Goal: Task Accomplishment & Management: Use online tool/utility

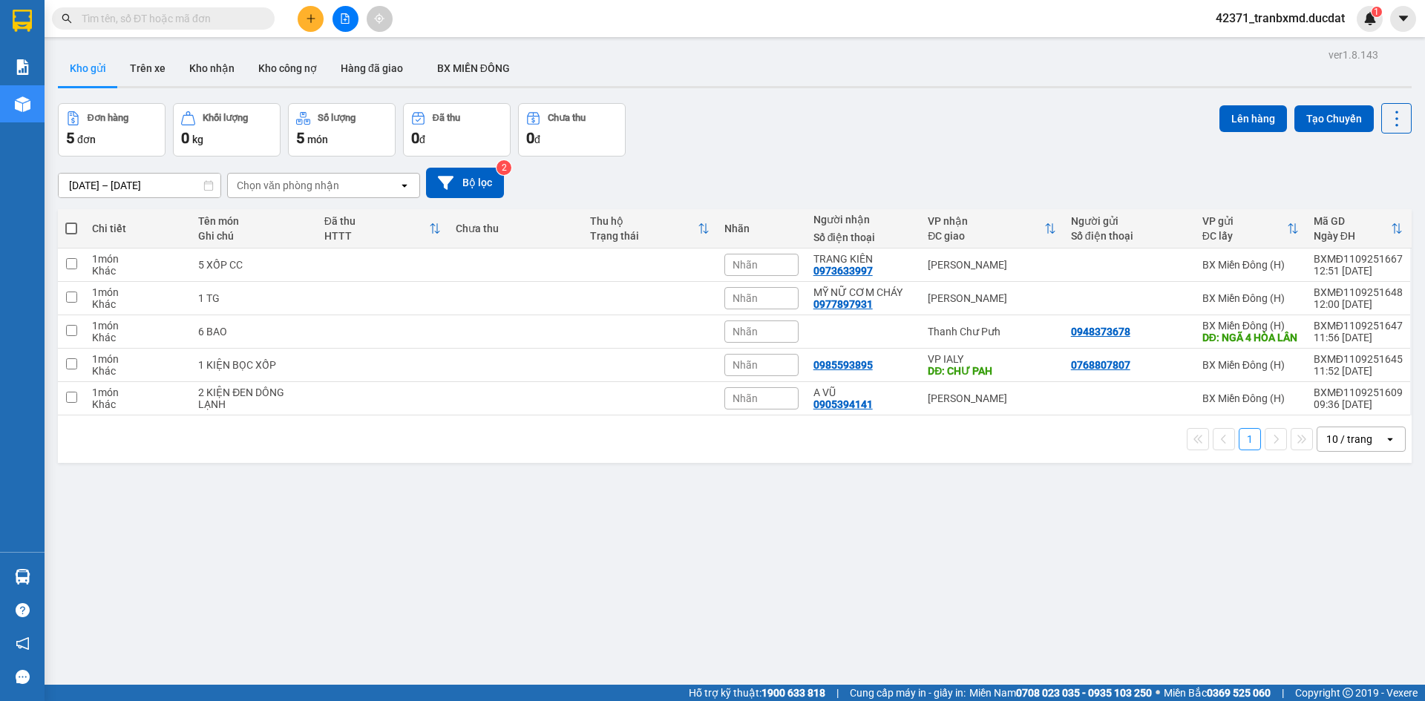
click at [1308, 463] on div "1 10 / trang open" at bounding box center [735, 439] width 1354 height 47
click at [1326, 447] on div "10 / trang" at bounding box center [1349, 439] width 46 height 15
click at [1339, 620] on span "100 / trang" at bounding box center [1343, 615] width 53 height 15
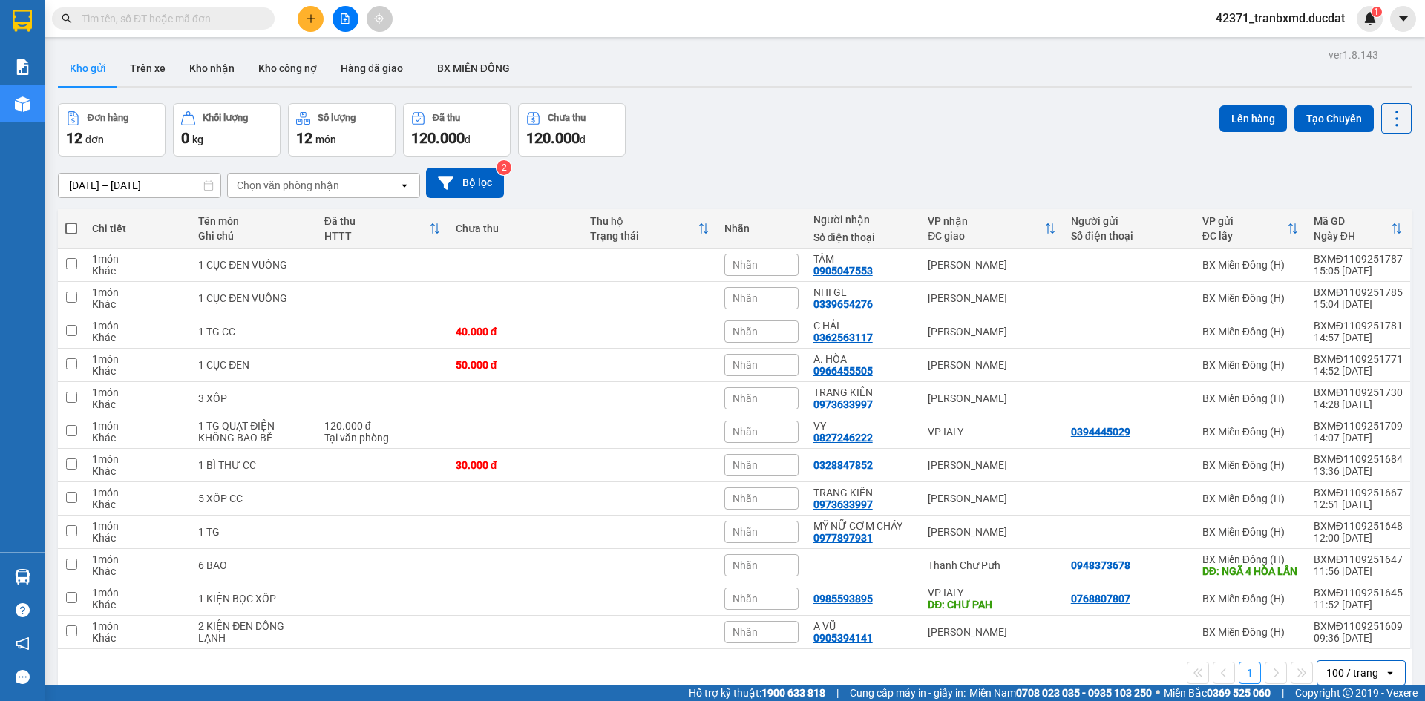
click at [756, 173] on div "09/09/2025 – 11/09/2025 Press the down arrow key to interact with the calendar …" at bounding box center [735, 183] width 1354 height 30
click at [299, 18] on button at bounding box center [311, 19] width 26 height 26
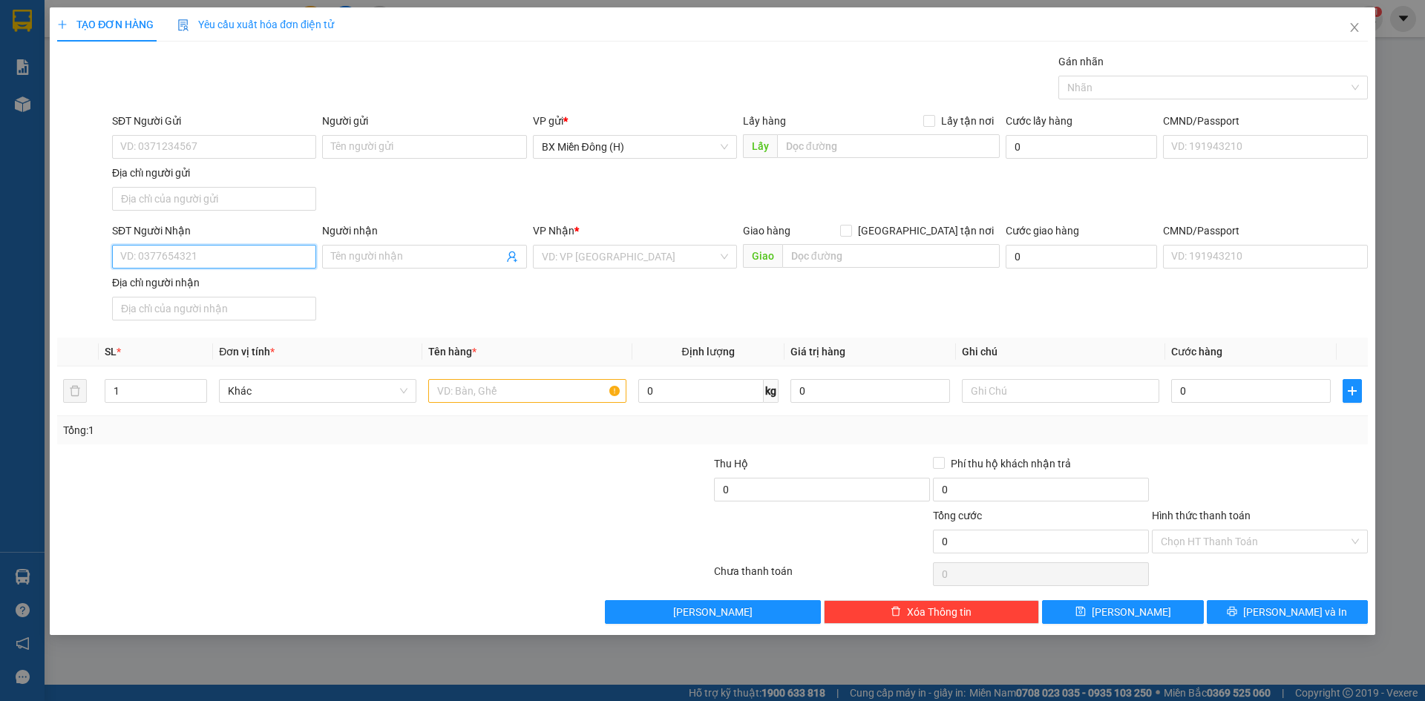
click at [220, 252] on input "SĐT Người Nhận" at bounding box center [214, 257] width 204 height 24
type input "0"
click at [231, 152] on input "SĐT Người Gửi" at bounding box center [214, 147] width 204 height 24
type input "0911542484"
click at [833, 160] on div "Lấy hàng Lấy tận nơi Lấy" at bounding box center [871, 139] width 257 height 52
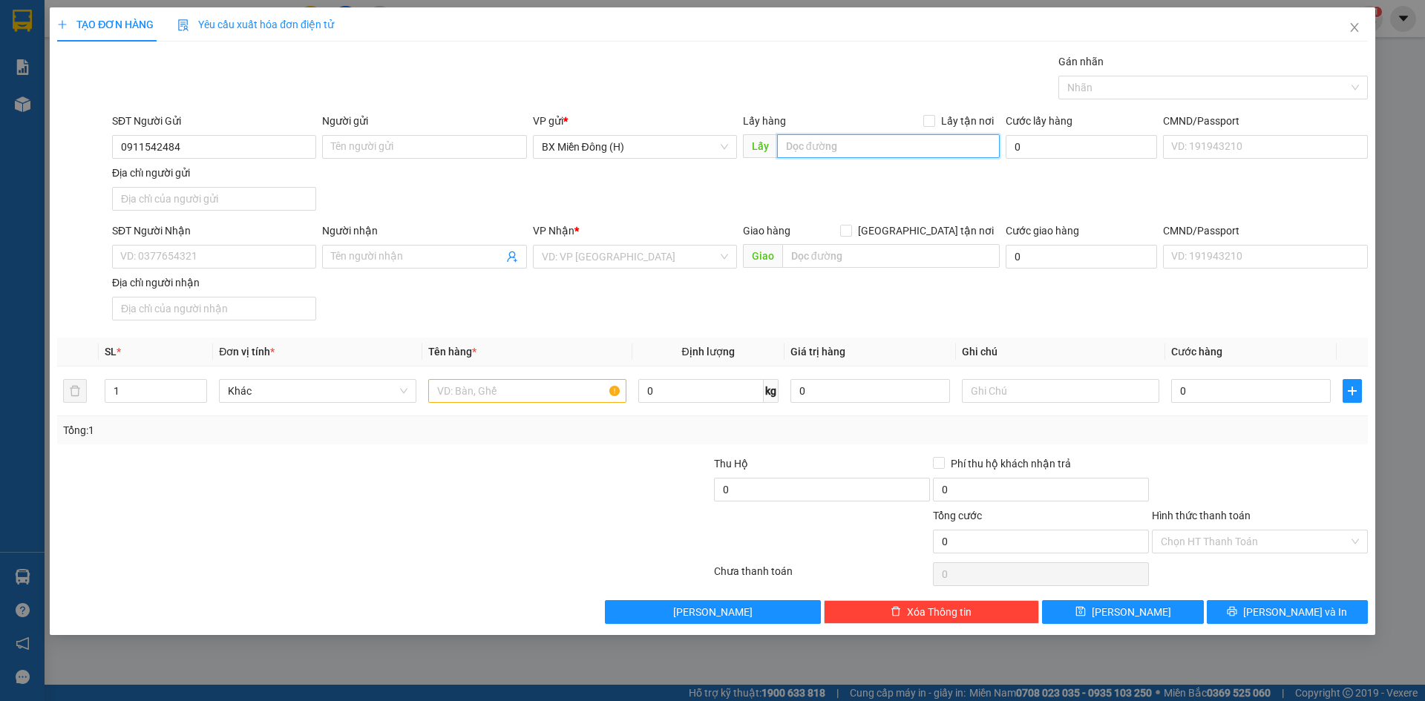
click at [837, 145] on input "text" at bounding box center [888, 146] width 223 height 24
type input "SỞ SAO"
click at [499, 404] on div at bounding box center [526, 391] width 197 height 30
click at [504, 385] on input "text" at bounding box center [526, 391] width 197 height 24
type input "1 SỌT GÀ"
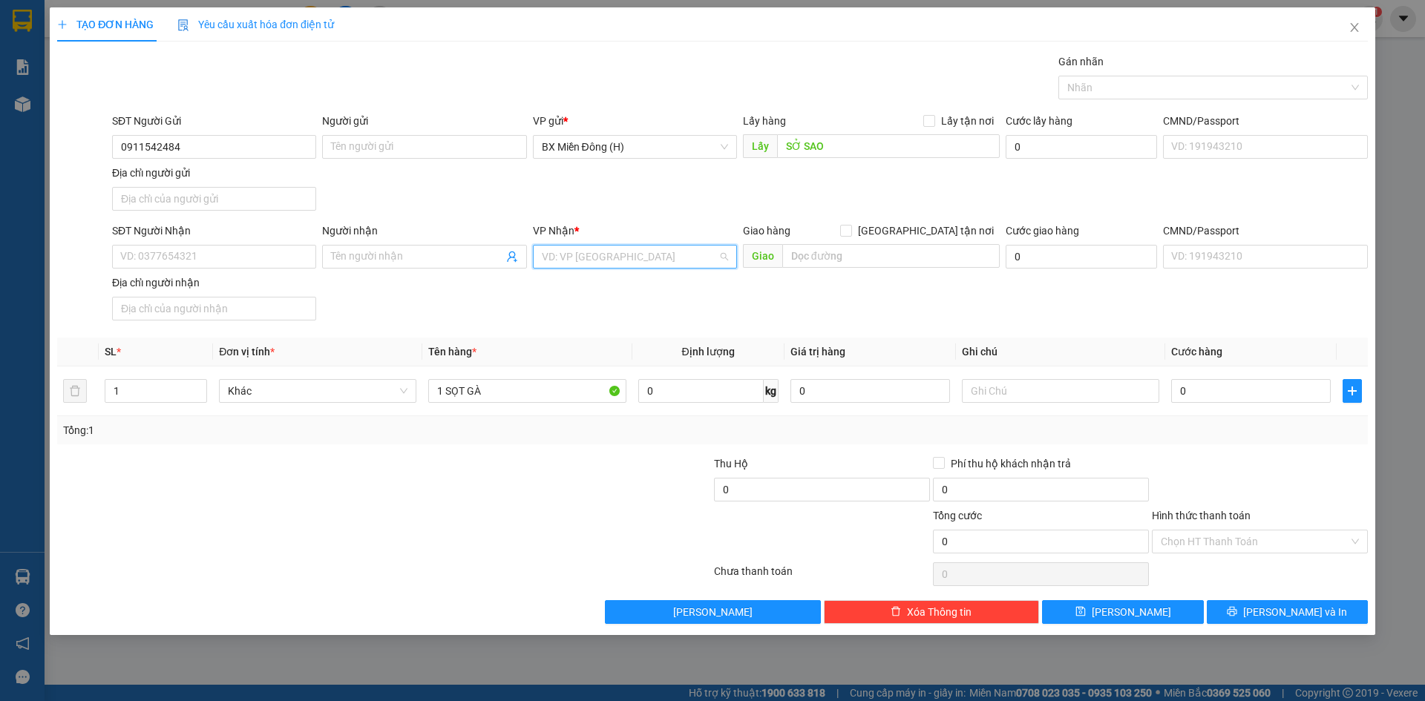
click at [597, 249] on input "search" at bounding box center [630, 257] width 176 height 22
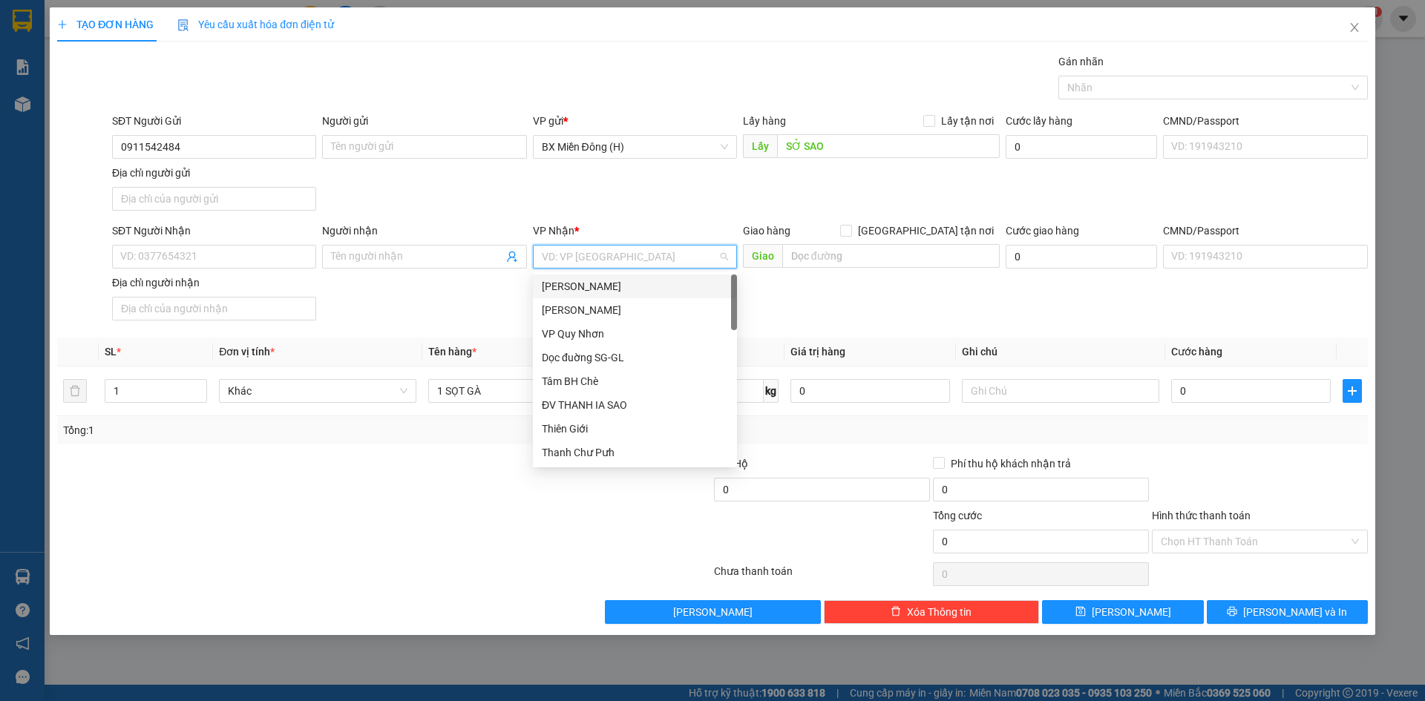
click at [594, 174] on div "SĐT Người Gửi 0911542484 Người gửi Tên người gửi VP gửi * BX Miền Đông (H) Lấy …" at bounding box center [739, 165] width 1261 height 104
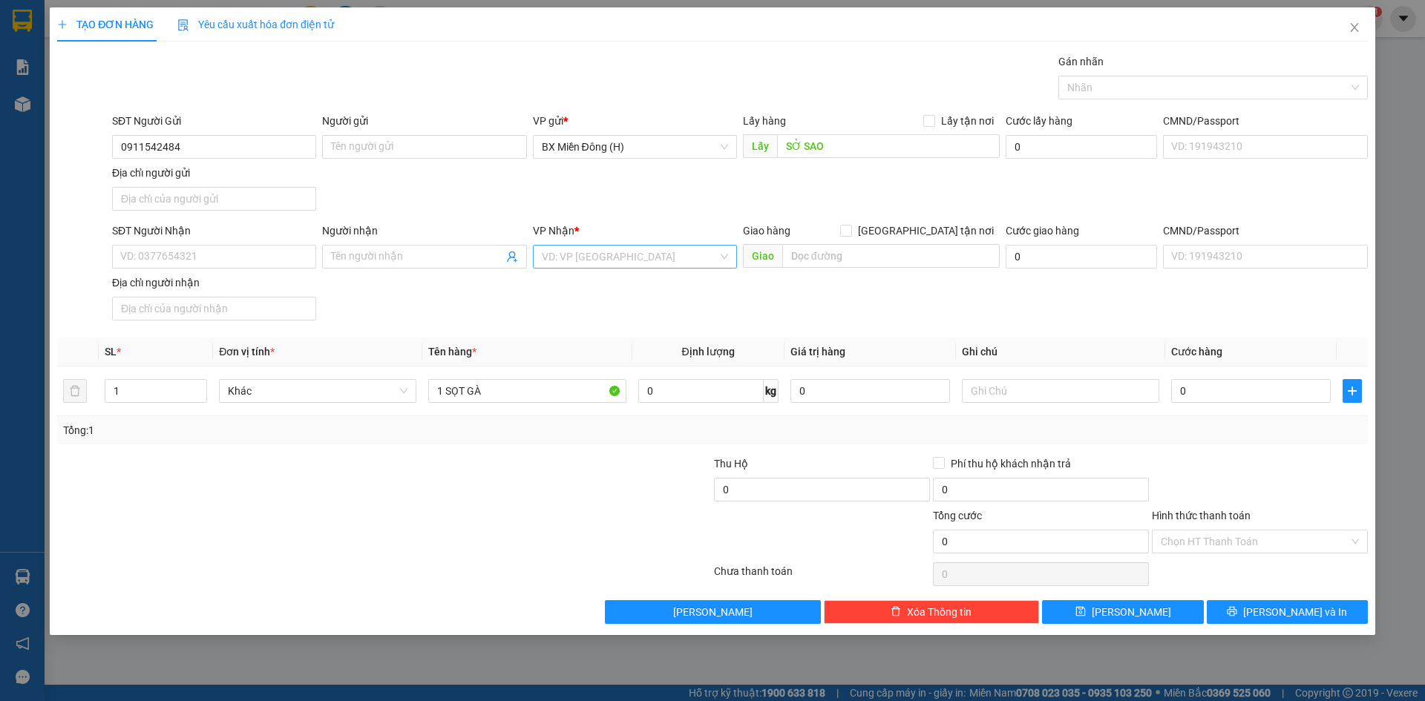
click at [635, 246] on input "search" at bounding box center [630, 257] width 176 height 22
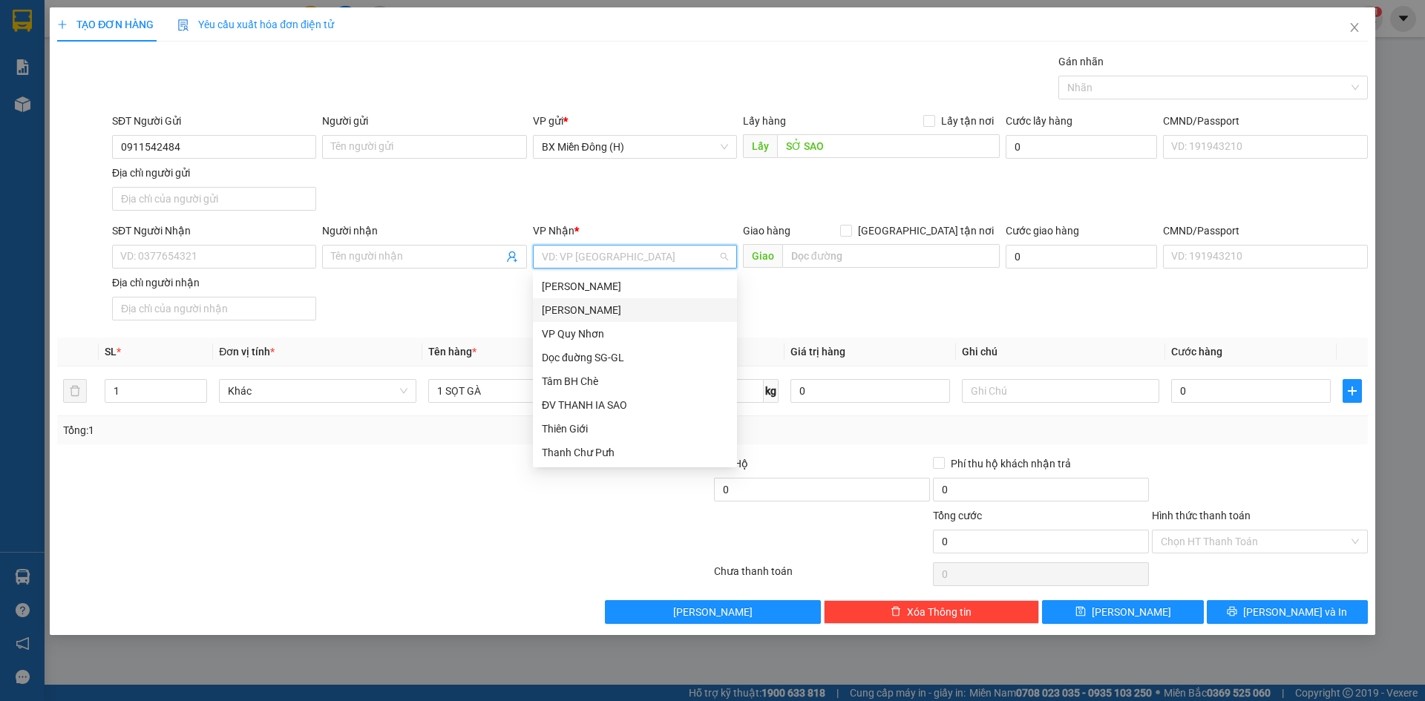
click at [622, 312] on div "[PERSON_NAME]" at bounding box center [635, 310] width 186 height 16
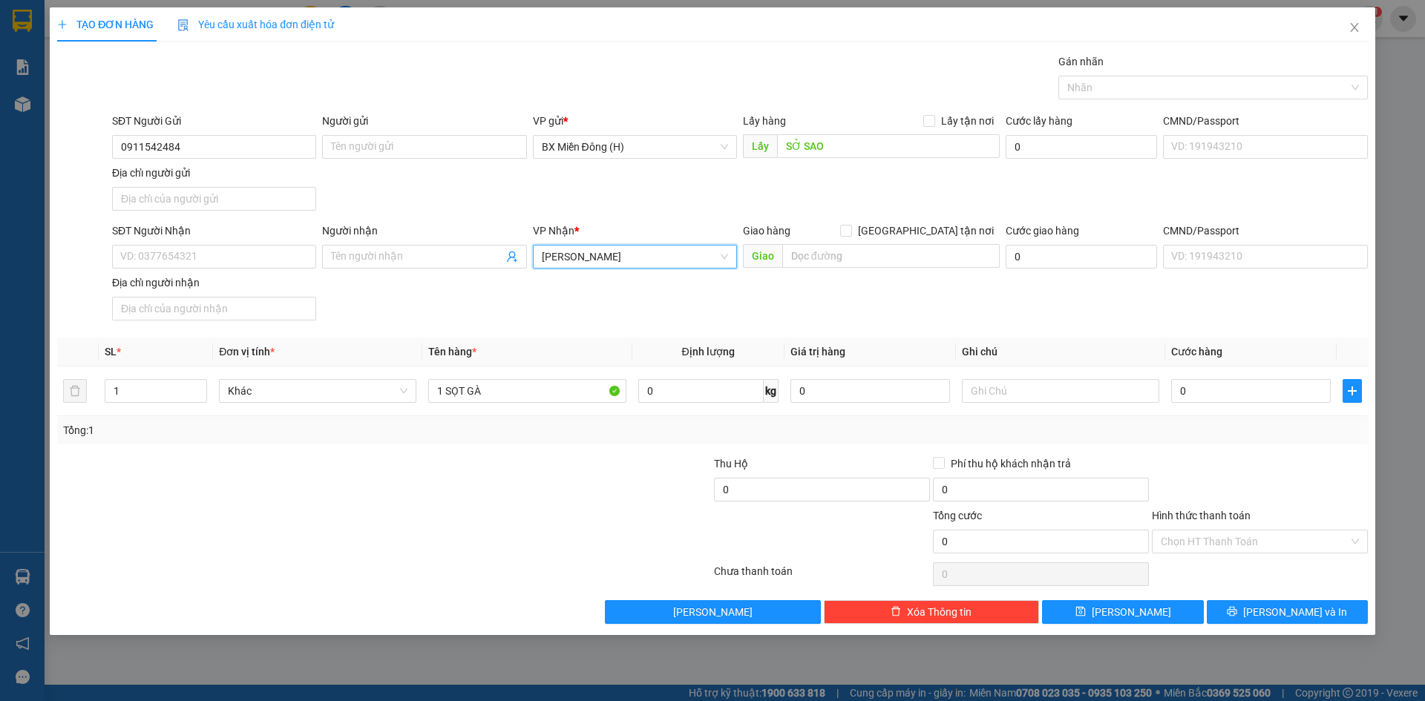
click at [650, 252] on span "[PERSON_NAME]" at bounding box center [635, 257] width 186 height 22
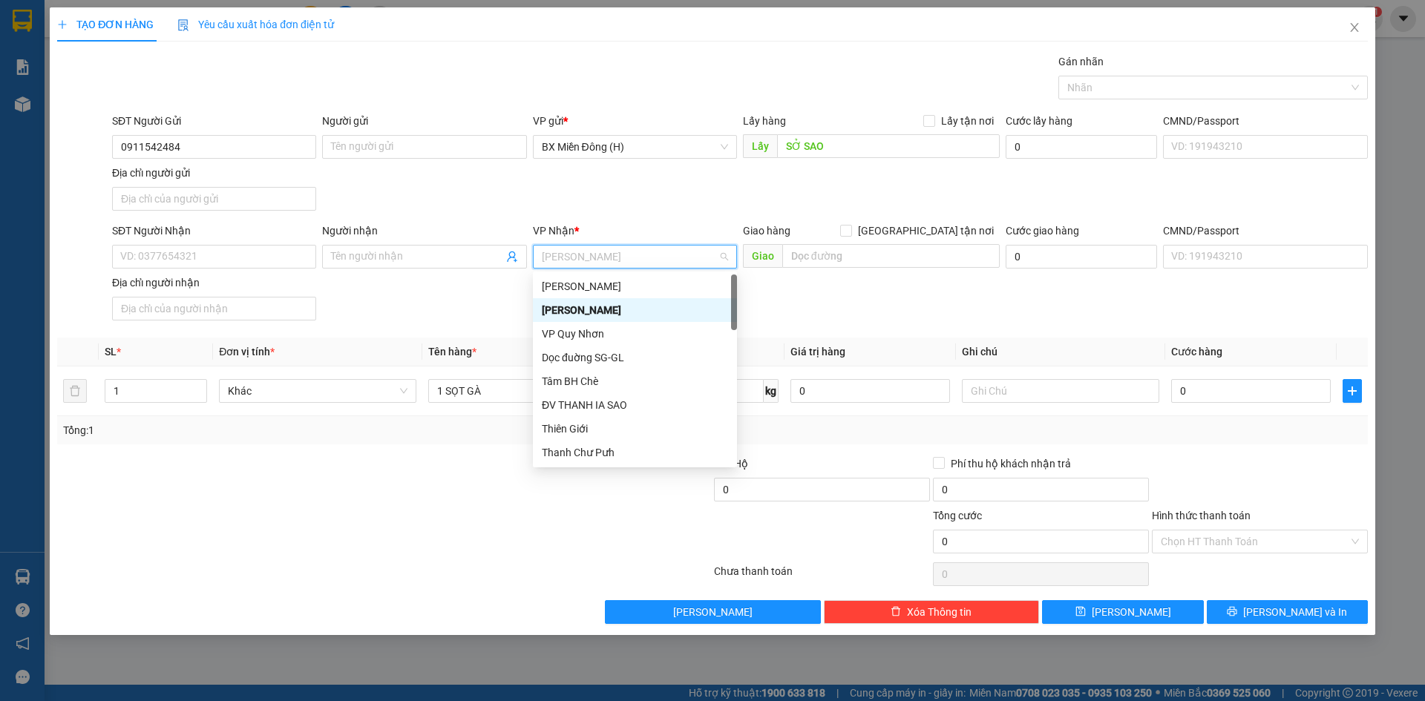
click at [614, 305] on div "[PERSON_NAME]" at bounding box center [635, 310] width 186 height 16
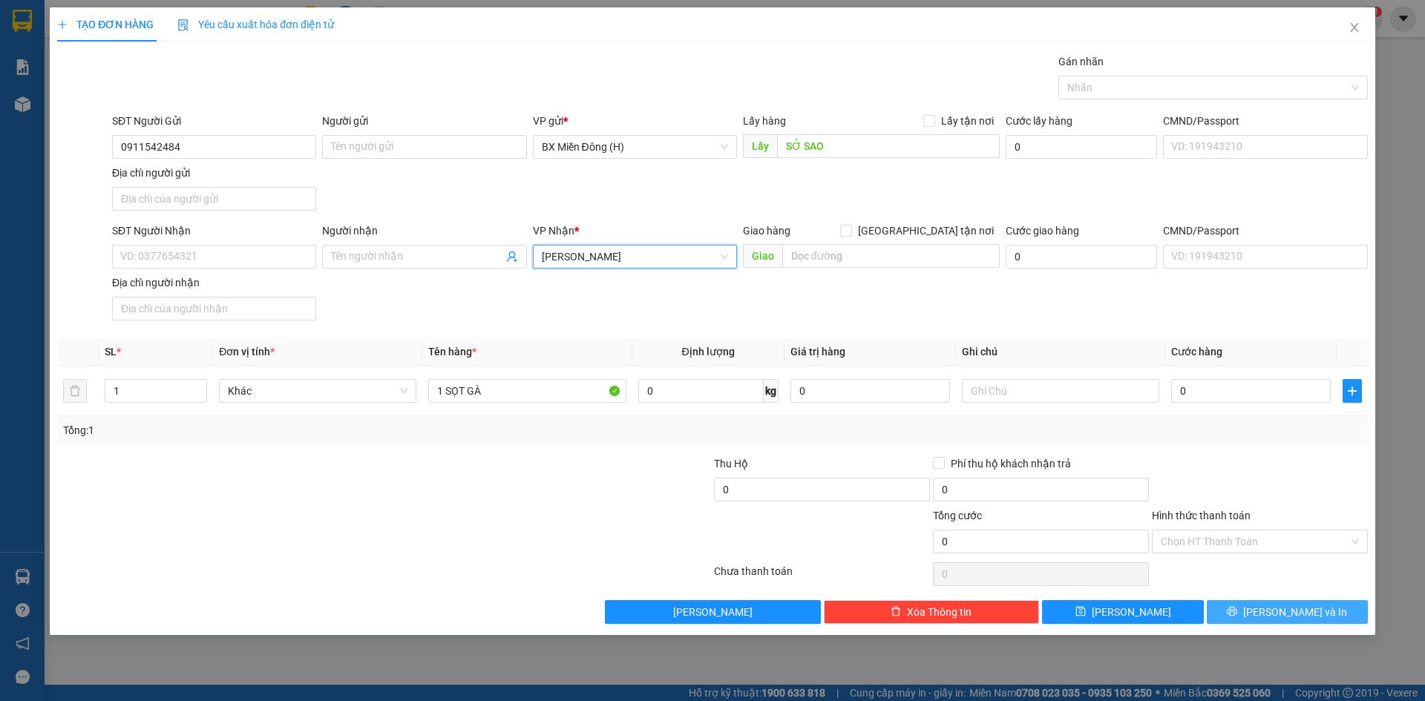
click at [1274, 612] on span "[PERSON_NAME] và In" at bounding box center [1295, 612] width 104 height 16
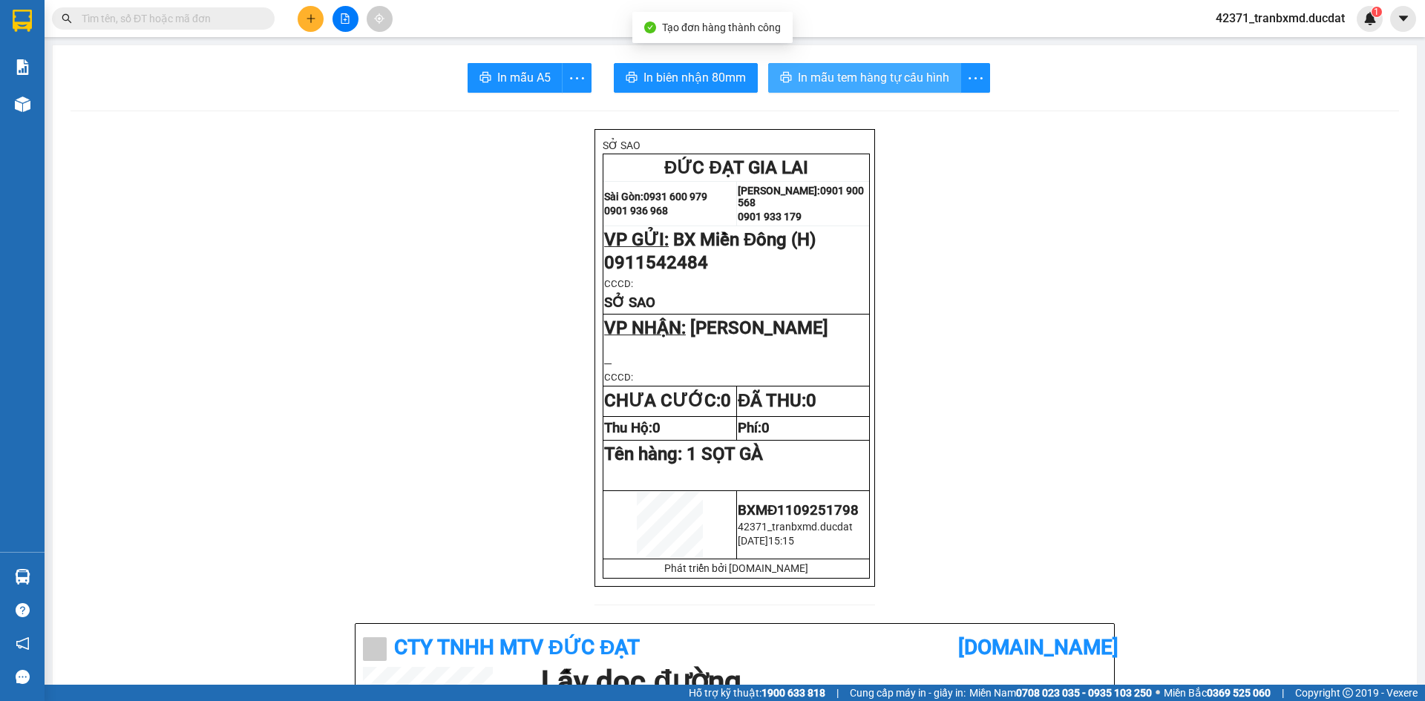
click at [853, 88] on button "In mẫu tem hàng tự cấu hình" at bounding box center [864, 78] width 193 height 30
click at [885, 71] on span "In mẫu tem hàng tự cấu hình" at bounding box center [873, 77] width 151 height 19
drag, startPoint x: 827, startPoint y: 687, endPoint x: 801, endPoint y: 679, distance: 27.2
click at [810, 695] on div "Hỗ trợ kỹ thuật: 1900 633 818 | Cung cấp máy in - giấy in: Miền Nam 0708 023 03…" at bounding box center [708, 693] width 1417 height 16
click at [786, 664] on div "CTy TNHH MTV ĐỨC ĐẠT" at bounding box center [660, 647] width 595 height 33
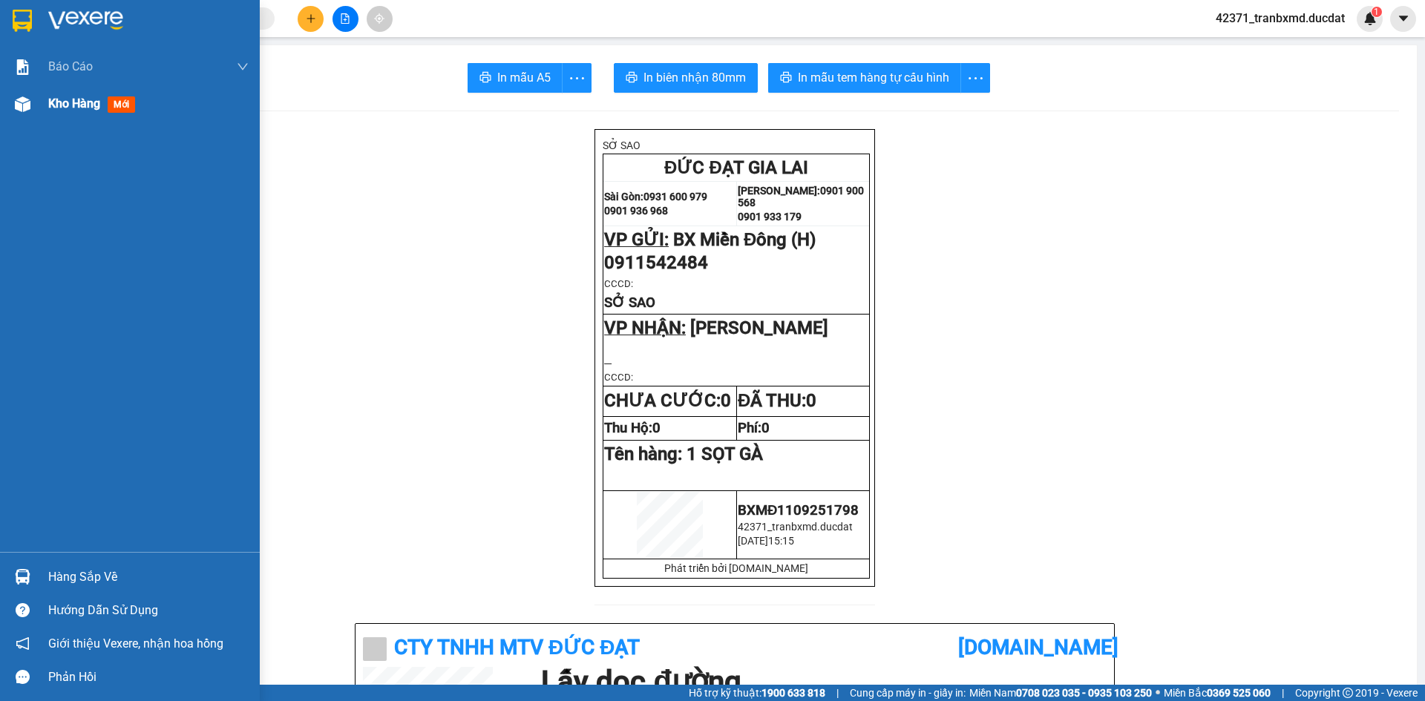
click at [56, 103] on span "Kho hàng" at bounding box center [74, 103] width 52 height 14
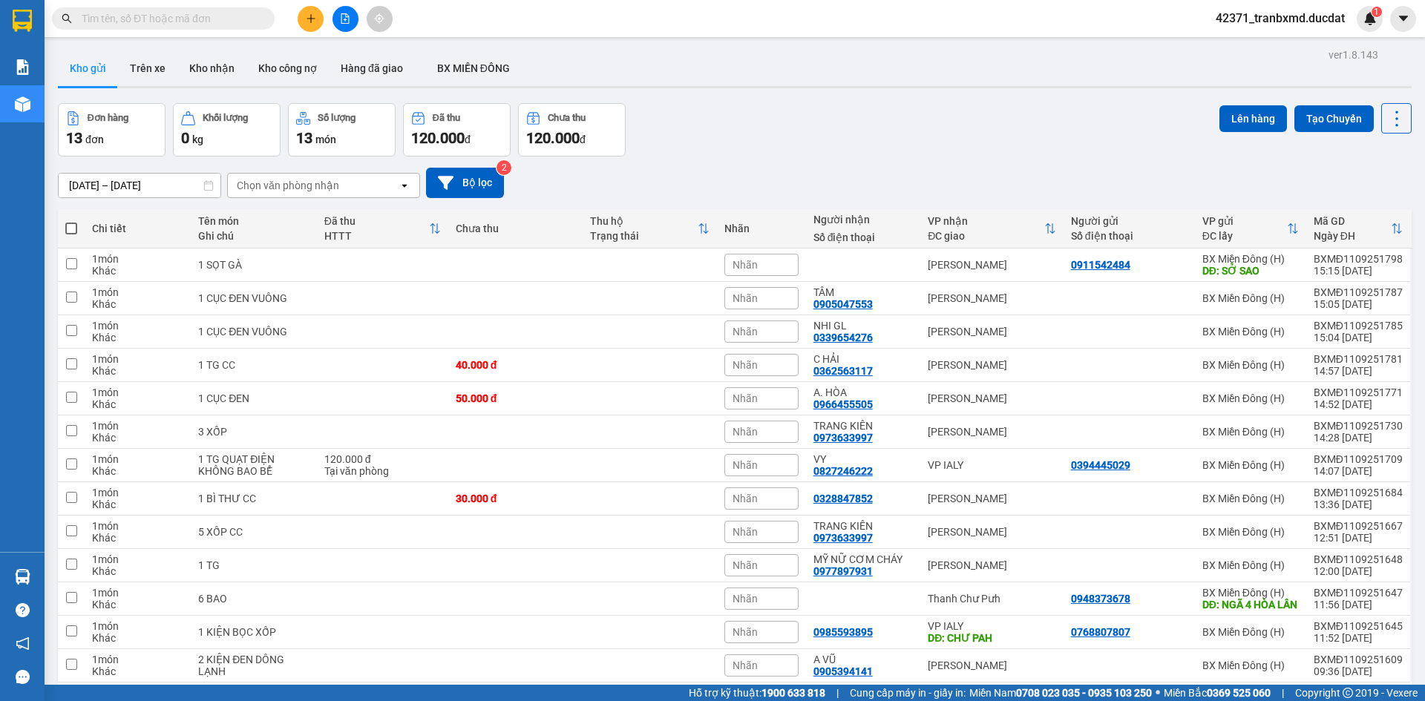
click at [446, 102] on div "ver 1.8.143 Kho gửi Trên xe Kho nhận Kho công nợ Hàng đã giao BX MIỀN ĐÔNG Đơn …" at bounding box center [734, 395] width 1365 height 701
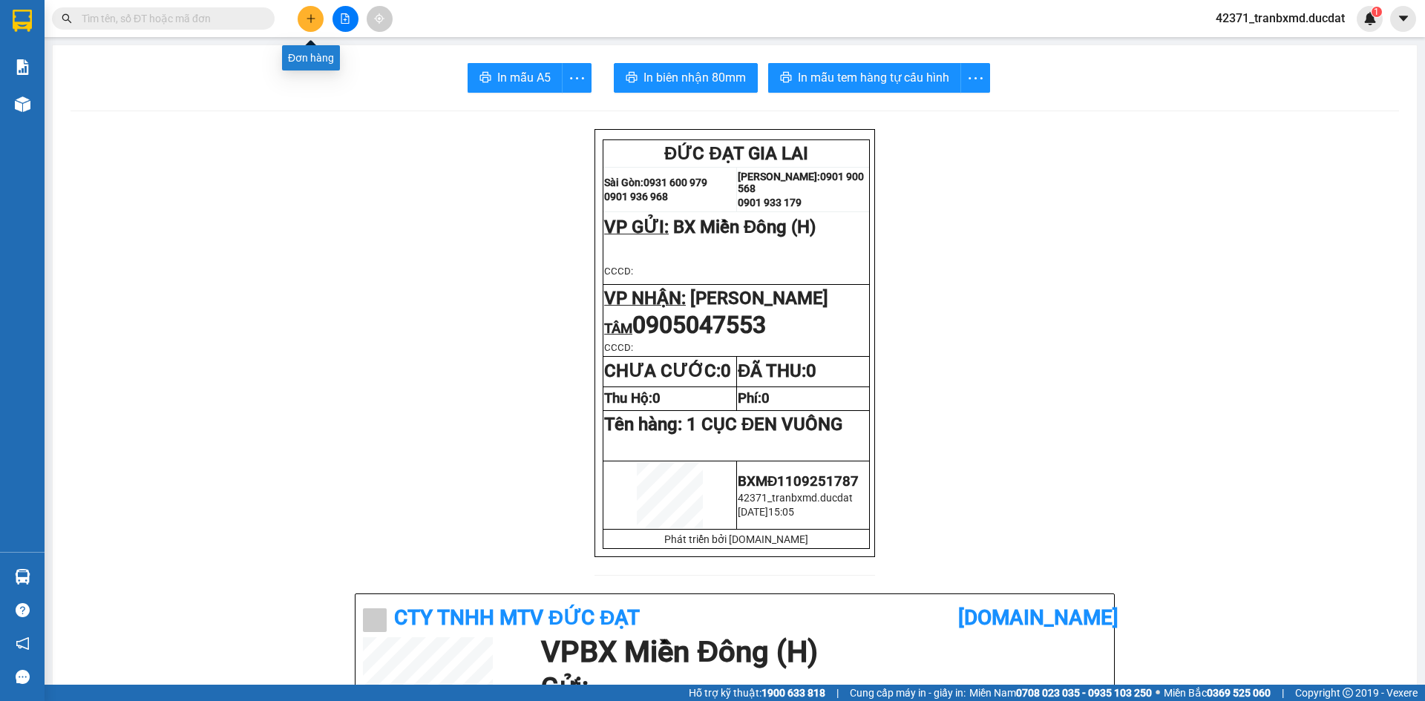
click at [315, 24] on button at bounding box center [311, 19] width 26 height 26
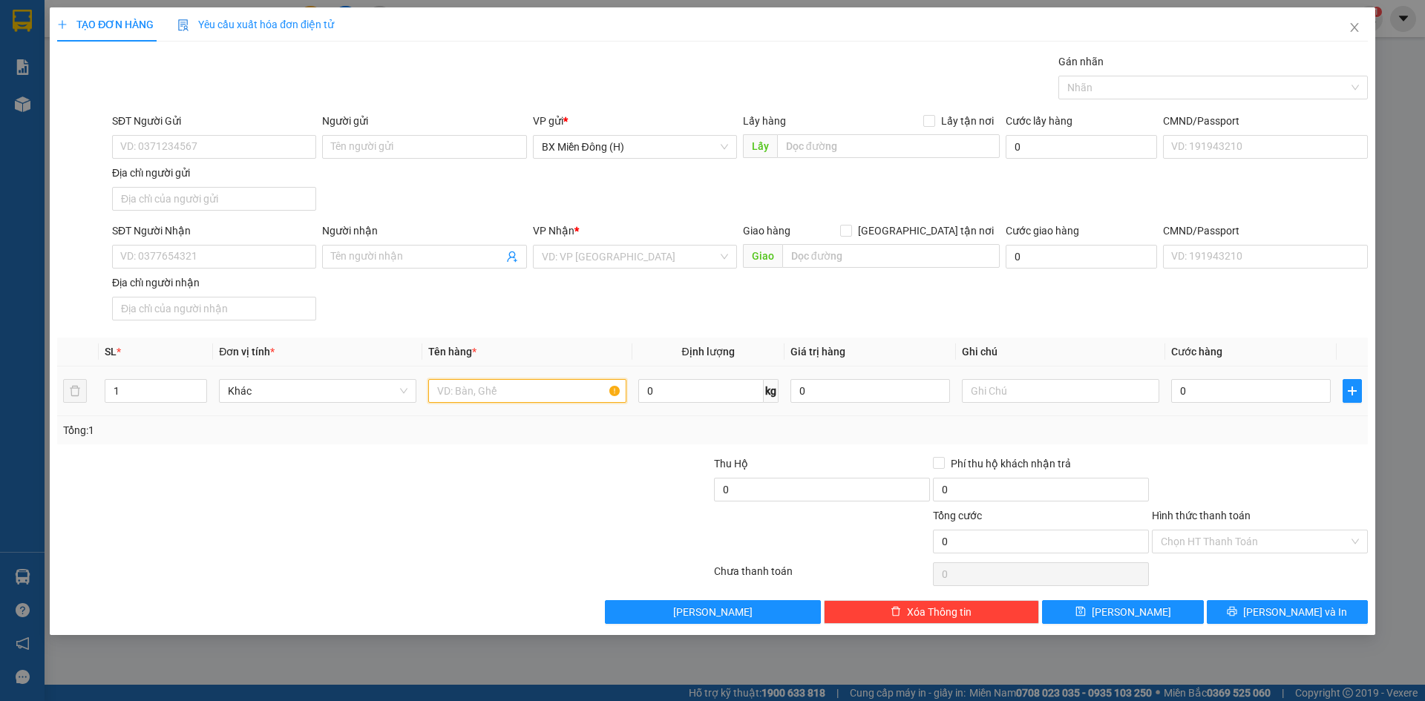
click at [499, 393] on input "text" at bounding box center [526, 391] width 197 height 24
type input "1 LỐP XE+ 1 HỘP CC"
click at [214, 262] on input "SĐT Người Nhận" at bounding box center [214, 257] width 204 height 24
click at [588, 263] on input "search" at bounding box center [630, 257] width 176 height 22
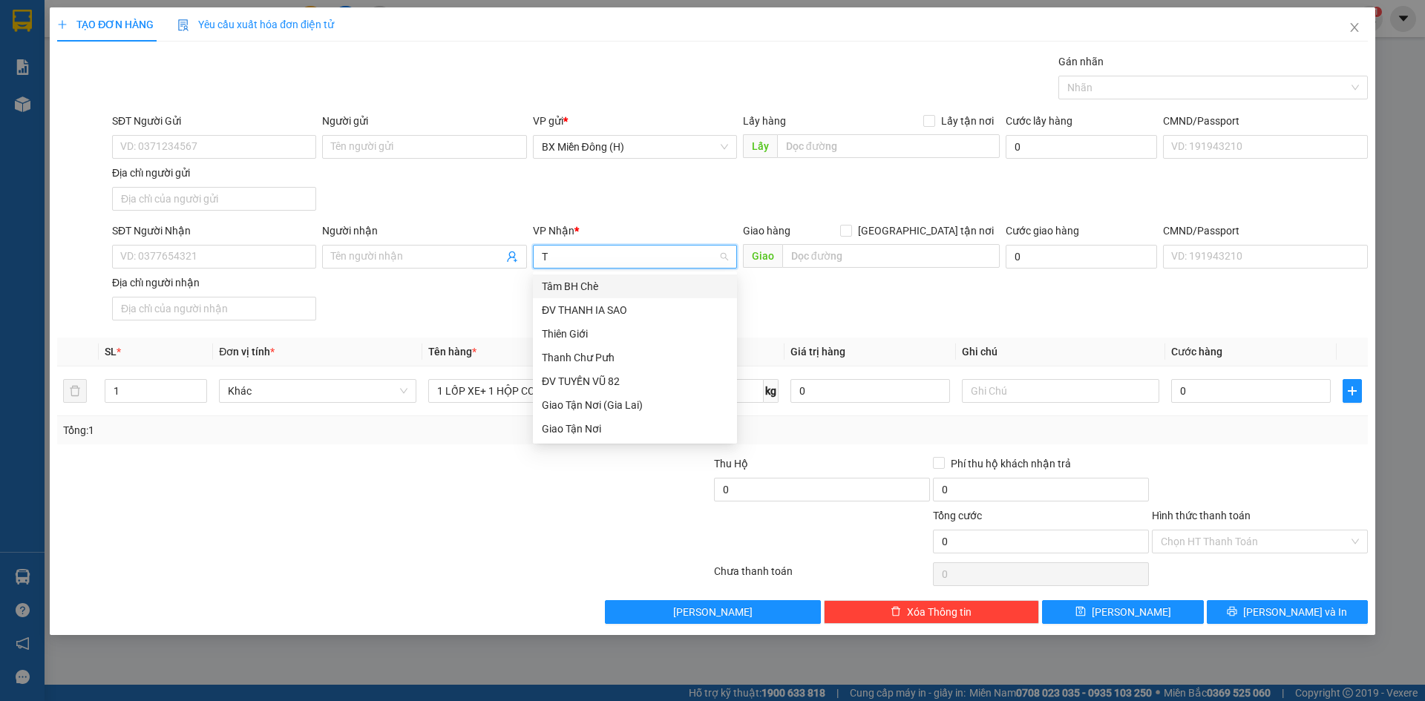
type input "TH"
click at [598, 335] on div "Thanh Chư Pưh" at bounding box center [635, 334] width 186 height 16
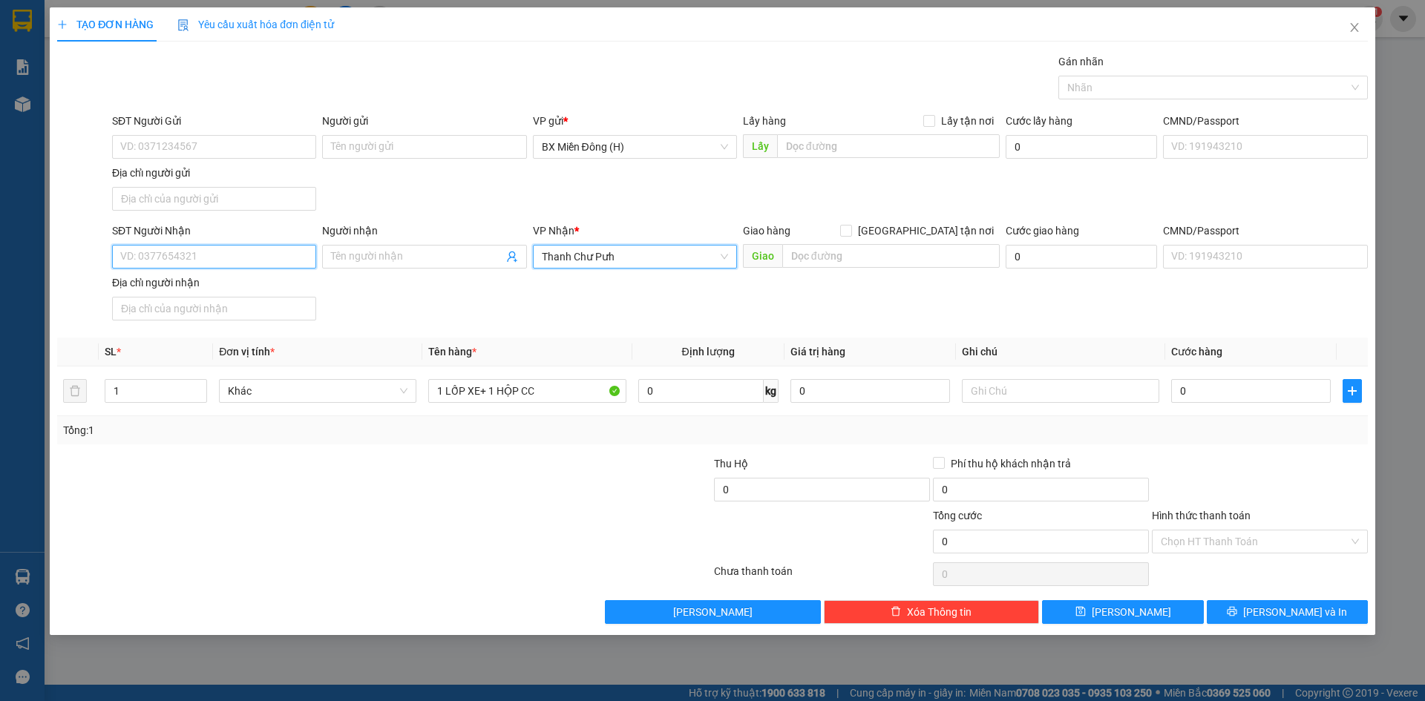
click at [175, 258] on input "SĐT Người Nhận" at bounding box center [214, 257] width 204 height 24
type input "0342441001"
click at [223, 148] on input "SĐT Người Gửi" at bounding box center [214, 147] width 204 height 24
drag, startPoint x: 189, startPoint y: 264, endPoint x: 0, endPoint y: 237, distance: 191.1
click at [0, 237] on div "TẠO ĐƠN HÀNG Yêu cầu xuất hóa đơn điện tử Transit Pickup Surcharge Ids Transit …" at bounding box center [712, 350] width 1425 height 701
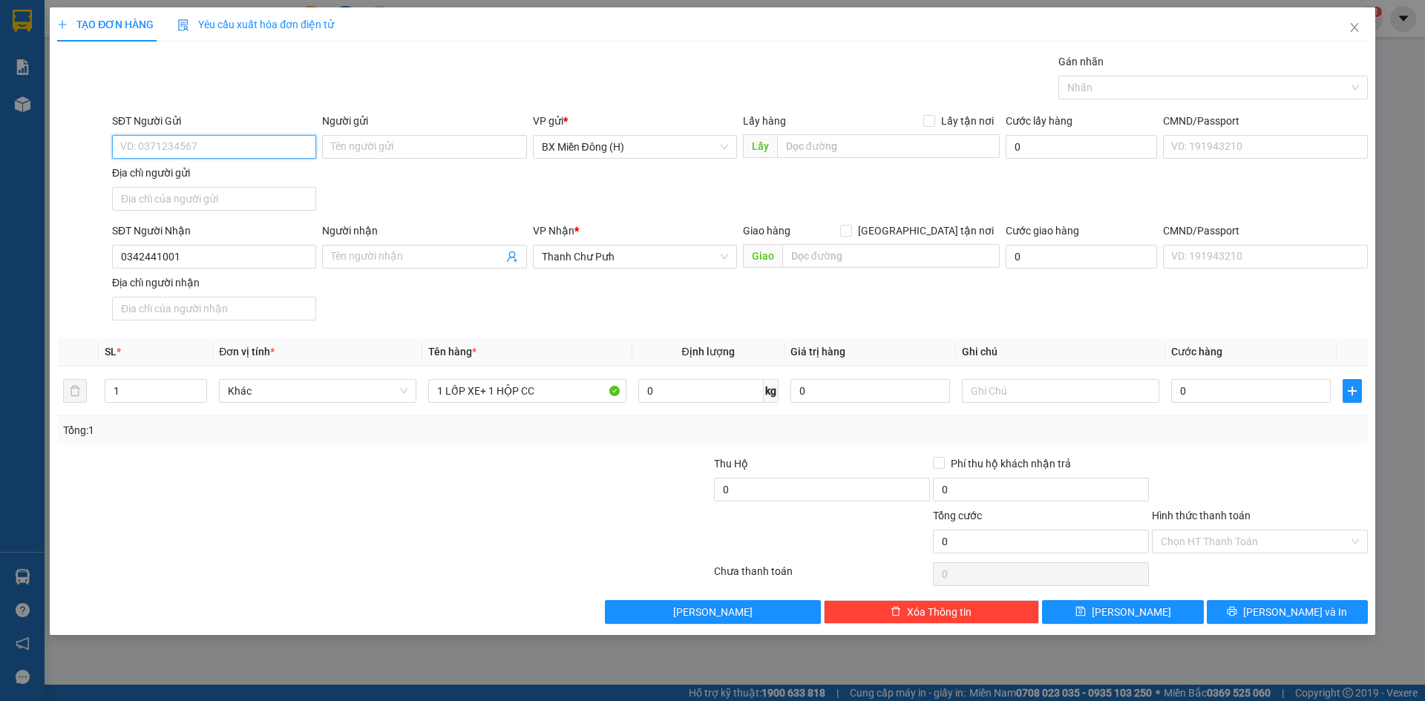
paste input "0342441001"
click at [157, 141] on input "0342441001" at bounding box center [214, 147] width 204 height 24
type input "0342441001"
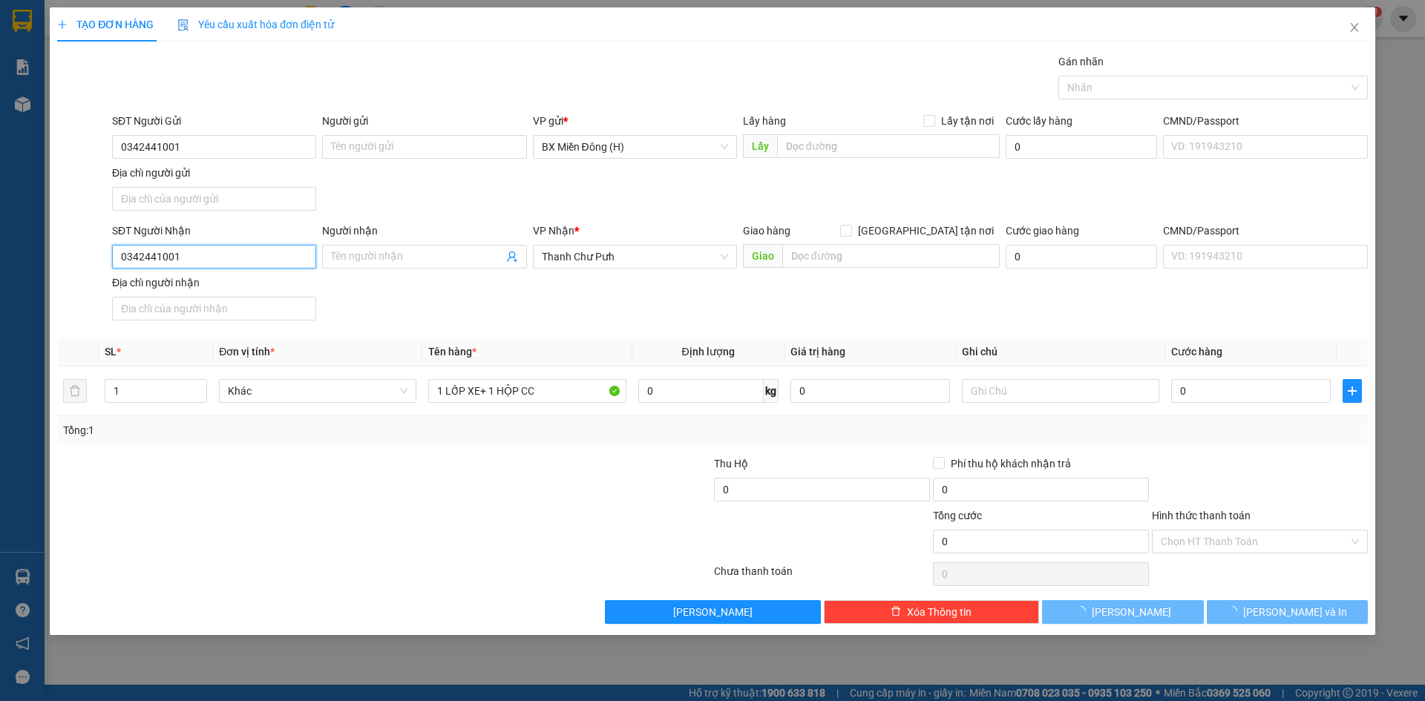
drag, startPoint x: 216, startPoint y: 264, endPoint x: 0, endPoint y: 265, distance: 215.9
click at [0, 265] on div "TẠO ĐƠN HÀNG Yêu cầu xuất hóa đơn điện tử Transit Pickup Surcharge Ids Transit …" at bounding box center [712, 350] width 1425 height 701
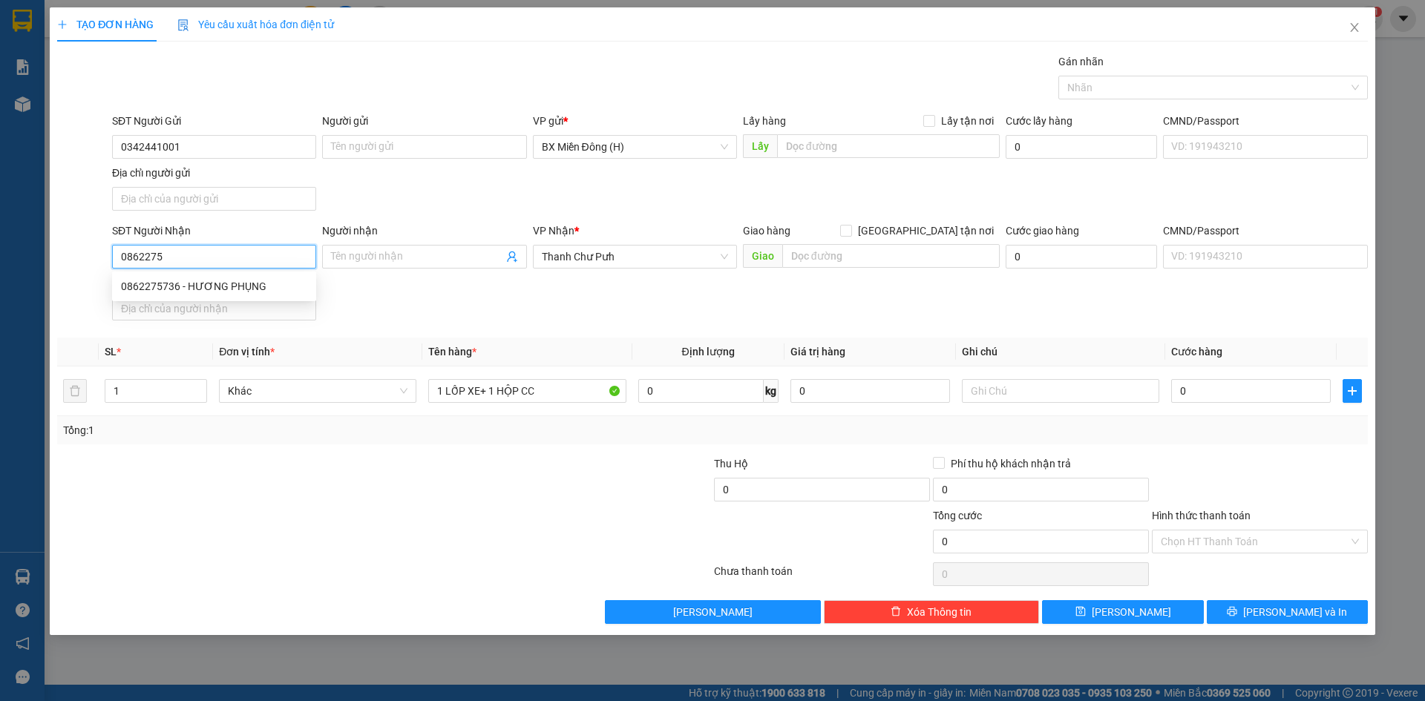
click at [224, 284] on div "0862275736 - HƯƠNG PHỤNG" at bounding box center [214, 286] width 186 height 16
type input "0862275736"
type input "HƯƠNG PHỤNG"
type input "0862275736"
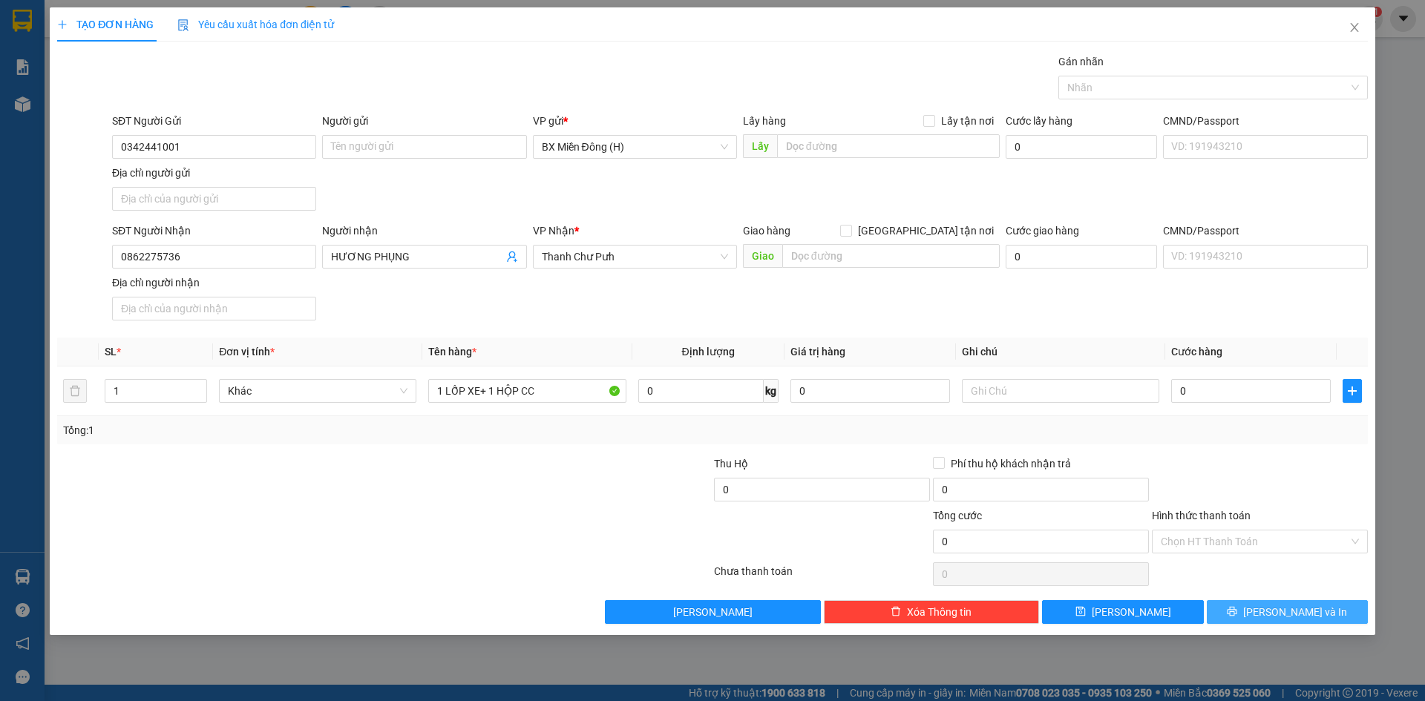
click at [1250, 607] on button "[PERSON_NAME] và In" at bounding box center [1287, 612] width 161 height 24
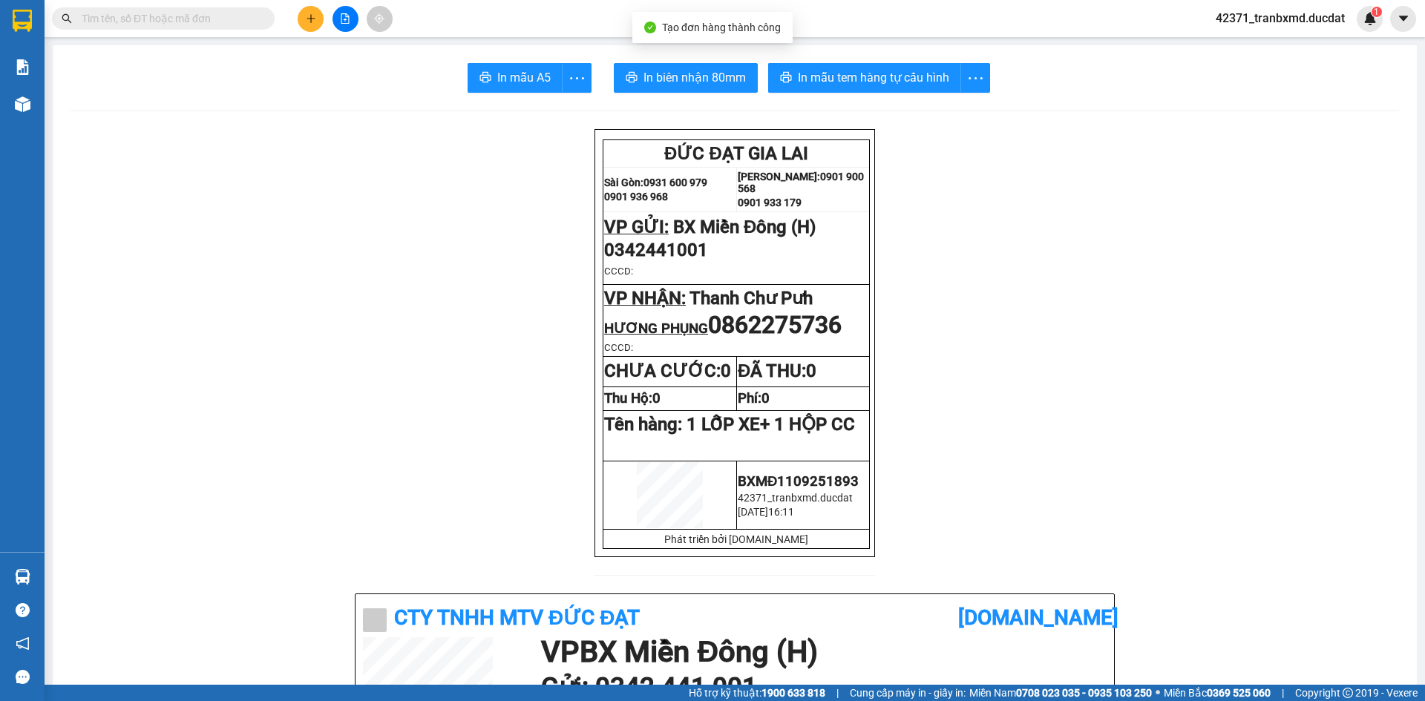
click at [693, 71] on span "In biên nhận 80mm" at bounding box center [694, 77] width 102 height 19
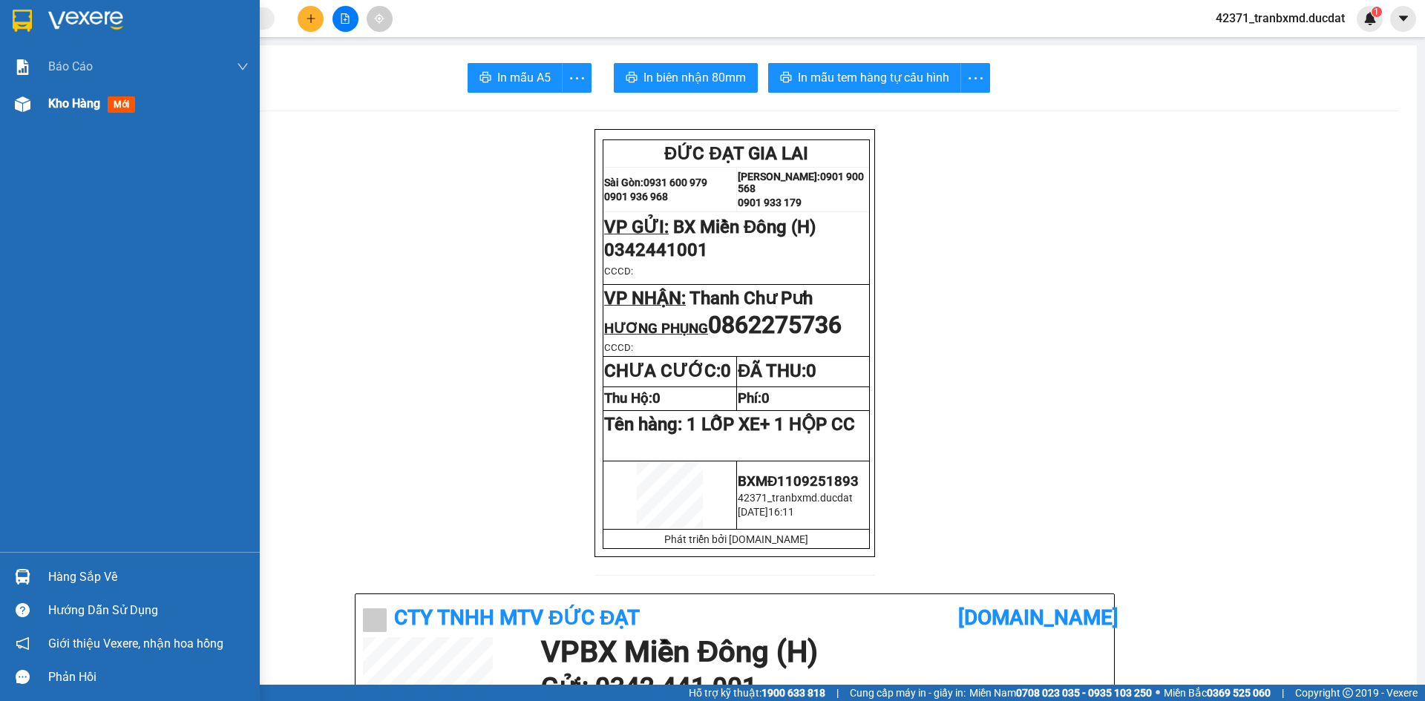
click at [52, 94] on div "Kho hàng mới" at bounding box center [94, 103] width 93 height 19
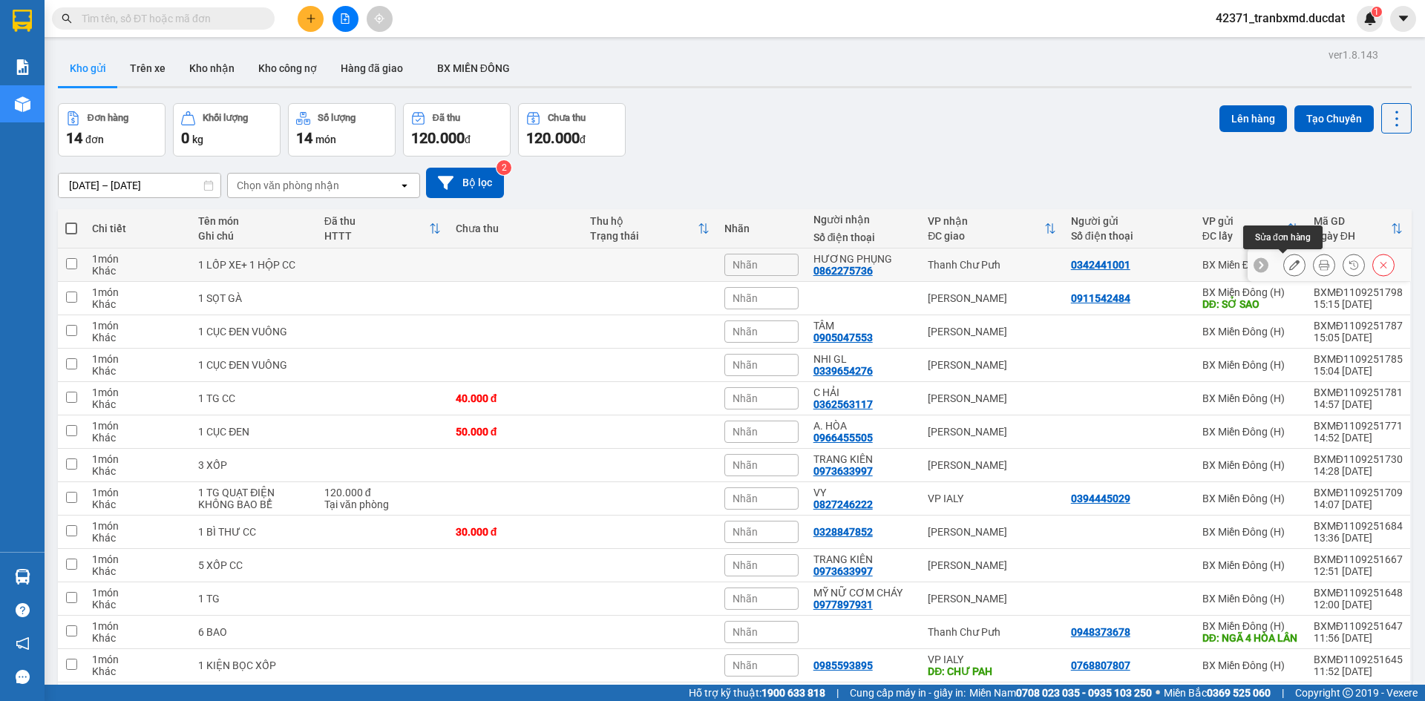
click at [1289, 266] on icon at bounding box center [1294, 265] width 10 height 10
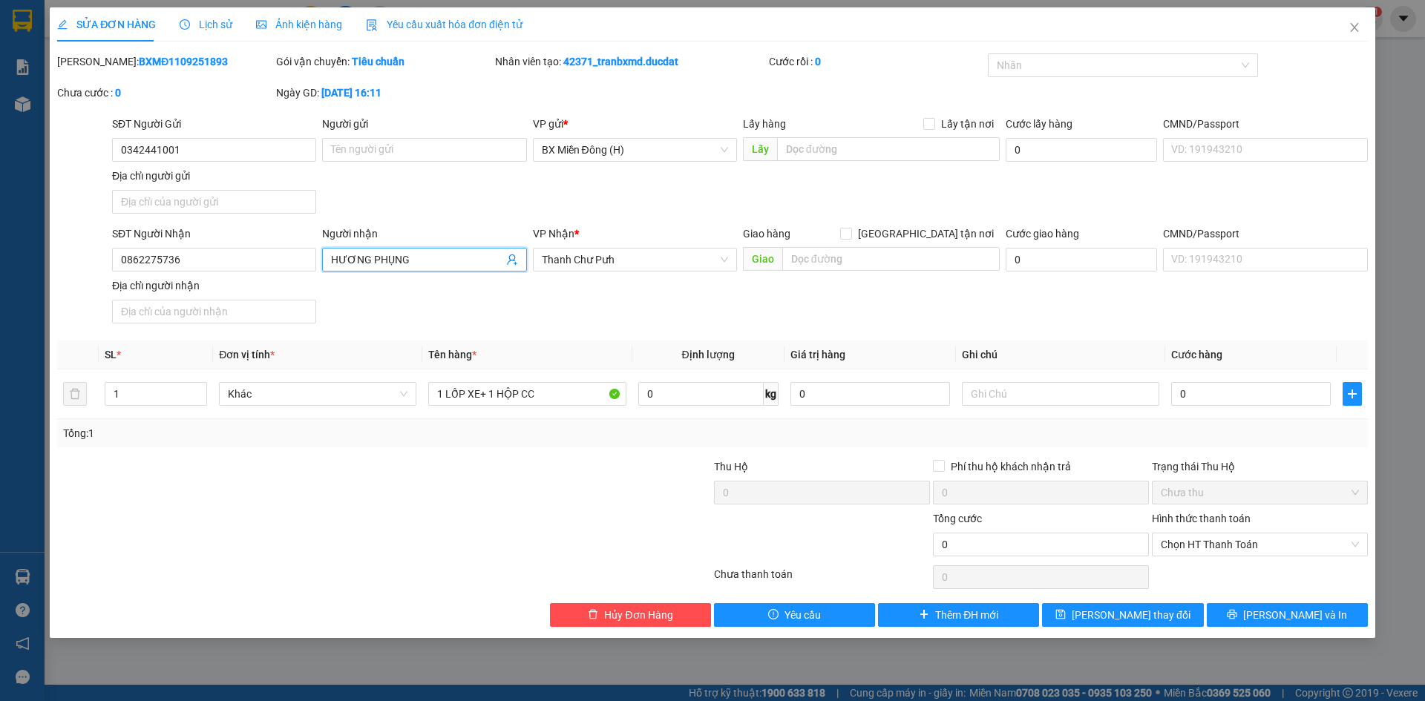
click at [413, 262] on input "HƯƠNG PHỤNG" at bounding box center [416, 260] width 171 height 16
type input "HƯƠNG PHỤC"
click at [1247, 617] on button "[PERSON_NAME] và In" at bounding box center [1287, 615] width 161 height 24
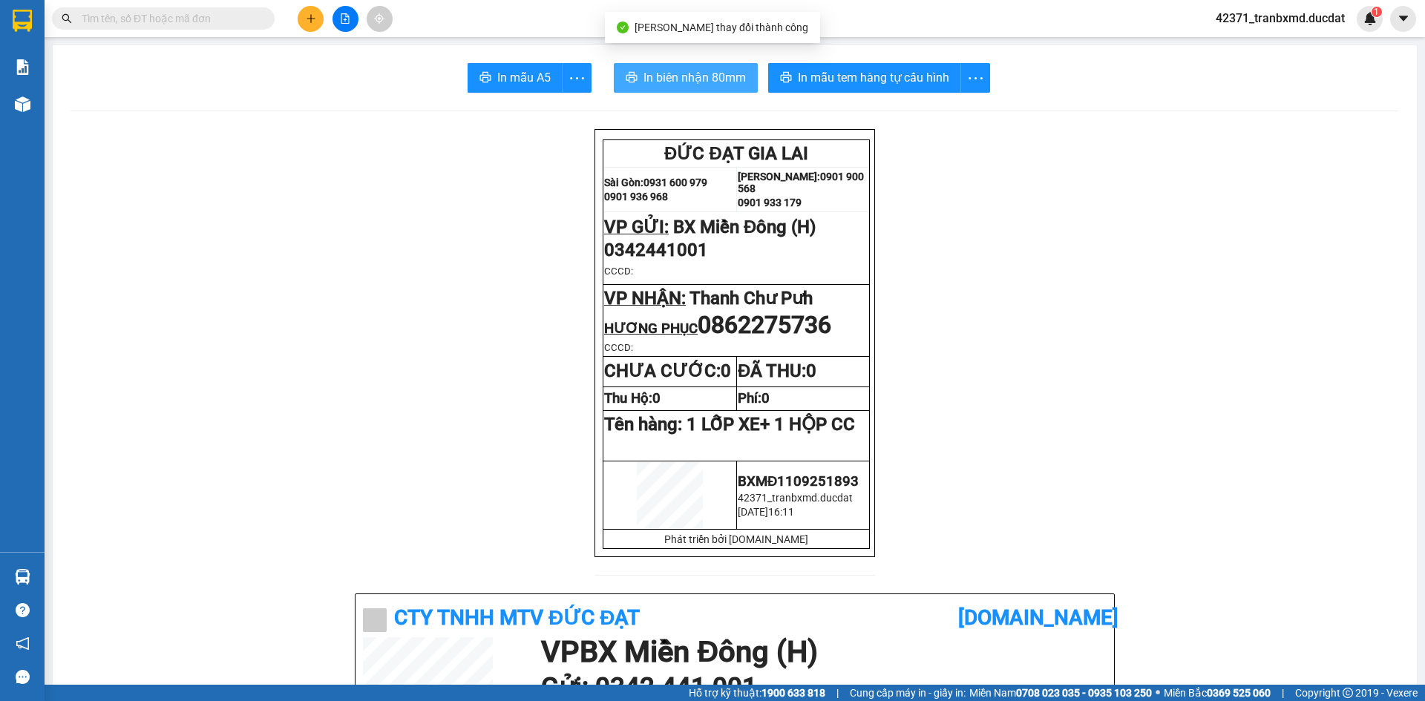
click at [673, 75] on span "In biên nhận 80mm" at bounding box center [694, 77] width 102 height 19
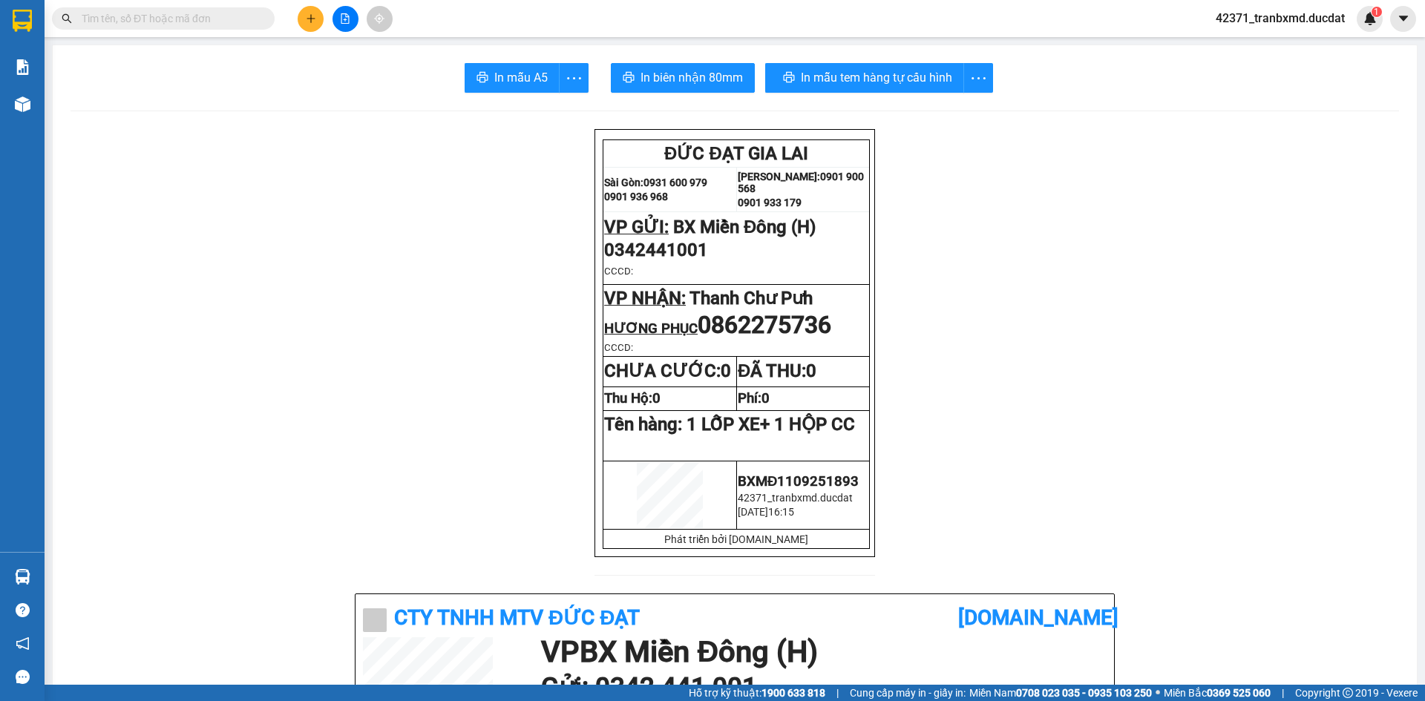
click at [310, 24] on button at bounding box center [311, 19] width 26 height 26
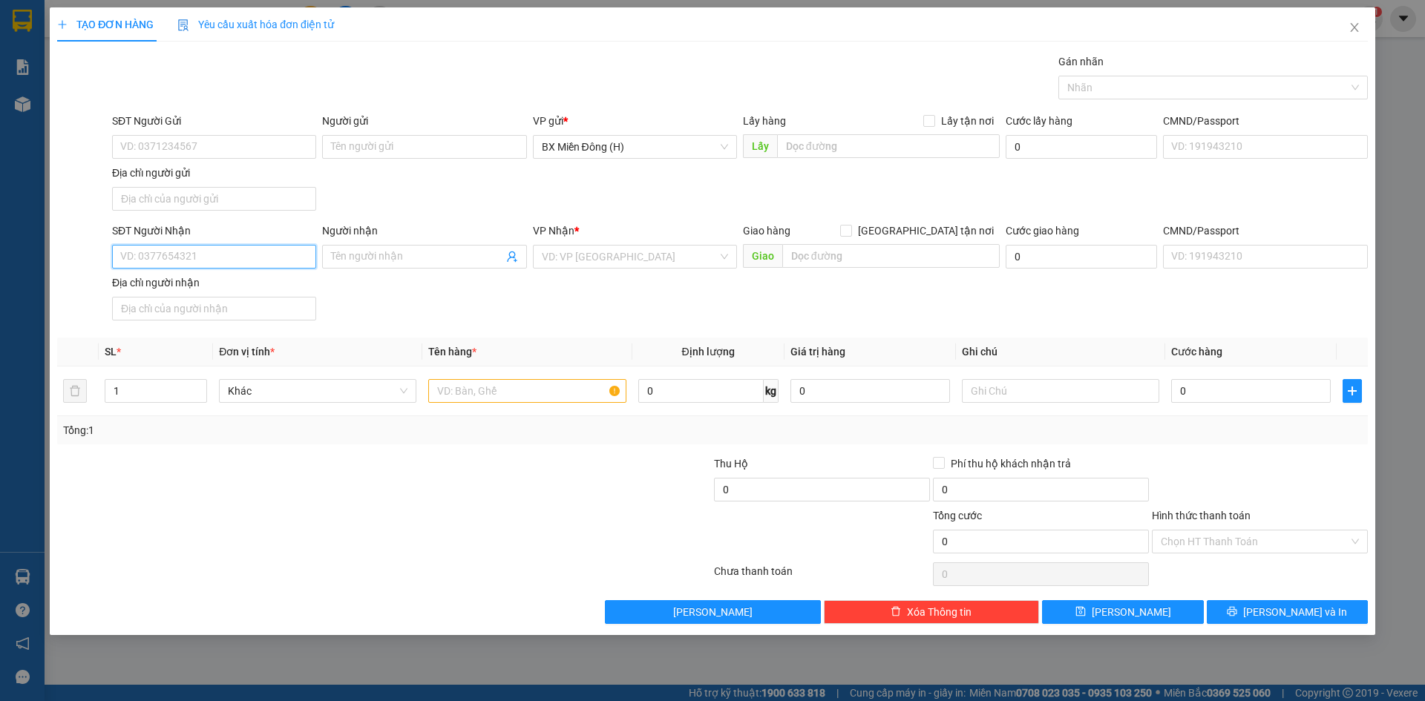
click at [192, 257] on input "SĐT Người Nhận" at bounding box center [214, 257] width 204 height 24
type input "0963259378"
click at [568, 262] on input "search" at bounding box center [630, 257] width 176 height 22
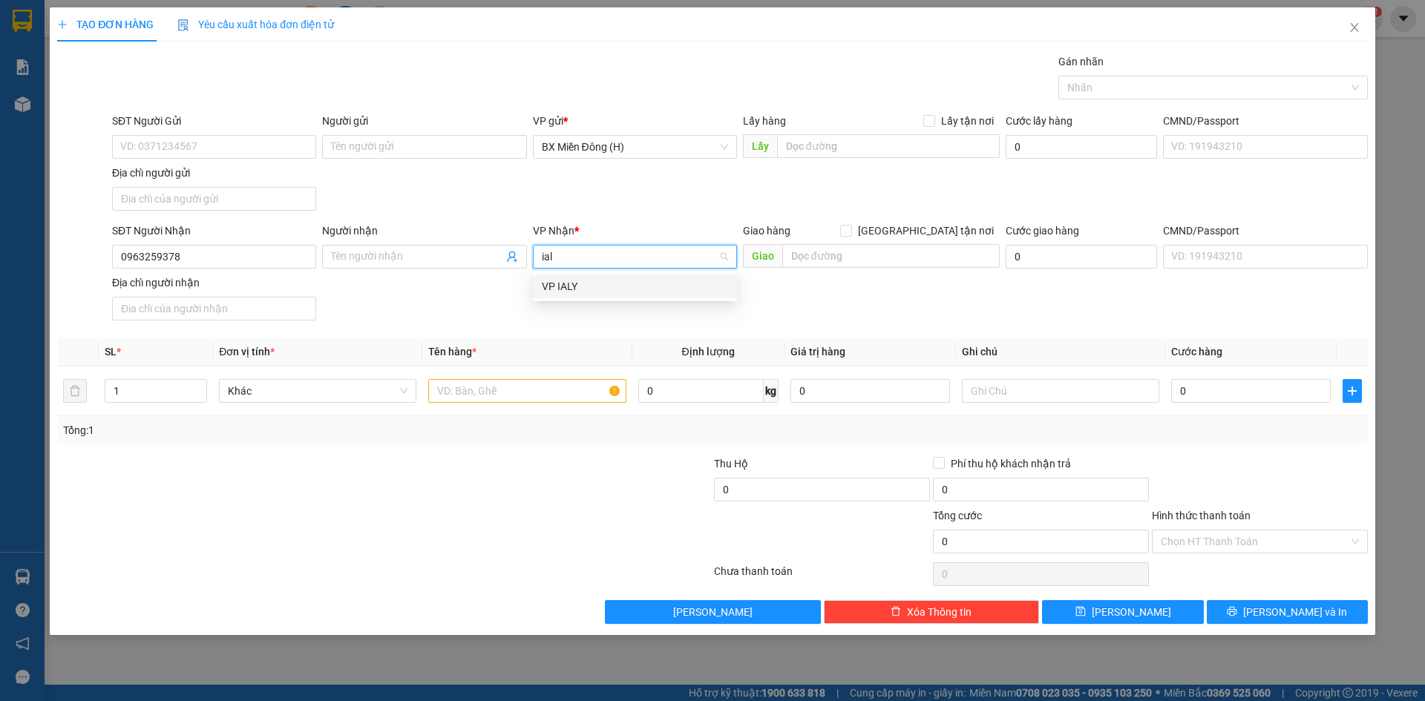
type input "ialy"
click at [587, 284] on div "VP IALY" at bounding box center [635, 286] width 186 height 16
click at [523, 396] on input "text" at bounding box center [526, 391] width 197 height 24
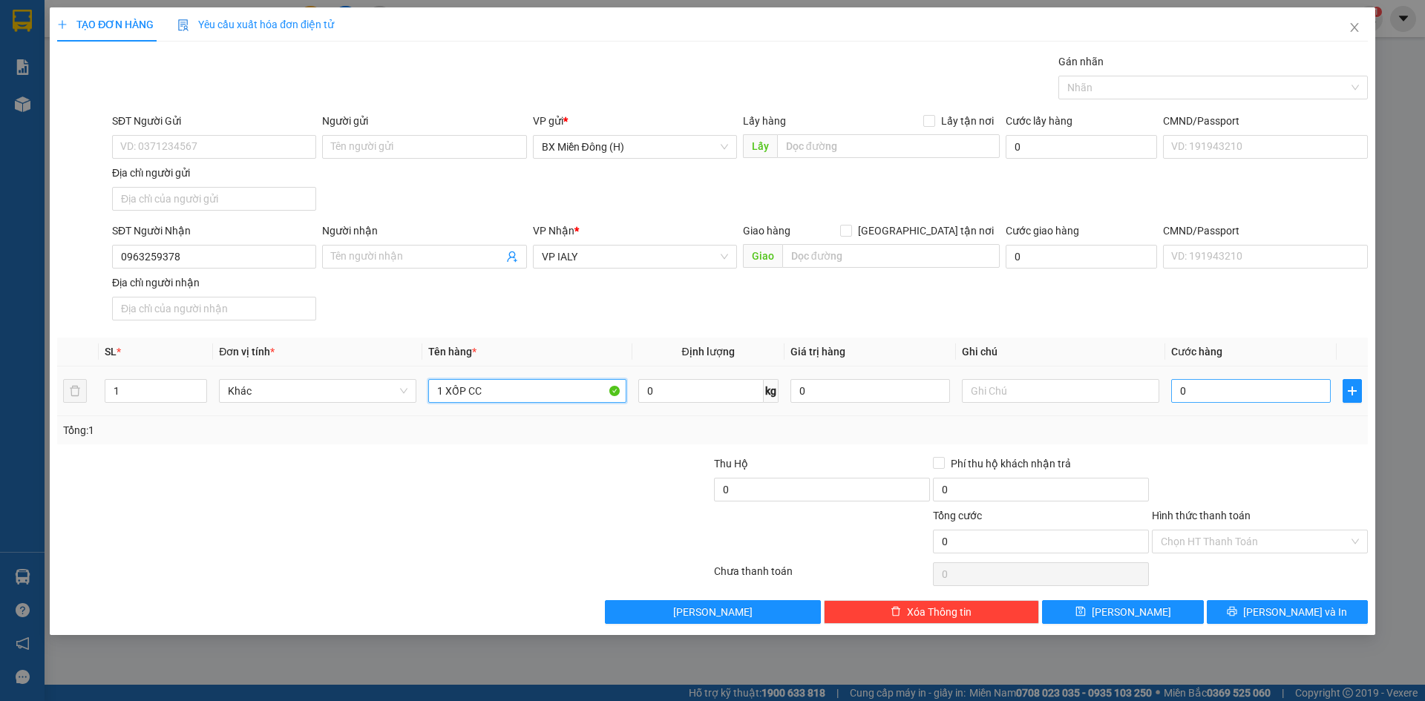
type input "1 XỐP CC"
click at [1280, 390] on input "0" at bounding box center [1251, 391] width 160 height 24
type input "004"
type input "4"
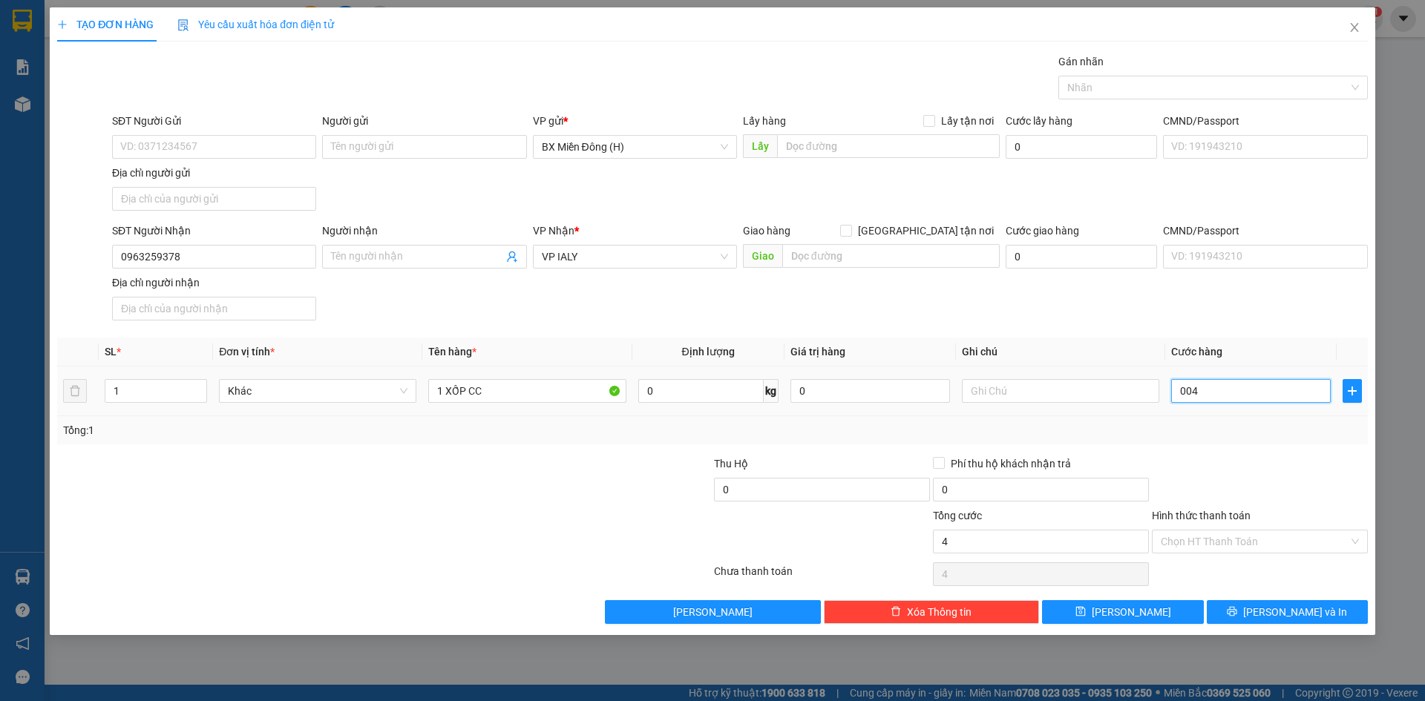
type input "00"
type input "0"
type input "005"
type input "5"
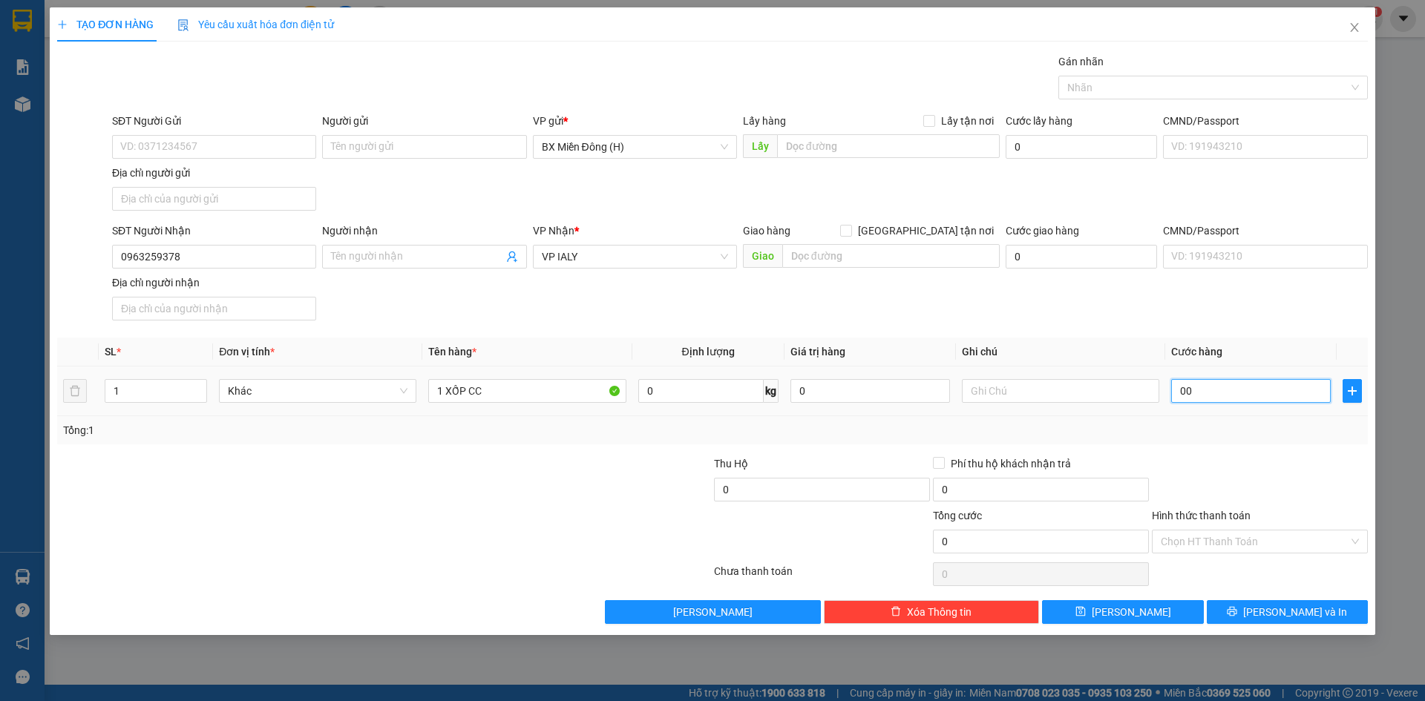
type input "5"
type input "0.050"
type input "50"
type input "50.000"
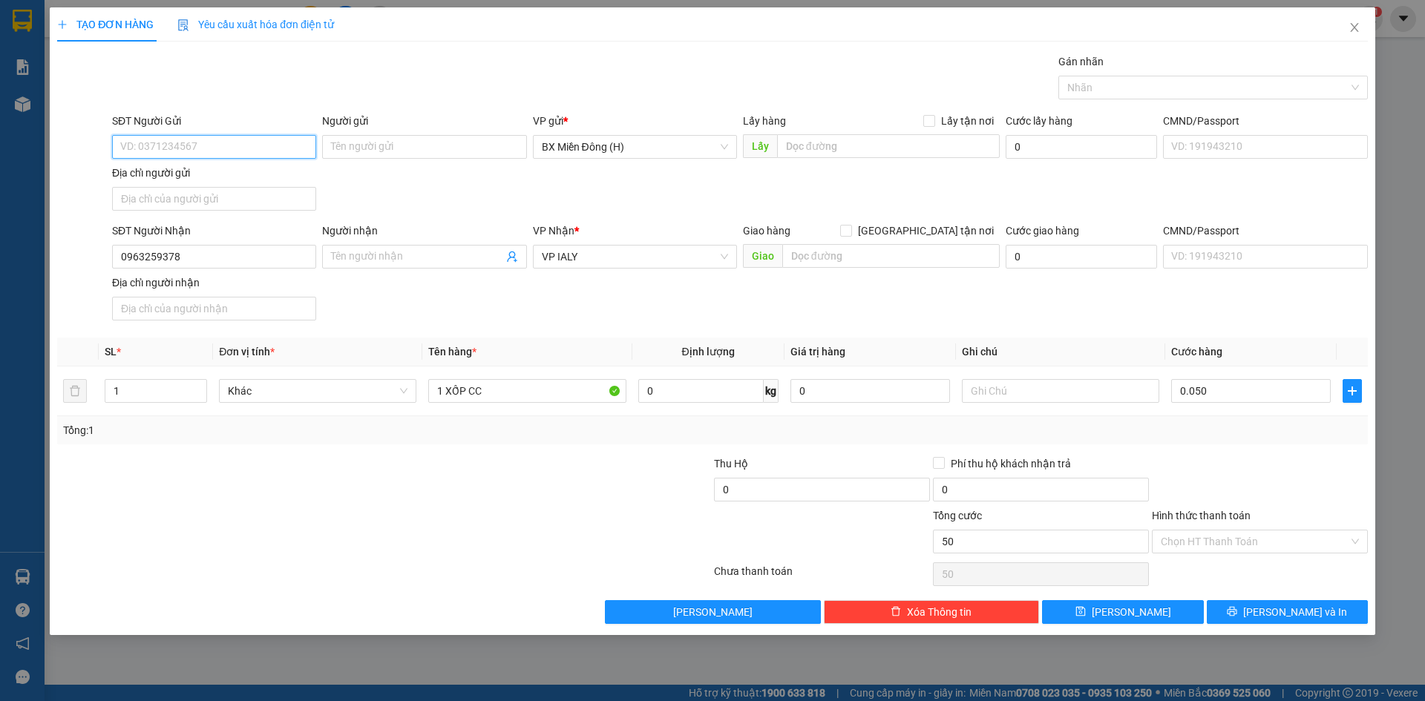
type input "50.000"
click at [169, 146] on input "SĐT Người Gửi" at bounding box center [214, 147] width 204 height 24
type input "02862638119"
click at [1279, 613] on span "[PERSON_NAME] và In" at bounding box center [1295, 612] width 104 height 16
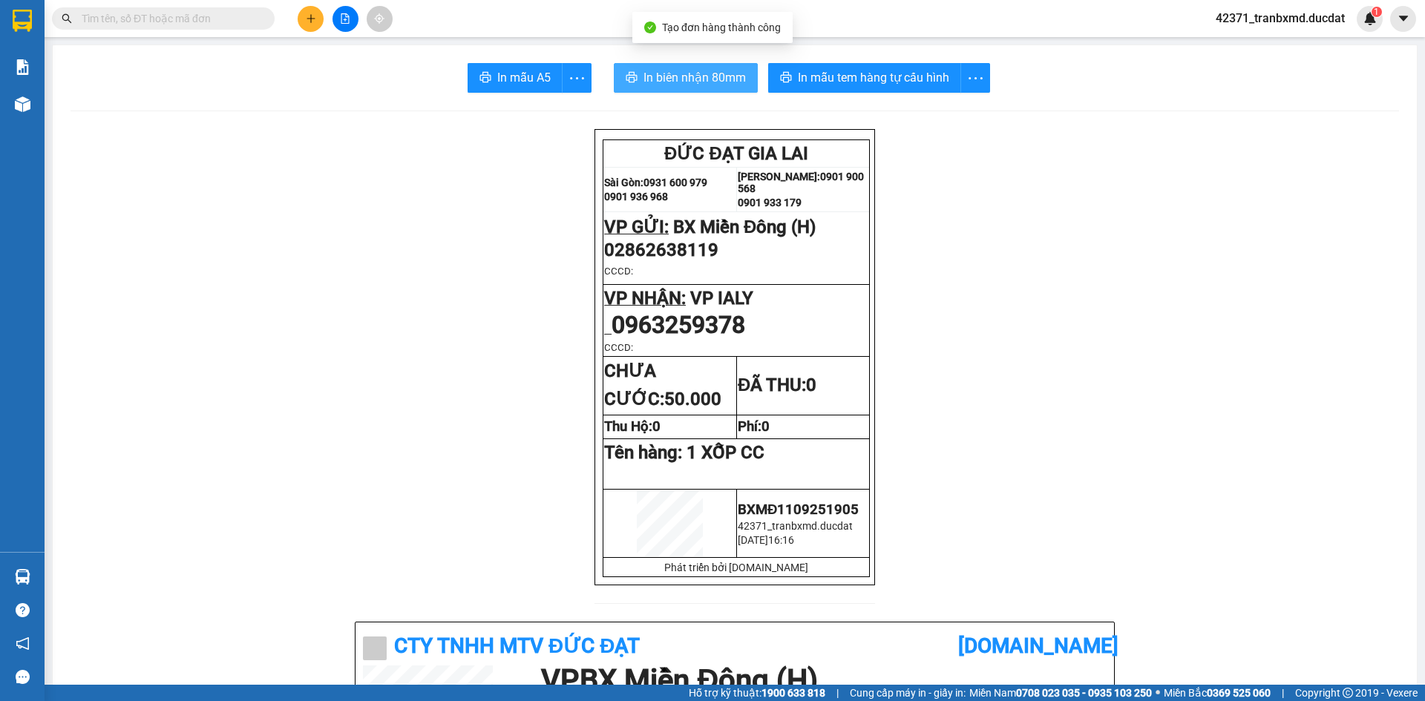
click at [715, 70] on span "In biên nhận 80mm" at bounding box center [694, 77] width 102 height 19
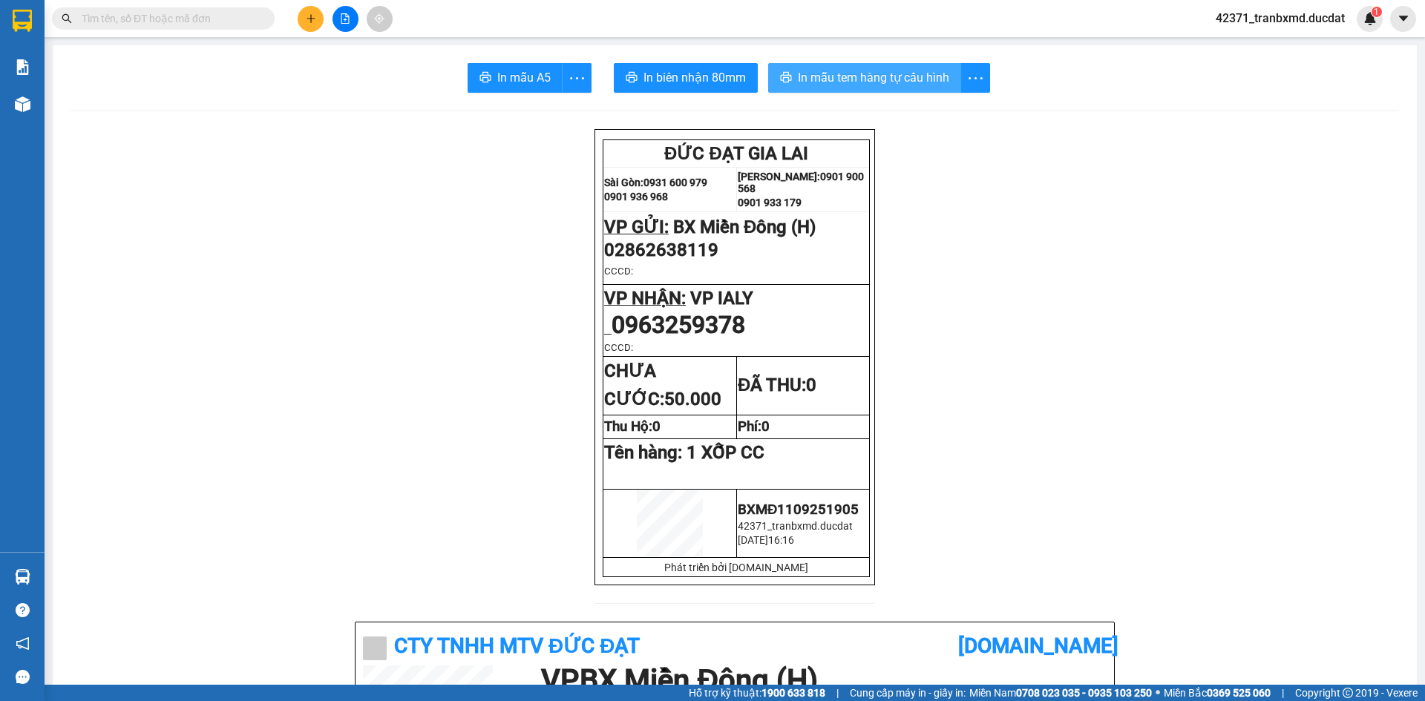
click at [898, 76] on span "In mẫu tem hàng tự cấu hình" at bounding box center [873, 77] width 151 height 19
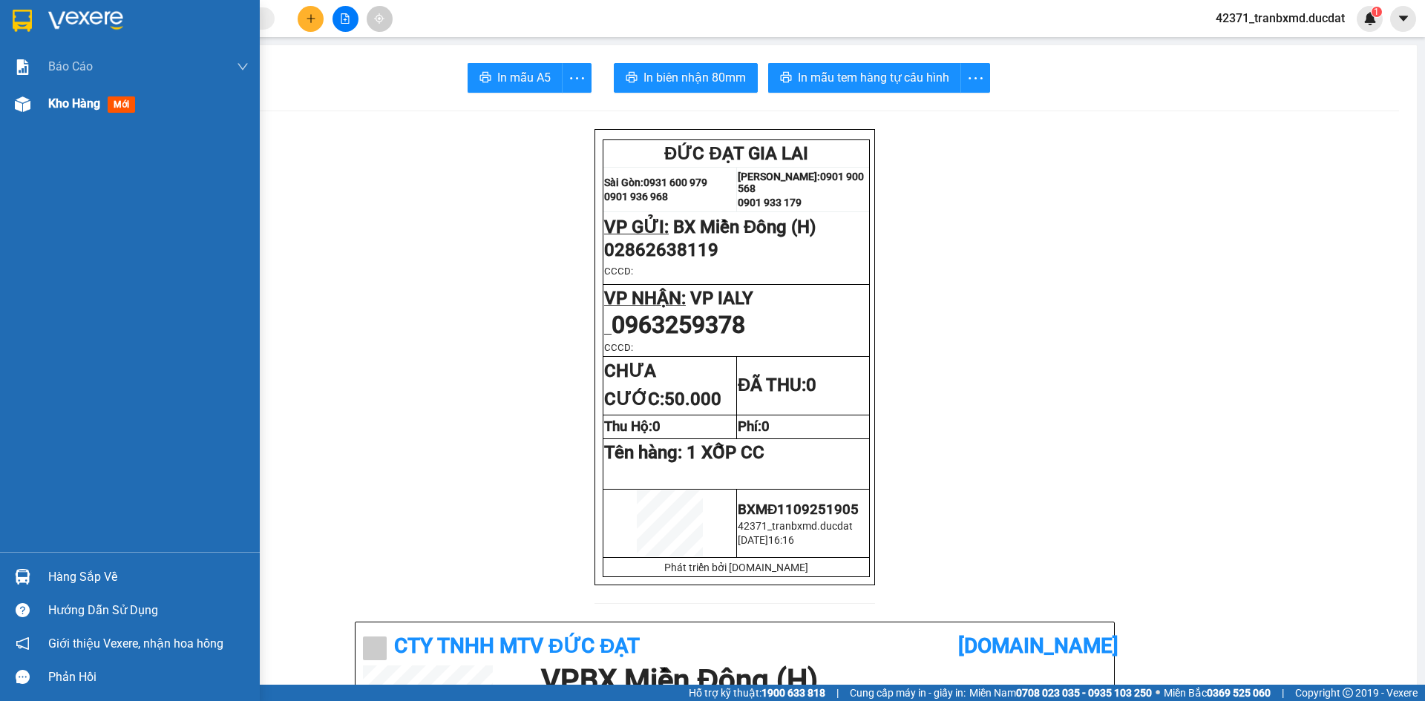
click at [118, 108] on span "mới" at bounding box center [121, 104] width 27 height 16
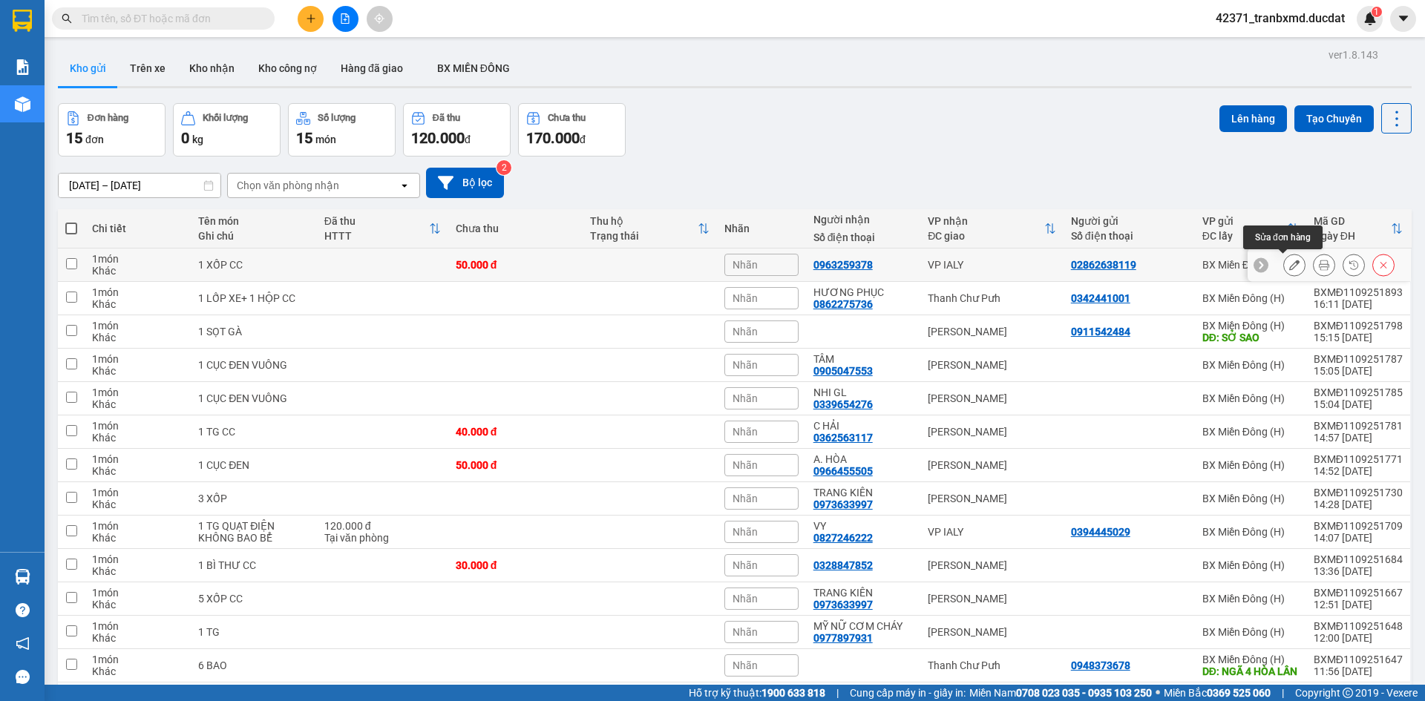
click at [1289, 267] on icon at bounding box center [1294, 265] width 10 height 10
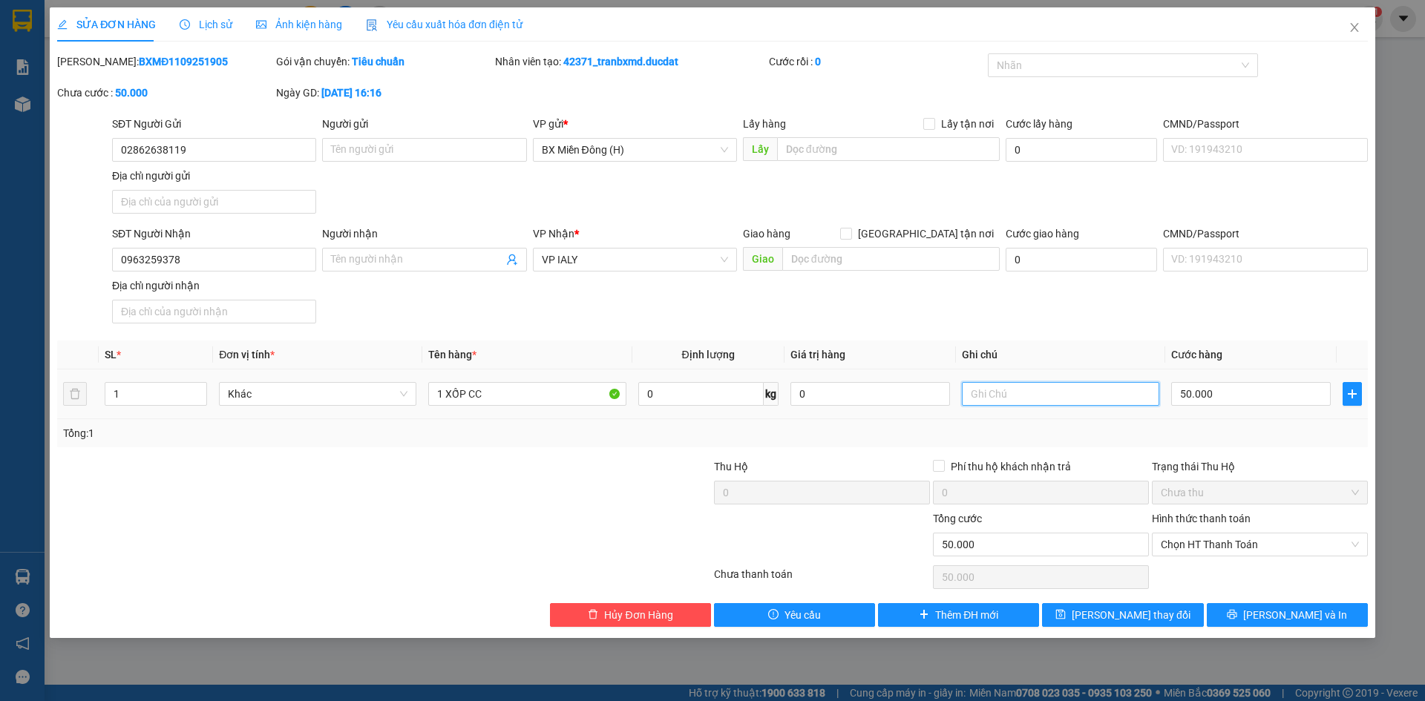
click at [998, 396] on input "text" at bounding box center [1060, 394] width 197 height 24
type input "HÀNG ĐI TÀI 3"
click at [1216, 612] on button "[PERSON_NAME] và In" at bounding box center [1287, 615] width 161 height 24
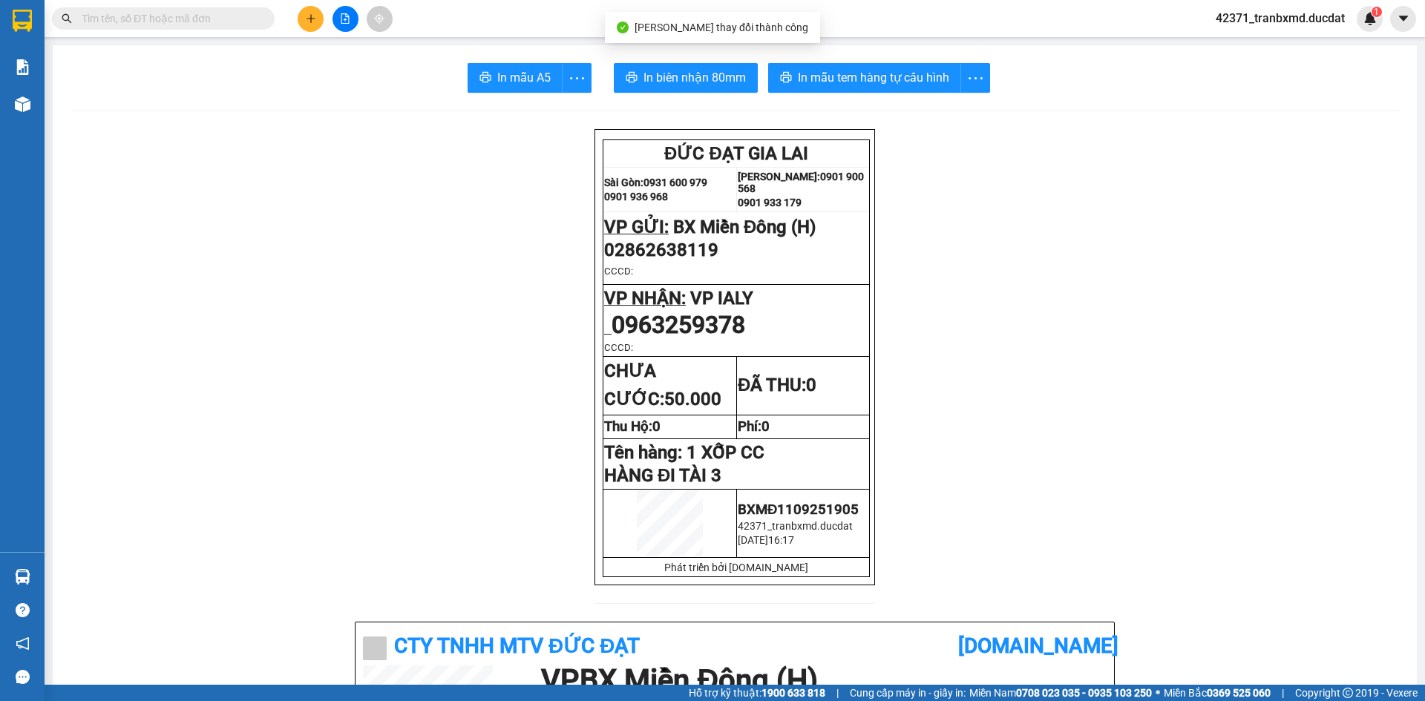
click at [882, 81] on span "In mẫu tem hàng tự cấu hình" at bounding box center [873, 77] width 151 height 19
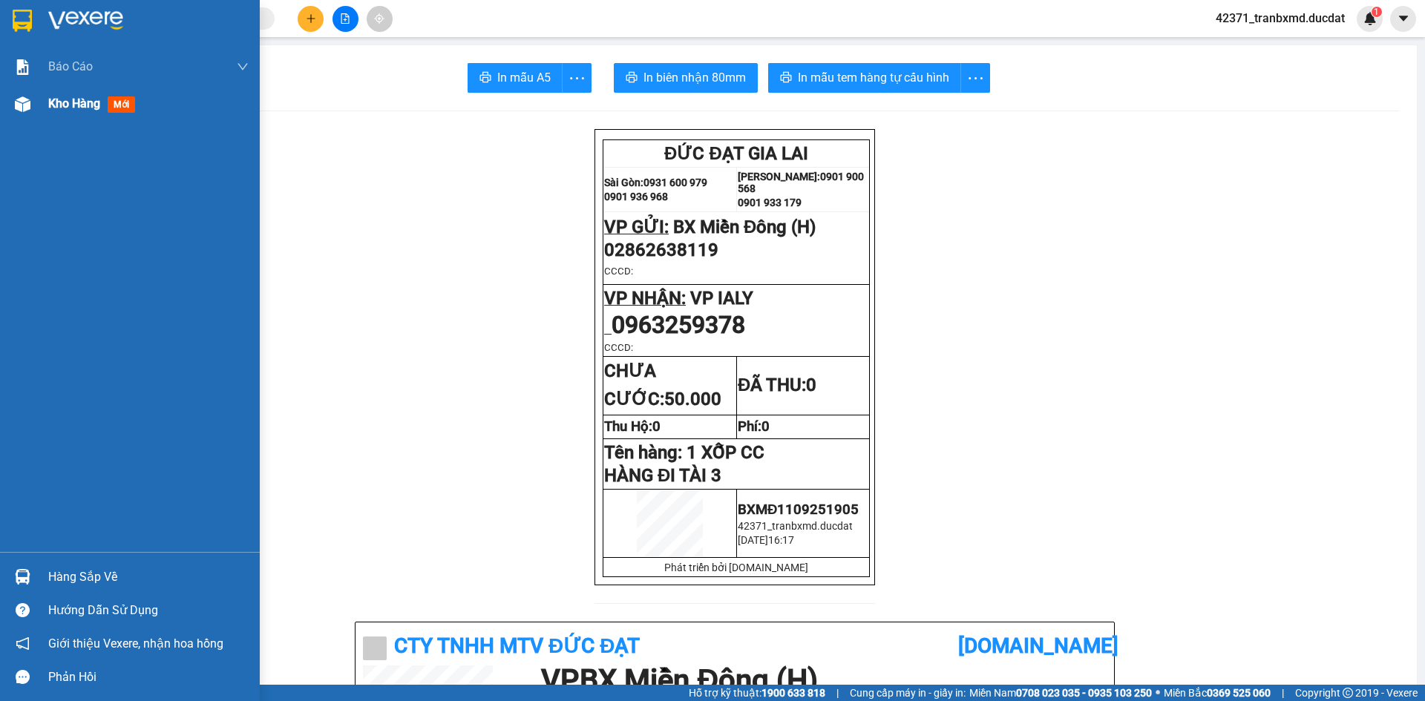
click at [39, 95] on div "Kho hàng mới" at bounding box center [130, 103] width 260 height 37
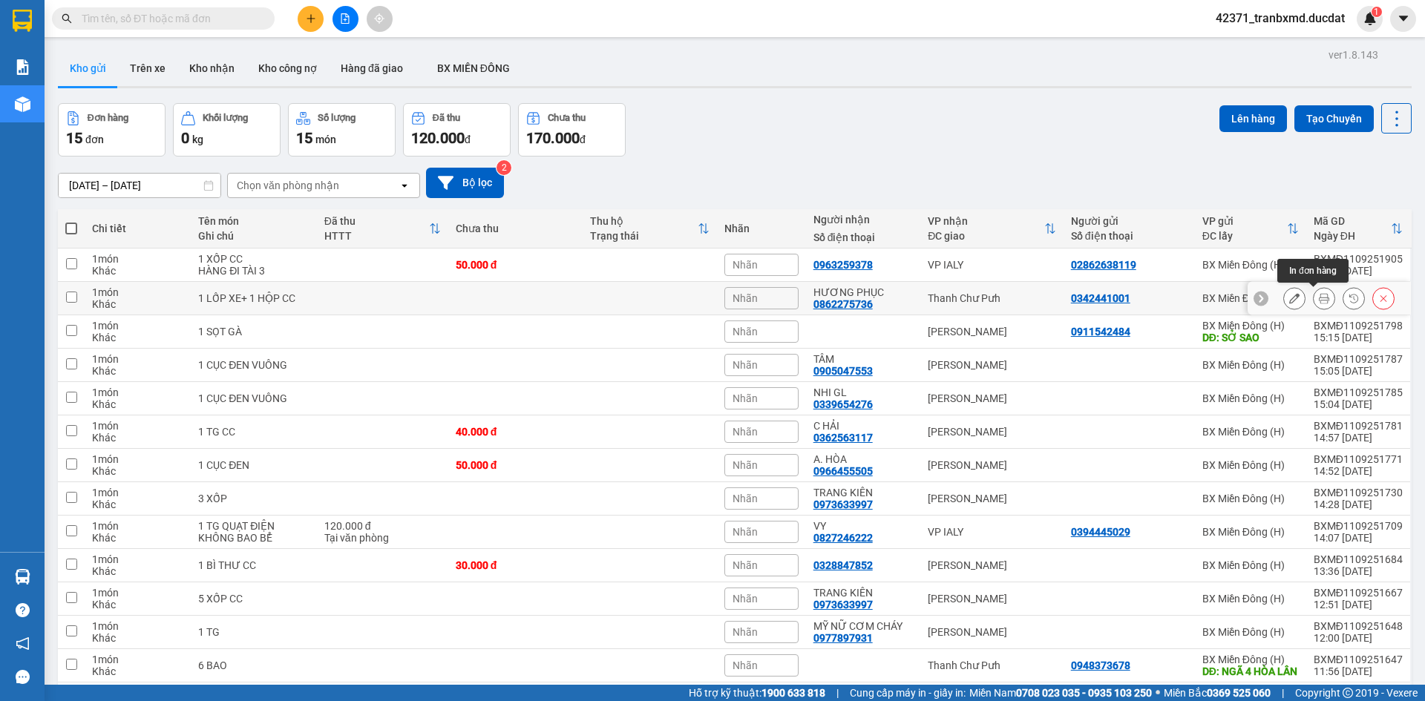
click at [1319, 301] on icon at bounding box center [1324, 298] width 10 height 10
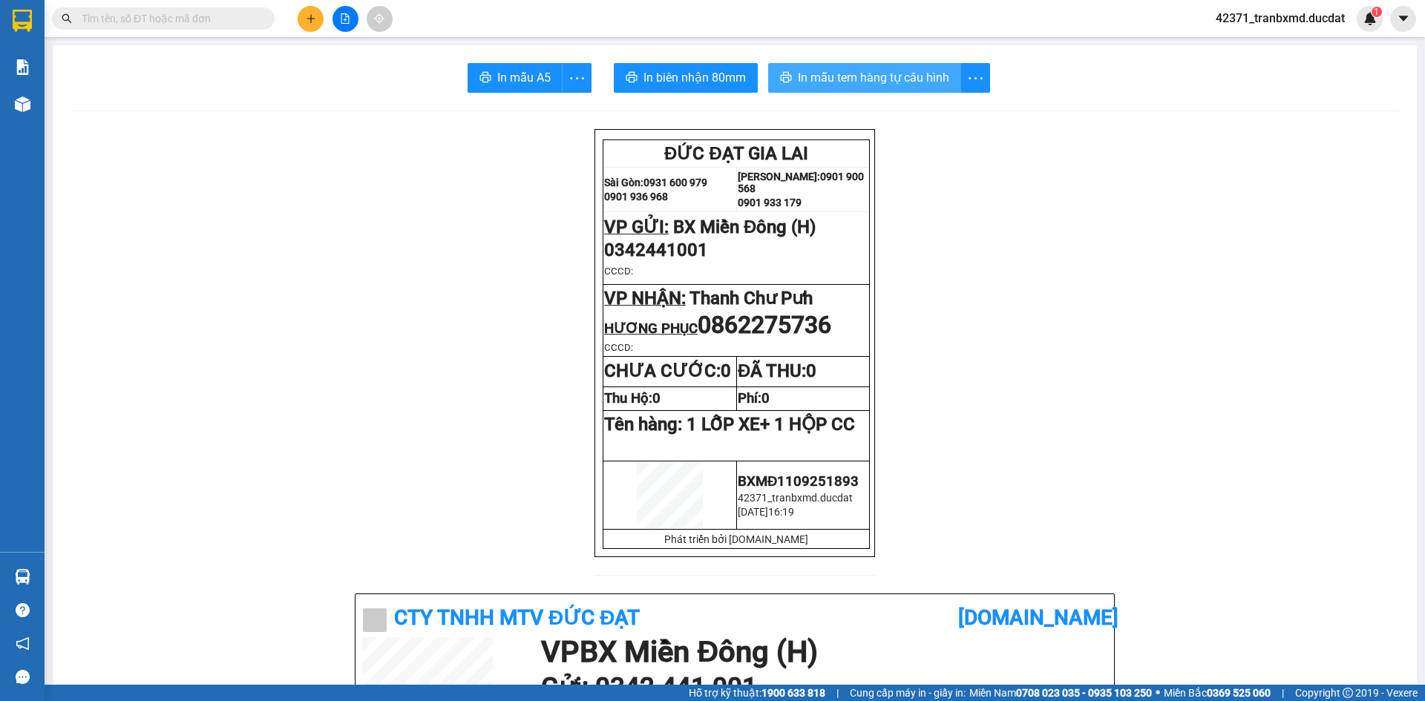
click at [876, 84] on span "In mẫu tem hàng tự cấu hình" at bounding box center [873, 77] width 151 height 19
click at [304, 14] on button at bounding box center [311, 19] width 26 height 26
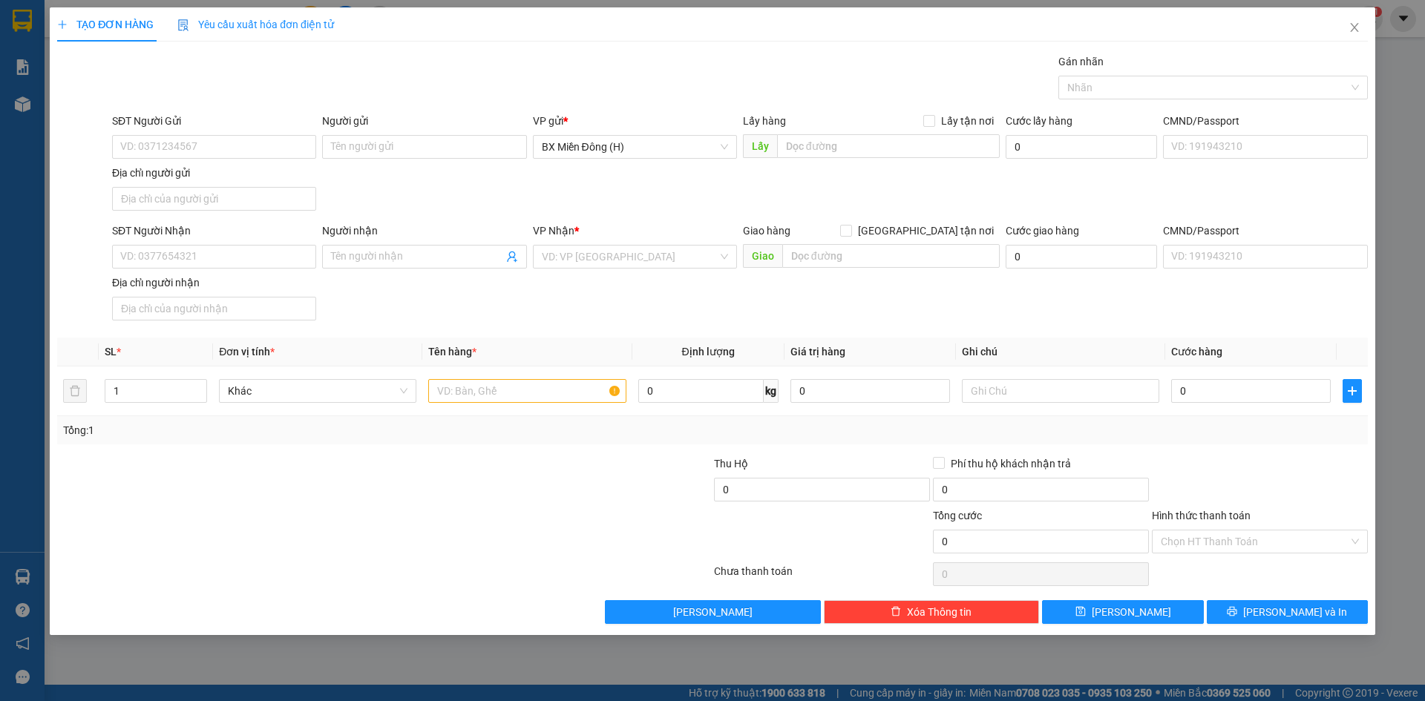
click at [168, 240] on div "SĐT Người Nhận" at bounding box center [214, 234] width 204 height 22
click at [184, 249] on input "SĐT Người Nhận" at bounding box center [214, 257] width 204 height 24
type input "2"
type input "0978482004"
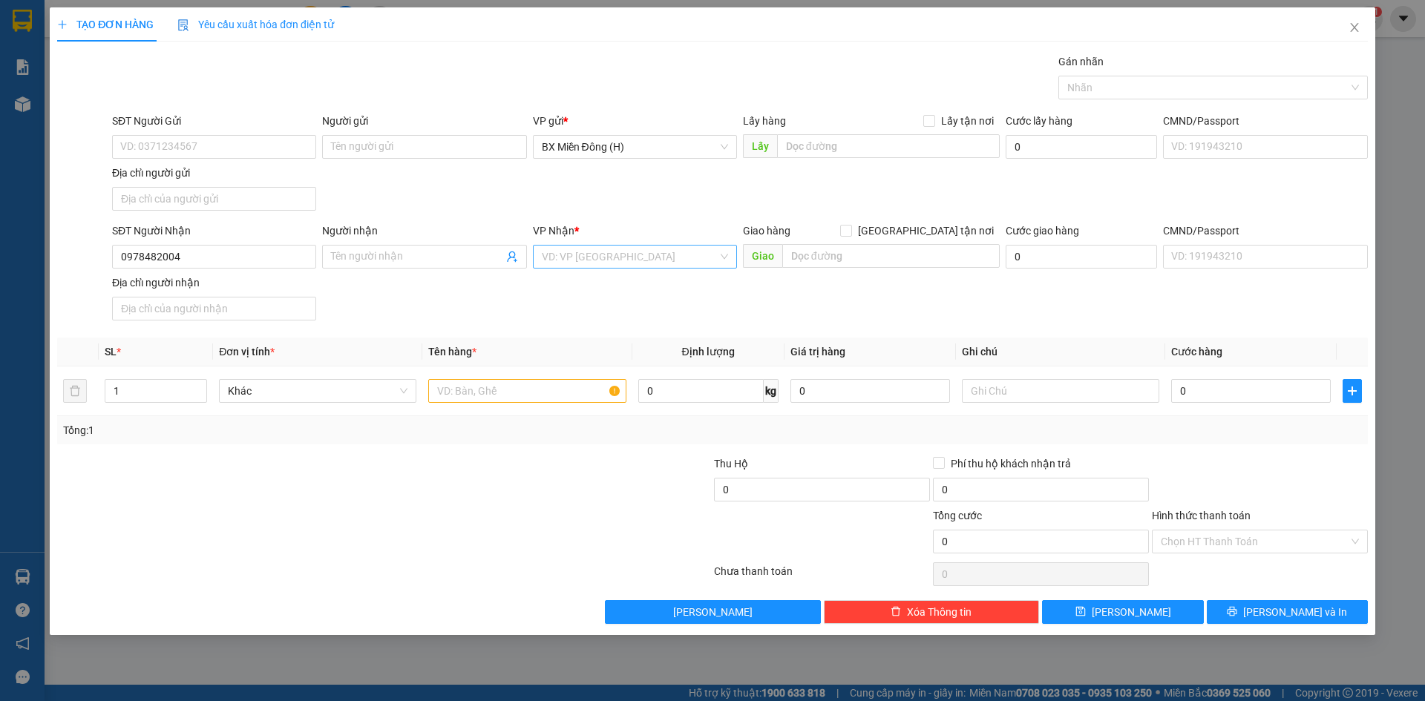
click at [562, 257] on input "search" at bounding box center [630, 257] width 176 height 22
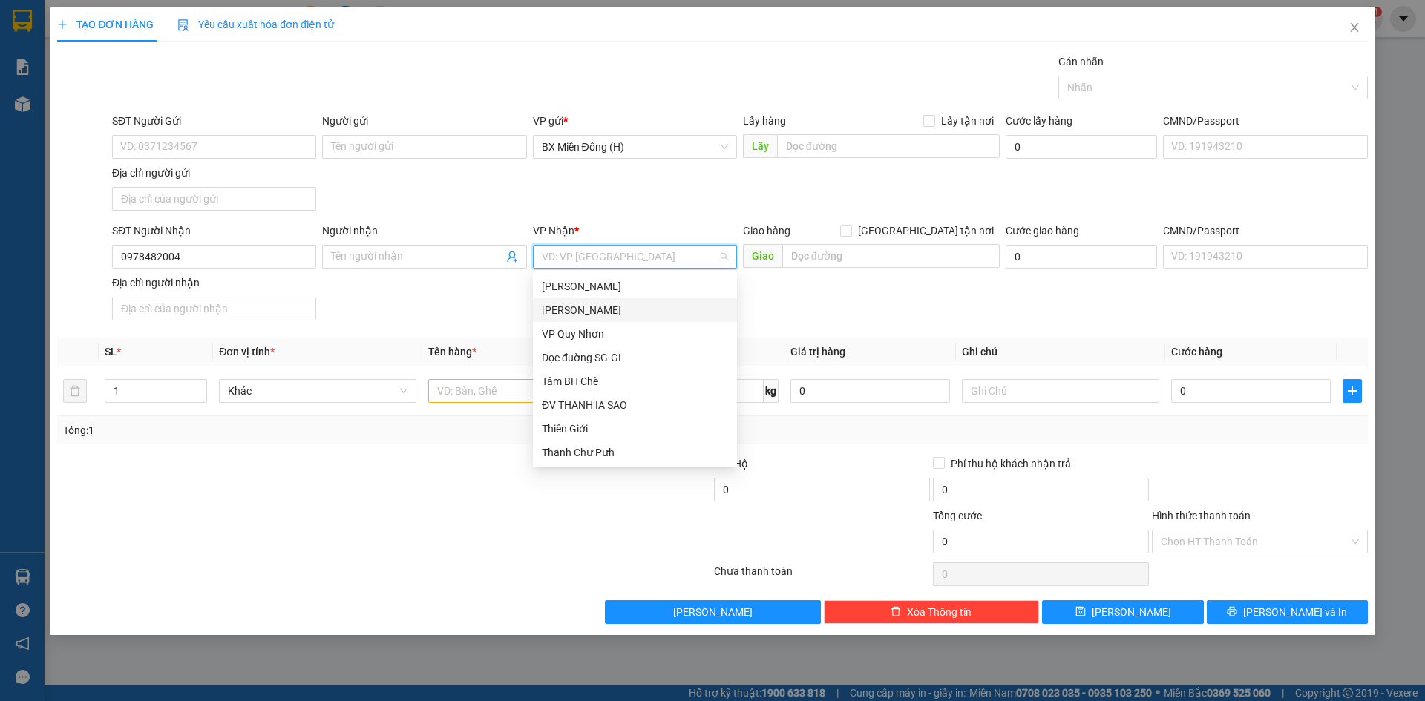
click at [583, 308] on div "[PERSON_NAME] Đình [PERSON_NAME]" at bounding box center [635, 310] width 186 height 16
click at [596, 304] on div "[PERSON_NAME] Đình [PERSON_NAME]" at bounding box center [635, 310] width 186 height 16
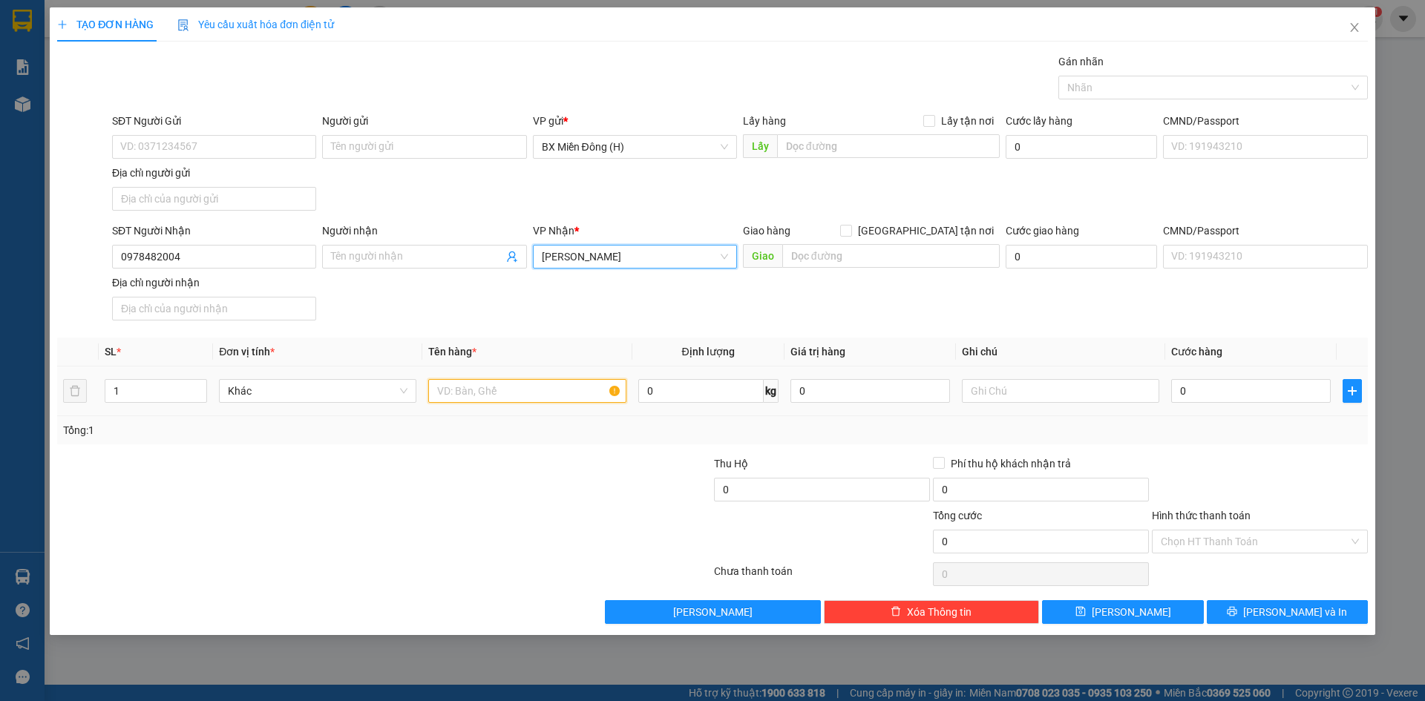
click at [488, 381] on input "text" at bounding box center [526, 391] width 197 height 24
click at [474, 393] on input "text" at bounding box center [526, 391] width 197 height 24
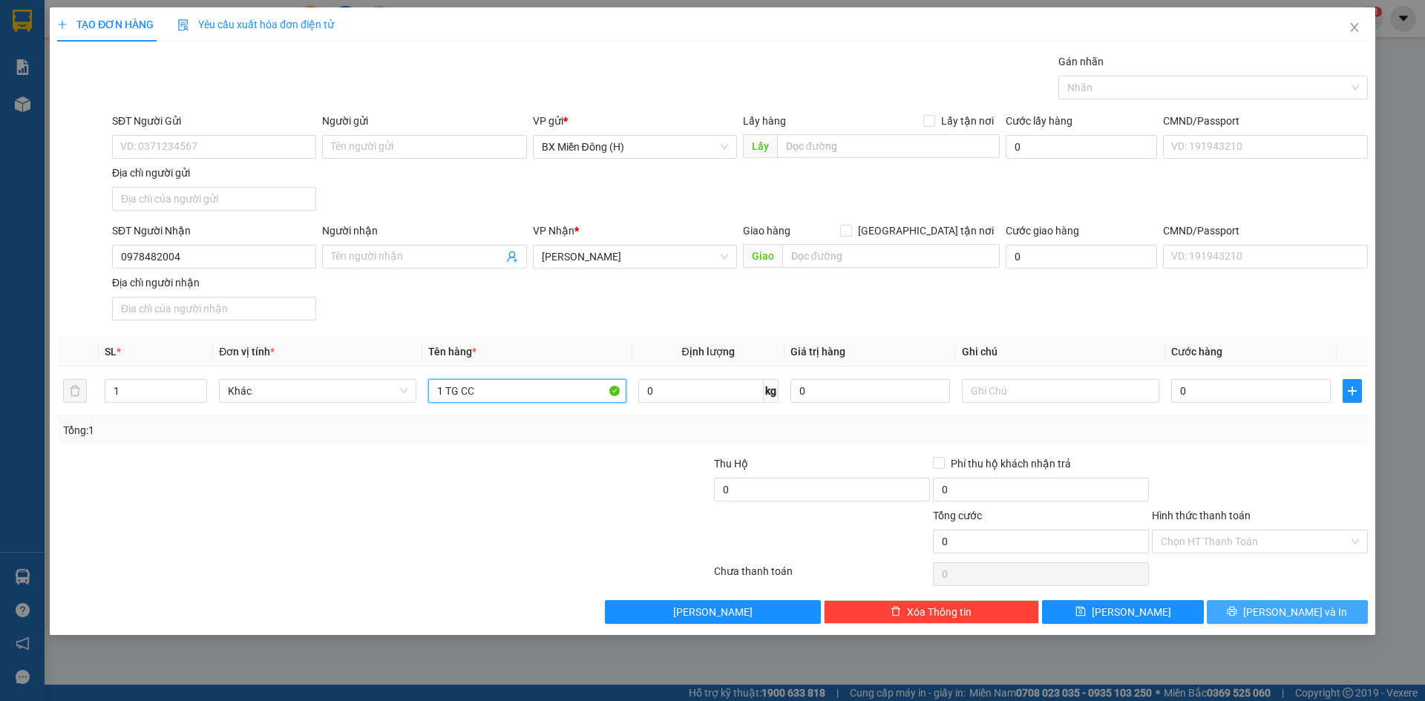
type input "1 TG CC"
click at [1285, 614] on span "Lưu và In" at bounding box center [1295, 612] width 104 height 16
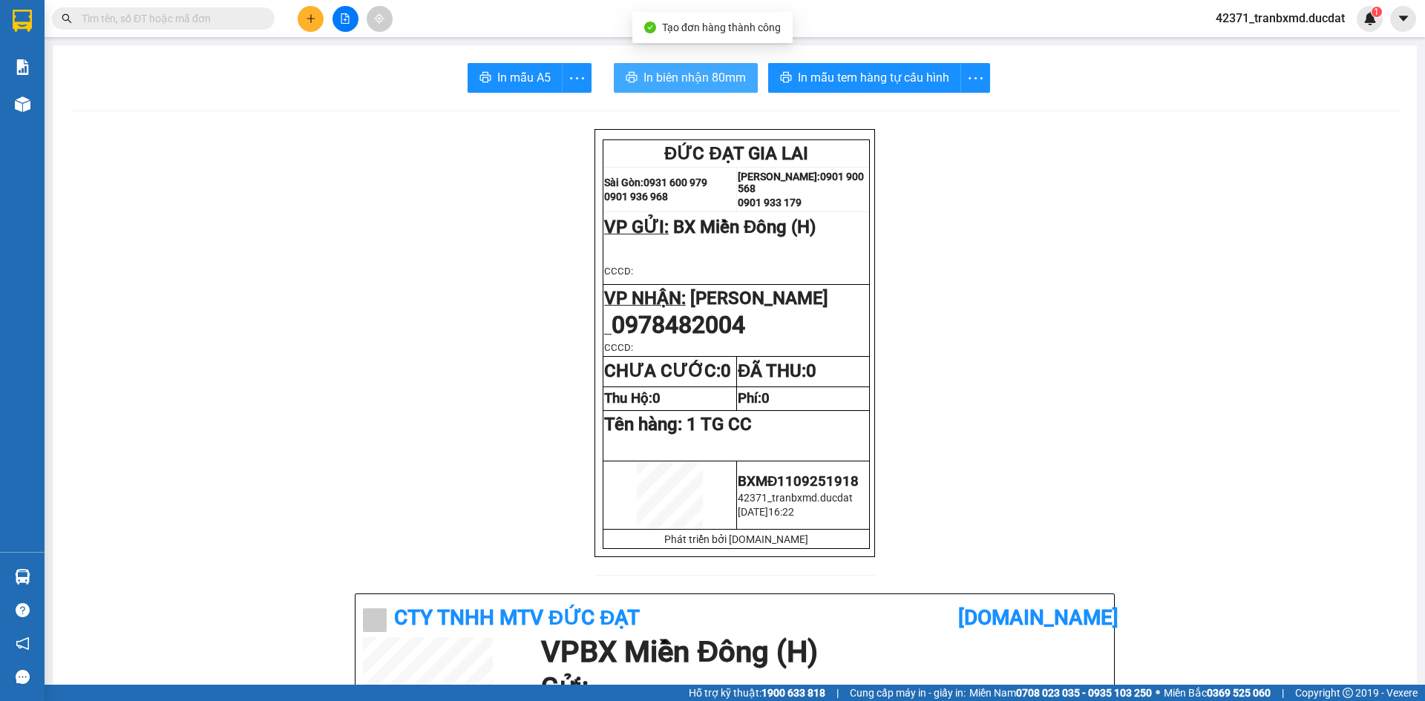
click at [666, 76] on span "In biên nhận 80mm" at bounding box center [694, 77] width 102 height 19
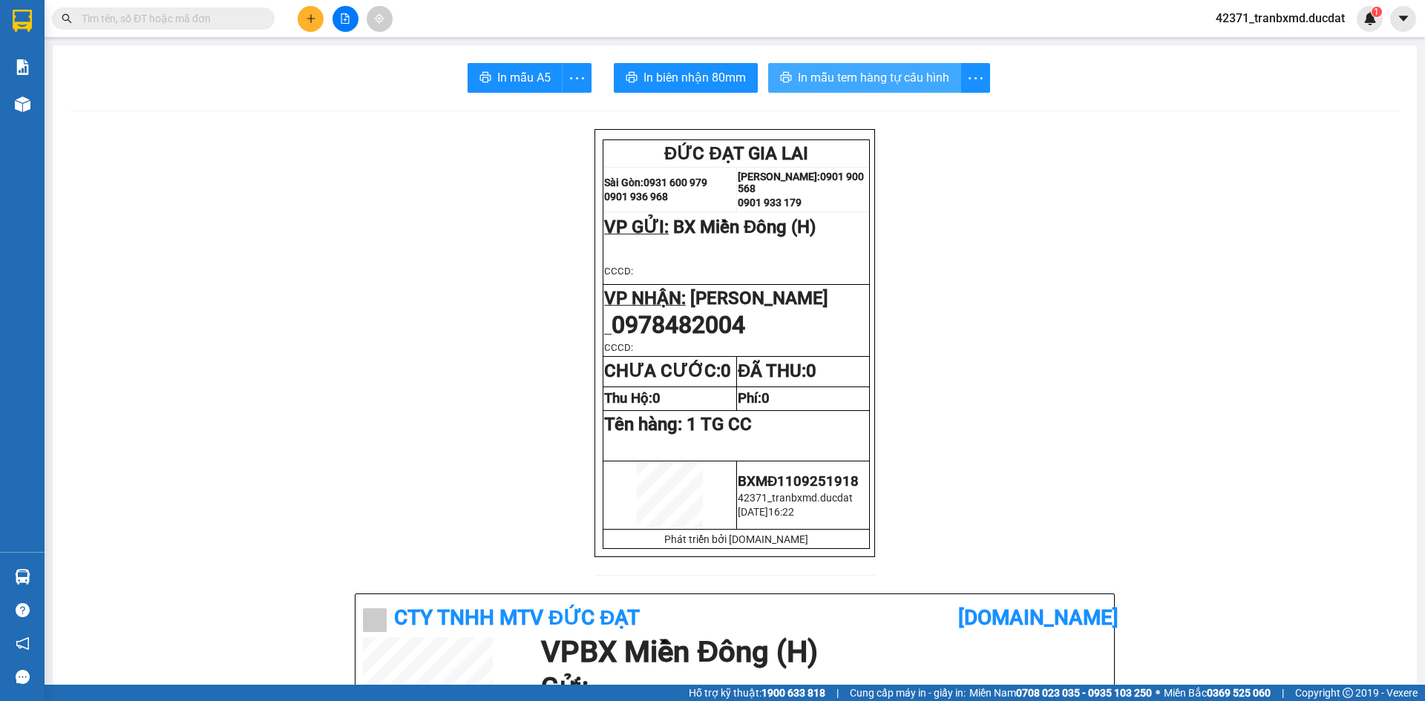
click at [818, 86] on span "In mẫu tem hàng tự cấu hình" at bounding box center [873, 77] width 151 height 19
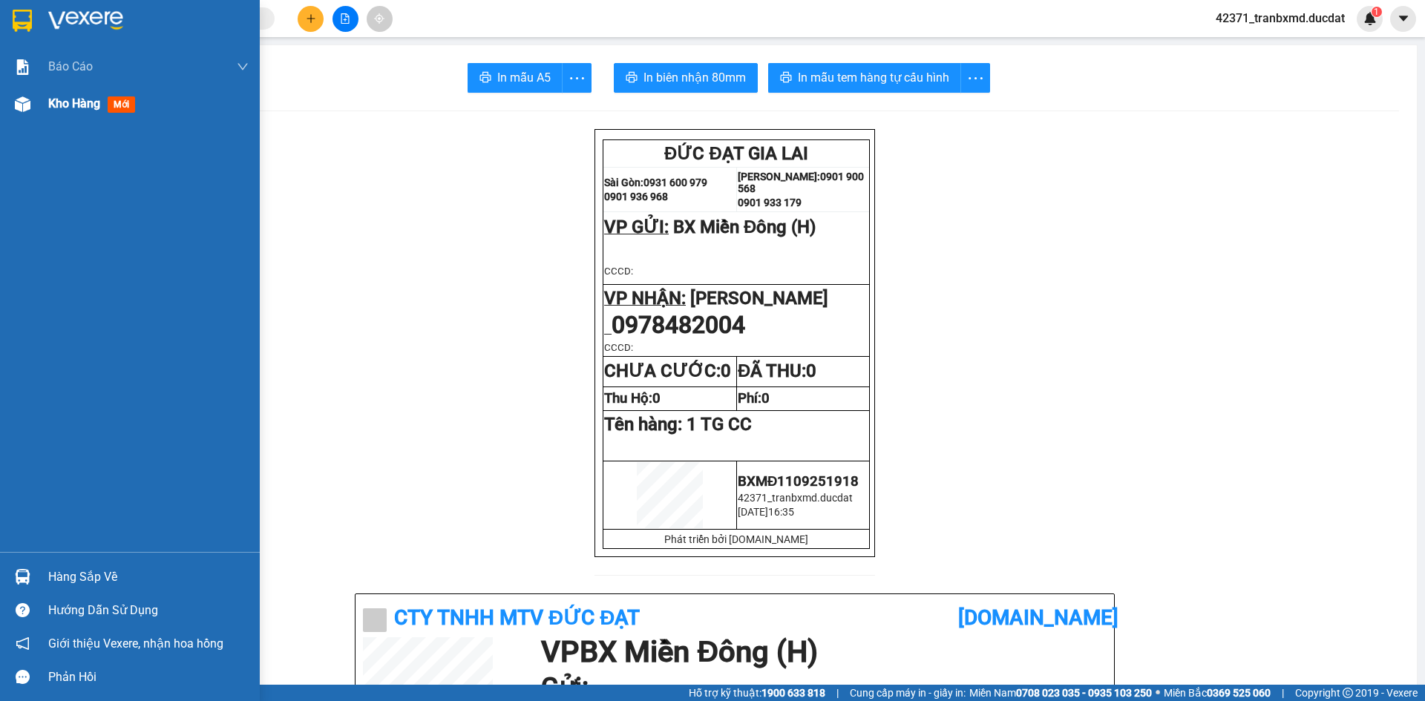
drag, startPoint x: 40, startPoint y: 123, endPoint x: 38, endPoint y: 115, distance: 8.5
click at [38, 117] on div "Báo cáo Doanh số tạo đơn theo VP gửi (nhân viên) Kho hàng mới" at bounding box center [130, 300] width 260 height 504
click at [38, 115] on div "Kho hàng mới" at bounding box center [130, 103] width 260 height 37
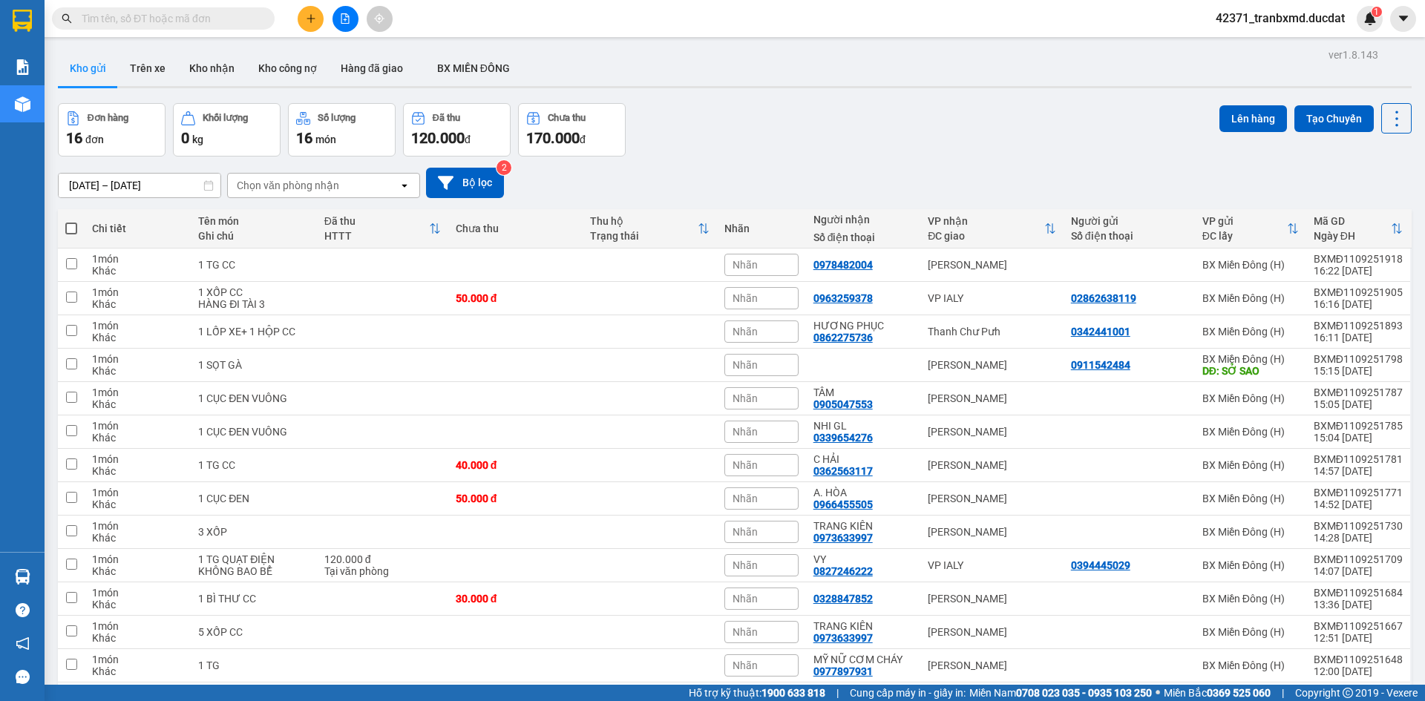
click at [892, 227] on div "Người nhận Số điện thoại" at bounding box center [863, 229] width 100 height 30
click at [760, 127] on div "Đơn hàng 16 đơn Khối lượng 0 kg Số lượng 16 món Đã thu 120.000 đ Chưa thu 170.0…" at bounding box center [735, 129] width 1354 height 53
click at [1033, 217] on div "VP nhận" at bounding box center [986, 221] width 116 height 12
click at [1043, 214] on div "Chi tiết Tên món Ghi chú Đã thu HTTT Chưa thu Thu hộ Trạng thái Nhãn Người nhận…" at bounding box center [735, 519] width 1354 height 621
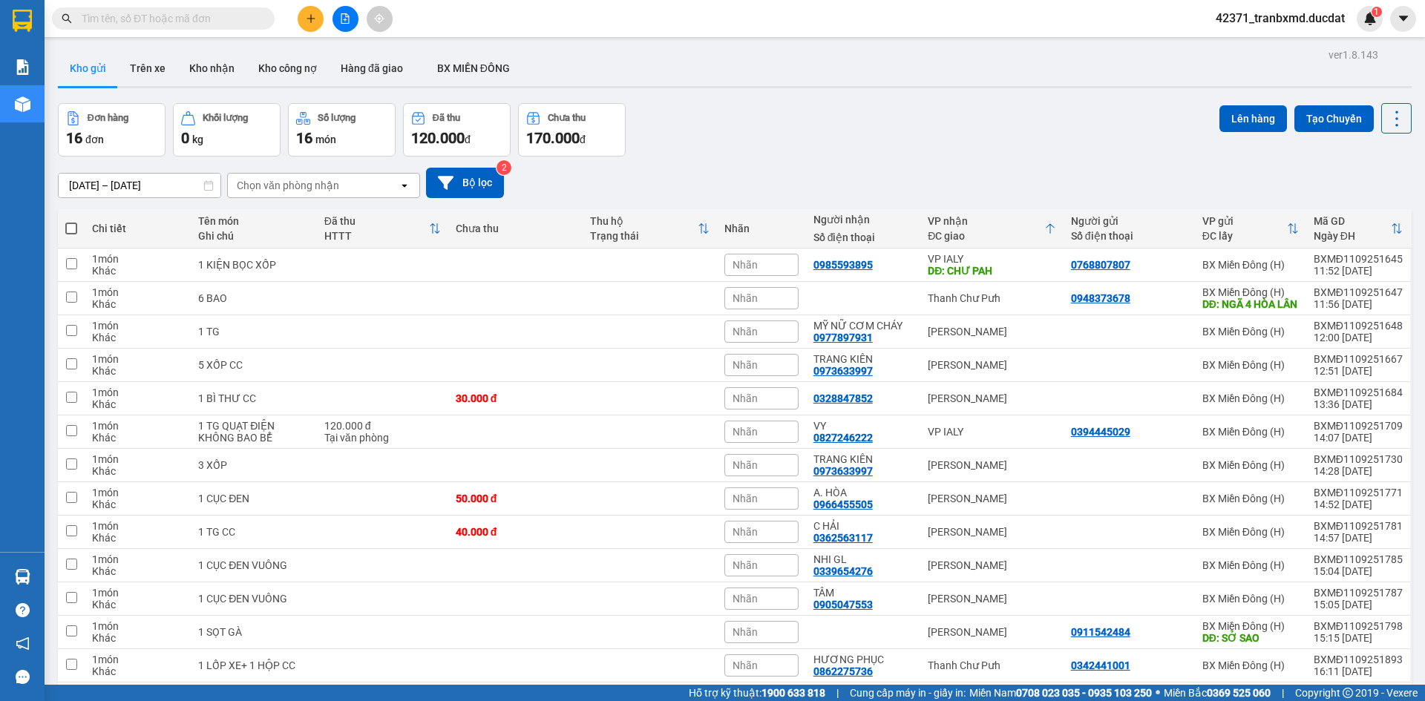
click at [1043, 214] on div "VP nhận ĐC giao" at bounding box center [992, 229] width 128 height 30
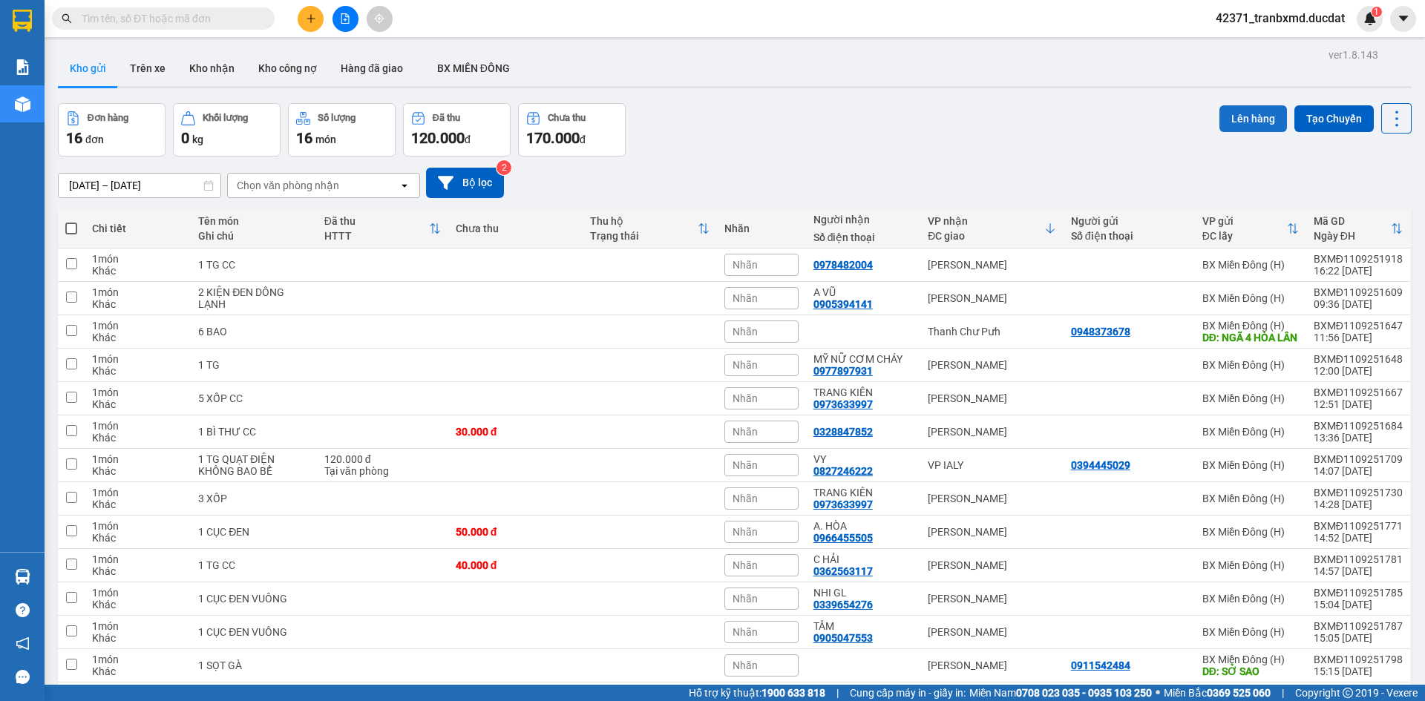
click at [1258, 123] on button "Lên hàng" at bounding box center [1253, 118] width 68 height 27
click at [1243, 117] on button "Lên hàng" at bounding box center [1253, 118] width 68 height 27
click at [311, 13] on button at bounding box center [311, 19] width 26 height 26
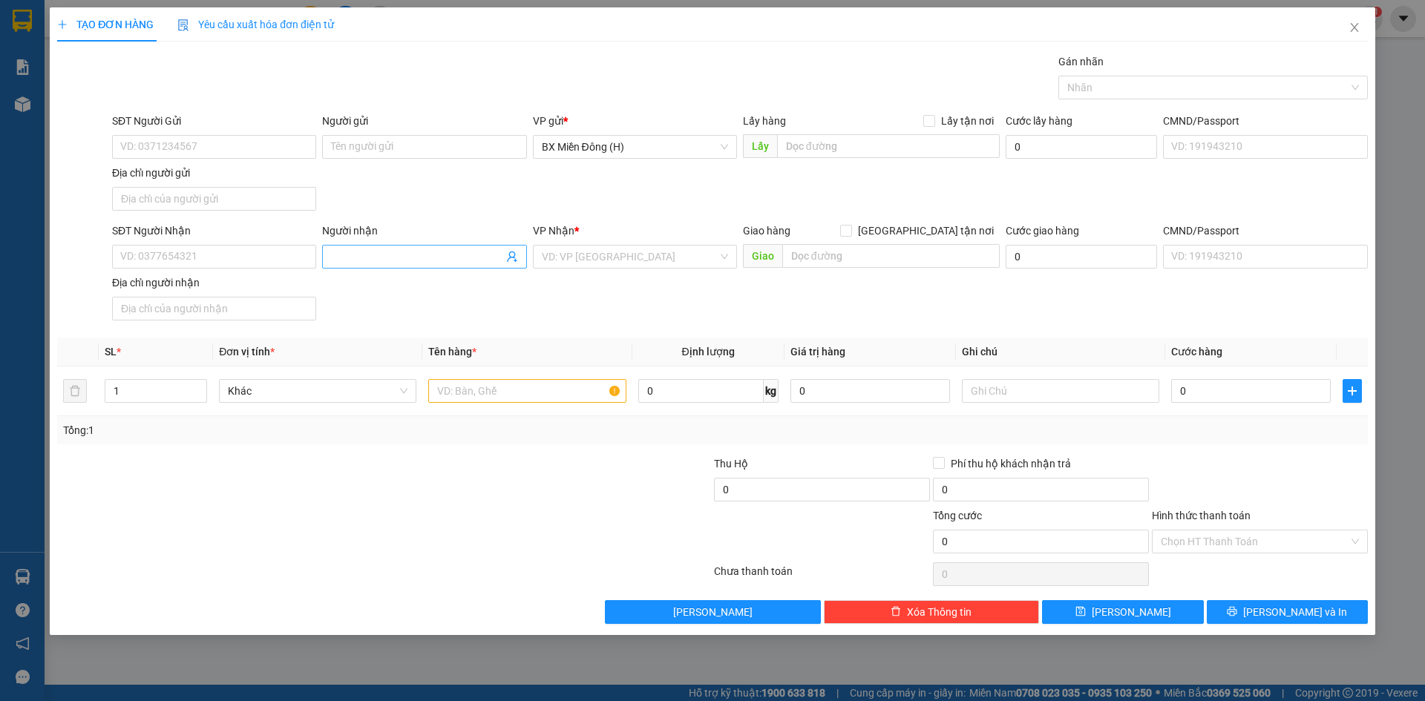
drag, startPoint x: 381, startPoint y: 252, endPoint x: 390, endPoint y: 251, distance: 8.2
click at [381, 252] on input "Người nhận" at bounding box center [416, 257] width 171 height 16
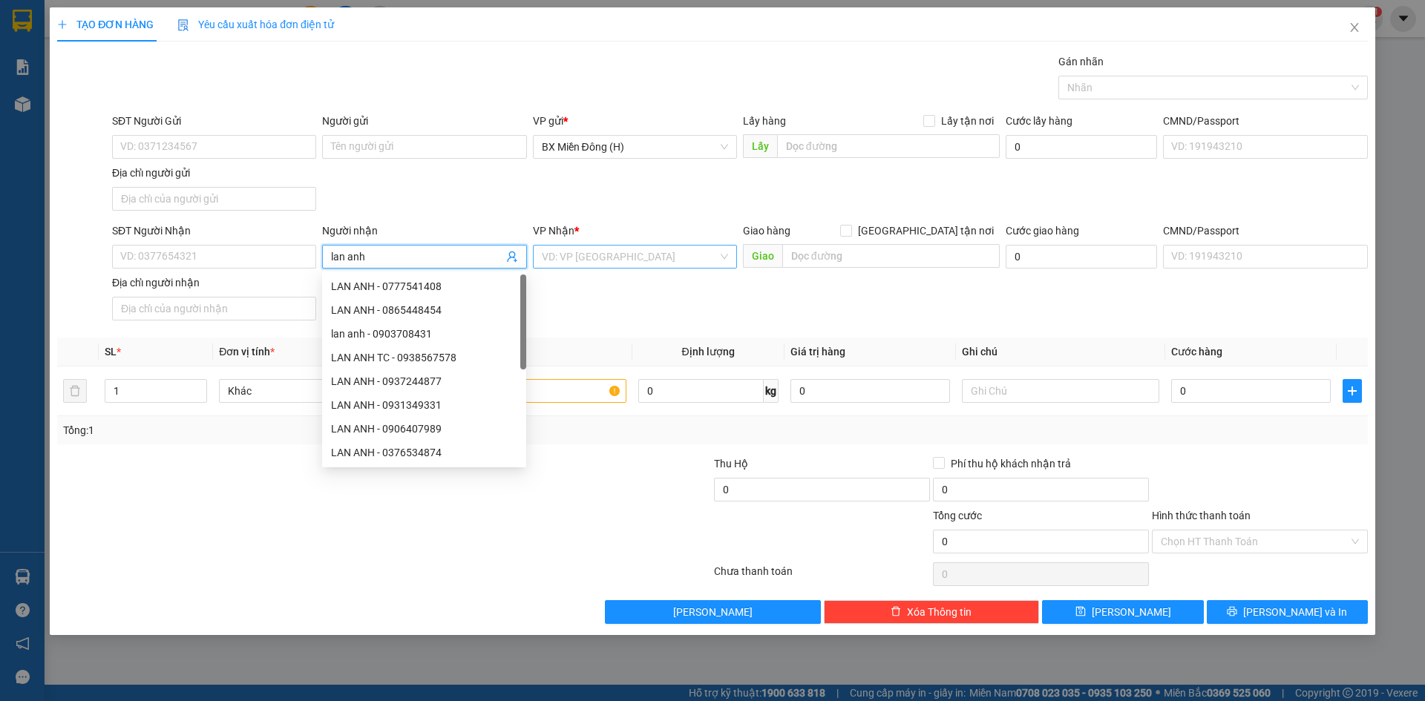
type input "lan anh"
click at [707, 252] on input "search" at bounding box center [630, 257] width 176 height 22
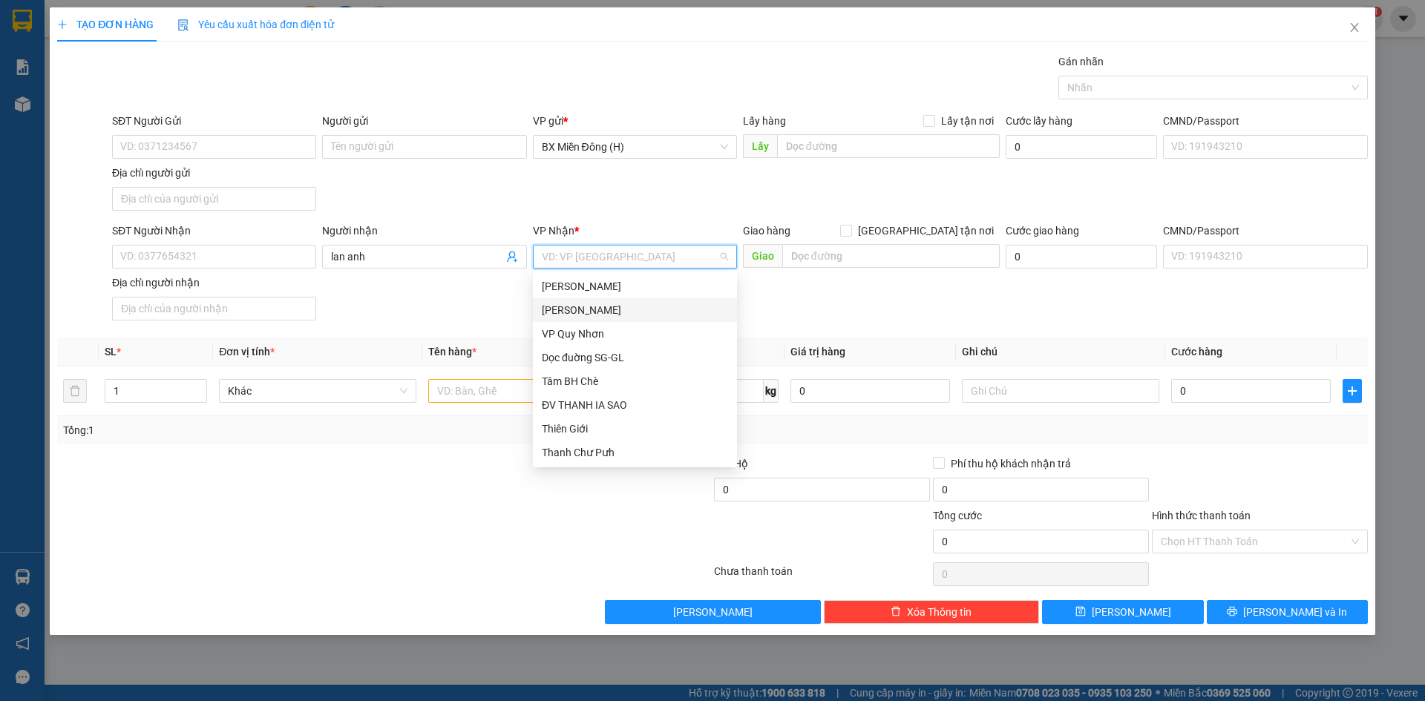
click at [604, 314] on div "[PERSON_NAME]" at bounding box center [635, 310] width 186 height 16
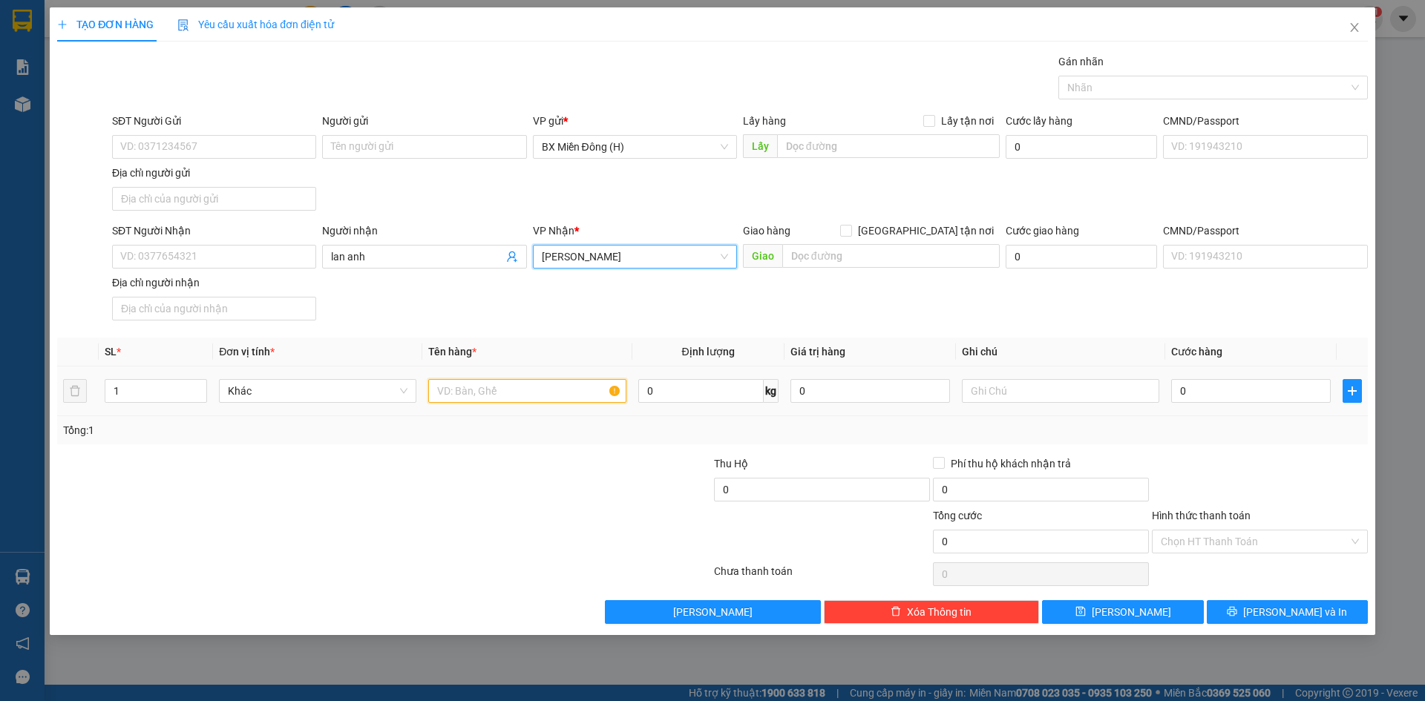
click at [581, 394] on input "text" at bounding box center [526, 391] width 197 height 24
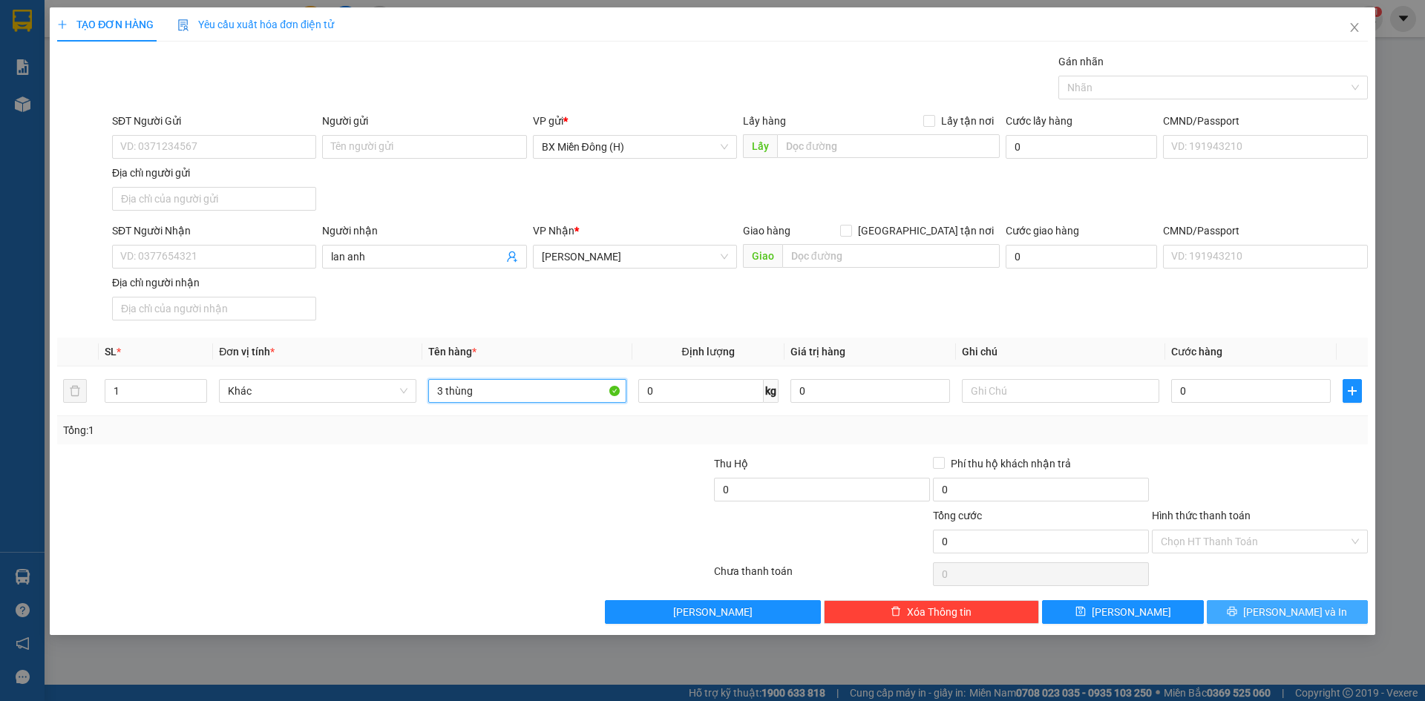
type input "3 thùng"
click at [1272, 619] on button "Lưu và In" at bounding box center [1287, 612] width 161 height 24
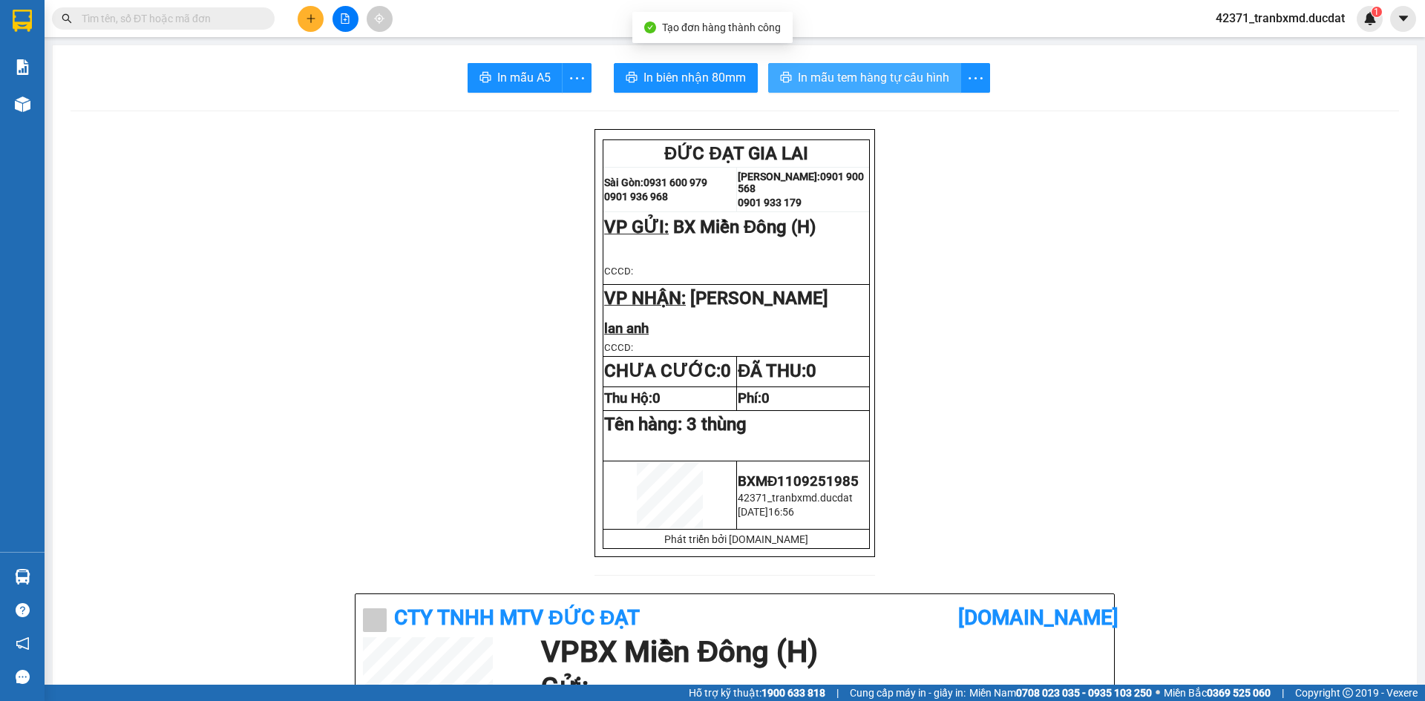
click at [898, 69] on span "In mẫu tem hàng tự cấu hình" at bounding box center [873, 77] width 151 height 19
click at [880, 84] on span "In mẫu tem hàng tự cấu hình" at bounding box center [873, 77] width 151 height 19
click at [839, 71] on span "In mẫu tem hàng tự cấu hình" at bounding box center [873, 77] width 151 height 19
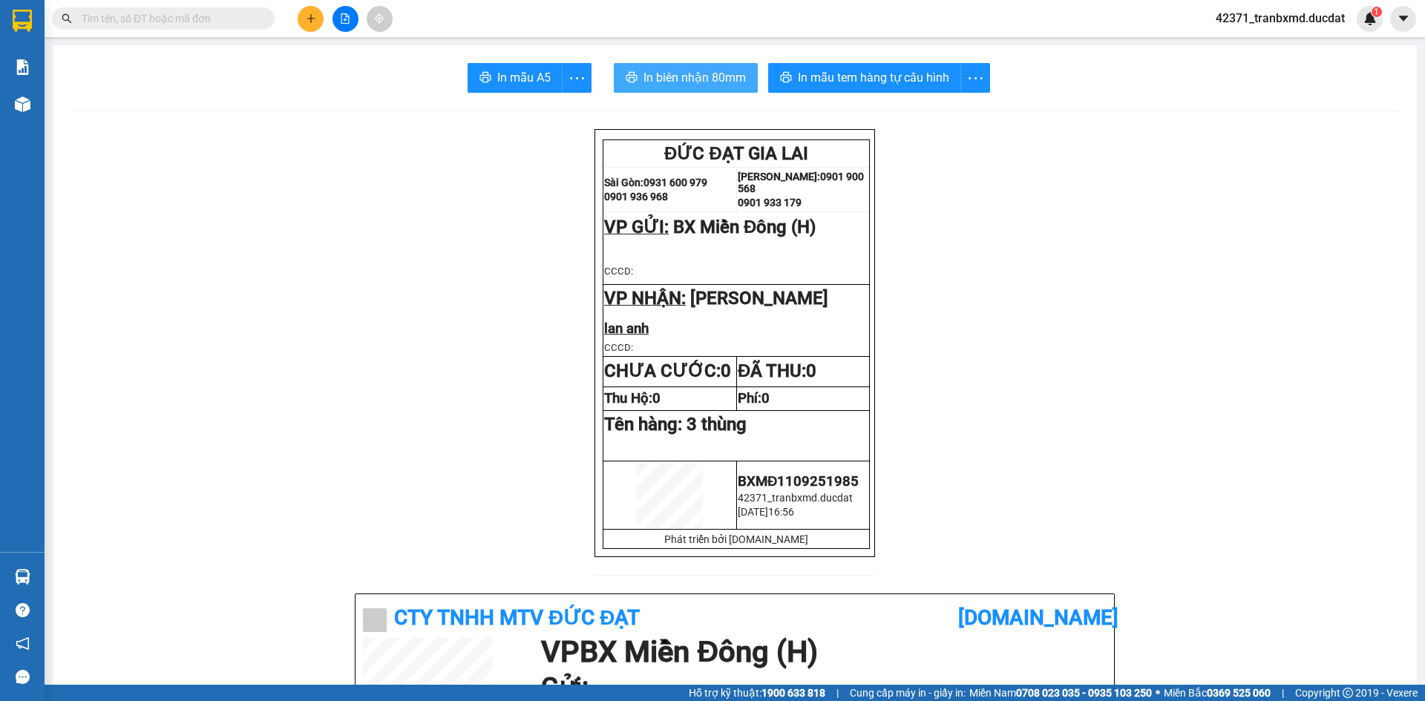
click at [700, 76] on span "In biên nhận 80mm" at bounding box center [694, 77] width 102 height 19
drag, startPoint x: 836, startPoint y: 61, endPoint x: 867, endPoint y: 45, distance: 35.5
click at [801, 70] on span "In mẫu tem hàng tự cấu hình" at bounding box center [873, 77] width 151 height 19
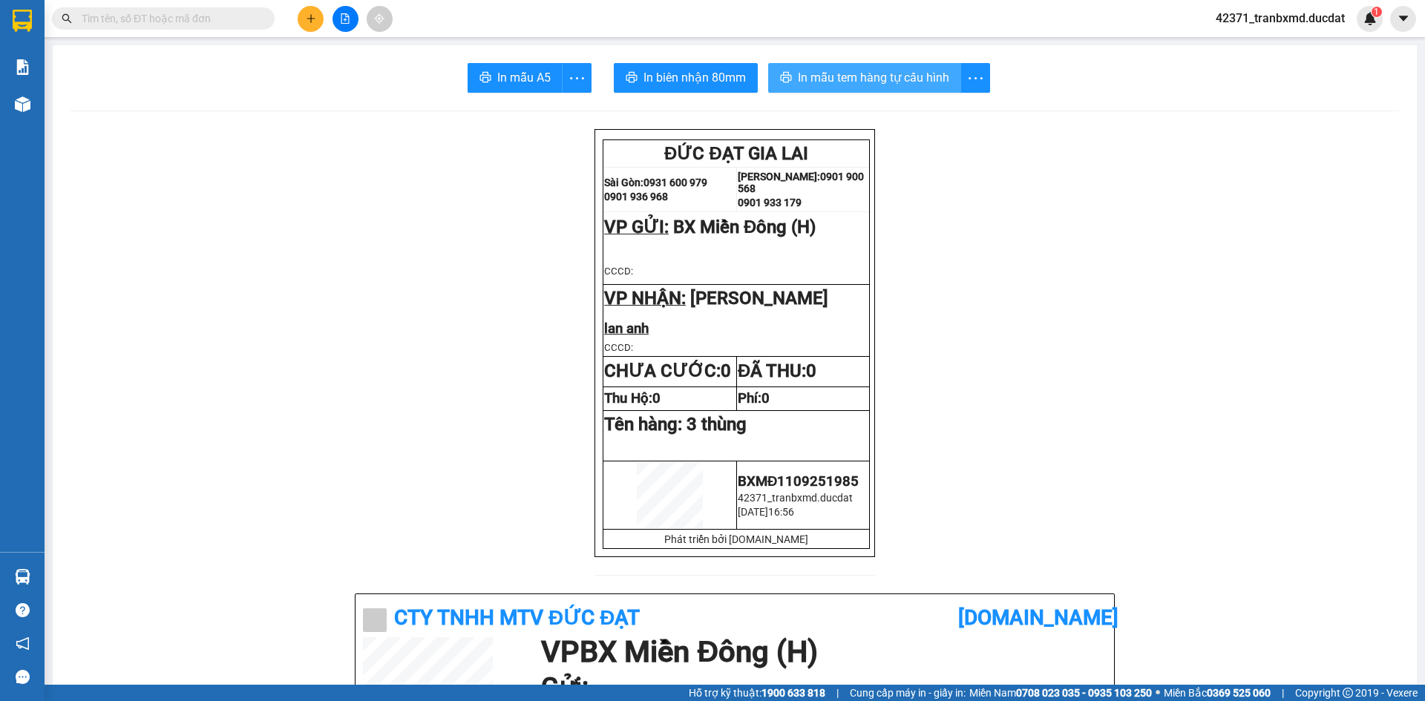
click at [788, 63] on button "In mẫu tem hàng tự cấu hình" at bounding box center [864, 78] width 193 height 30
click at [311, 16] on icon "plus" at bounding box center [310, 18] width 1 height 8
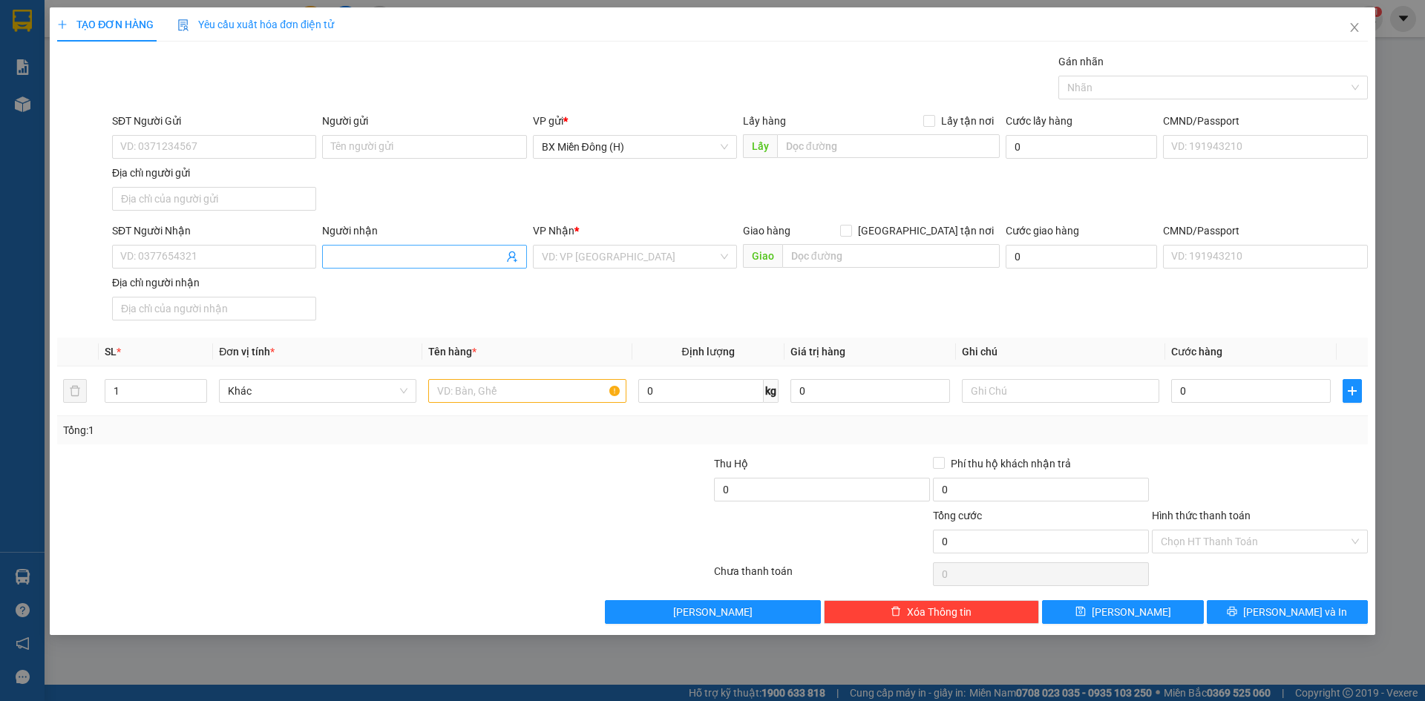
click at [432, 257] on input "Người nhận" at bounding box center [416, 257] width 171 height 16
type input "0896879537"
click at [643, 258] on input "search" at bounding box center [630, 257] width 176 height 22
type input "đăk krong"
click at [1021, 286] on div "SĐT Người Nhận VD: 0377654321 Người nhận 0896879537 VP Nhận * VD: VP Sài Gòn Gi…" at bounding box center [739, 275] width 1261 height 104
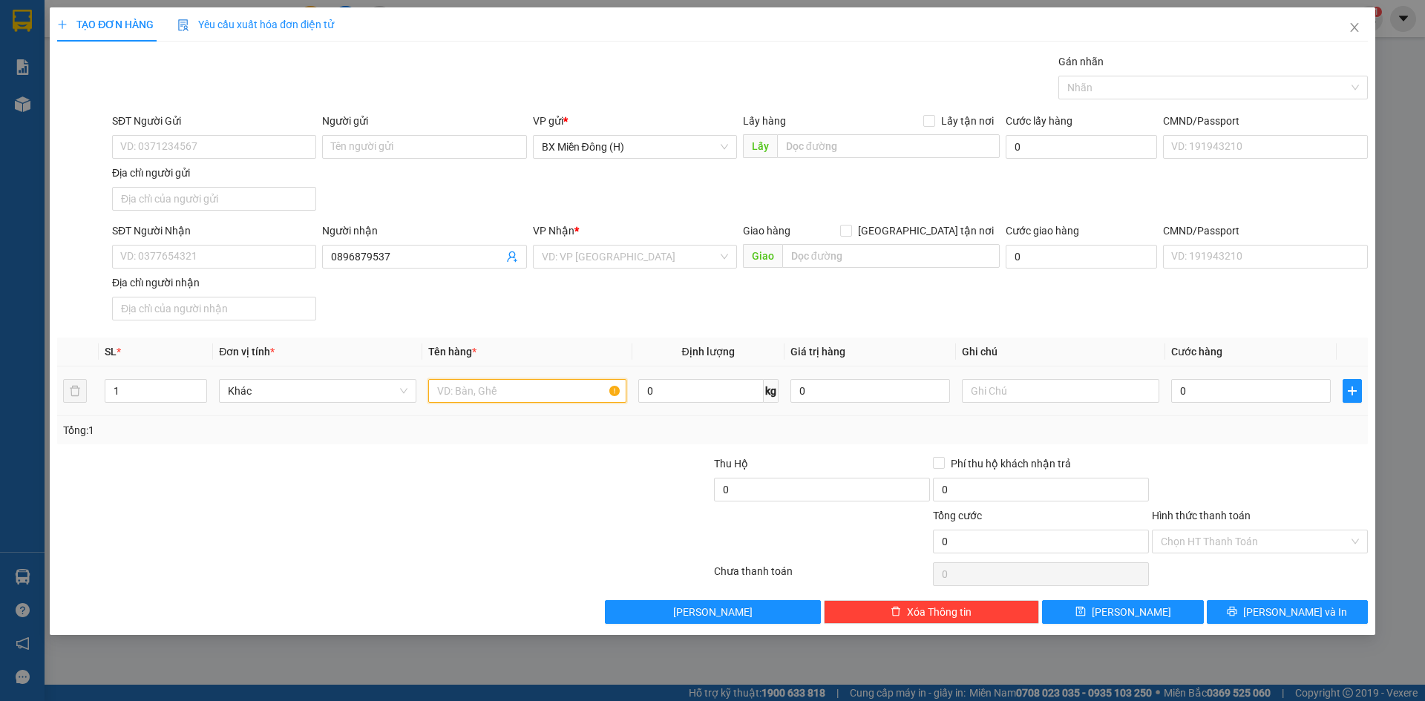
click at [532, 393] on input "text" at bounding box center [526, 391] width 197 height 24
type input "g"
type input "1 giỏ vịt"
click at [1187, 390] on input "0" at bounding box center [1251, 391] width 160 height 24
click at [1225, 395] on input "0" at bounding box center [1251, 391] width 160 height 24
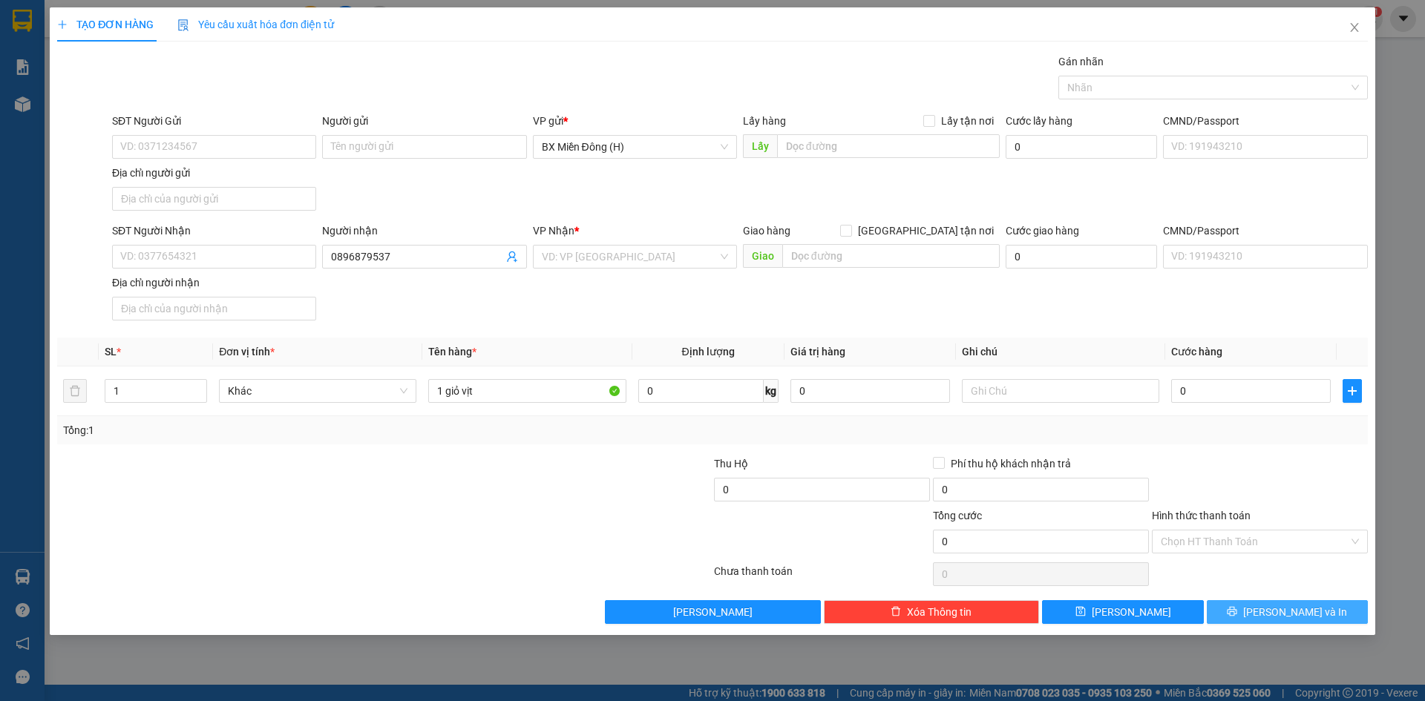
click at [1244, 607] on button "Lưu và In" at bounding box center [1287, 612] width 161 height 24
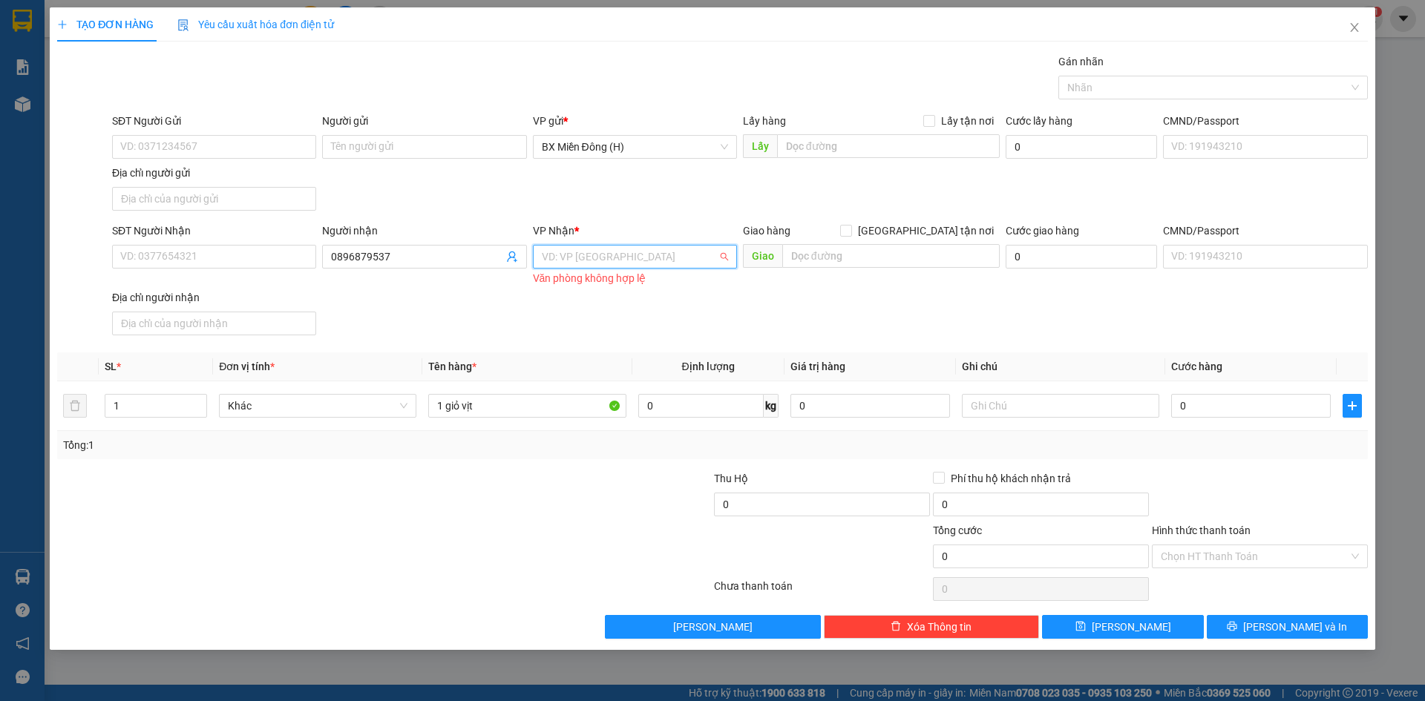
click at [665, 259] on input "search" at bounding box center [630, 257] width 176 height 22
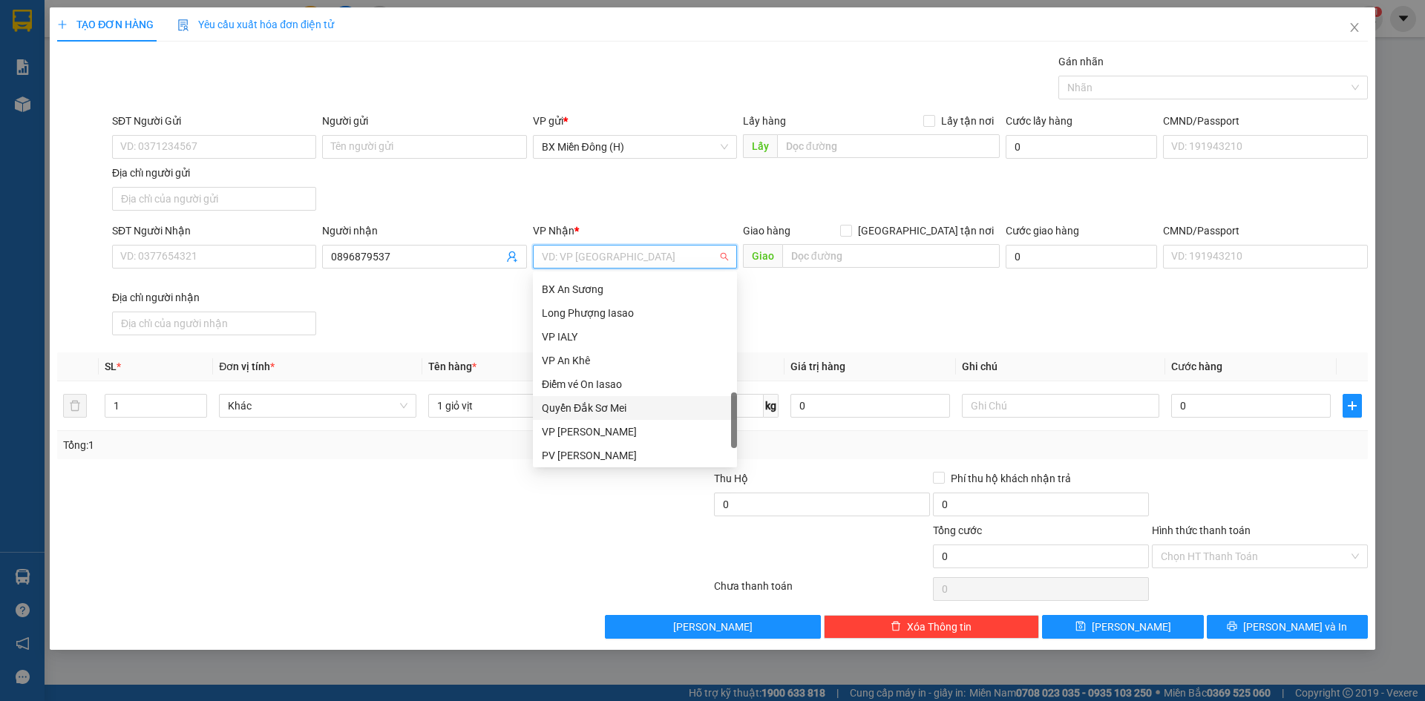
scroll to position [617, 0]
click at [589, 333] on div "Quyển Đắk Sơ Mei" at bounding box center [635, 334] width 186 height 16
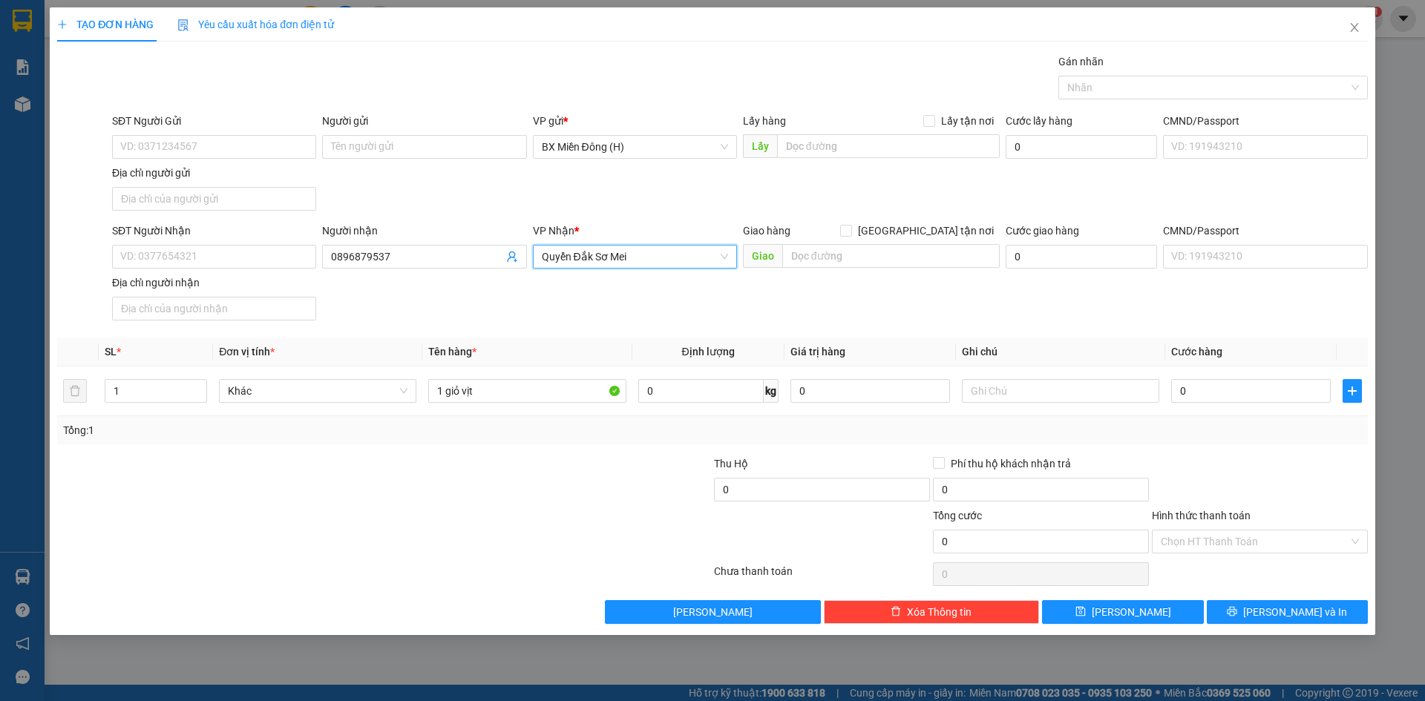
click at [571, 257] on span "Quyển Đắk Sơ Mei" at bounding box center [635, 257] width 186 height 22
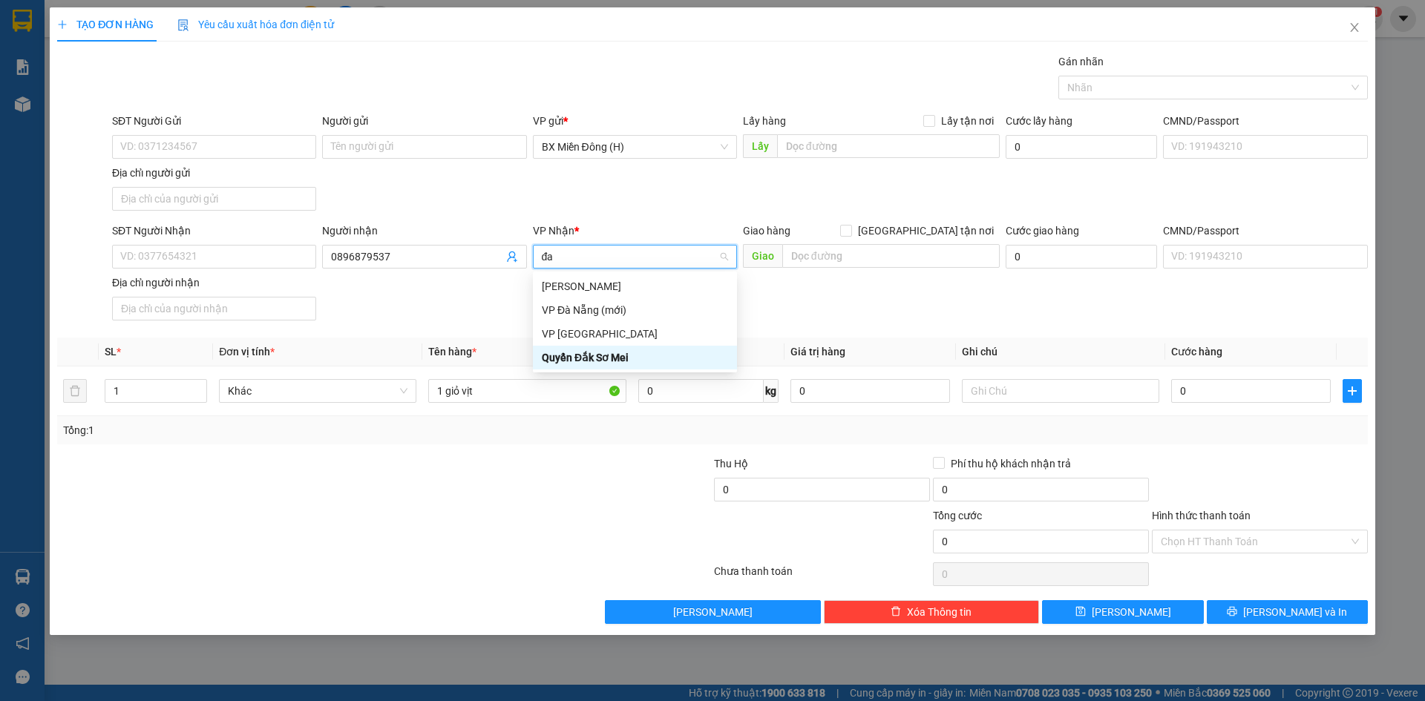
scroll to position [0, 0]
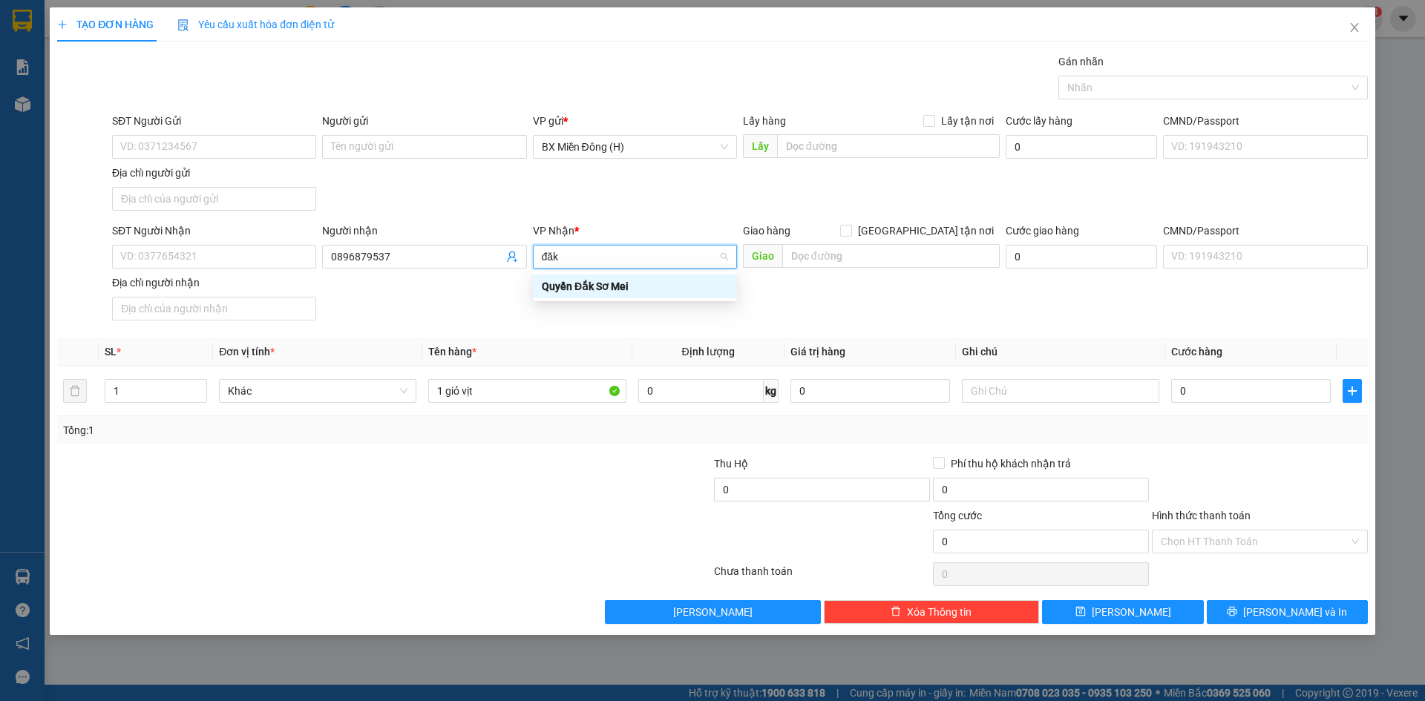
type input "đăk"
click at [608, 286] on div "Quyển Đắk Sơ Mei" at bounding box center [635, 286] width 186 height 16
click at [820, 257] on input "text" at bounding box center [890, 256] width 217 height 24
click at [640, 257] on span "Quyển Đắk Sơ Mei" at bounding box center [635, 257] width 186 height 22
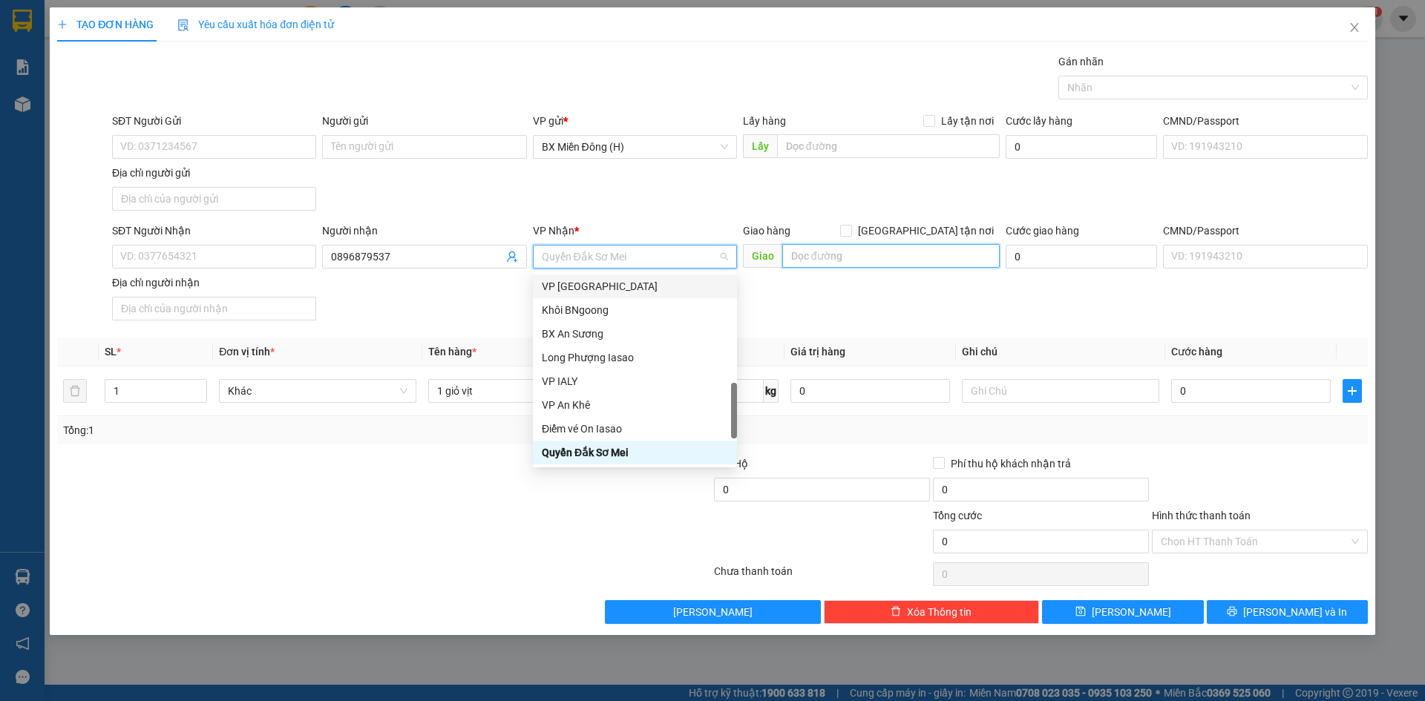
click at [795, 257] on input "text" at bounding box center [890, 256] width 217 height 24
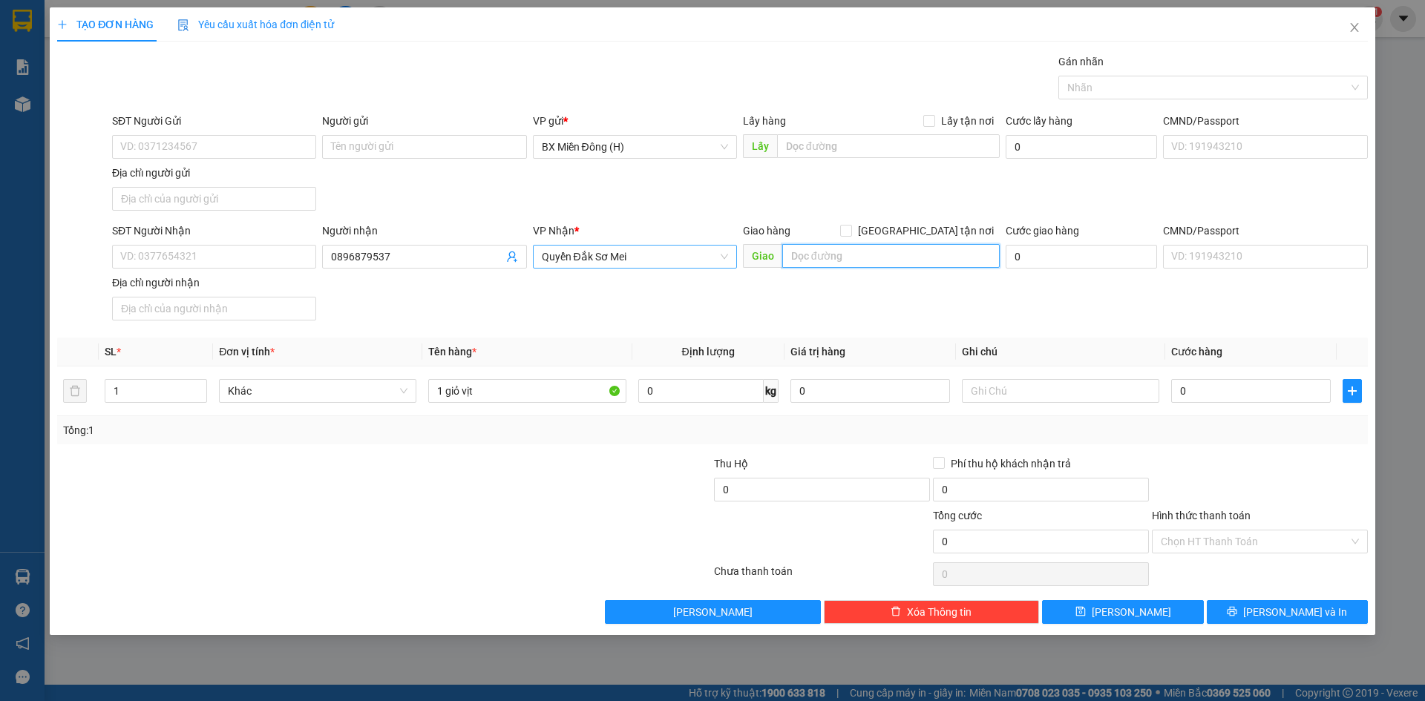
click at [676, 251] on span "Quyển Đắk Sơ Mei" at bounding box center [635, 257] width 186 height 22
click at [795, 253] on input "text" at bounding box center [890, 256] width 217 height 24
click at [809, 258] on input "text" at bounding box center [890, 256] width 217 height 24
type input "đăk roong"
click at [1312, 606] on span "Lưu và In" at bounding box center [1295, 612] width 104 height 16
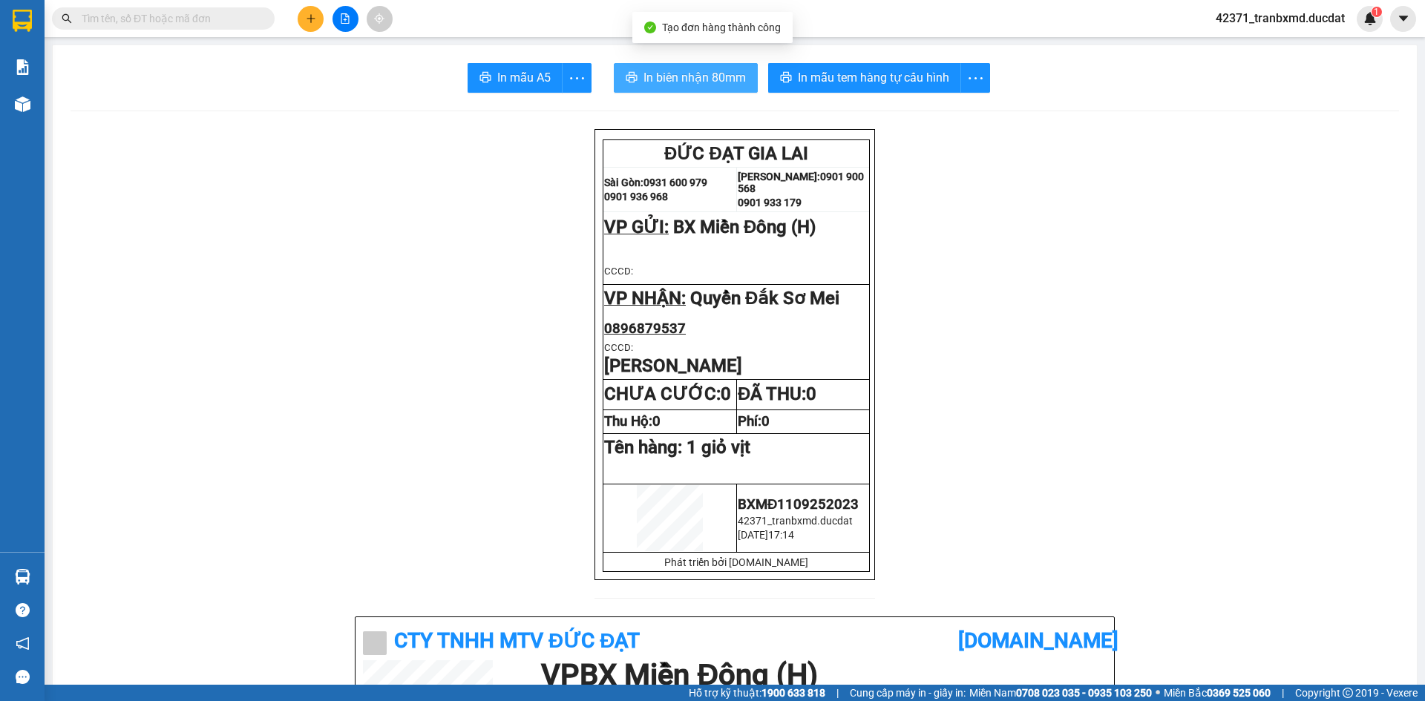
click at [689, 76] on span "In biên nhận 80mm" at bounding box center [694, 77] width 102 height 19
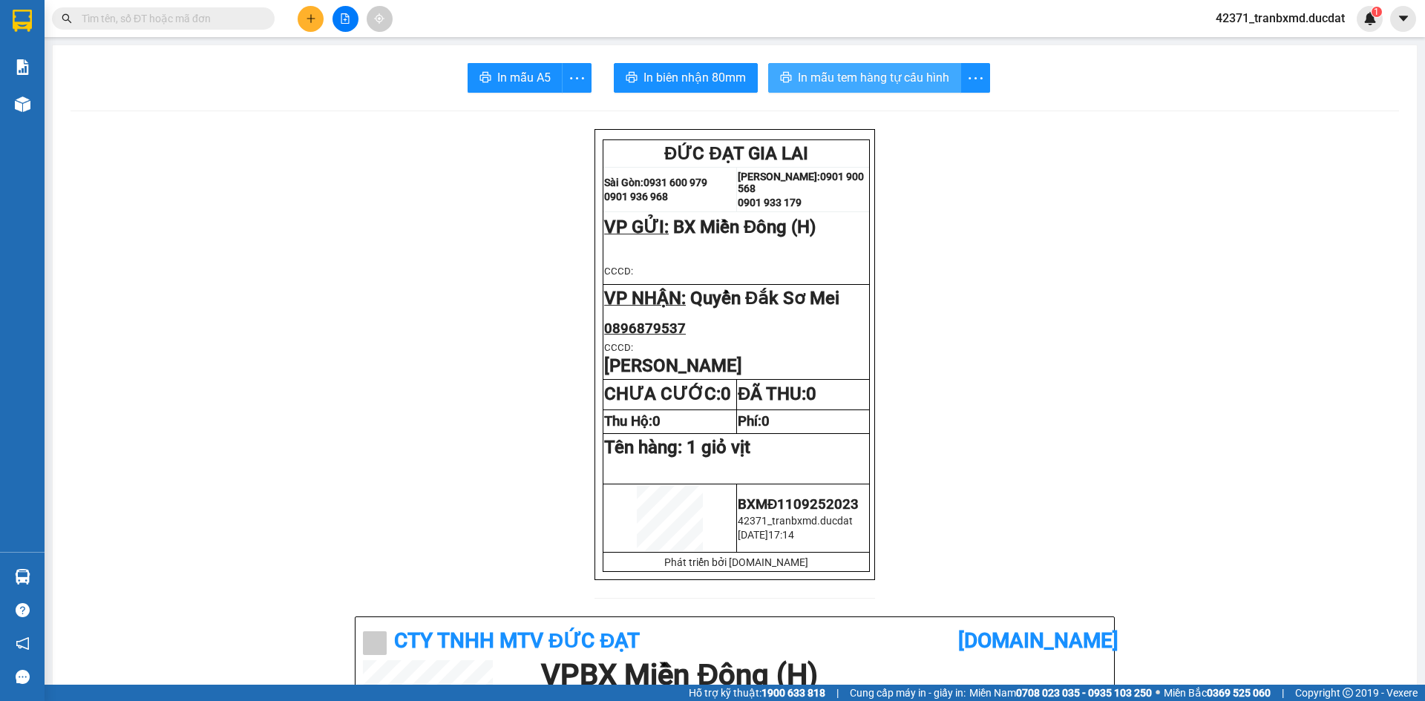
click at [837, 70] on span "In mẫu tem hàng tự cấu hình" at bounding box center [873, 77] width 151 height 19
click at [827, 246] on p at bounding box center [736, 250] width 264 height 21
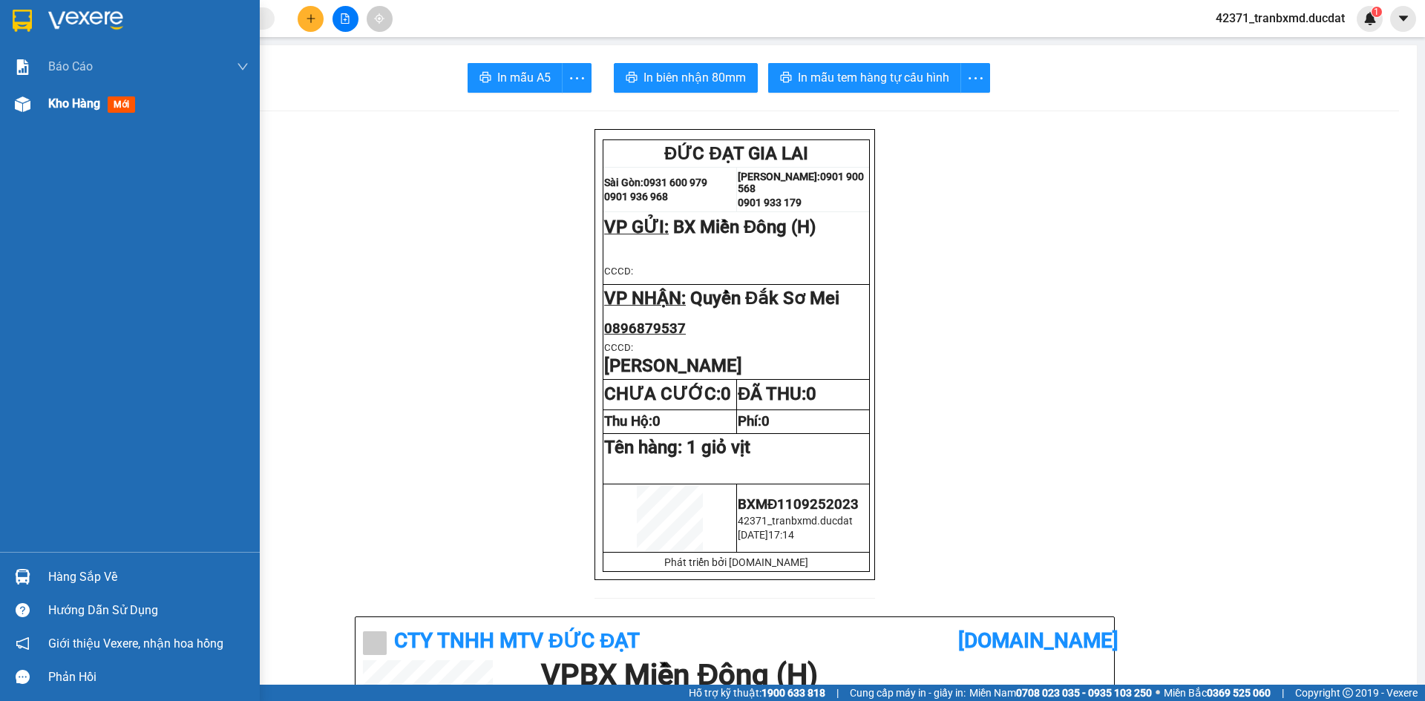
click at [41, 105] on div "Kho hàng mới" at bounding box center [130, 103] width 260 height 37
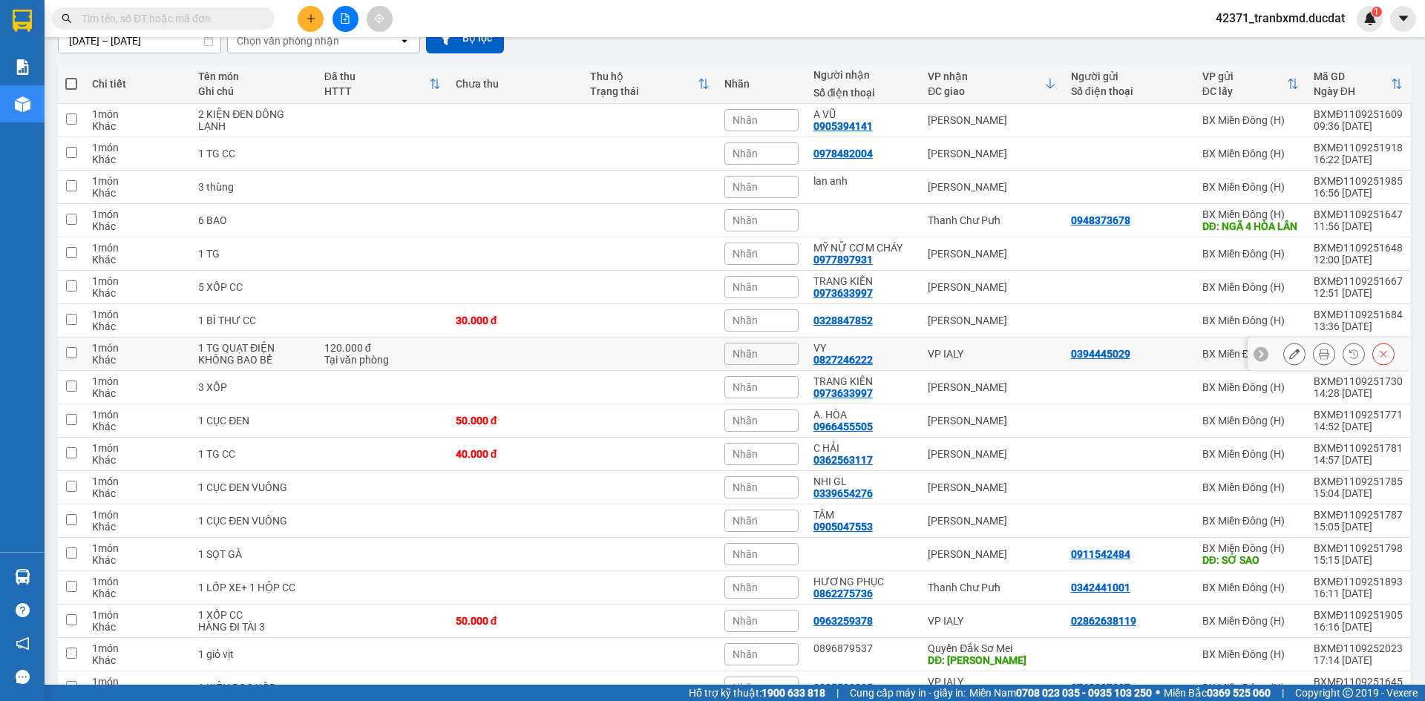
scroll to position [237, 0]
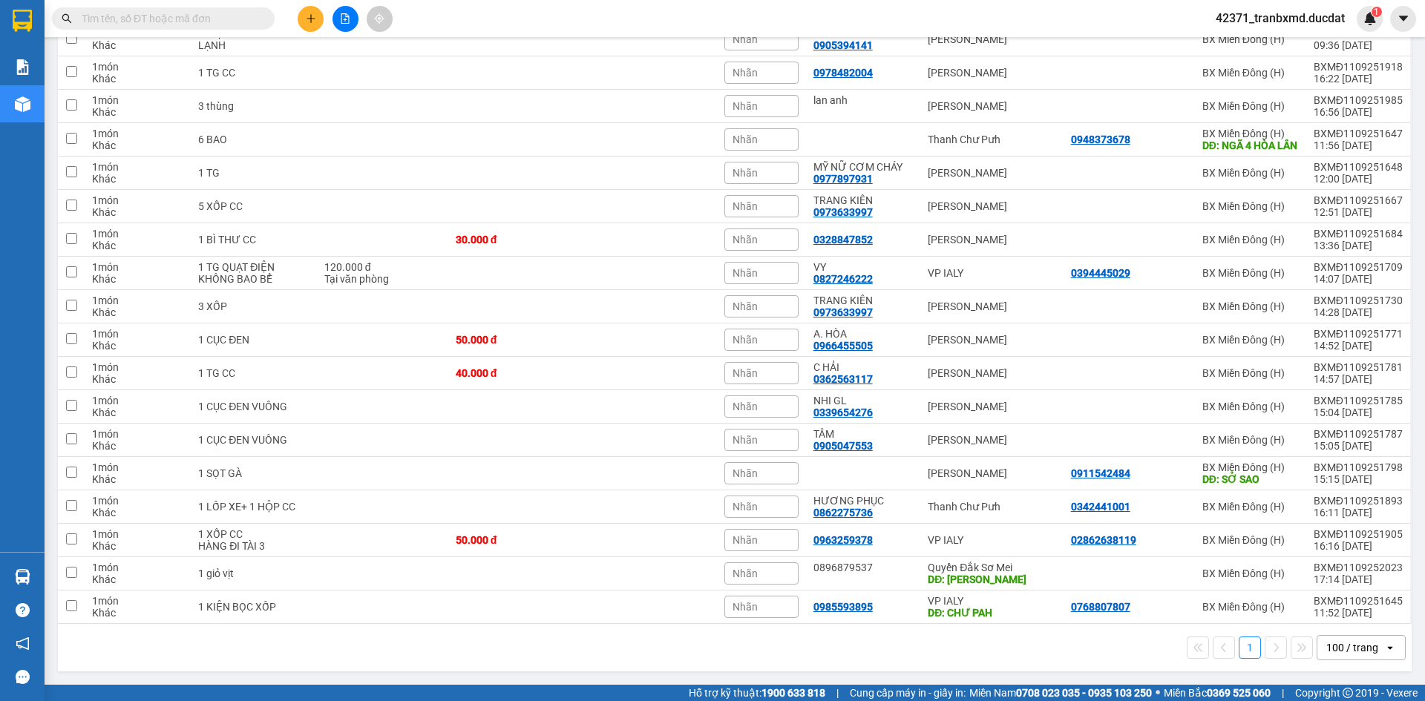
click at [1355, 643] on div "100 / trang" at bounding box center [1352, 647] width 52 height 15
click at [1351, 614] on div "100 / trang" at bounding box center [1349, 627] width 89 height 27
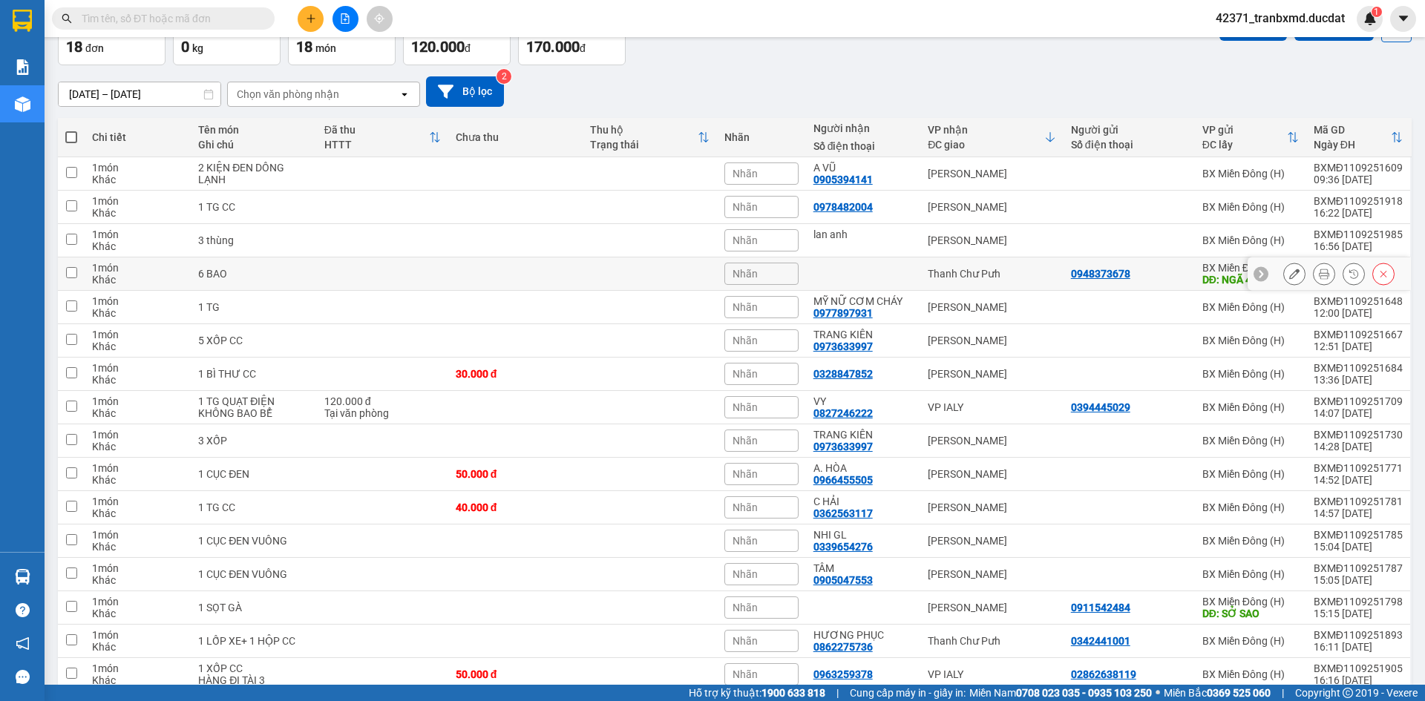
scroll to position [0, 0]
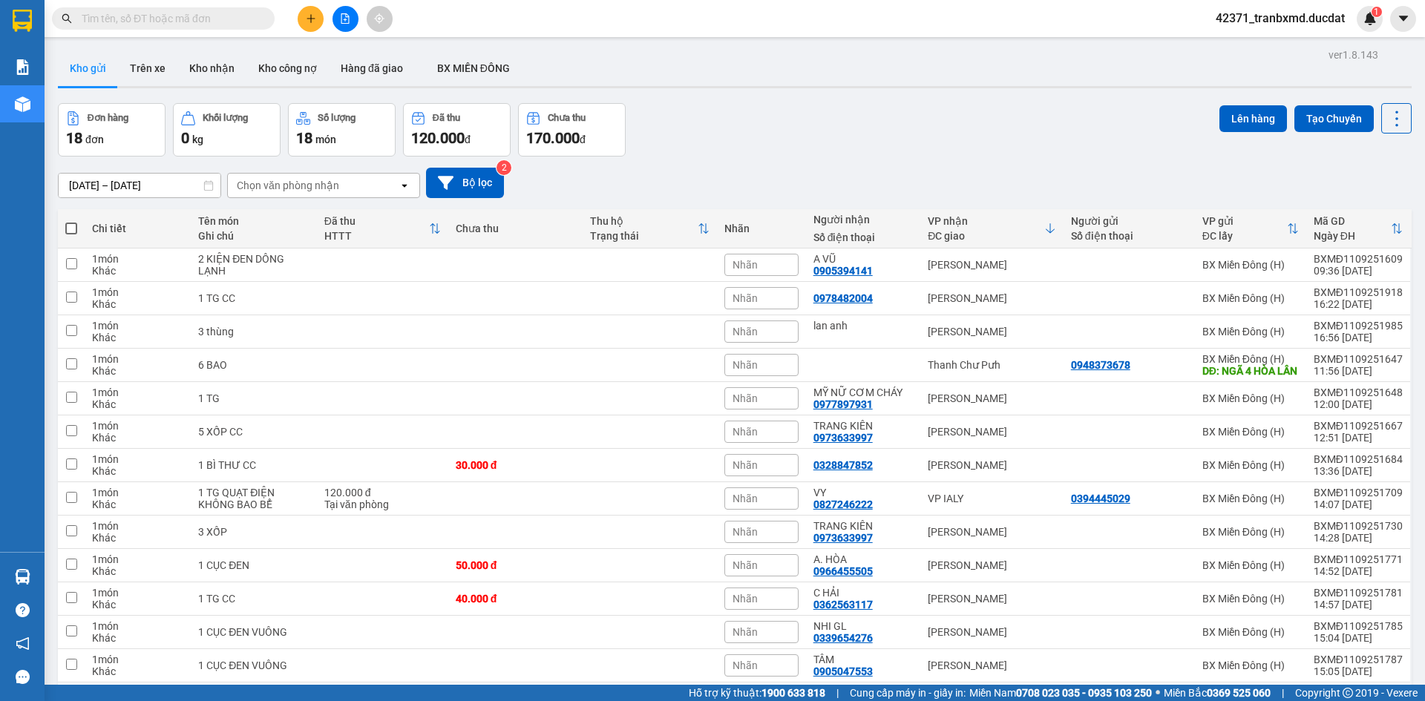
click at [325, 13] on div at bounding box center [344, 19] width 111 height 26
click at [313, 16] on icon "plus" at bounding box center [311, 18] width 10 height 10
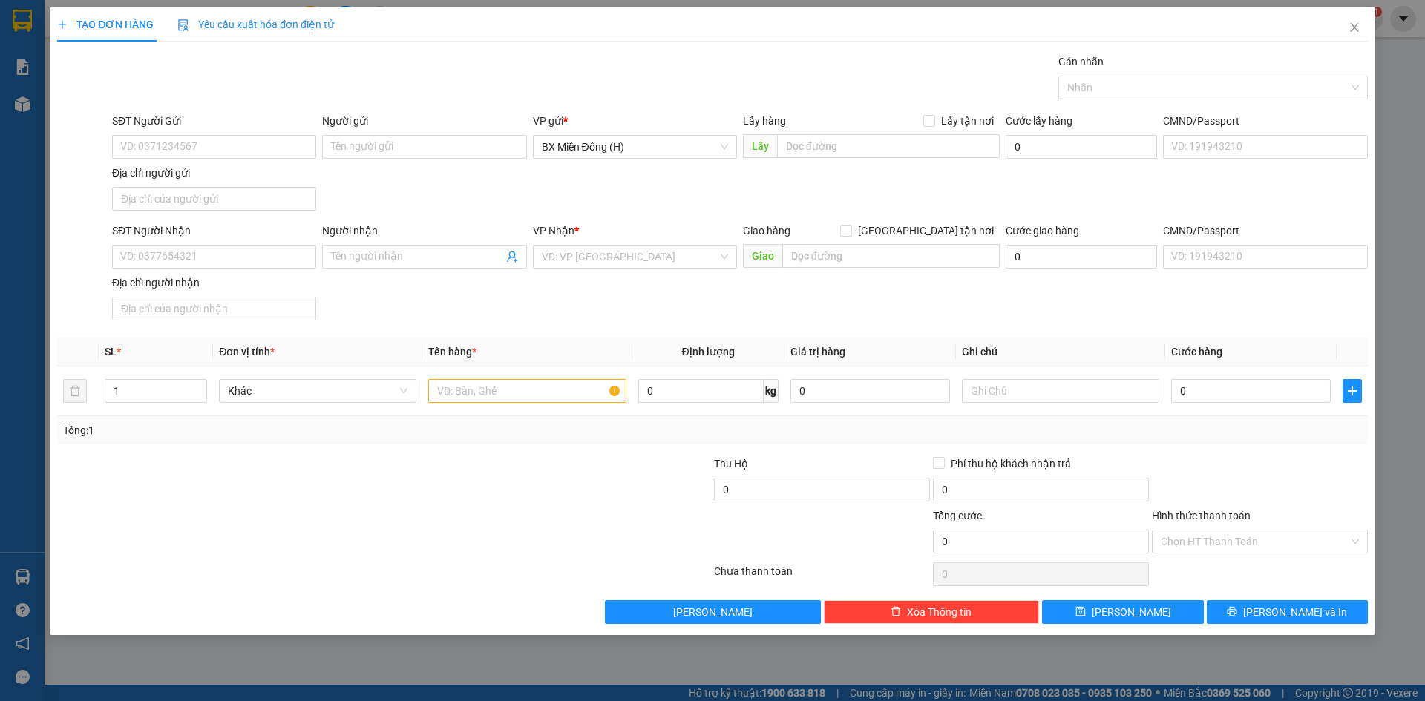
click at [578, 269] on div "SĐT Người Nhận VD: 0377654321 Người nhận Tên người nhận VP Nhận * VD: VP Sài Gò…" at bounding box center [739, 275] width 1261 height 104
drag, startPoint x: 578, startPoint y: 269, endPoint x: 579, endPoint y: 248, distance: 20.8
click at [578, 266] on div "VP Nhận * VD: VP Sài Gòn" at bounding box center [635, 249] width 204 height 52
click at [579, 248] on input "search" at bounding box center [630, 257] width 176 height 22
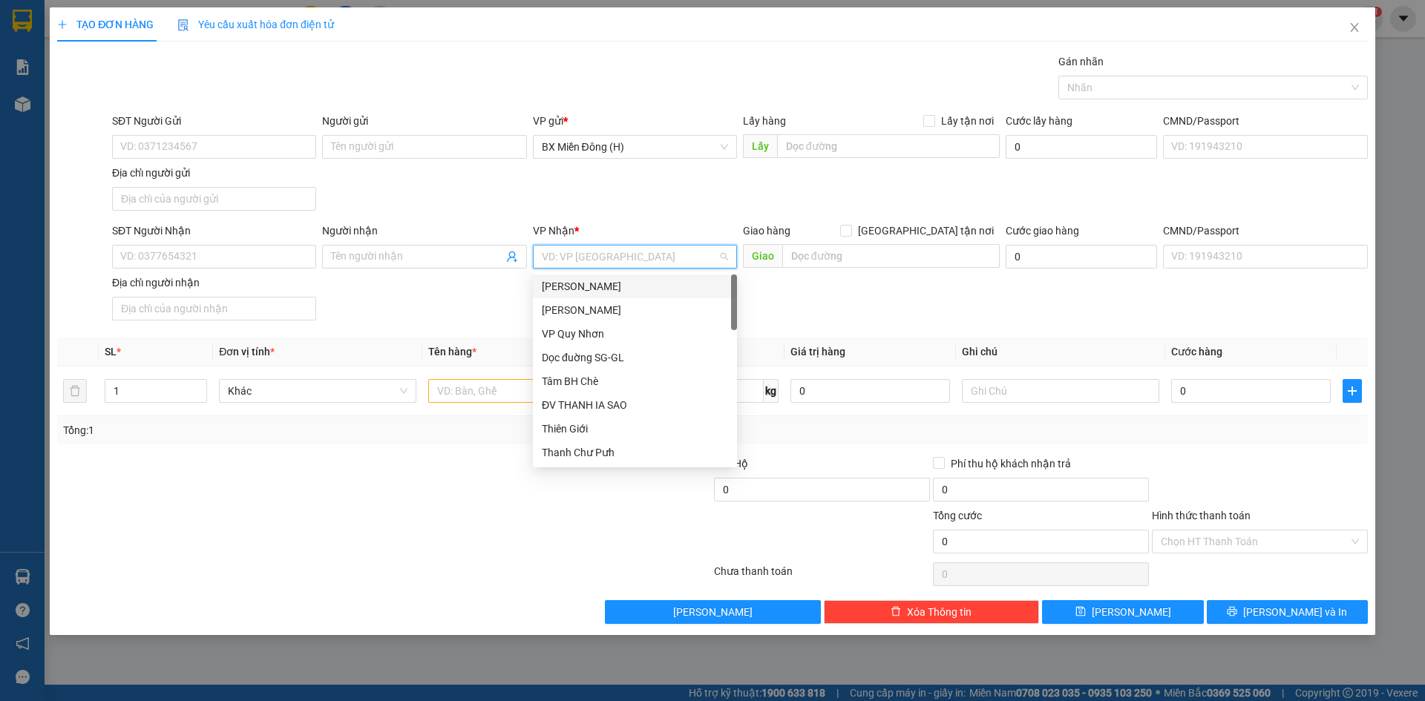
click at [588, 286] on div "[PERSON_NAME]" at bounding box center [635, 286] width 186 height 16
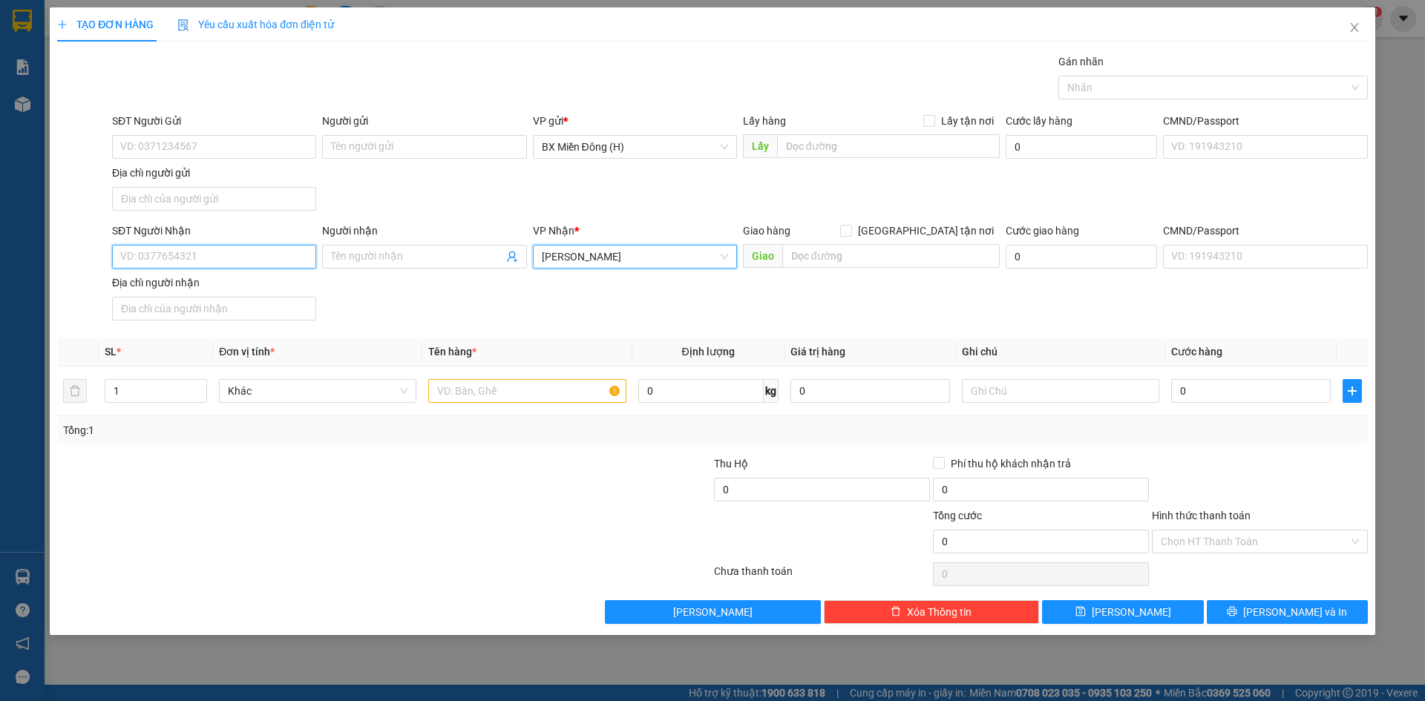
click at [228, 262] on input "SĐT Người Nhận" at bounding box center [214, 257] width 204 height 24
click at [482, 404] on div at bounding box center [526, 391] width 197 height 30
click at [487, 387] on input "text" at bounding box center [526, 391] width 197 height 24
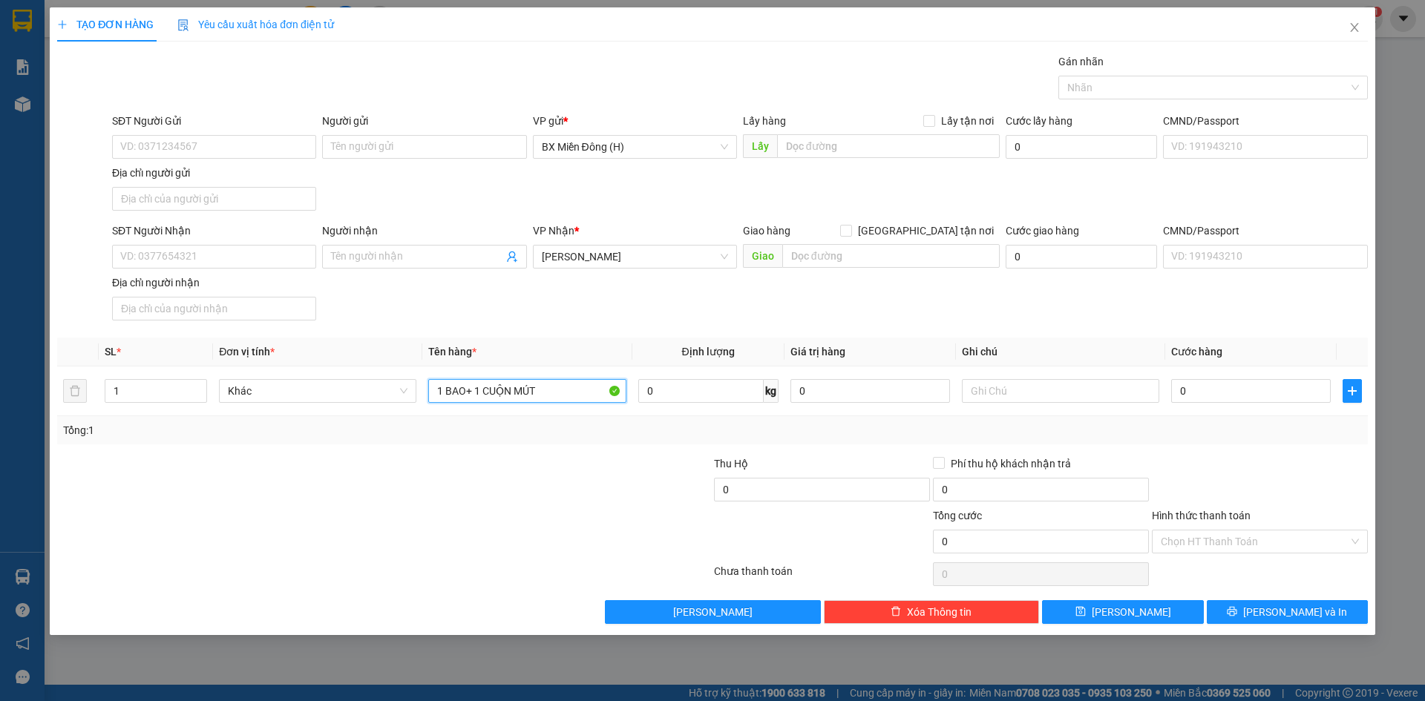
type input "1 BAO+ 1 CUỘN MÚT"
click at [223, 242] on div "SĐT Người Nhận" at bounding box center [214, 234] width 204 height 22
click at [224, 251] on input "SĐT Người Nhận" at bounding box center [214, 257] width 204 height 24
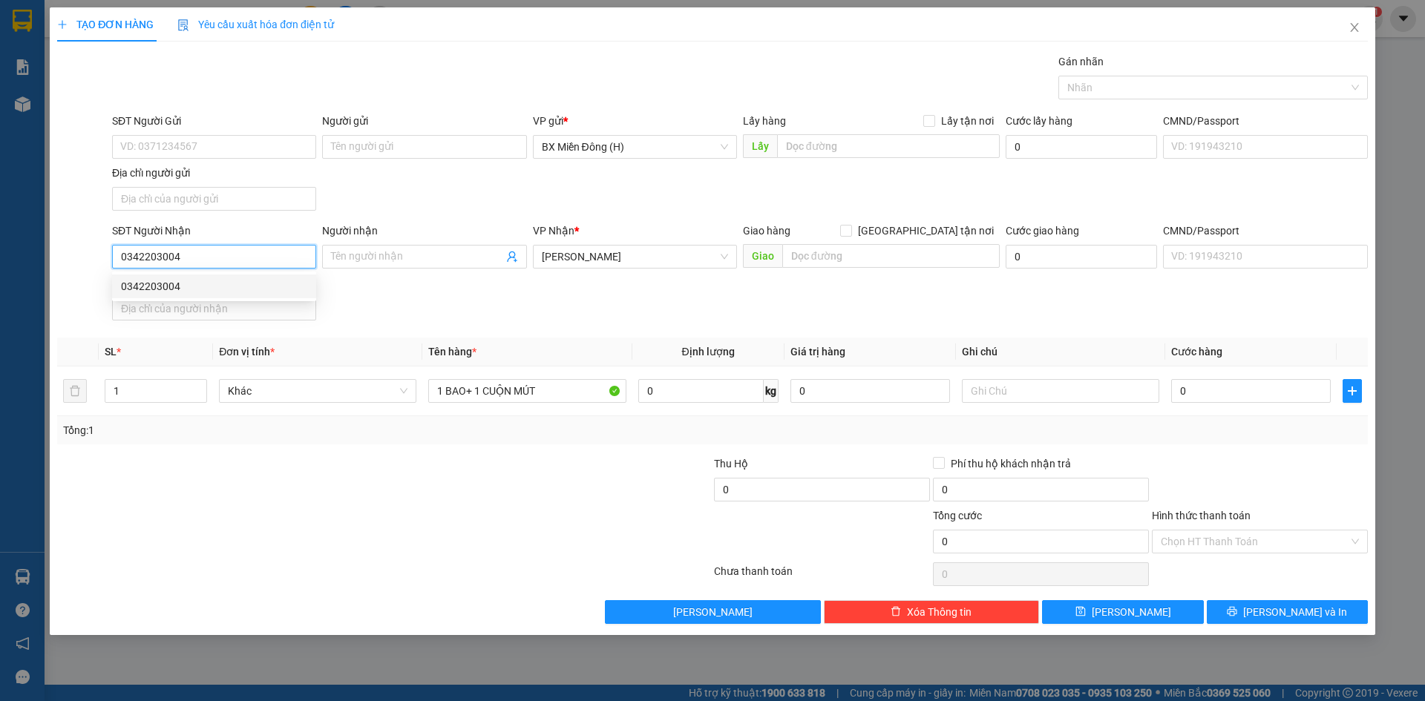
click at [238, 283] on div "0342203004" at bounding box center [214, 286] width 186 height 16
type input "0342203004"
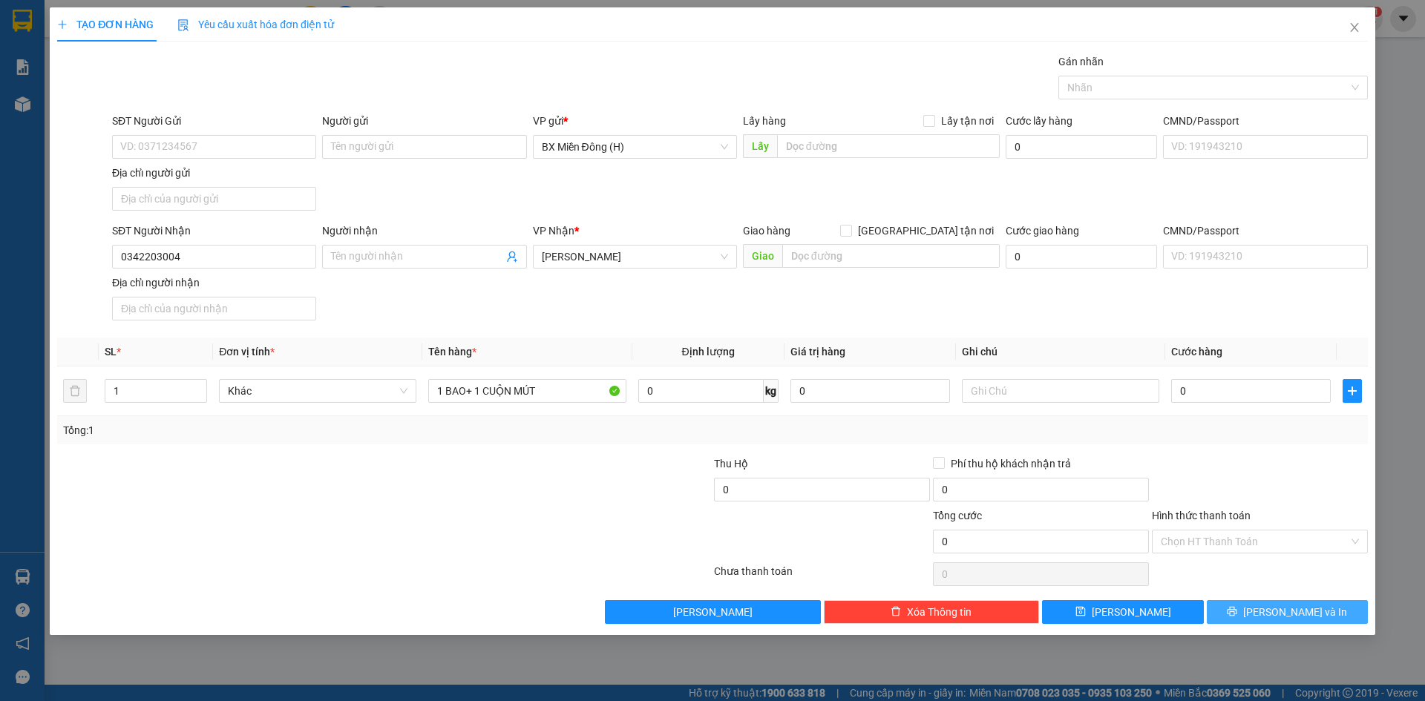
click at [1241, 611] on button "Lưu và In" at bounding box center [1287, 612] width 161 height 24
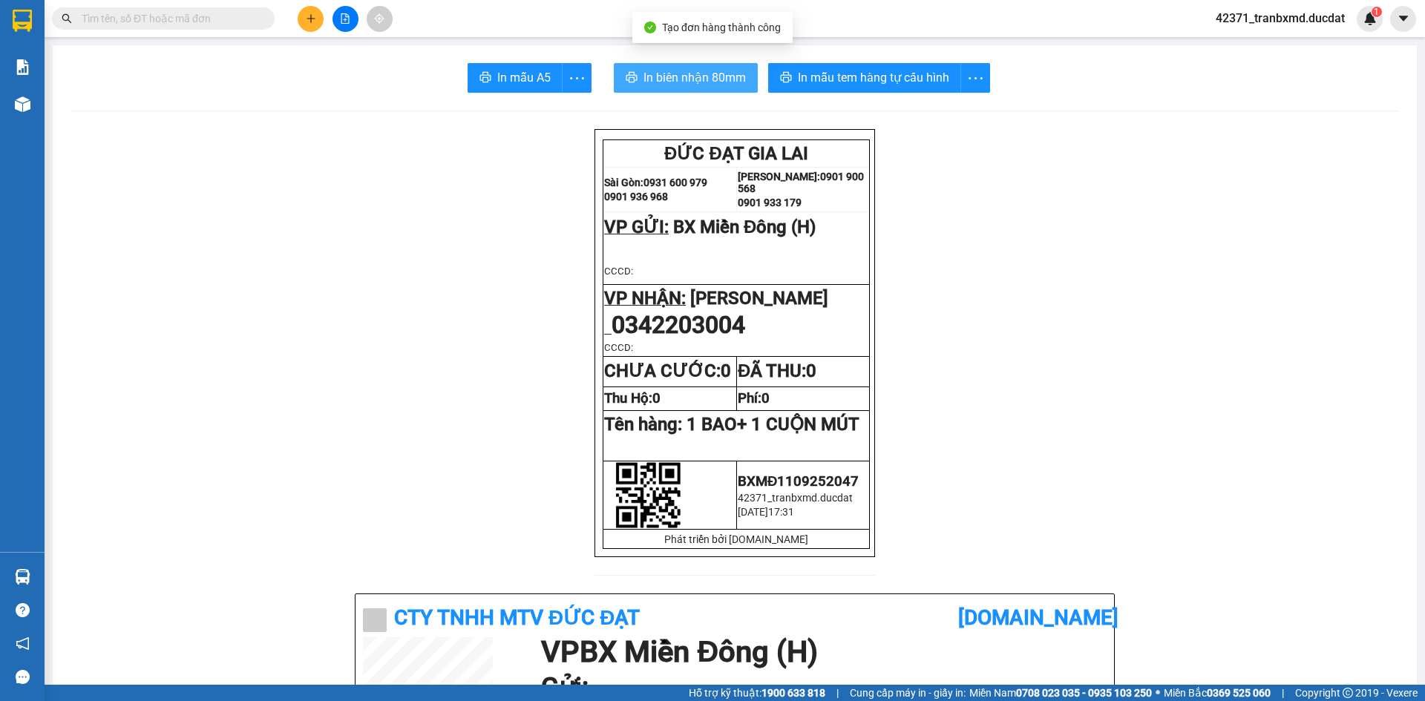
click at [711, 81] on span "In biên nhận 80mm" at bounding box center [694, 77] width 102 height 19
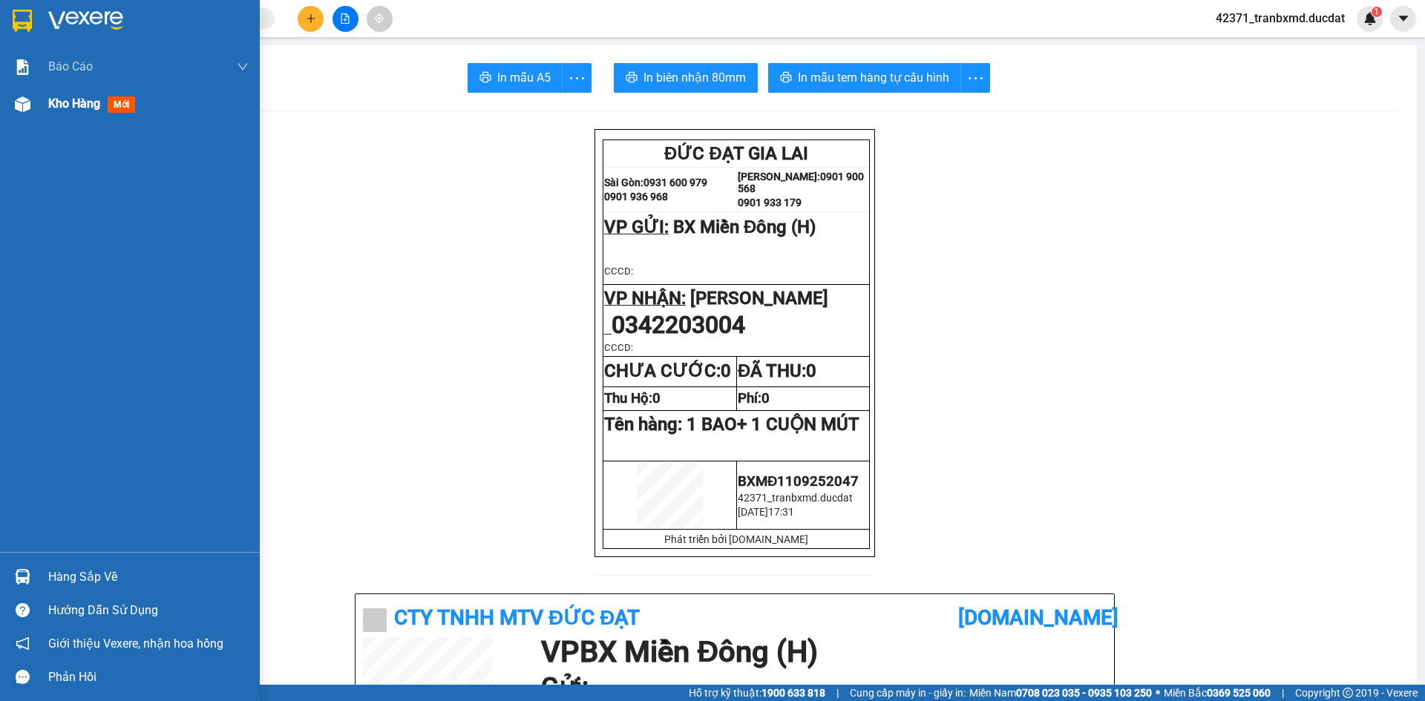
click at [41, 102] on div "Kho hàng mới" at bounding box center [130, 103] width 260 height 37
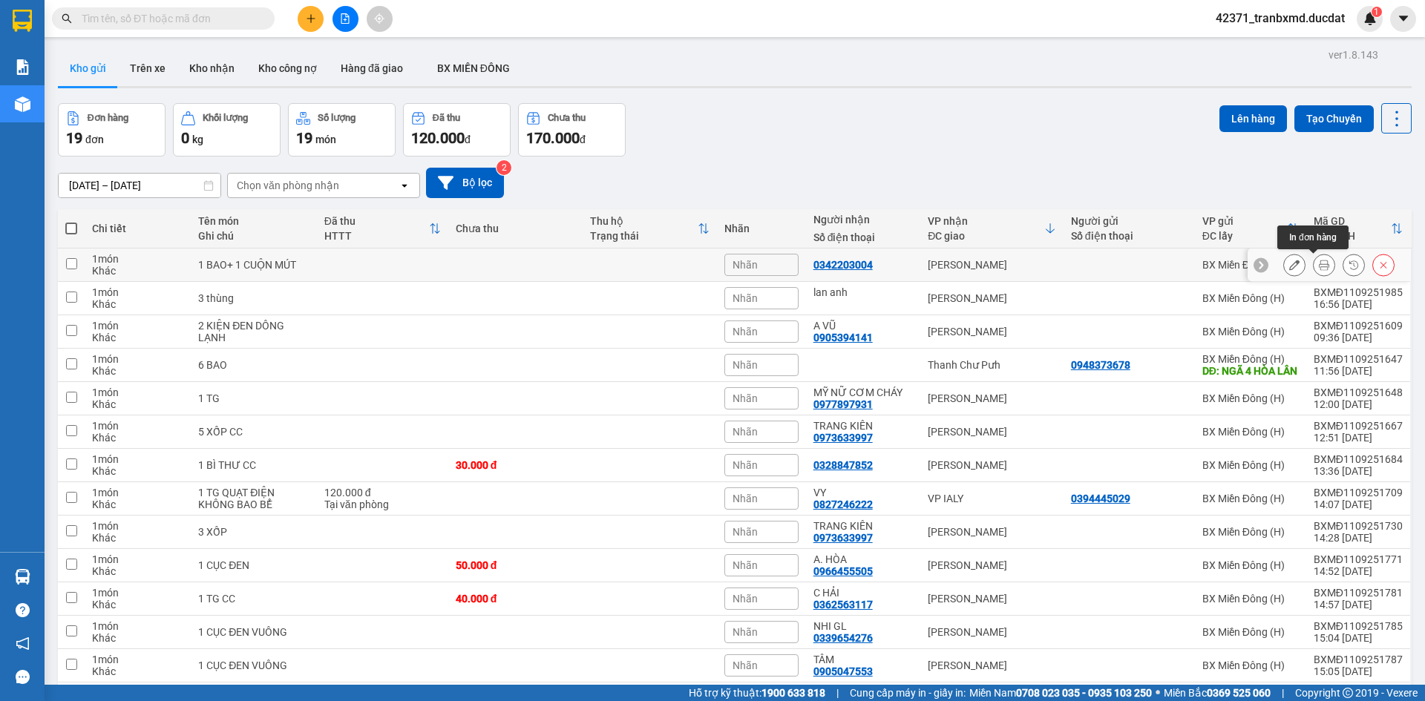
click at [1293, 266] on button at bounding box center [1294, 265] width 21 height 26
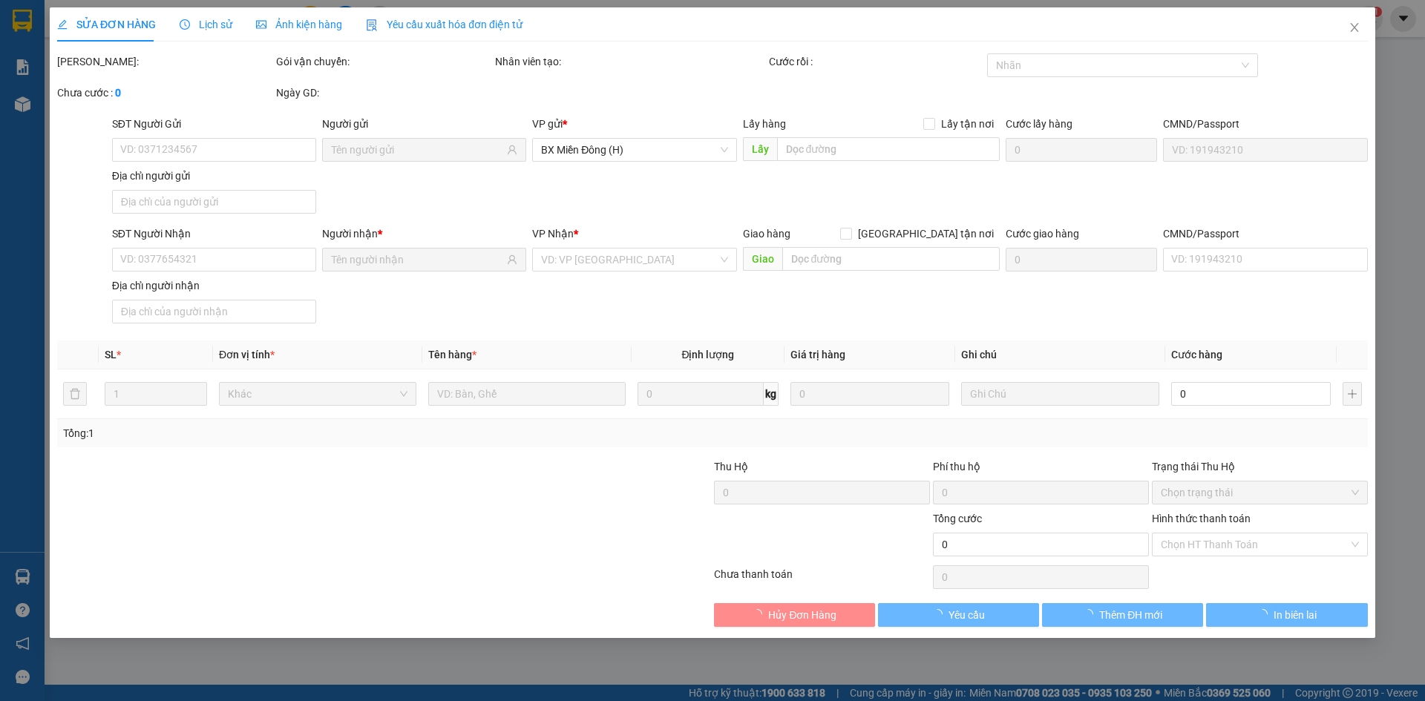
type input "0342203004"
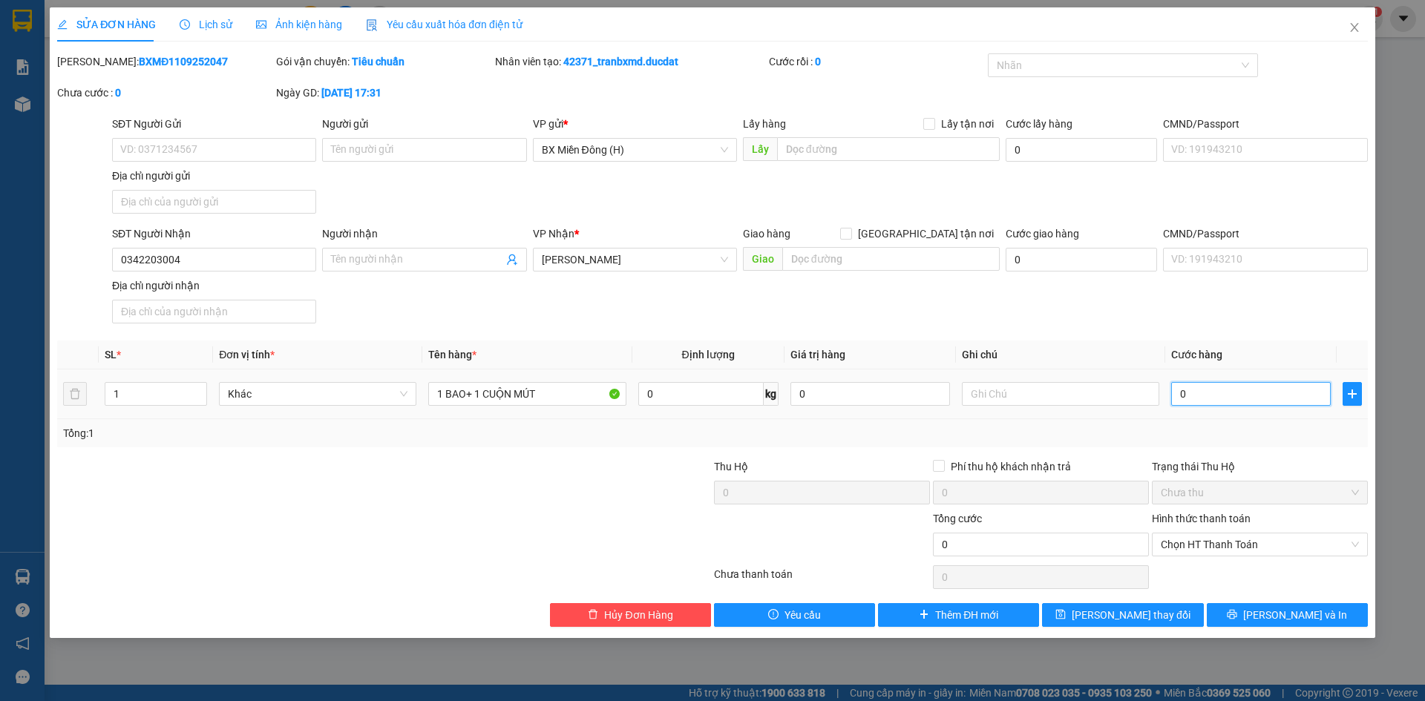
click at [1231, 392] on input "0" at bounding box center [1251, 394] width 160 height 24
type input "1"
type input "001"
type input "13"
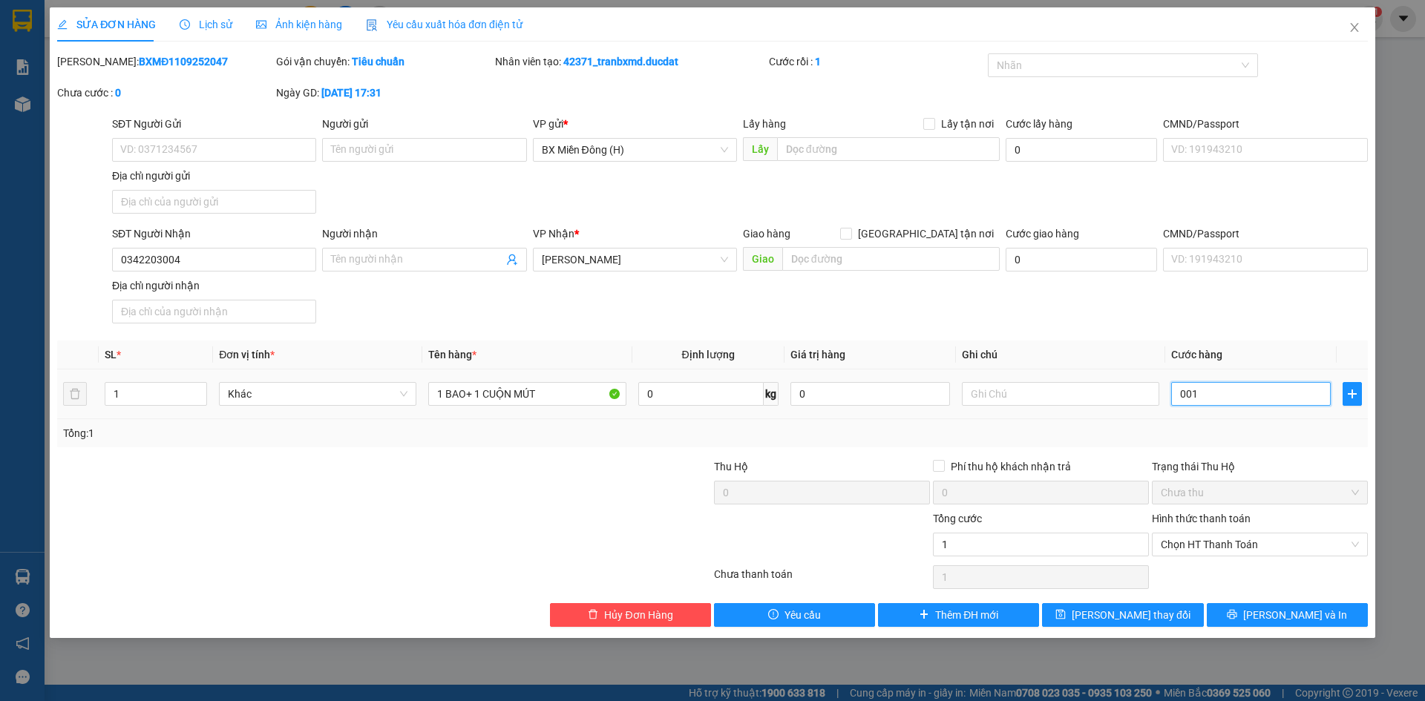
type input "13"
type input "0.013"
type input "130"
type input "00.130"
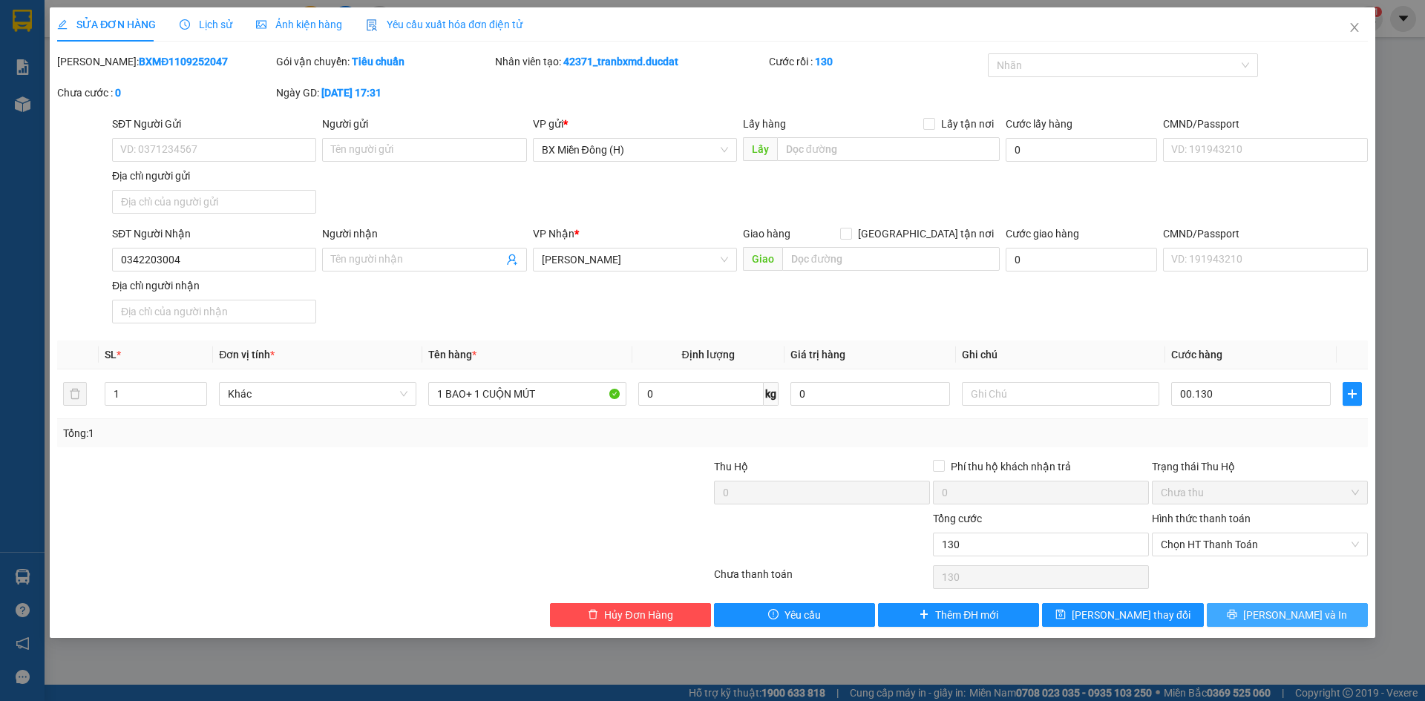
type input "130.000"
click at [1318, 617] on button "Lưu và In" at bounding box center [1287, 615] width 161 height 24
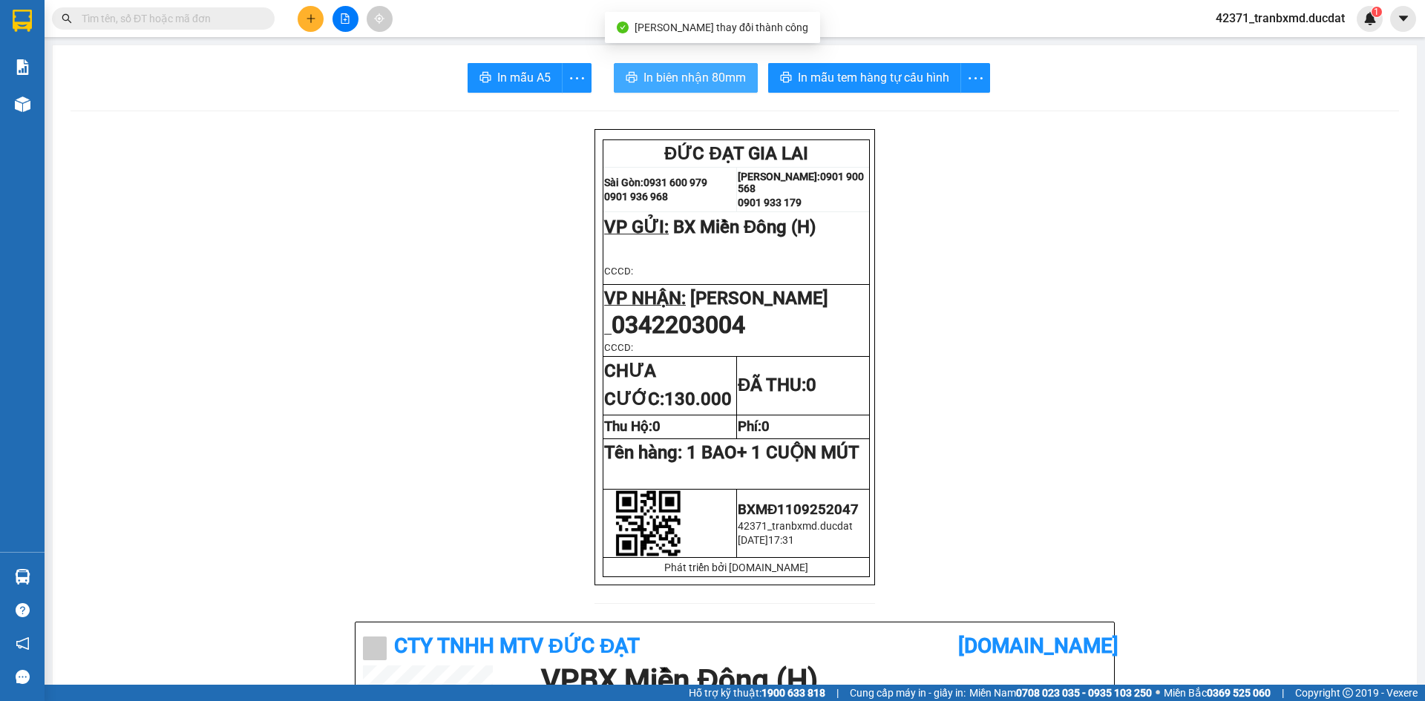
click at [670, 82] on span "In biên nhận 80mm" at bounding box center [694, 77] width 102 height 19
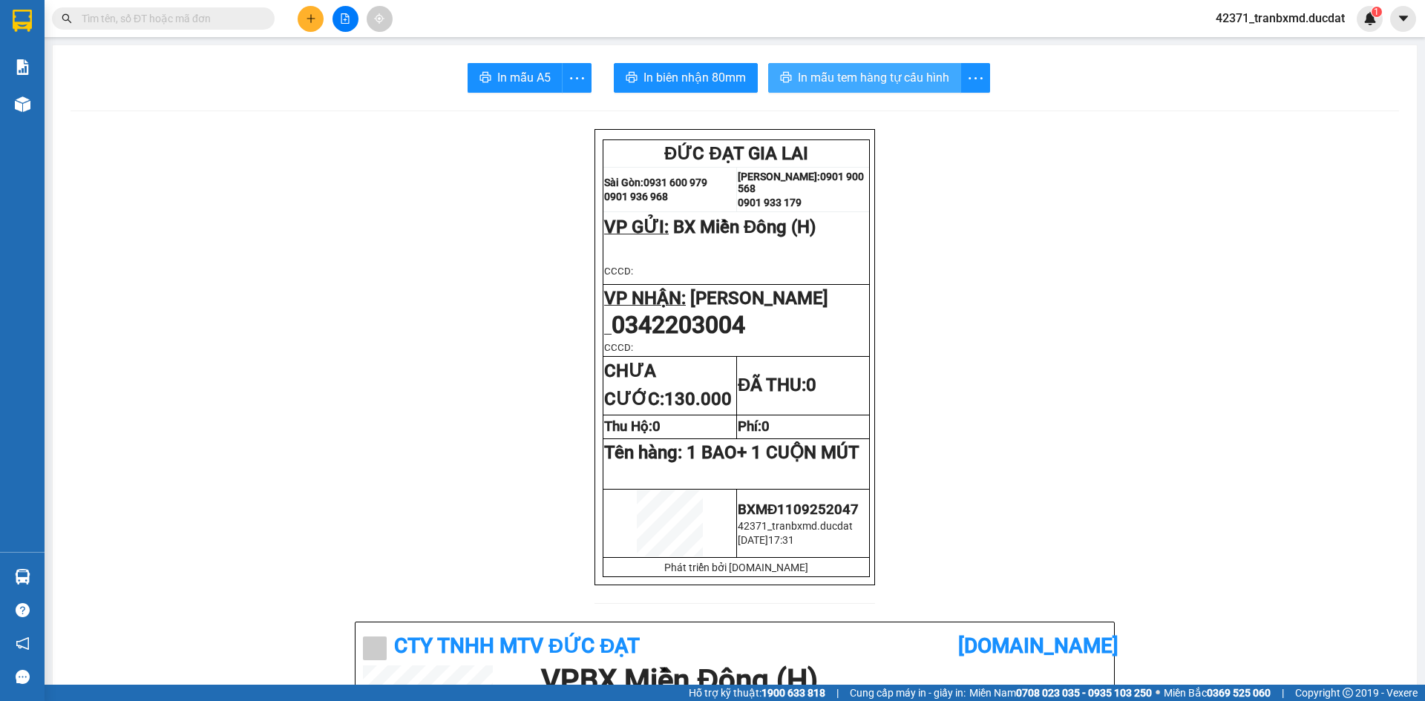
click at [887, 73] on span "In mẫu tem hàng tự cấu hình" at bounding box center [873, 77] width 151 height 19
click at [304, 14] on button at bounding box center [311, 19] width 26 height 26
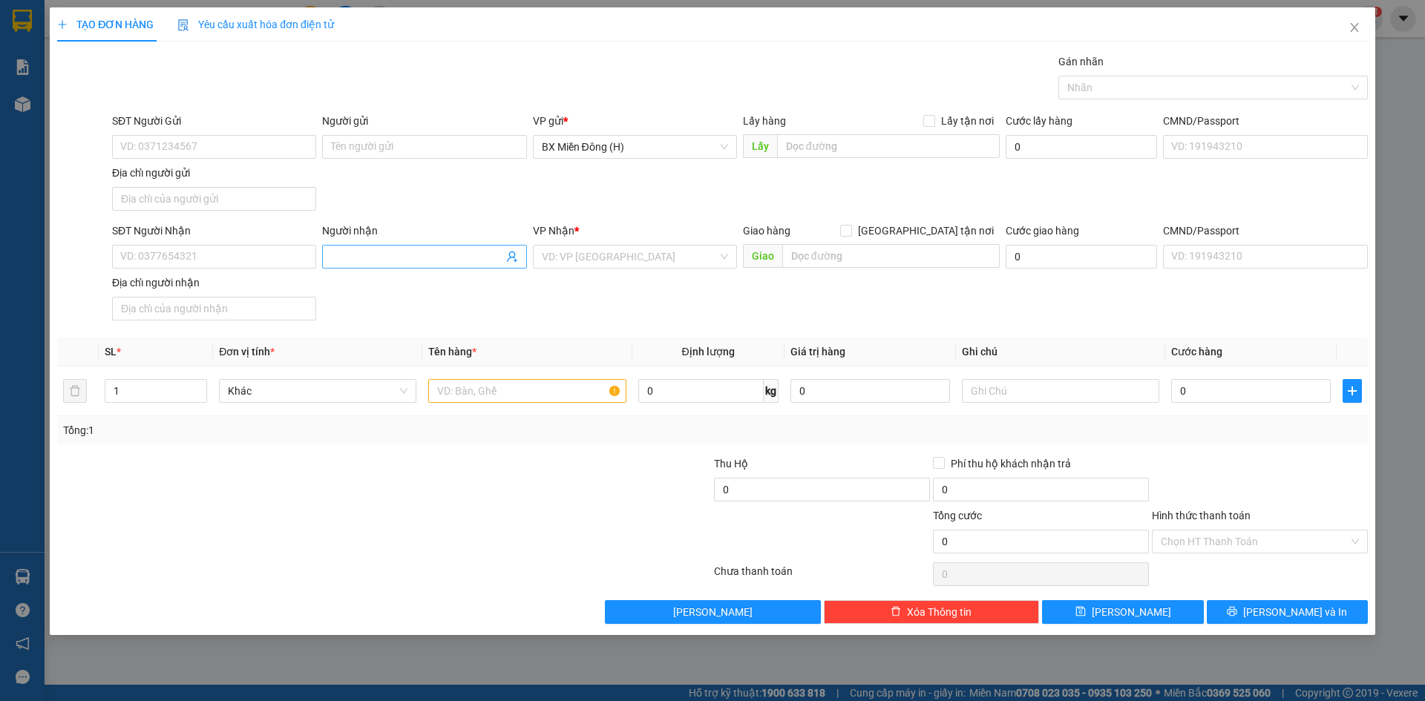
click at [391, 250] on input "Người nhận" at bounding box center [416, 257] width 171 height 16
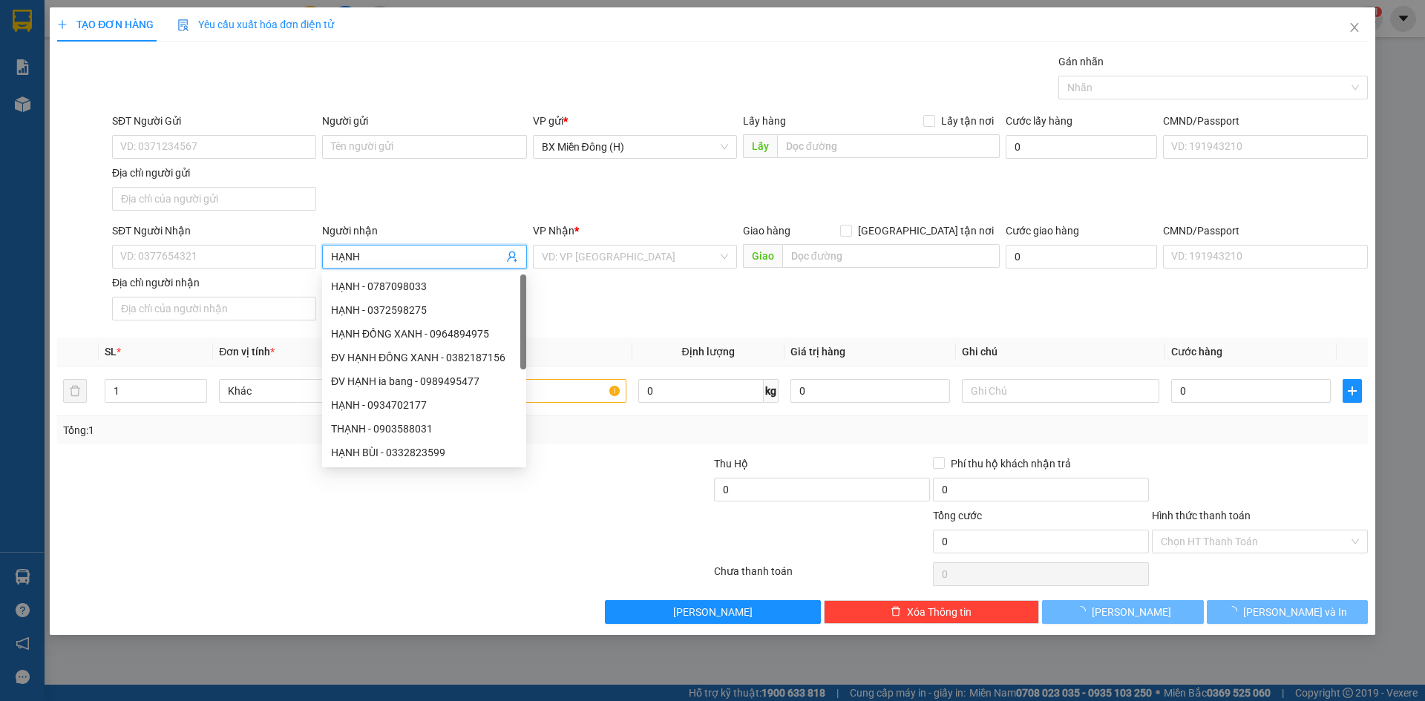
type input "HẠNH Q"
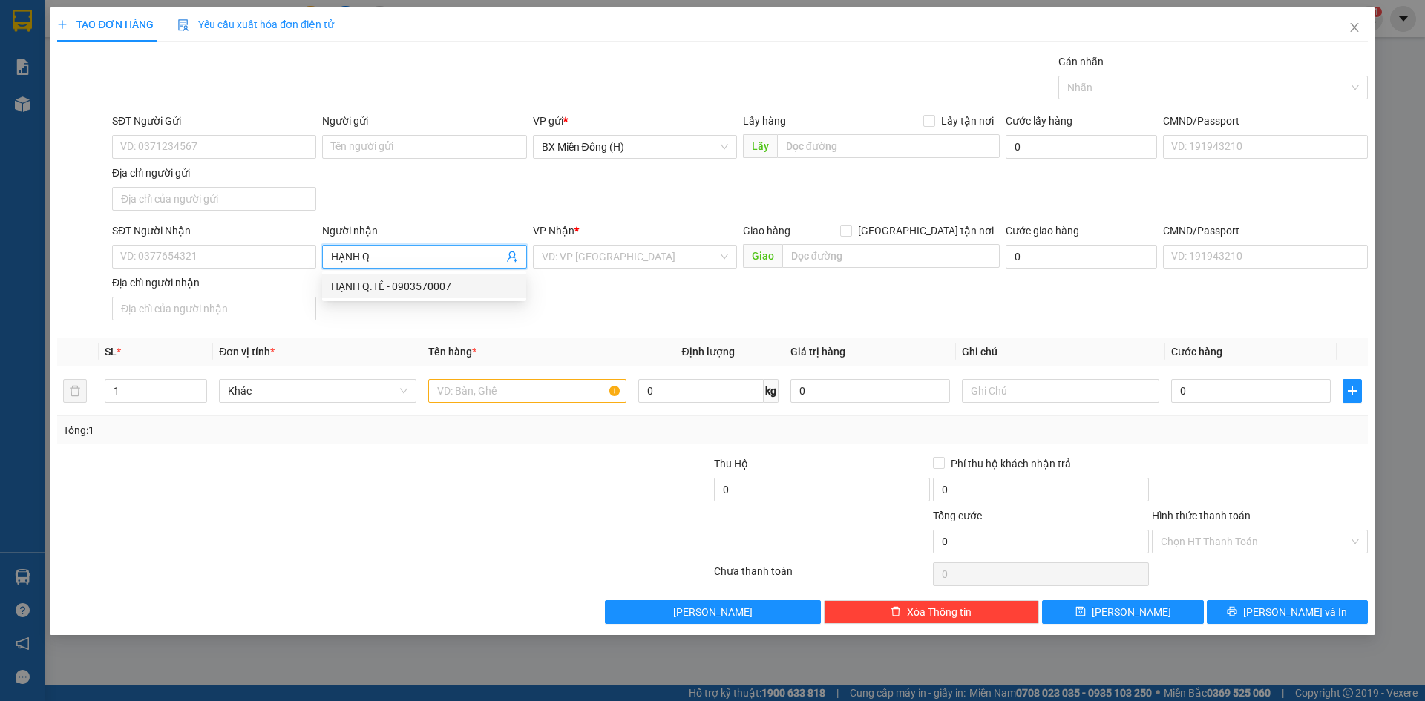
click at [403, 283] on div "HẠNH Q.TẾ - 0903570007" at bounding box center [424, 286] width 186 height 16
type input "0903570007"
type input "HẠNH Q.TẾ"
click at [228, 255] on input "0903570007" at bounding box center [214, 257] width 204 height 24
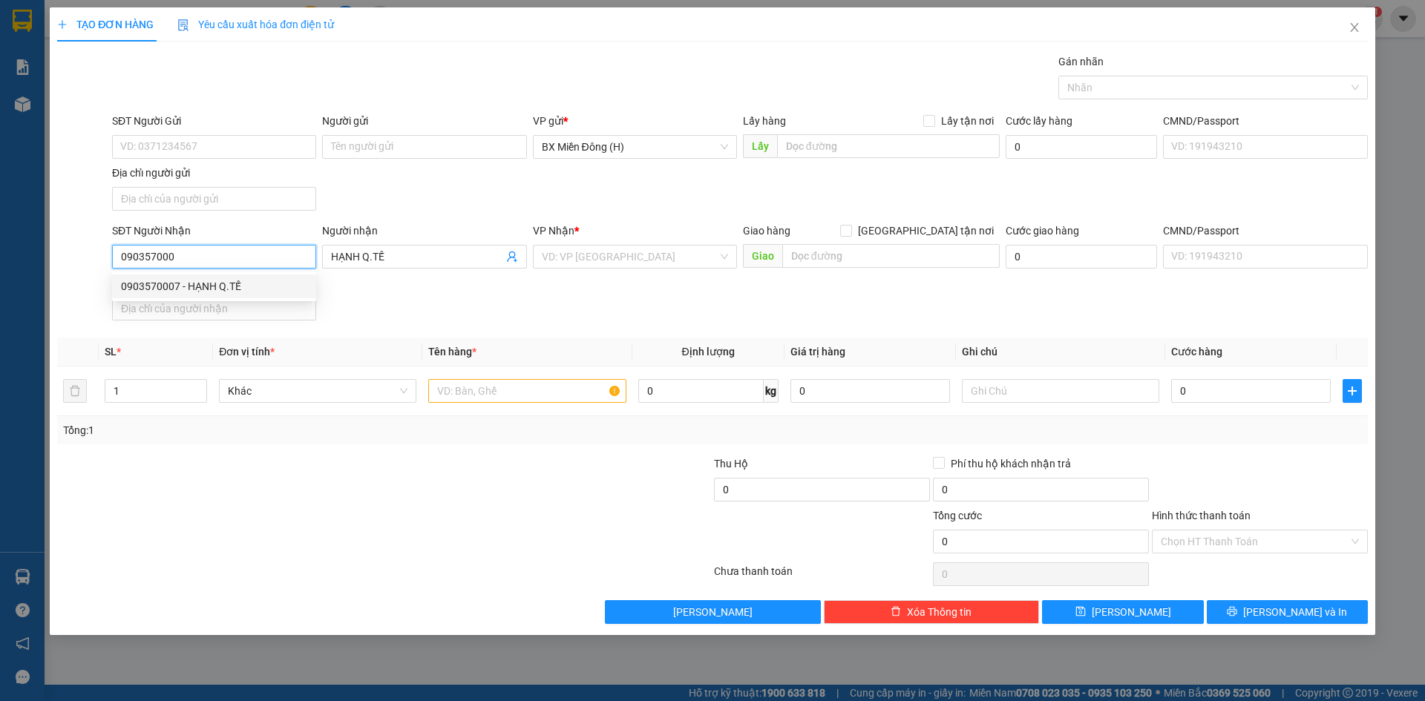
click at [200, 280] on div "0903570007 - HẠNH Q.TẾ" at bounding box center [214, 286] width 186 height 16
type input "0903570007"
click at [554, 393] on input "text" at bounding box center [526, 391] width 197 height 24
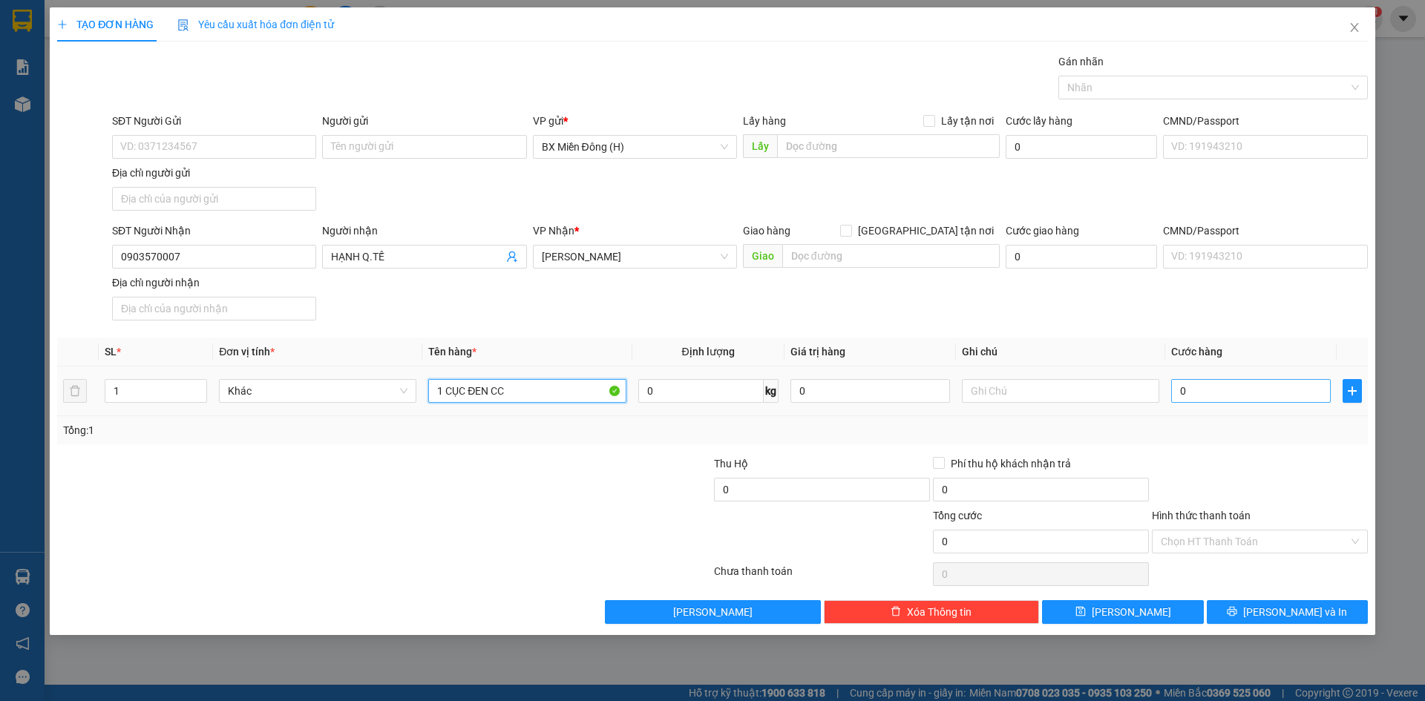
type input "1 CỤC ĐEN CC"
click at [1270, 387] on input "0" at bounding box center [1251, 391] width 160 height 24
type input "005"
type input "5"
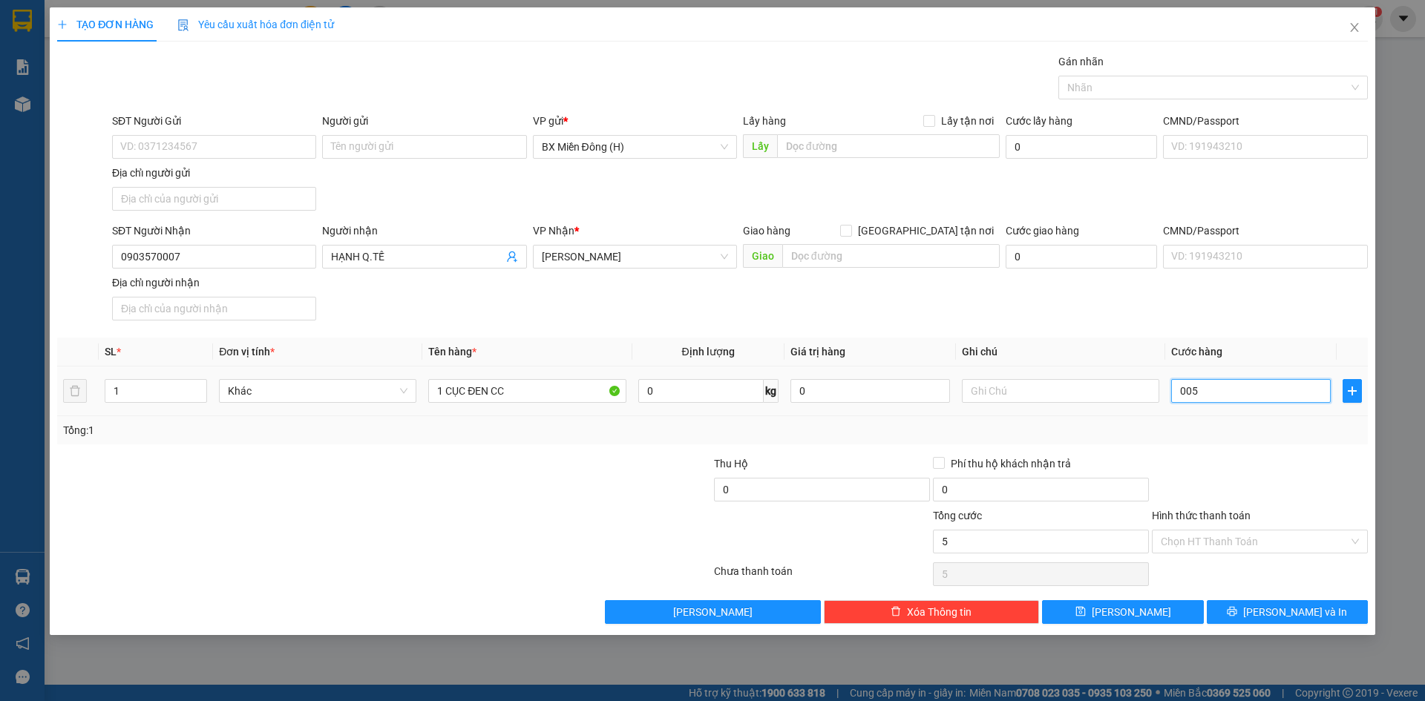
type input "0.050"
type input "50"
click at [1304, 608] on span "Lưu và In" at bounding box center [1295, 612] width 104 height 16
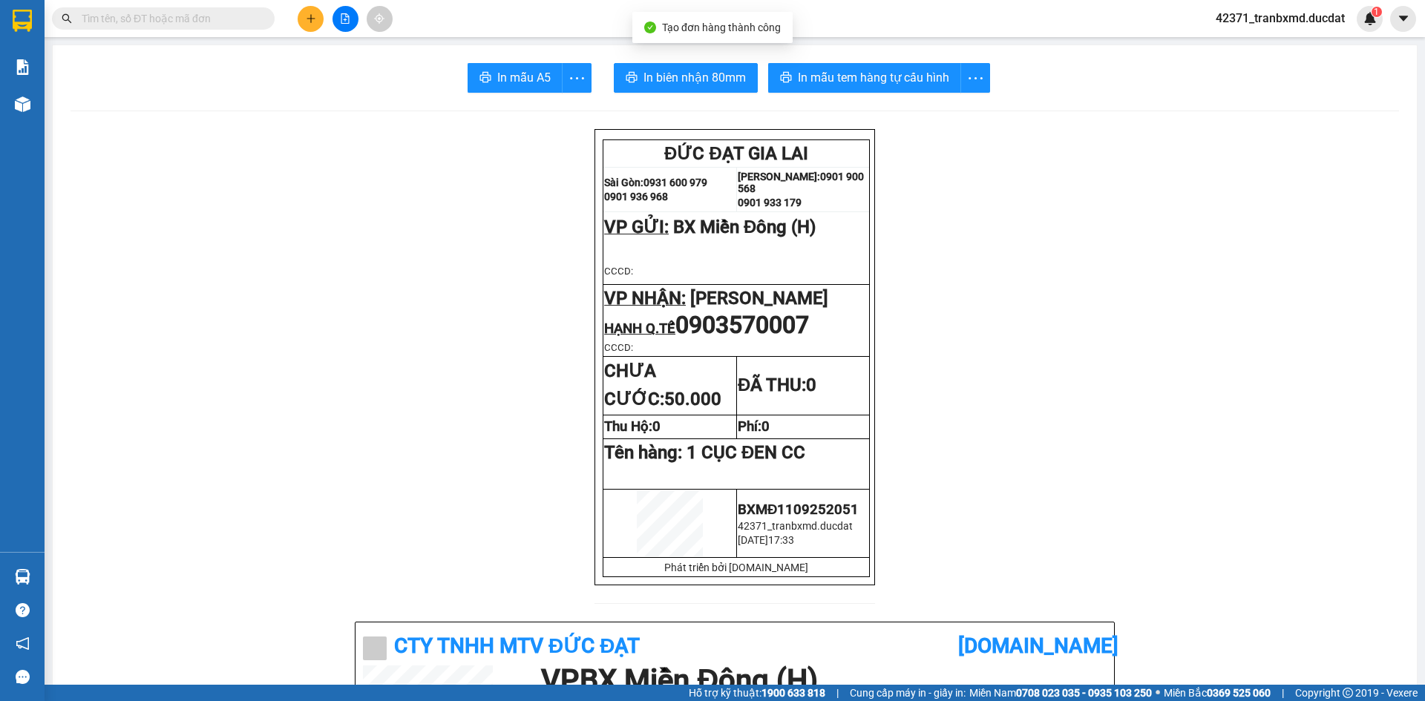
click at [706, 86] on span "In biên nhận 80mm" at bounding box center [694, 77] width 102 height 19
click at [820, 75] on span "In mẫu tem hàng tự cấu hình" at bounding box center [873, 77] width 151 height 19
click at [304, 19] on button at bounding box center [311, 19] width 26 height 26
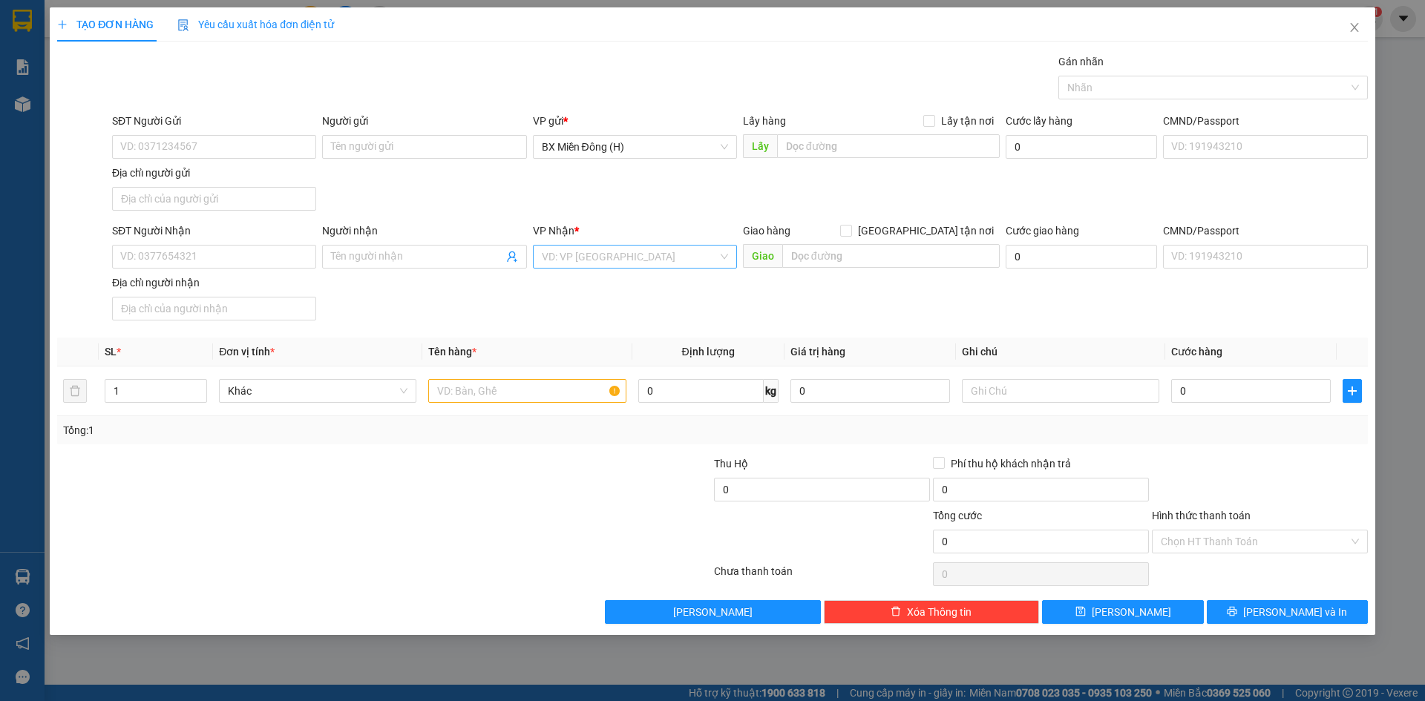
click at [591, 250] on input "search" at bounding box center [630, 257] width 176 height 22
click at [197, 260] on input "SĐT Người Nhận" at bounding box center [214, 257] width 204 height 24
click at [280, 280] on div "0985608757" at bounding box center [214, 286] width 186 height 16
type input "0985608757"
click at [545, 383] on input "text" at bounding box center [526, 391] width 197 height 24
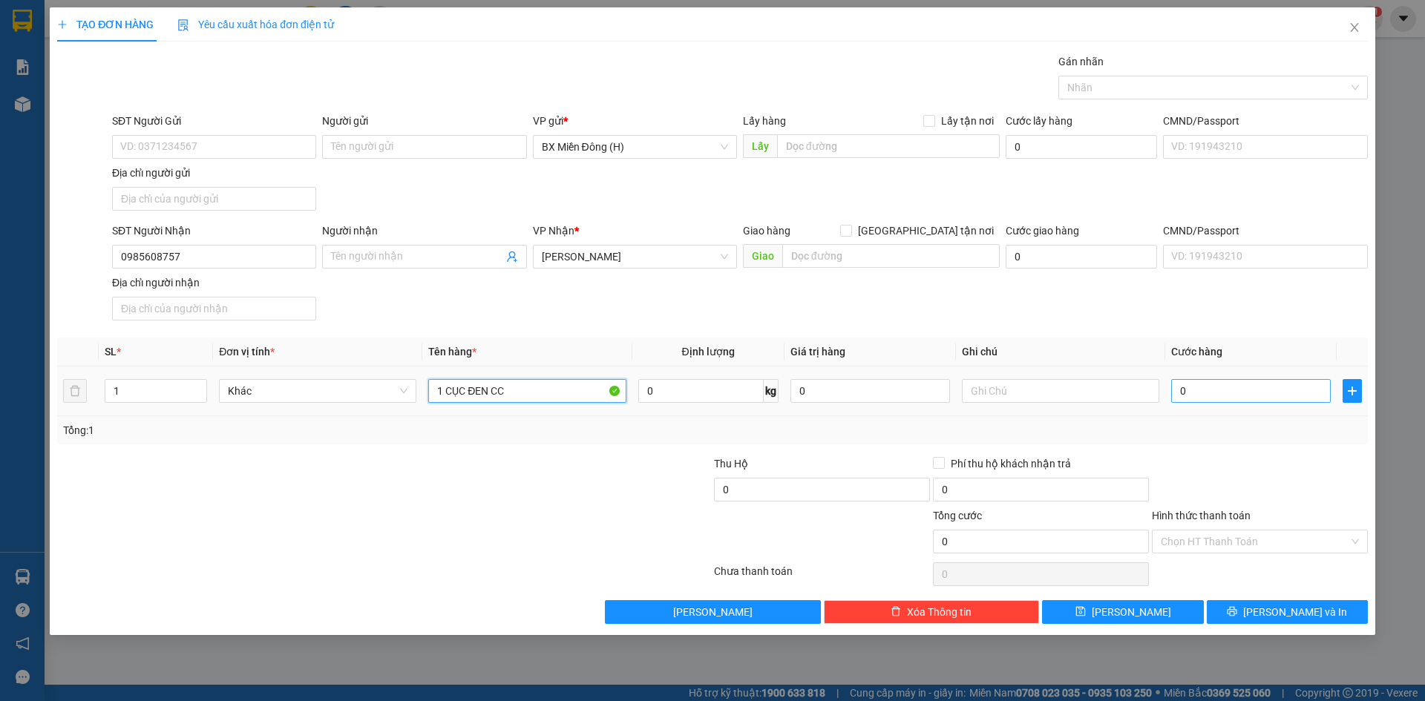
type input "1 CỤC ĐEN CC"
click at [1221, 381] on input "0" at bounding box center [1251, 391] width 160 height 24
type input "003"
type input "3"
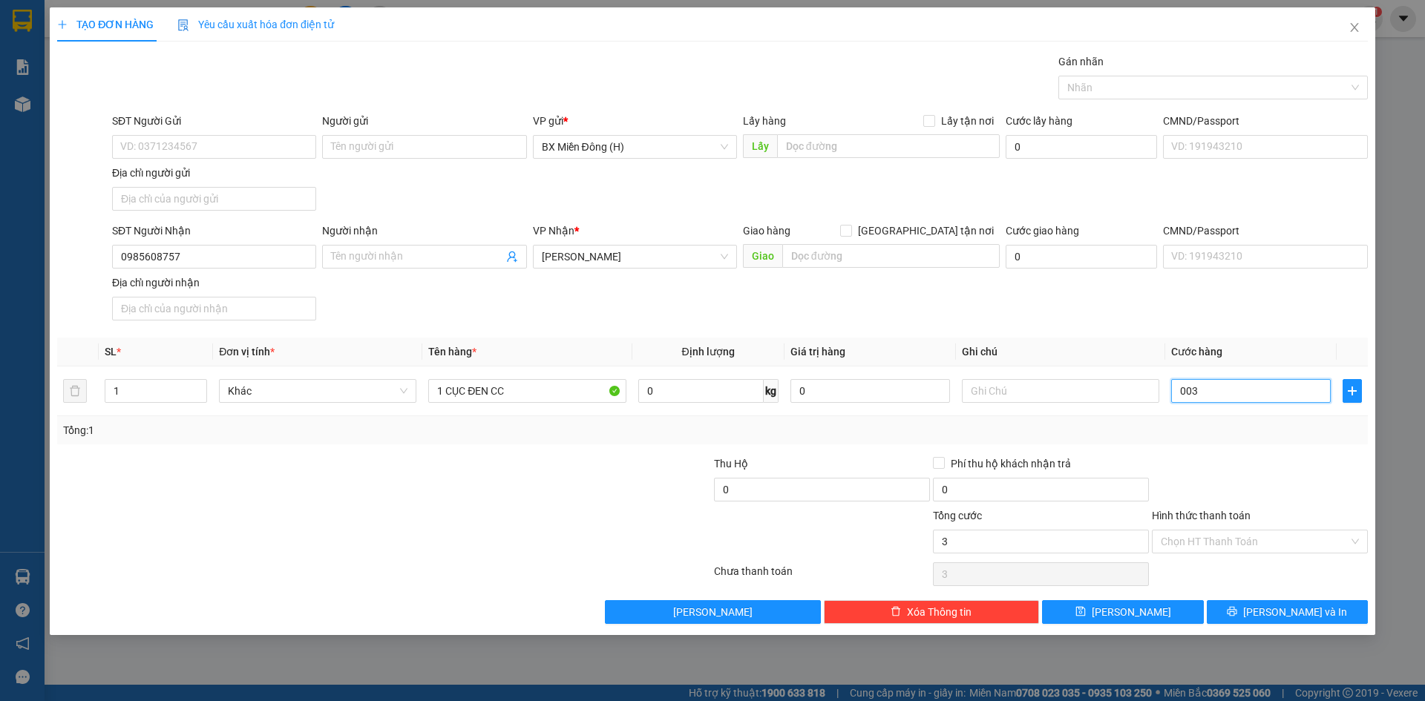
type input "0.030"
type input "30"
click at [1302, 614] on span "Lưu và In" at bounding box center [1295, 612] width 104 height 16
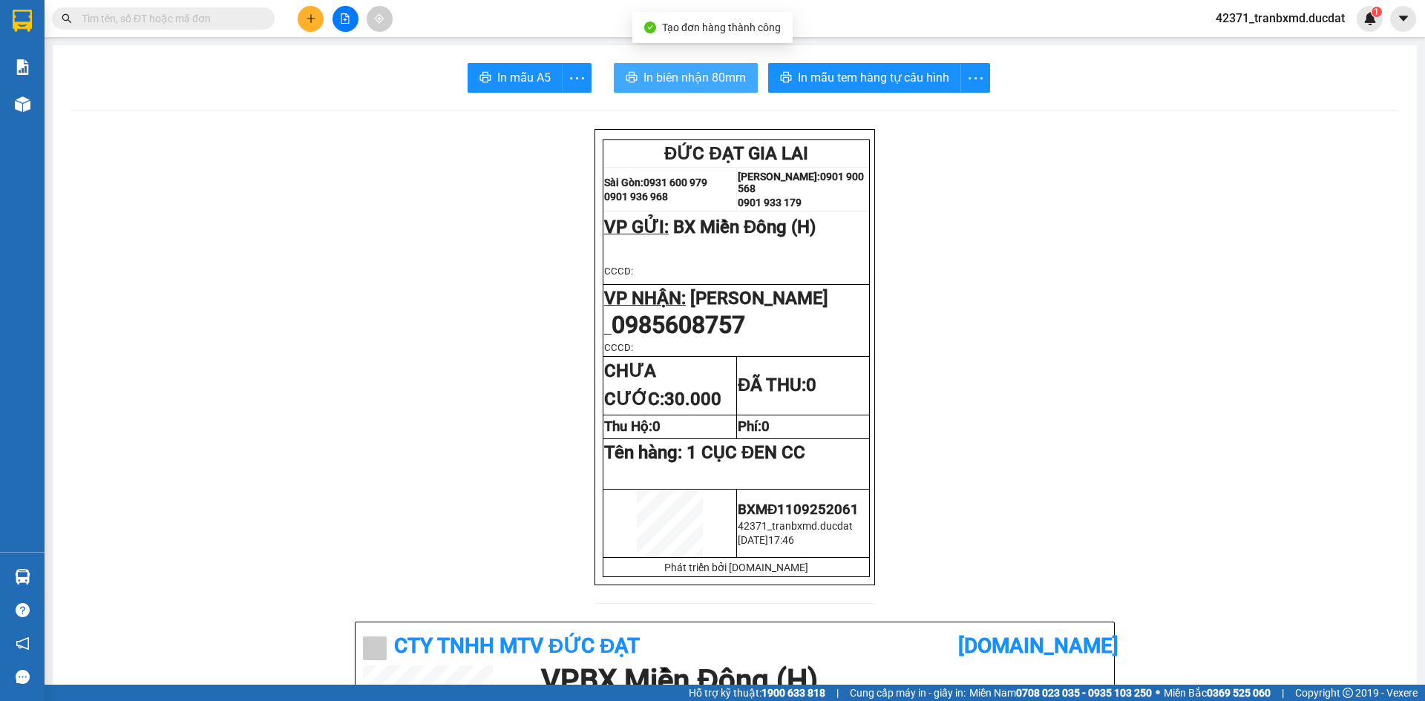
click at [695, 76] on span "In biên nhận 80mm" at bounding box center [694, 77] width 102 height 19
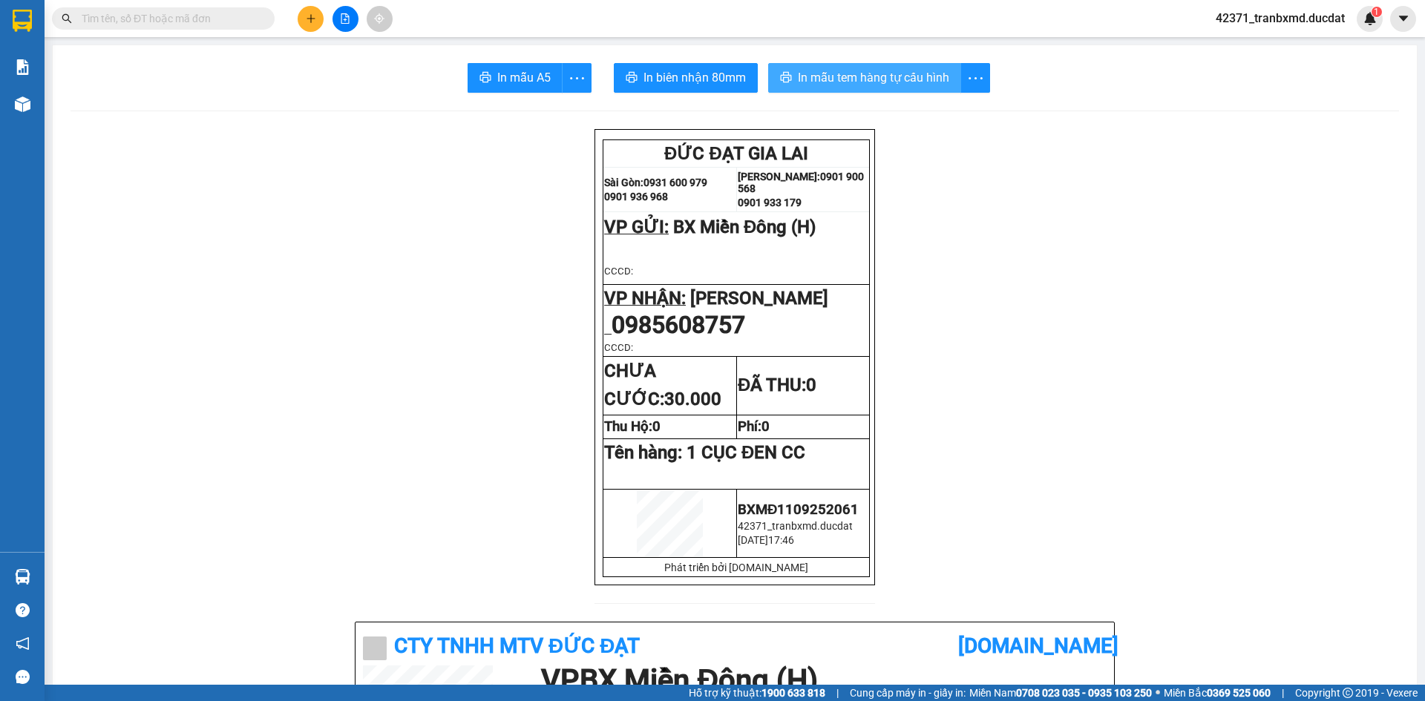
click at [906, 77] on span "In mẫu tem hàng tự cấu hình" at bounding box center [873, 77] width 151 height 19
click at [298, 24] on div at bounding box center [344, 19] width 111 height 26
click at [309, 24] on button at bounding box center [311, 19] width 26 height 26
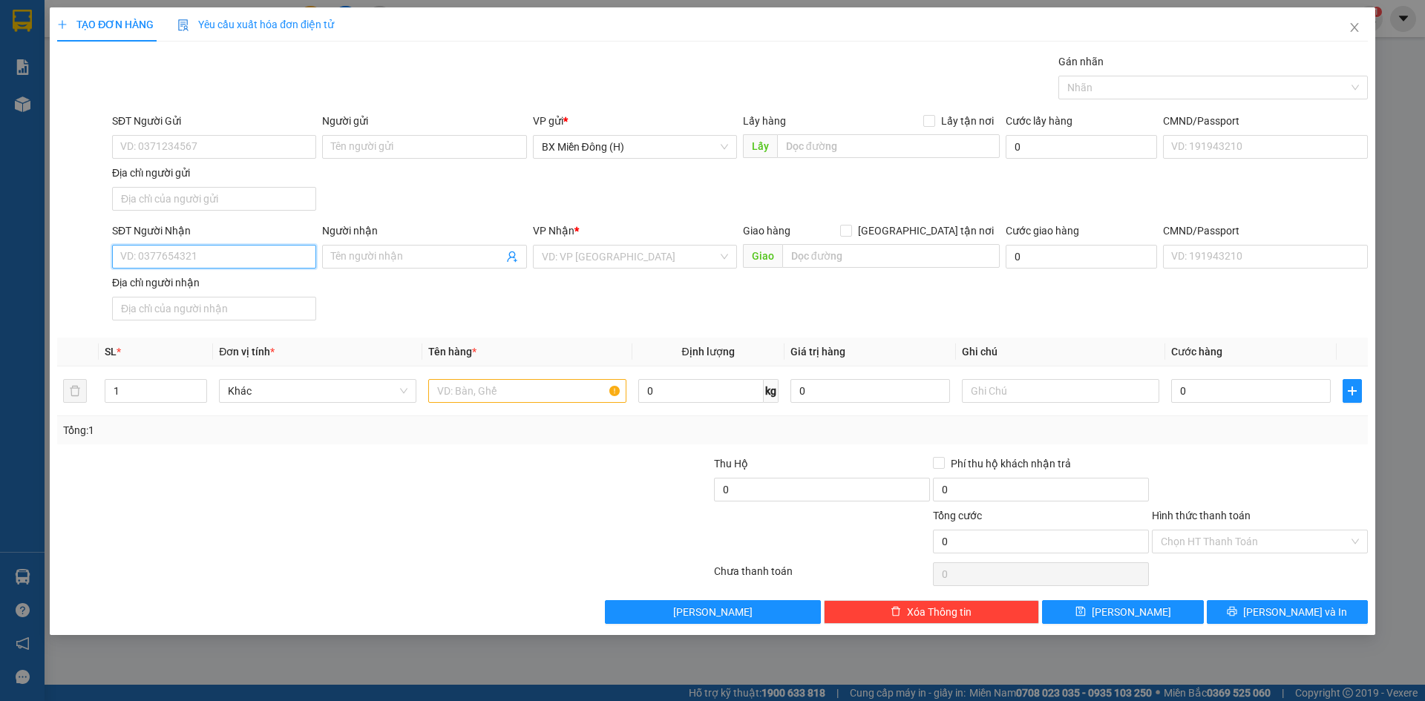
click at [283, 263] on input "SĐT Người Nhận" at bounding box center [214, 257] width 204 height 24
type input "0984959426"
click at [629, 249] on input "search" at bounding box center [630, 257] width 176 height 22
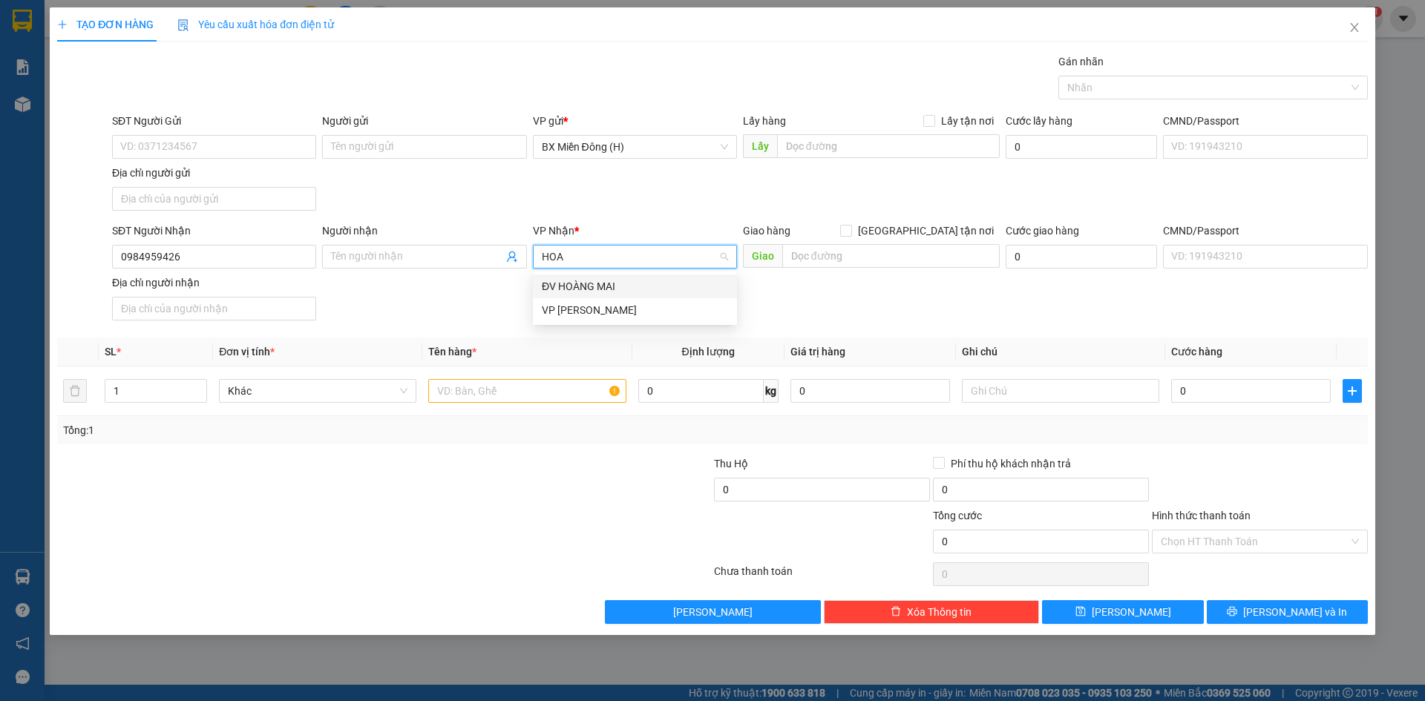
type input "HÒA"
click at [566, 309] on div "VP Hòa Lệ Chí" at bounding box center [635, 310] width 186 height 16
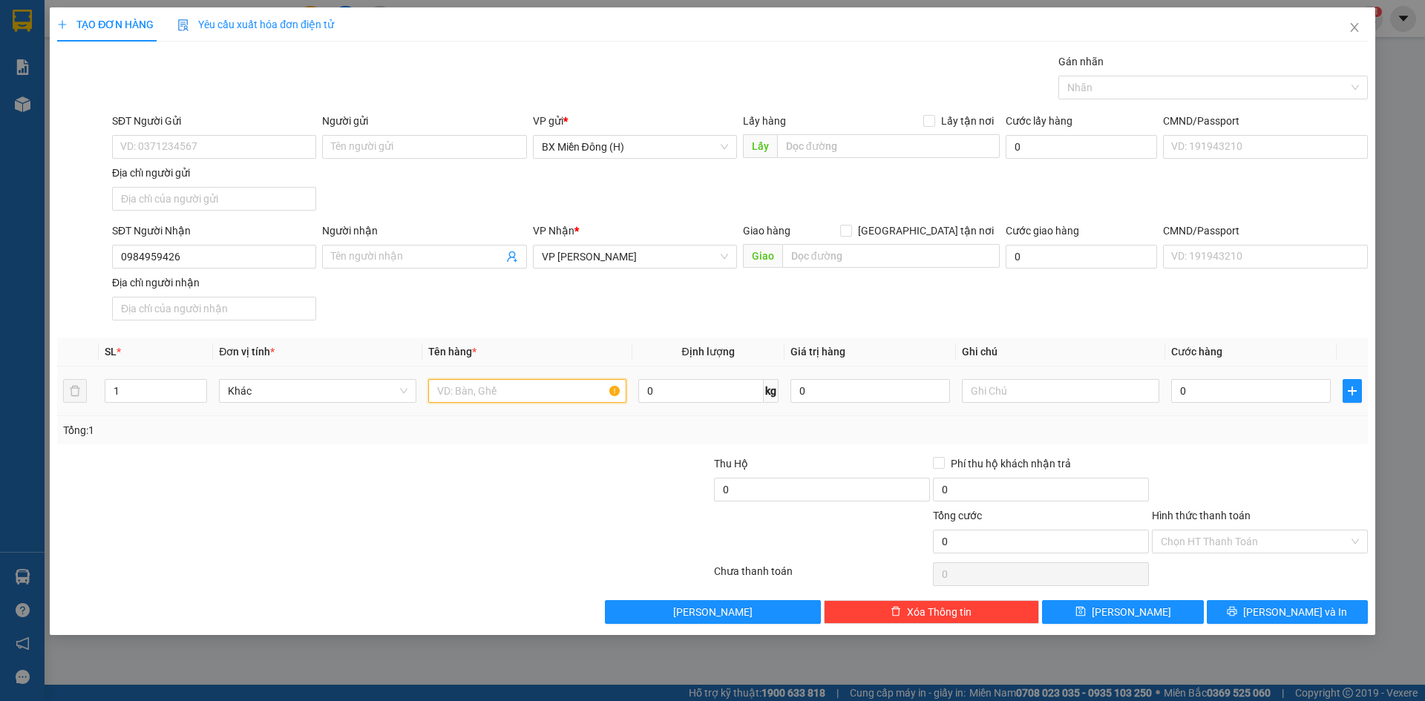
click at [488, 395] on input "text" at bounding box center [526, 391] width 197 height 24
type input "1 CỤC ĐEN"
click at [1211, 386] on input "0" at bounding box center [1251, 391] width 160 height 24
click at [1237, 614] on icon "printer" at bounding box center [1232, 612] width 10 height 10
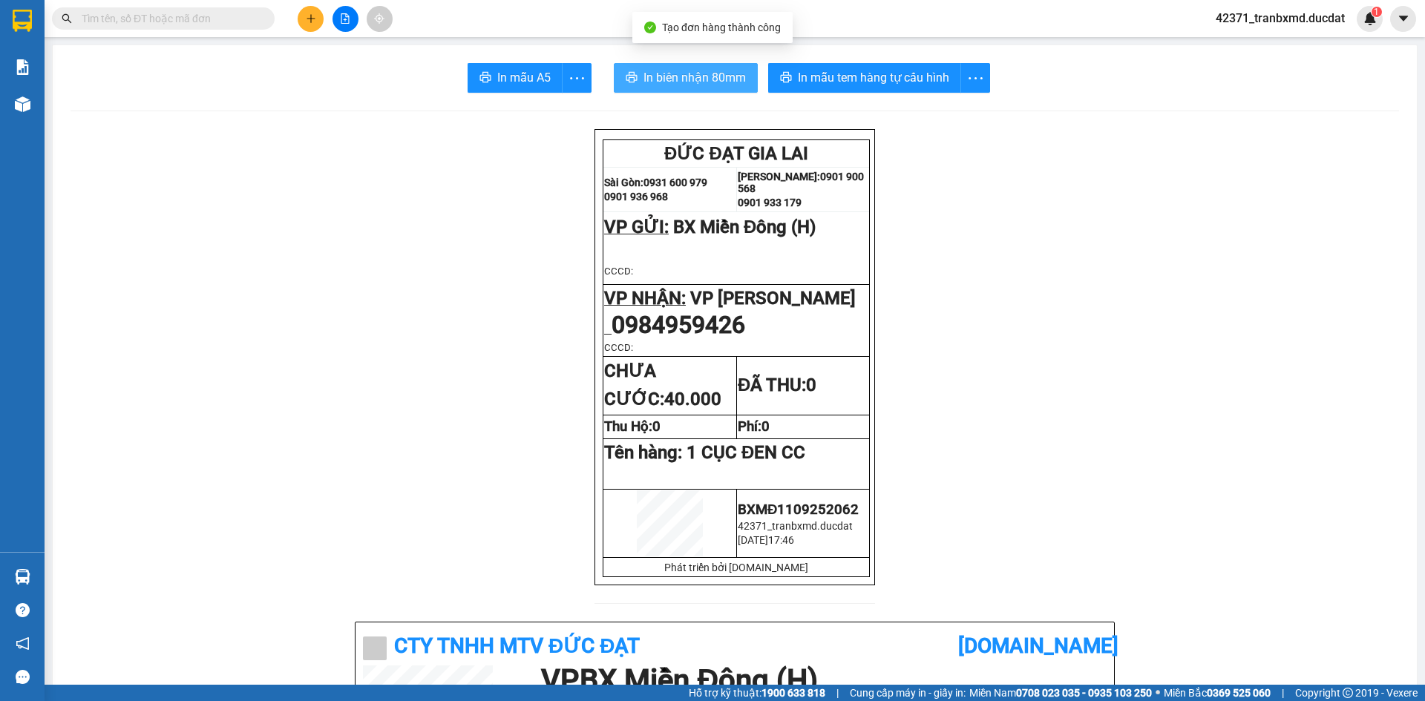
click at [723, 77] on span "In biên nhận 80mm" at bounding box center [694, 77] width 102 height 19
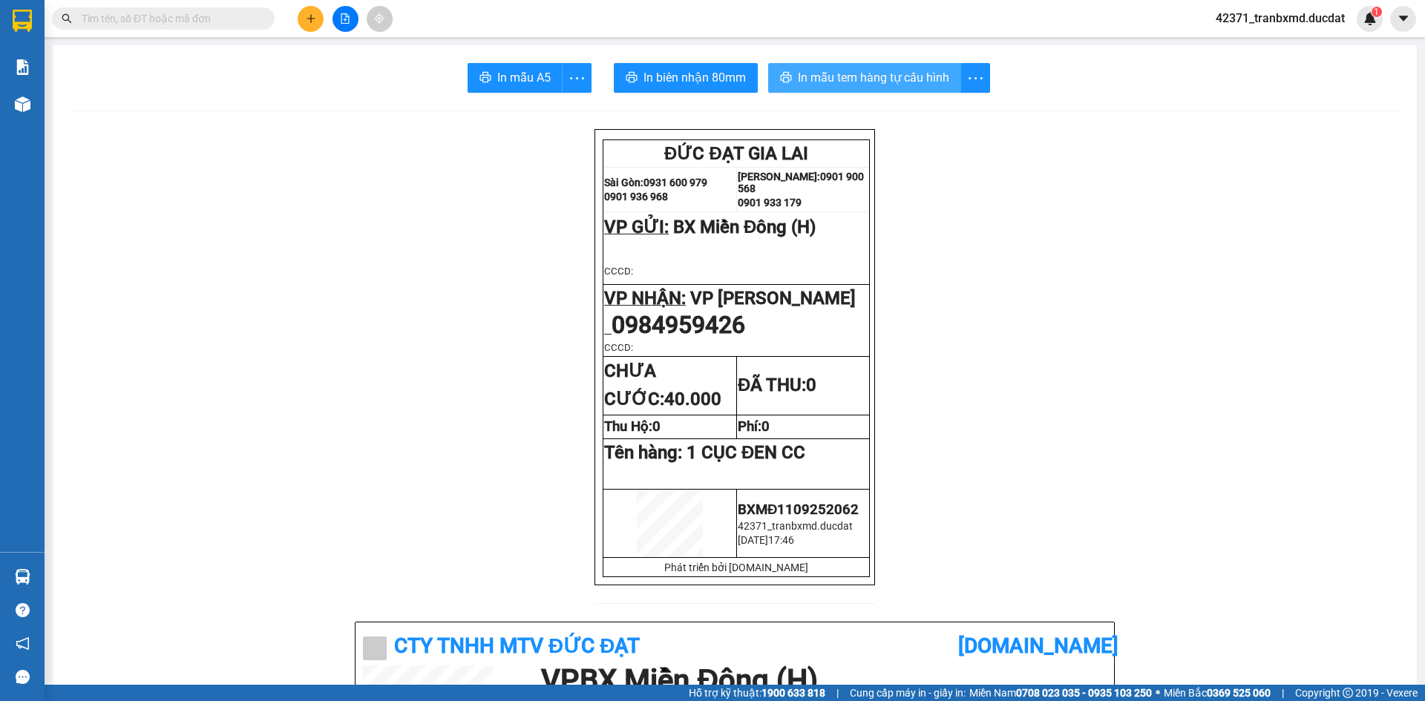
click at [912, 81] on span "In mẫu tem hàng tự cấu hình" at bounding box center [873, 77] width 151 height 19
click at [315, 25] on button at bounding box center [311, 19] width 26 height 26
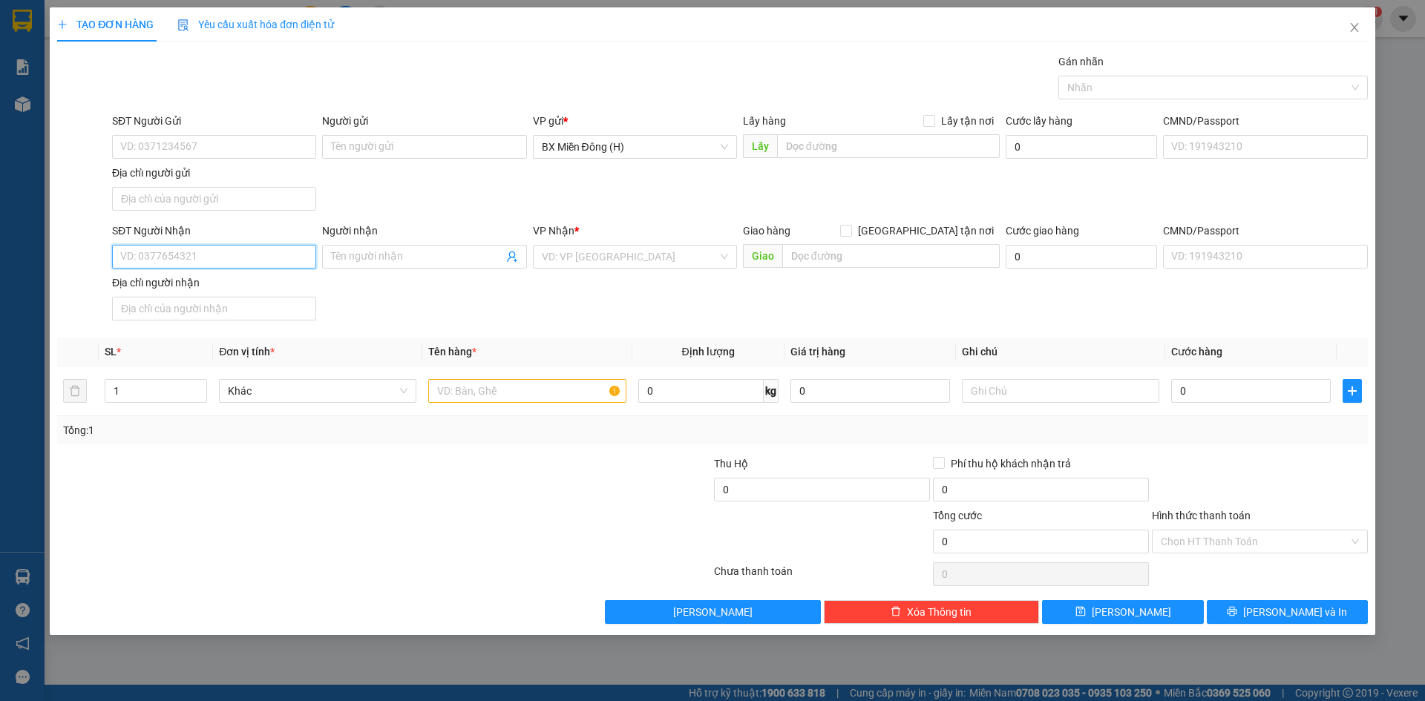
click at [252, 261] on input "SĐT Người Nhận" at bounding box center [214, 257] width 204 height 24
type input "0382145046"
click at [223, 294] on div "0382145046" at bounding box center [214, 286] width 186 height 16
type input "IABANG-ĐĂKDOA"
type input "0382145046"
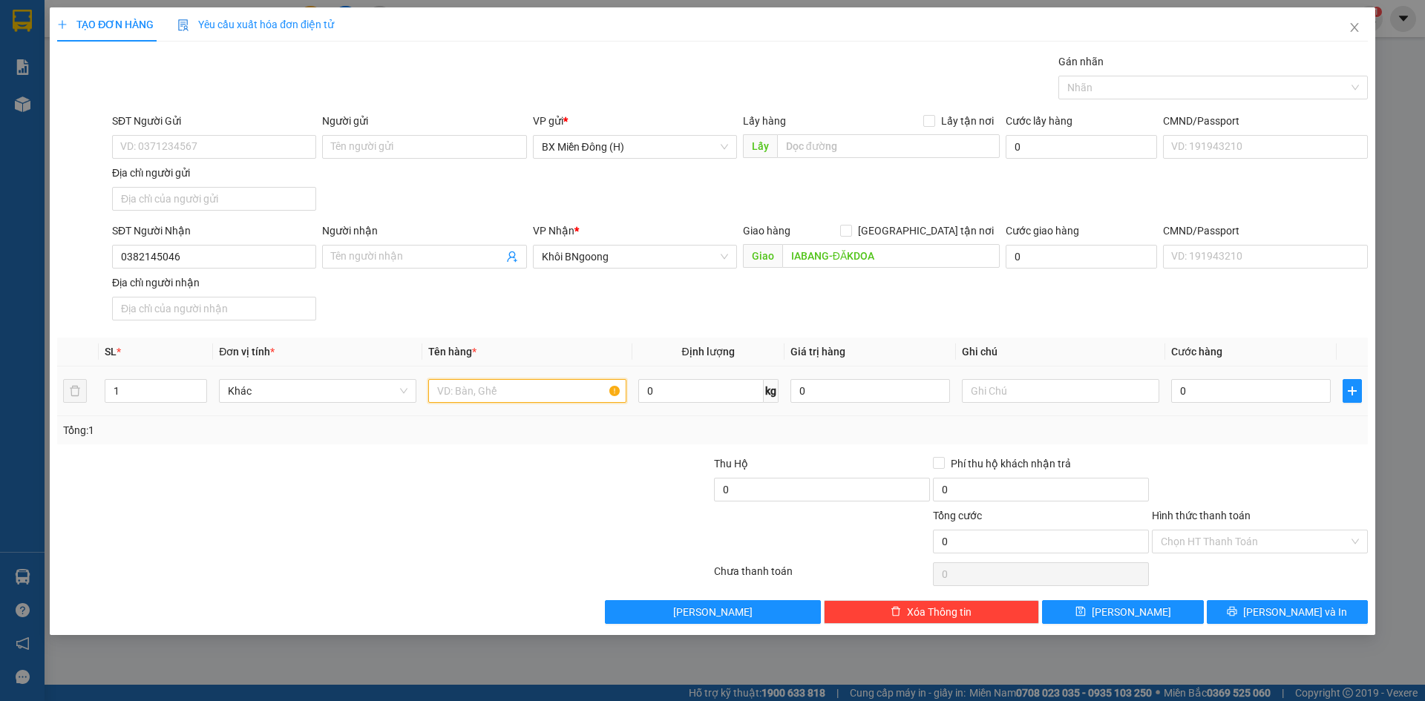
click at [490, 401] on input "text" at bounding box center [526, 391] width 197 height 24
type input "1 KIỆN DEN CC"
click at [1244, 394] on input "0" at bounding box center [1251, 391] width 160 height 24
click at [1270, 623] on button "Lưu và In" at bounding box center [1287, 612] width 161 height 24
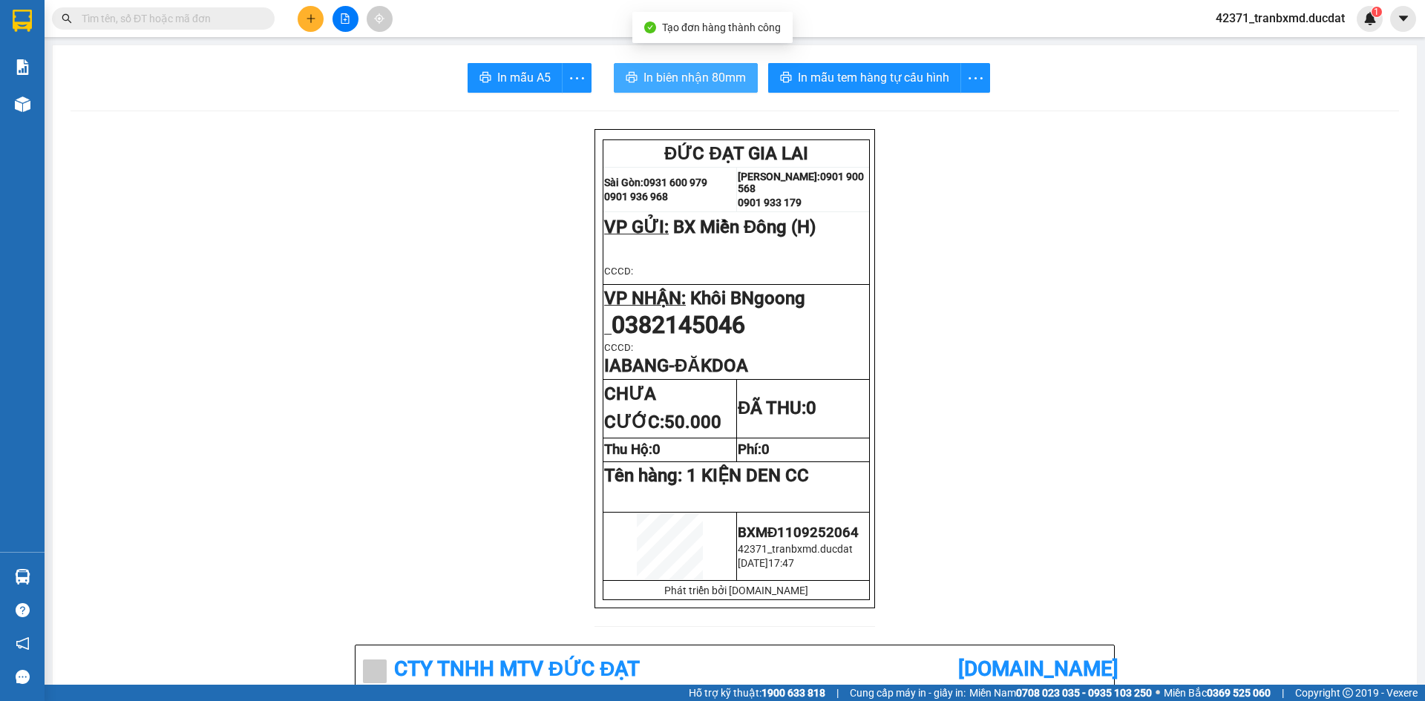
click at [724, 82] on span "In biên nhận 80mm" at bounding box center [694, 77] width 102 height 19
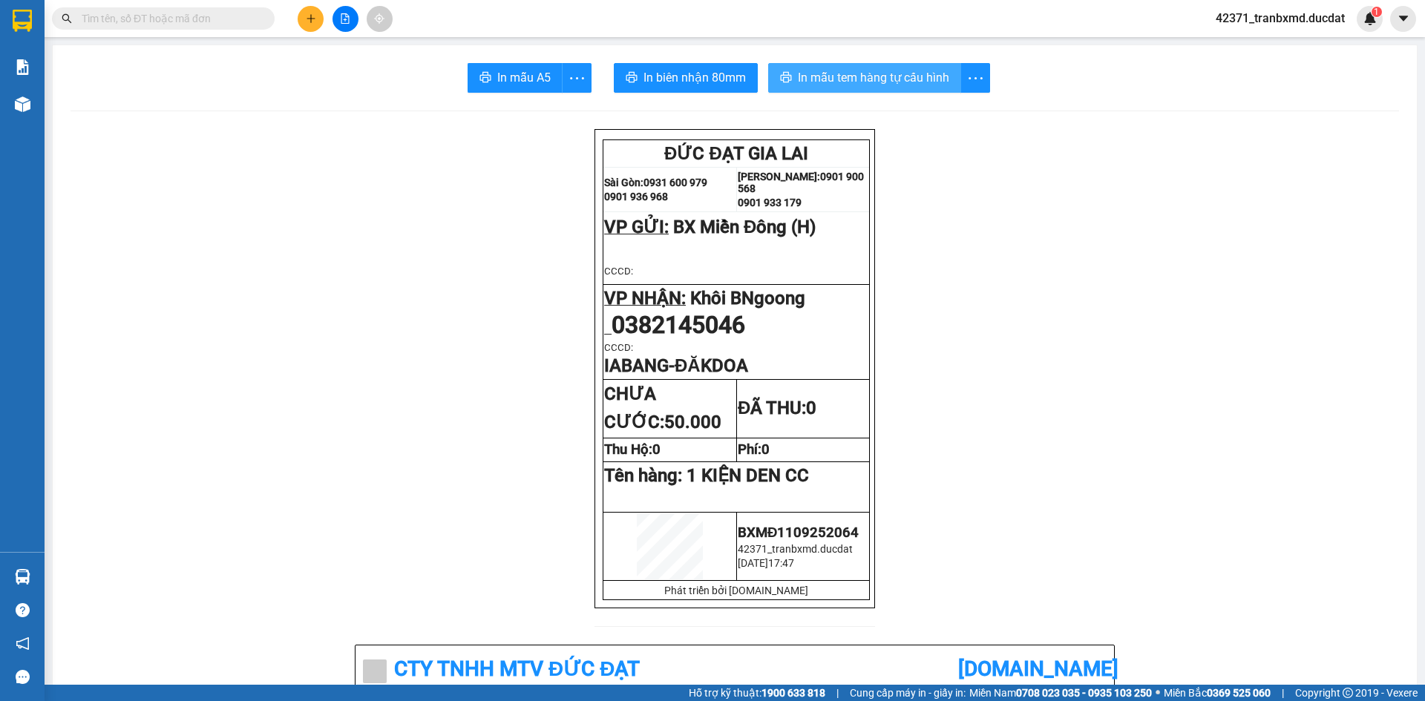
click at [893, 82] on span "In mẫu tem hàng tự cấu hình" at bounding box center [873, 77] width 151 height 19
click at [309, 33] on div "Kết quả tìm kiếm ( 0 ) Bộ lọc No Data 42371_tranbxmd.ducdat 1" at bounding box center [712, 18] width 1425 height 37
click at [322, 12] on div at bounding box center [344, 19] width 111 height 26
click at [310, 22] on icon "plus" at bounding box center [311, 18] width 10 height 10
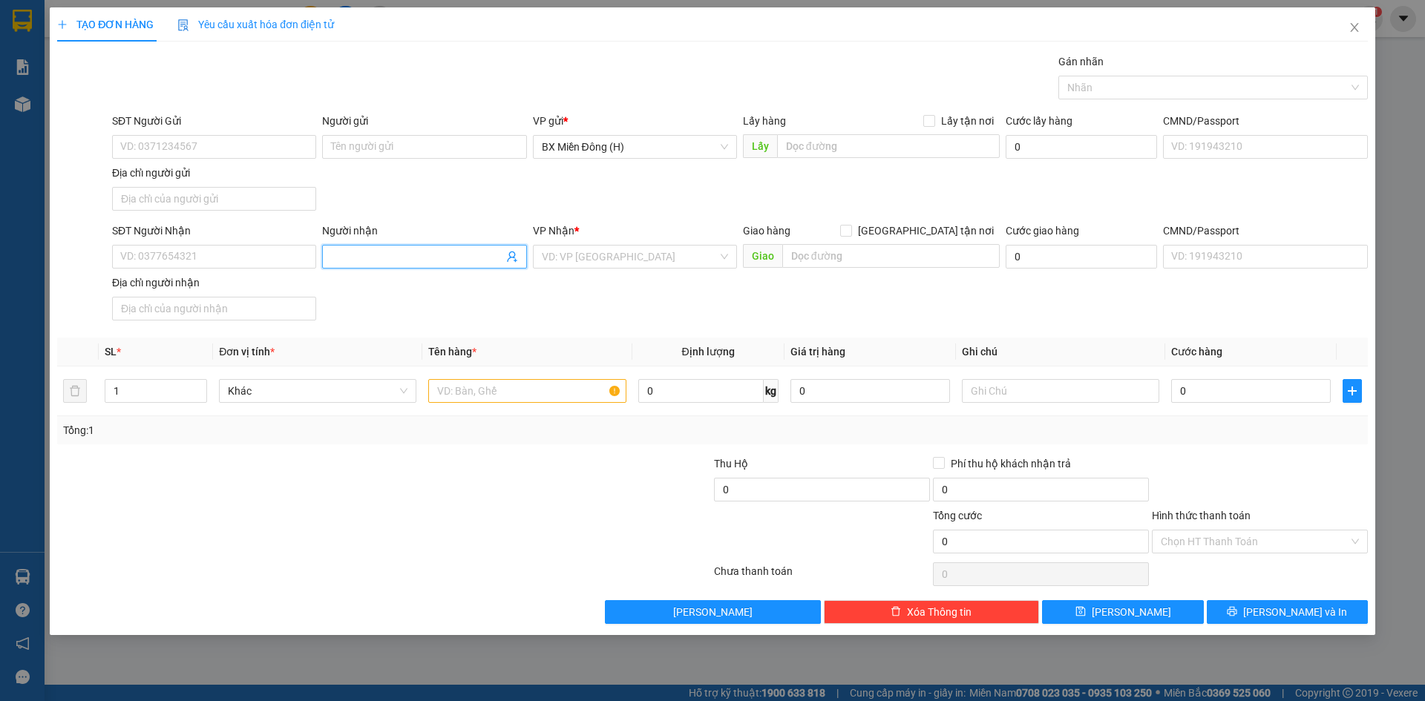
click at [375, 261] on input "Người nhận" at bounding box center [416, 257] width 171 height 16
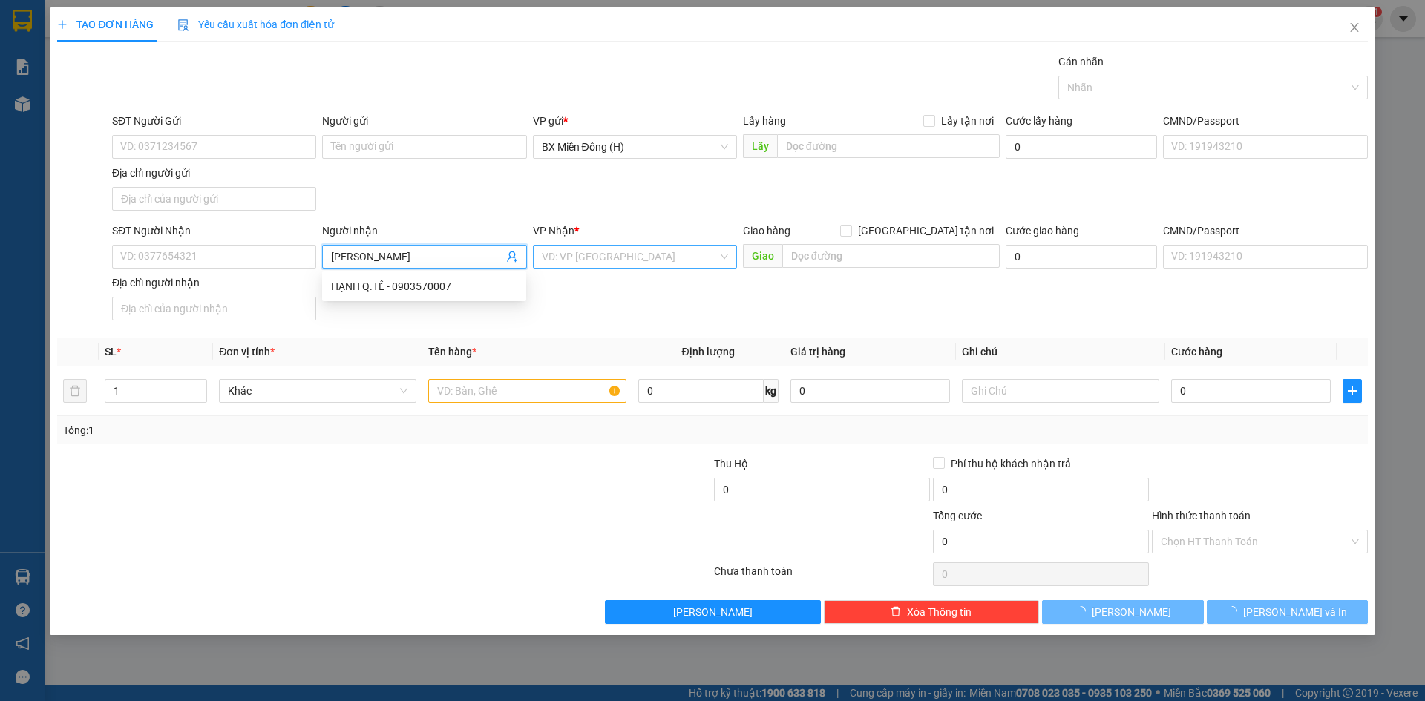
type input "HOÀNG QUY"
click at [567, 254] on input "search" at bounding box center [630, 257] width 176 height 22
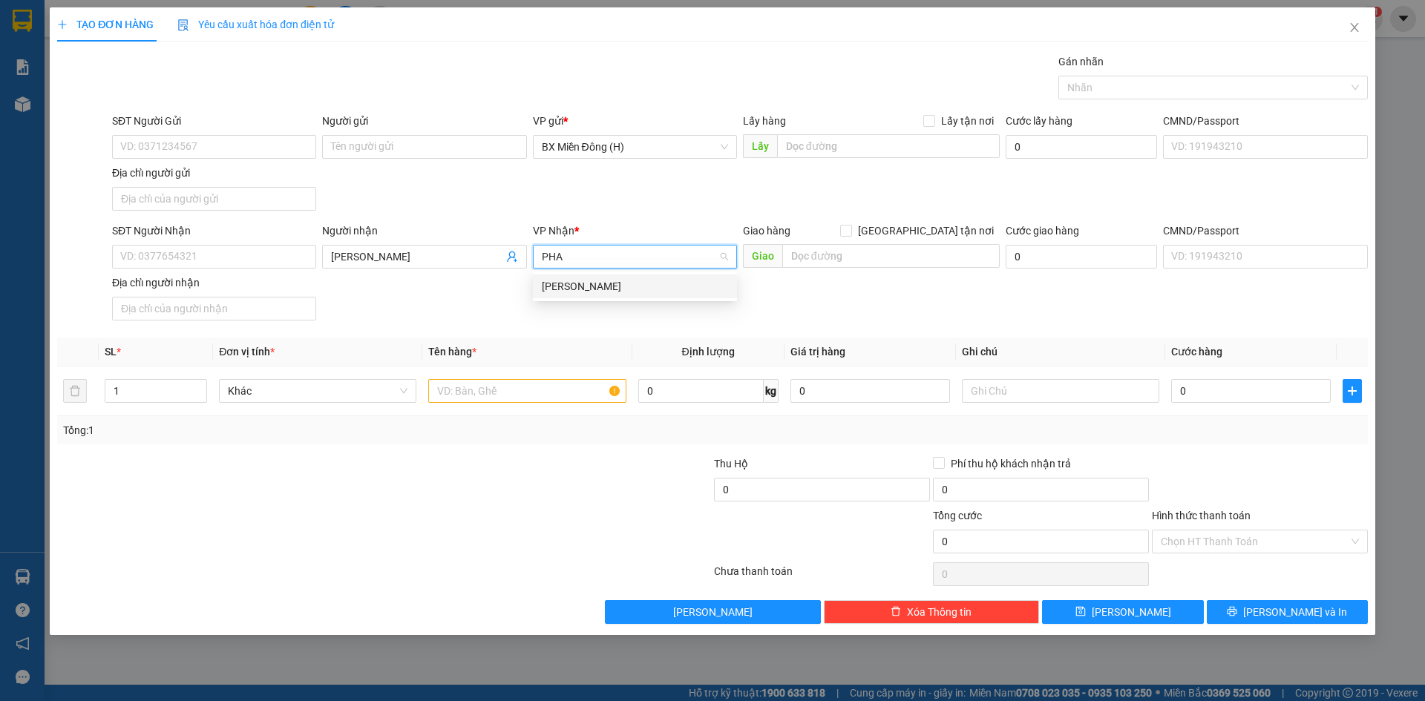
type input "PHAN"
click at [580, 291] on div "[PERSON_NAME] Đình [PERSON_NAME]" at bounding box center [635, 286] width 186 height 16
click at [524, 385] on input "text" at bounding box center [526, 391] width 197 height 24
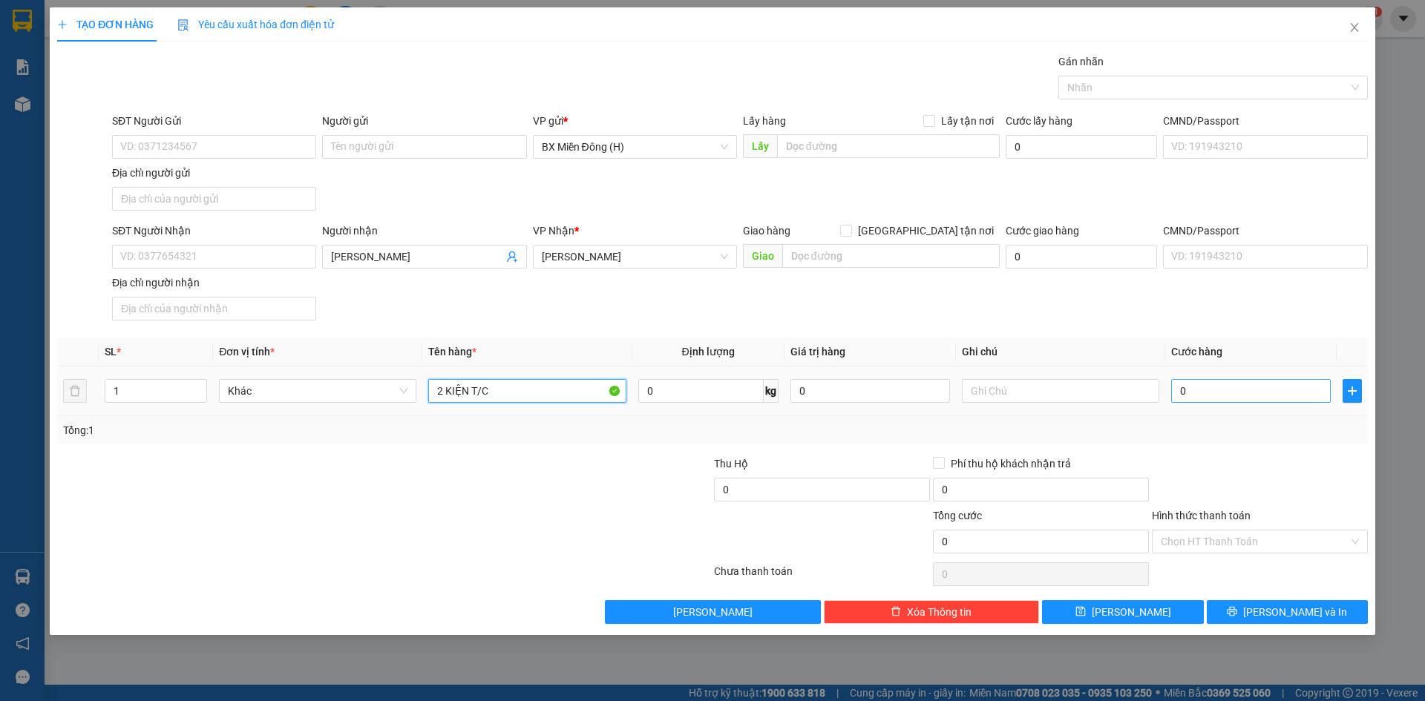
type input "2 KIỆN T/C"
click at [1210, 379] on input "0" at bounding box center [1251, 391] width 160 height 24
type input "008"
type input "8"
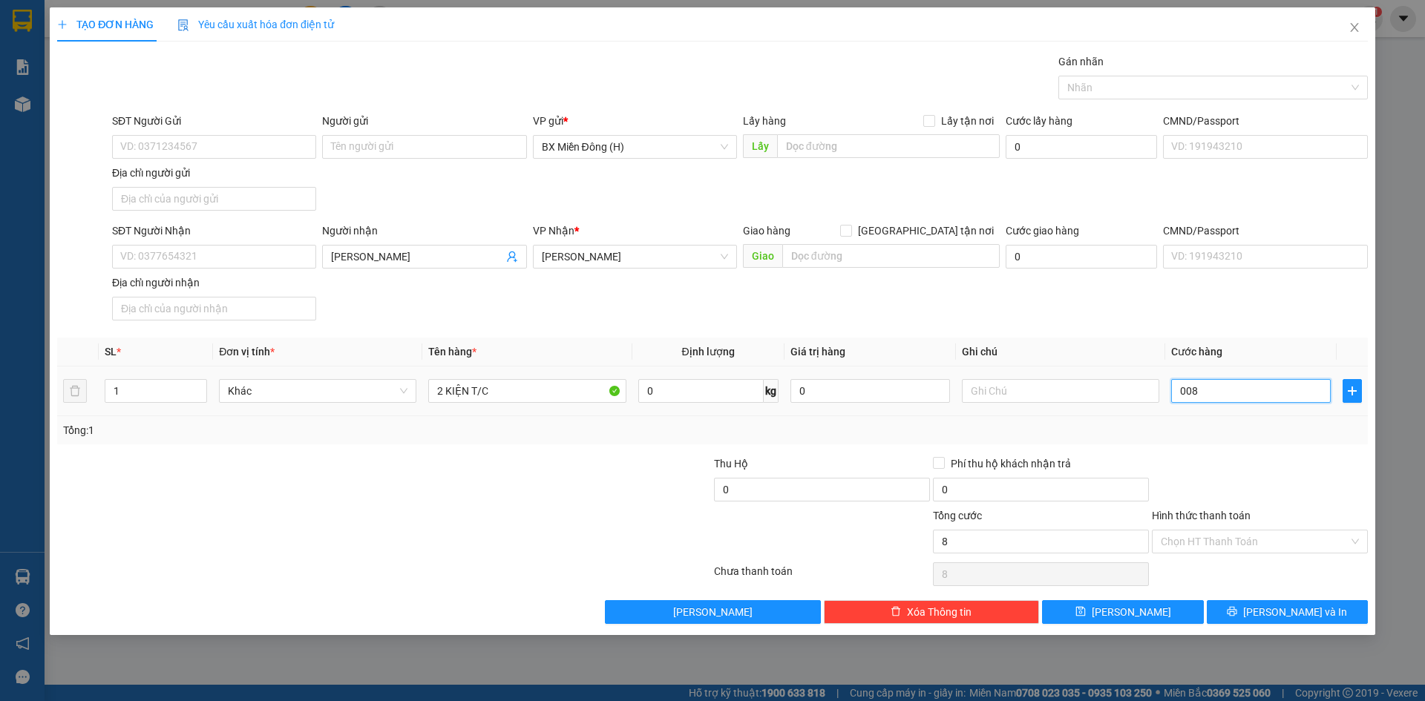
type input "0.080"
type input "80"
type input "00.800"
type input "800"
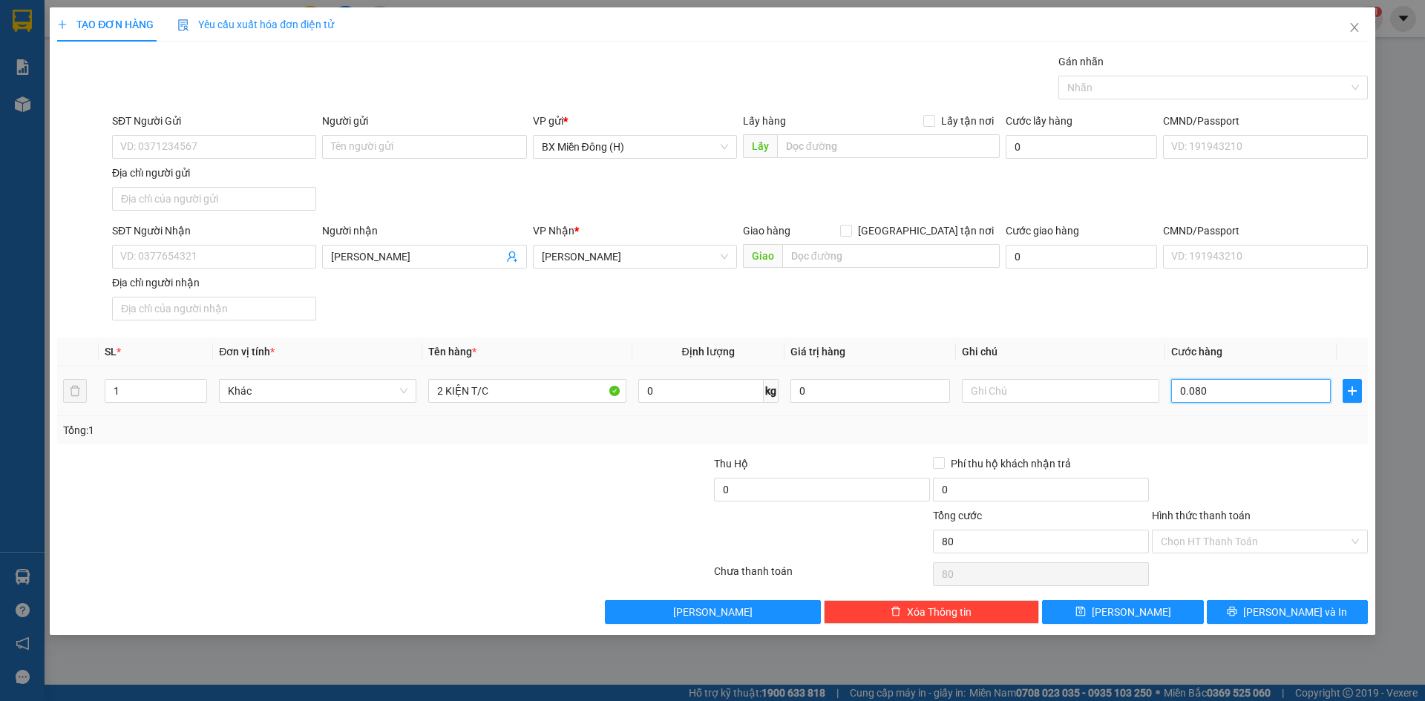
type input "800"
click at [1282, 616] on span "Lưu và In" at bounding box center [1295, 612] width 104 height 16
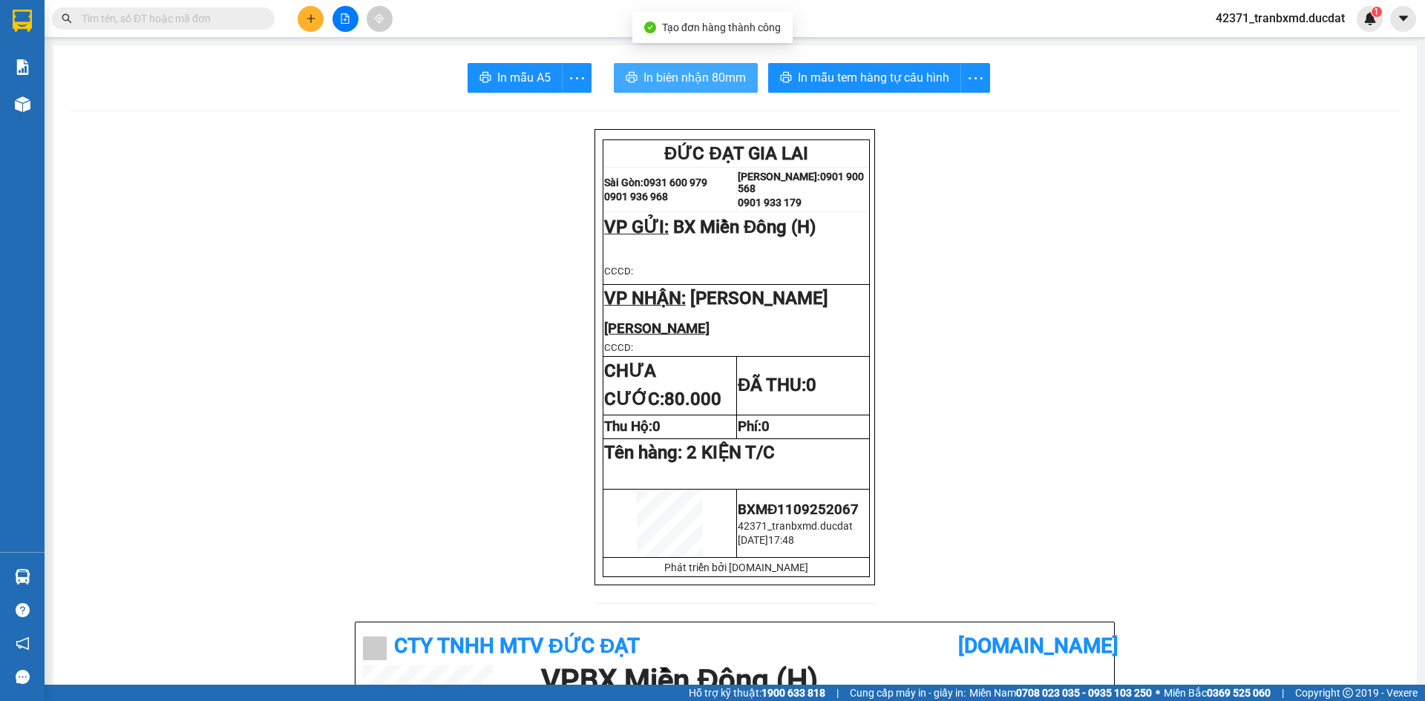
click at [721, 66] on button "In biên nhận 80mm" at bounding box center [686, 78] width 144 height 30
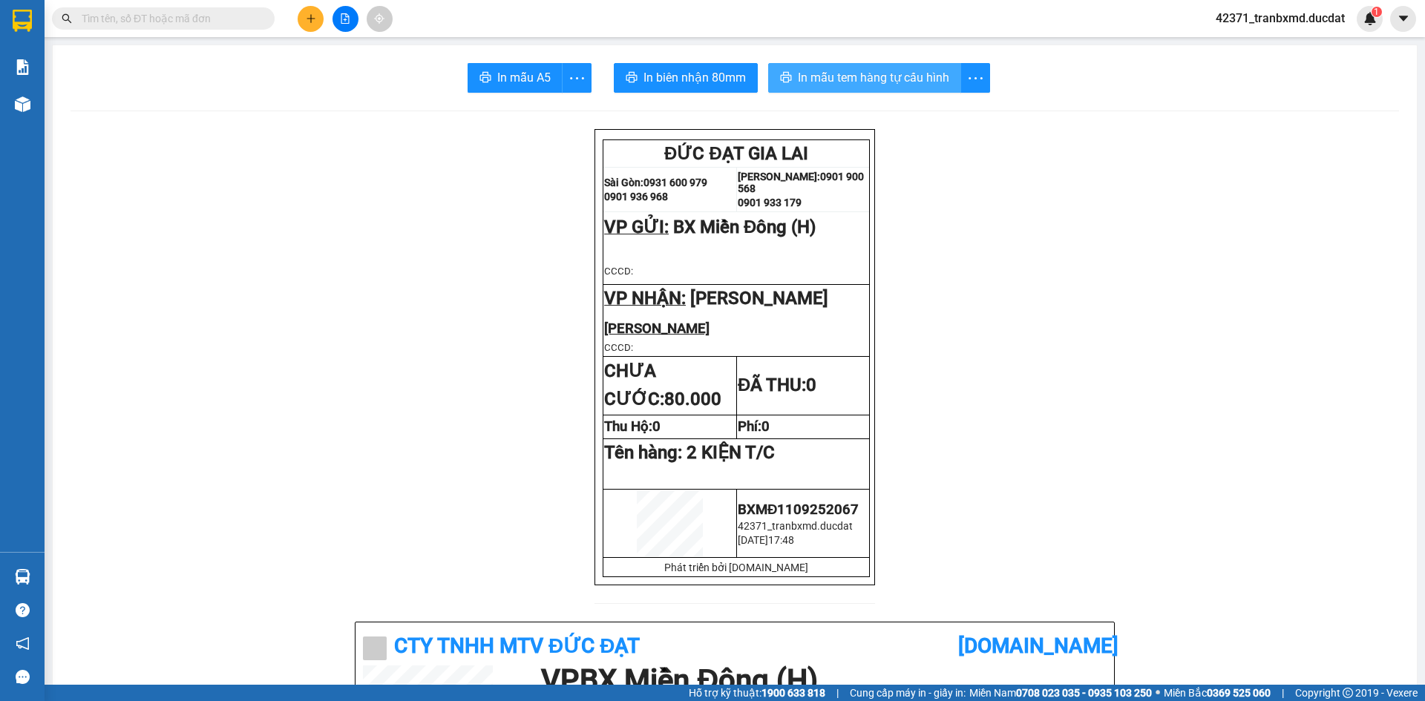
click at [879, 75] on span "In mẫu tem hàng tự cấu hình" at bounding box center [873, 77] width 151 height 19
click at [905, 88] on button "In mẫu tem hàng tự cấu hình" at bounding box center [864, 78] width 193 height 30
click at [308, 14] on icon "plus" at bounding box center [311, 18] width 10 height 10
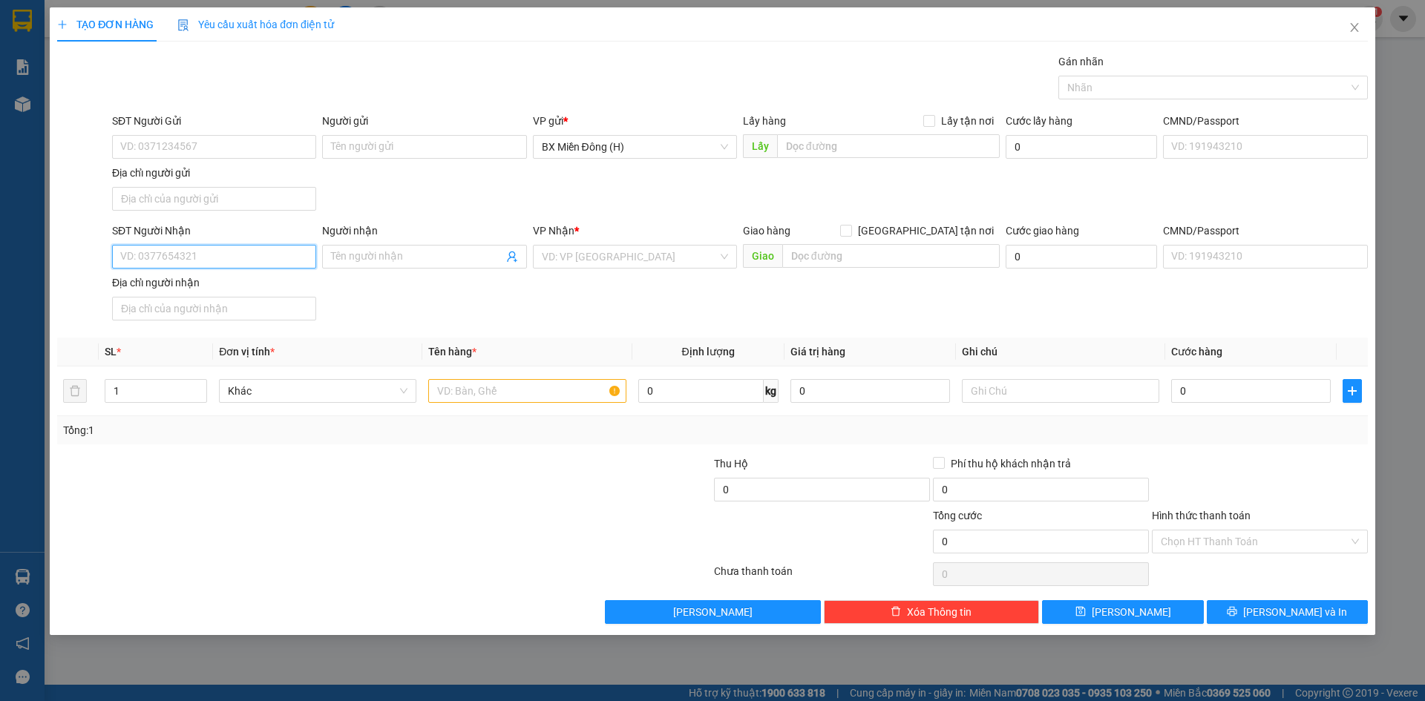
click at [283, 253] on input "SĐT Người Nhận" at bounding box center [214, 257] width 204 height 24
click at [226, 306] on div "0933027777 - TUẤN" at bounding box center [214, 310] width 186 height 16
type input "0933027777"
type input "TUẤN"
click at [215, 248] on input "0933027777" at bounding box center [214, 257] width 204 height 24
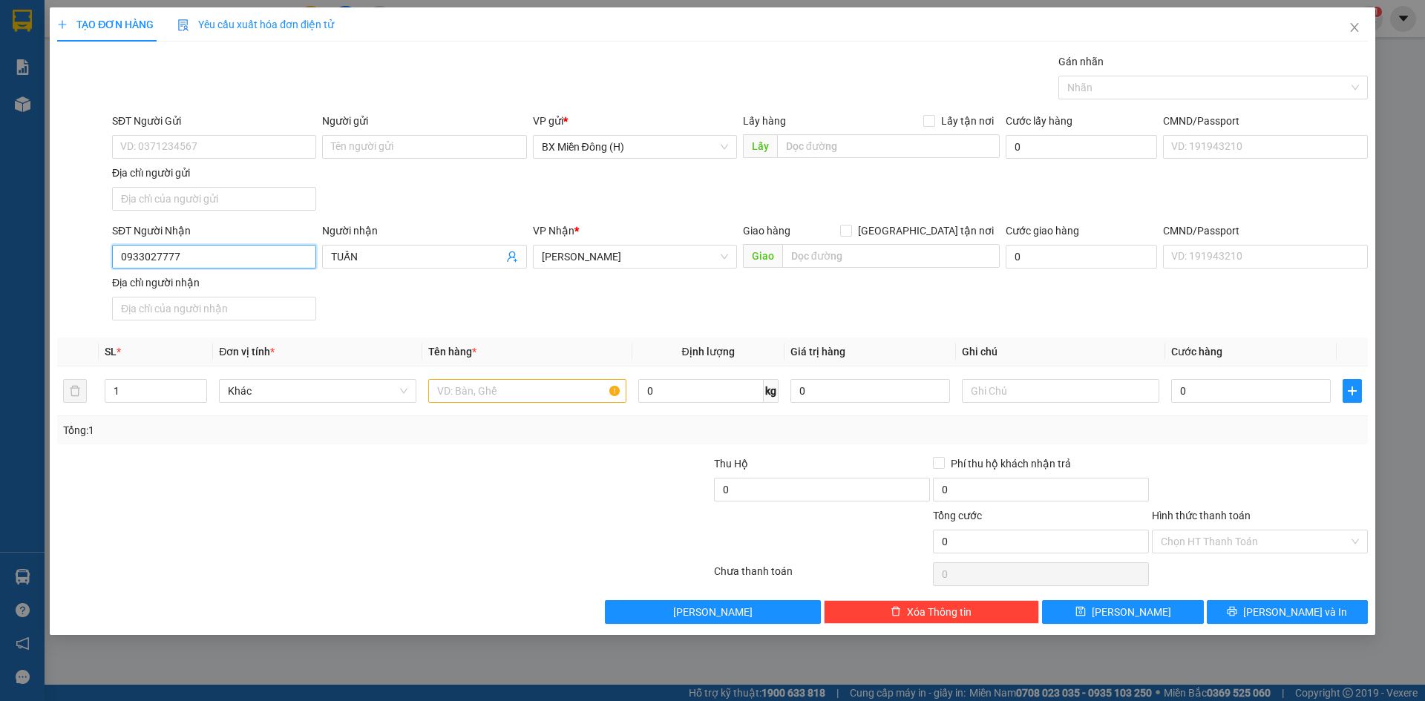
click at [215, 248] on input "0933027777" at bounding box center [214, 257] width 204 height 24
click at [206, 293] on div "0946027777" at bounding box center [214, 286] width 186 height 16
type input "0946027777"
checkbox input "true"
type input "15/11 LƯƠNG THẠNH- TỔ 8- PLEIKU"
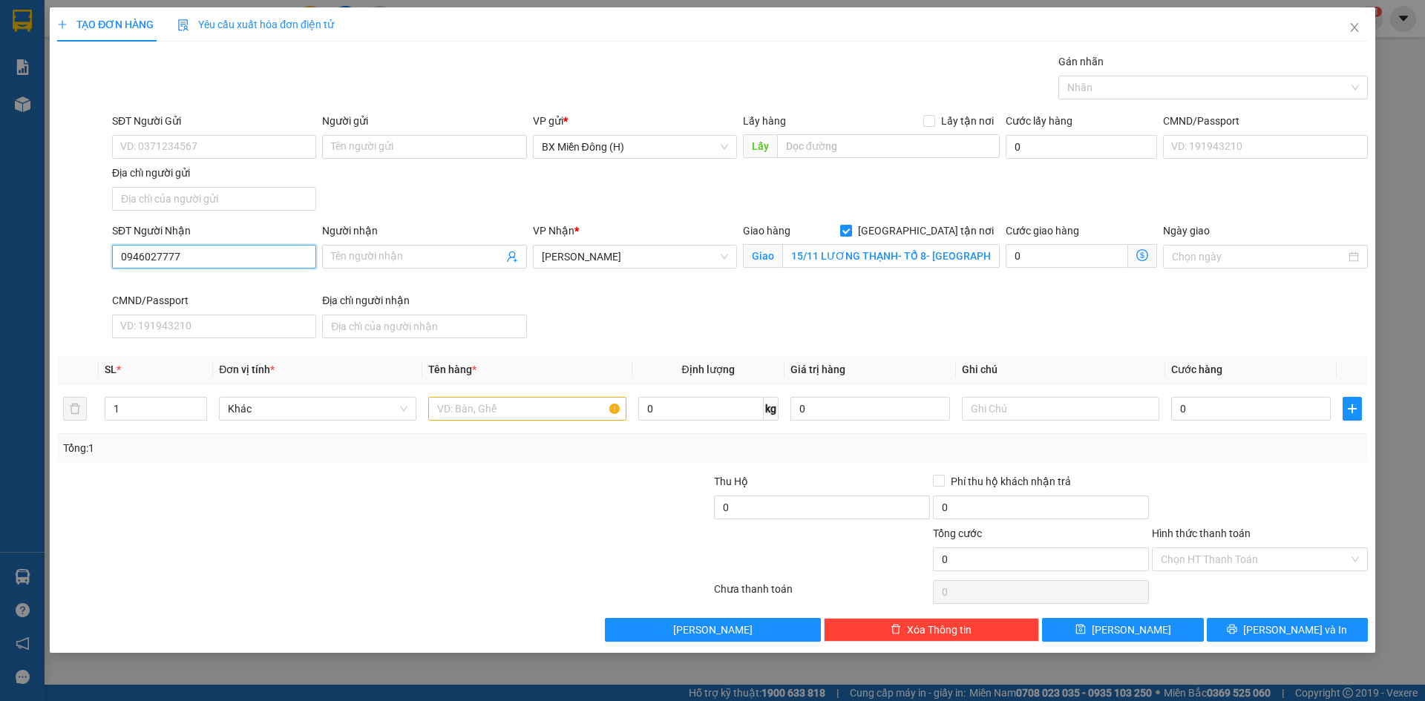
type input "0946027777"
click at [850, 225] on input "Giao tận nơi" at bounding box center [845, 230] width 10 height 10
checkbox input "false"
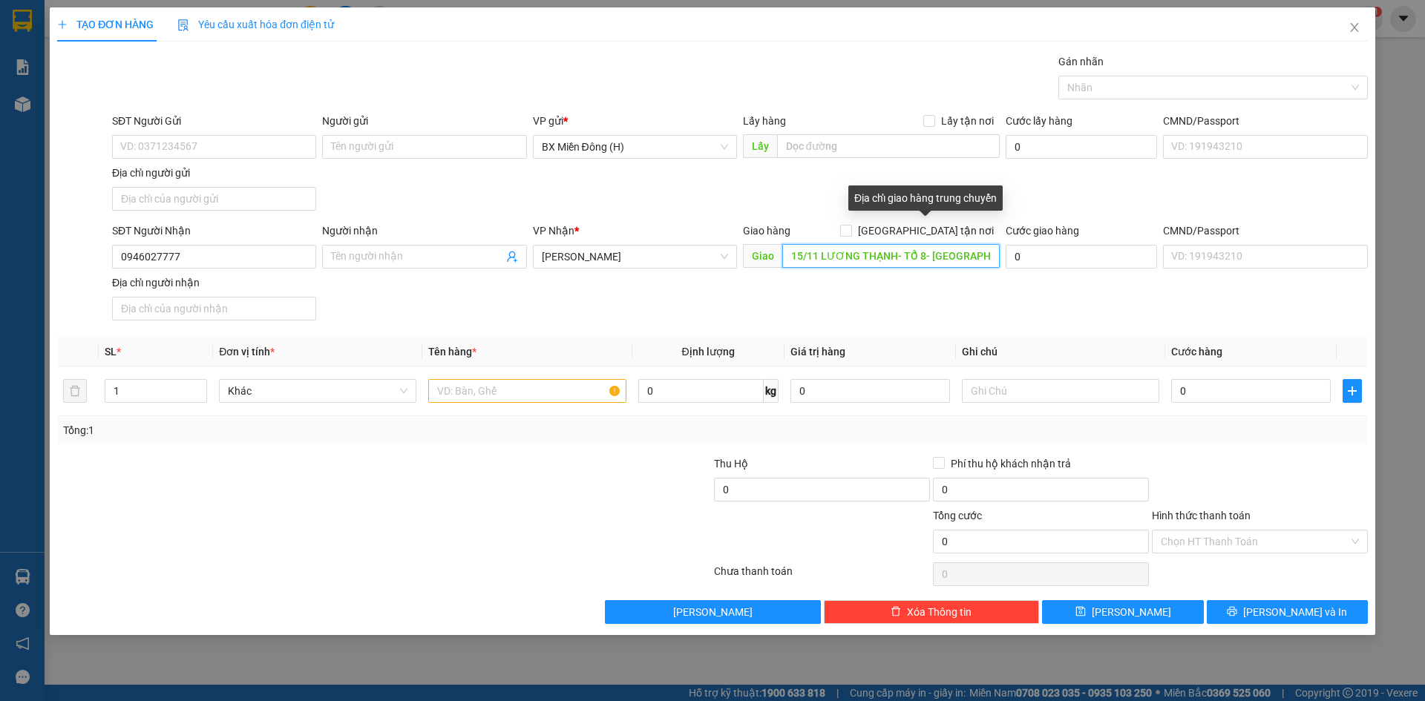
click at [961, 251] on input "15/11 LƯƠNG THẠNH- TỔ 8- PLEIKU" at bounding box center [890, 256] width 217 height 24
click at [961, 254] on input "15/11 LƯƠNG THẠNH- TỔ 8- PLEIKU" at bounding box center [890, 256] width 217 height 24
click at [962, 254] on input "15/11 LƯƠNG THẠNH- TỔ 8- PLEIKU" at bounding box center [890, 256] width 217 height 24
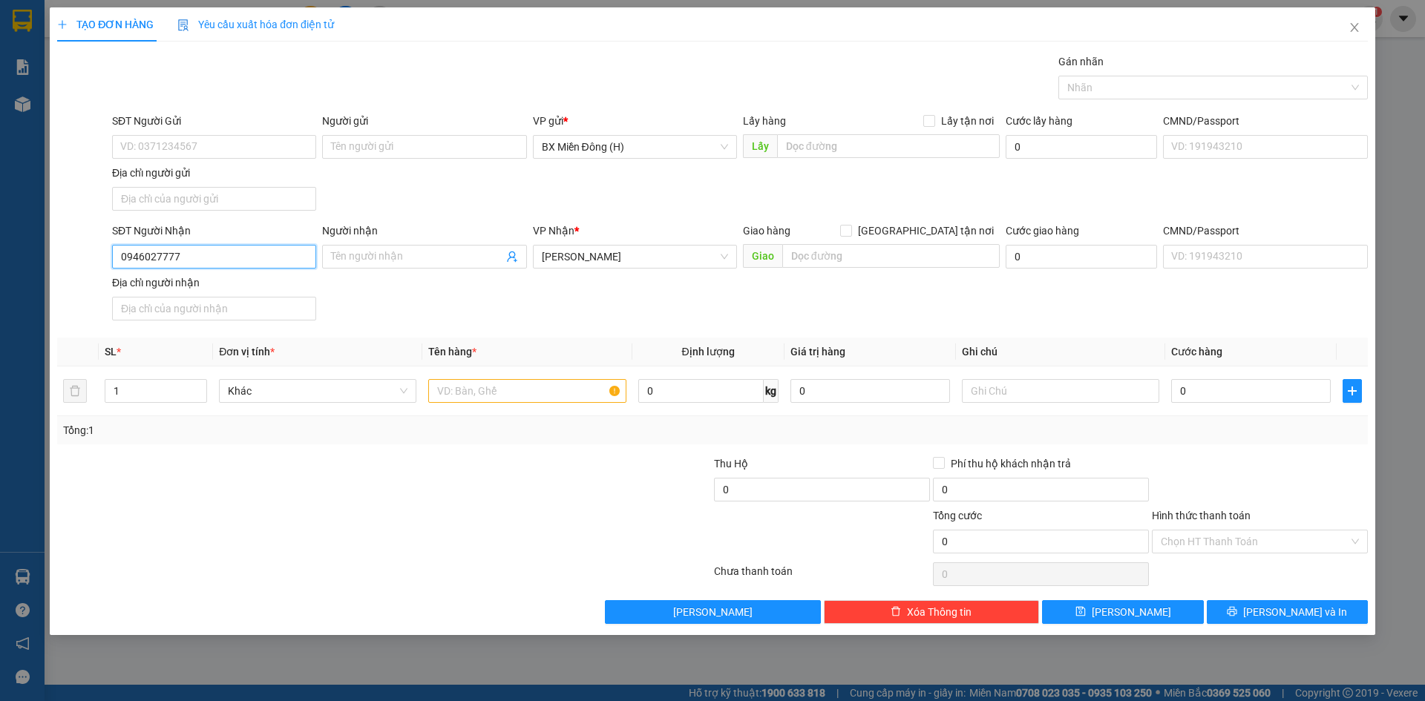
click at [217, 256] on input "0946027777" at bounding box center [214, 257] width 204 height 24
type input "0335237777"
click at [384, 267] on span at bounding box center [424, 257] width 204 height 24
type input "TÂM NGUYỄN"
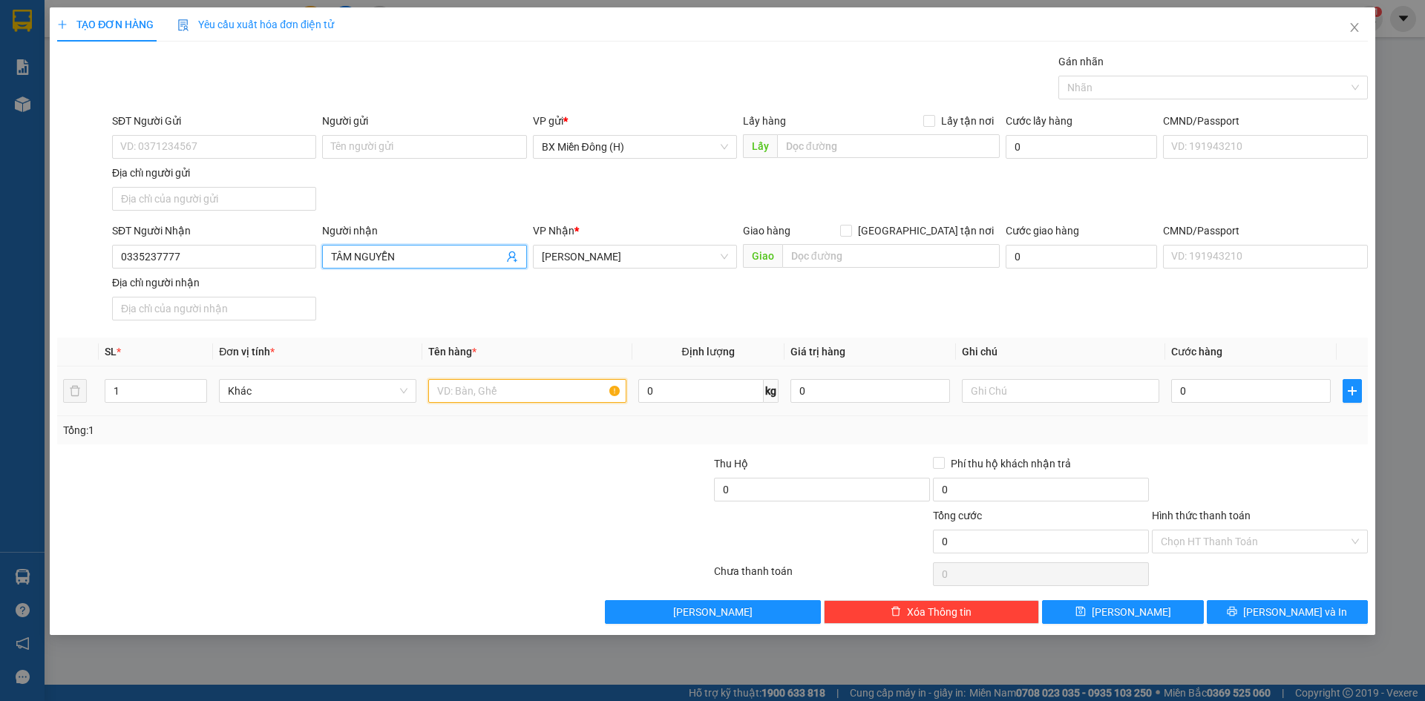
click at [487, 391] on input "text" at bounding box center [526, 391] width 197 height 24
click at [479, 387] on input "1 CDUCJ ĐEN" at bounding box center [526, 391] width 197 height 24
type input "1 CỤC ĐEN"
click at [1259, 400] on input "0" at bounding box center [1251, 391] width 160 height 24
type input "005"
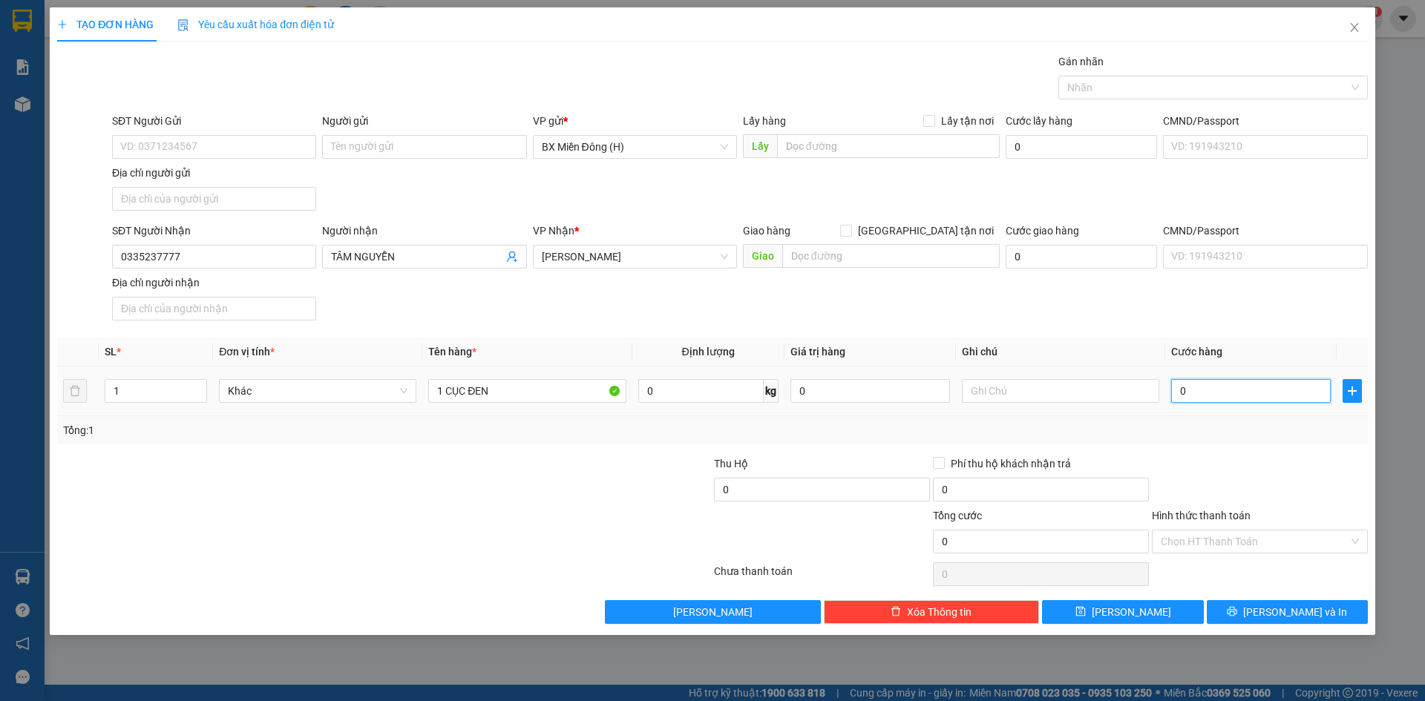
type input "5"
type input "0.050"
type input "50"
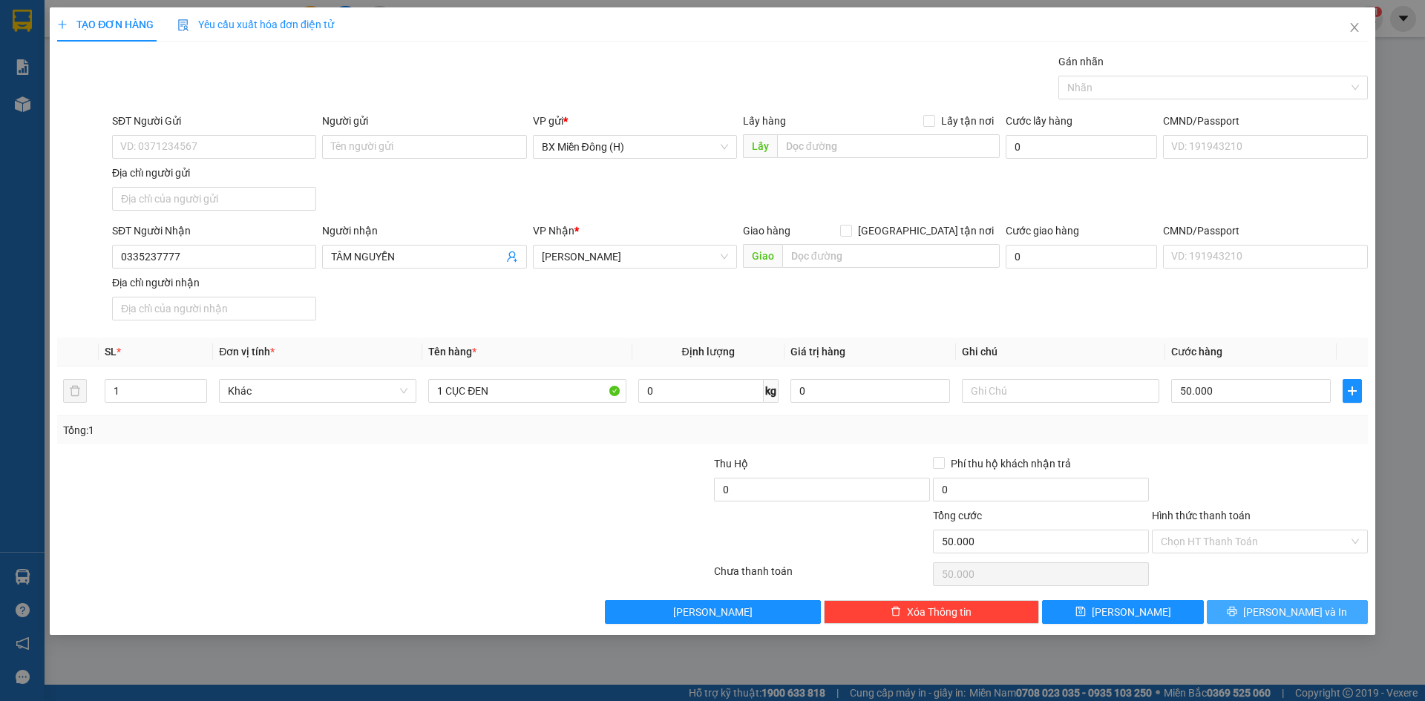
click at [1259, 604] on button "Lưu và In" at bounding box center [1287, 612] width 161 height 24
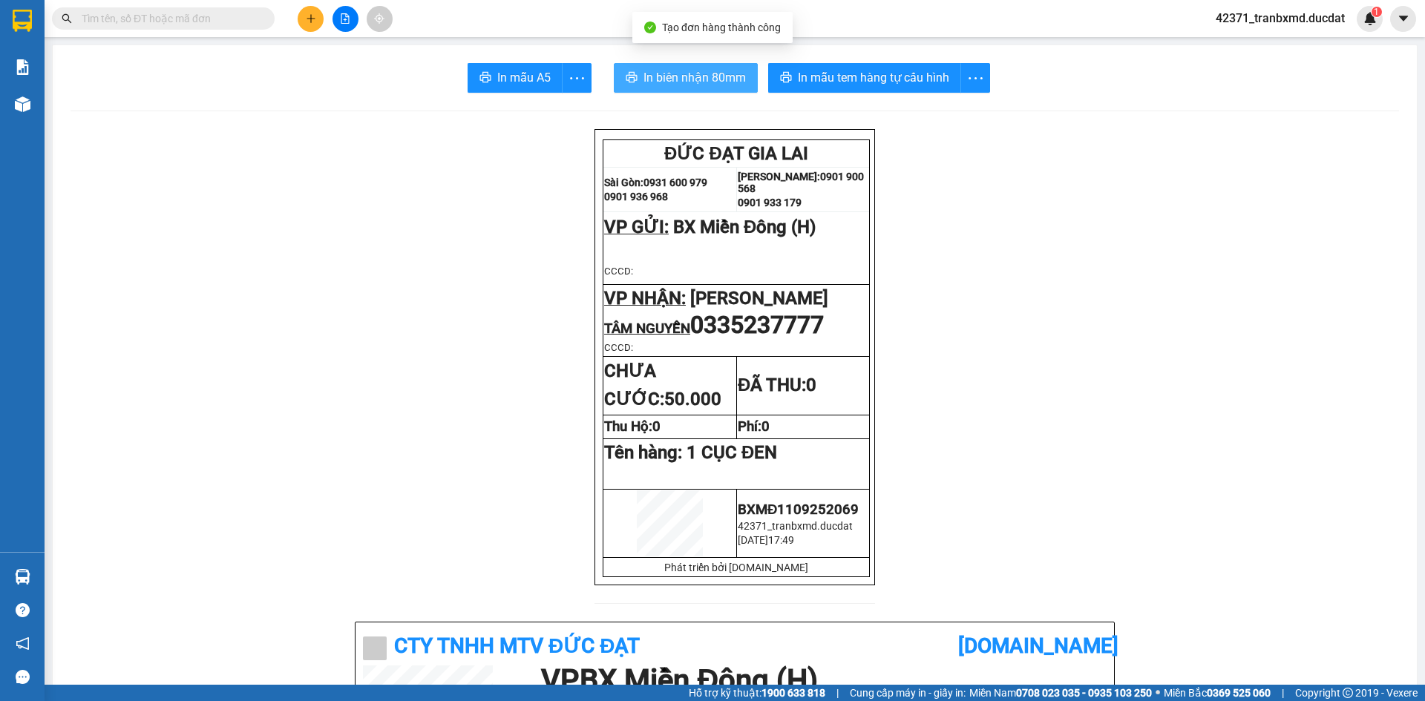
click at [705, 83] on span "In biên nhận 80mm" at bounding box center [694, 77] width 102 height 19
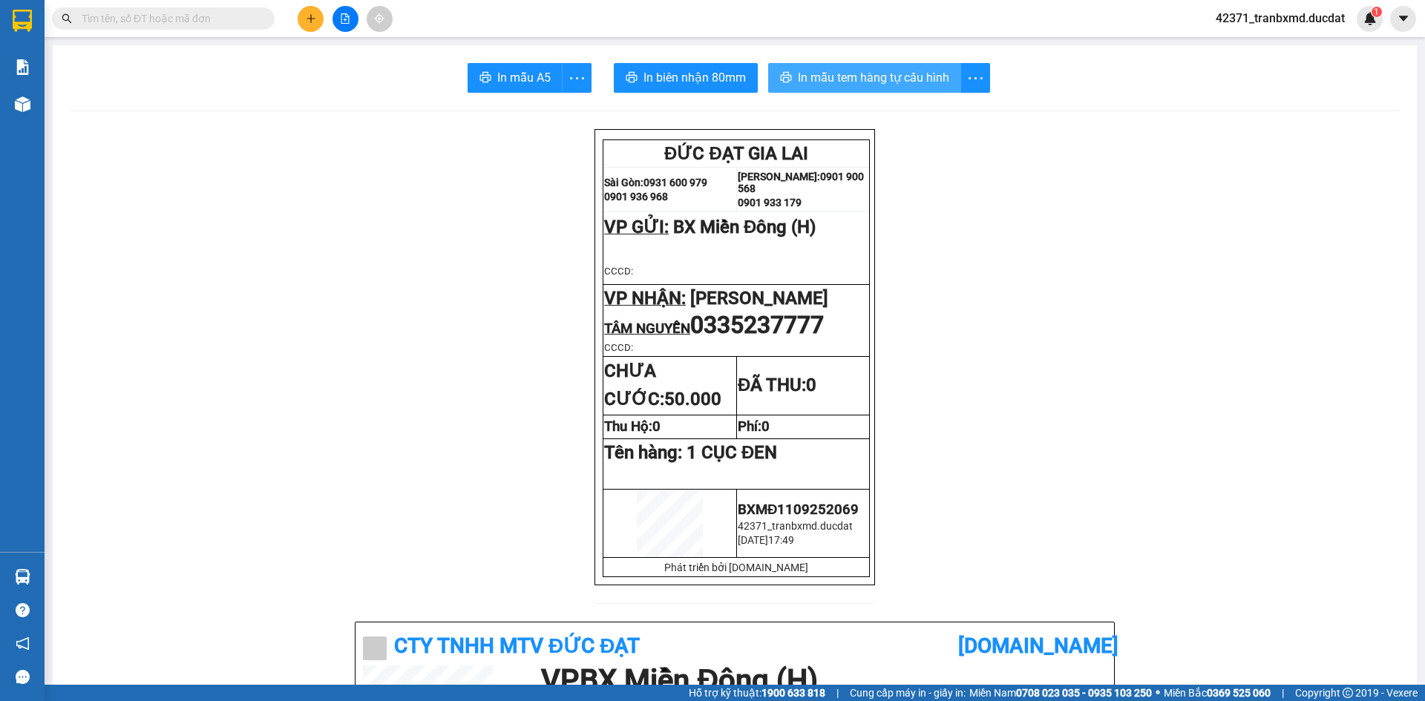
click at [840, 63] on button "In mẫu tem hàng tự cấu hình" at bounding box center [864, 78] width 193 height 30
click at [315, 18] on icon "plus" at bounding box center [311, 18] width 10 height 10
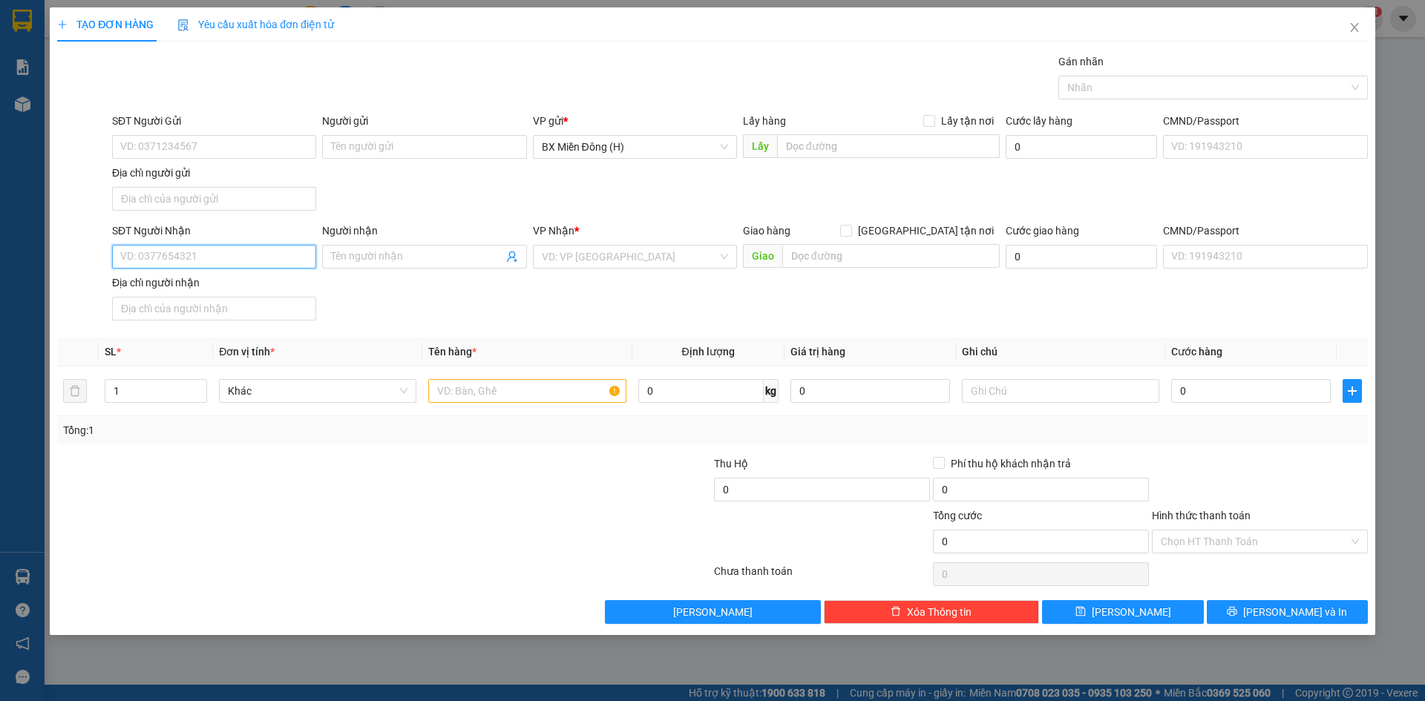
click at [241, 262] on input "SĐT Người Nhận" at bounding box center [214, 257] width 204 height 24
type input "0867808279"
drag, startPoint x: 206, startPoint y: 281, endPoint x: 196, endPoint y: 236, distance: 46.4
click at [206, 281] on div "0867808279 - NGA" at bounding box center [214, 286] width 186 height 16
type input "NGA"
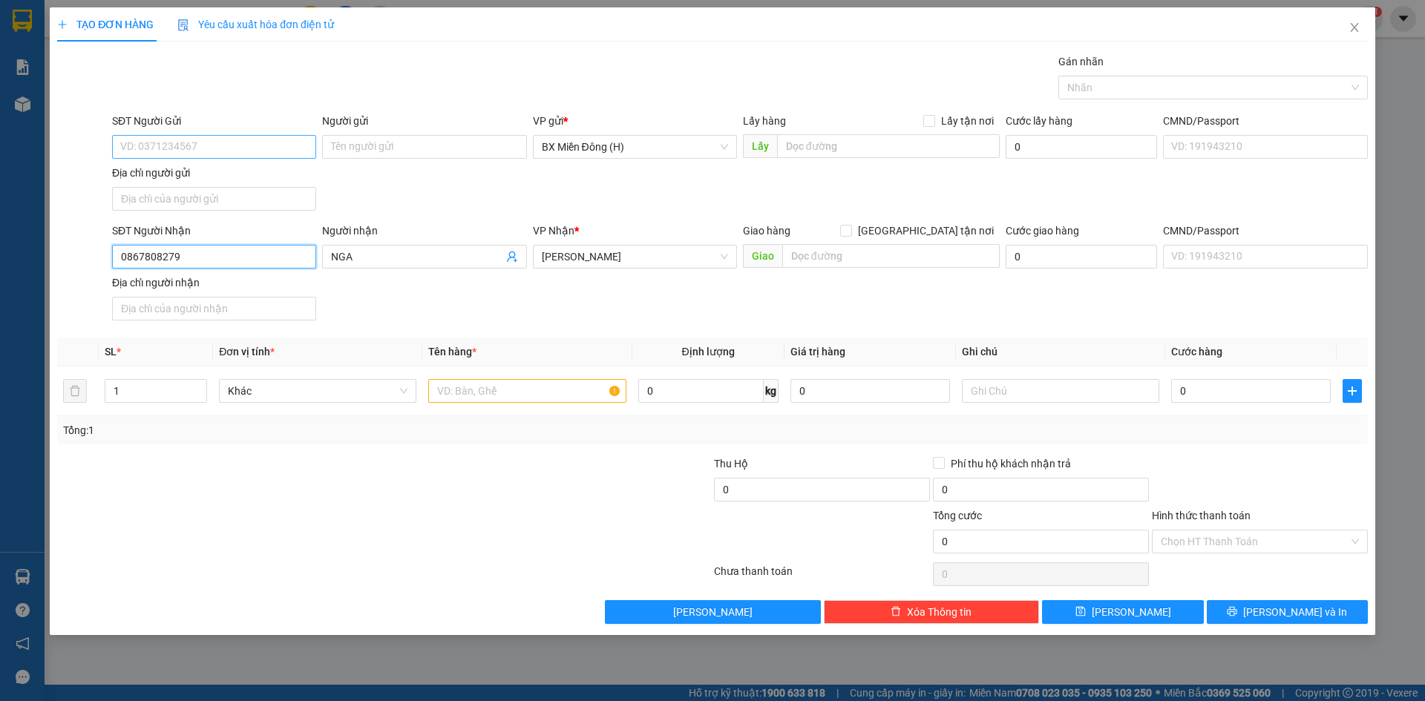
type input "0867808279"
click at [209, 155] on input "SĐT Người Gửi" at bounding box center [214, 147] width 204 height 24
click at [161, 150] on input "028376528333" at bounding box center [214, 147] width 204 height 24
click at [202, 186] on div "02837628333" at bounding box center [214, 177] width 204 height 24
type input "02837628333"
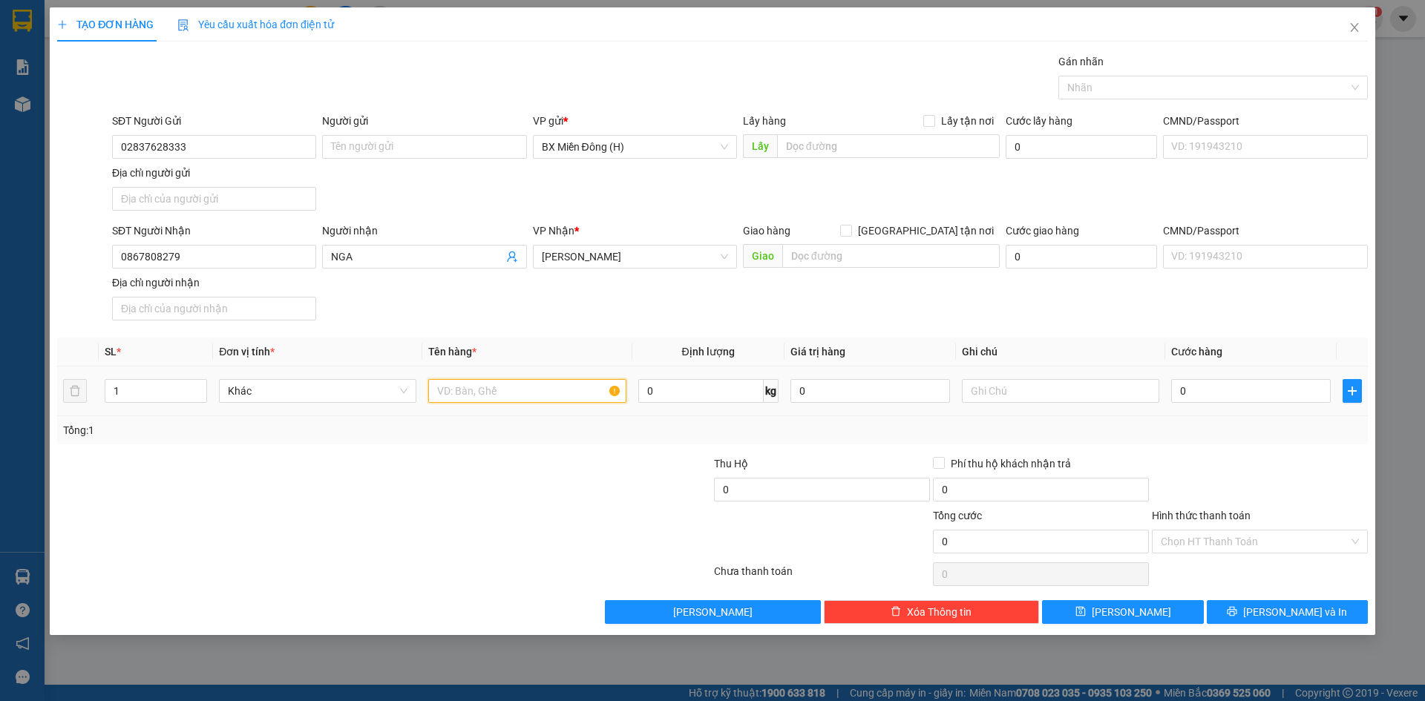
click at [558, 389] on input "text" at bounding box center [526, 391] width 197 height 24
type input "1 CÂY DÀI"
click at [1224, 395] on input "0" at bounding box center [1251, 391] width 160 height 24
type input "001"
type input "1"
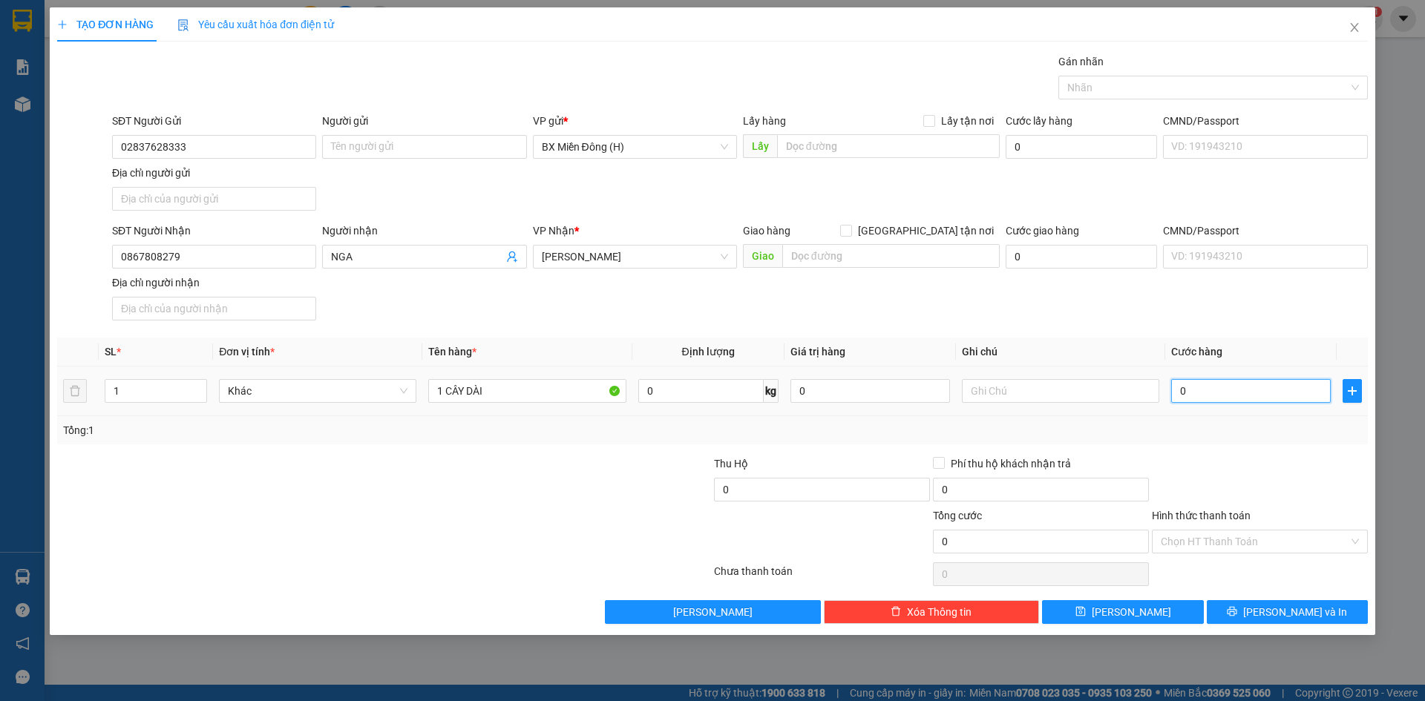
type input "1"
type input "0.010"
type input "10"
type input "00.100"
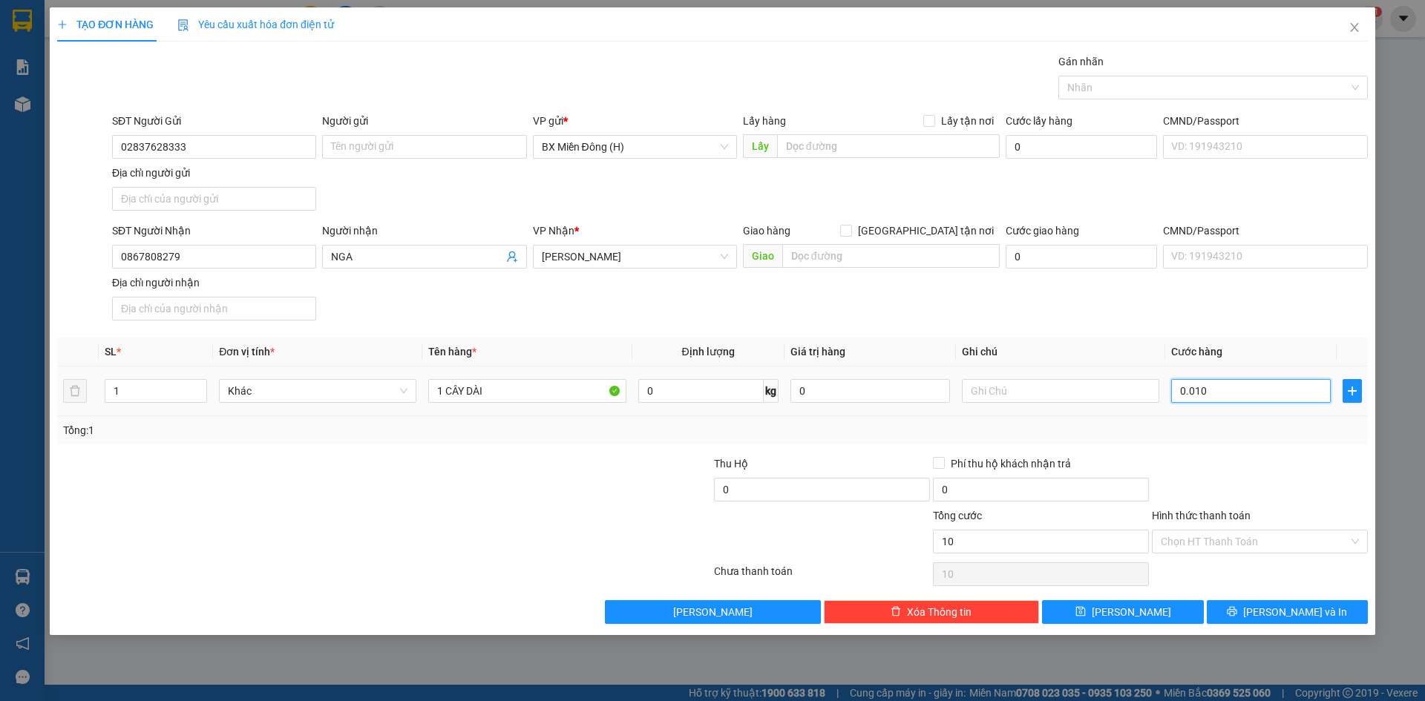
type input "100"
click at [982, 390] on input "text" at bounding box center [1060, 391] width 197 height 24
click at [1265, 605] on button "Lưu và In" at bounding box center [1287, 612] width 161 height 24
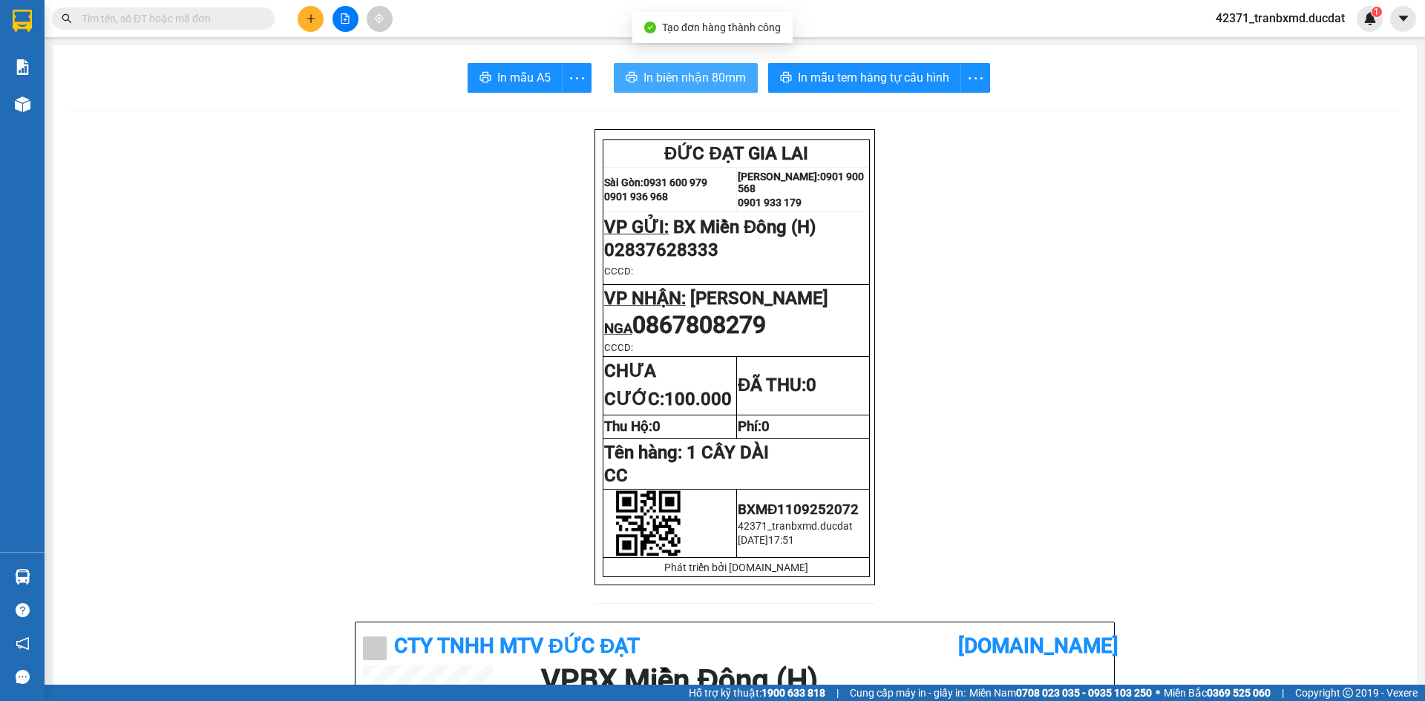
click at [720, 79] on span "In biên nhận 80mm" at bounding box center [694, 77] width 102 height 19
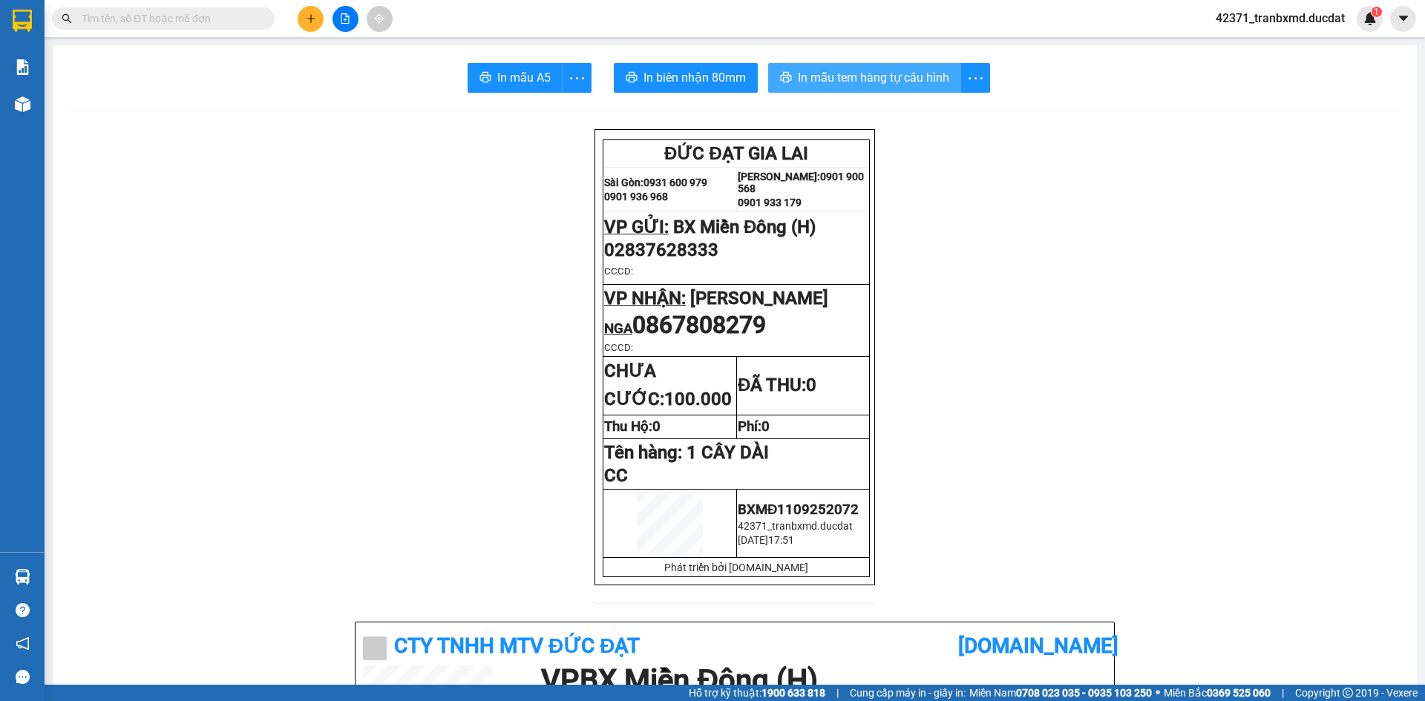
click at [913, 75] on span "In mẫu tem hàng tự cấu hình" at bounding box center [873, 77] width 151 height 19
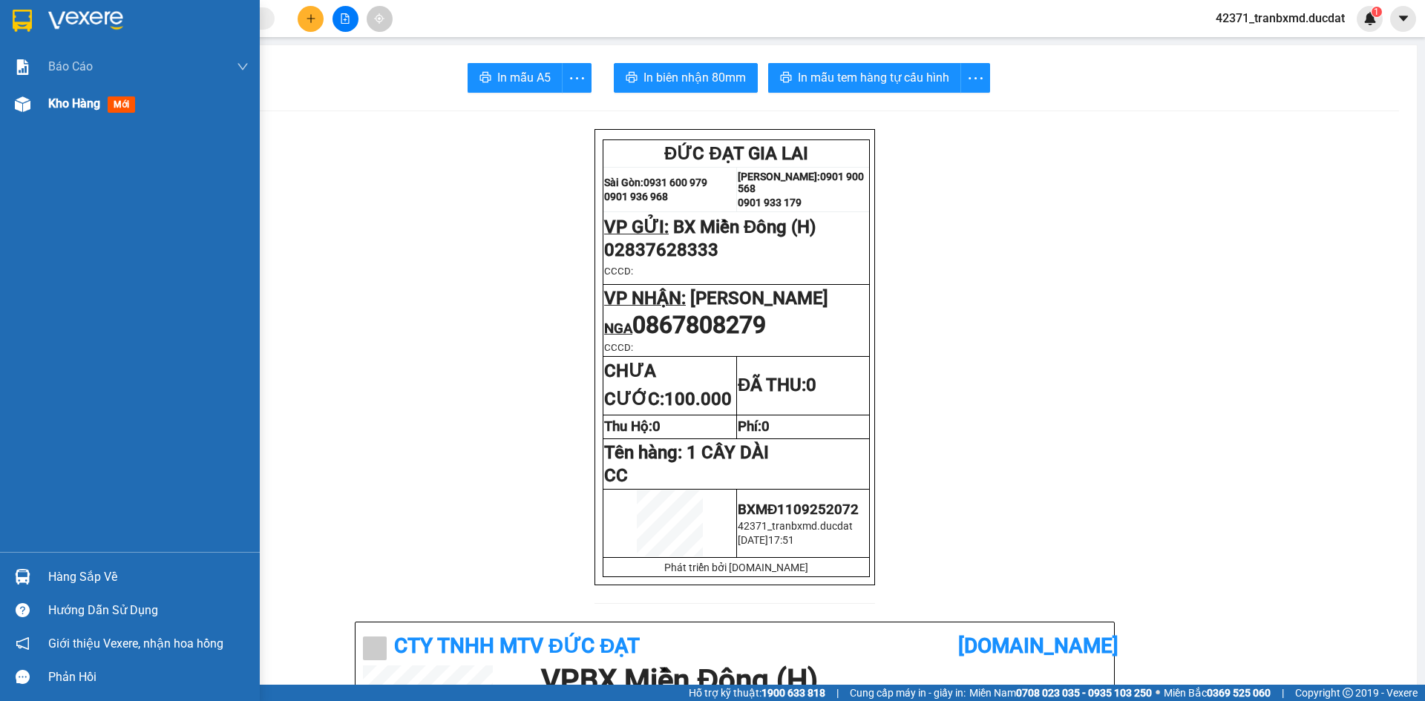
click at [79, 101] on span "Kho hàng" at bounding box center [74, 103] width 52 height 14
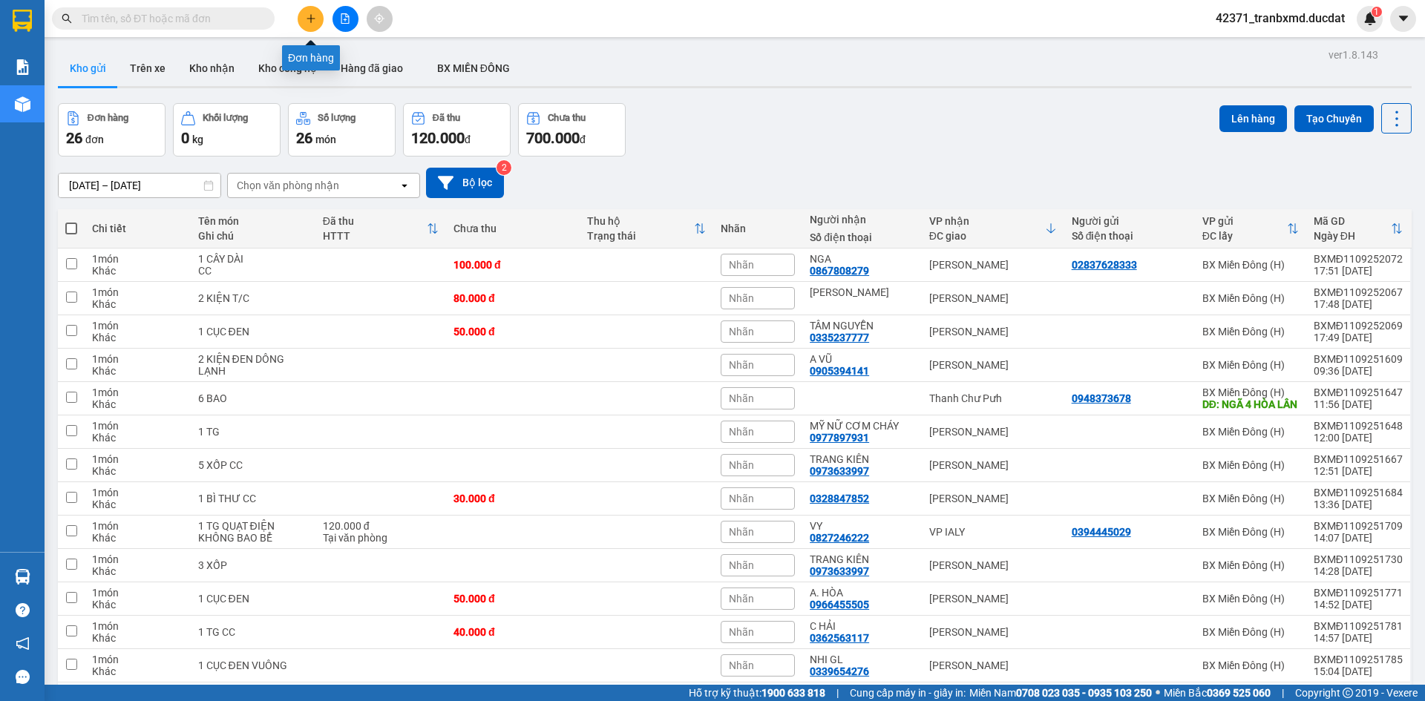
click at [315, 14] on icon "plus" at bounding box center [311, 18] width 10 height 10
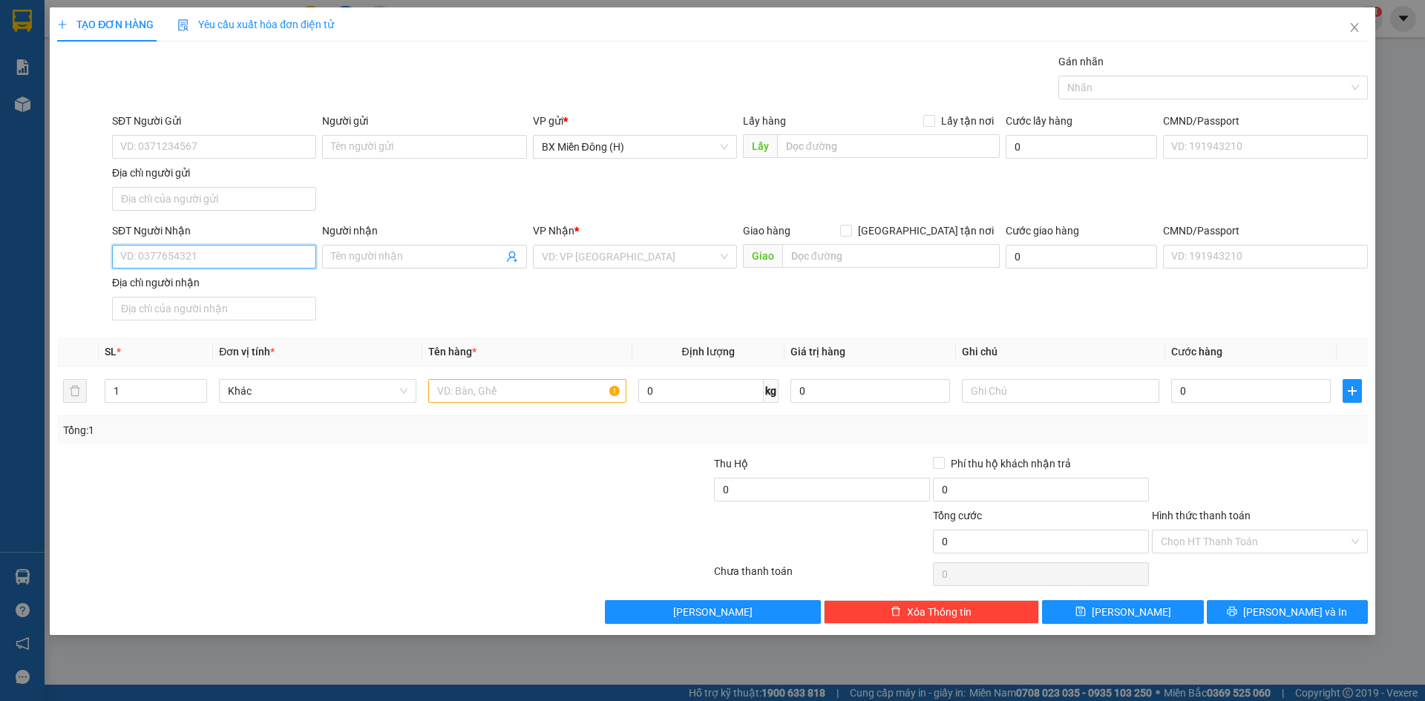
click at [257, 258] on input "SĐT Người Nhận" at bounding box center [214, 257] width 204 height 24
type input "0906252345"
click at [282, 283] on div "0906252345 - THỦY TIÊN" at bounding box center [214, 286] width 186 height 16
type input "THỦY TIÊN"
type input "0906252345"
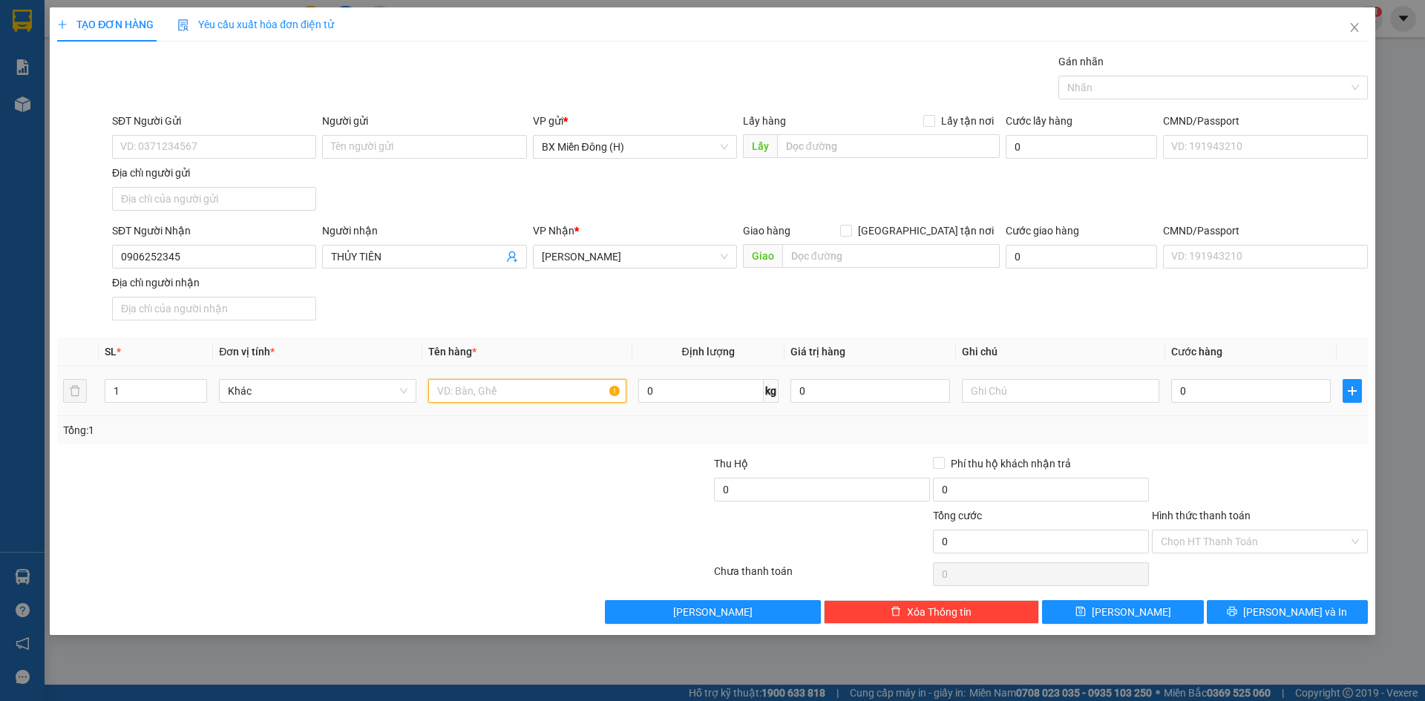
click at [481, 393] on input "text" at bounding box center [526, 391] width 197 height 24
type input "1 KIỆN T/C"
click at [1237, 614] on icon "printer" at bounding box center [1232, 612] width 10 height 10
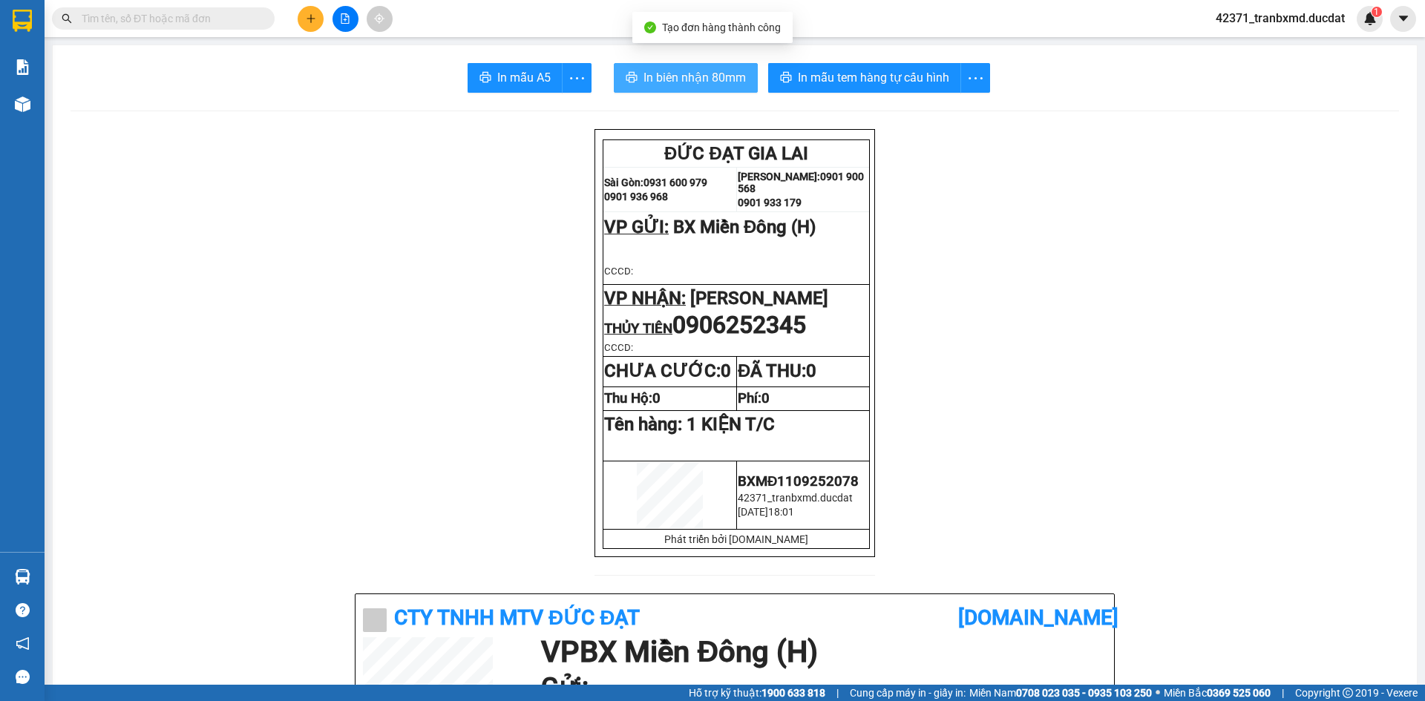
click at [661, 70] on span "In biên nhận 80mm" at bounding box center [694, 77] width 102 height 19
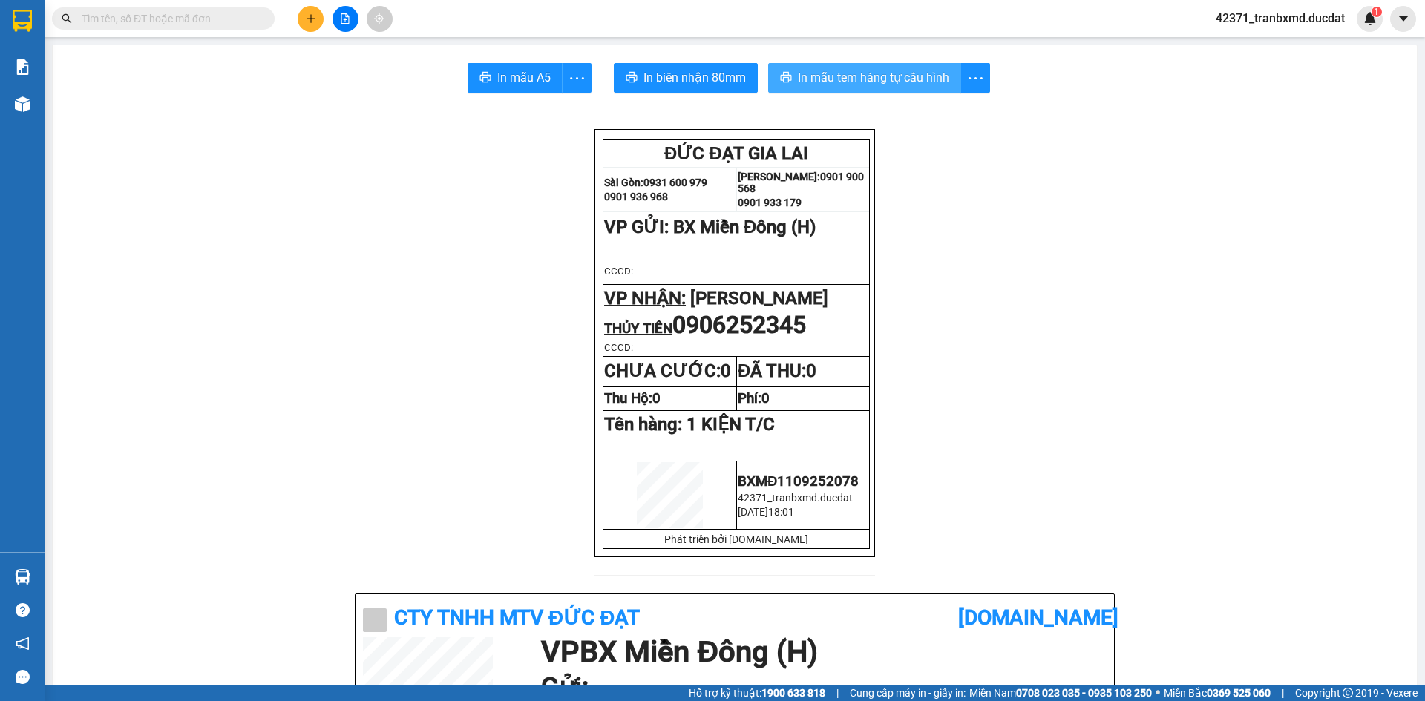
click at [855, 73] on span "In mẫu tem hàng tự cấu hình" at bounding box center [873, 77] width 151 height 19
click at [301, 22] on button at bounding box center [311, 19] width 26 height 26
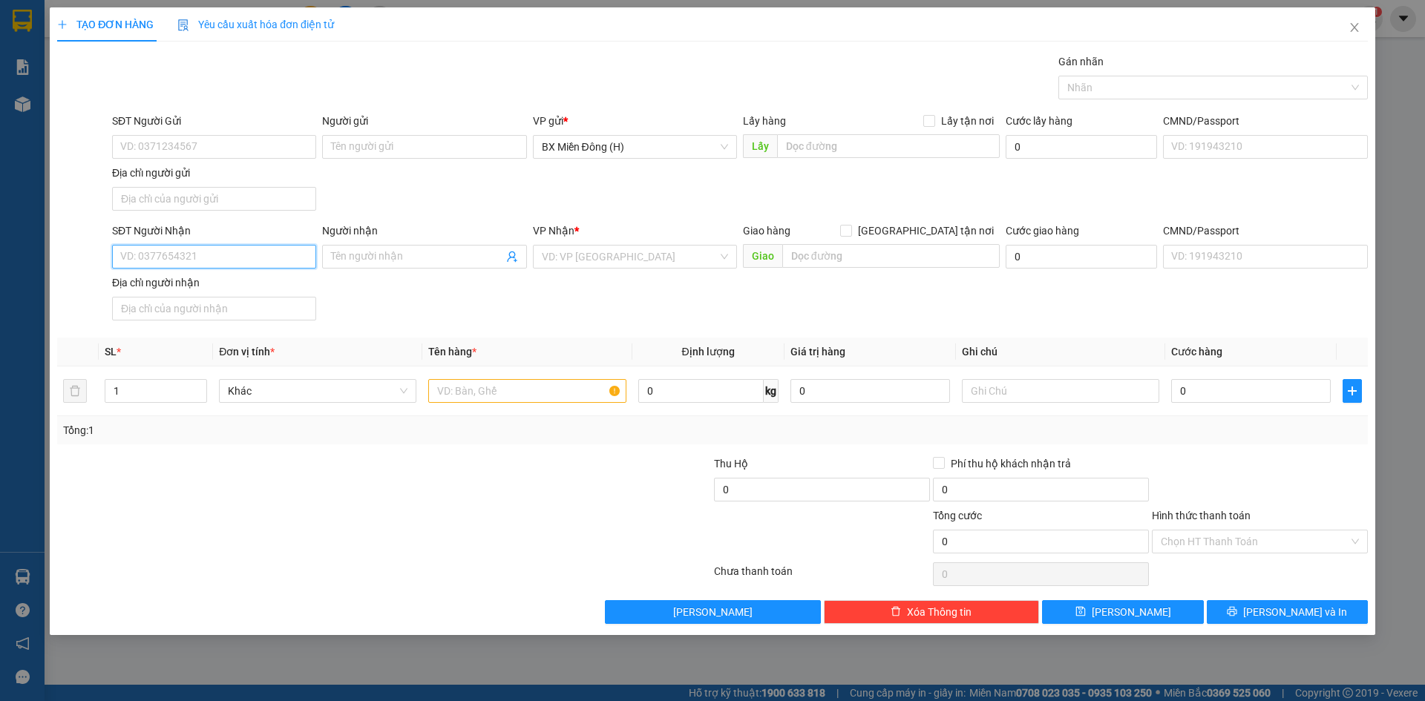
click at [219, 255] on input "SĐT Người Nhận" at bounding box center [214, 257] width 204 height 24
type input "0707981999"
click at [567, 253] on input "search" at bounding box center [630, 257] width 176 height 22
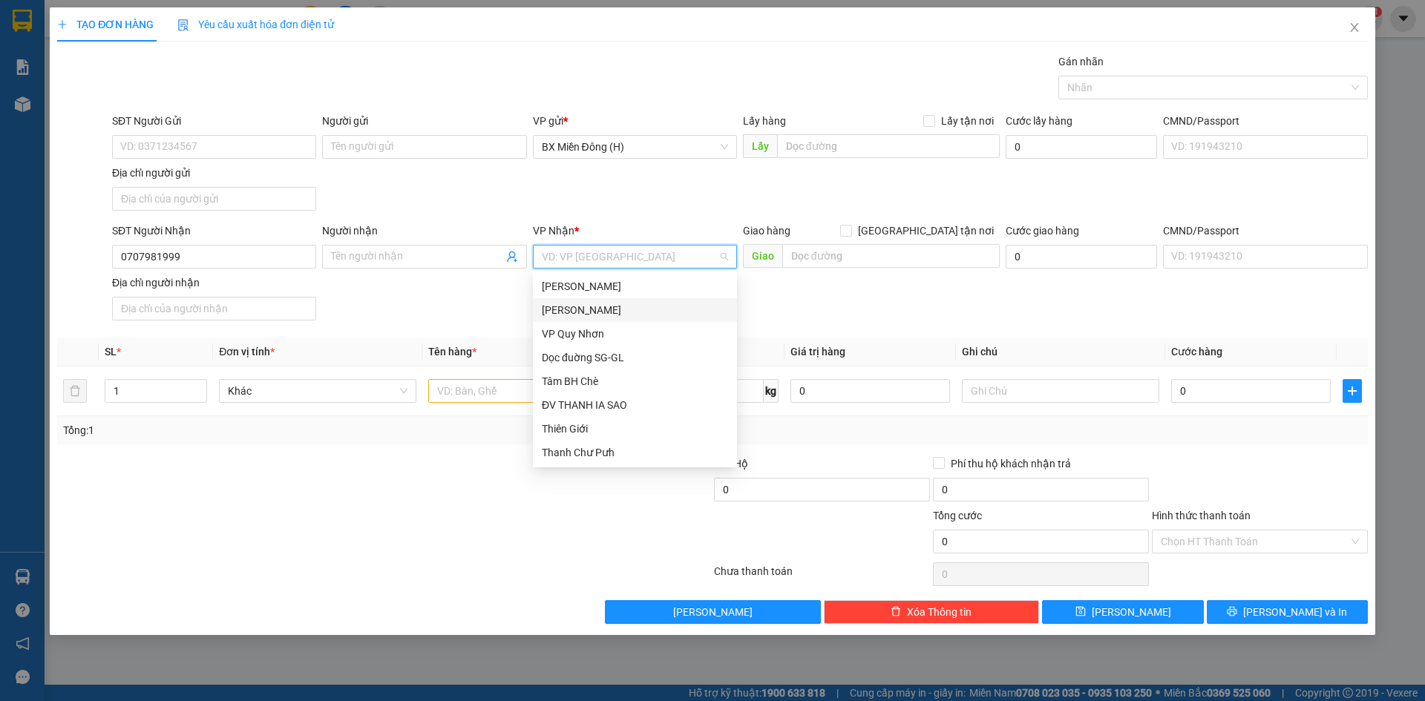
click at [597, 307] on div "[PERSON_NAME] Đình [PERSON_NAME]" at bounding box center [635, 310] width 186 height 16
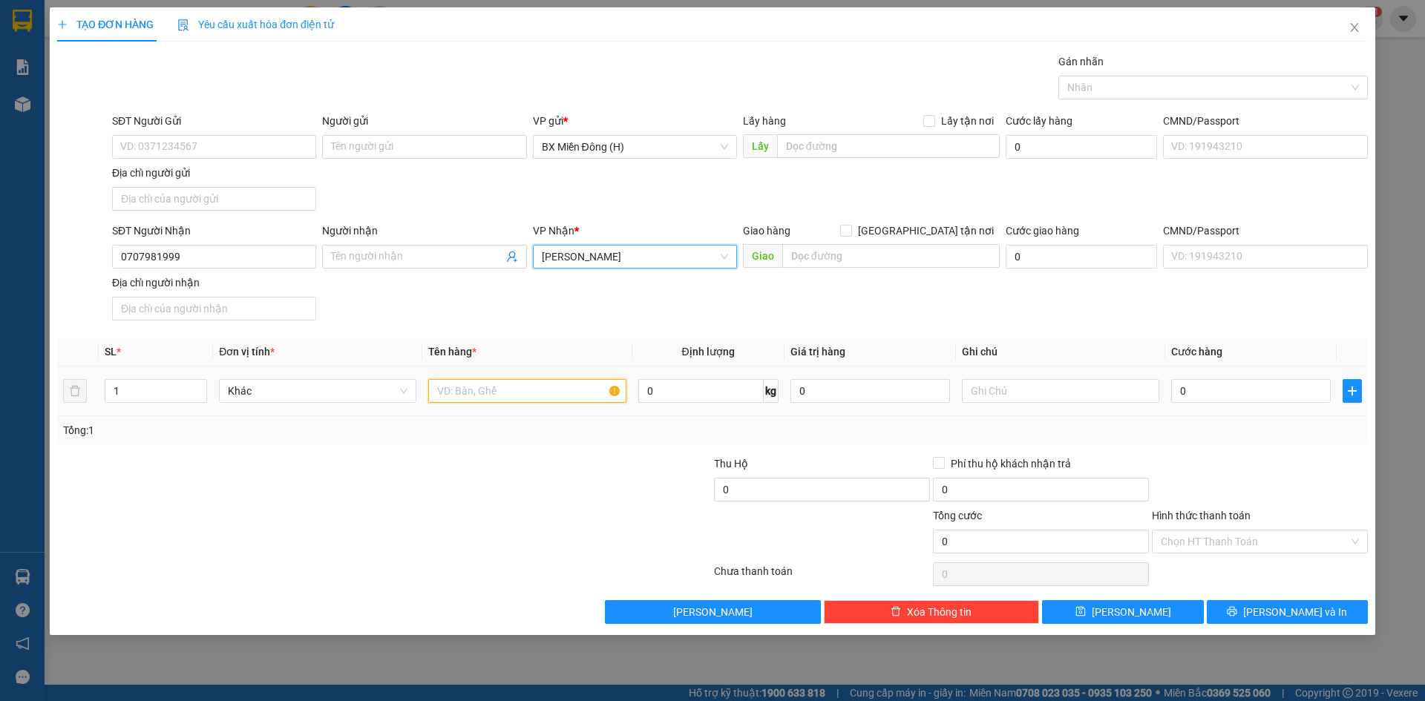
click at [566, 388] on input "text" at bounding box center [526, 391] width 197 height 24
type input "1 CỤC ĐEN CC"
click at [1198, 398] on input "0" at bounding box center [1251, 391] width 160 height 24
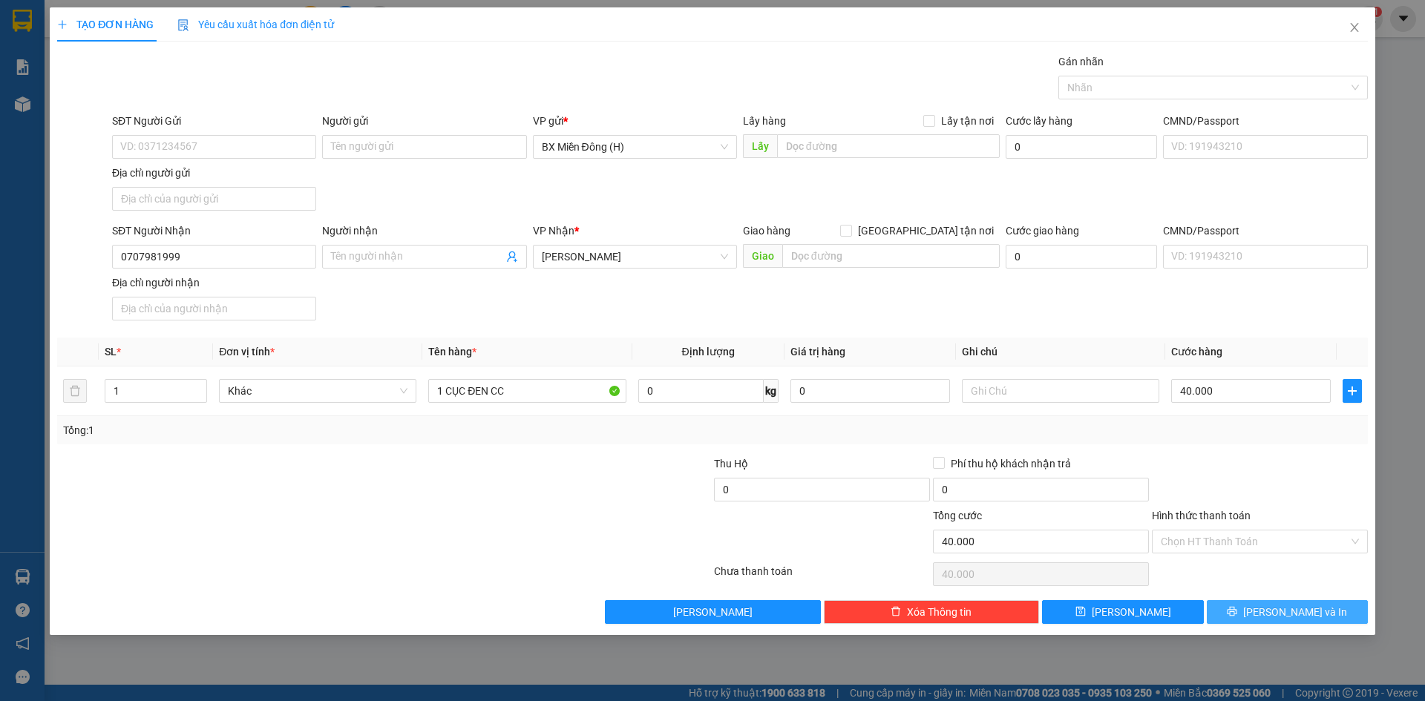
click at [1280, 620] on span "Lưu và In" at bounding box center [1295, 612] width 104 height 16
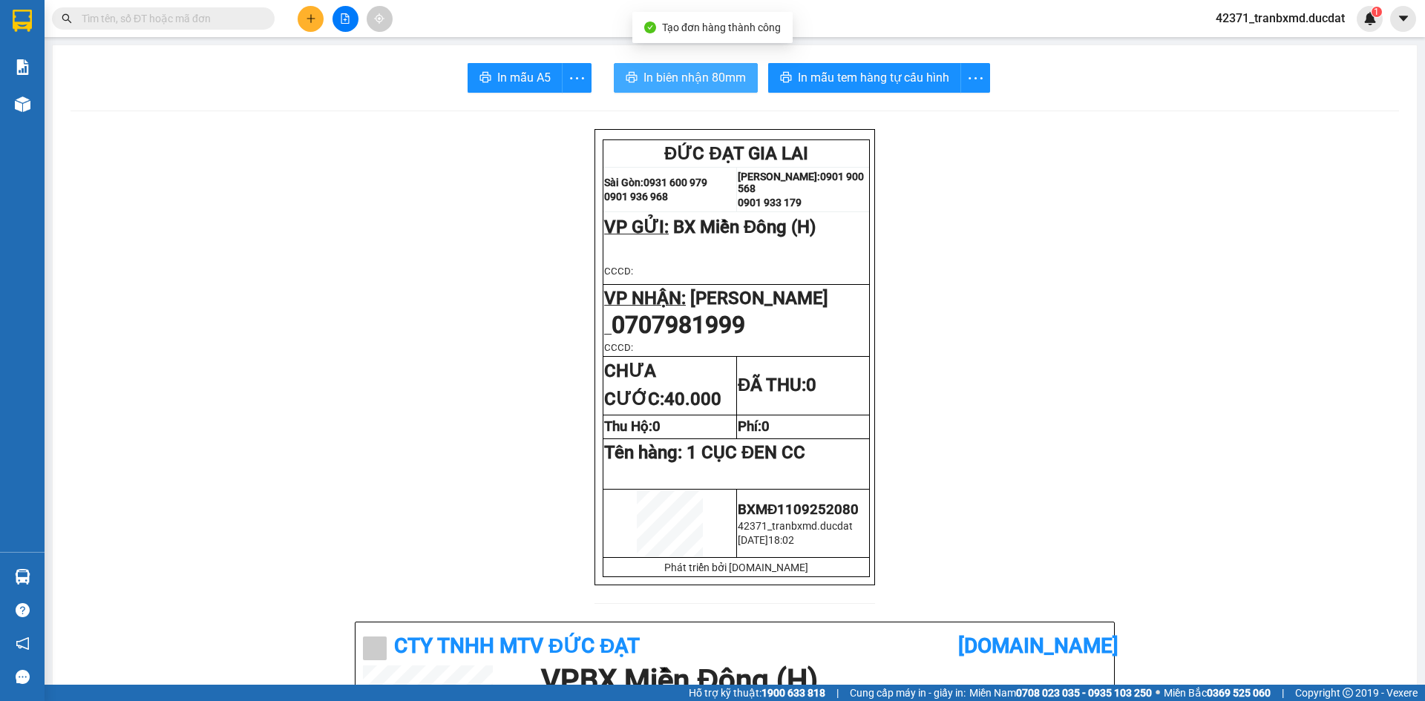
click at [673, 66] on button "In biên nhận 80mm" at bounding box center [686, 78] width 144 height 30
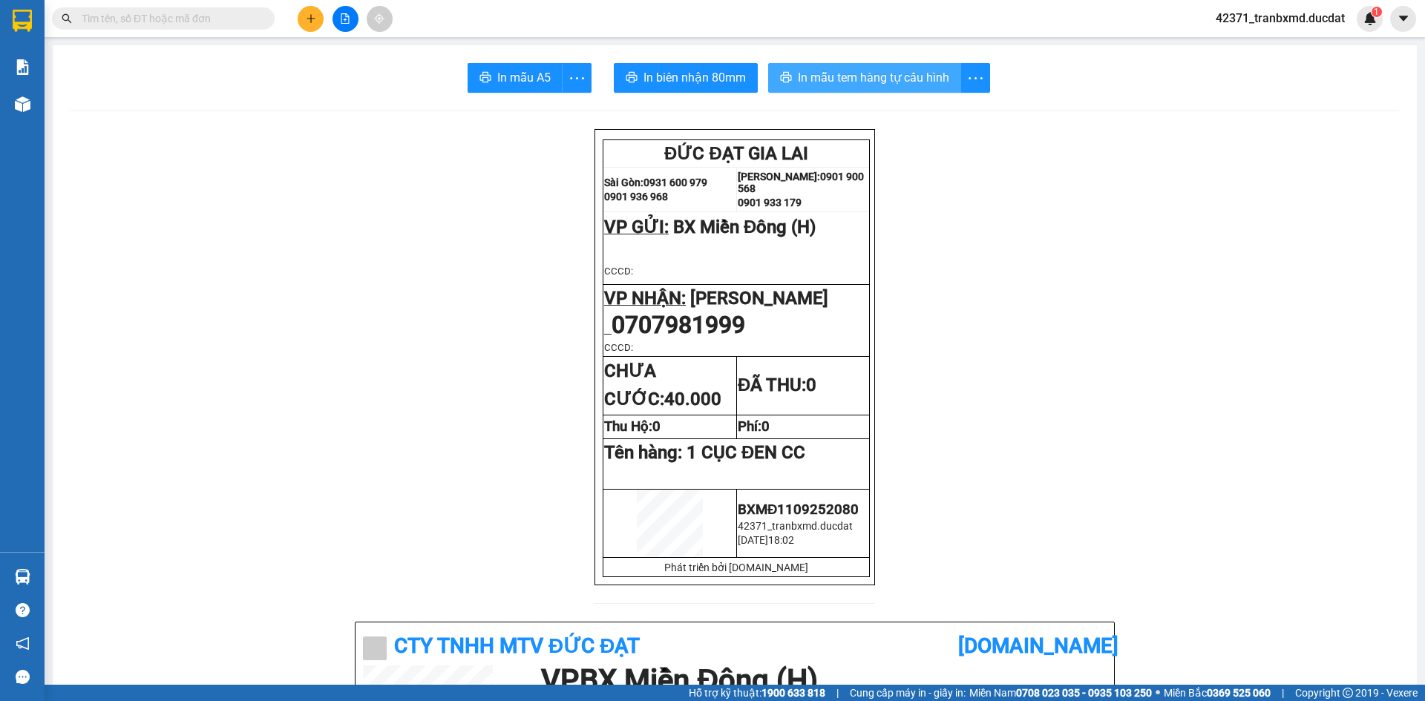
click at [857, 70] on span "In mẫu tem hàng tự cấu hình" at bounding box center [873, 77] width 151 height 19
click at [298, 21] on button at bounding box center [311, 19] width 26 height 26
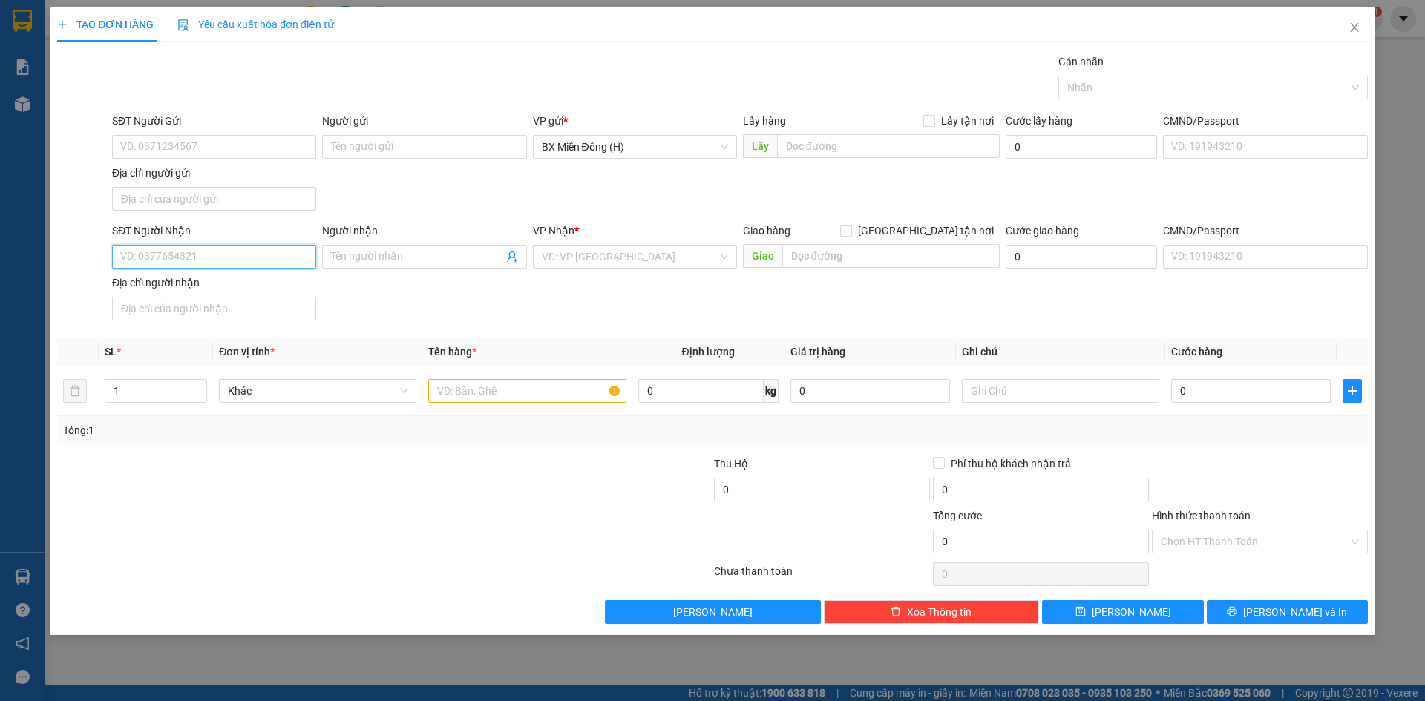
click at [234, 260] on input "SĐT Người Nhận" at bounding box center [214, 257] width 204 height 24
click at [401, 260] on input "Người nhận" at bounding box center [416, 257] width 171 height 16
type input "VŨ CƯỜNG"
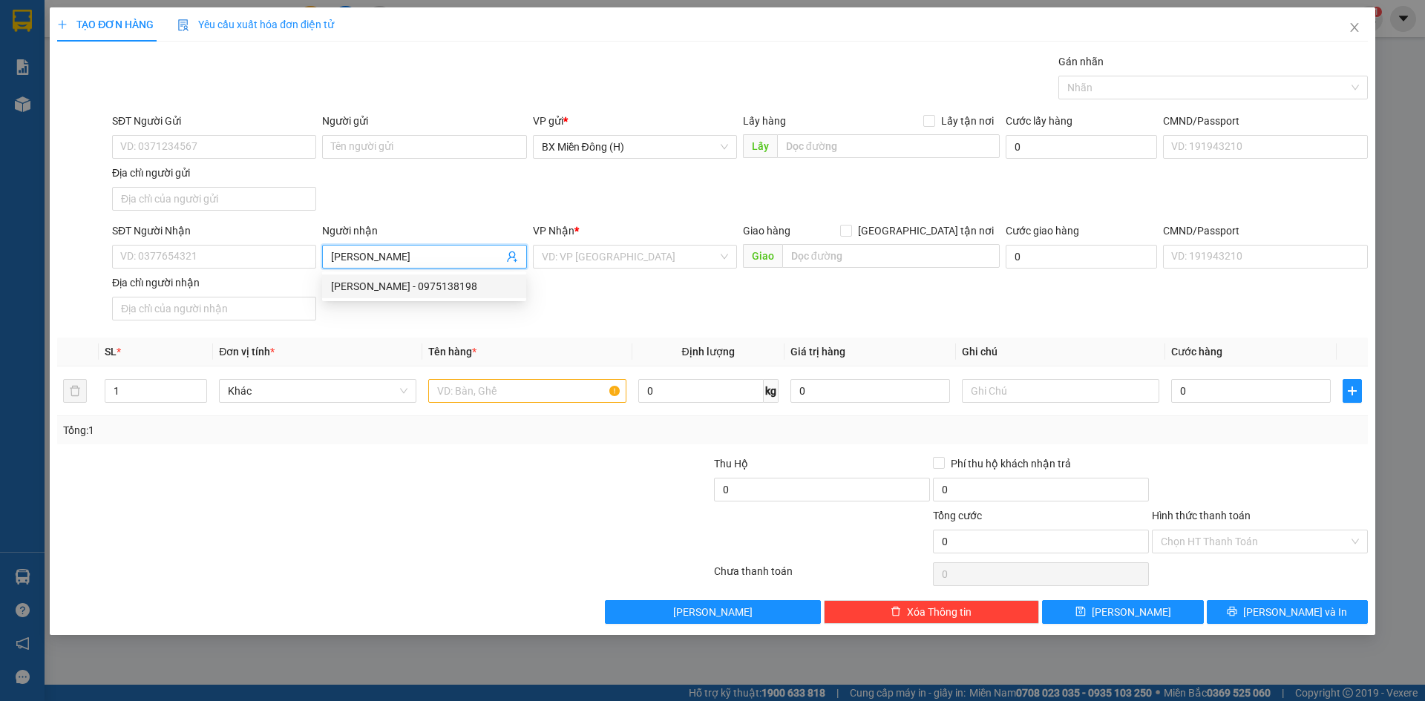
click at [393, 289] on div "VŨ CƯỜNG - 0975138198" at bounding box center [424, 286] width 186 height 16
type input "0975138198"
type input "VŨ CƯỜNG"
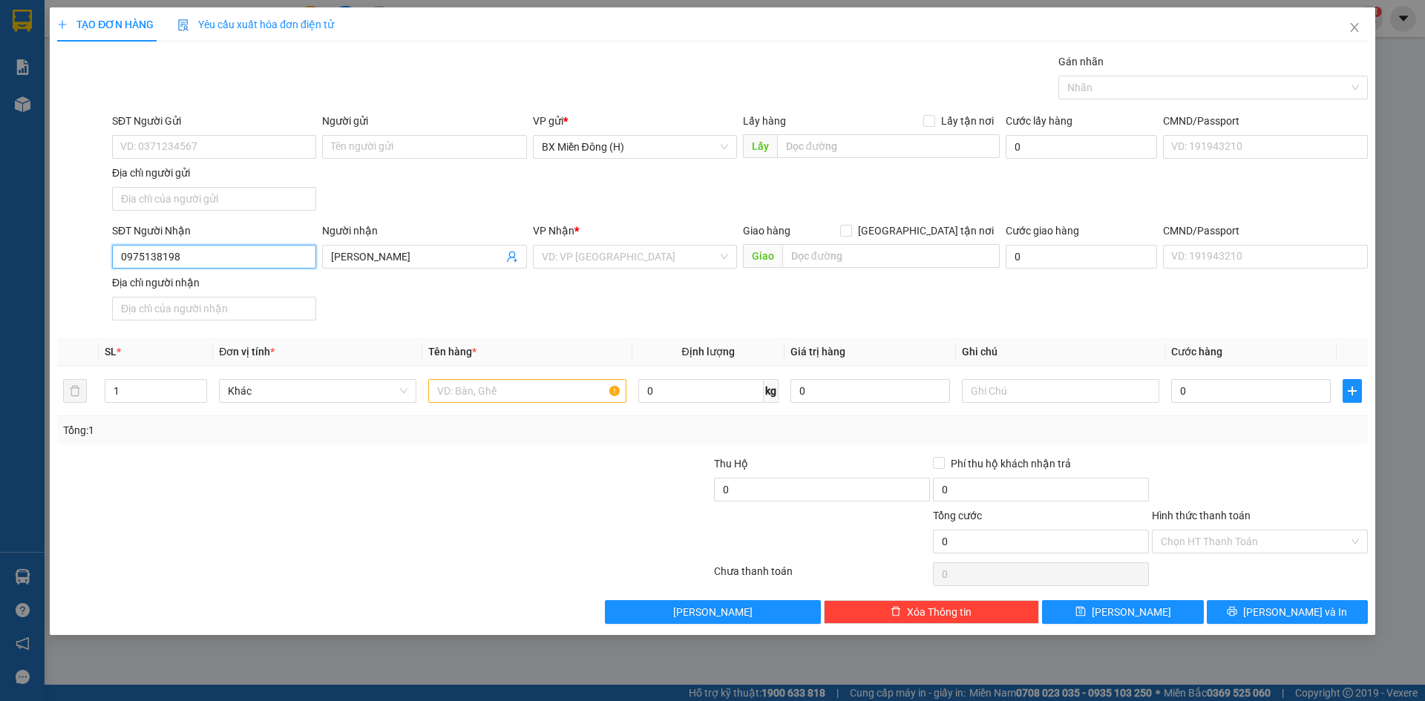
click at [236, 266] on input "0975138198" at bounding box center [214, 257] width 204 height 24
drag, startPoint x: 195, startPoint y: 264, endPoint x: 45, endPoint y: 267, distance: 150.7
click at [45, 267] on div "TẠO ĐƠN HÀNG Yêu cầu xuất hóa đơn điện tử Transit Pickup Surcharge Ids Transit …" at bounding box center [712, 350] width 1425 height 701
type input "8198"
drag, startPoint x: 191, startPoint y: 260, endPoint x: 16, endPoint y: 262, distance: 175.1
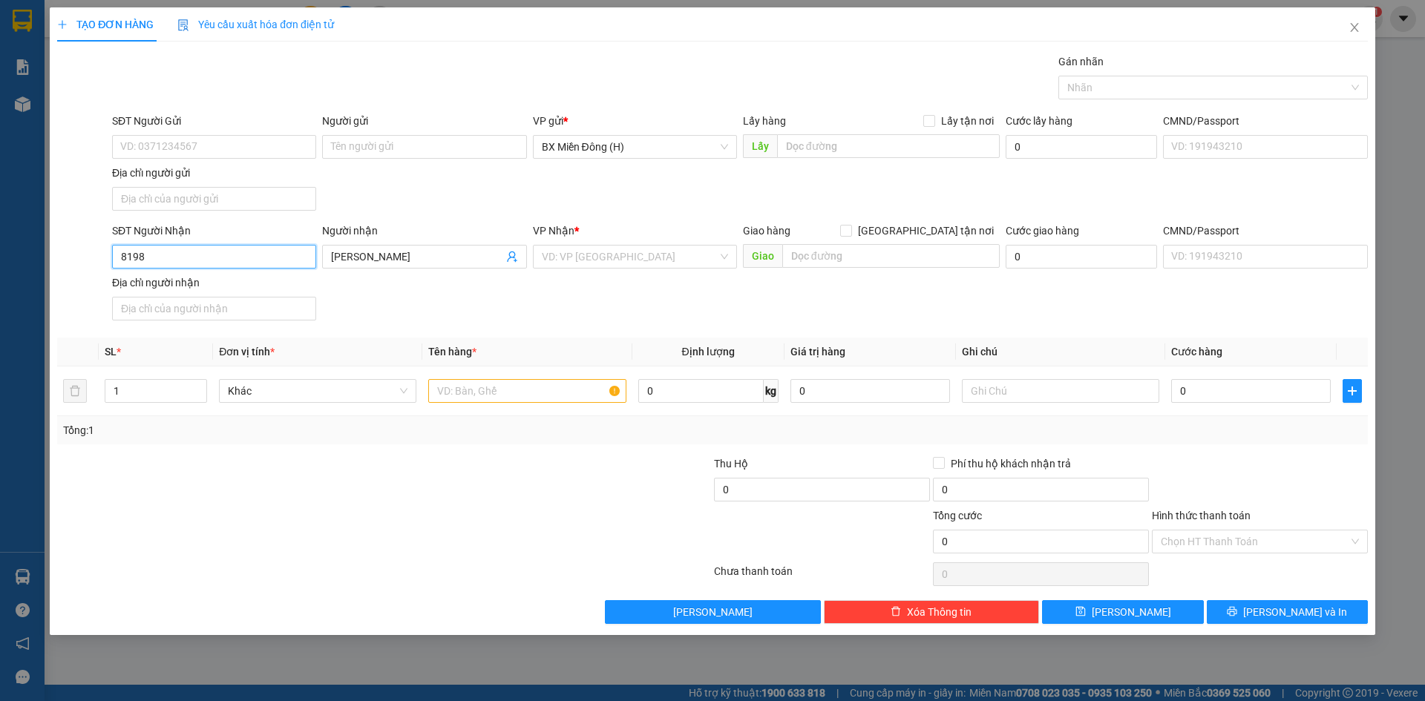
click at [22, 263] on div "TẠO ĐƠN HÀNG Yêu cầu xuất hóa đơn điện tử Transit Pickup Surcharge Ids Transit …" at bounding box center [712, 350] width 1425 height 701
click at [181, 288] on div "0338876778" at bounding box center [214, 286] width 186 height 16
type input "0338876778"
click at [508, 395] on input "text" at bounding box center [526, 391] width 197 height 24
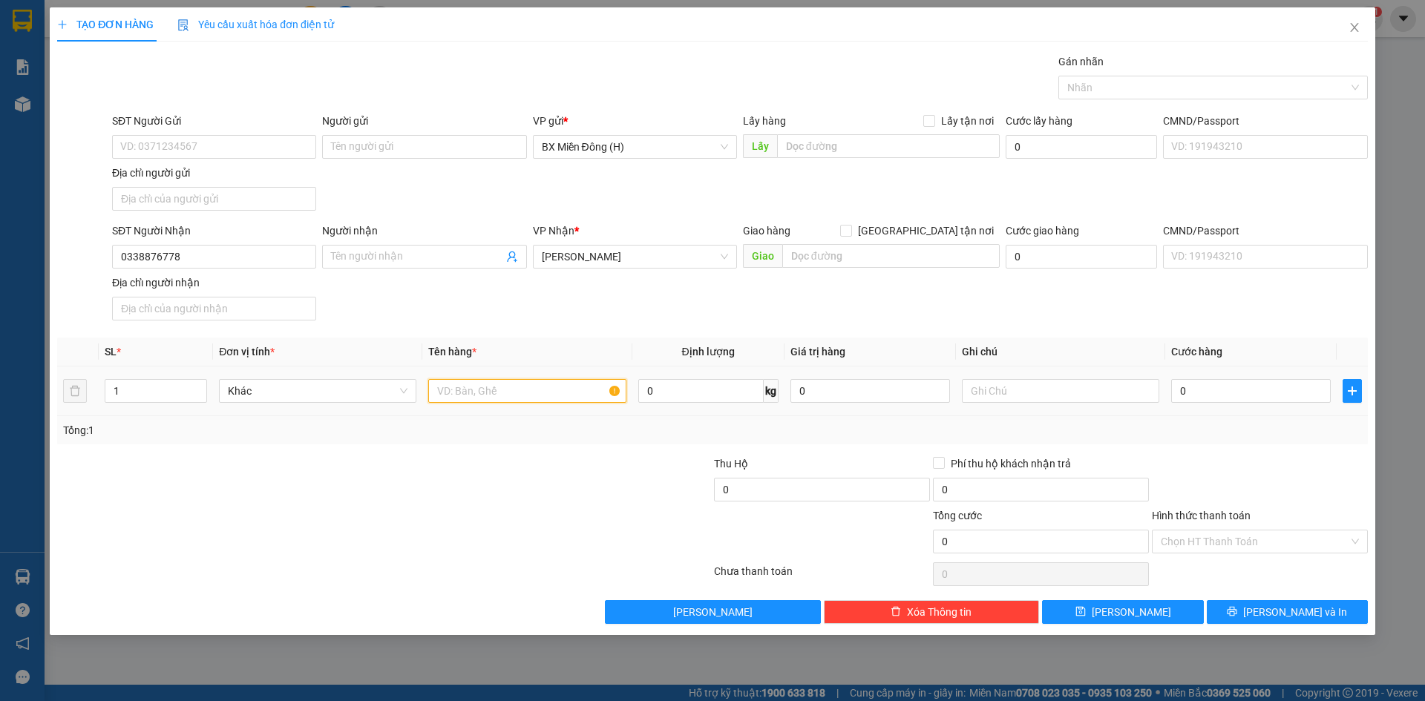
click at [512, 397] on input "text" at bounding box center [526, 391] width 197 height 24
type input "2 KIỆN TG BỌC BN"
click at [1264, 620] on button "Lưu và In" at bounding box center [1287, 612] width 161 height 24
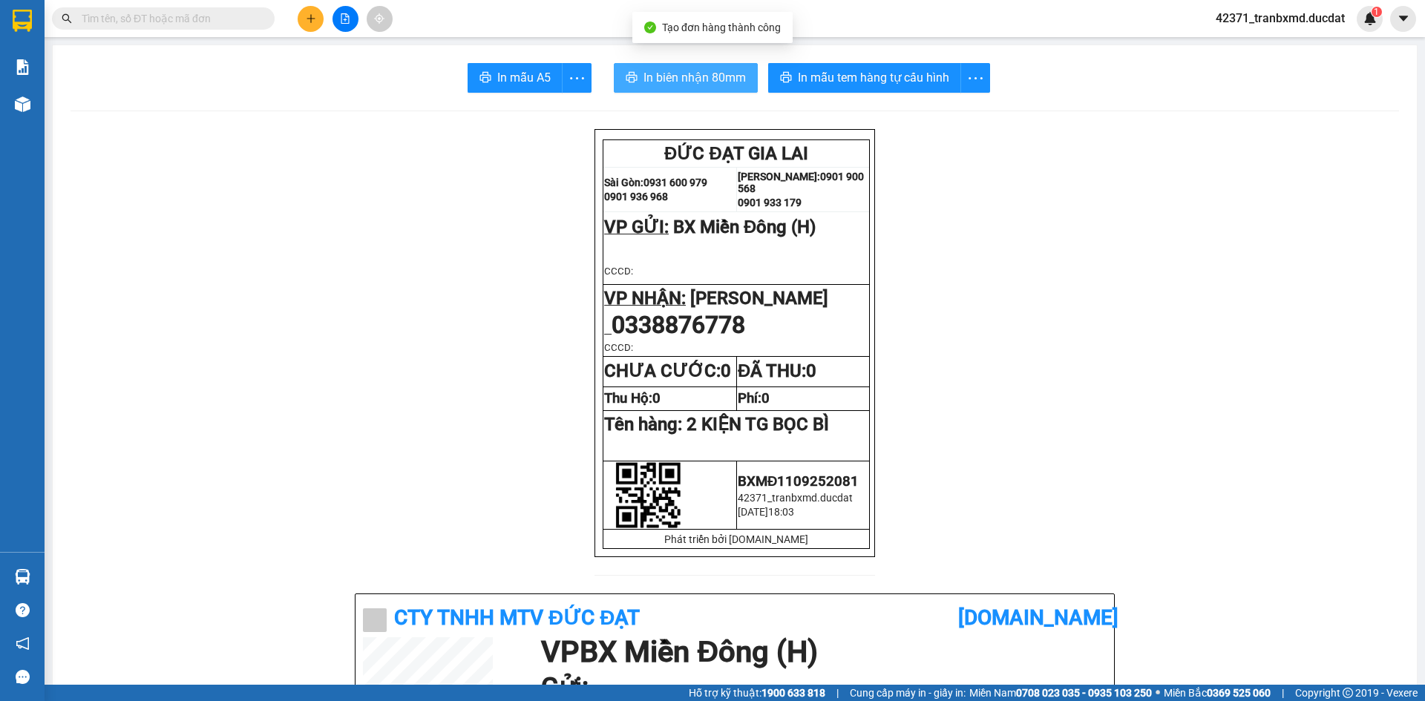
click at [671, 83] on span "In biên nhận 80mm" at bounding box center [694, 77] width 102 height 19
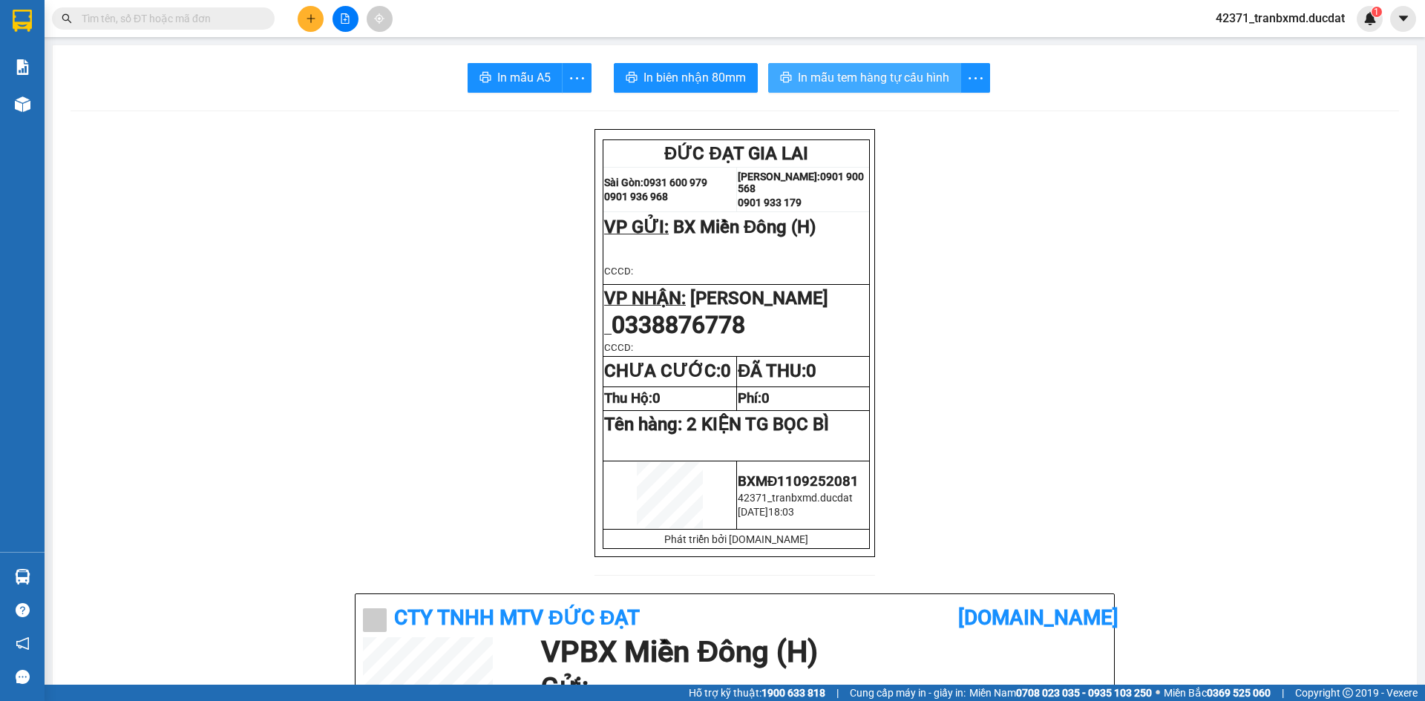
click at [826, 66] on button "In mẫu tem hàng tự cấu hình" at bounding box center [864, 78] width 193 height 30
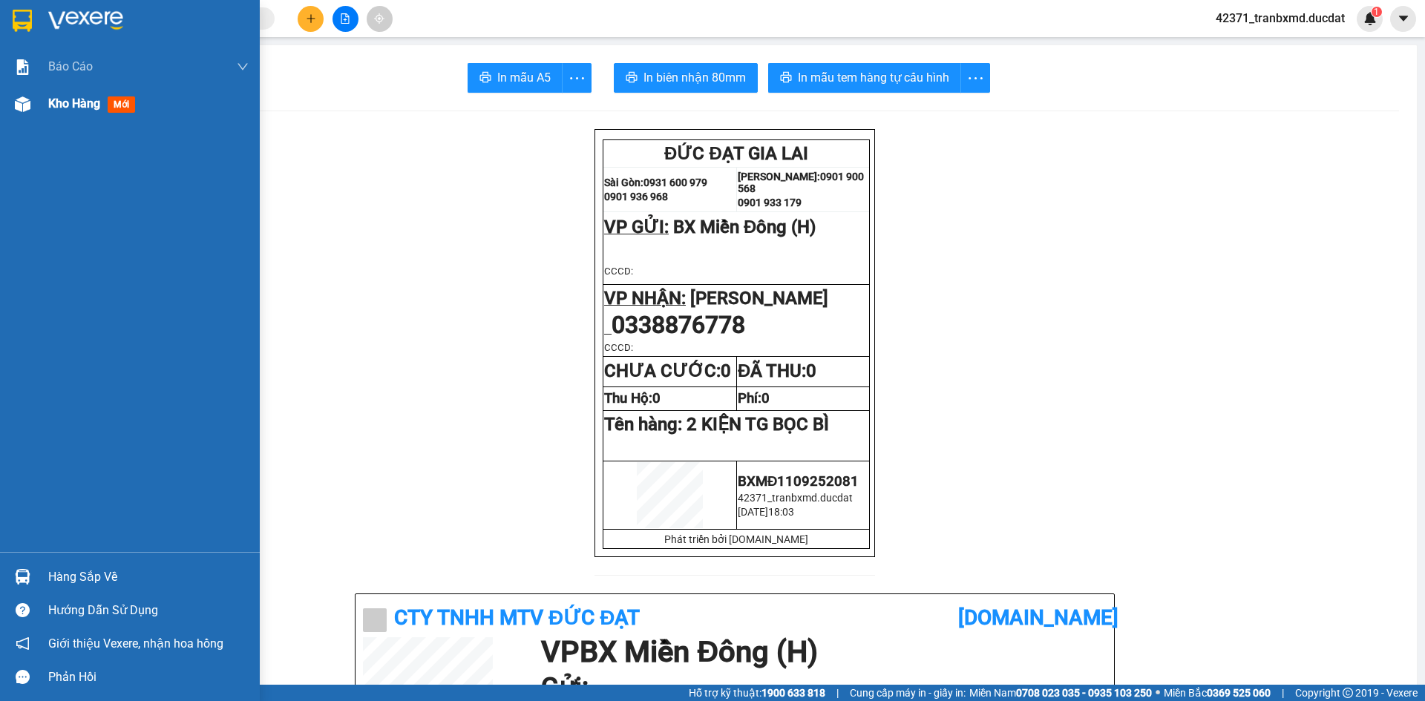
click at [76, 111] on div "Kho hàng mới" at bounding box center [94, 103] width 93 height 19
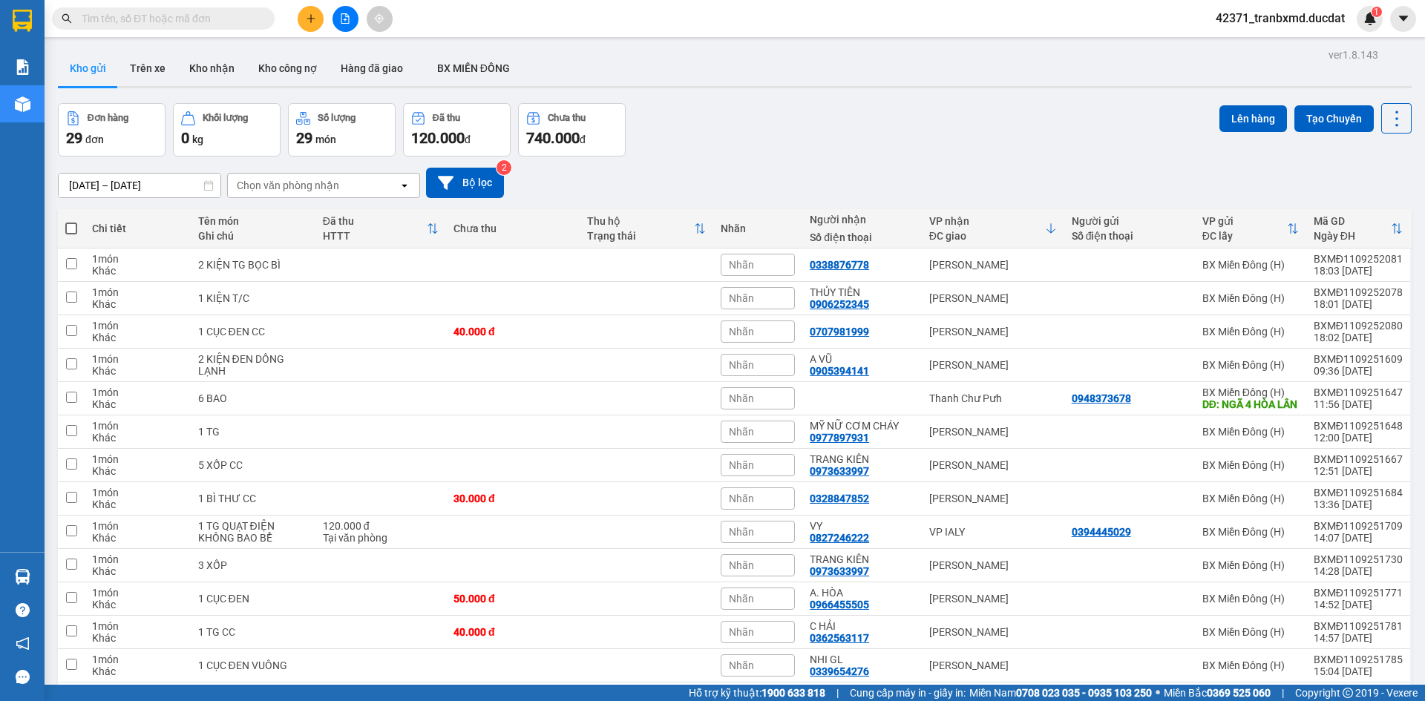
click at [315, 15] on icon "plus" at bounding box center [311, 18] width 10 height 10
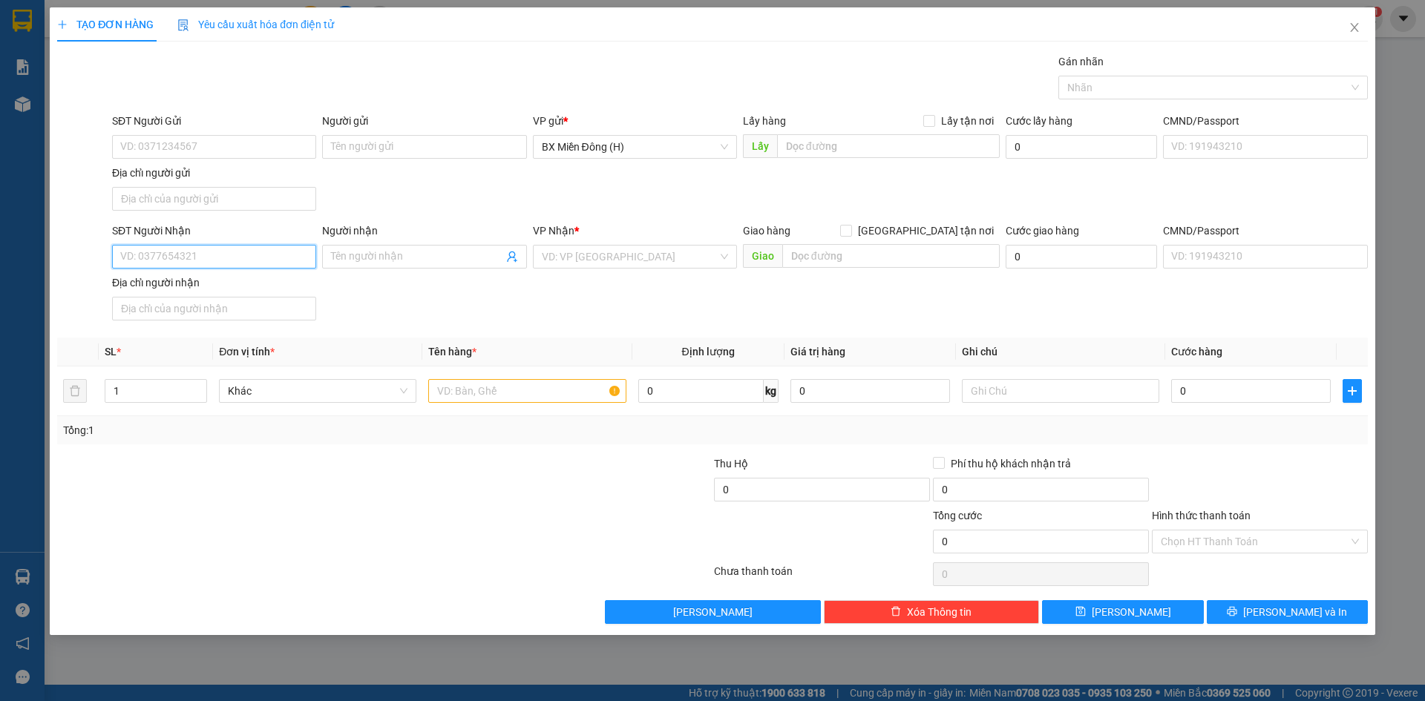
click at [218, 264] on input "SĐT Người Nhận" at bounding box center [214, 257] width 204 height 24
click at [174, 286] on div "0338876778" at bounding box center [214, 286] width 186 height 16
type input "0338876778"
click at [479, 398] on input "text" at bounding box center [526, 391] width 197 height 24
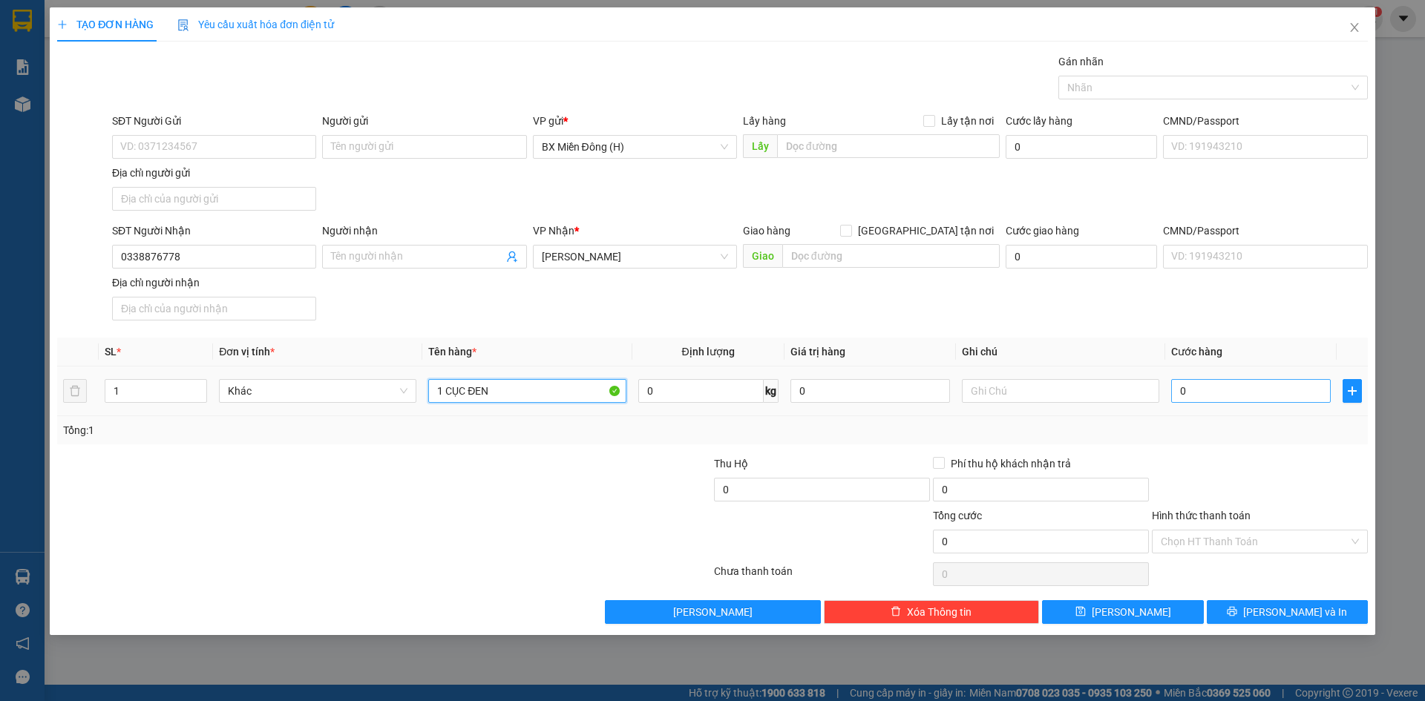
type input "1 CỤC ĐEN"
click at [1272, 401] on input "0" at bounding box center [1251, 391] width 160 height 24
type input "005"
type input "5"
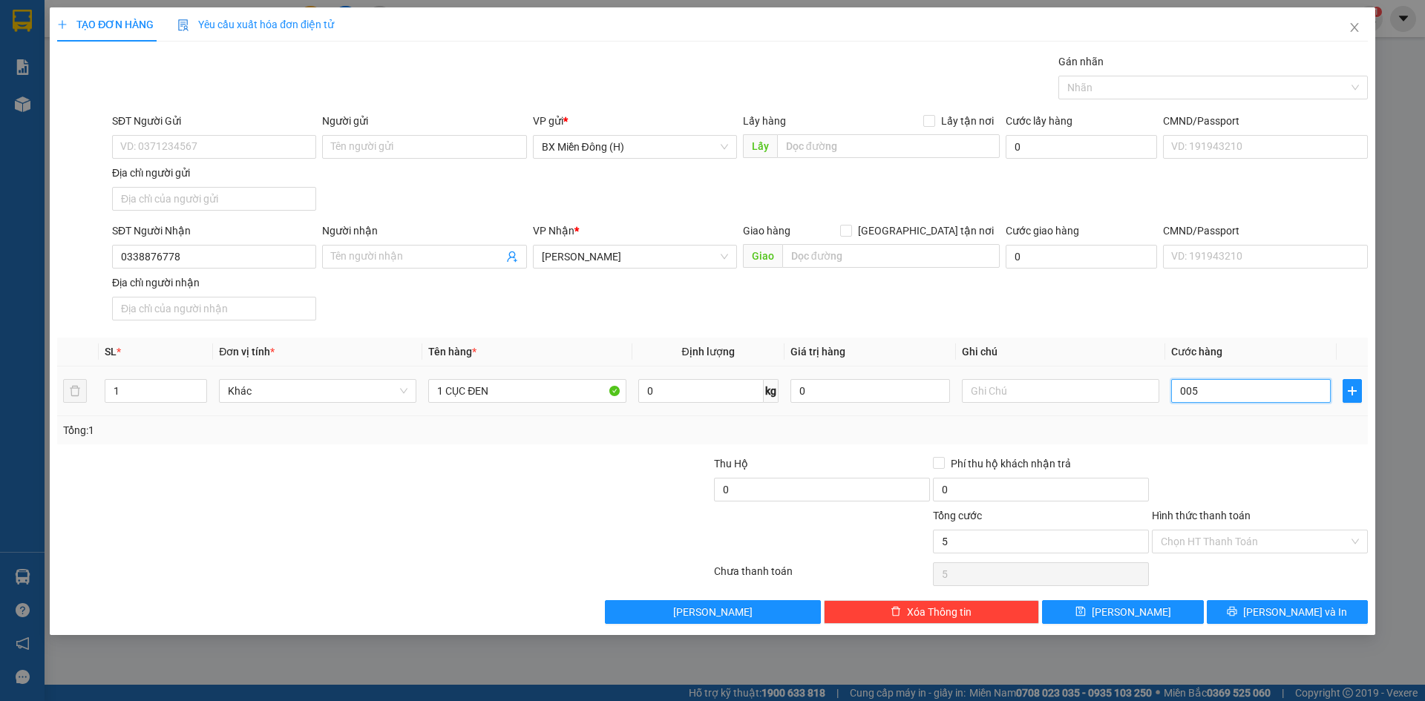
type input "0.050"
type input "50"
type input "50.000"
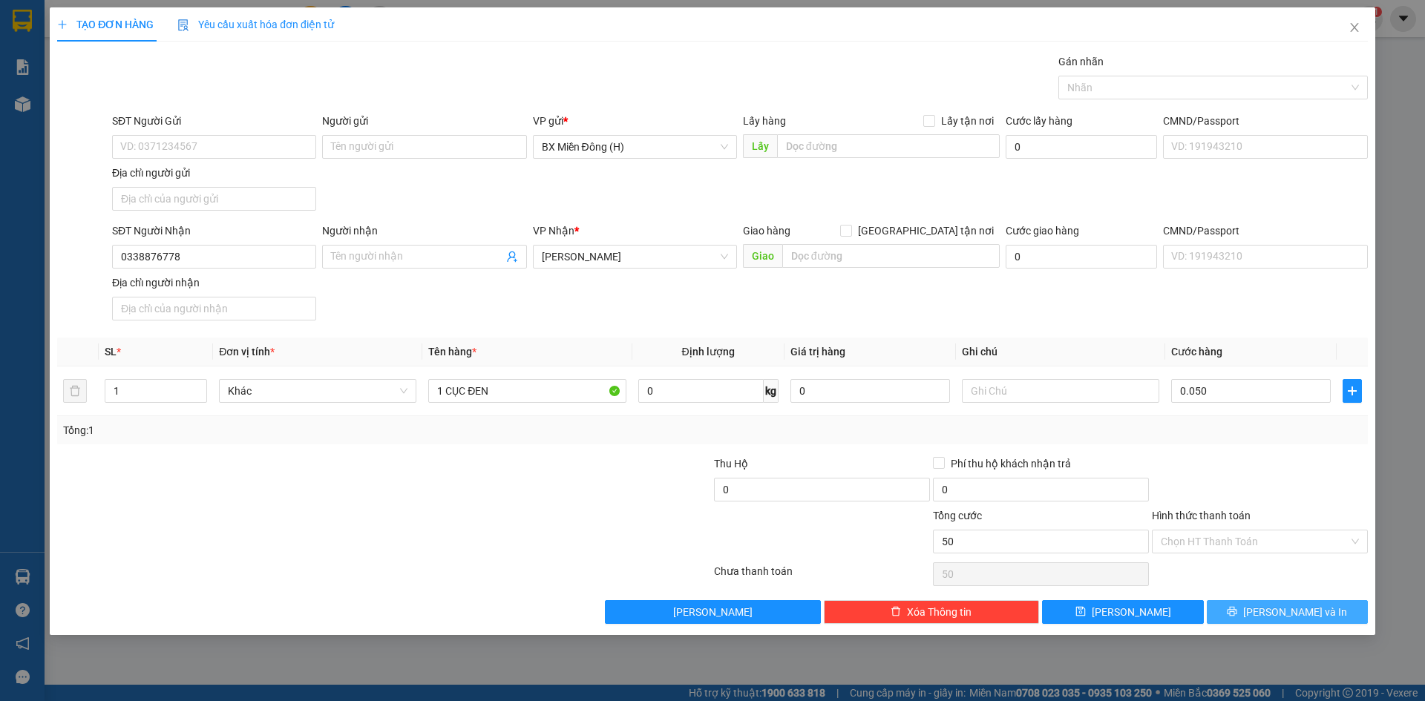
type input "50.000"
click at [1277, 617] on span "Lưu và In" at bounding box center [1295, 612] width 104 height 16
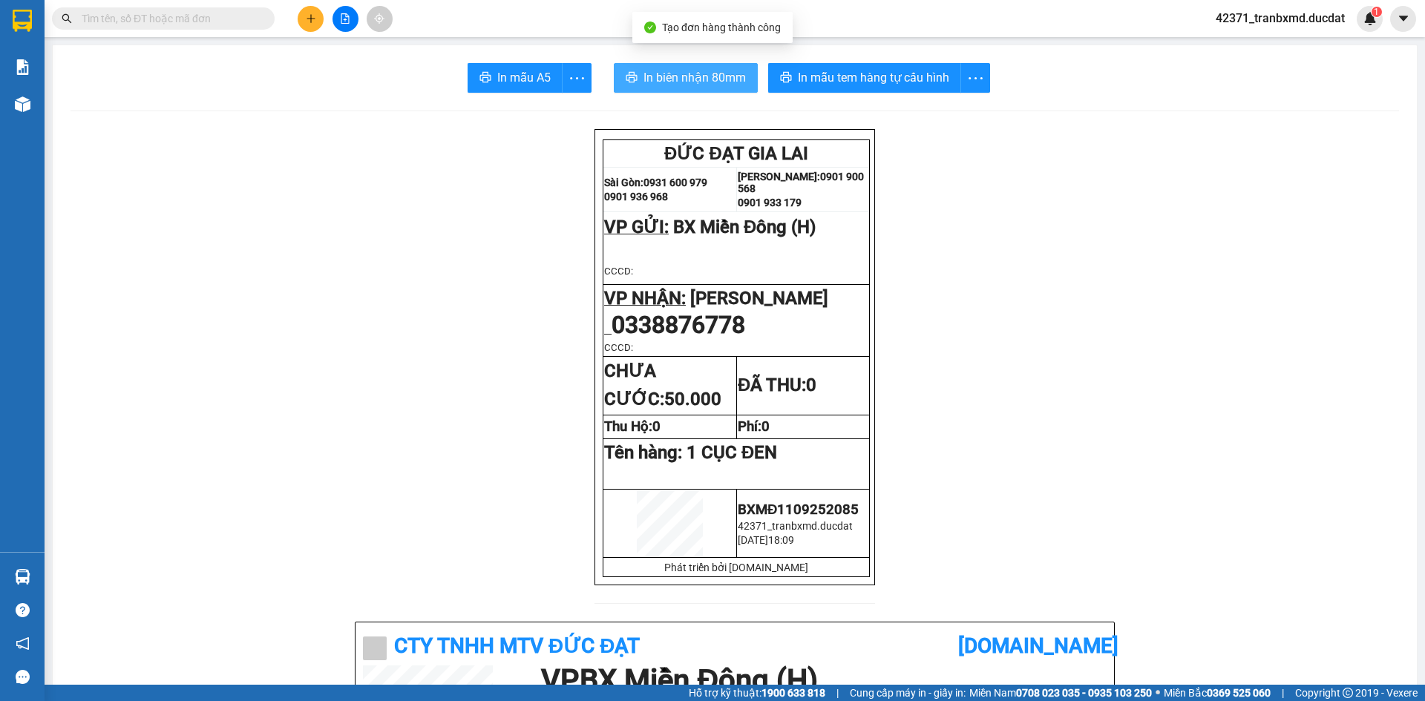
click at [679, 85] on span "In biên nhận 80mm" at bounding box center [694, 77] width 102 height 19
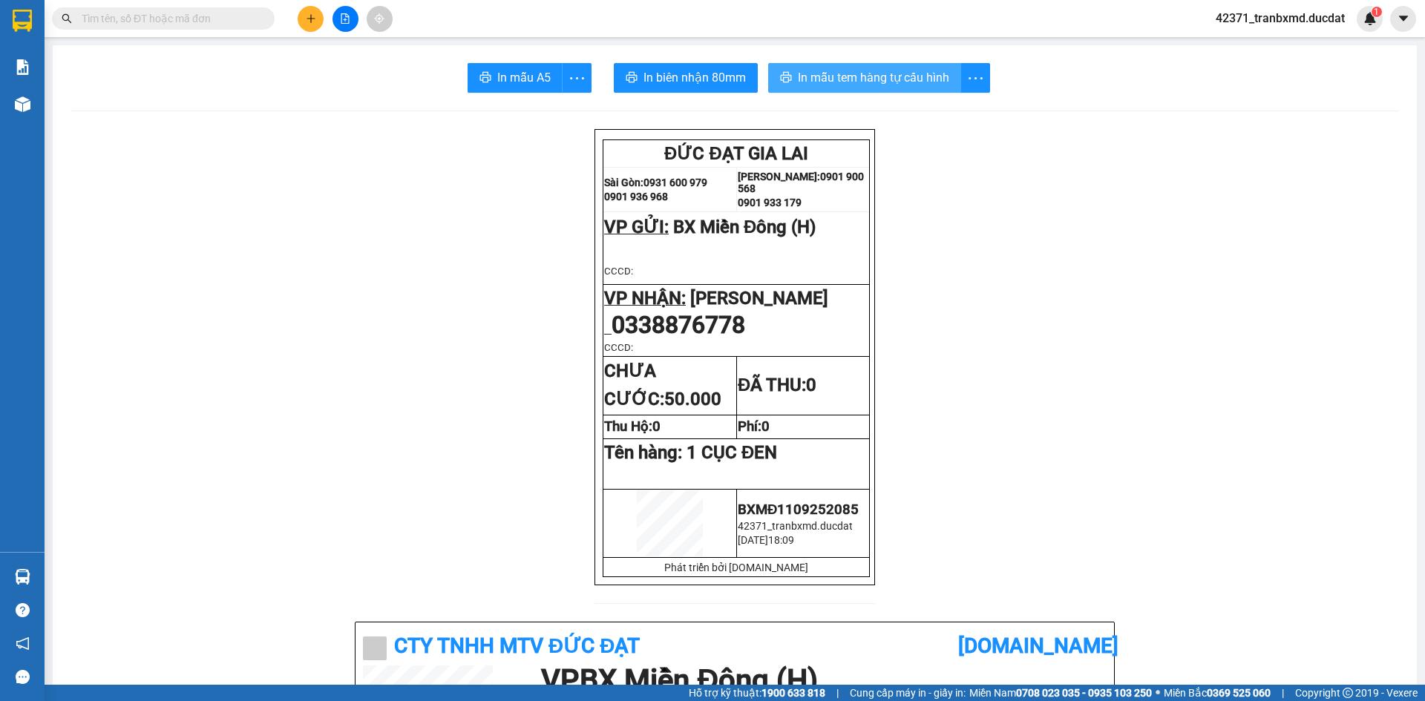
click at [914, 68] on span "In mẫu tem hàng tự cấu hình" at bounding box center [873, 77] width 151 height 19
click at [304, 19] on button at bounding box center [311, 19] width 26 height 26
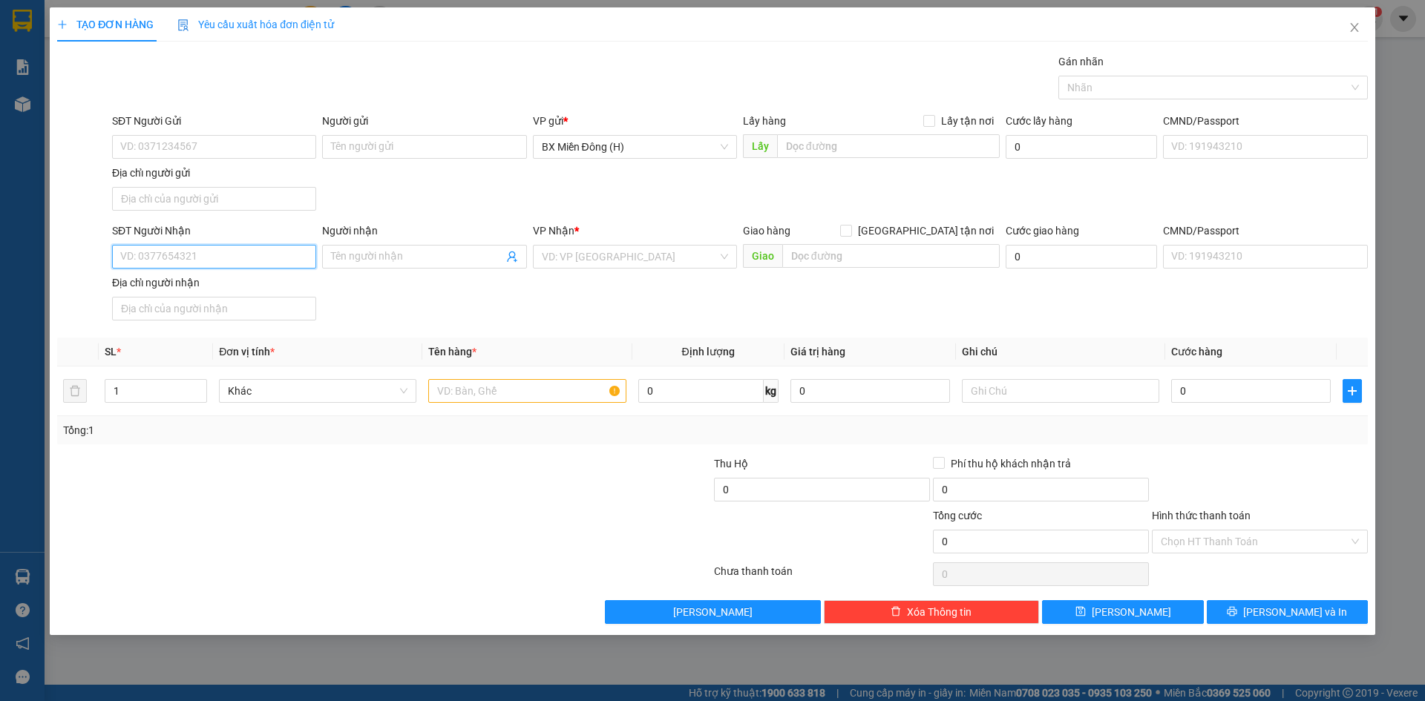
click at [277, 264] on input "SĐT Người Nhận" at bounding box center [214, 257] width 204 height 24
click at [651, 250] on input "search" at bounding box center [630, 257] width 176 height 22
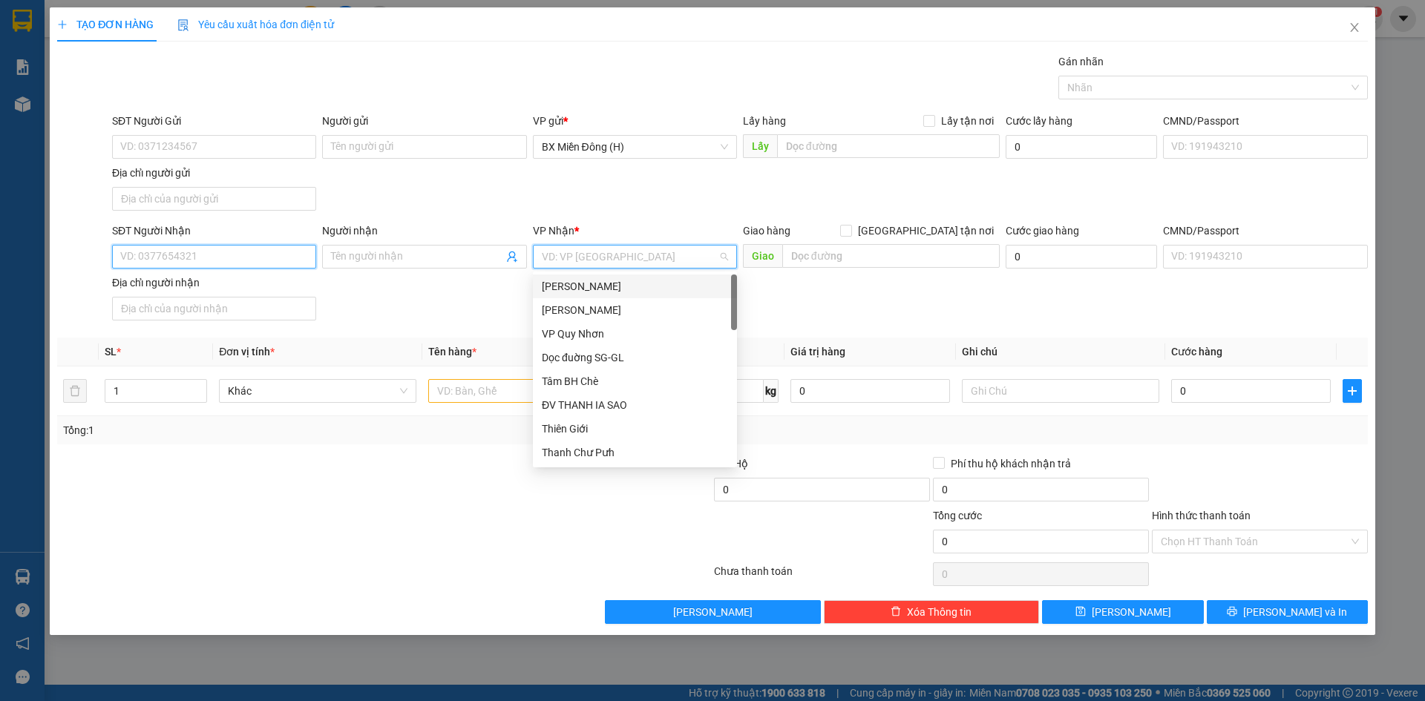
click at [238, 261] on input "SĐT Người Nhận" at bounding box center [214, 257] width 204 height 24
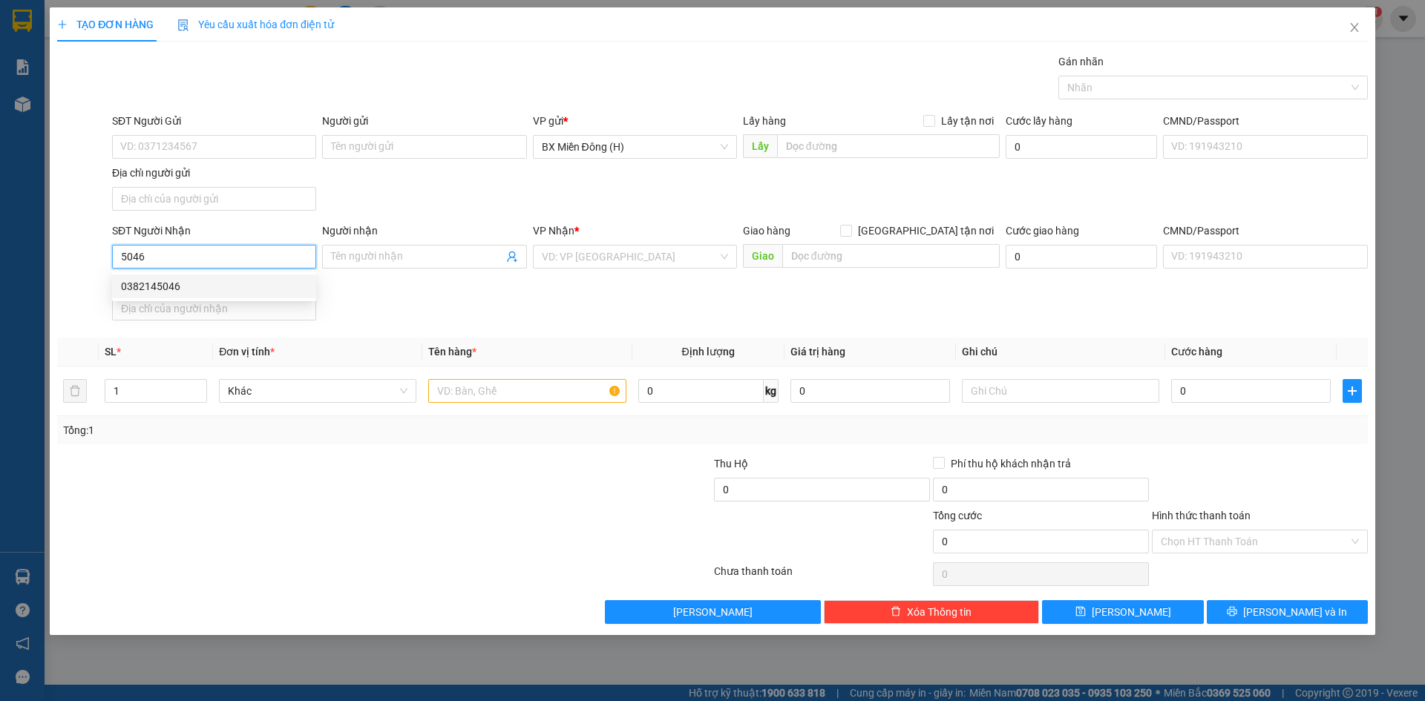
click at [246, 291] on div "0382145046" at bounding box center [214, 286] width 186 height 16
type input "0382145046"
type input "IABANG-ĐĂKDOA"
type input "0382145046"
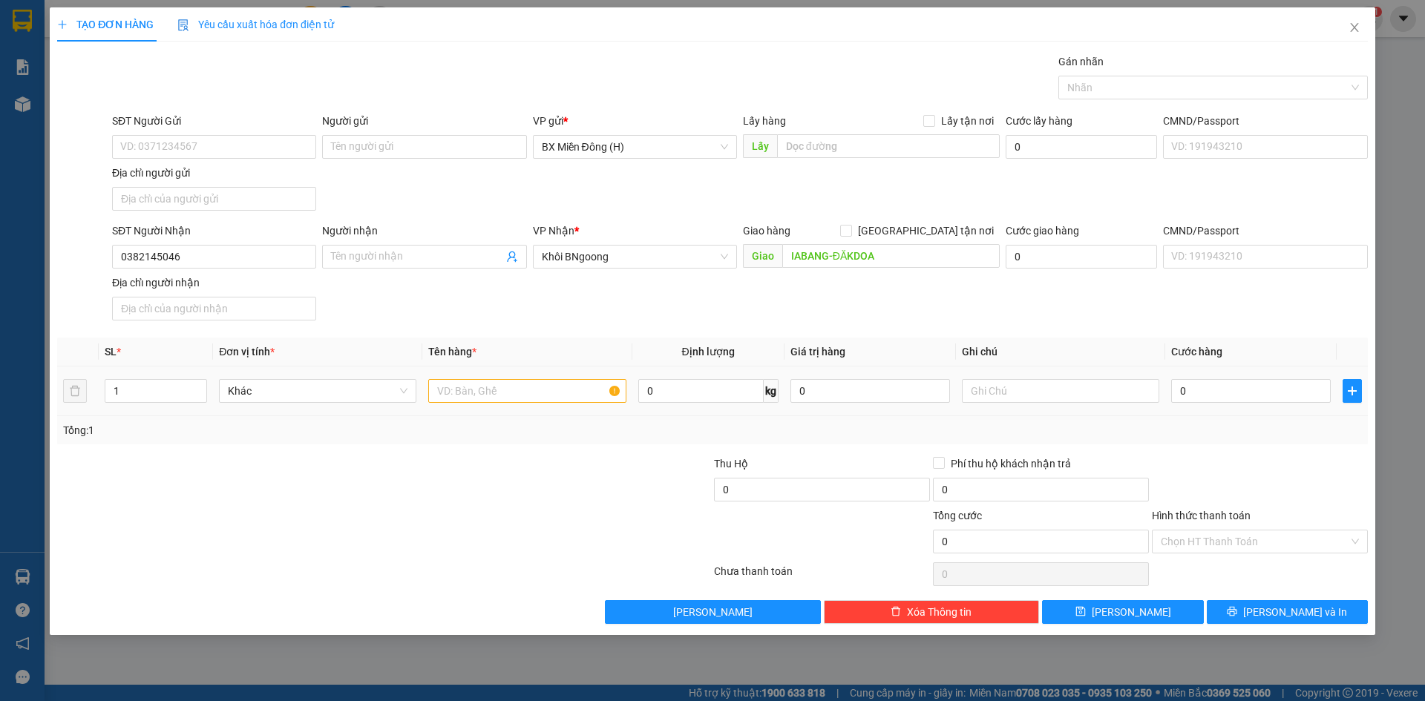
click at [465, 378] on div at bounding box center [526, 391] width 197 height 30
click at [465, 390] on input "text" at bounding box center [526, 391] width 197 height 24
type input "1 KIỆN ĐEN CC"
click at [1244, 396] on input "0" at bounding box center [1251, 391] width 160 height 24
type input "007"
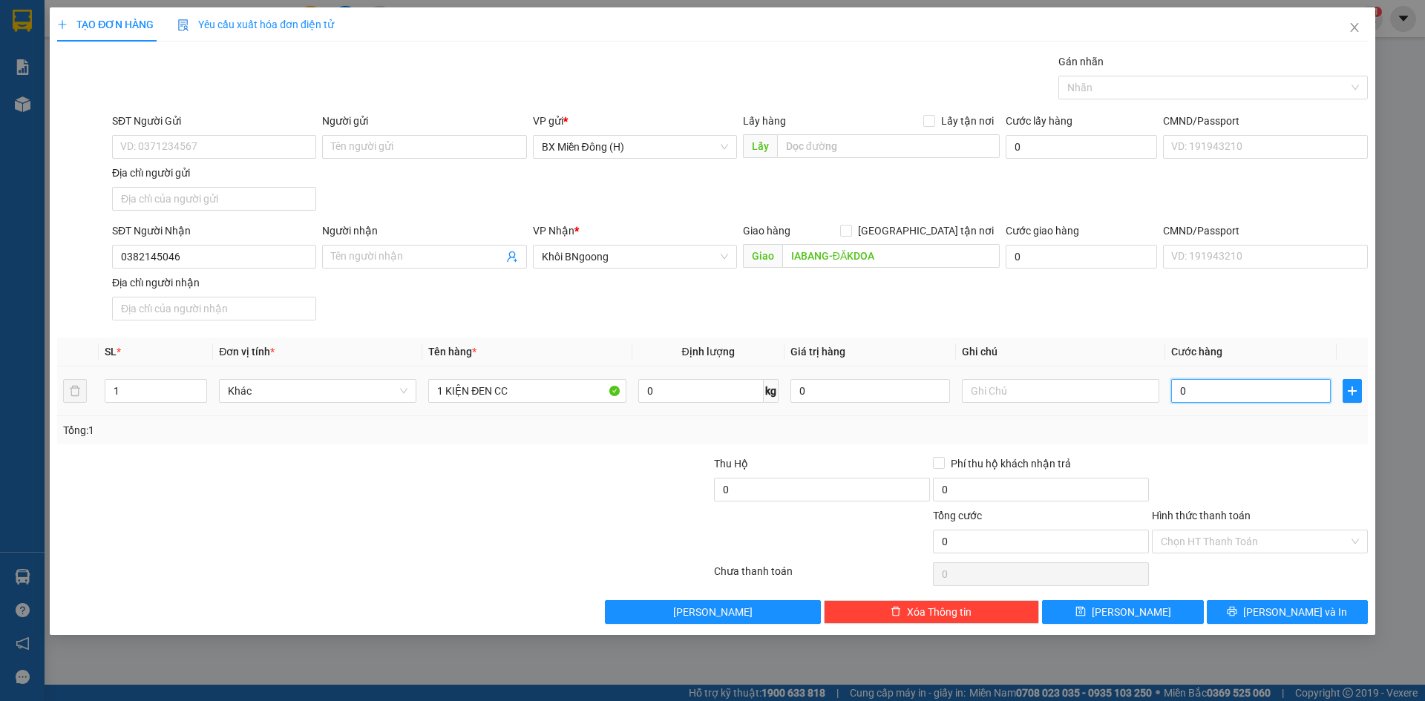
type input "7"
type input "00"
type input "0"
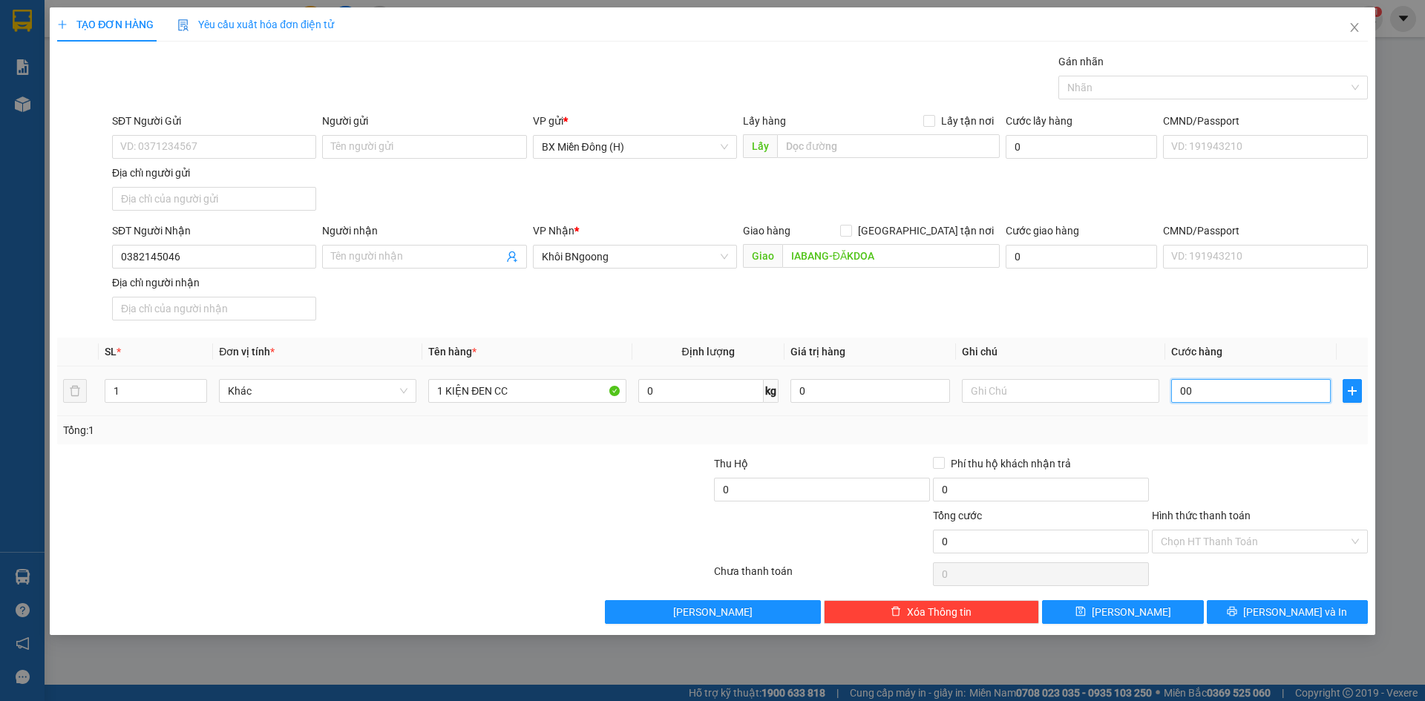
type input "006"
type input "6"
click at [1236, 617] on button "Lưu và In" at bounding box center [1287, 612] width 161 height 24
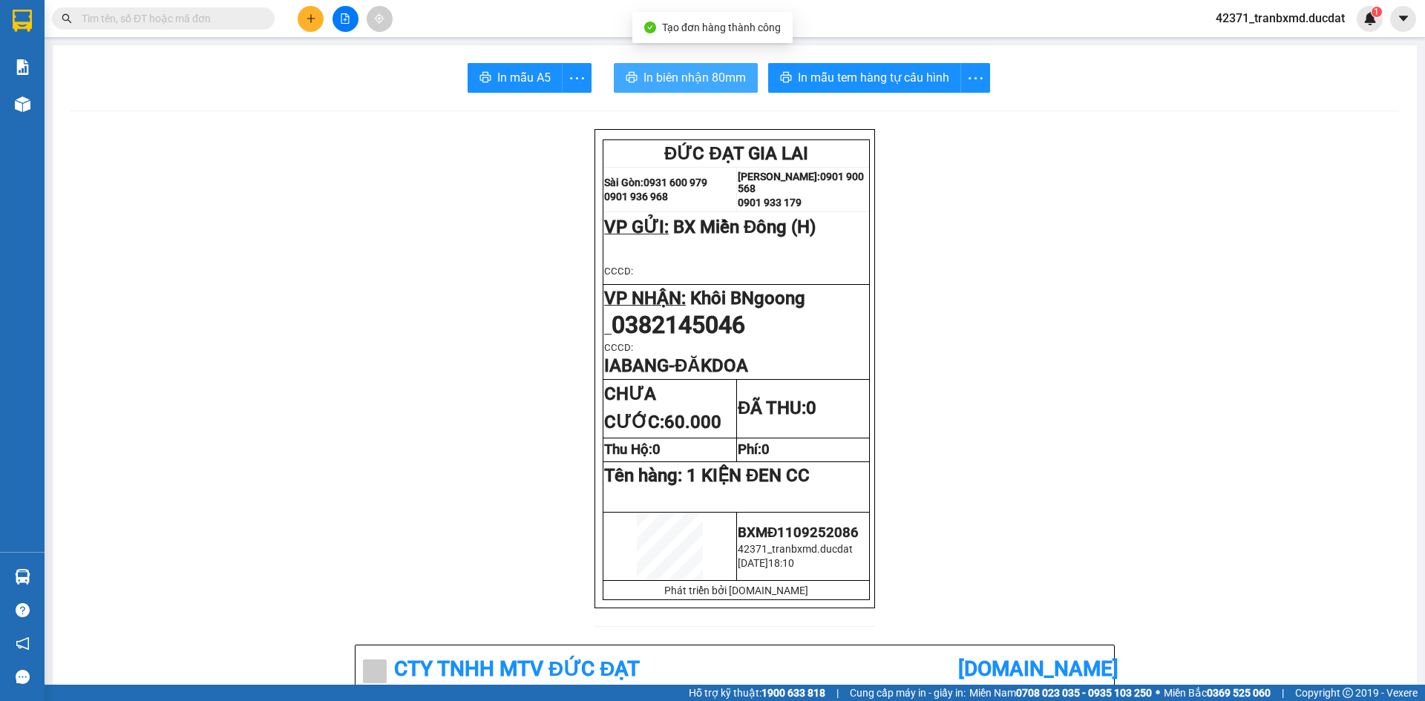
click at [724, 73] on span "In biên nhận 80mm" at bounding box center [694, 77] width 102 height 19
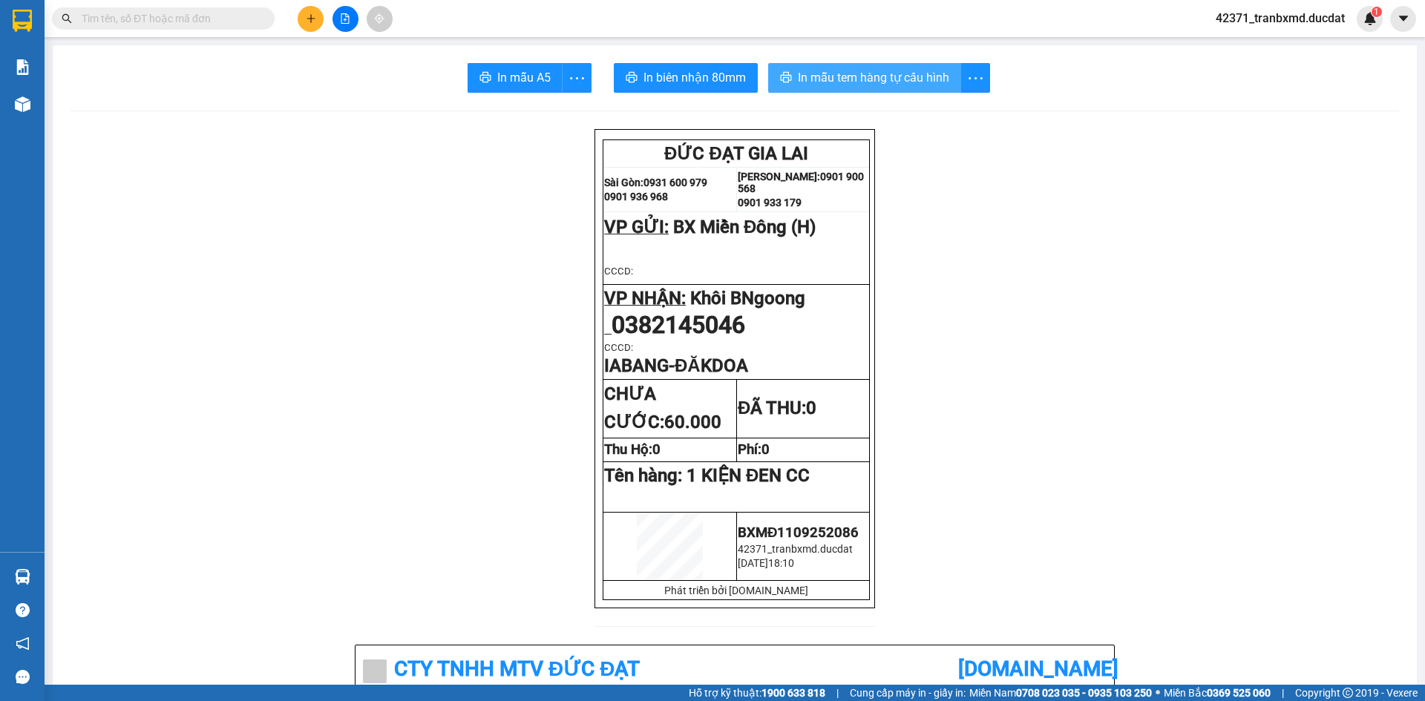
click at [789, 79] on button "In mẫu tem hàng tự cấu hình" at bounding box center [864, 78] width 193 height 30
click at [309, 18] on icon "plus" at bounding box center [311, 18] width 10 height 10
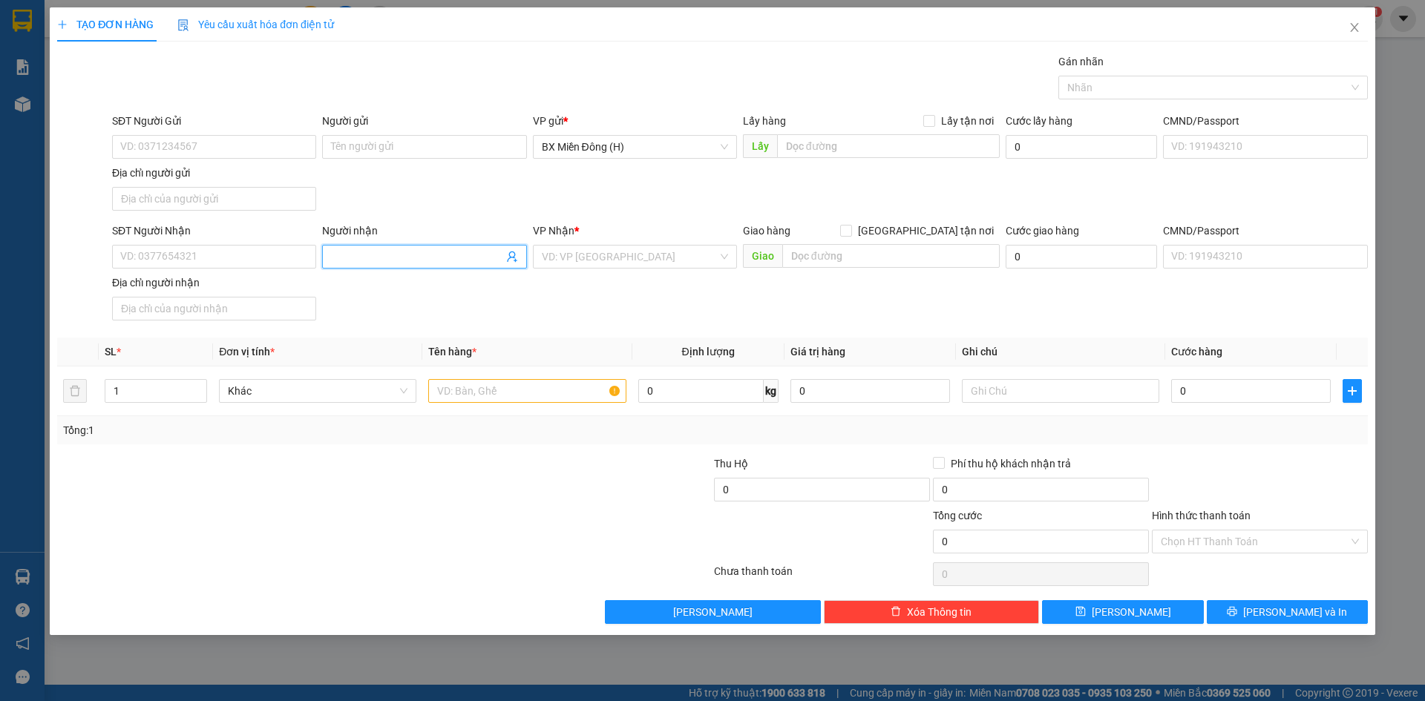
click at [413, 260] on input "Người nhận" at bounding box center [416, 257] width 171 height 16
type input "VÂN THUẬN"
click at [396, 289] on div "VÂN THUẬN - 0982215789" at bounding box center [424, 286] width 186 height 16
type input "0982215789"
type input "VÂN THUẬN"
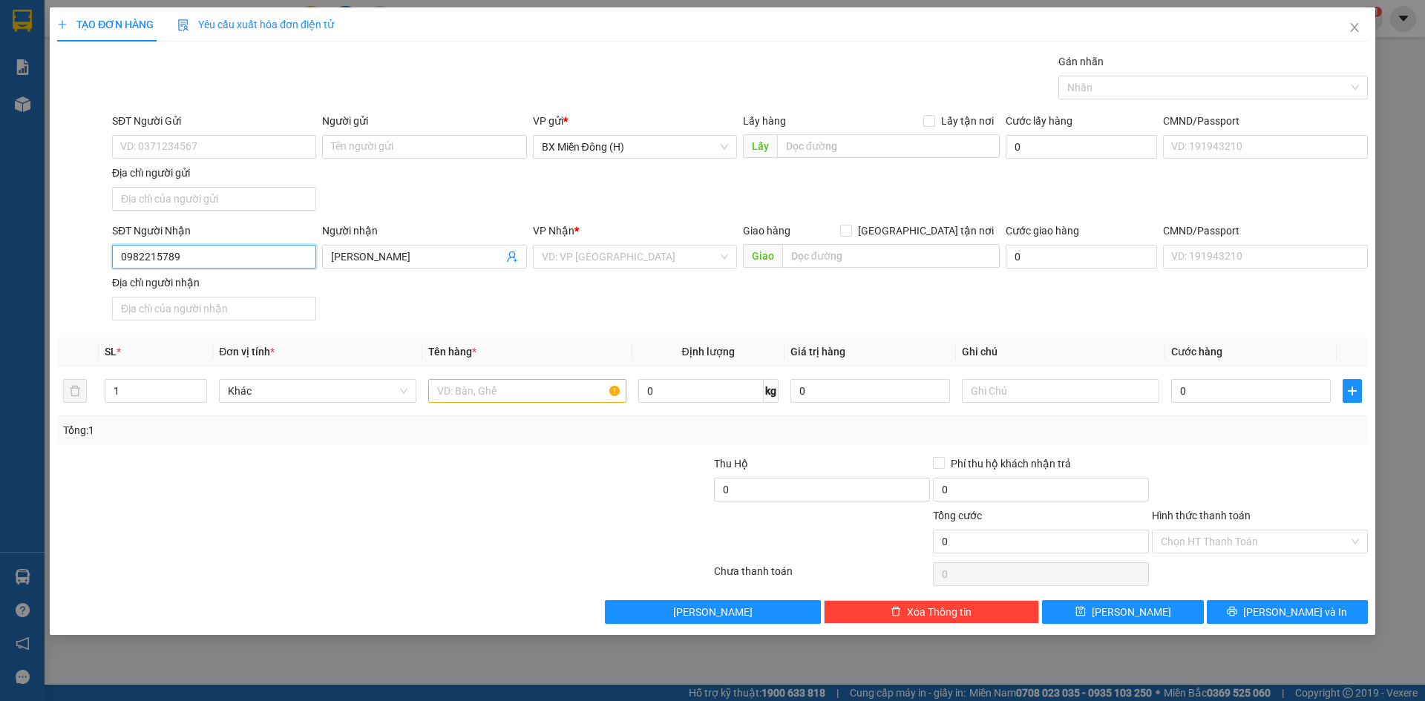
click at [186, 253] on input "0982215789" at bounding box center [214, 257] width 204 height 24
click at [193, 284] on div "0982215789 - VÂN THUẬN" at bounding box center [214, 286] width 186 height 16
type input "0982215789"
click at [495, 396] on input "text" at bounding box center [526, 391] width 197 height 24
type input "1 CỤC ĐEN VUÔNG"
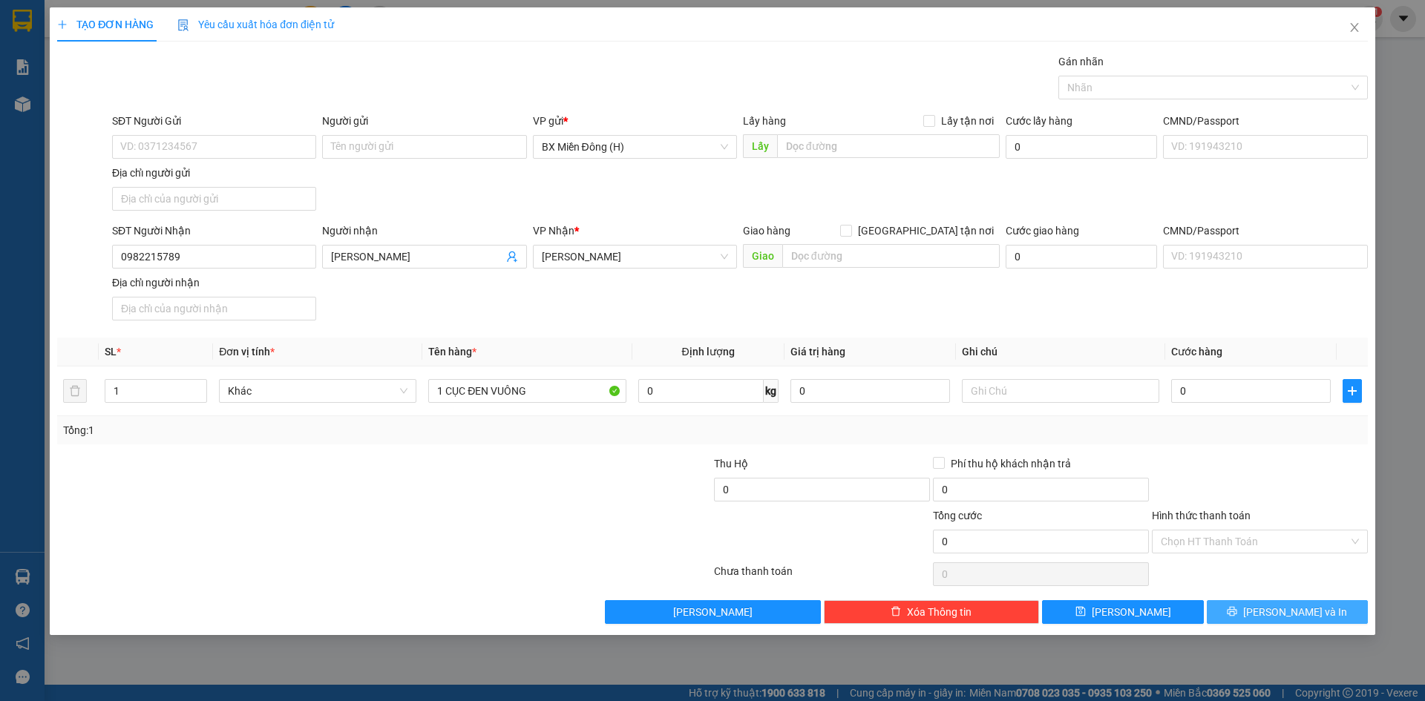
click at [1296, 604] on span "Lưu và In" at bounding box center [1295, 612] width 104 height 16
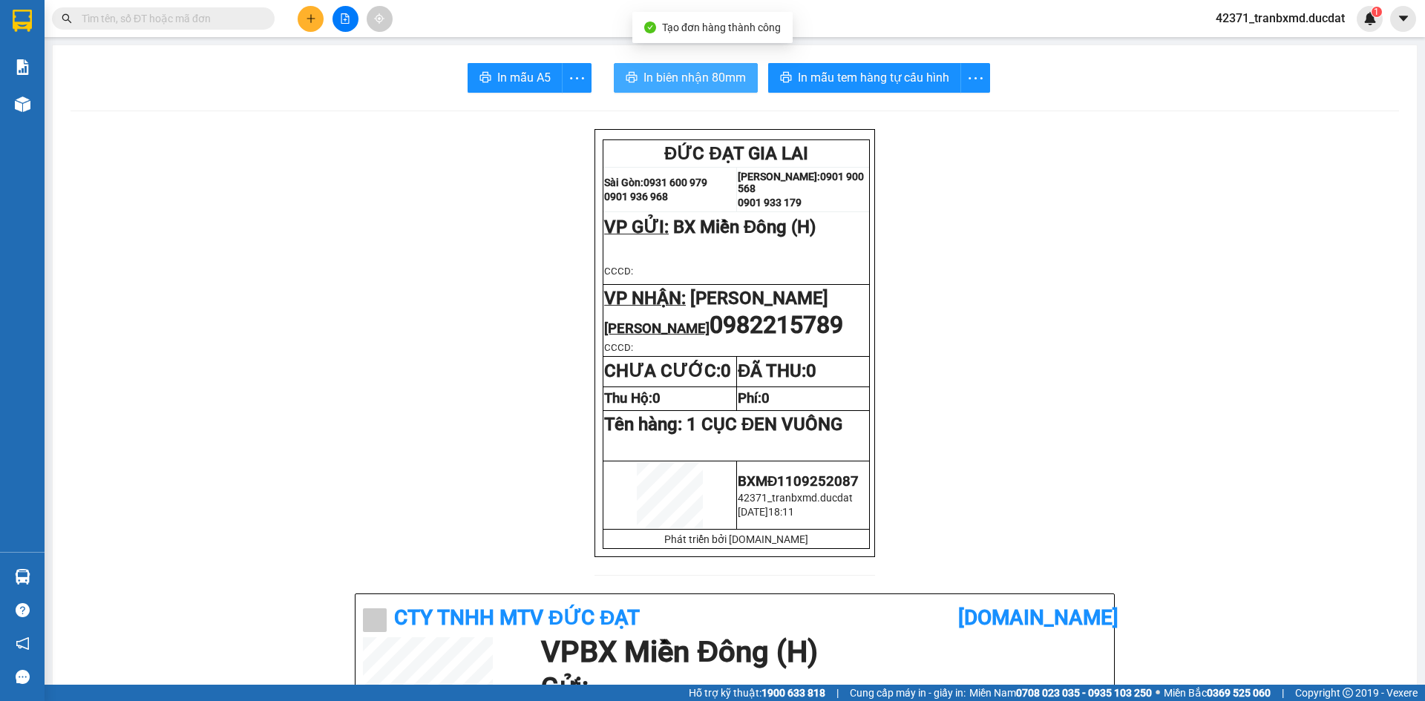
click at [680, 83] on span "In biên nhận 80mm" at bounding box center [694, 77] width 102 height 19
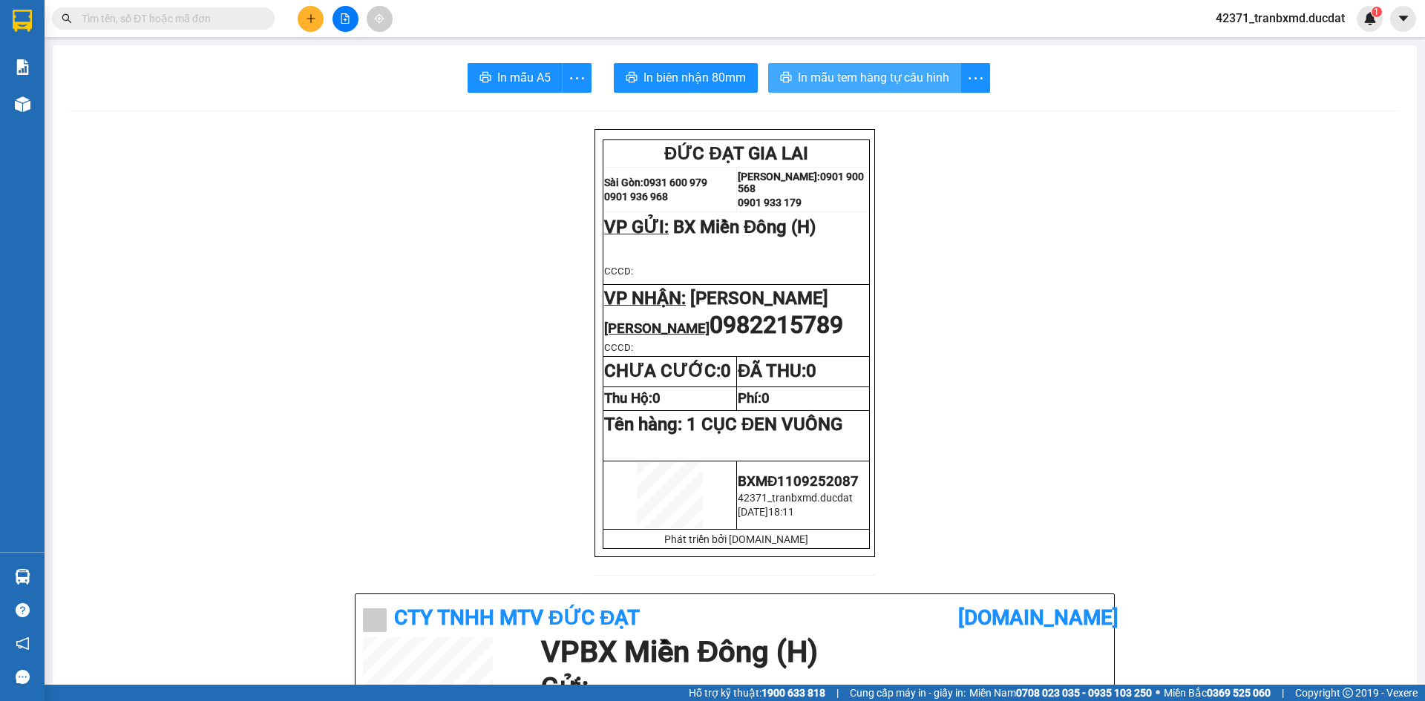
click at [861, 73] on span "In mẫu tem hàng tự cấu hình" at bounding box center [873, 77] width 151 height 19
click at [306, 18] on icon "plus" at bounding box center [311, 18] width 10 height 10
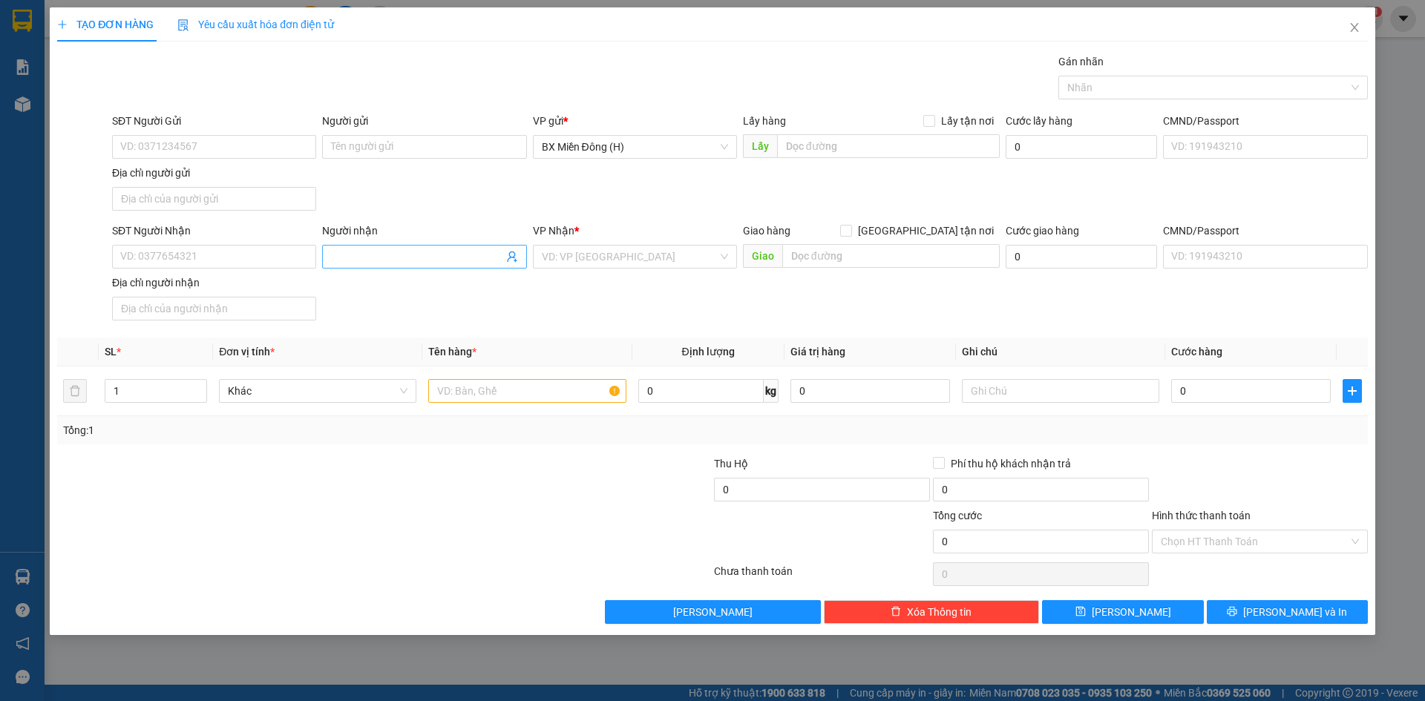
click at [439, 259] on input "Người nhận" at bounding box center [416, 257] width 171 height 16
type input "H"
type input "PHẠM HƯNG"
click at [427, 314] on div "PHẠM HƯNG - 0989816490" at bounding box center [424, 310] width 186 height 16
type input "0989816490"
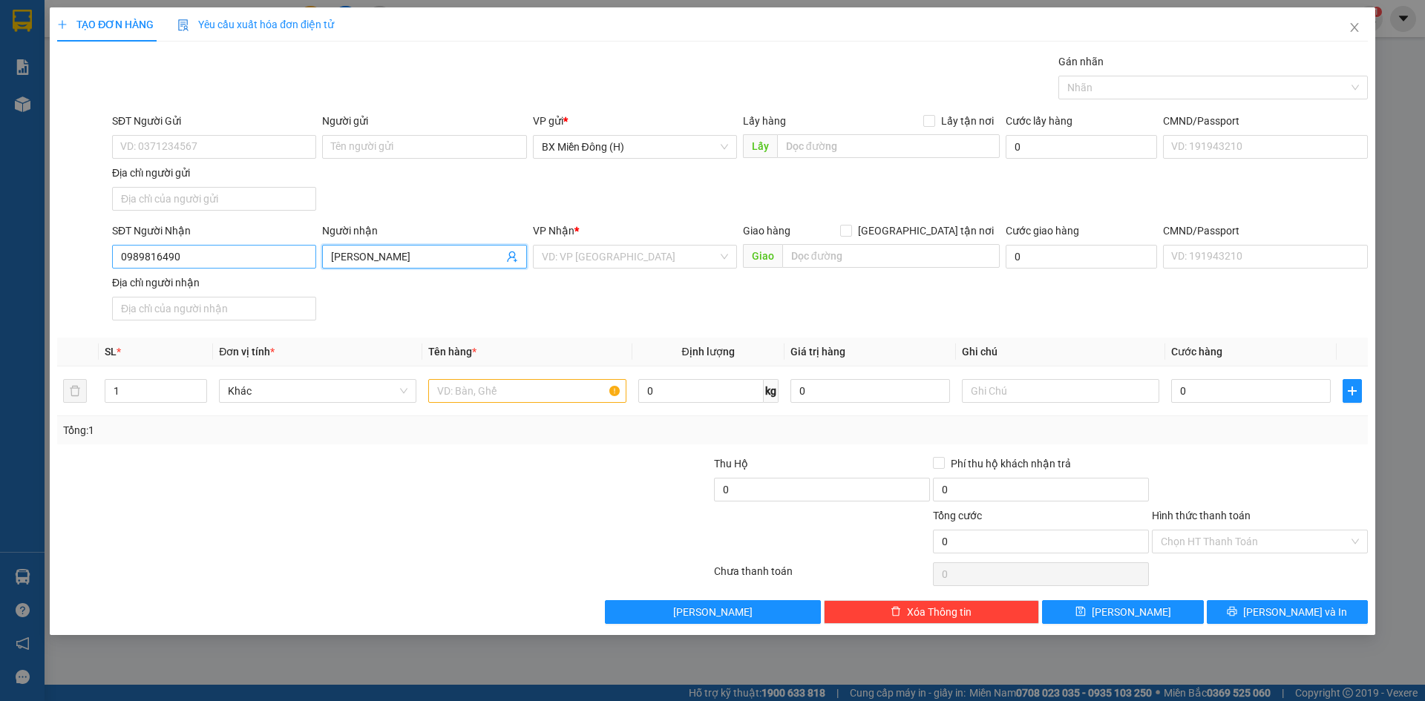
type input "PHẠM HƯNG"
click at [234, 258] on input "0989816490" at bounding box center [214, 257] width 204 height 24
click at [211, 280] on div "0989816490 - PHẠM HƯNG" at bounding box center [214, 286] width 186 height 16
type input "0989816490"
click at [493, 390] on input "text" at bounding box center [526, 391] width 197 height 24
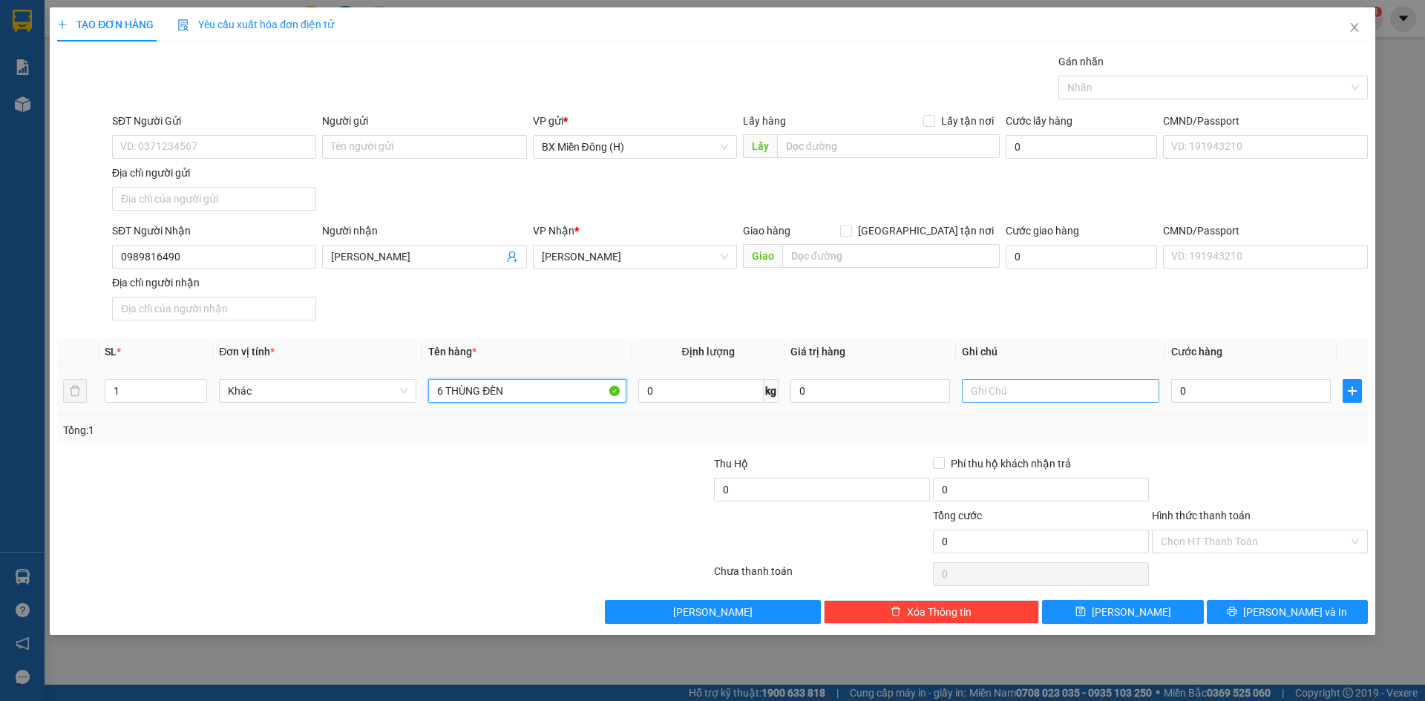
type input "6 THÙNG ĐÈN"
click at [1037, 396] on input "text" at bounding box center [1060, 391] width 197 height 24
type input "KHÔNG BAO BỂ"
click at [1195, 396] on input "0" at bounding box center [1251, 391] width 160 height 24
type input "003"
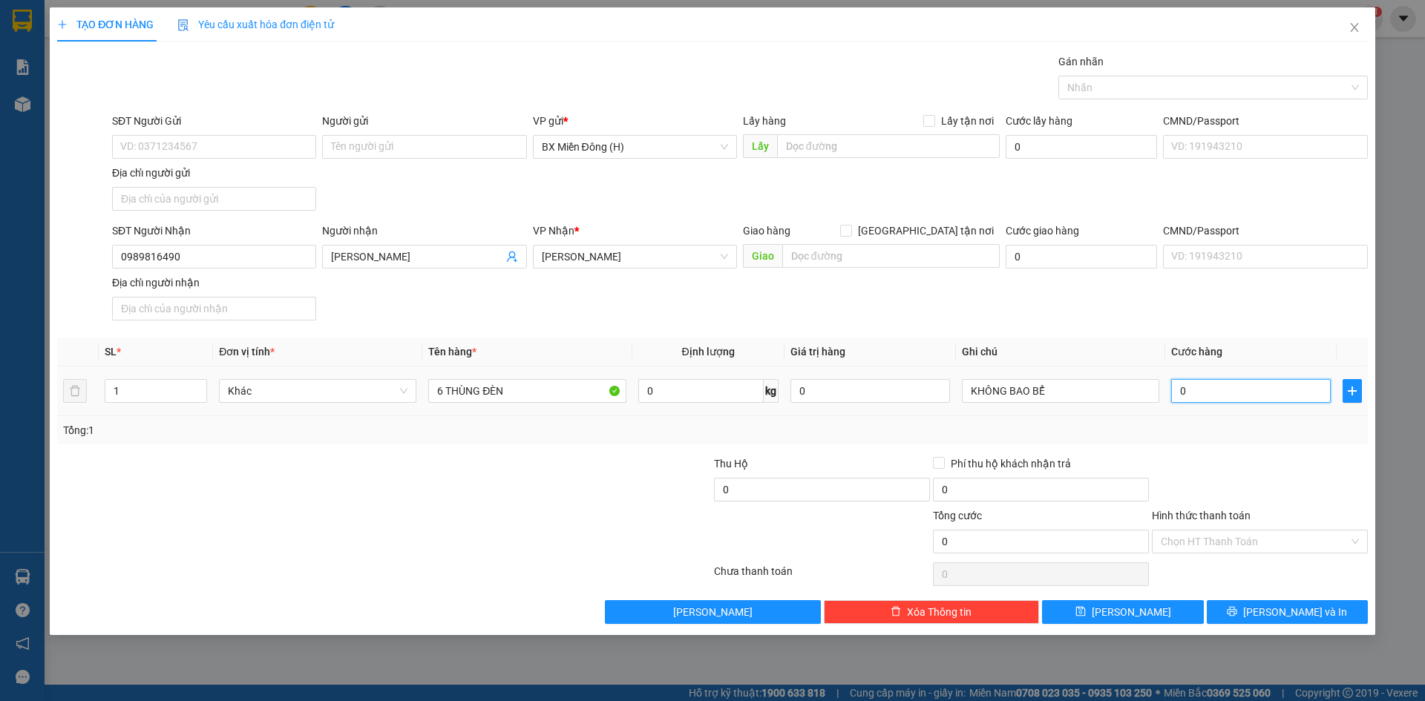
type input "3"
type input "0.030"
type input "30"
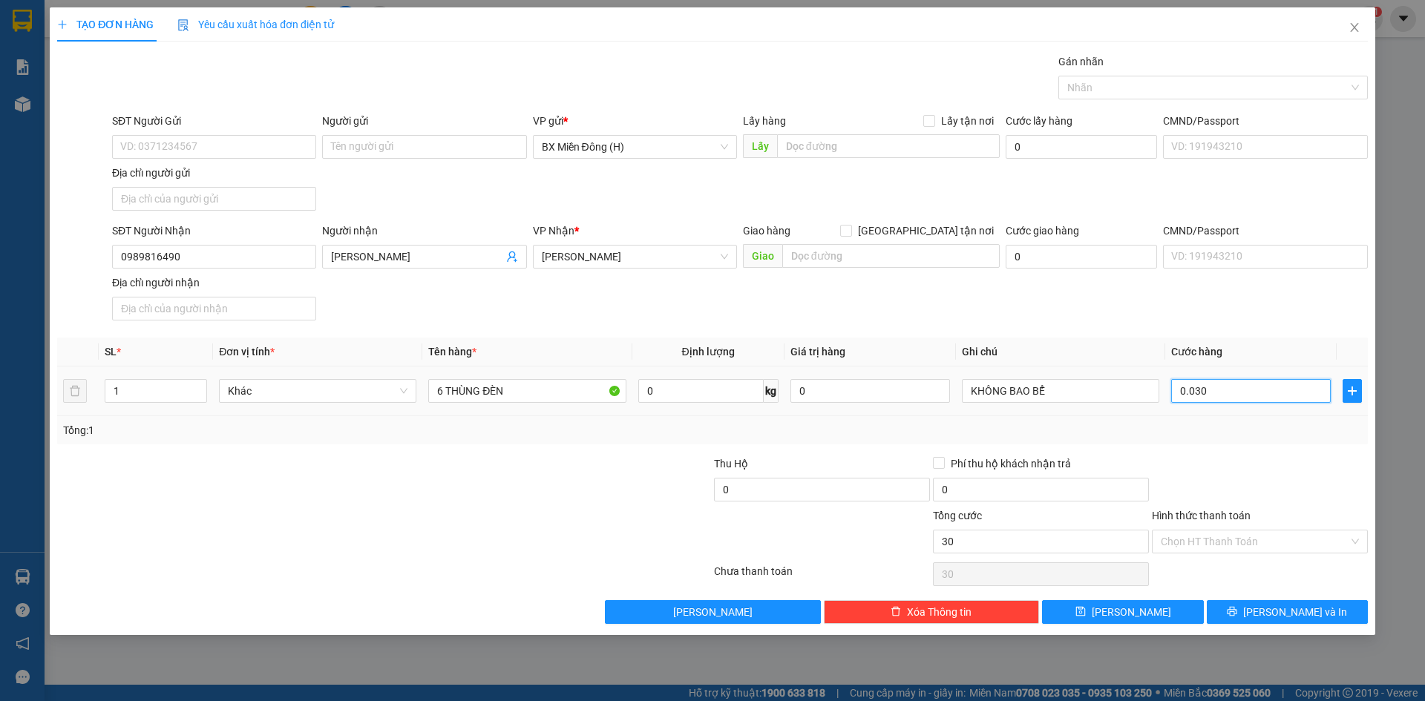
type input "00.300"
type input "300"
type input "300.000"
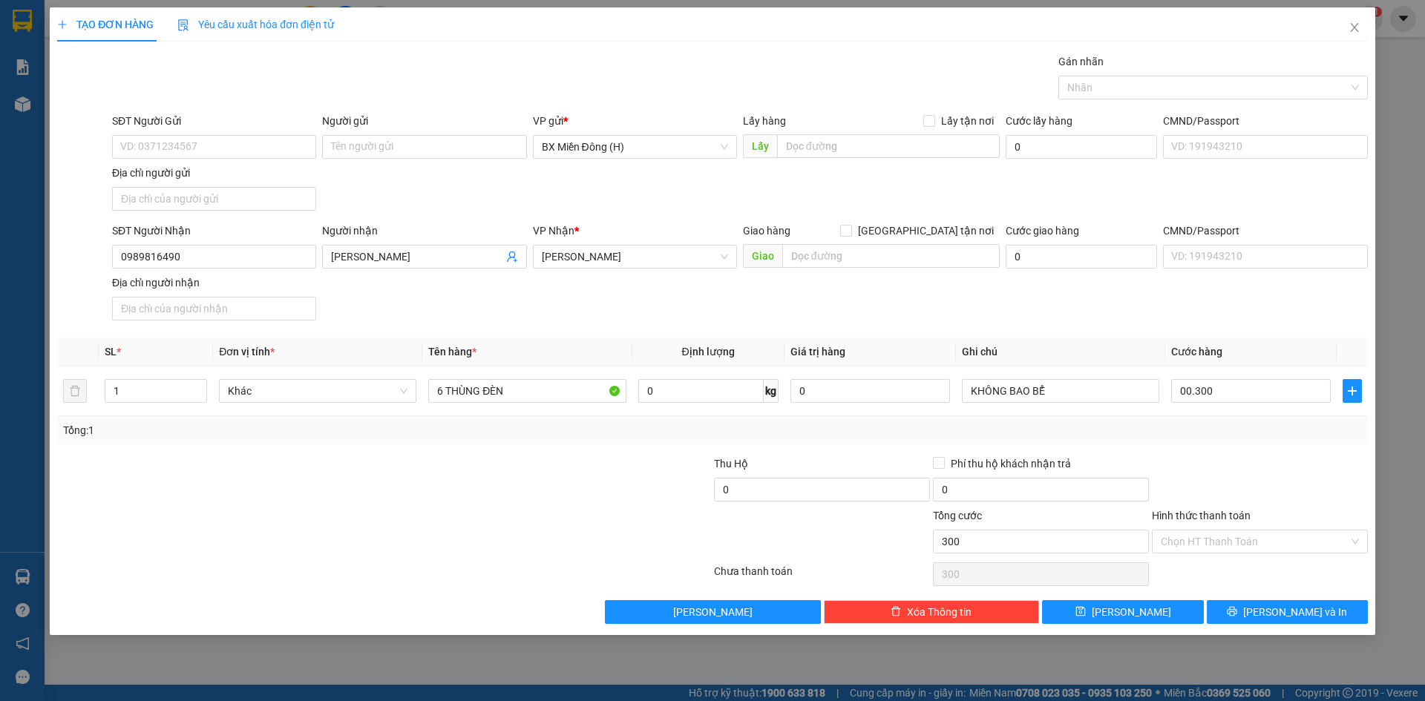
type input "300.000"
click at [1199, 480] on div at bounding box center [1259, 482] width 219 height 52
click at [518, 386] on input "6 THÙNG ĐÈN" at bounding box center [526, 391] width 197 height 24
type input "6 THÙNG ĐÈN CR"
click at [1218, 535] on input "Hình thức thanh toán" at bounding box center [1255, 542] width 188 height 22
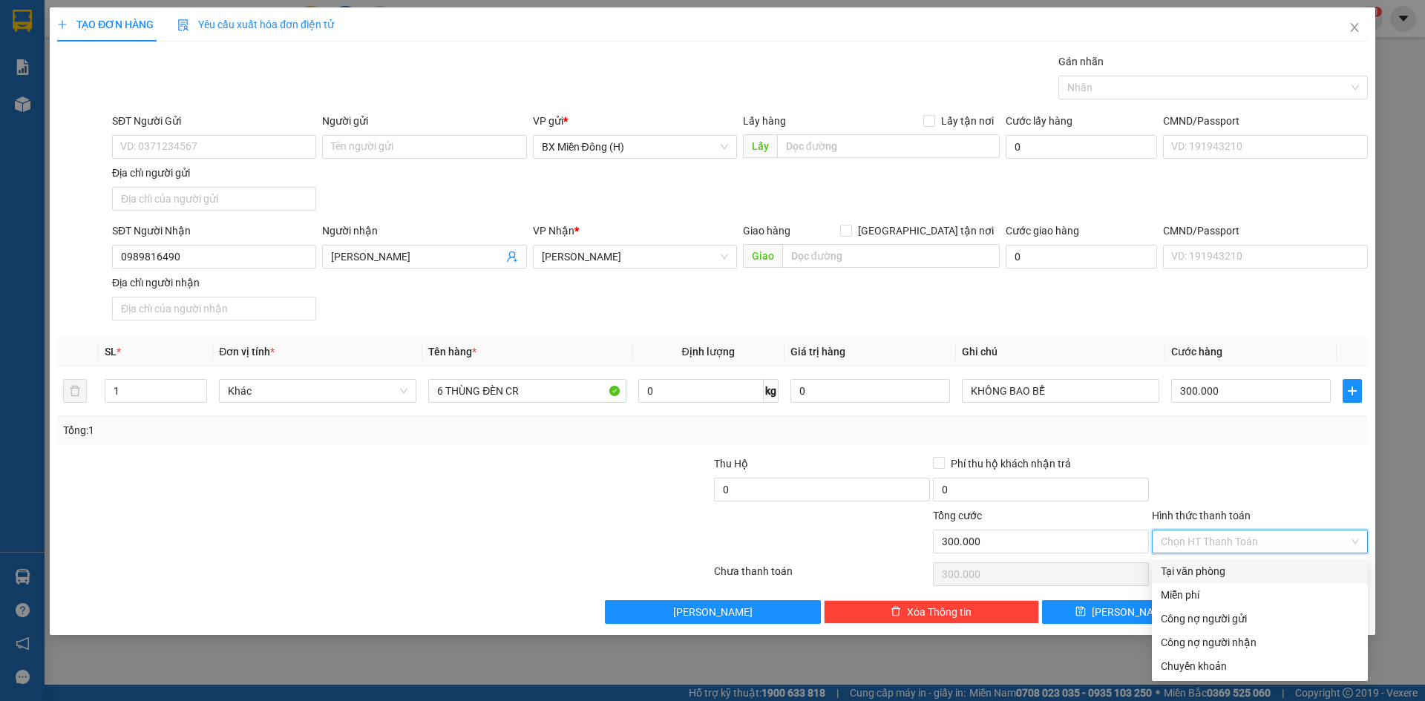
click at [1210, 567] on div "Tại văn phòng" at bounding box center [1260, 571] width 198 height 16
type input "0"
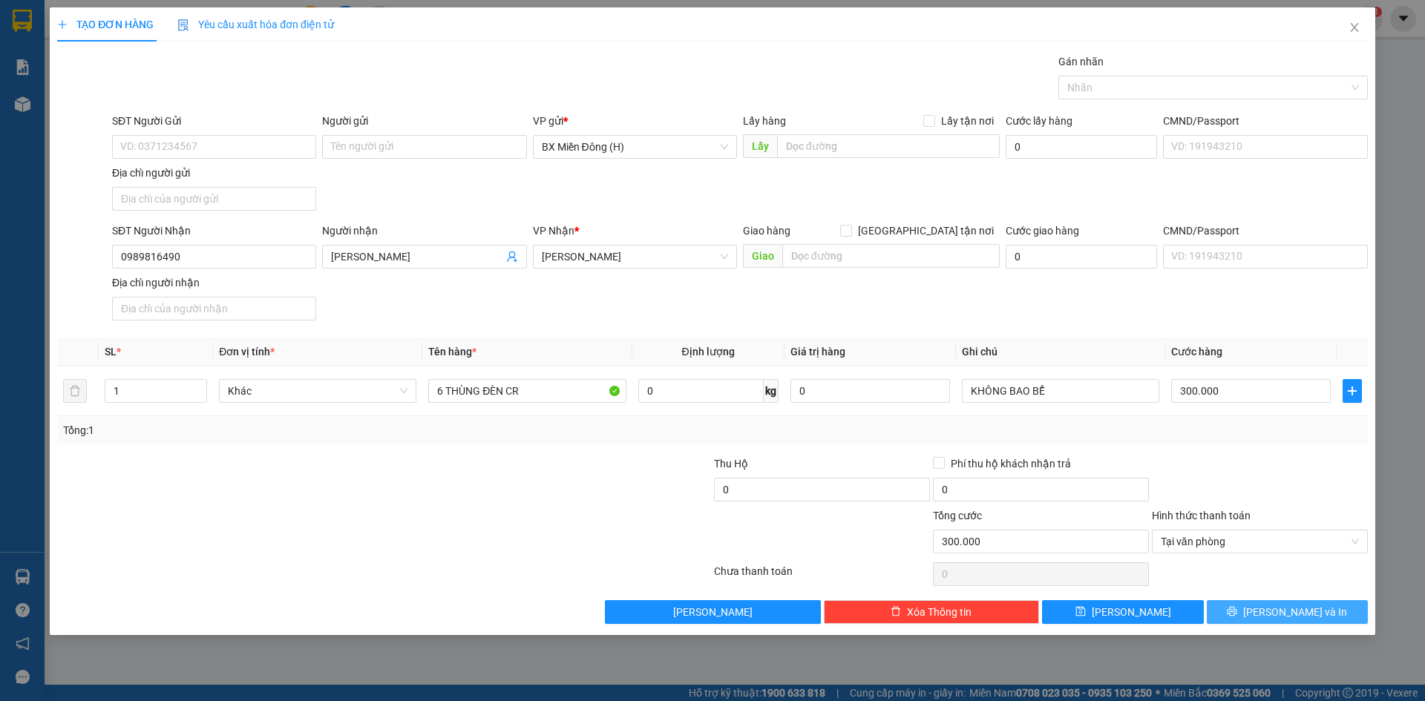
click at [1290, 606] on span "Lưu và In" at bounding box center [1295, 612] width 104 height 16
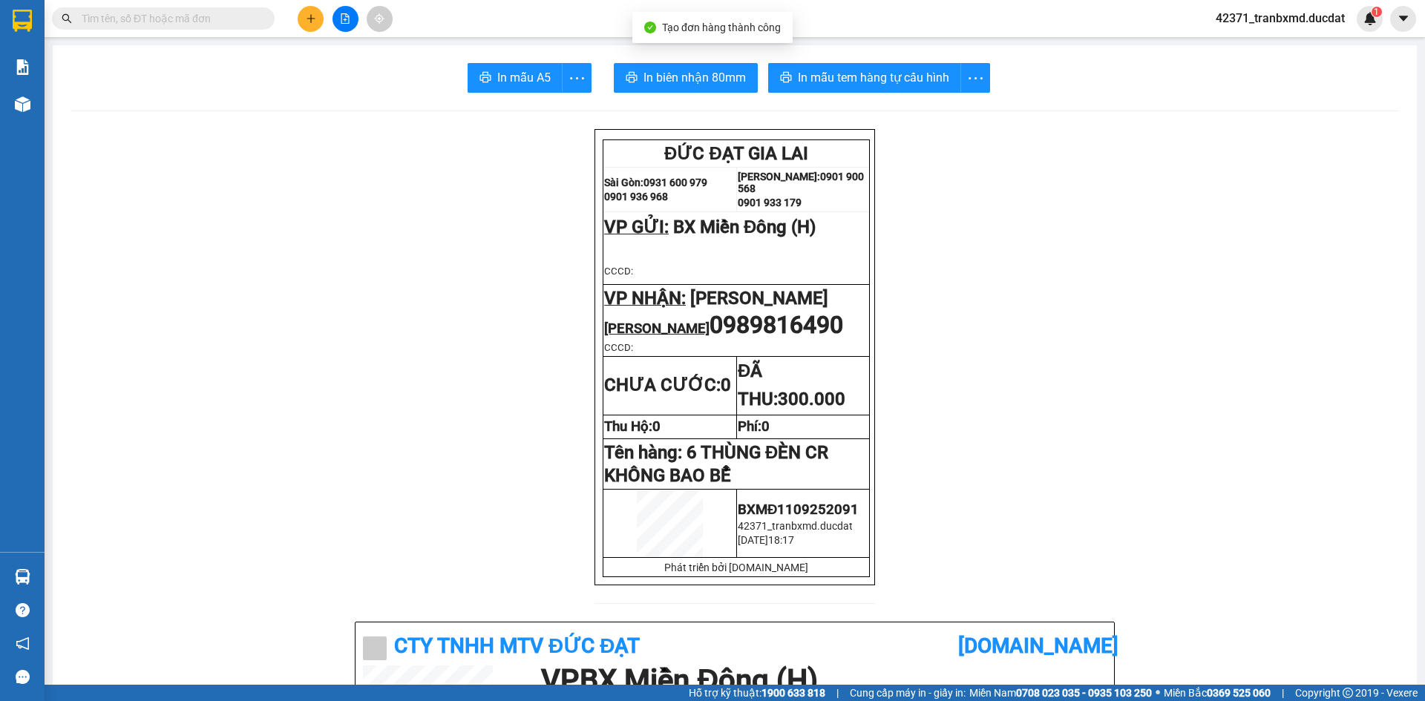
click at [682, 82] on span "In biên nhận 80mm" at bounding box center [694, 77] width 102 height 19
click at [317, 19] on button at bounding box center [311, 19] width 26 height 26
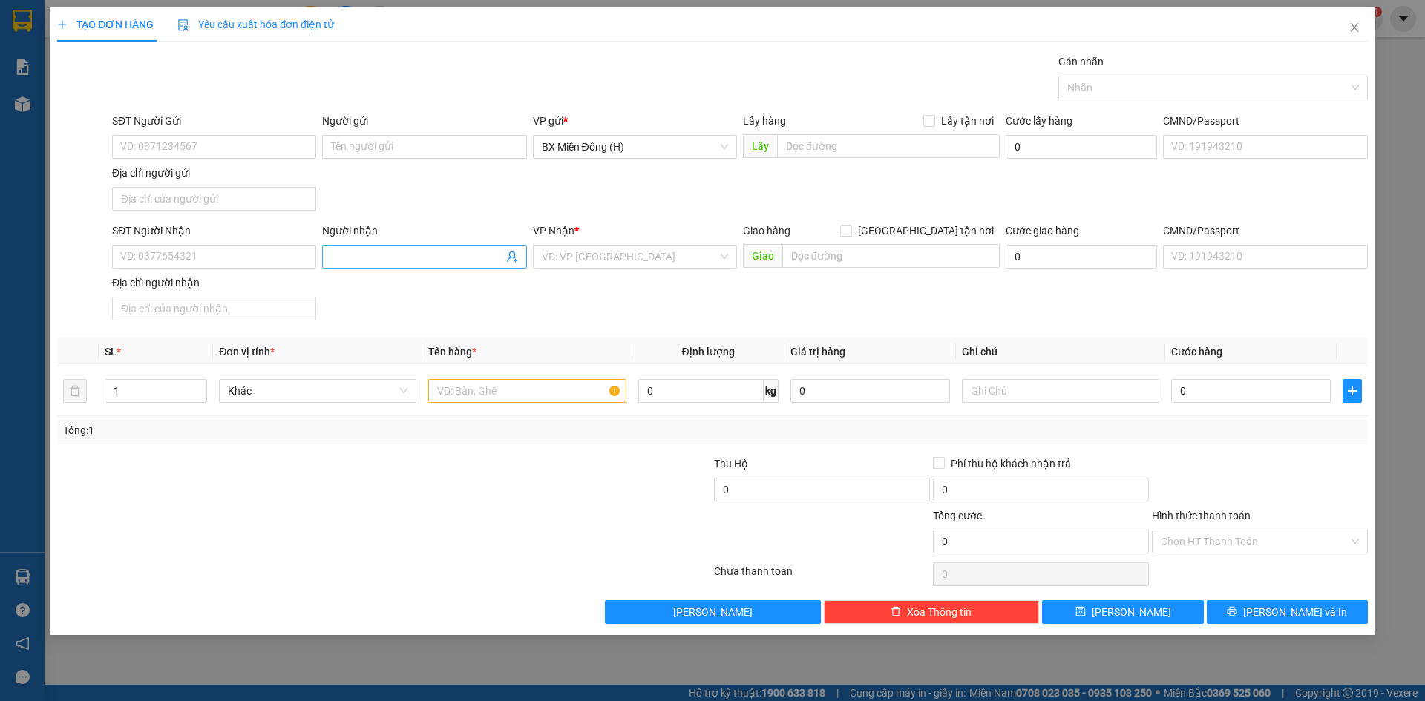
click at [352, 253] on input "Người nhận" at bounding box center [416, 257] width 171 height 16
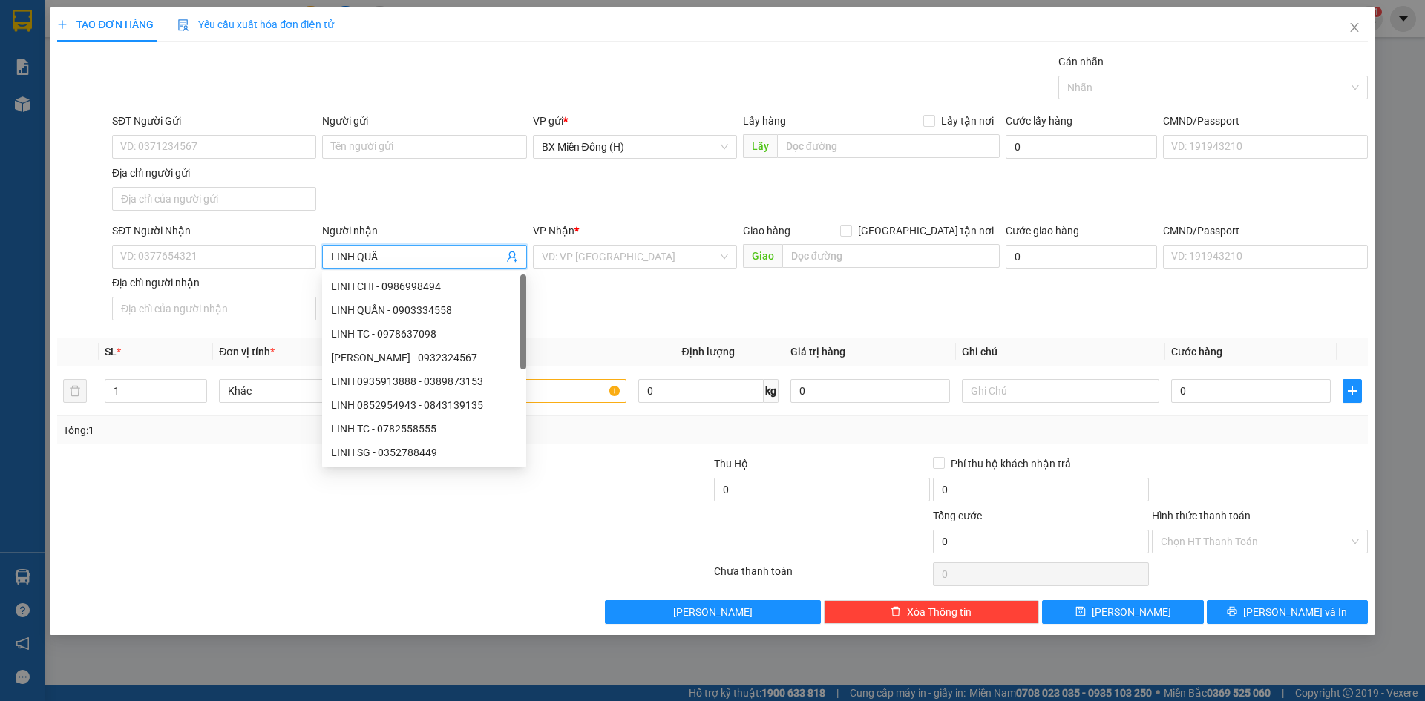
type input "LINH QUÂN"
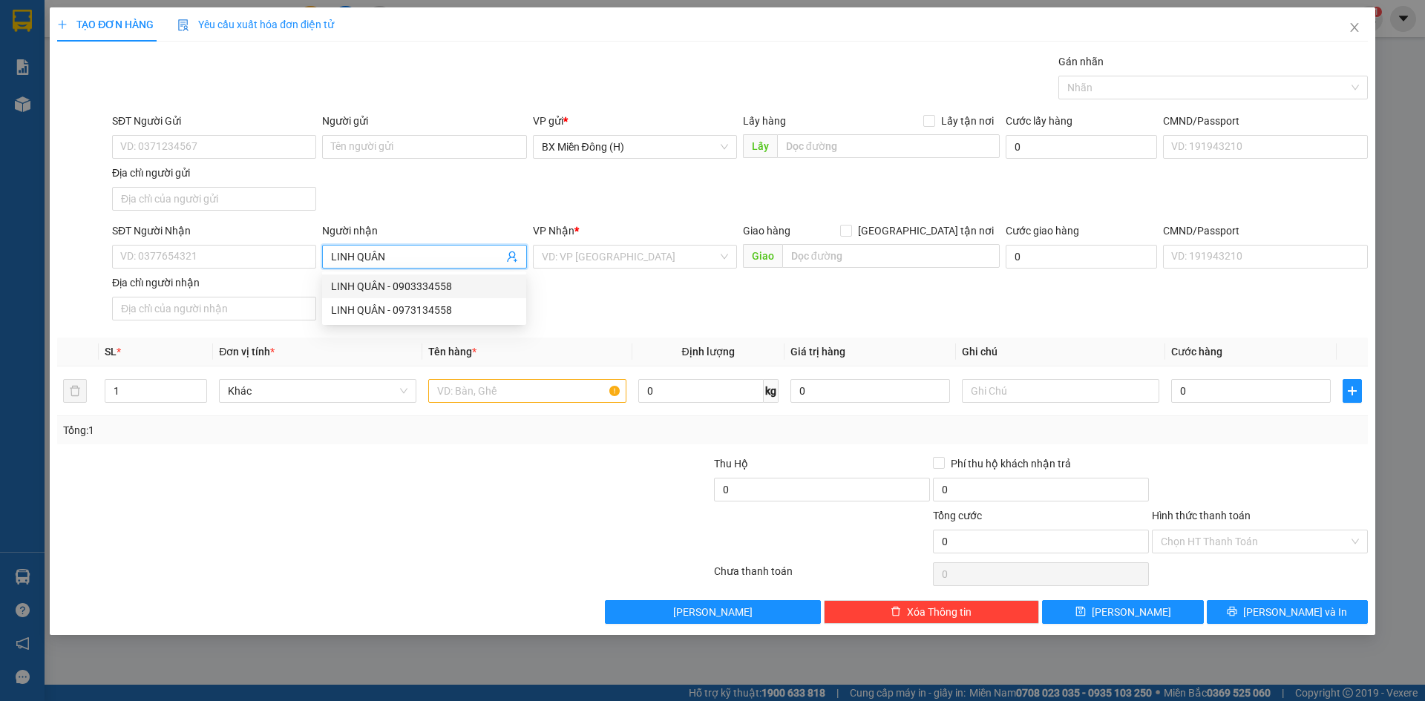
click at [447, 289] on div "LINH QUÂN - 0903334558" at bounding box center [424, 286] width 186 height 16
type input "0903334558"
type input "LINH QUÂN"
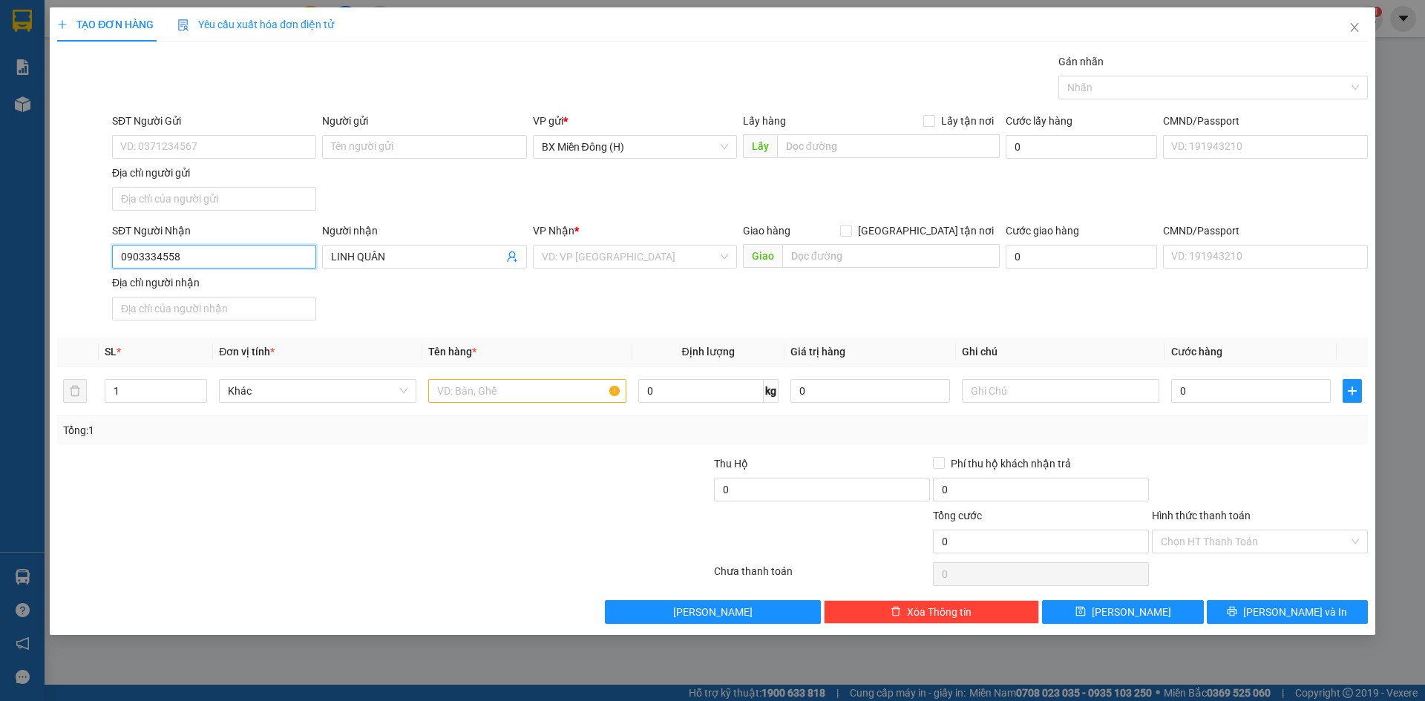
click at [240, 263] on input "0903334558" at bounding box center [214, 257] width 204 height 24
drag, startPoint x: 208, startPoint y: 255, endPoint x: 0, endPoint y: 287, distance: 210.2
click at [0, 287] on div "TẠO ĐƠN HÀNG Yêu cầu xuất hóa đơn điện tử Transit Pickup Surcharge Ids Transit …" at bounding box center [712, 350] width 1425 height 701
click at [188, 288] on div "0973134558 - LINH QUÂN" at bounding box center [214, 286] width 186 height 16
type input "0973134558"
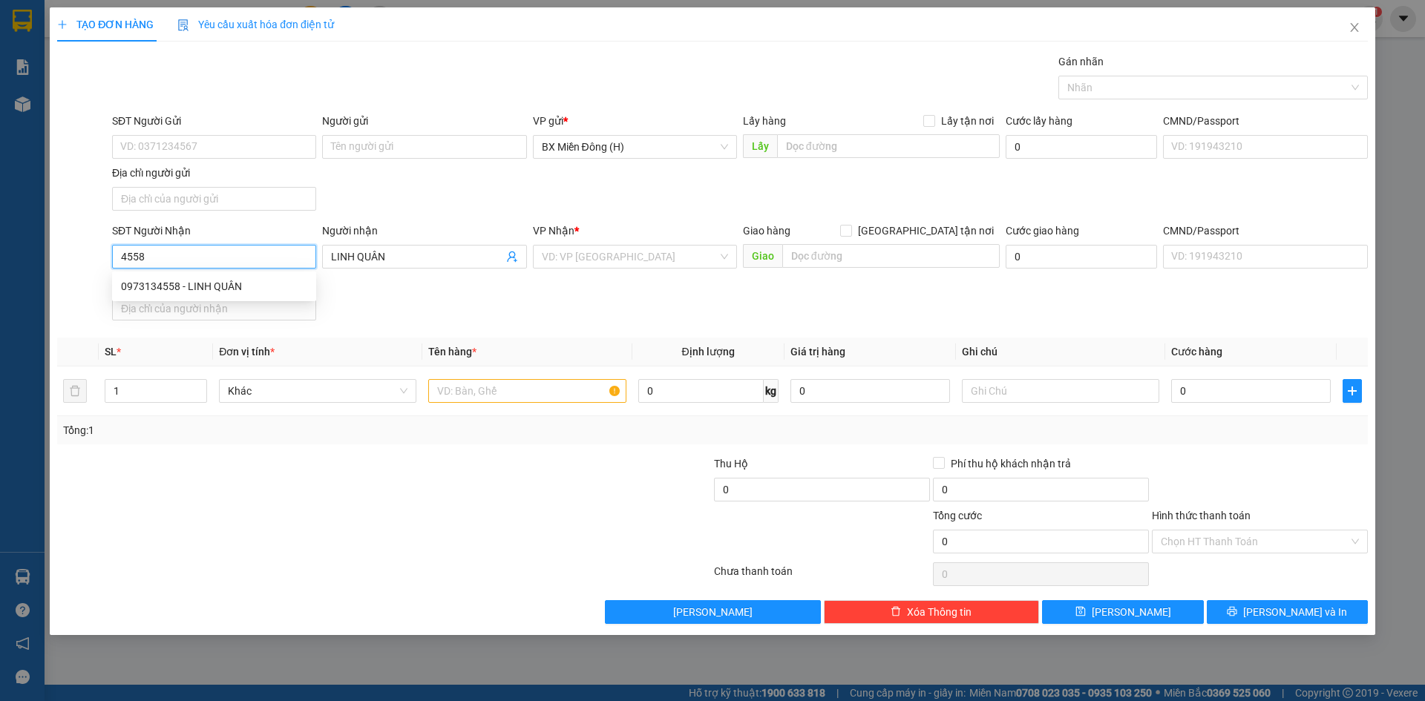
type input "LINH QUÂN"
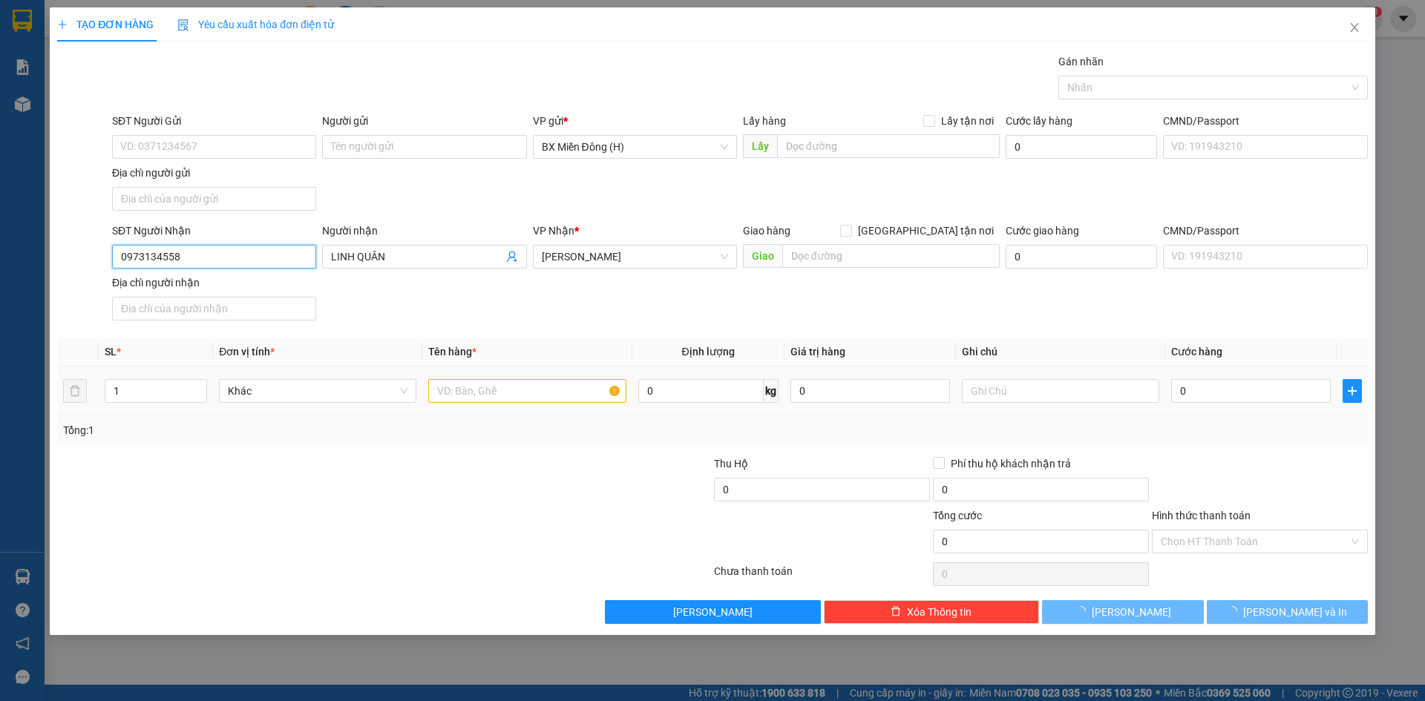
type input "0973134558"
click at [496, 398] on input "text" at bounding box center [526, 391] width 197 height 24
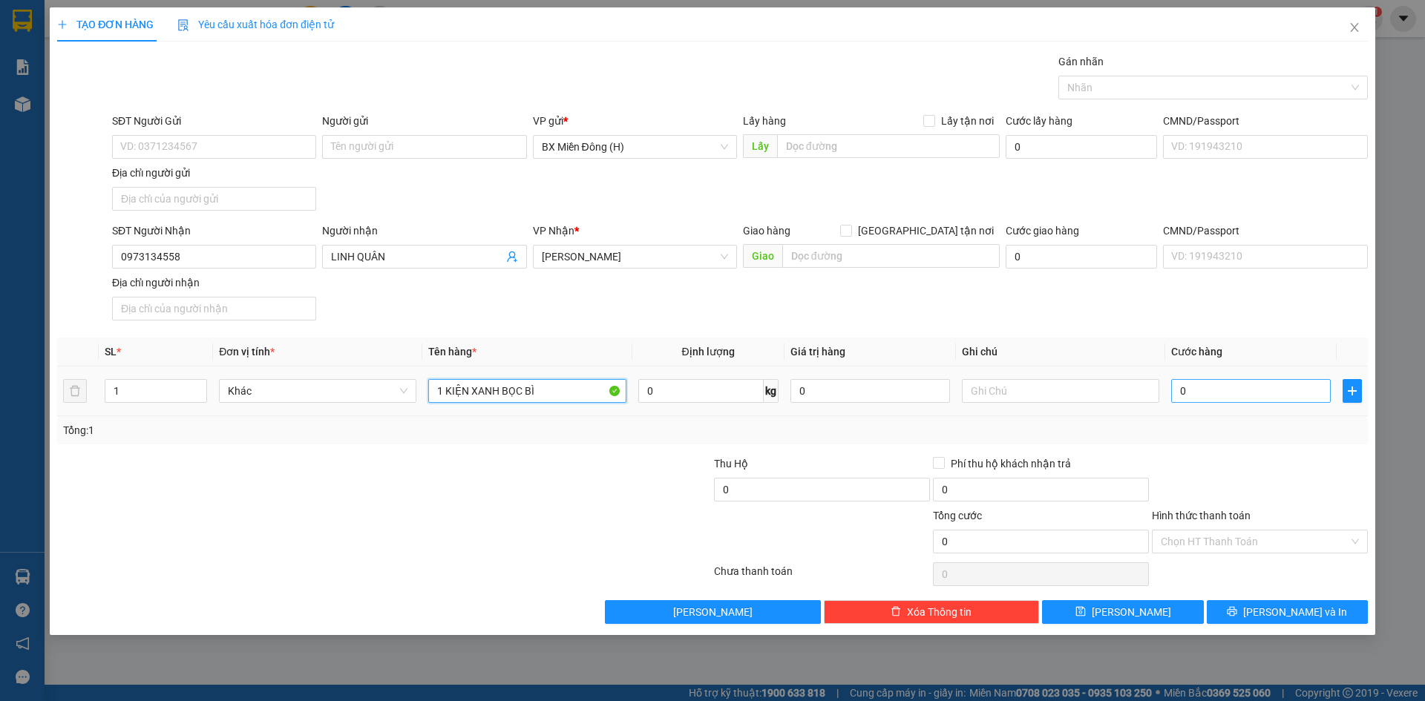
type input "1 KIỆN XANH BỌC BÌ"
click at [1266, 400] on input "0" at bounding box center [1251, 391] width 160 height 24
type input "006"
type input "6"
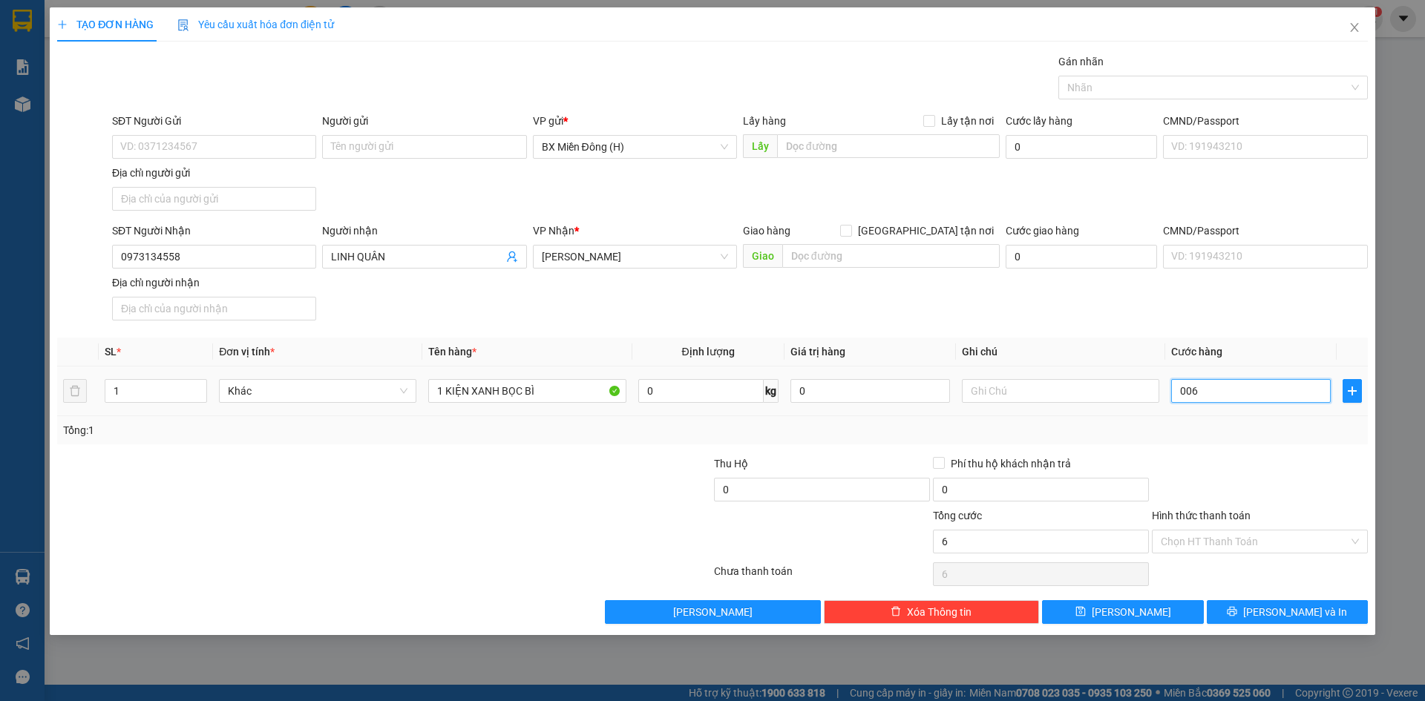
type input "0.060"
type input "60"
click at [1296, 610] on span "Lưu và In" at bounding box center [1295, 612] width 104 height 16
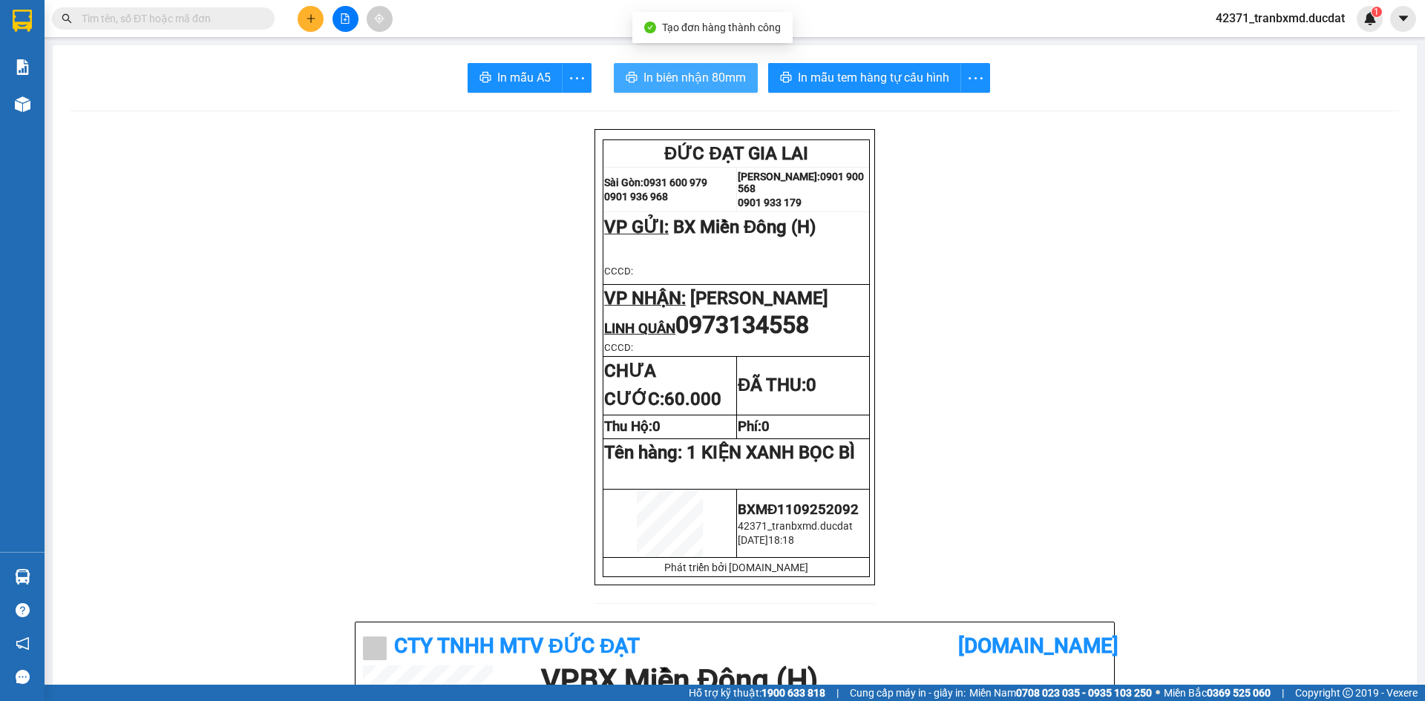
click at [731, 82] on span "In biên nhận 80mm" at bounding box center [694, 77] width 102 height 19
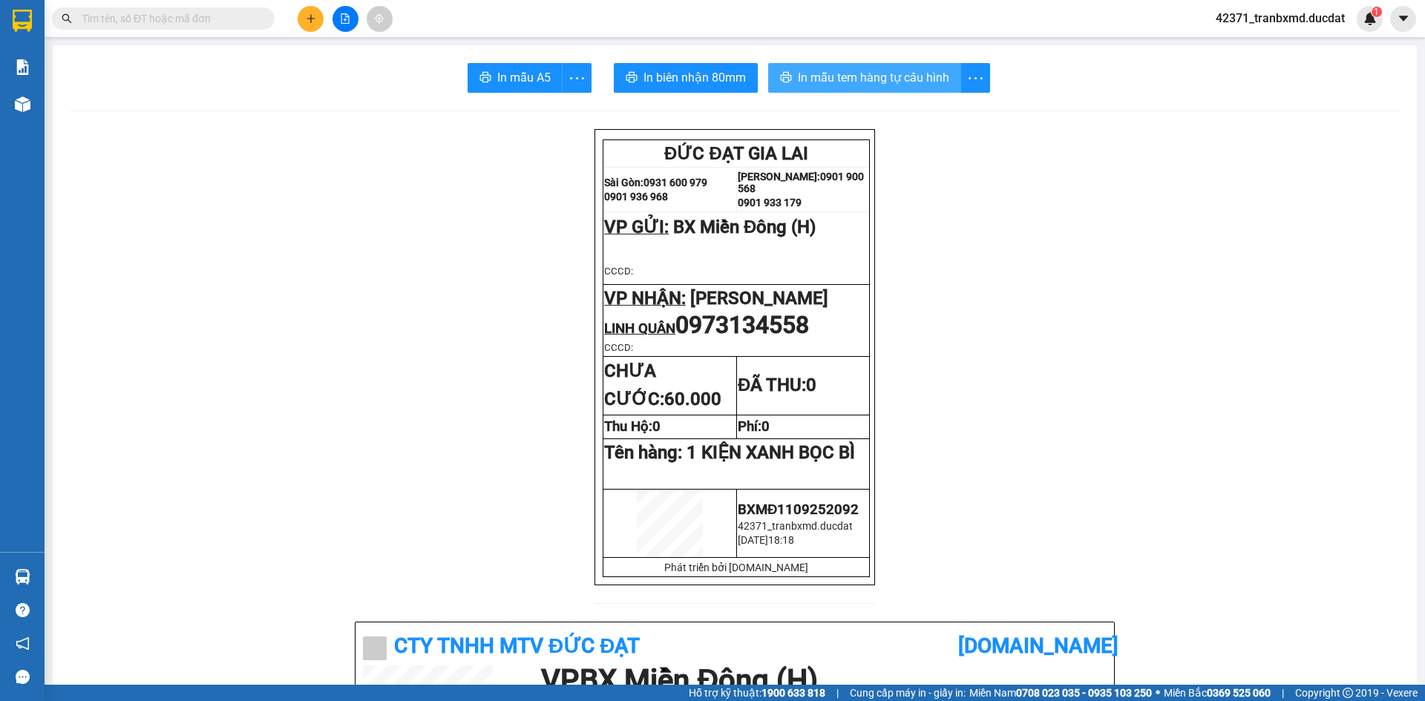
click at [828, 82] on span "In mẫu tem hàng tự cấu hình" at bounding box center [873, 77] width 151 height 19
click at [304, 21] on button at bounding box center [311, 19] width 26 height 26
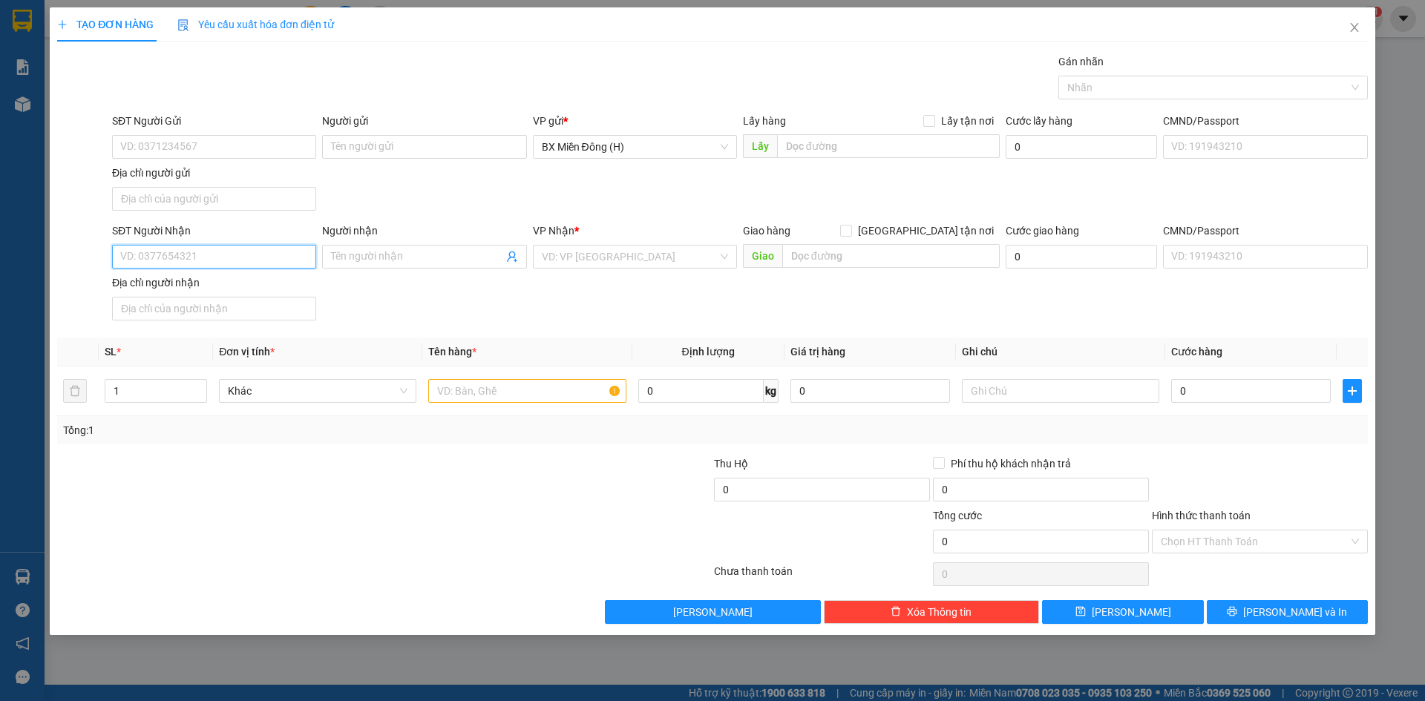
click at [211, 258] on input "SĐT Người Nhận" at bounding box center [214, 257] width 204 height 24
click at [194, 279] on div "0987767369" at bounding box center [214, 286] width 186 height 16
type input "0987767369"
click at [526, 387] on input "text" at bounding box center [526, 391] width 197 height 24
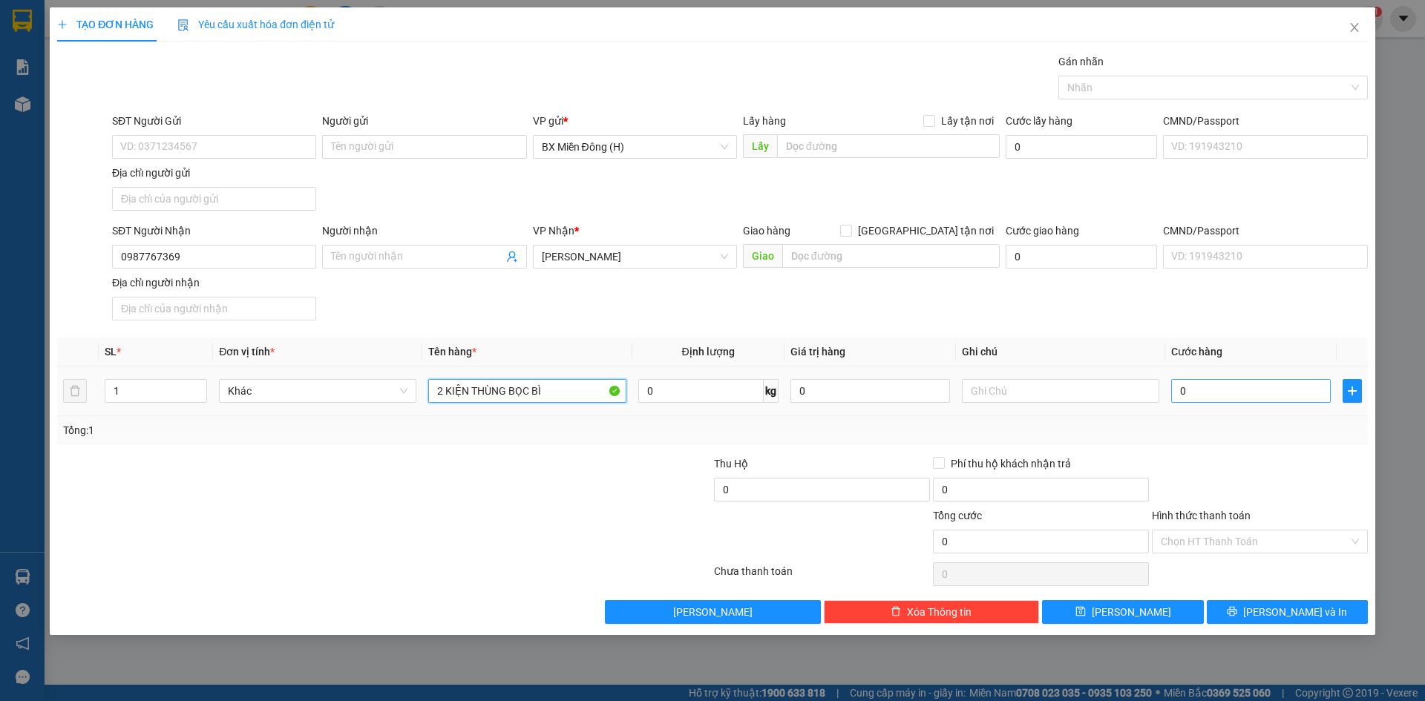
type input "2 KIỆN THÙNG BỌC BÌ"
click at [1215, 401] on input "0" at bounding box center [1251, 391] width 160 height 24
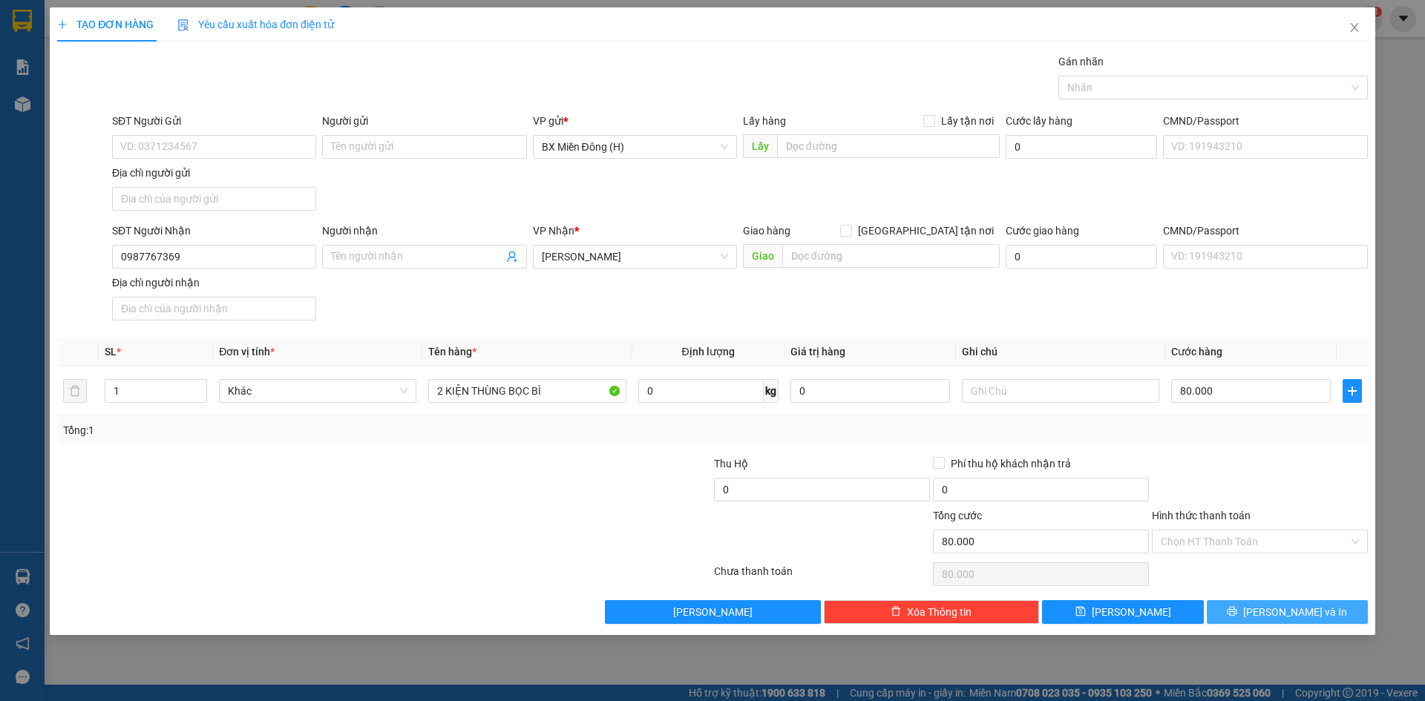
click at [1237, 608] on icon "printer" at bounding box center [1232, 611] width 10 height 10
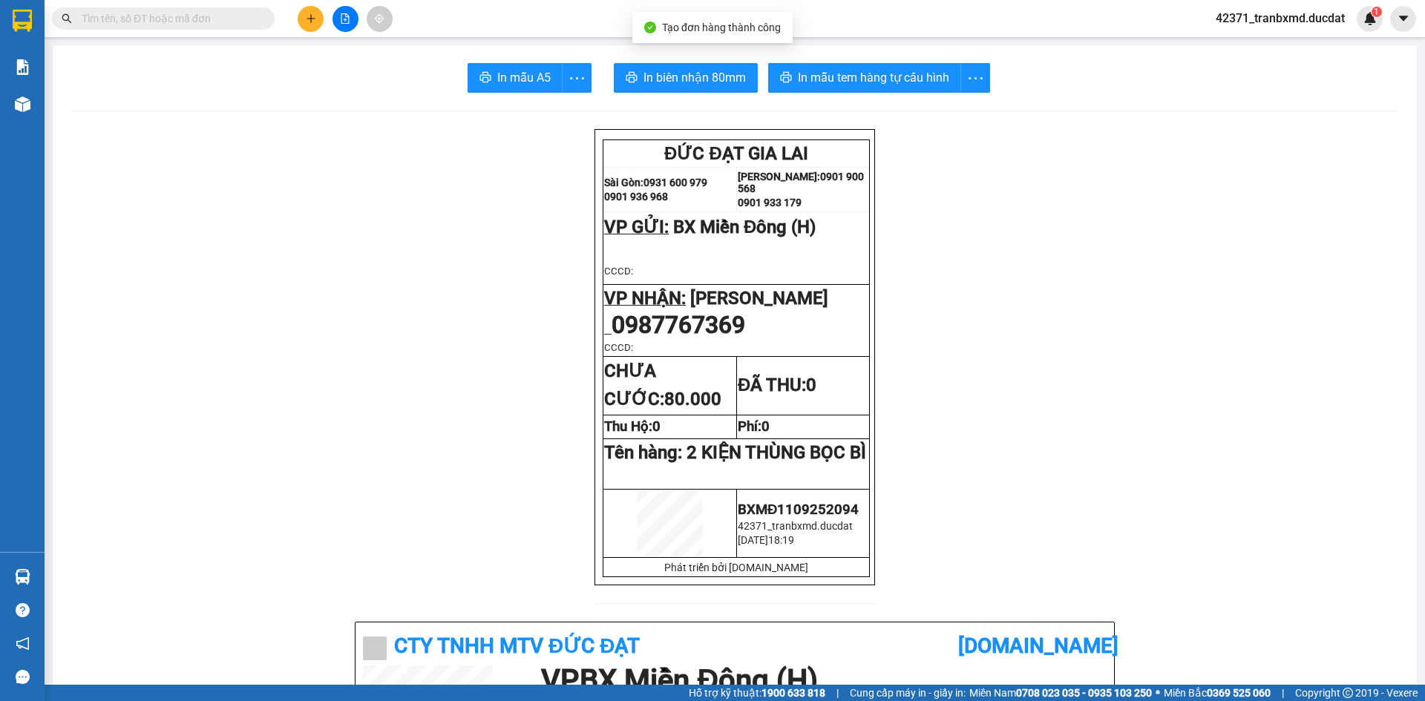
click at [718, 66] on button "In biên nhận 80mm" at bounding box center [686, 78] width 144 height 30
click at [902, 76] on span "In mẫu tem hàng tự cấu hình" at bounding box center [873, 77] width 151 height 19
click at [819, 88] on button "In mẫu tem hàng tự cấu hình" at bounding box center [864, 78] width 193 height 30
click at [308, 7] on button at bounding box center [311, 19] width 26 height 26
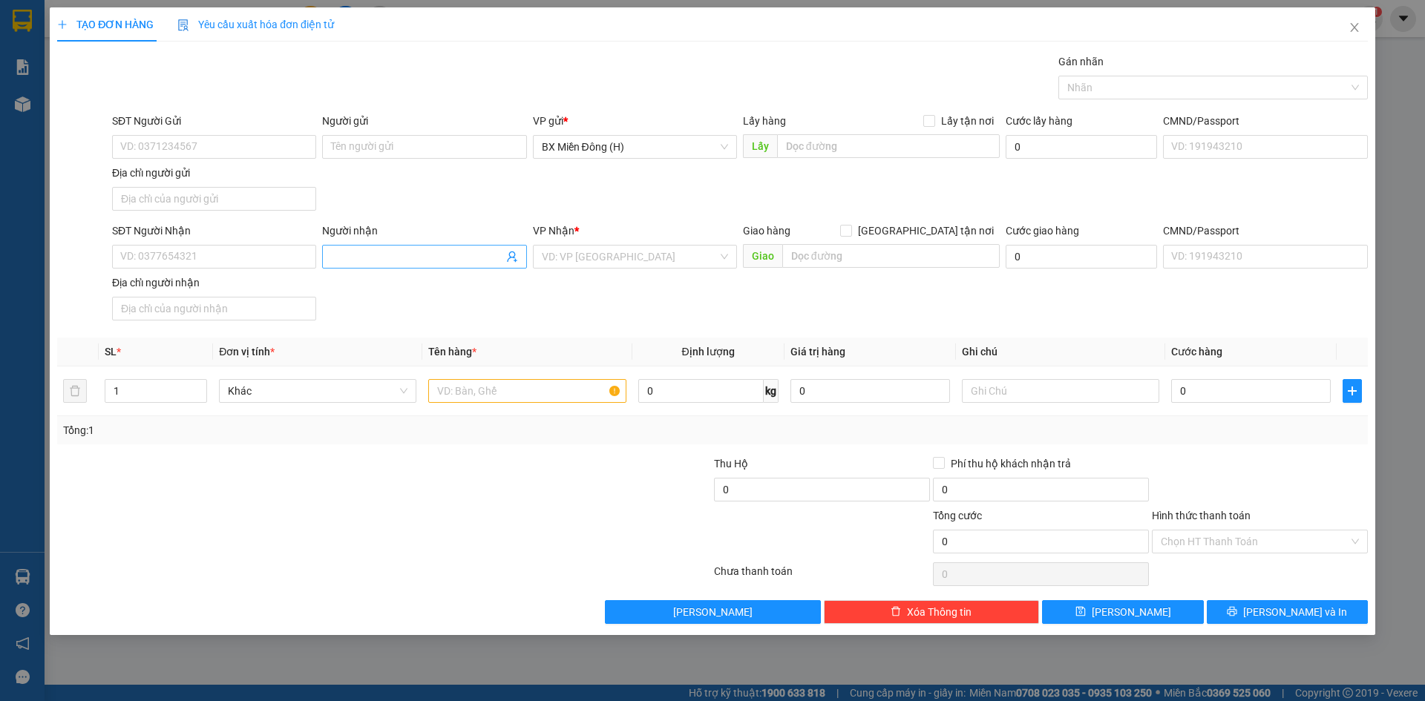
click at [383, 261] on input "Người nhận" at bounding box center [416, 257] width 171 height 16
type input "V"
click at [188, 258] on input "SĐT Người Nhận" at bounding box center [214, 257] width 204 height 24
click at [188, 295] on div "0338876778" at bounding box center [214, 287] width 204 height 24
type input "0338876778"
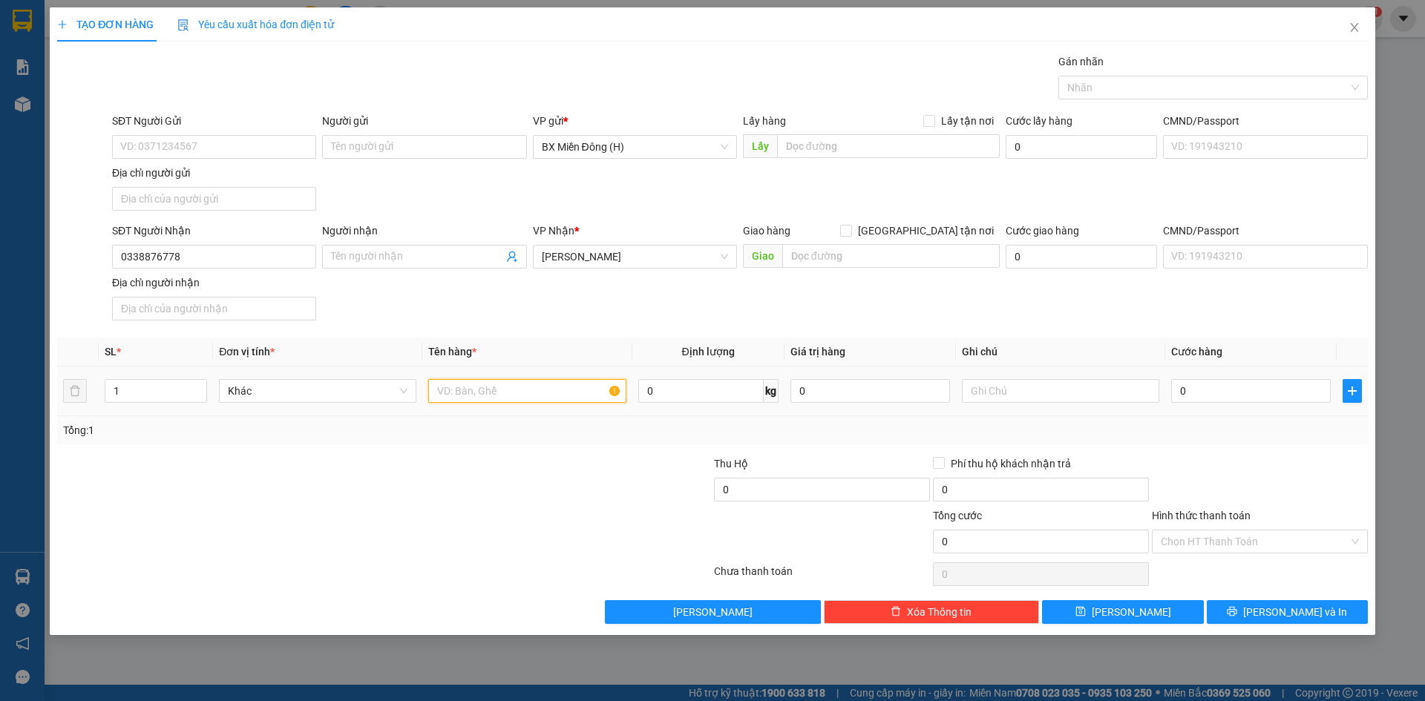
click at [512, 398] on input "text" at bounding box center [526, 391] width 197 height 24
click at [453, 398] on input "text" at bounding box center [526, 391] width 197 height 24
click at [459, 390] on input "text" at bounding box center [526, 391] width 197 height 24
type input "3"
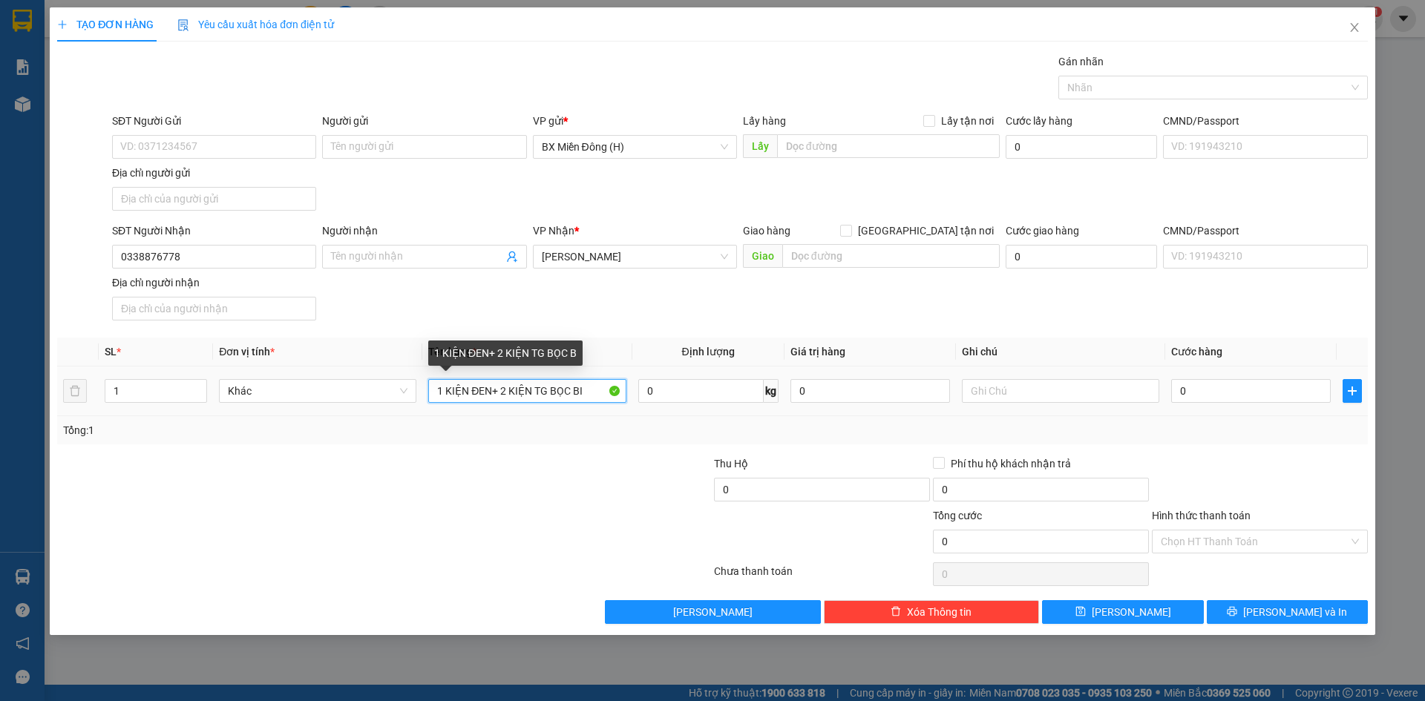
type input "1 KIỆN ĐEN+ 2 KIỆN TG BỌC BÌ"
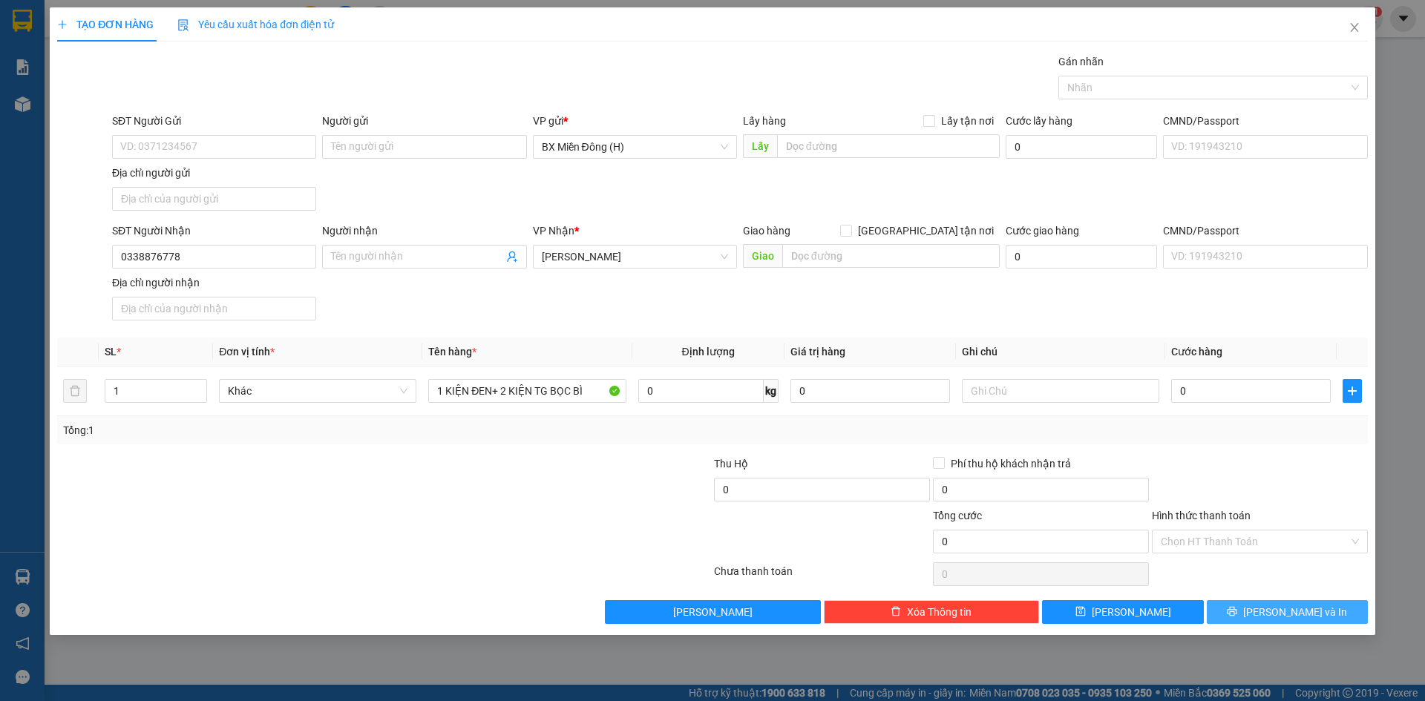
click at [1326, 607] on button "Lưu và In" at bounding box center [1287, 612] width 161 height 24
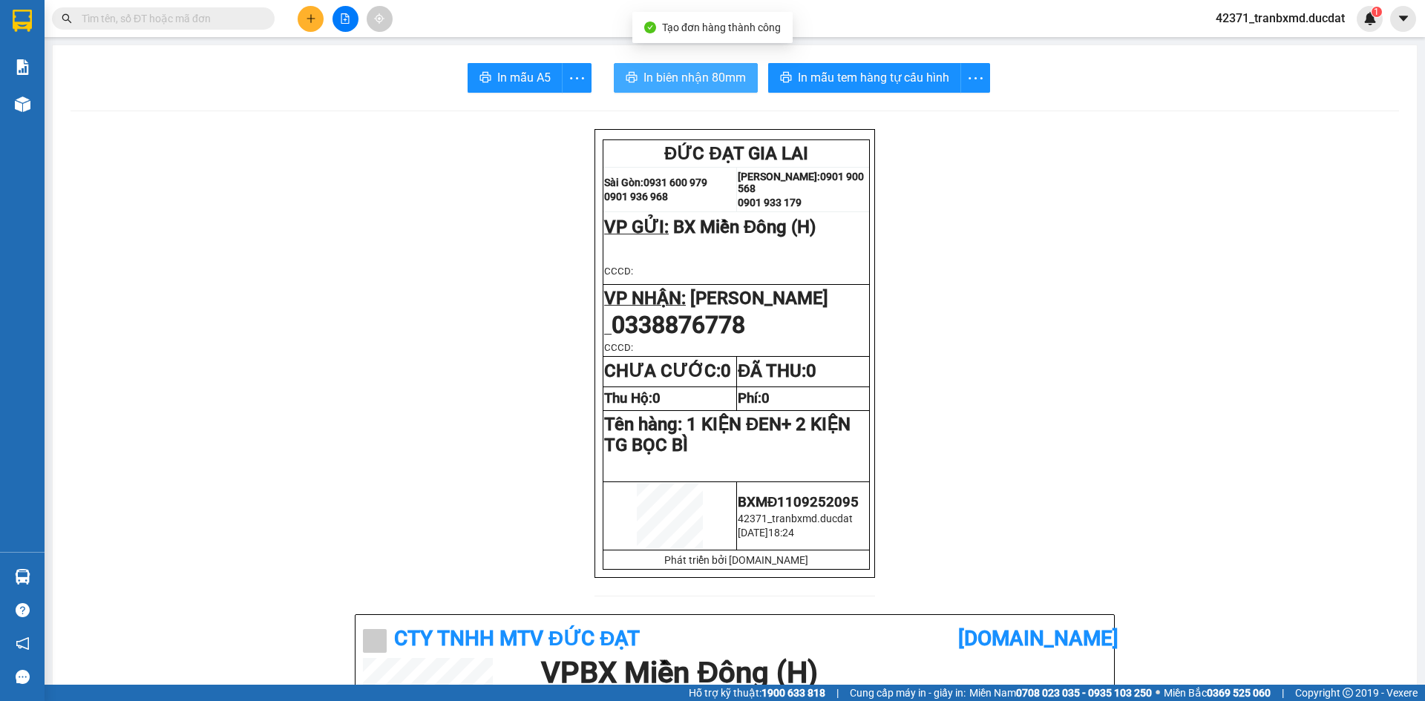
click at [718, 73] on span "In biên nhận 80mm" at bounding box center [694, 77] width 102 height 19
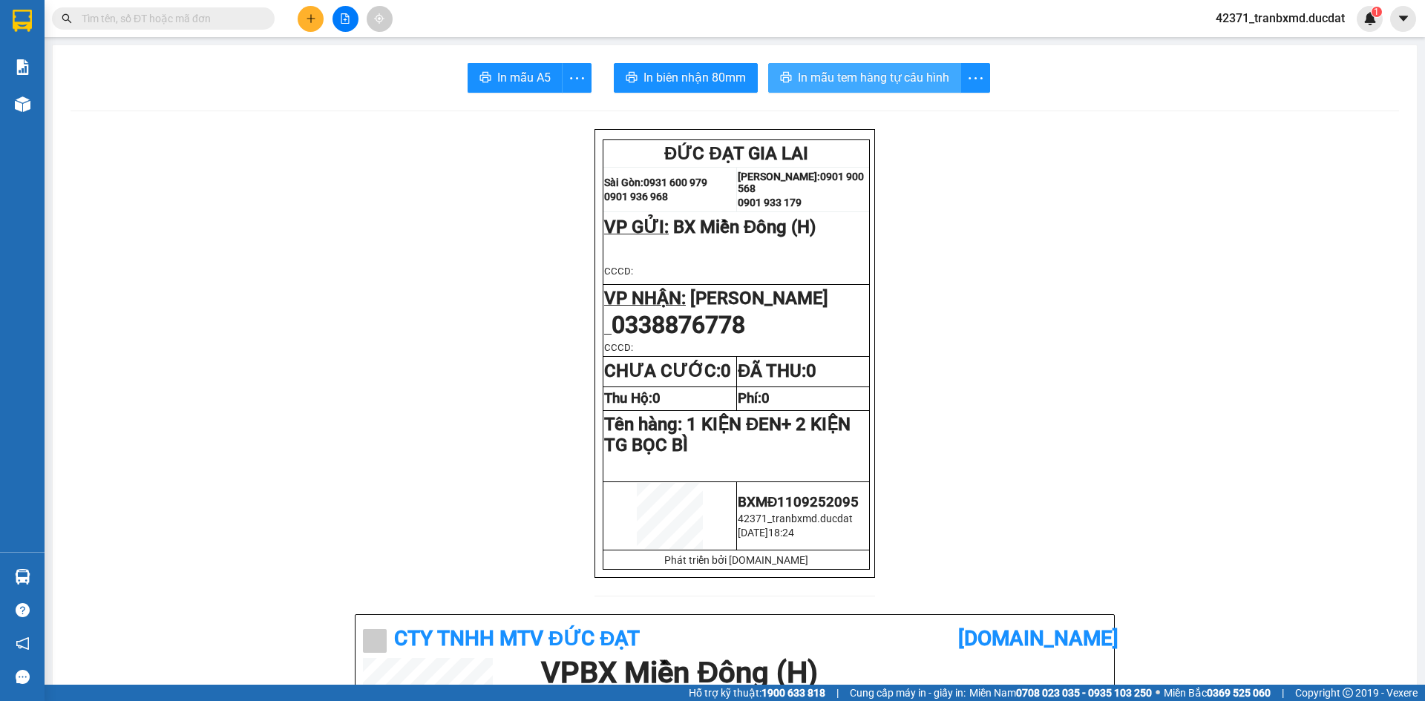
click at [865, 70] on span "In mẫu tem hàng tự cấu hình" at bounding box center [873, 77] width 151 height 19
click at [309, 20] on icon "plus" at bounding box center [311, 18] width 10 height 10
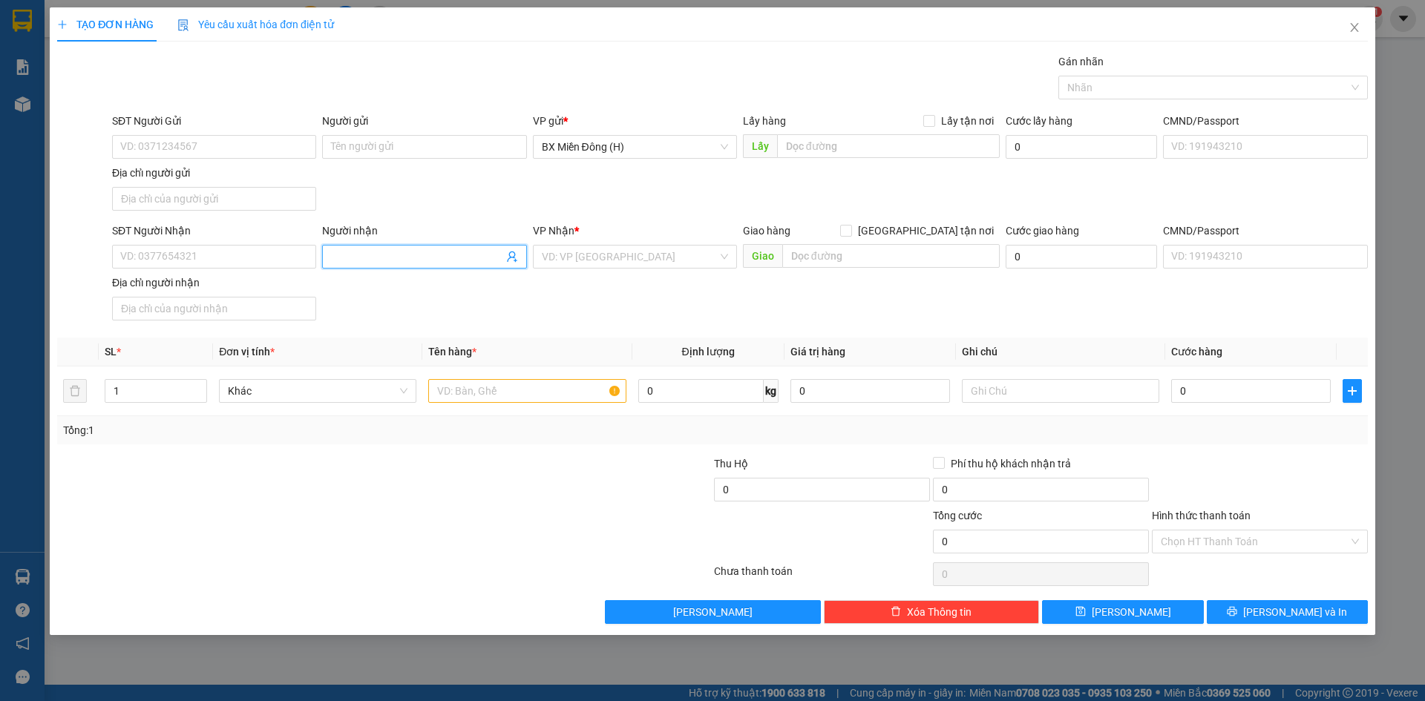
click at [397, 252] on input "Người nhận" at bounding box center [416, 257] width 171 height 16
click at [458, 392] on input "text" at bounding box center [526, 391] width 197 height 24
type input "1 HỘP CC"
click at [1302, 388] on input "0" at bounding box center [1251, 391] width 160 height 24
type input "0.032"
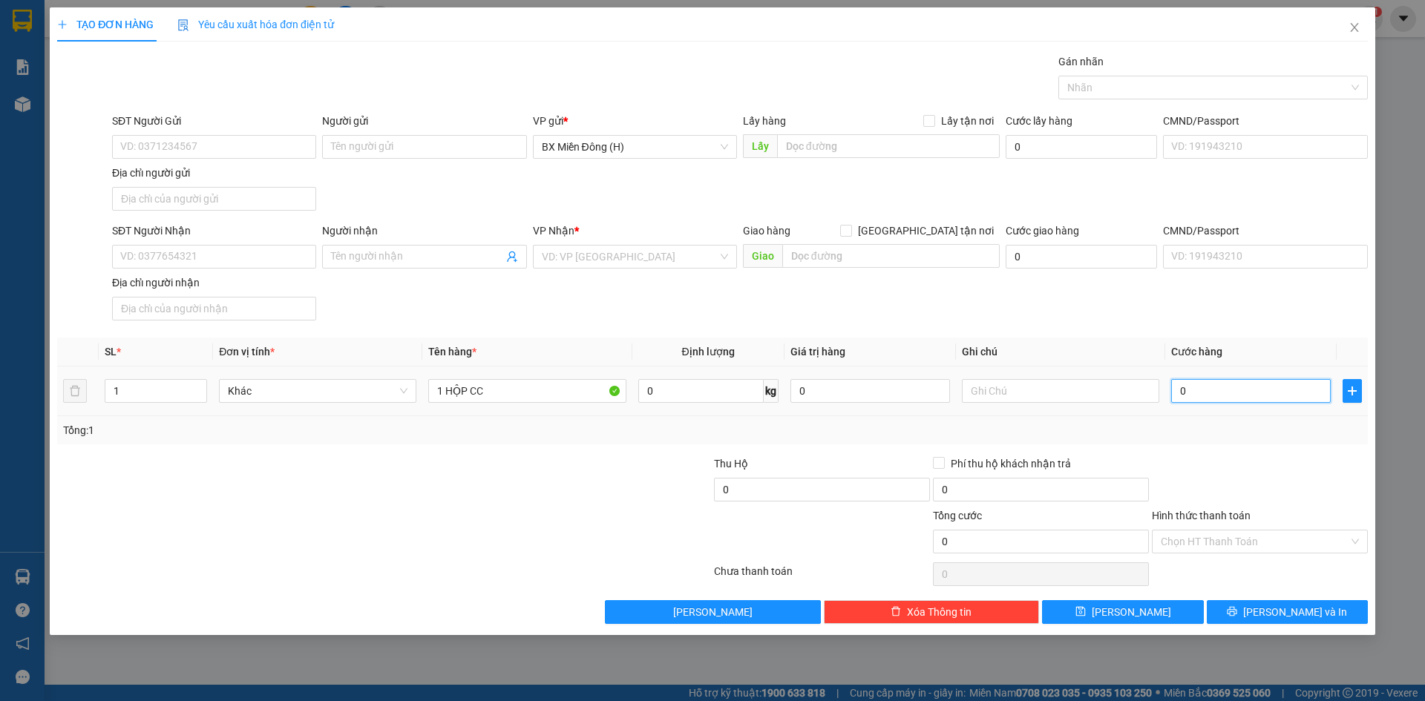
type input "32"
type input "003"
type input "3"
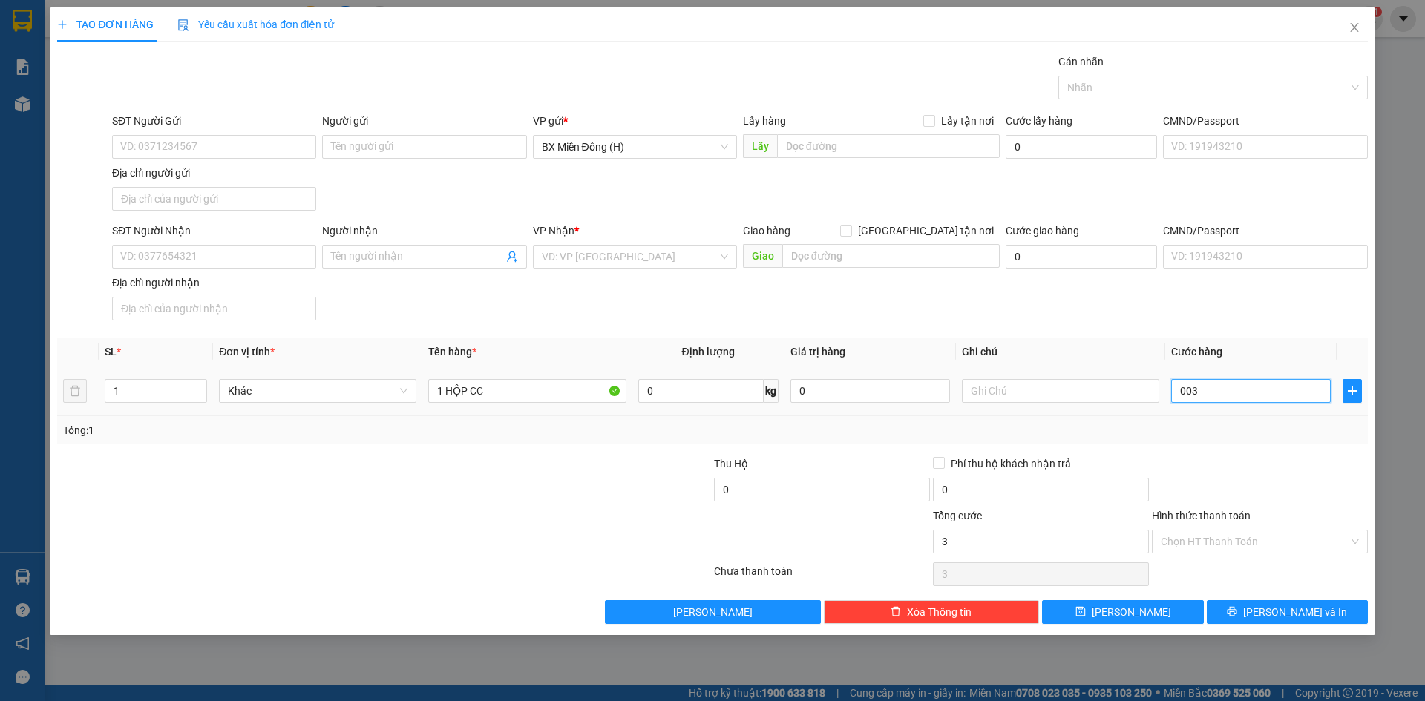
type input "0.030"
type input "30"
type input "30.000"
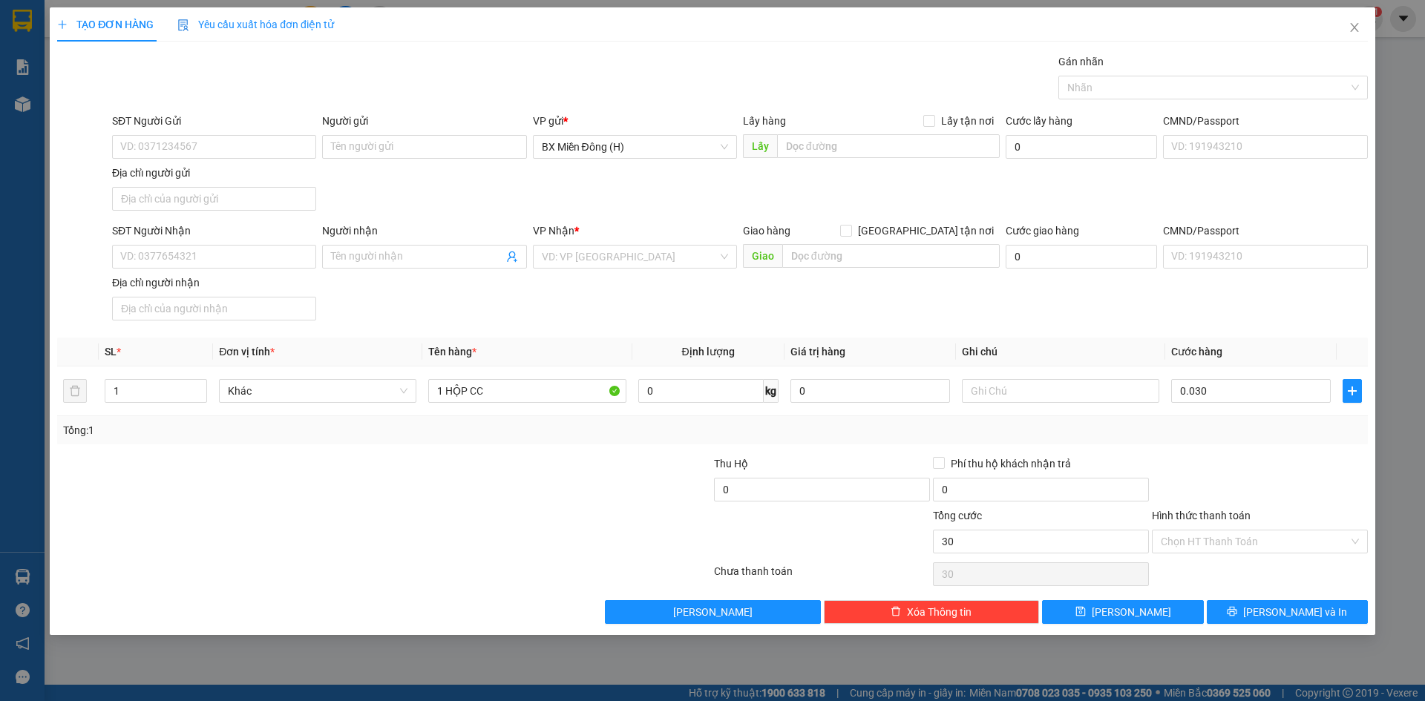
type input "30.000"
drag, startPoint x: 225, startPoint y: 244, endPoint x: 227, endPoint y: 254, distance: 9.9
click at [226, 252] on div "SĐT Người Nhận VD: 0377654321" at bounding box center [214, 249] width 204 height 52
click at [227, 254] on input "SĐT Người Nhận" at bounding box center [214, 257] width 204 height 24
type input "0968805000"
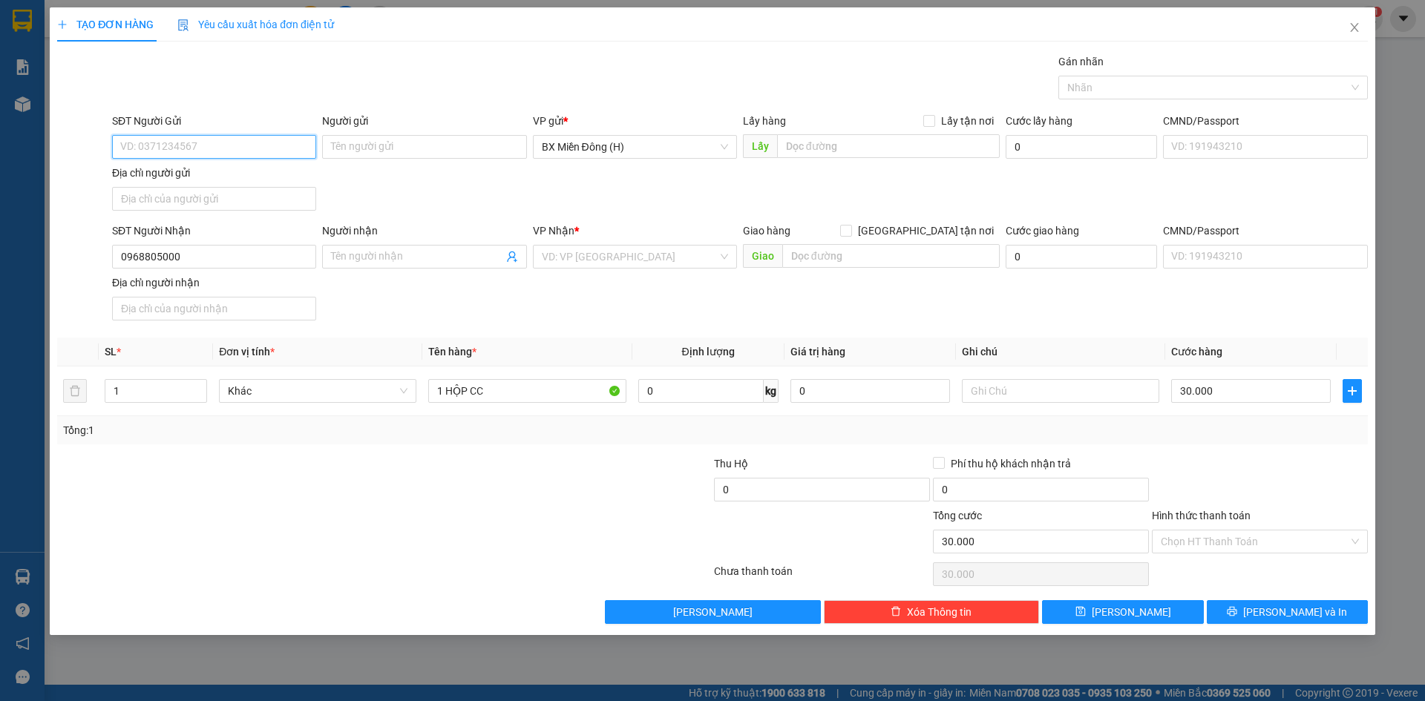
click at [142, 145] on input "SĐT Người Gửi" at bounding box center [214, 147] width 204 height 24
click at [573, 263] on input "search" at bounding box center [630, 257] width 176 height 22
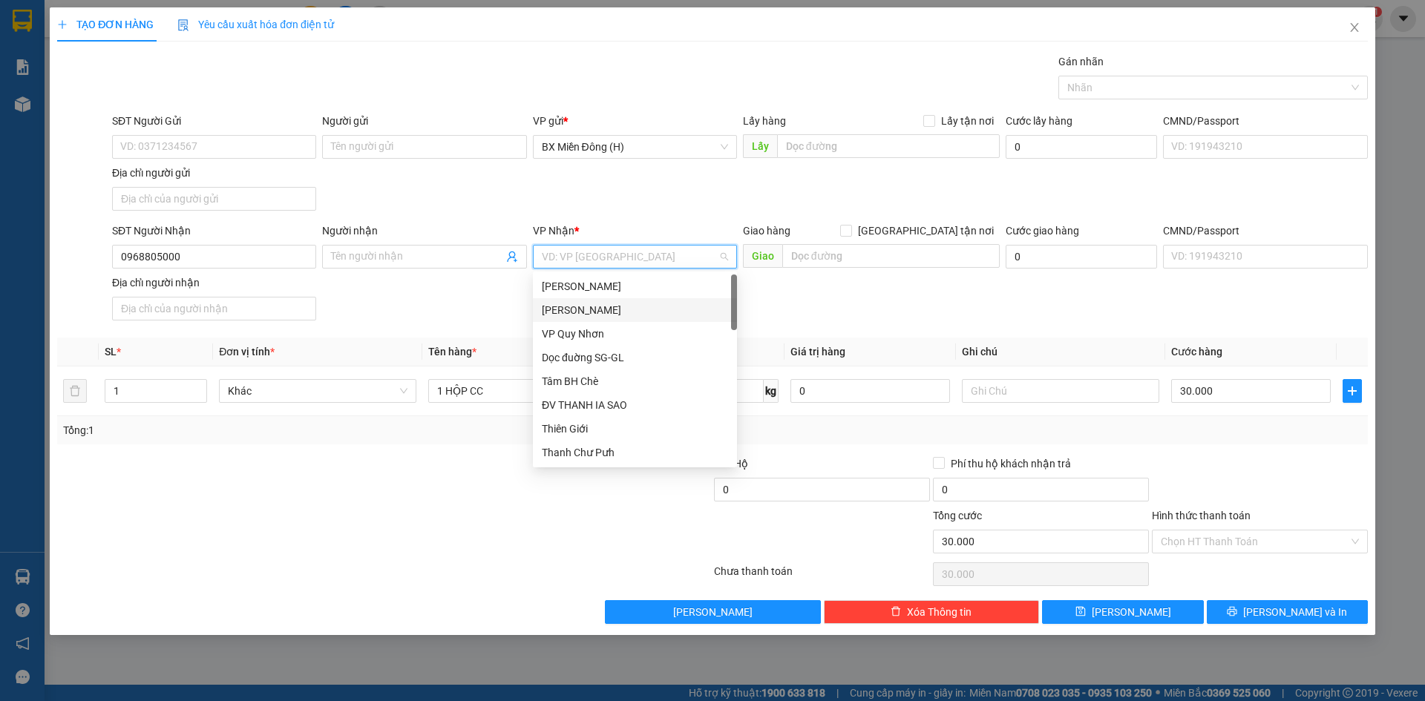
click at [585, 312] on div "[PERSON_NAME] Đình [PERSON_NAME]" at bounding box center [635, 310] width 186 height 16
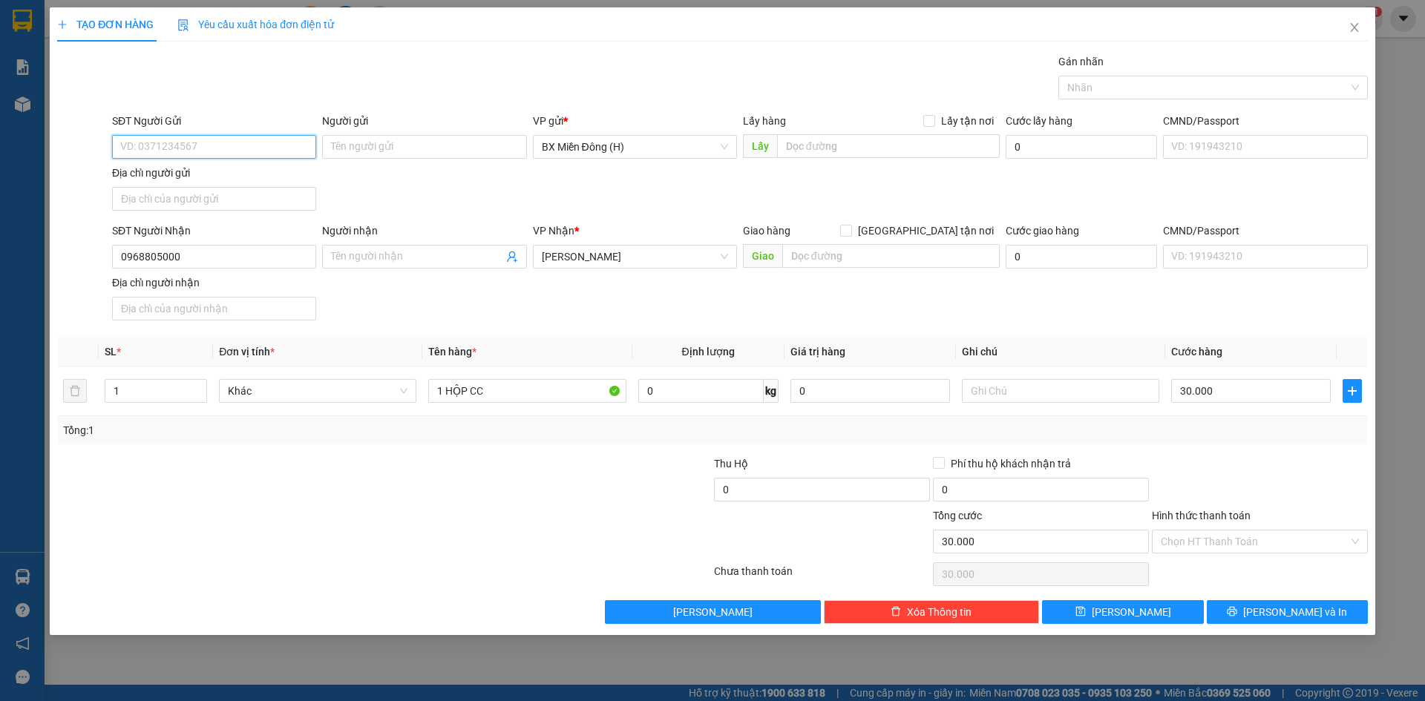
click at [209, 137] on input "SĐT Người Gửi" at bounding box center [214, 147] width 204 height 24
type input "0972262322"
click at [1276, 616] on span "Lưu và In" at bounding box center [1295, 612] width 104 height 16
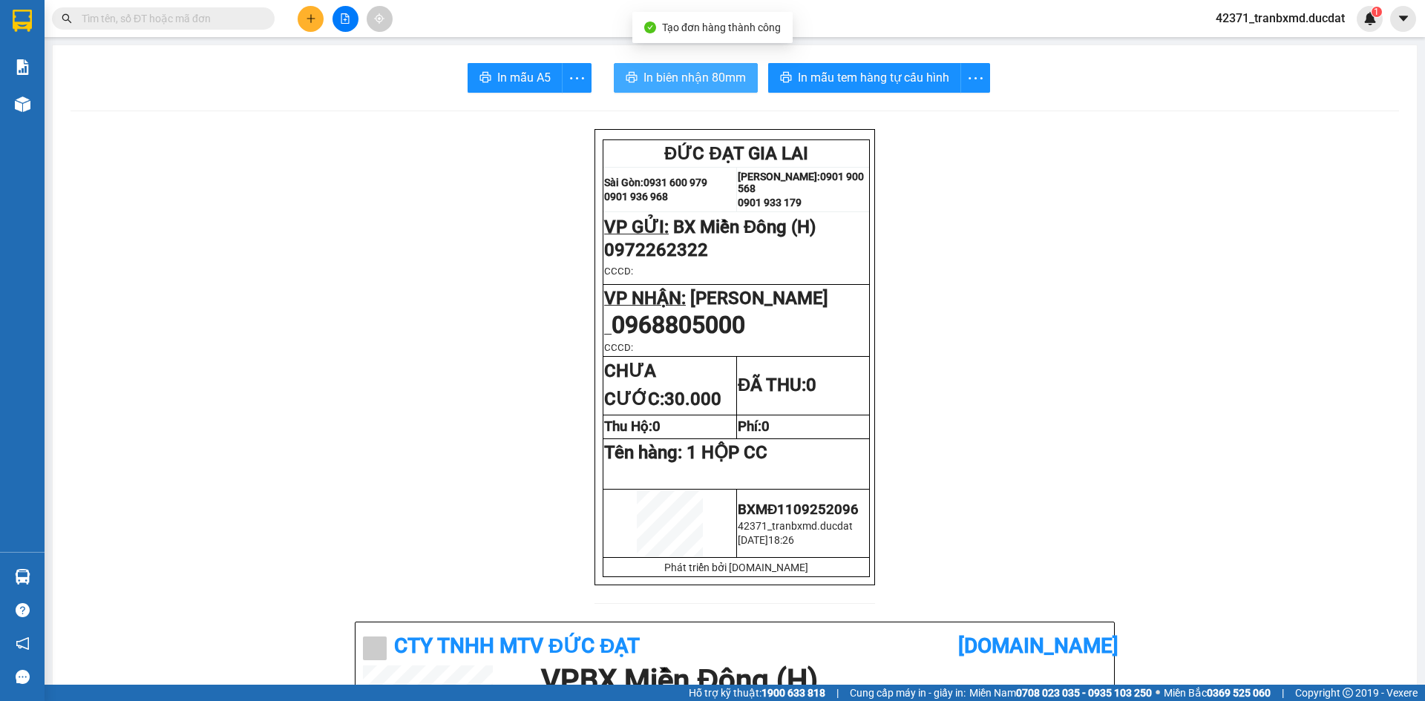
click at [643, 85] on span "In biên nhận 80mm" at bounding box center [694, 77] width 102 height 19
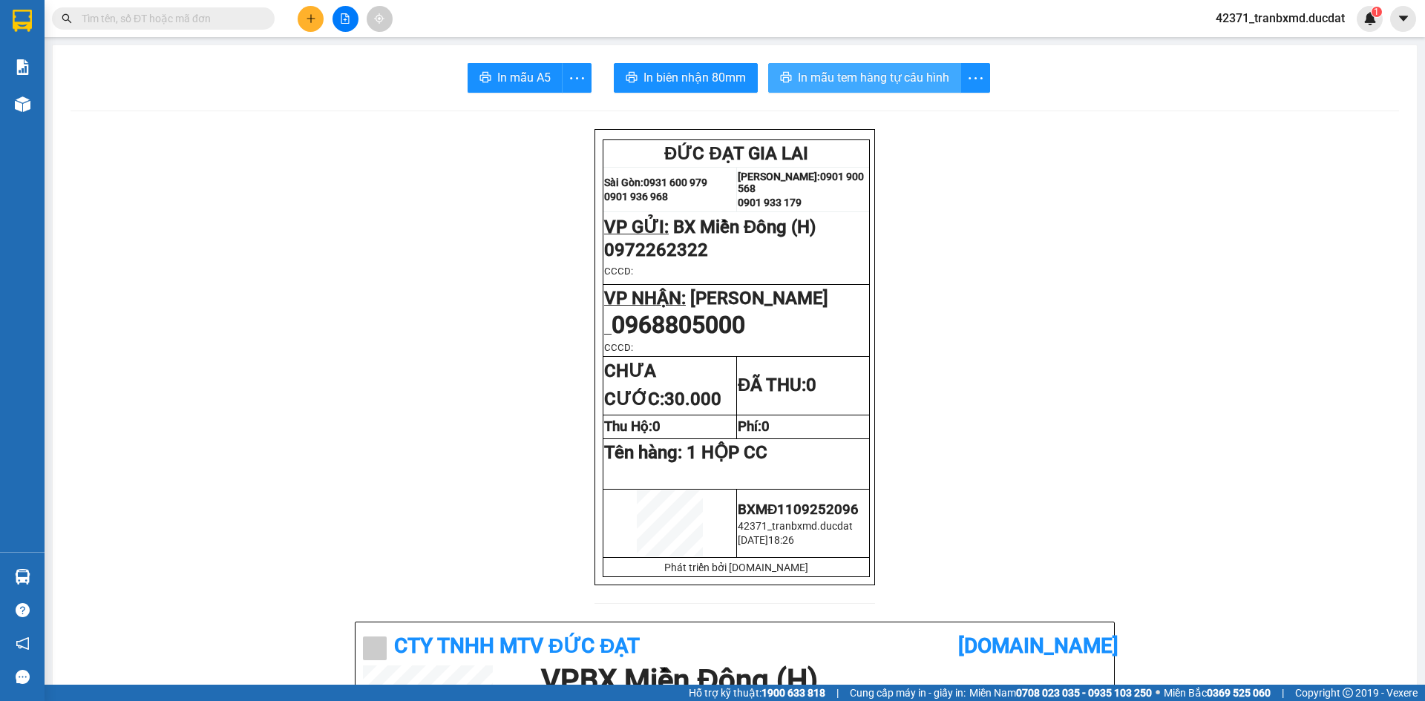
click at [816, 78] on span "In mẫu tem hàng tự cấu hình" at bounding box center [873, 77] width 151 height 19
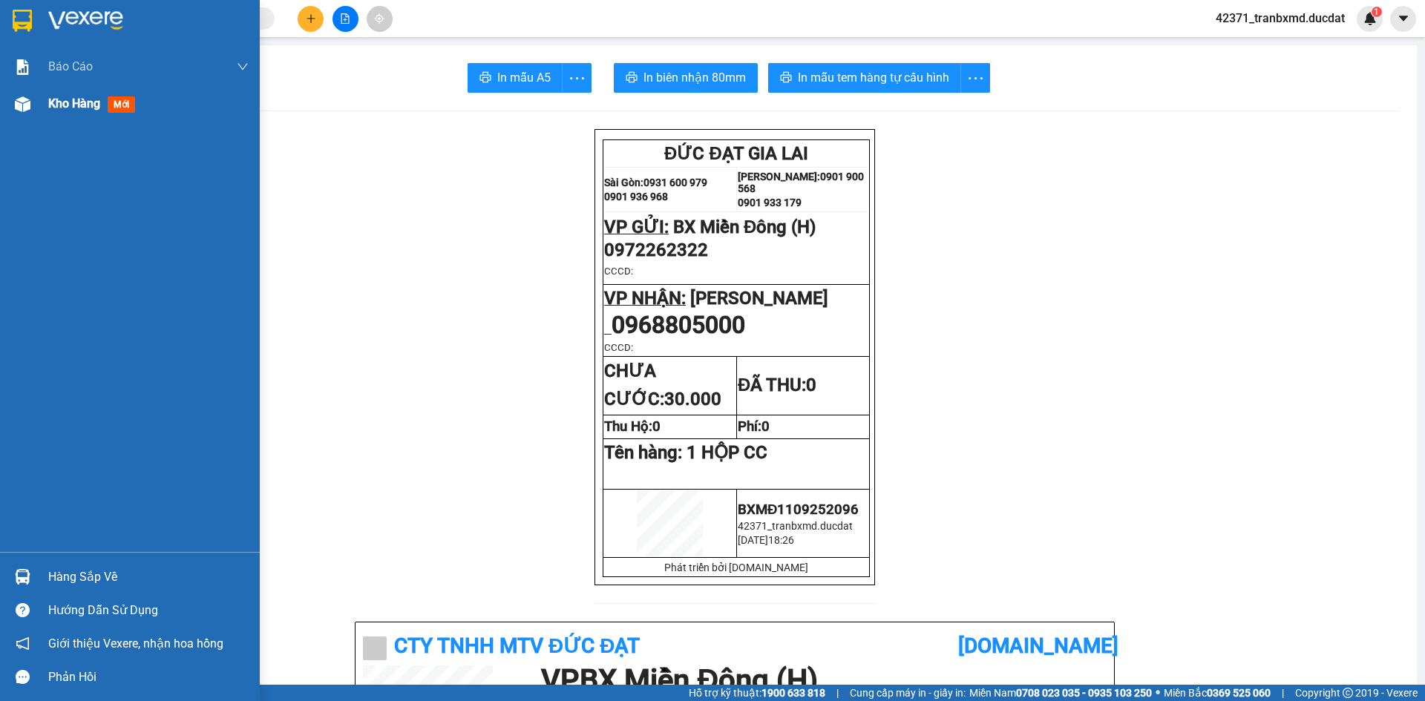
click at [50, 95] on div "Kho hàng mới" at bounding box center [94, 103] width 93 height 19
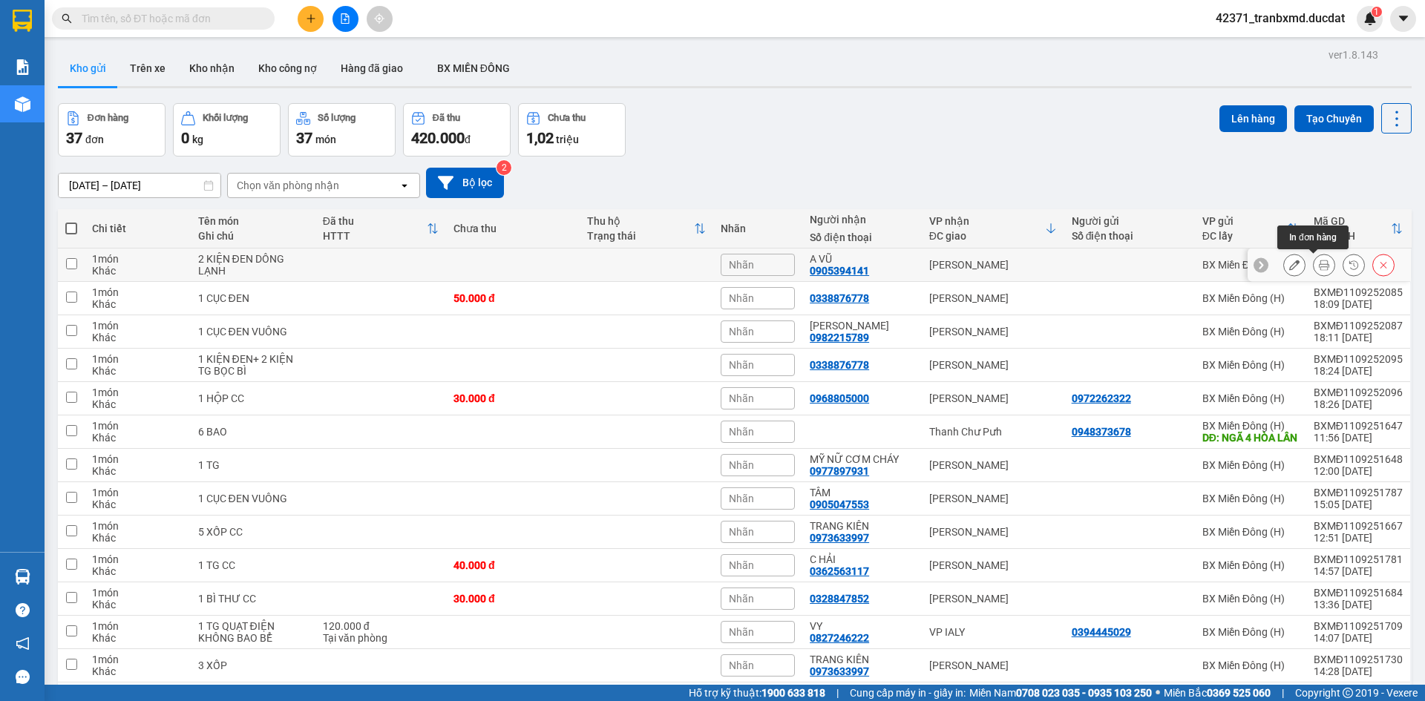
click at [1292, 272] on div at bounding box center [1294, 265] width 22 height 22
click at [1284, 263] on button at bounding box center [1294, 265] width 21 height 26
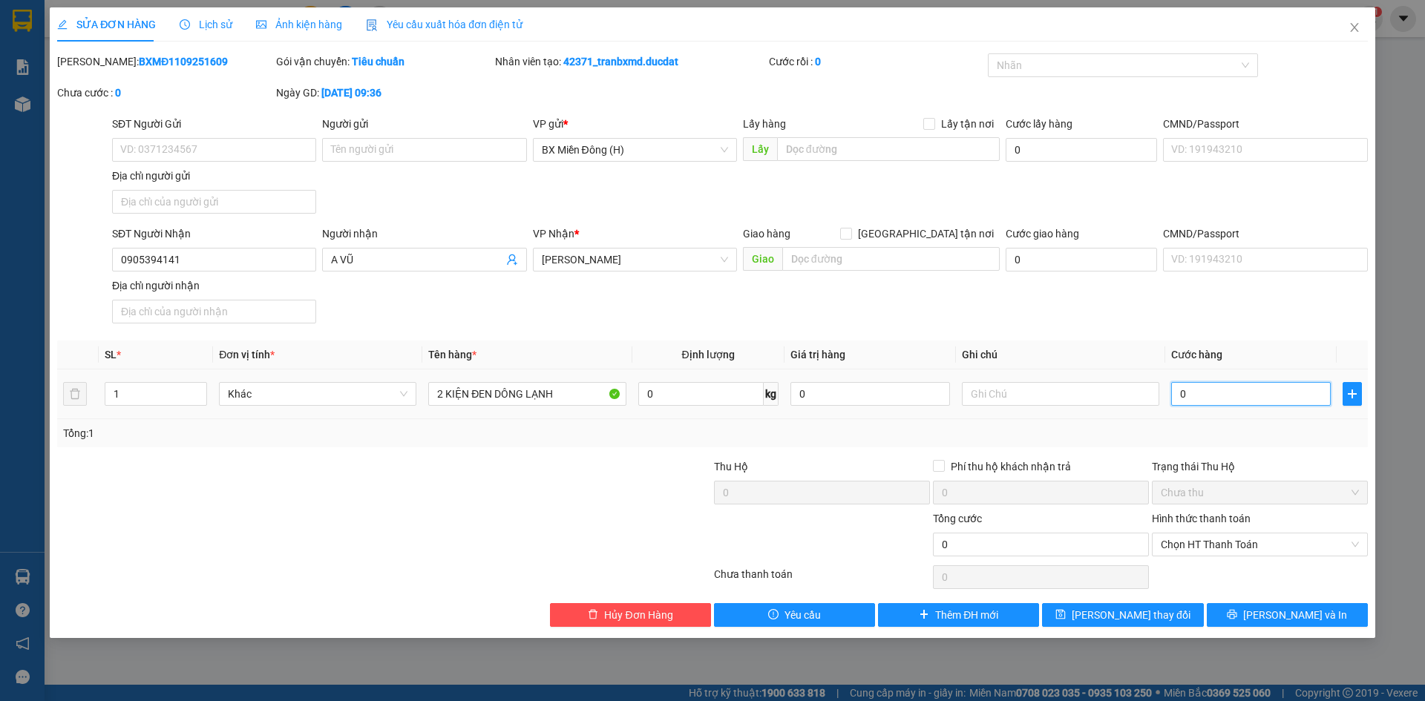
click at [1236, 400] on input "0" at bounding box center [1251, 394] width 160 height 24
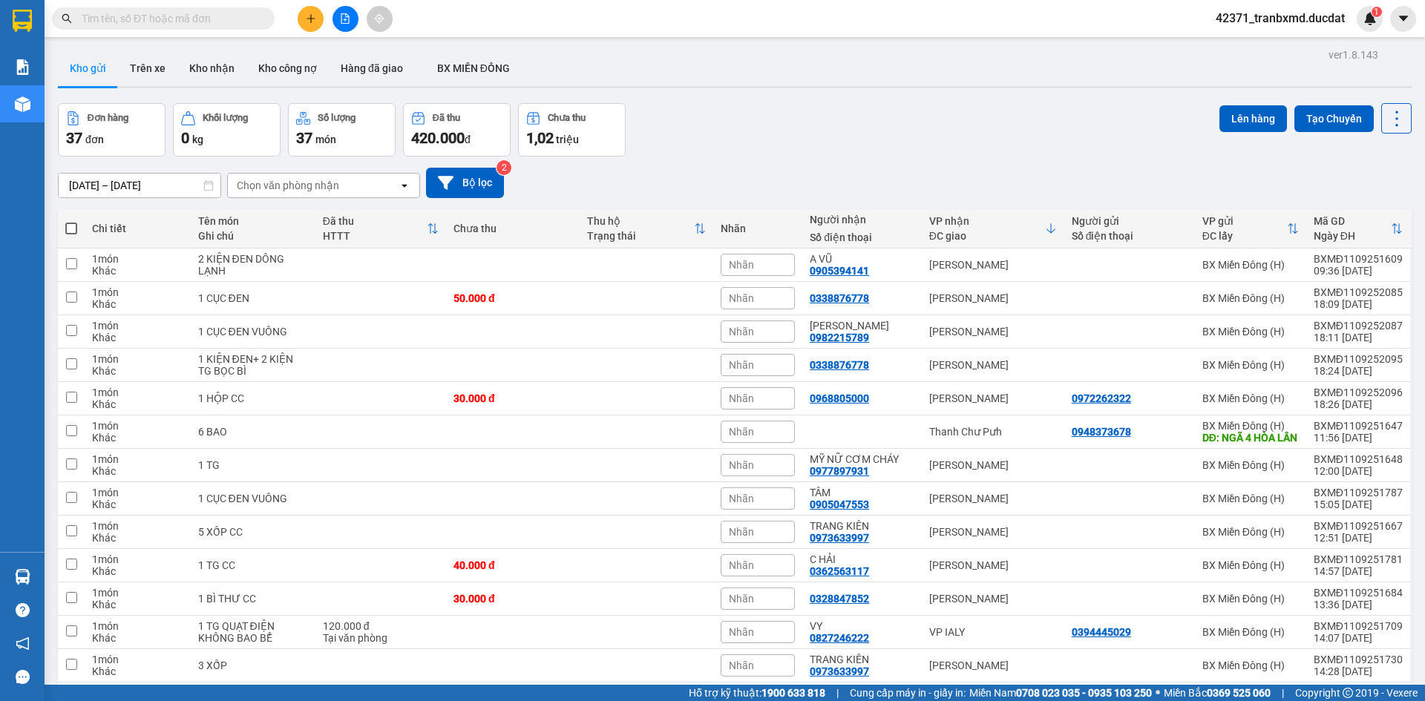
click at [238, 17] on input "text" at bounding box center [169, 18] width 175 height 16
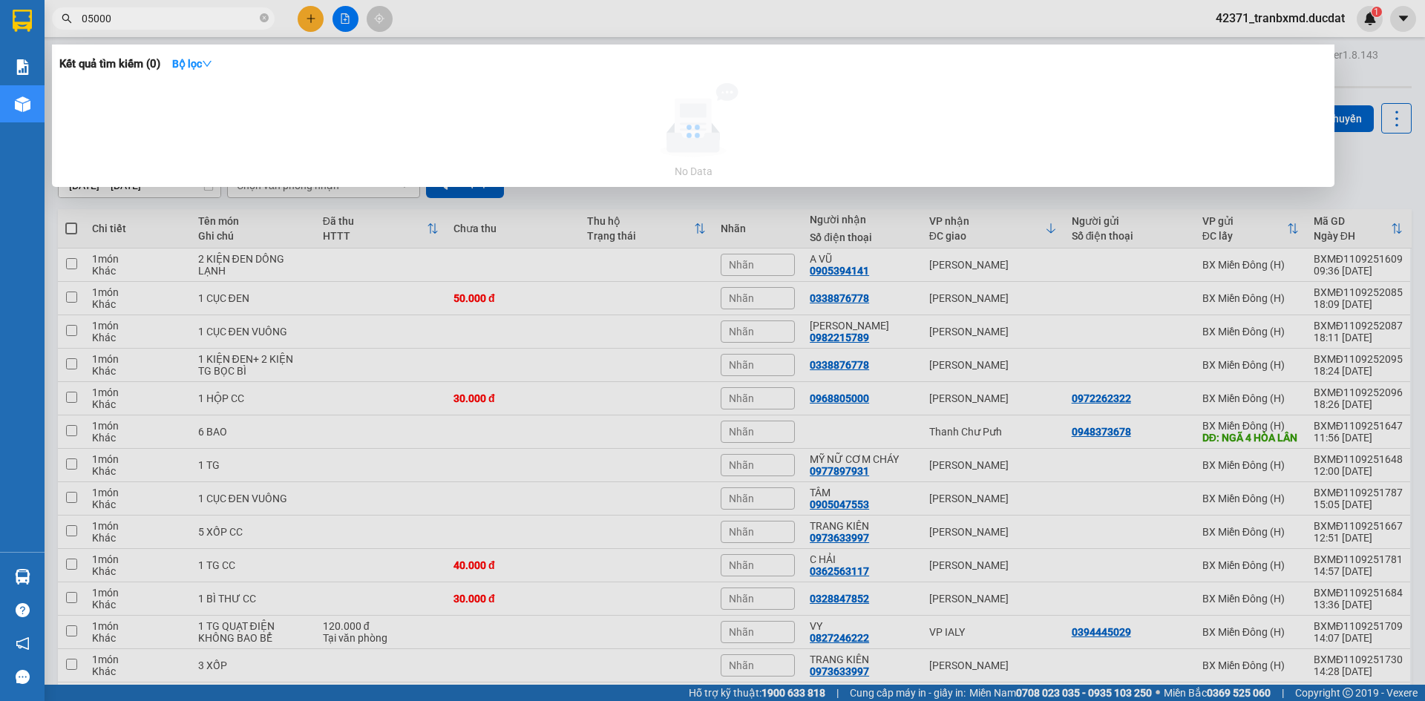
type input "05000"
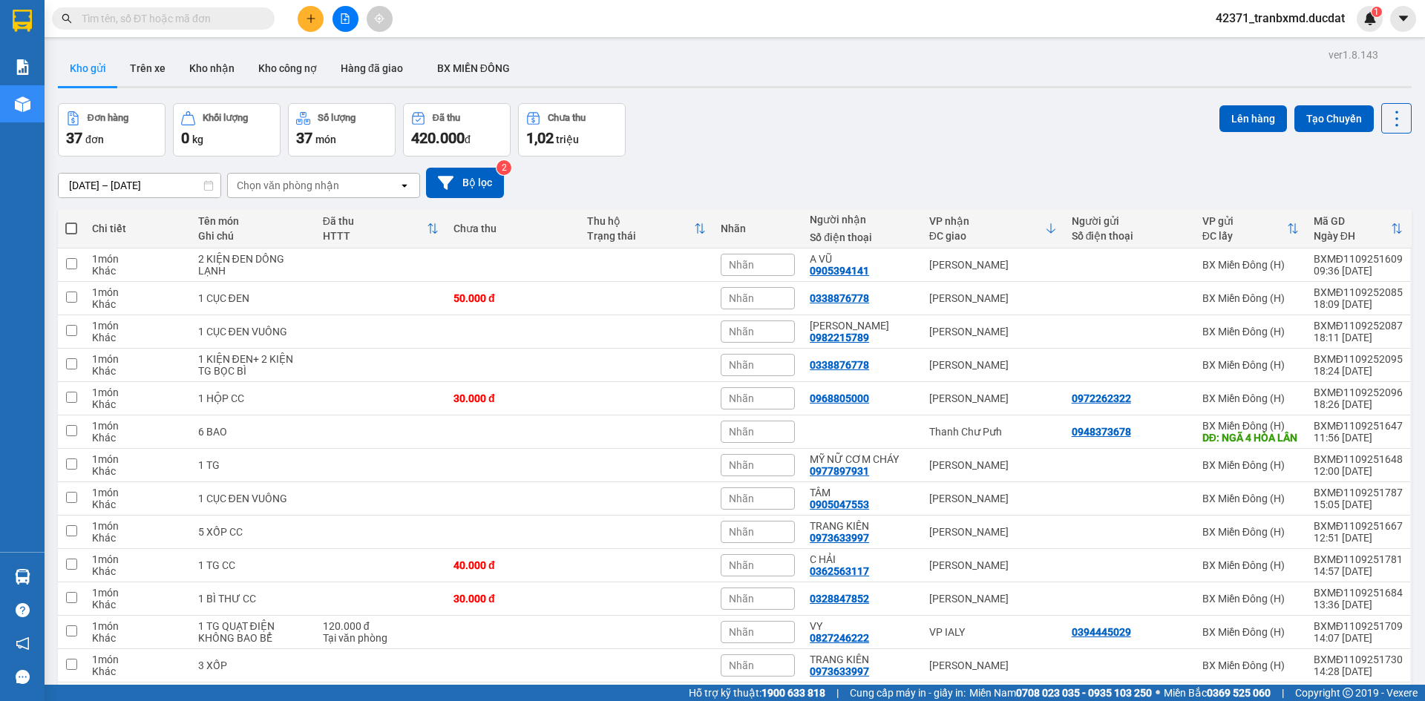
click at [157, 14] on input "text" at bounding box center [169, 18] width 175 height 16
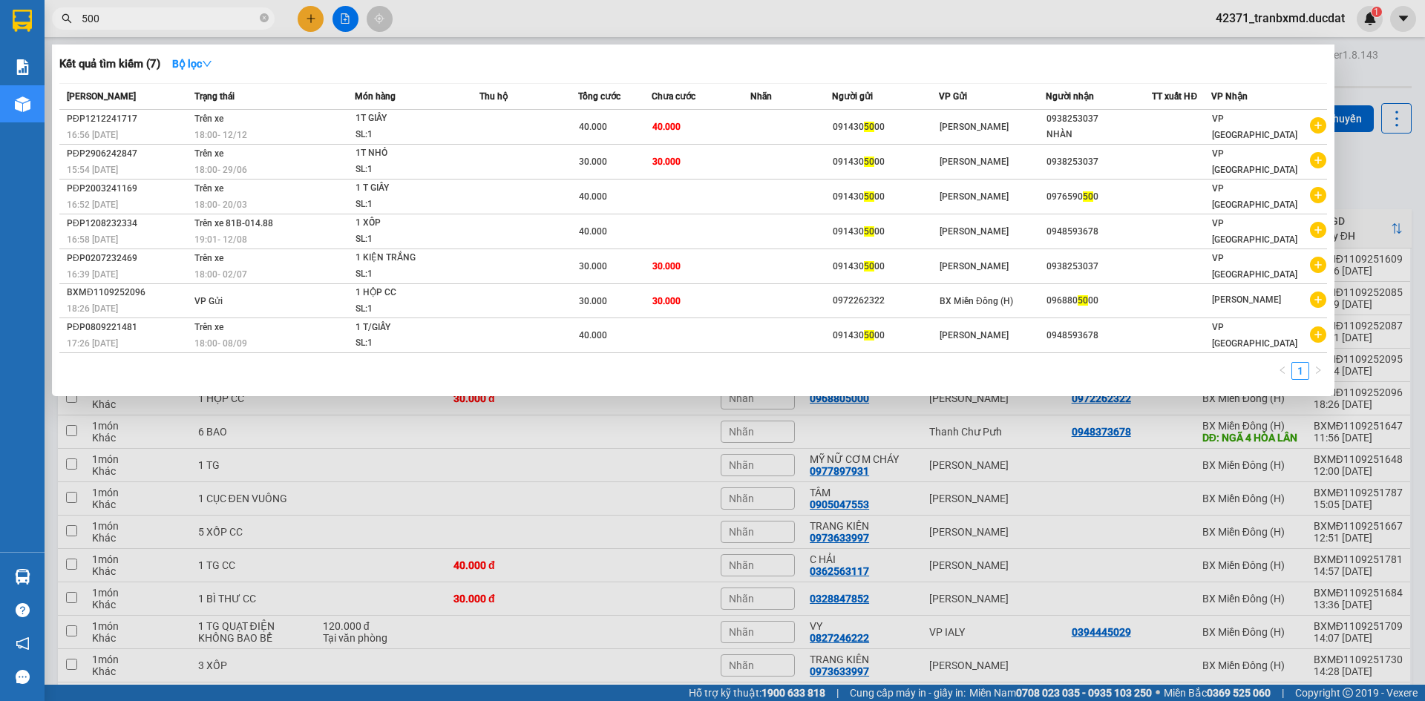
type input "5000"
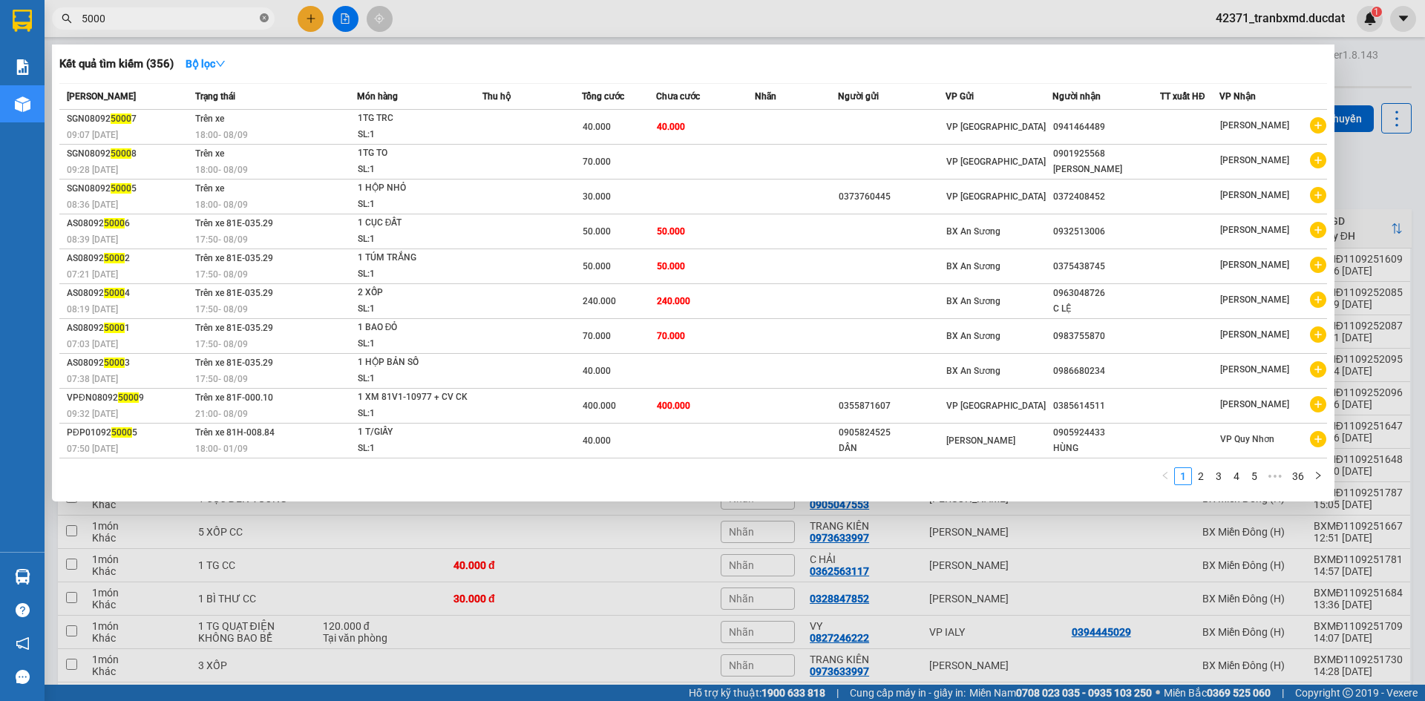
click at [262, 22] on icon "close-circle" at bounding box center [264, 17] width 9 height 9
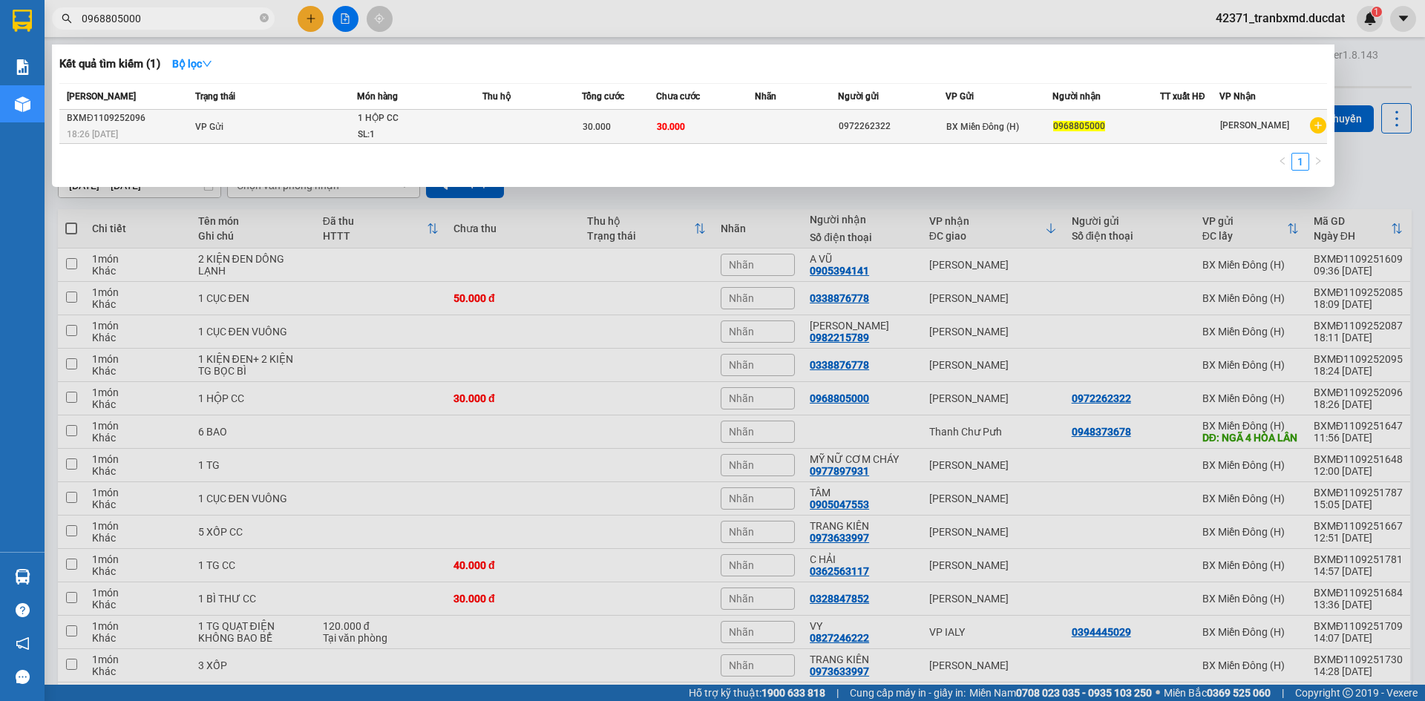
type input "0968805000"
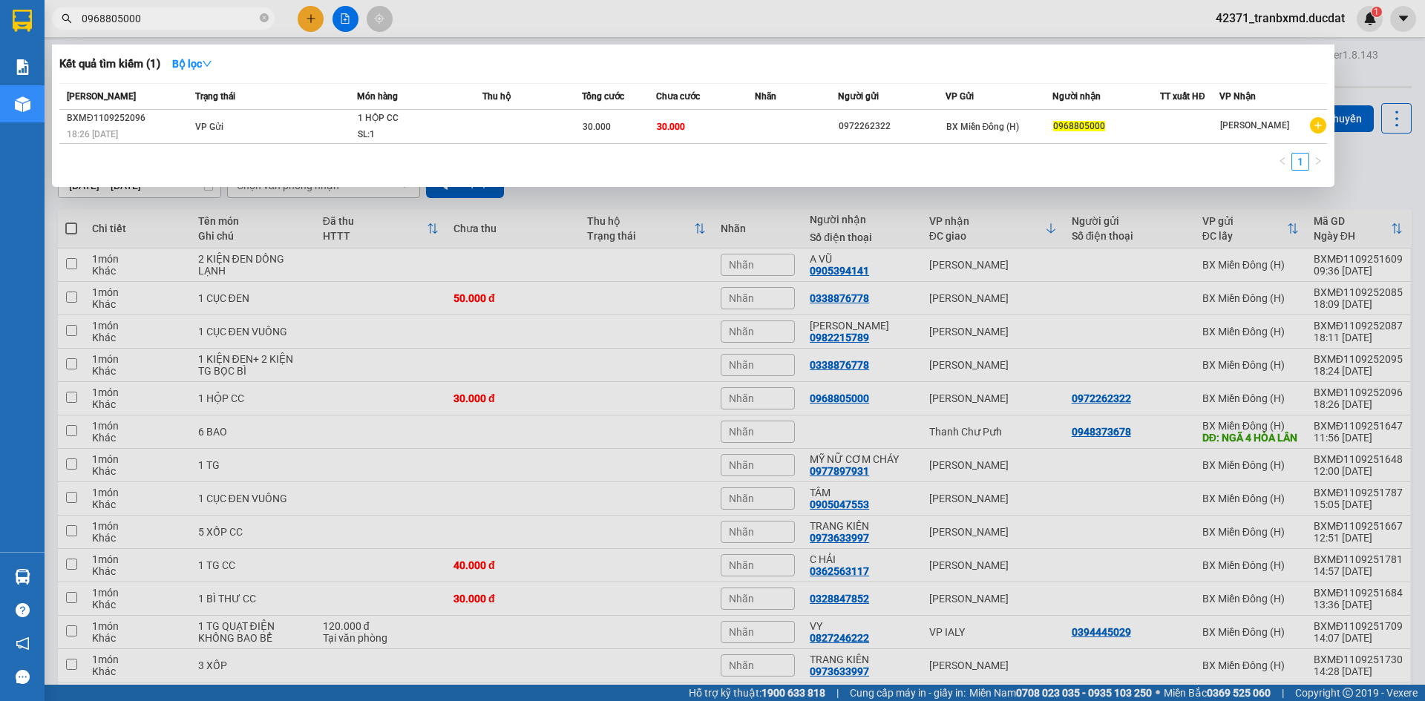
click at [587, 136] on td "30.000" at bounding box center [619, 127] width 74 height 34
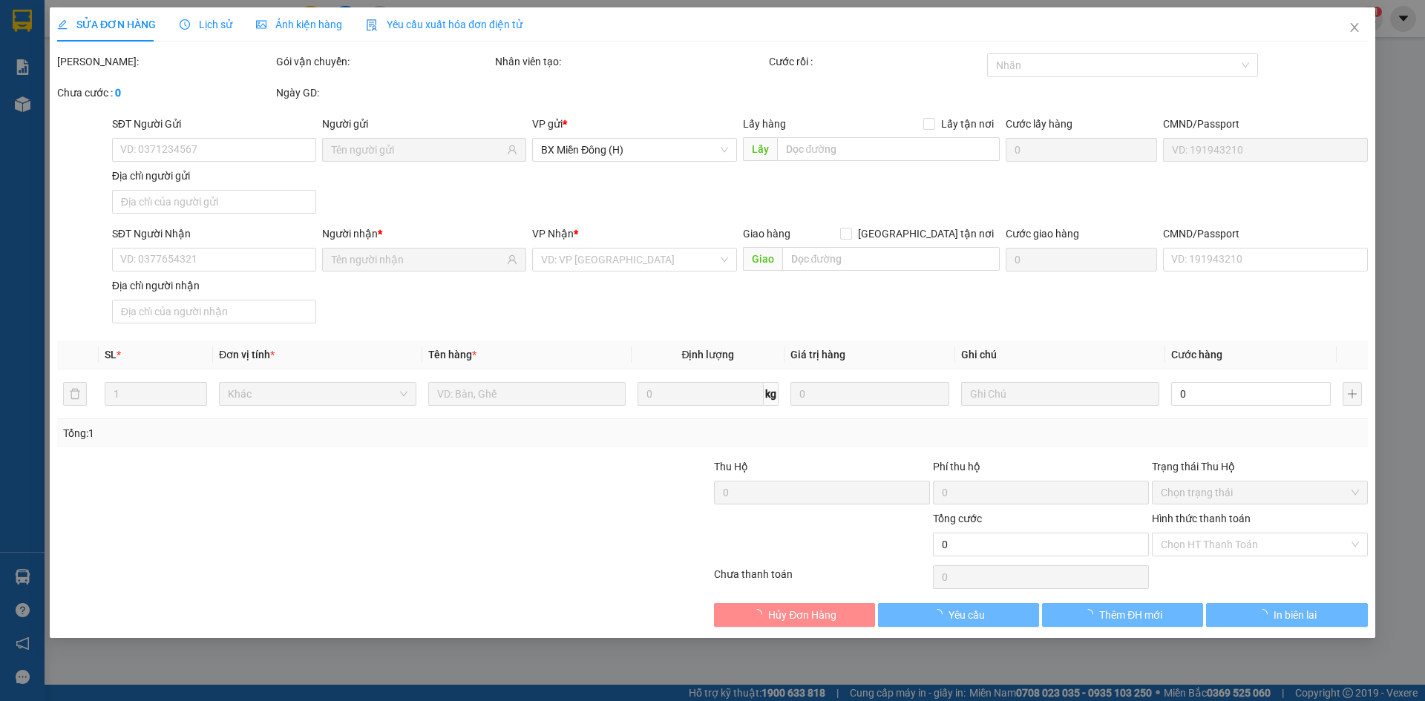
type input "0972262322"
type input "0968805000"
type input "30.000"
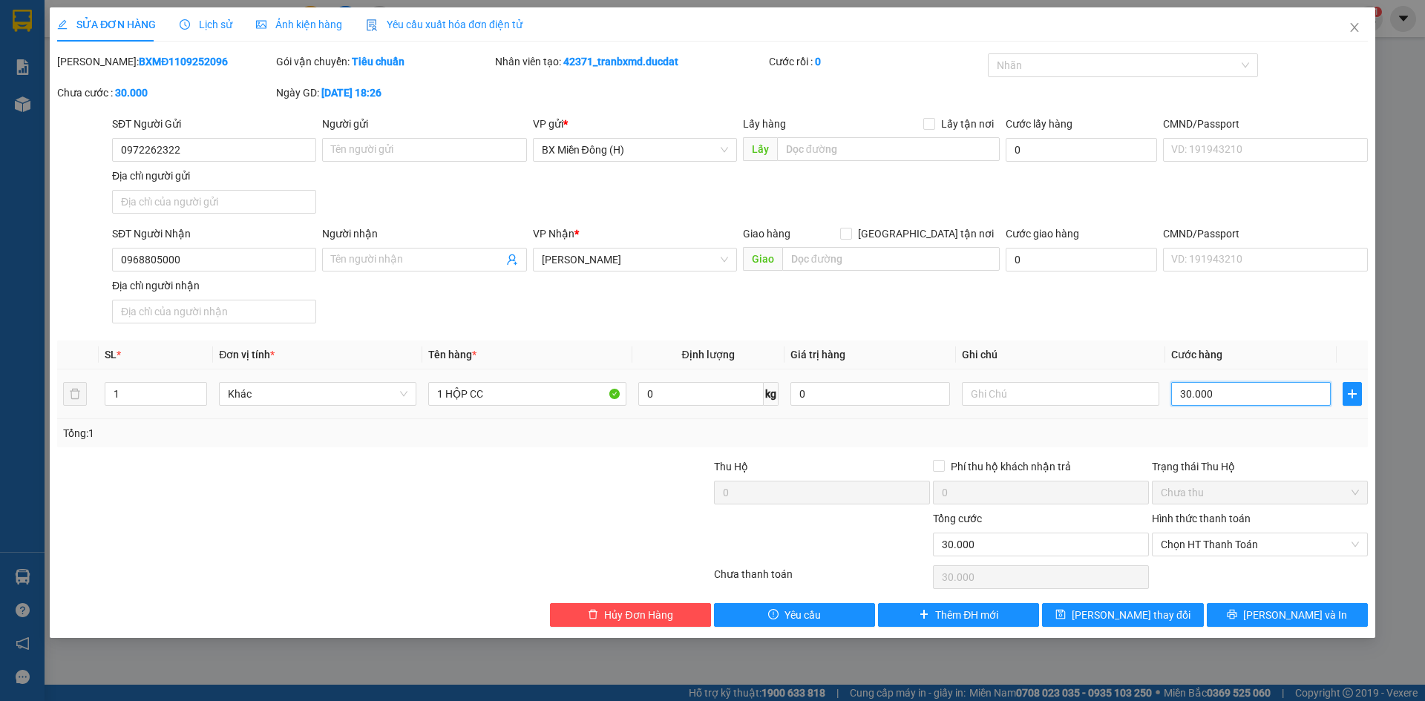
click at [1267, 393] on input "30.000" at bounding box center [1251, 394] width 160 height 24
click at [1237, 616] on icon "printer" at bounding box center [1232, 614] width 10 height 10
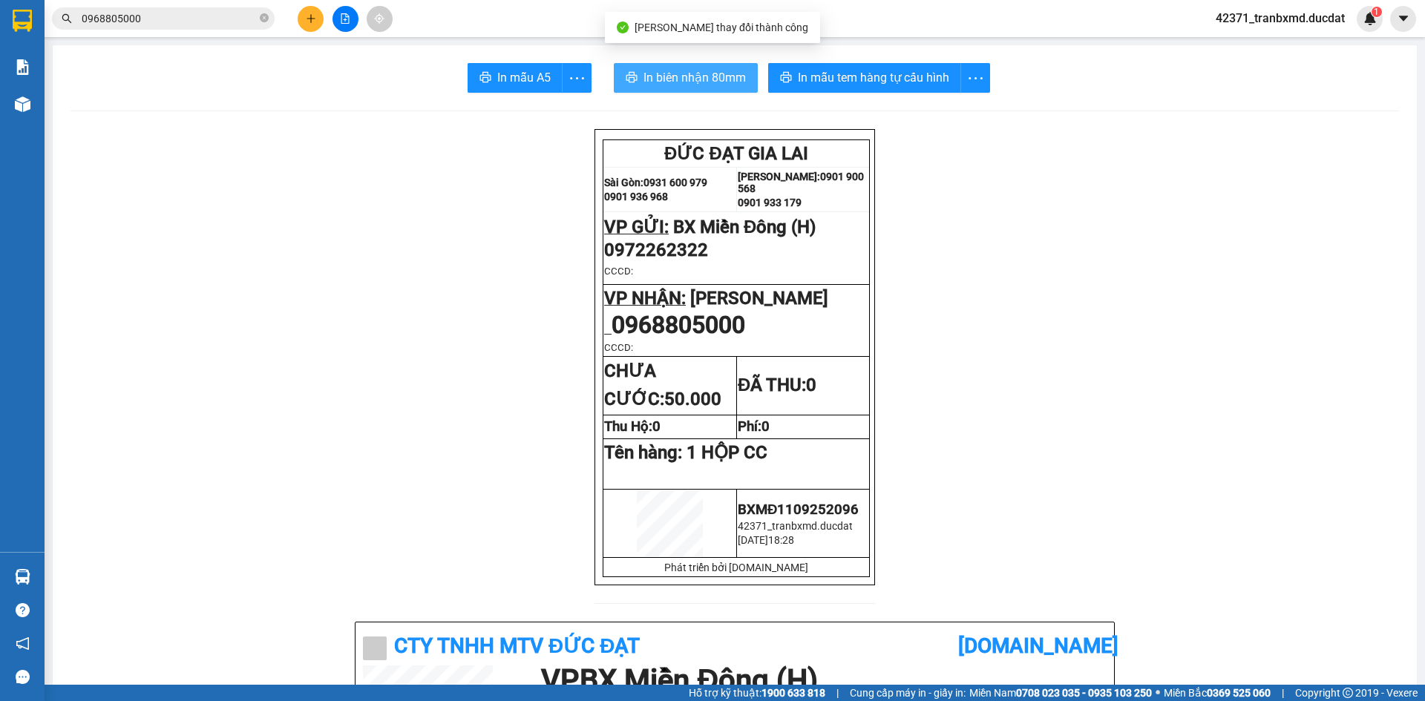
click at [690, 77] on span "In biên nhận 80mm" at bounding box center [694, 77] width 102 height 19
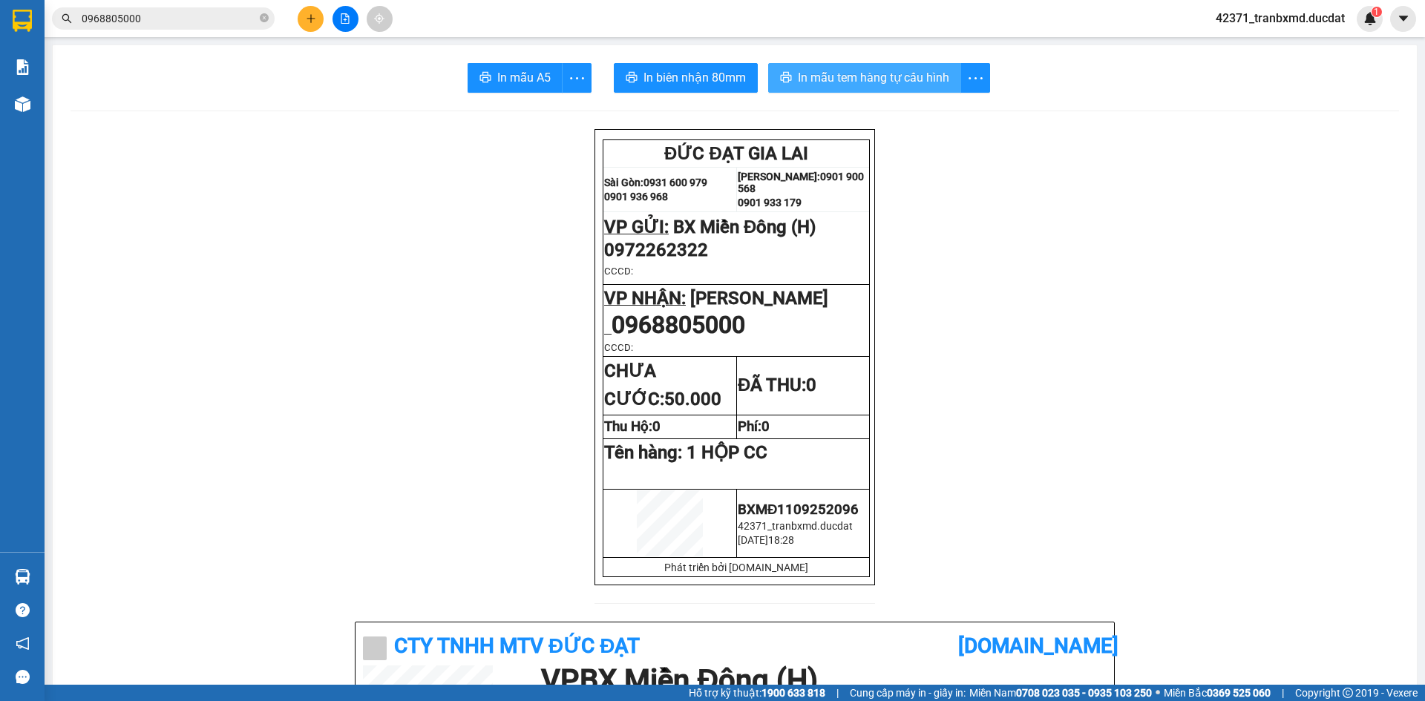
click at [907, 70] on span "In mẫu tem hàng tự cấu hình" at bounding box center [873, 77] width 151 height 19
click at [318, 21] on button at bounding box center [311, 19] width 26 height 26
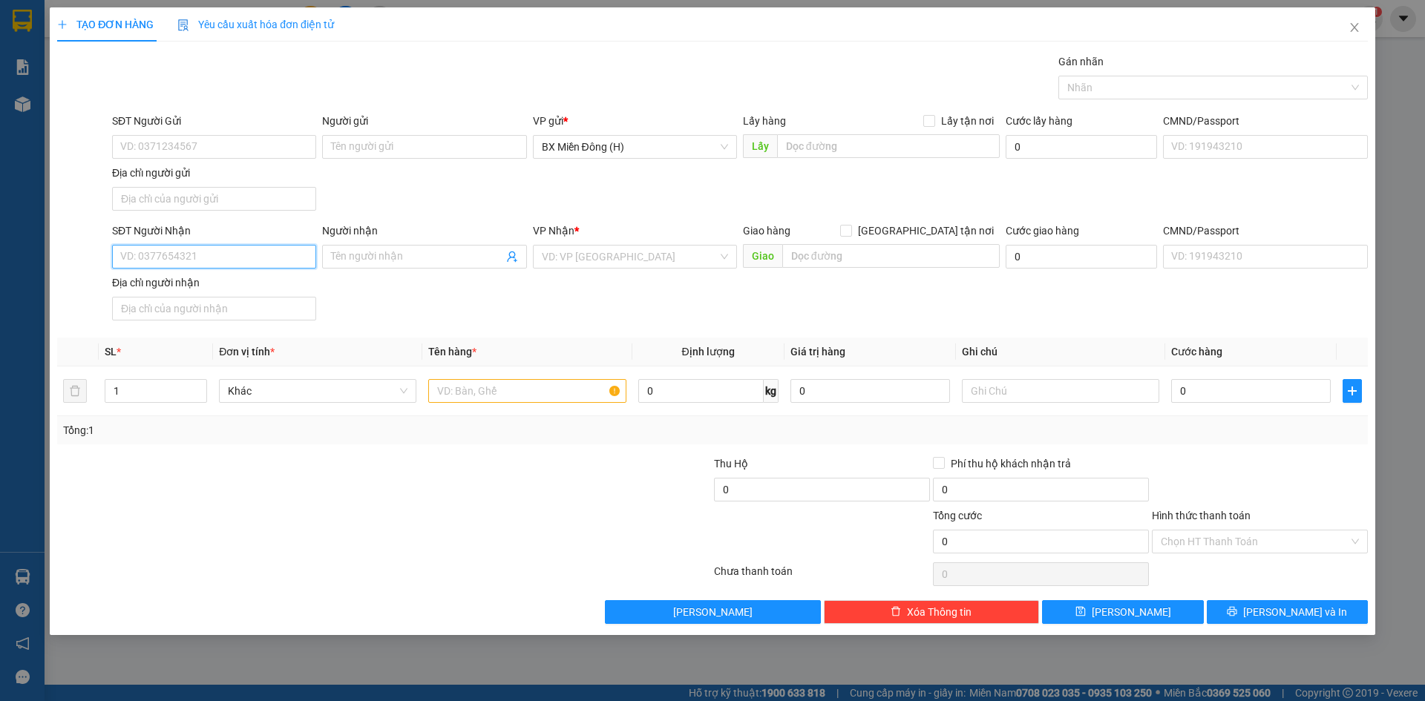
click at [269, 255] on input "SĐT Người Nhận" at bounding box center [214, 257] width 204 height 24
click at [278, 282] on div "0902316385" at bounding box center [214, 286] width 186 height 16
type input "0902316385"
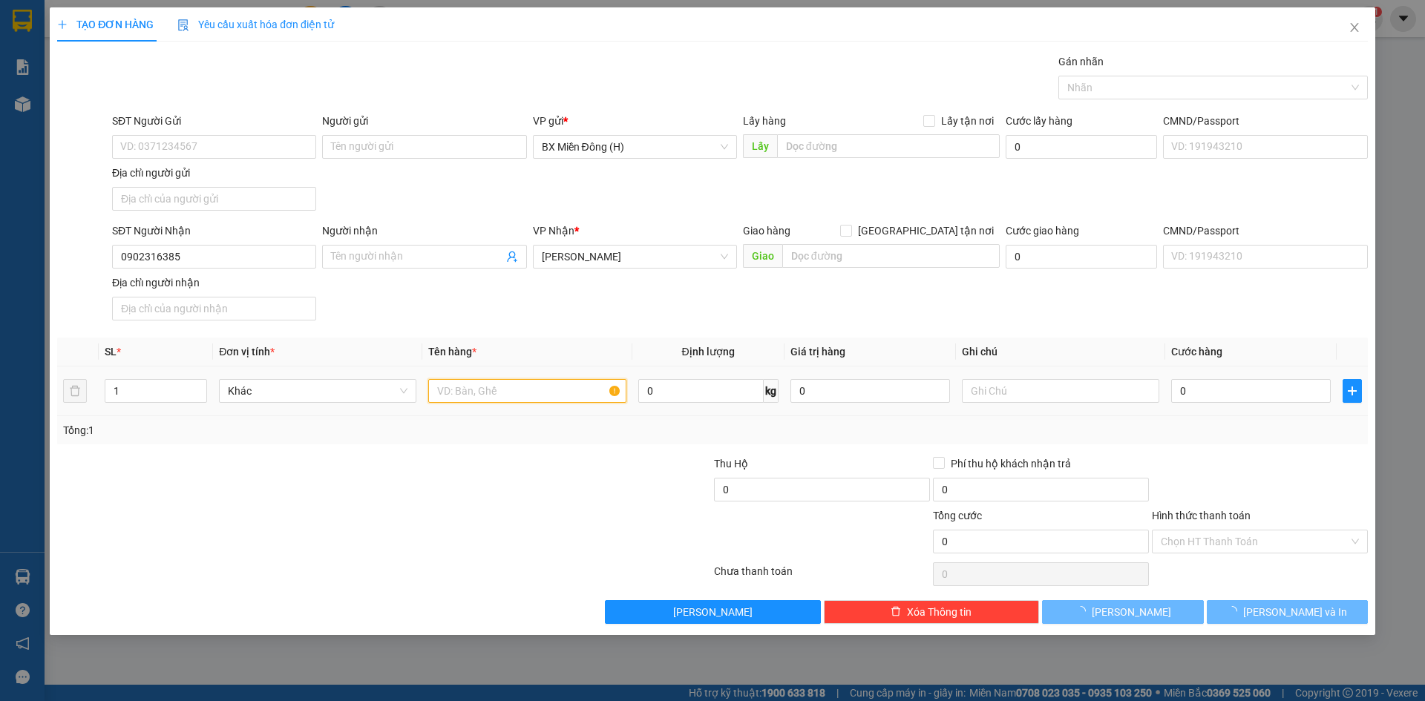
click at [472, 401] on input "text" at bounding box center [526, 391] width 197 height 24
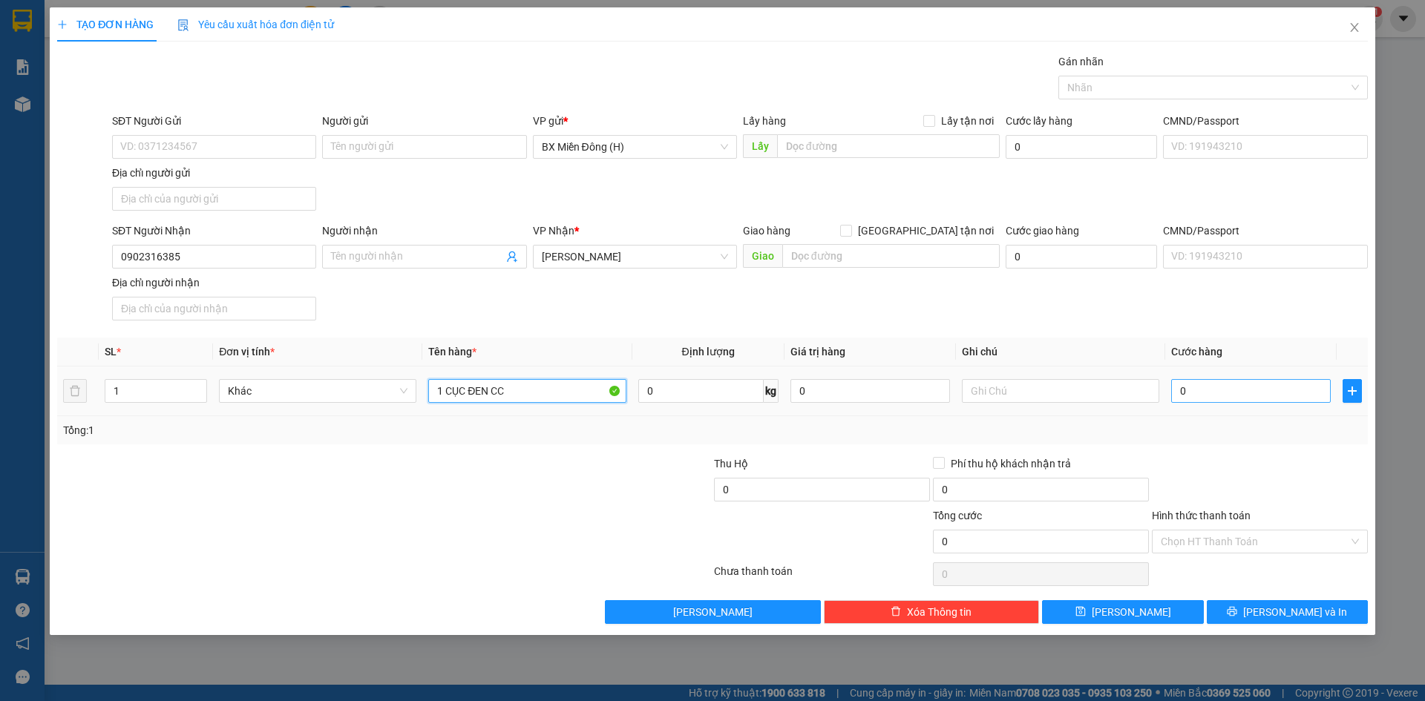
type input "1 CỤC ĐEN CC"
click at [1296, 388] on input "0" at bounding box center [1251, 391] width 160 height 24
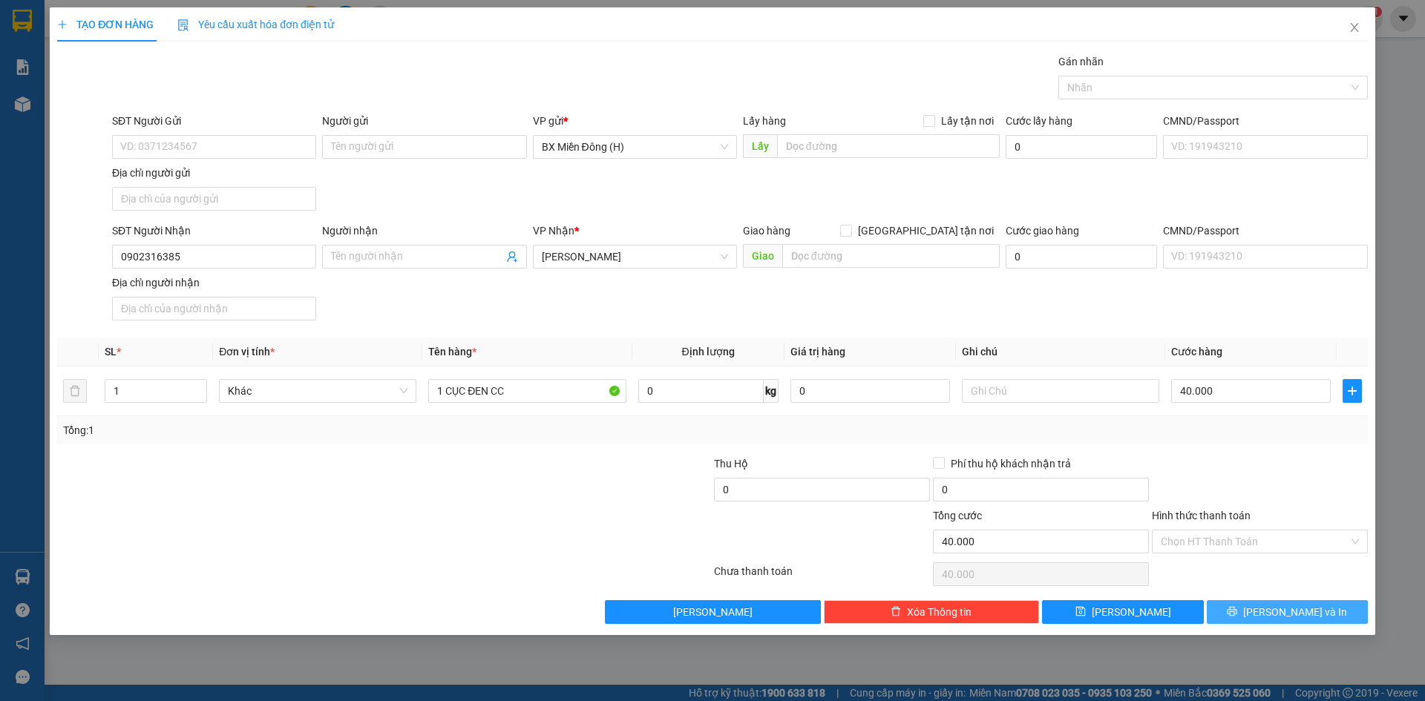
click at [1235, 615] on button "Lưu và In" at bounding box center [1287, 612] width 161 height 24
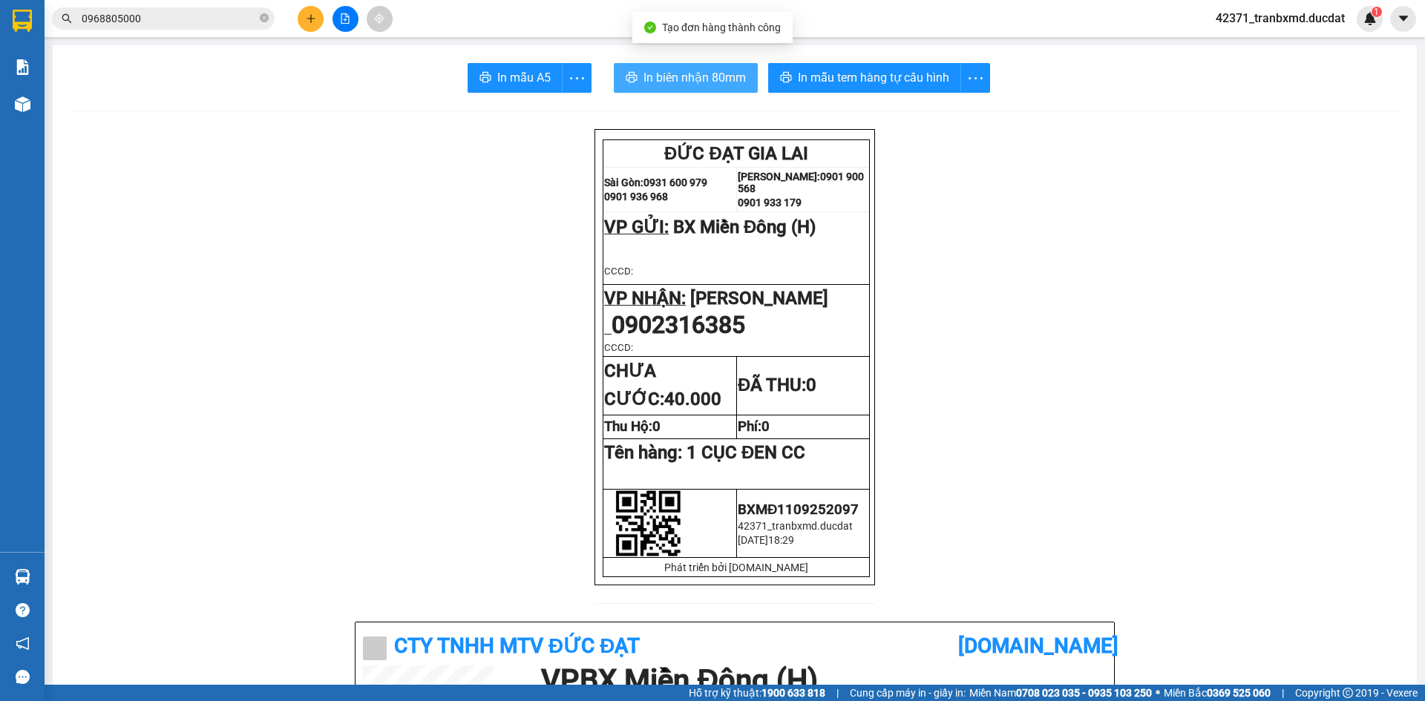
click at [718, 65] on button "In biên nhận 80mm" at bounding box center [686, 78] width 144 height 30
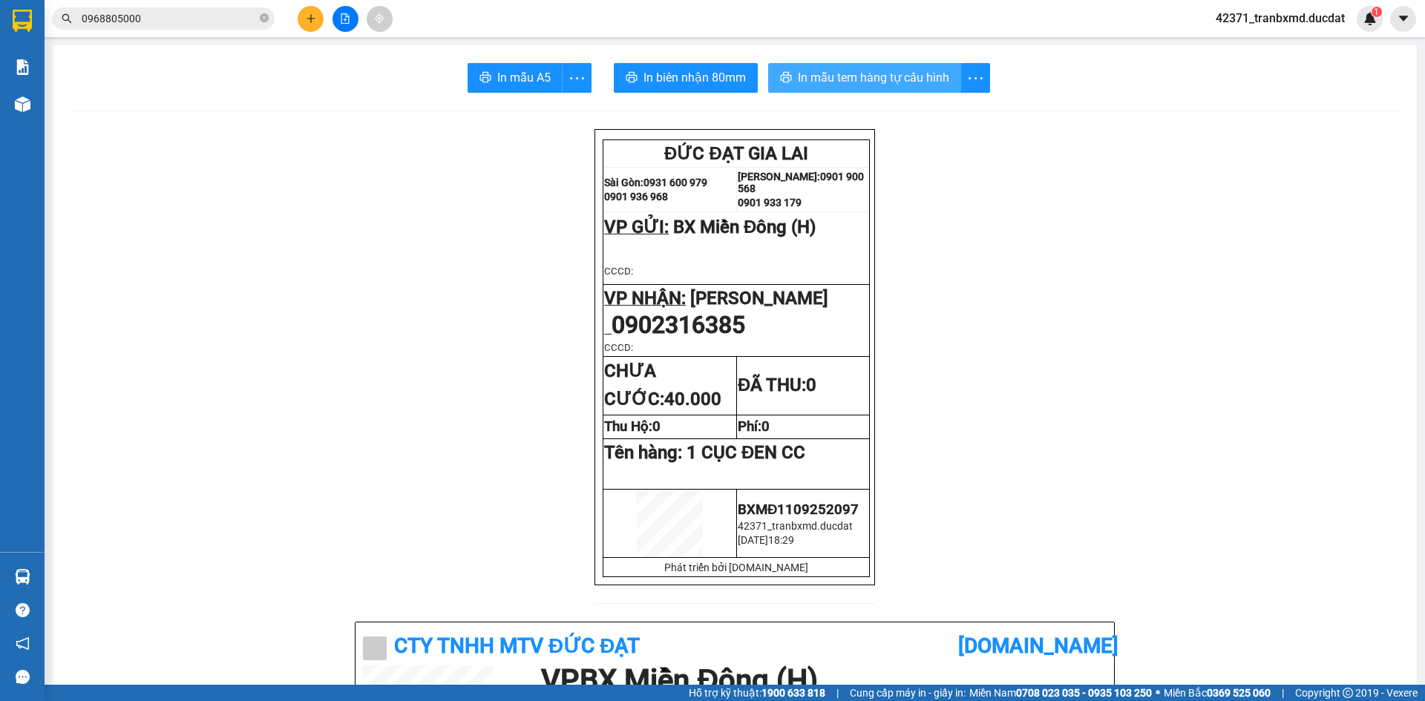
click at [818, 85] on span "In mẫu tem hàng tự cấu hình" at bounding box center [873, 77] width 151 height 19
click at [311, 13] on icon "plus" at bounding box center [311, 18] width 10 height 10
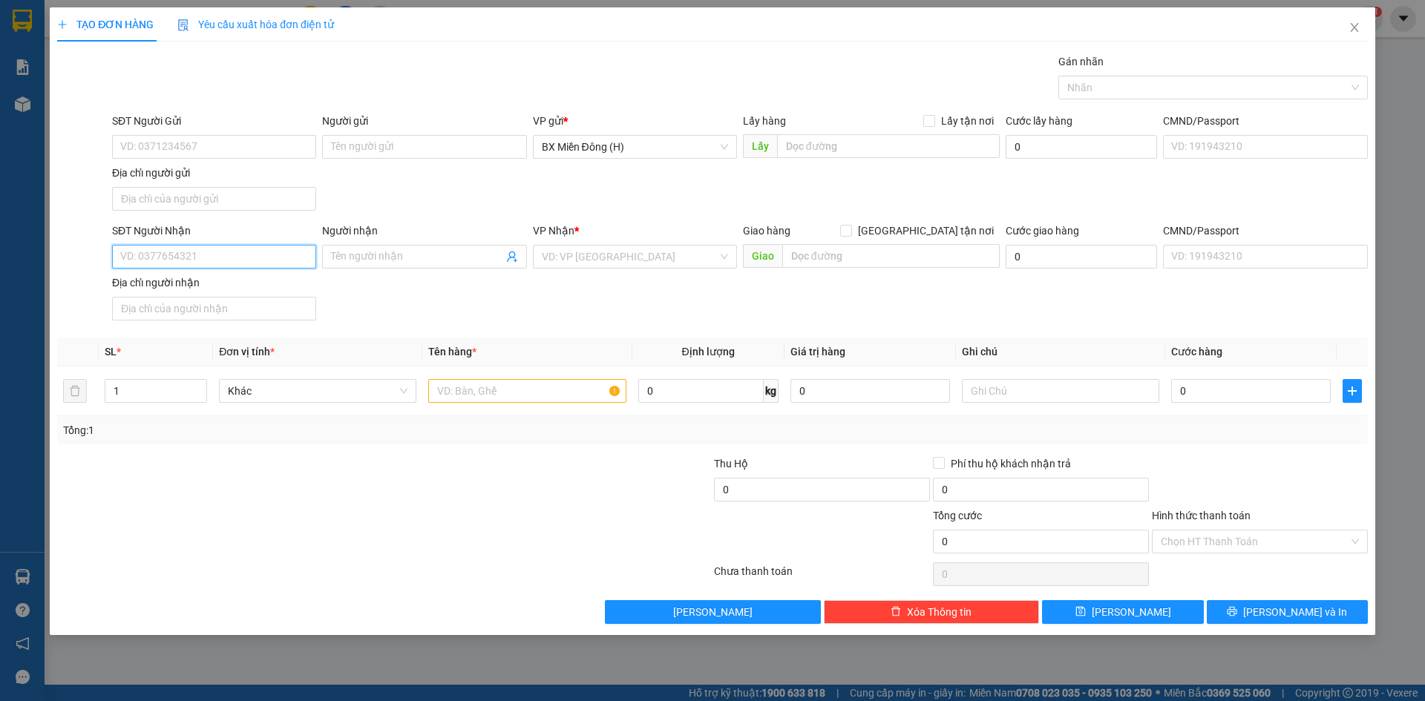
click at [272, 252] on input "SĐT Người Nhận" at bounding box center [214, 257] width 204 height 24
click at [208, 286] on div "0975741093 - NKBH" at bounding box center [214, 286] width 186 height 16
type input "0975741093"
type input "NKBH"
type input "0975741093"
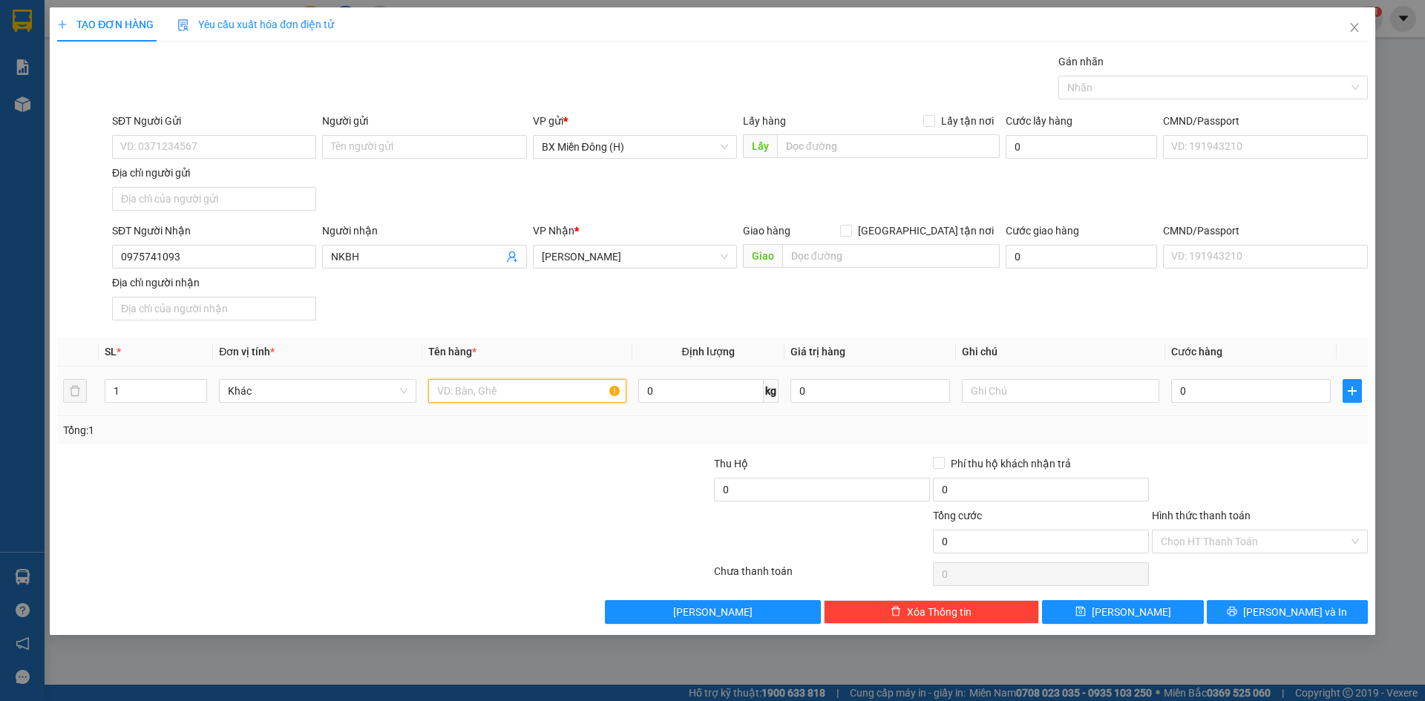
click at [446, 401] on input "text" at bounding box center [526, 391] width 197 height 24
type input "1 HỘP RĂNG CR"
click at [1224, 381] on input "0" at bounding box center [1251, 391] width 160 height 24
type input "003"
drag, startPoint x: 1259, startPoint y: 533, endPoint x: 1250, endPoint y: 553, distance: 21.9
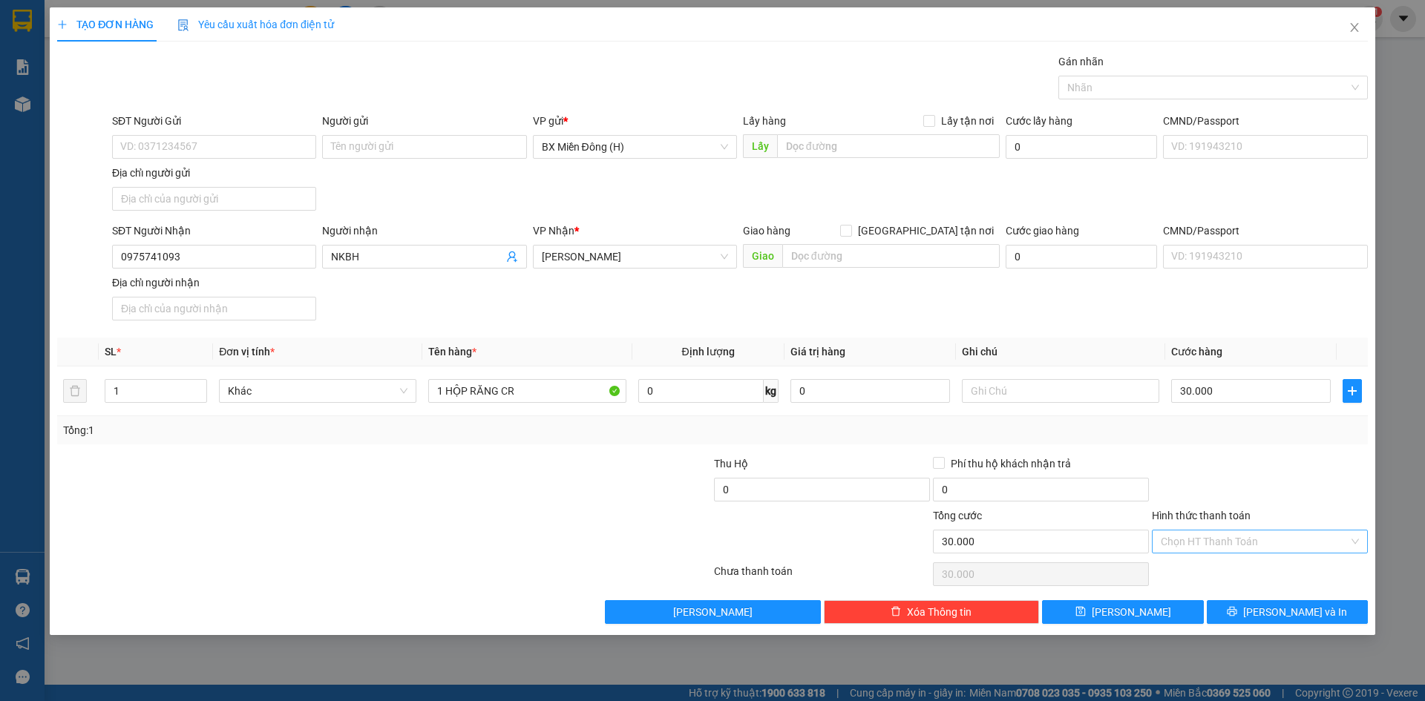
click at [1256, 537] on input "Hình thức thanh toán" at bounding box center [1255, 542] width 188 height 22
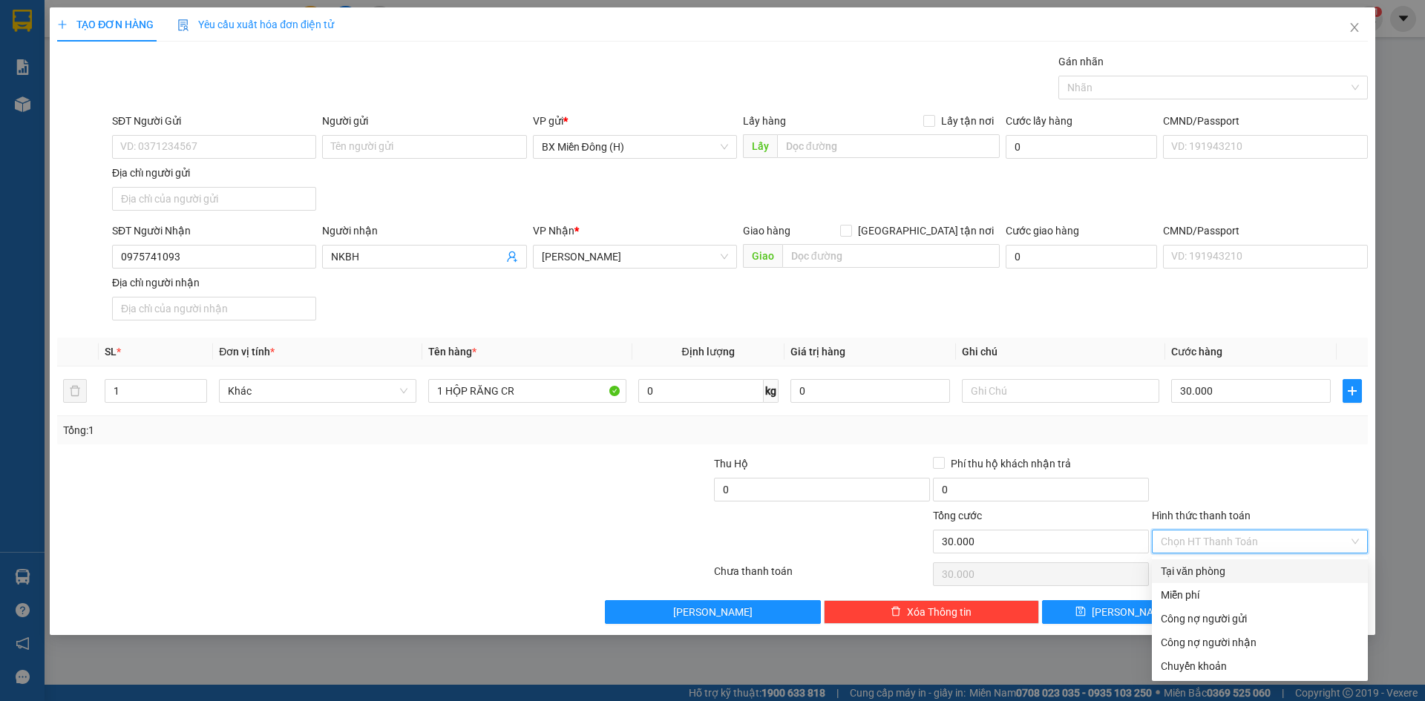
click at [1241, 565] on div "Tại văn phòng" at bounding box center [1260, 572] width 216 height 24
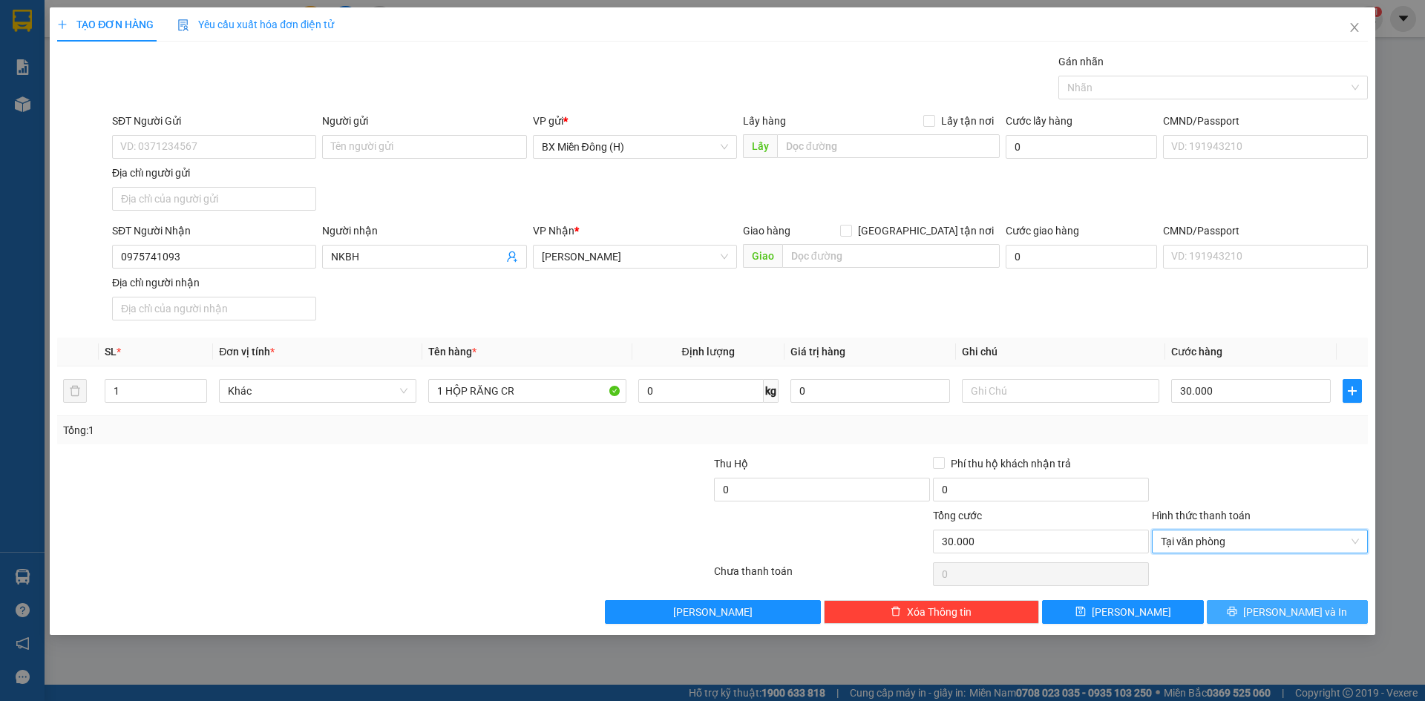
click at [1288, 608] on span "Lưu và In" at bounding box center [1295, 612] width 104 height 16
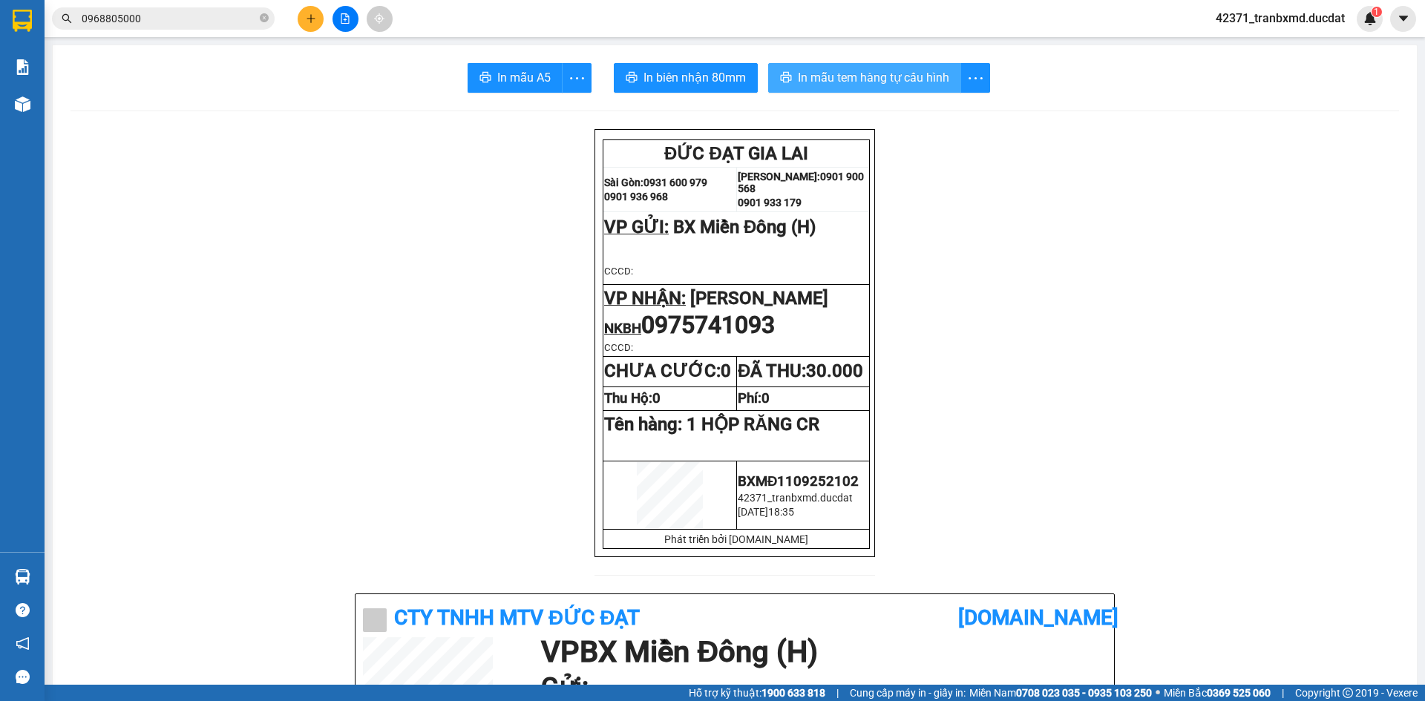
click at [865, 86] on span "In mẫu tem hàng tự cấu hình" at bounding box center [873, 77] width 151 height 19
click at [666, 74] on span "In biên nhận 80mm" at bounding box center [694, 77] width 102 height 19
click at [918, 83] on span "In mẫu tem hàng tự cấu hình" at bounding box center [873, 77] width 151 height 19
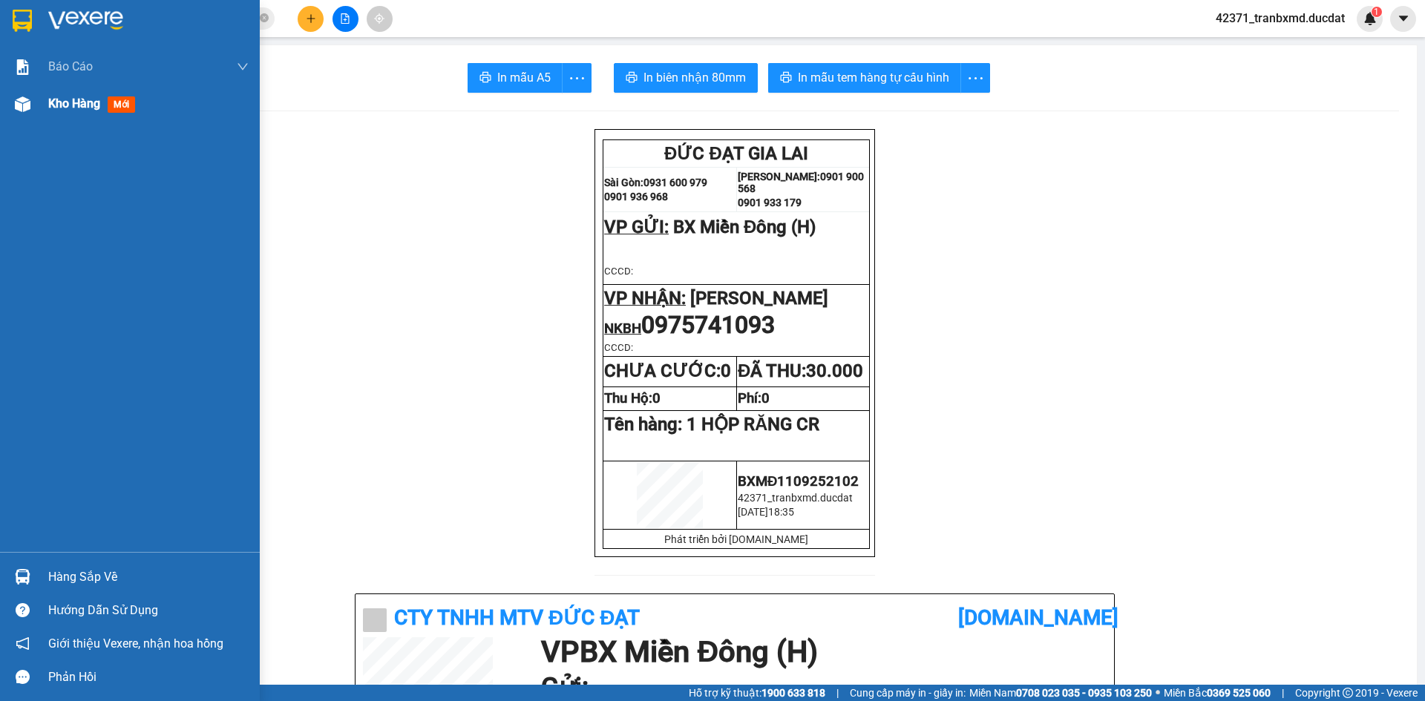
click at [21, 108] on img at bounding box center [23, 104] width 16 height 16
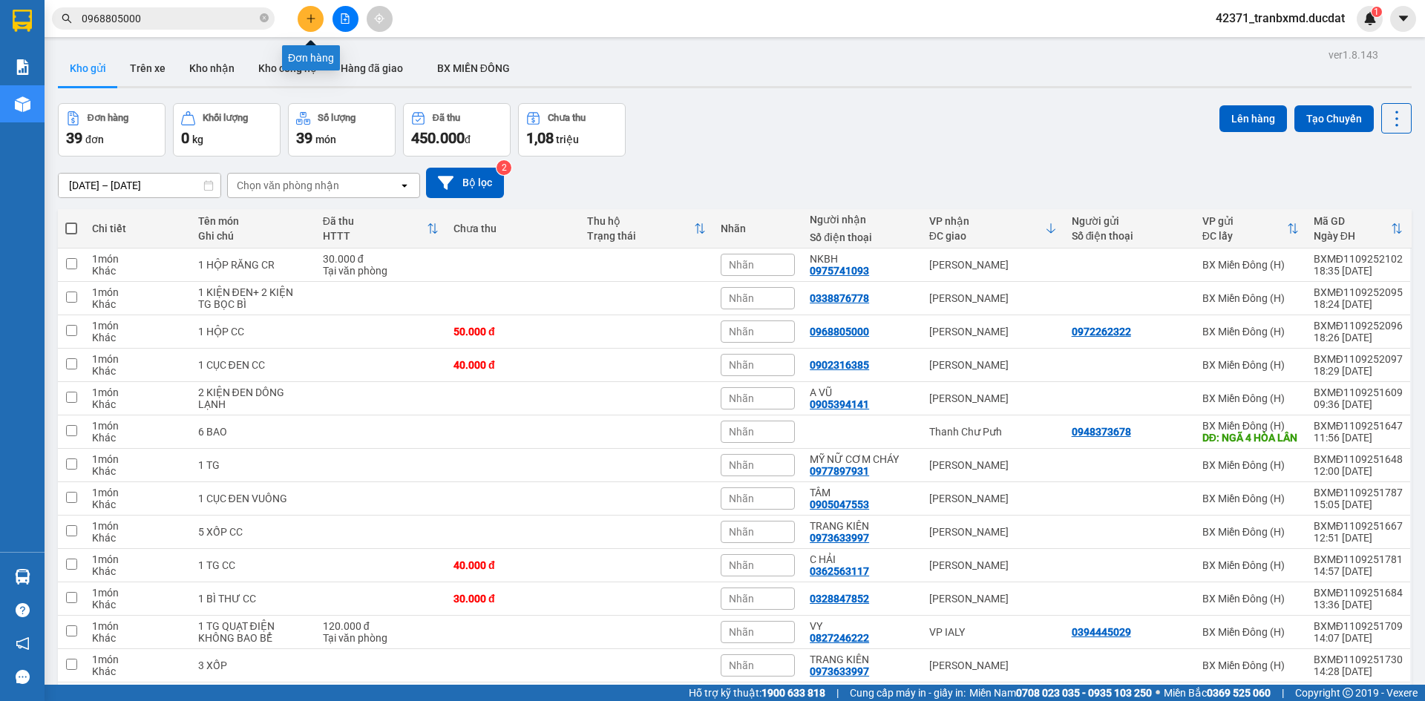
click at [302, 11] on button at bounding box center [311, 19] width 26 height 26
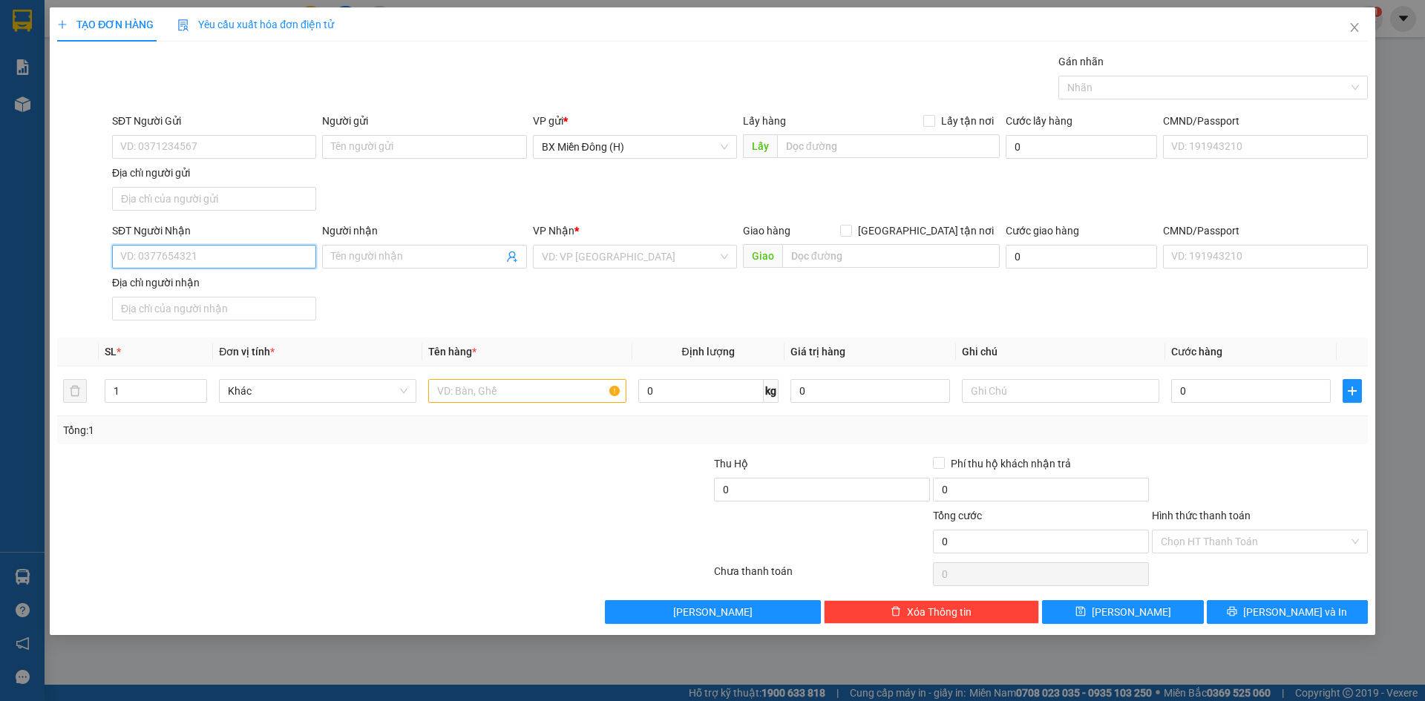
click at [194, 260] on input "SĐT Người Nhận" at bounding box center [214, 257] width 204 height 24
click at [473, 391] on input "text" at bounding box center [526, 391] width 197 height 24
click at [186, 258] on input "SĐT Người Nhận" at bounding box center [214, 257] width 204 height 24
click at [577, 246] on input "search" at bounding box center [630, 257] width 176 height 22
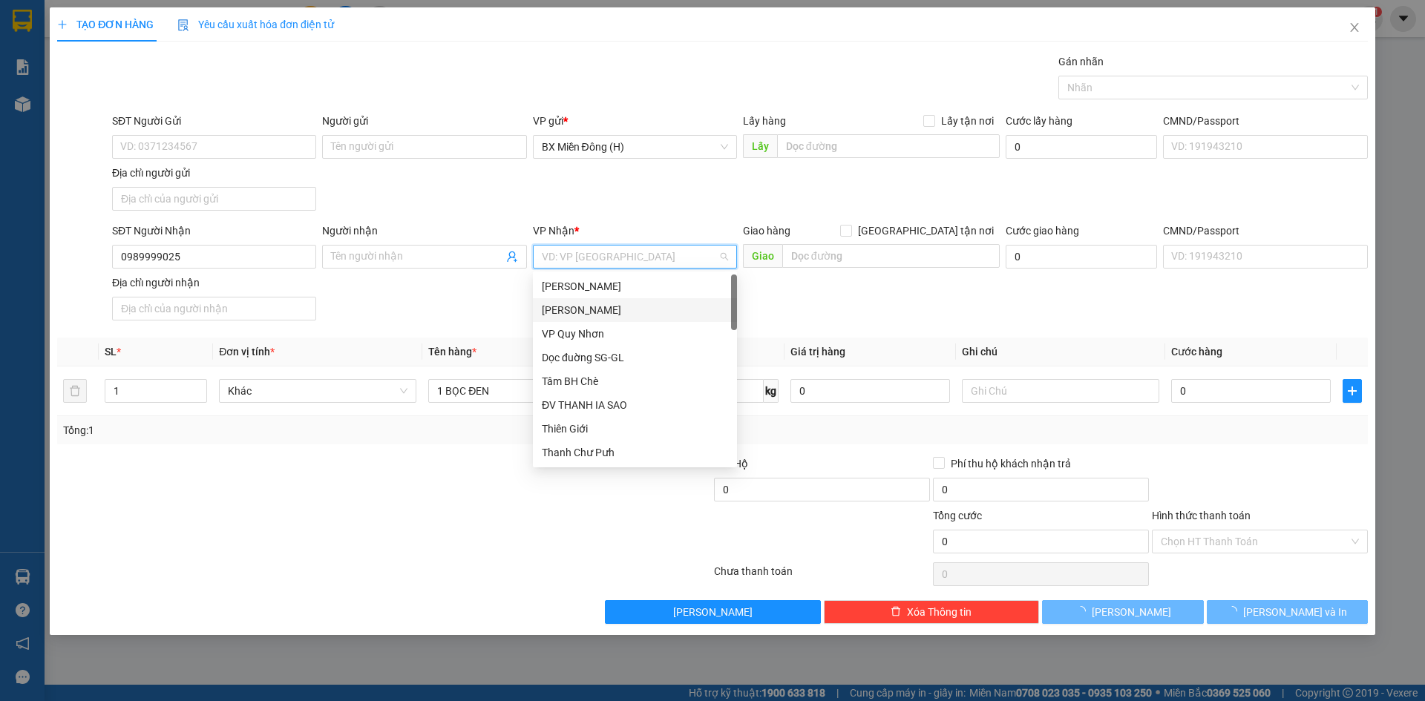
click at [592, 314] on div "[PERSON_NAME] Đình [PERSON_NAME]" at bounding box center [635, 310] width 186 height 16
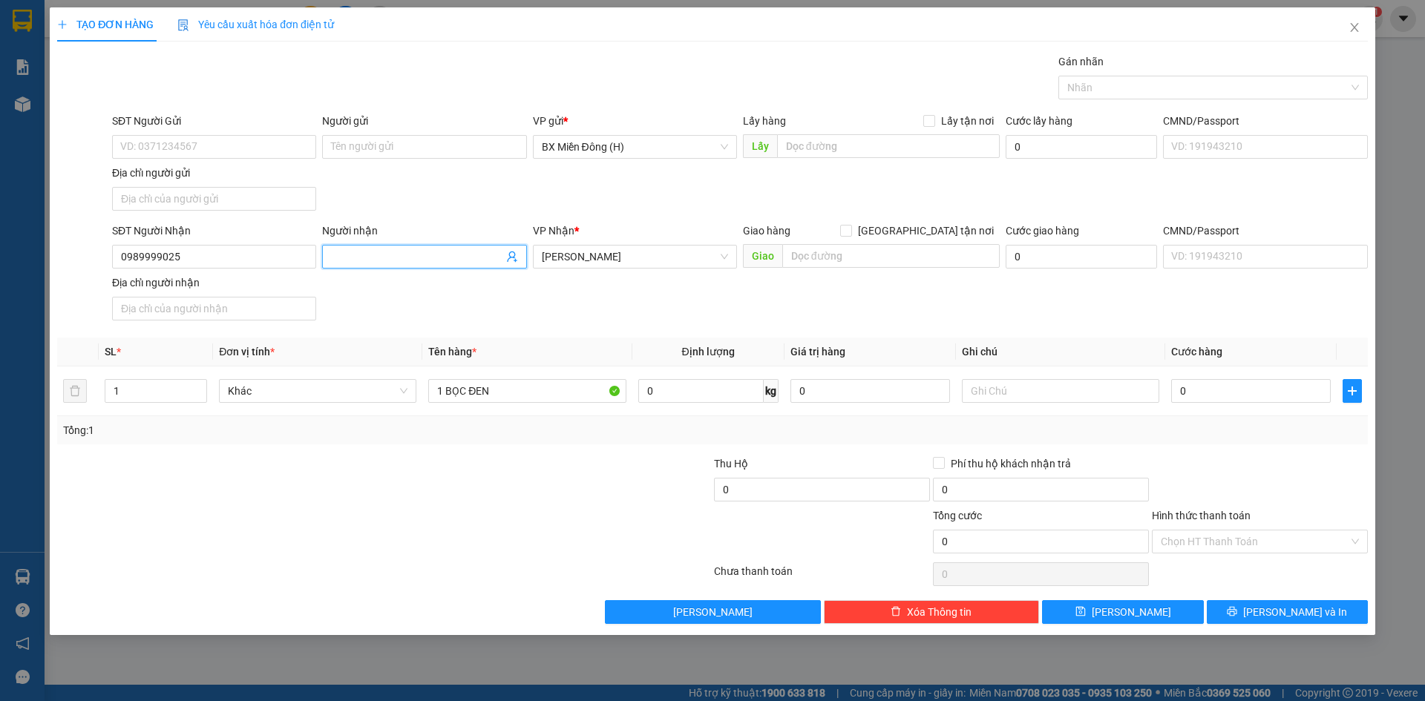
click at [341, 257] on input "Người nhận" at bounding box center [416, 257] width 171 height 16
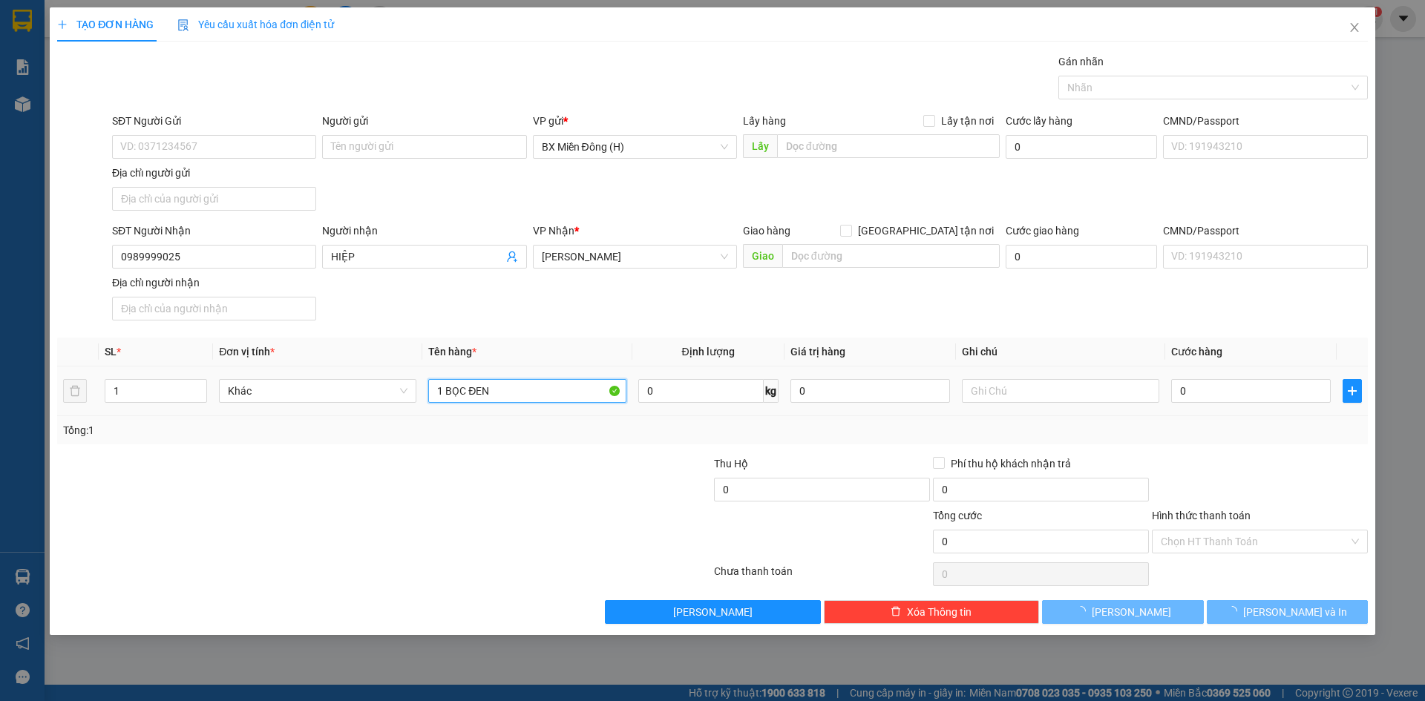
click at [503, 396] on input "1 BỌC ĐEN" at bounding box center [526, 391] width 197 height 24
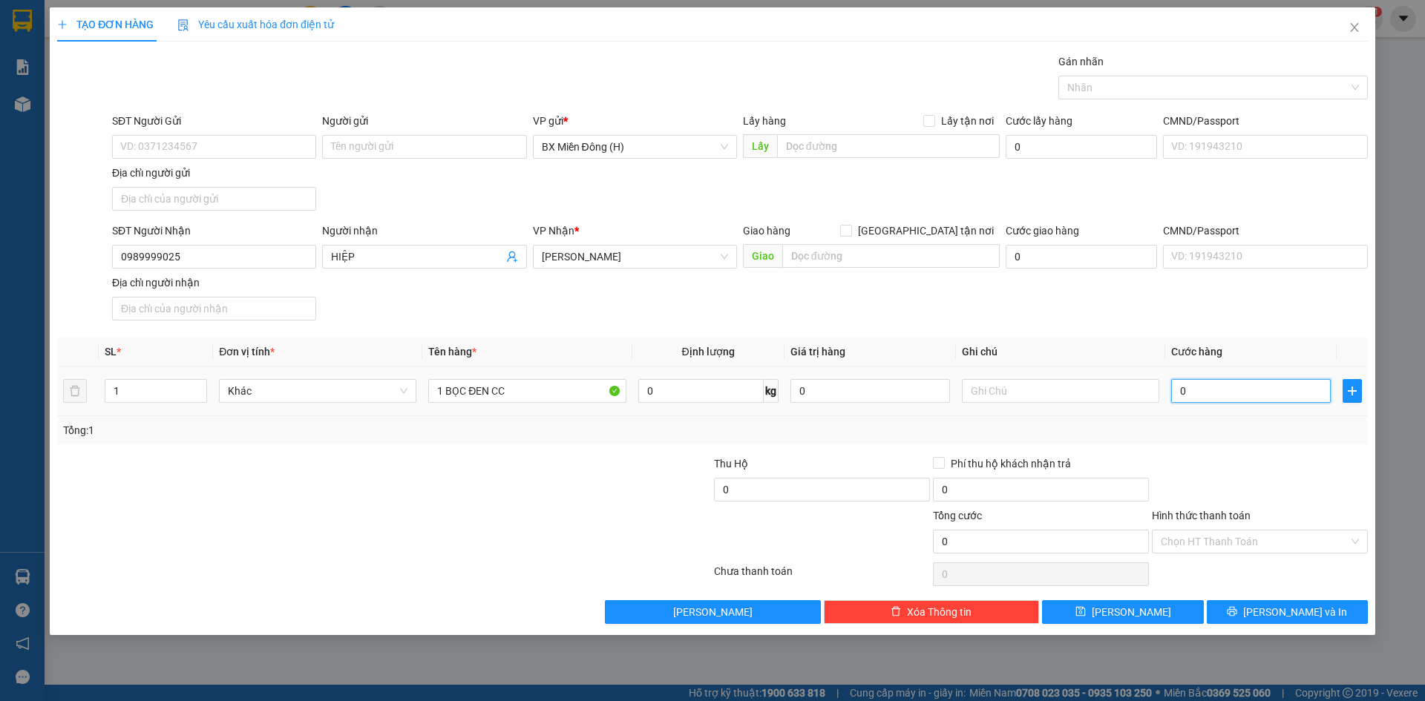
click at [1195, 389] on input "0" at bounding box center [1251, 391] width 160 height 24
click at [1283, 601] on button "Lưu và In" at bounding box center [1287, 612] width 161 height 24
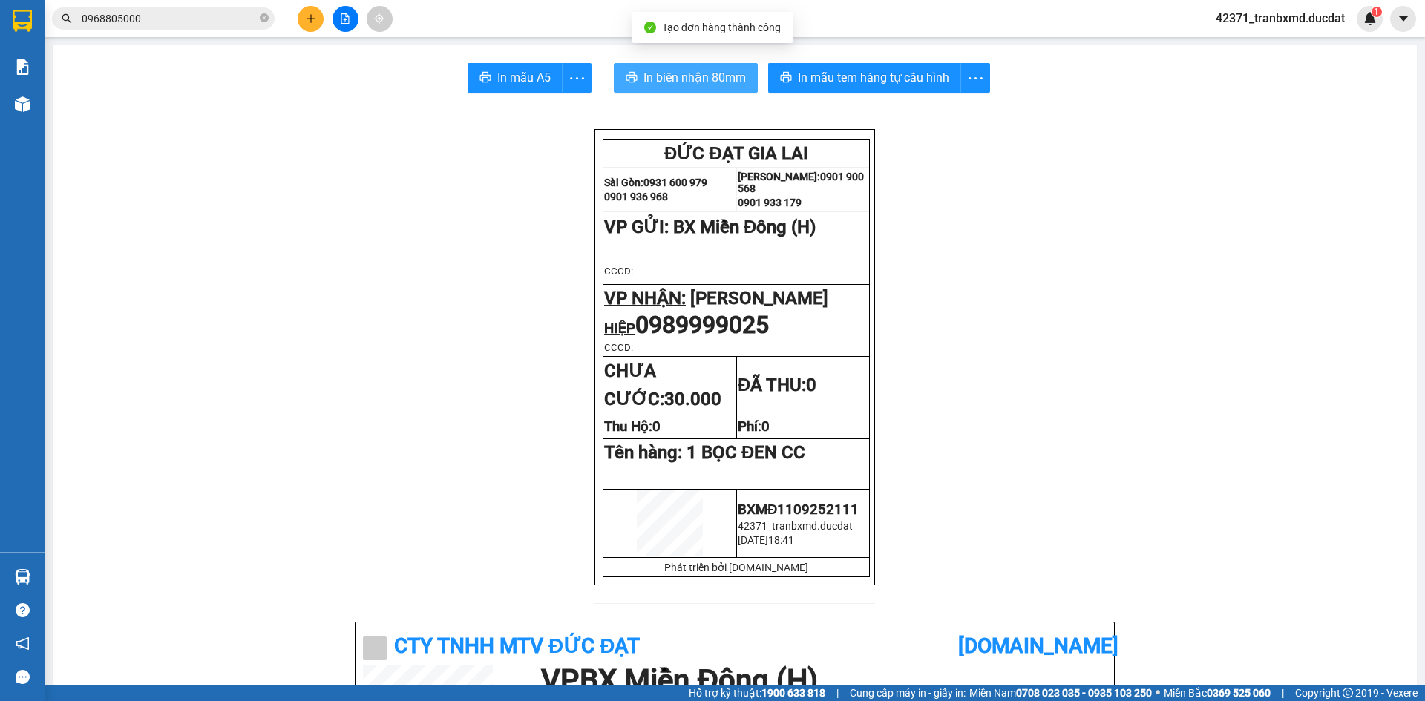
click at [726, 73] on span "In biên nhận 80mm" at bounding box center [694, 77] width 102 height 19
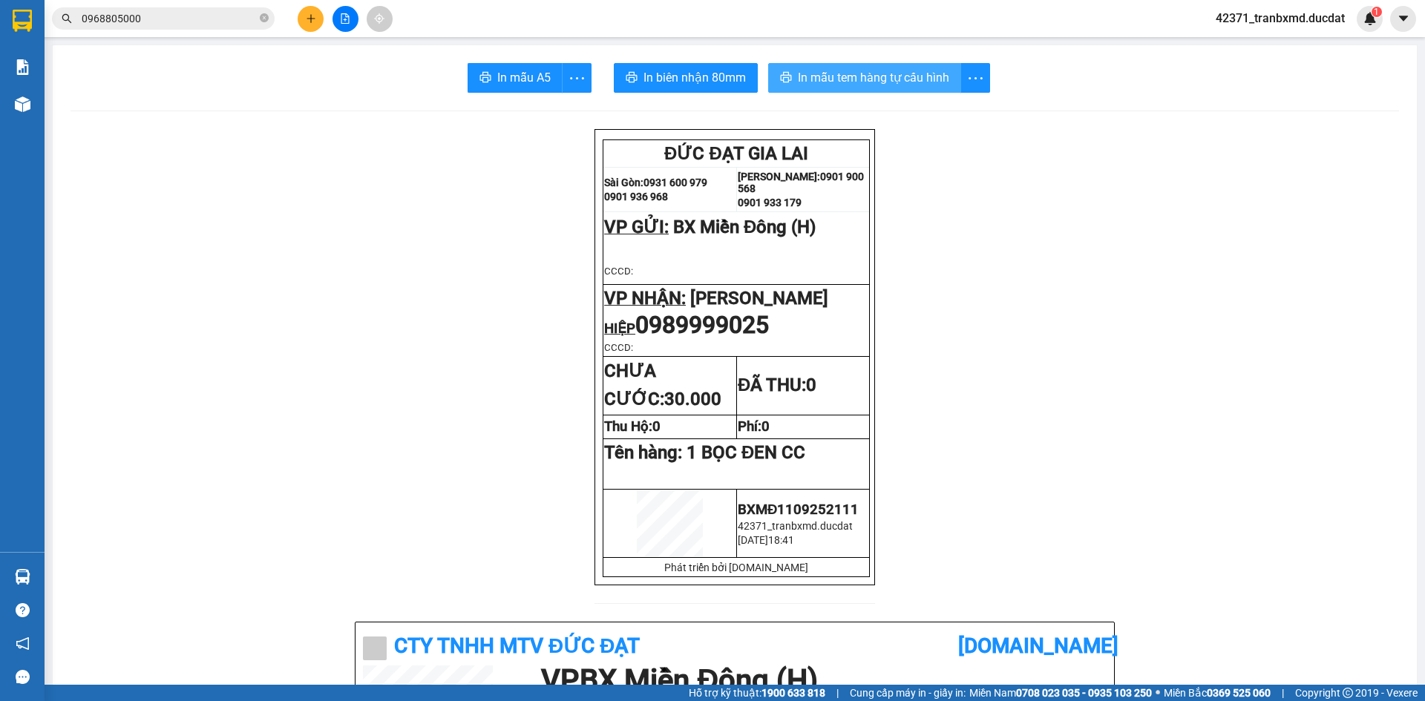
click at [815, 72] on span "In mẫu tem hàng tự cấu hình" at bounding box center [873, 77] width 151 height 19
click at [311, 17] on icon "plus" at bounding box center [310, 18] width 1 height 8
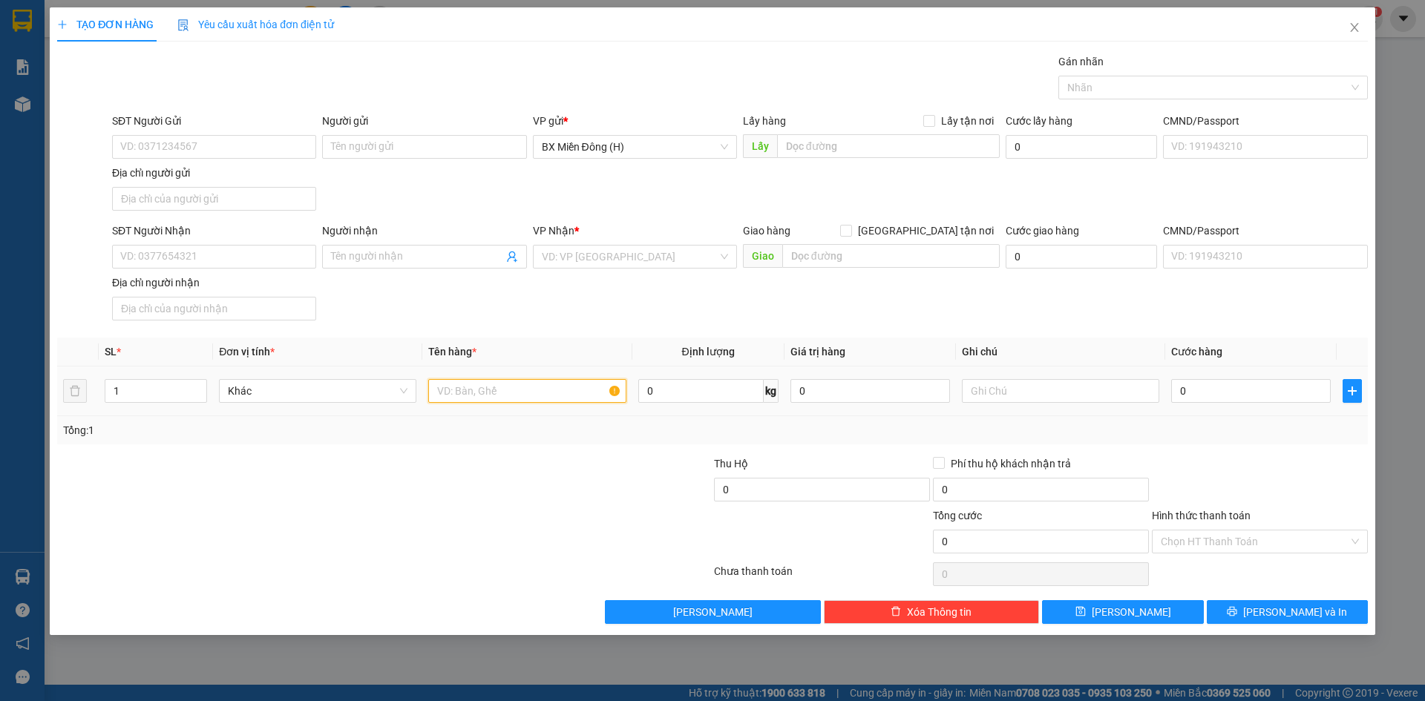
click at [518, 393] on input "text" at bounding box center [526, 391] width 197 height 24
click at [473, 259] on input "Người nhận" at bounding box center [416, 257] width 171 height 16
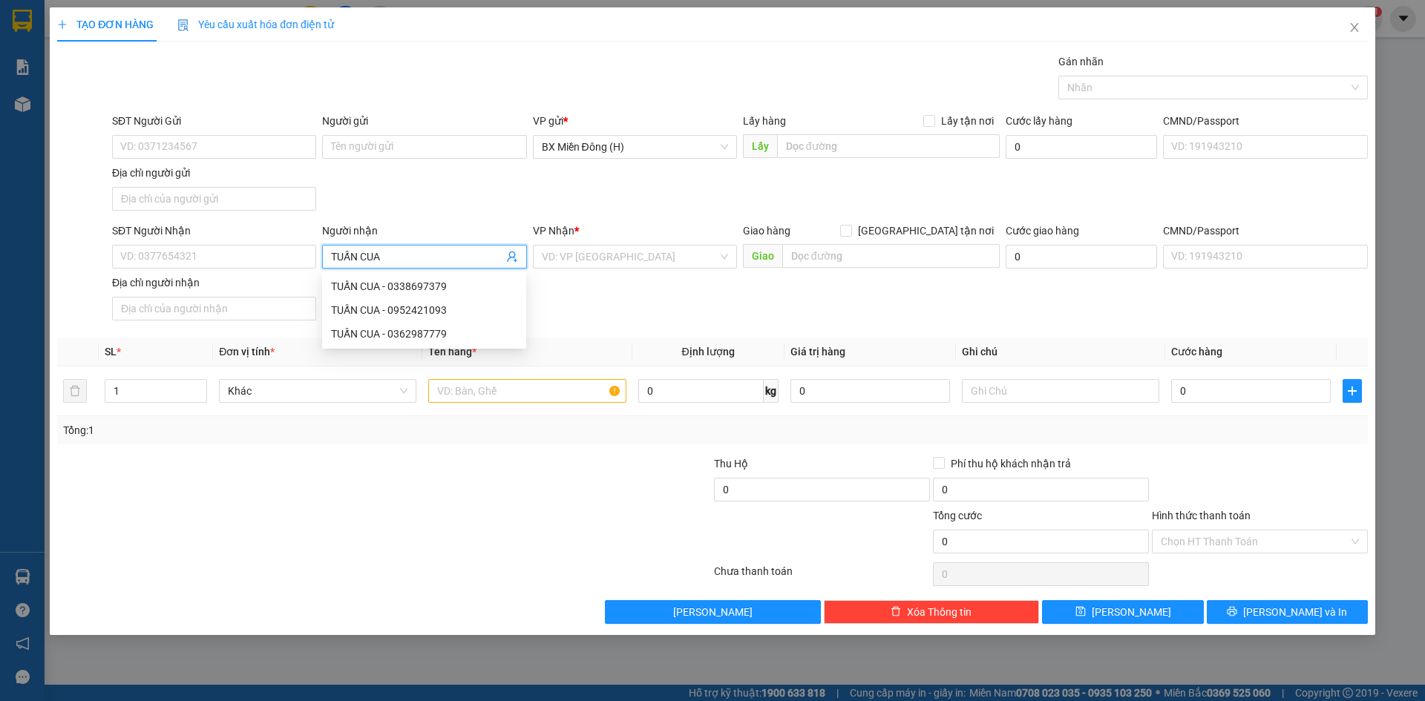
click at [440, 340] on div "TUẤN CUA - 0362987779" at bounding box center [424, 334] width 186 height 16
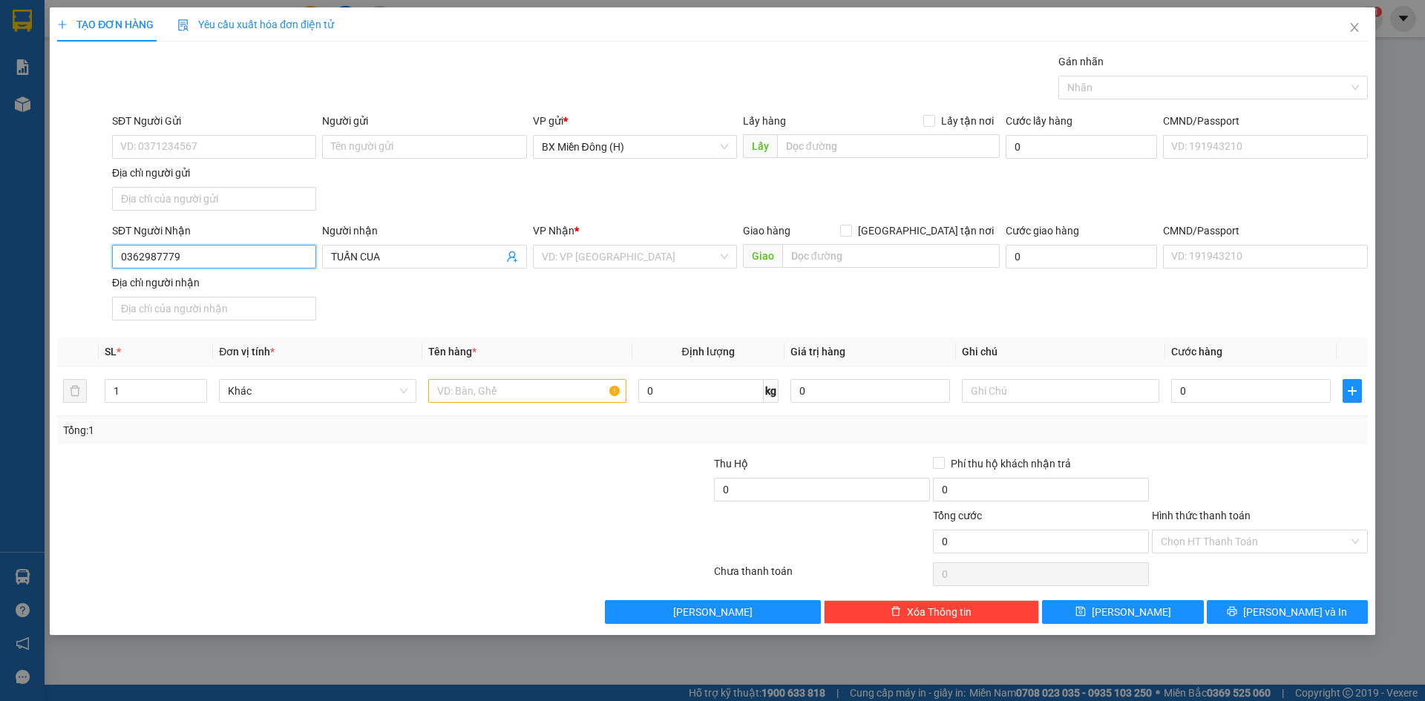
click at [264, 254] on input "0362987779" at bounding box center [214, 257] width 204 height 24
click at [232, 286] on div "0362987779 - TUẤN CUA" at bounding box center [214, 286] width 186 height 16
click at [499, 388] on input "text" at bounding box center [526, 391] width 197 height 24
click at [1306, 600] on button "Lưu và In" at bounding box center [1287, 612] width 161 height 24
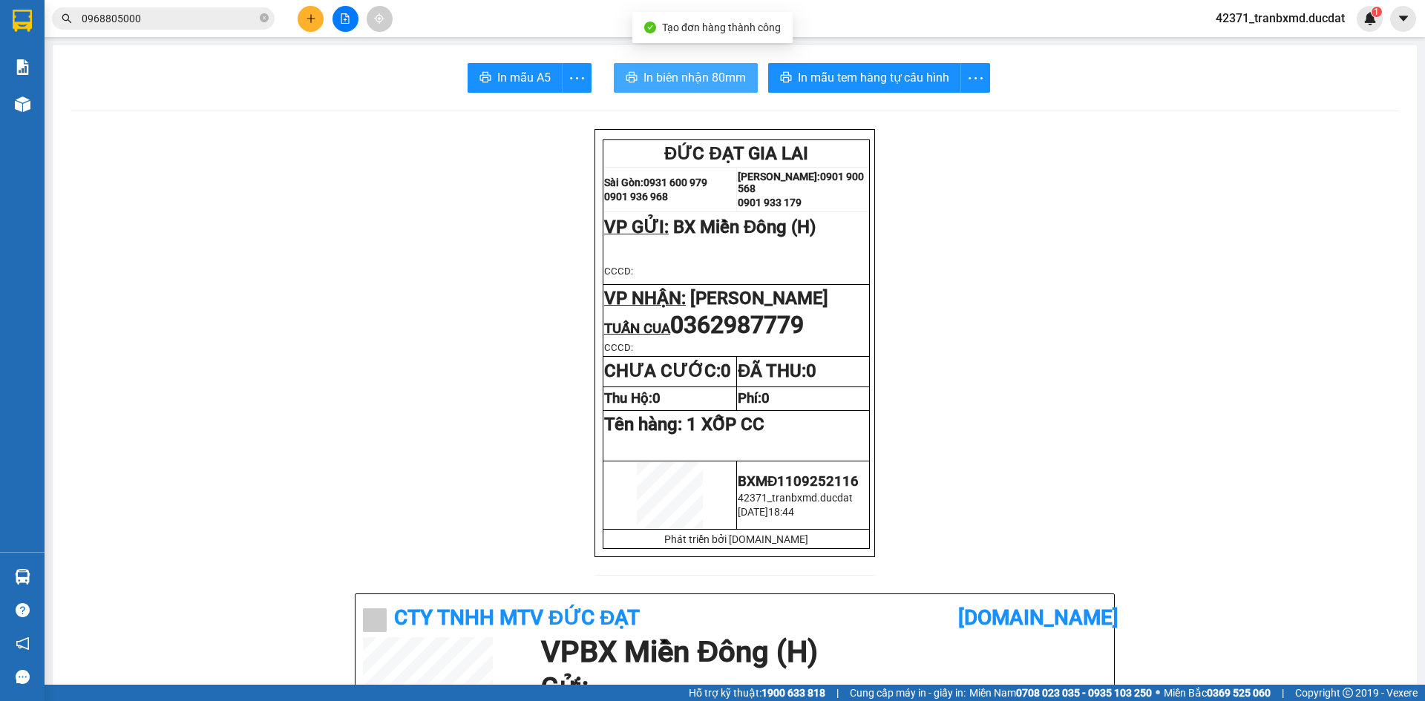
click at [692, 77] on span "In biên nhận 80mm" at bounding box center [694, 77] width 102 height 19
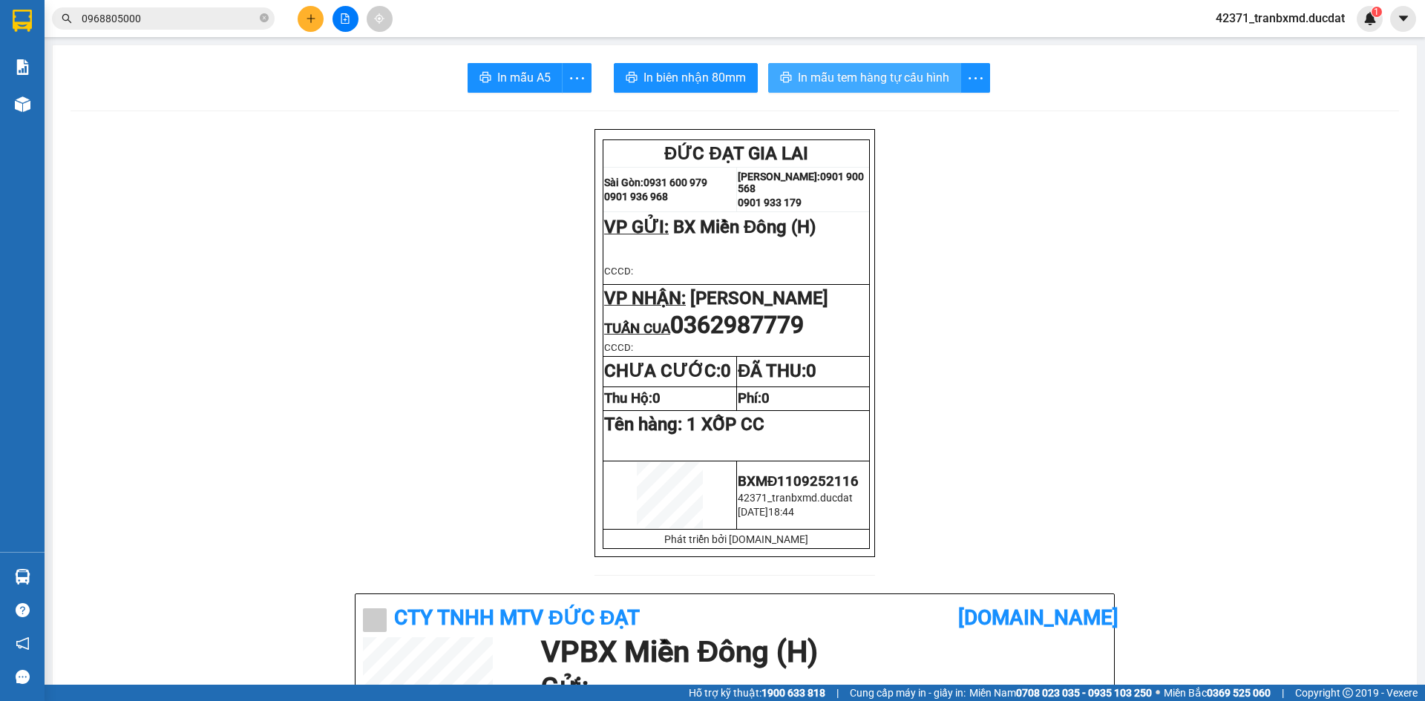
click at [783, 70] on button "In mẫu tem hàng tự cấu hình" at bounding box center [864, 78] width 193 height 30
click at [314, 14] on icon "plus" at bounding box center [311, 18] width 10 height 10
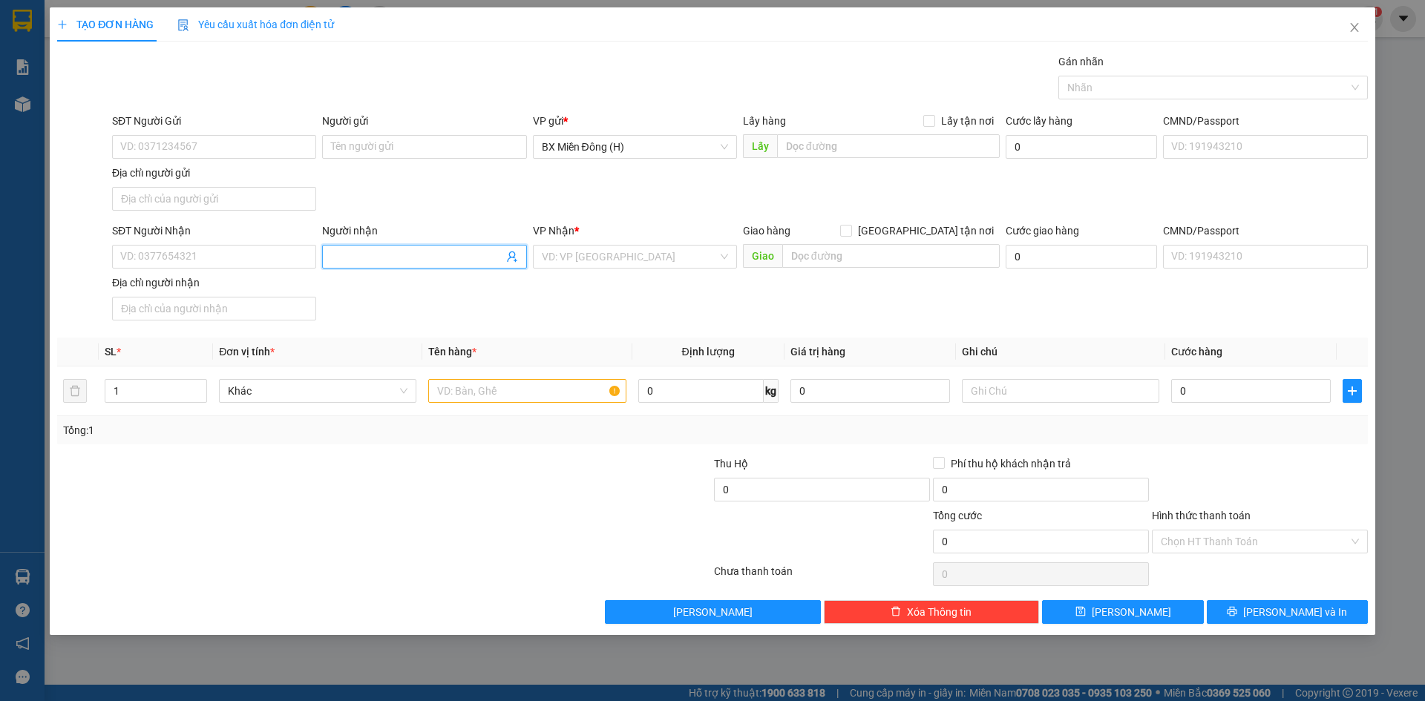
click at [419, 263] on input "Người nhận" at bounding box center [416, 257] width 171 height 16
click at [587, 238] on div "VP Nhận *" at bounding box center [635, 231] width 204 height 16
click at [585, 246] on input "search" at bounding box center [630, 257] width 176 height 22
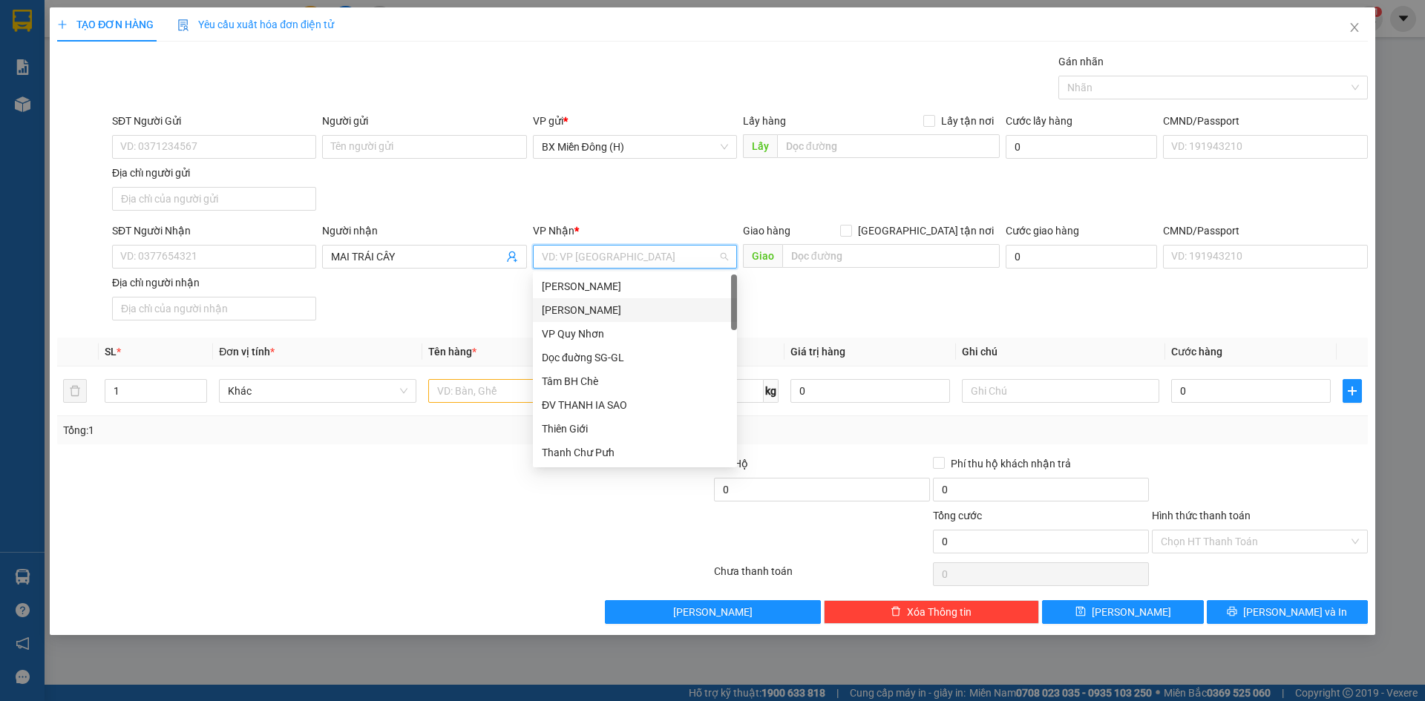
click at [597, 305] on div "[PERSON_NAME] Đình [PERSON_NAME]" at bounding box center [635, 310] width 186 height 16
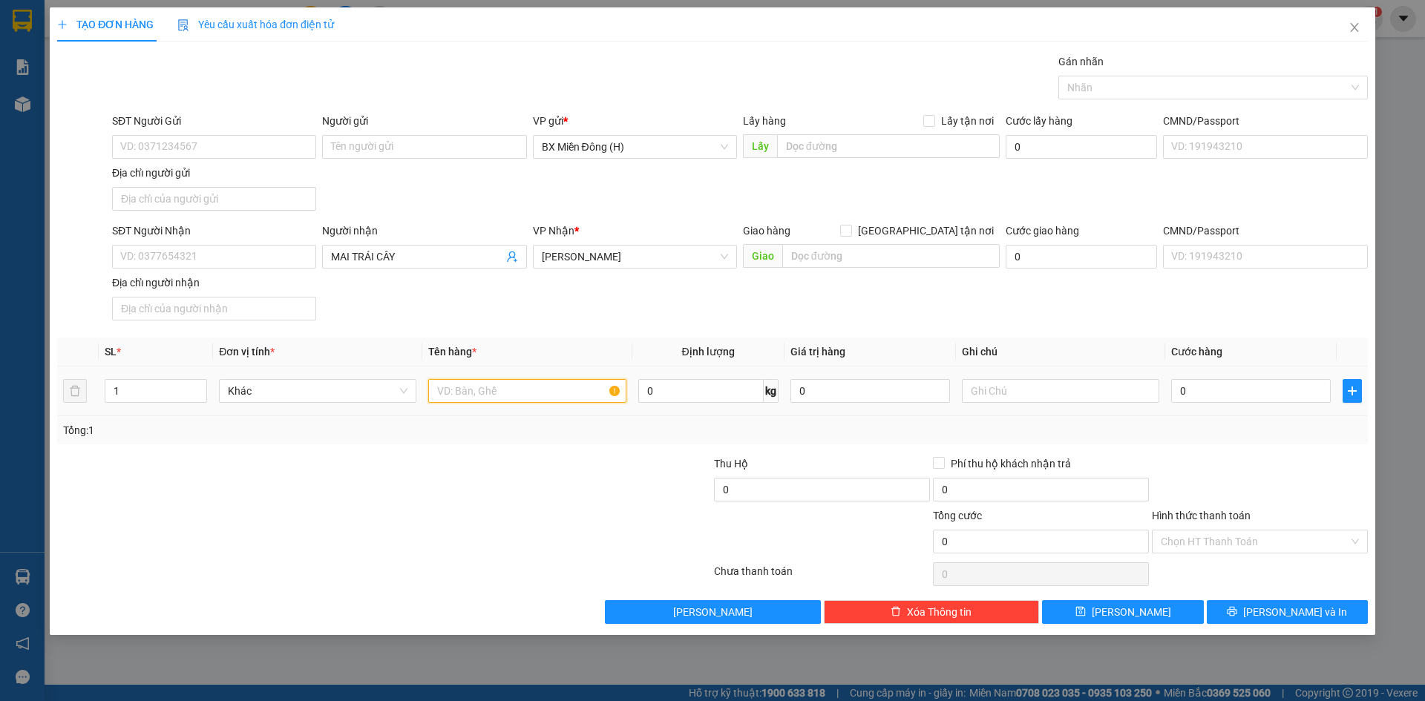
click at [489, 384] on input "text" at bounding box center [526, 391] width 197 height 24
click at [1237, 612] on icon "printer" at bounding box center [1232, 611] width 10 height 10
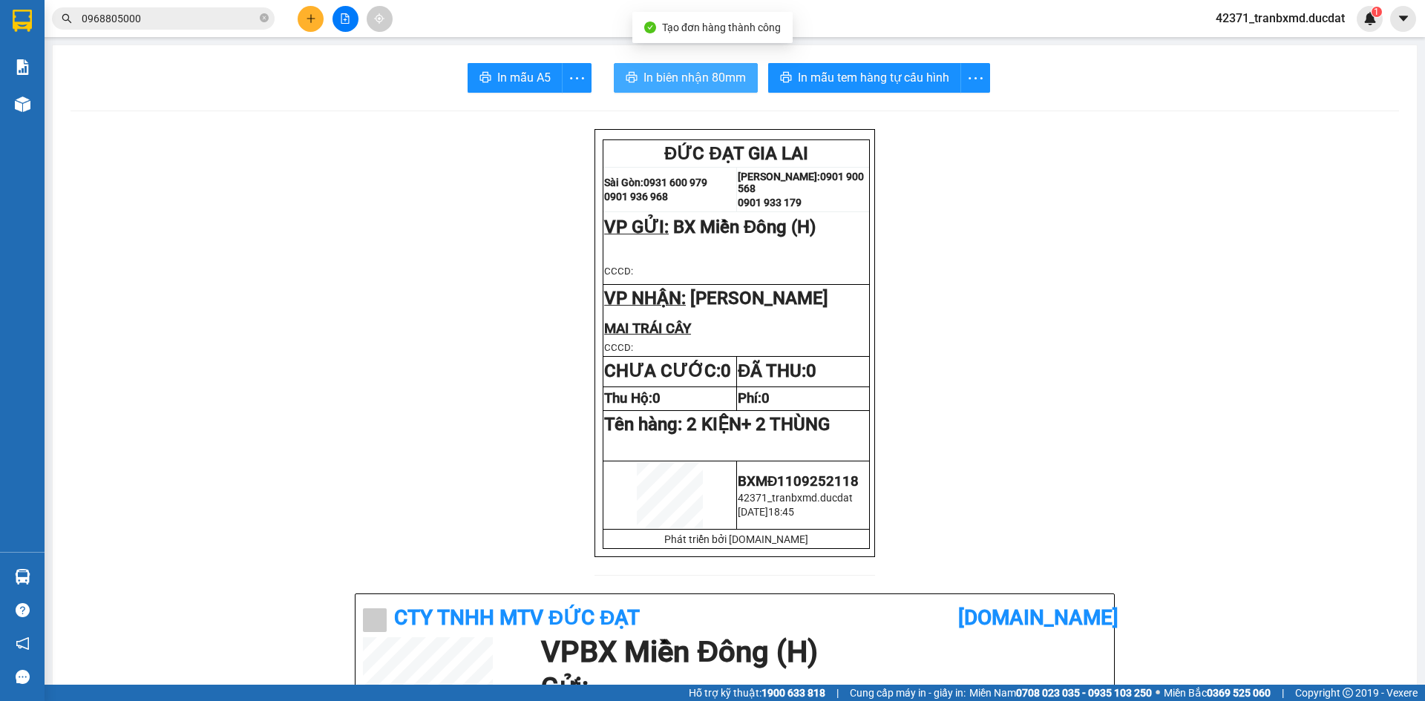
click at [726, 81] on span "In biên nhận 80mm" at bounding box center [694, 77] width 102 height 19
click at [306, 21] on icon "plus" at bounding box center [311, 18] width 10 height 10
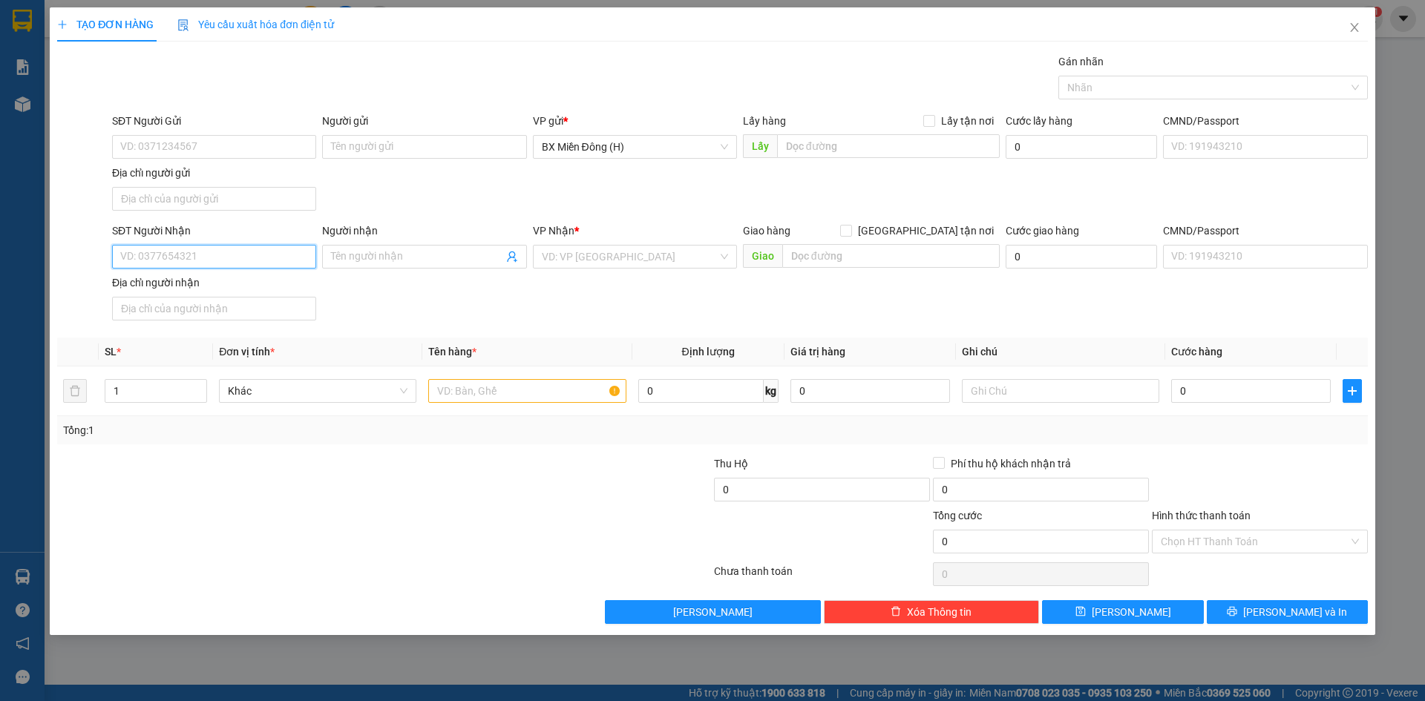
click at [276, 251] on input "SĐT Người Nhận" at bounding box center [214, 257] width 204 height 24
click at [448, 263] on input "Người nhận" at bounding box center [416, 257] width 171 height 16
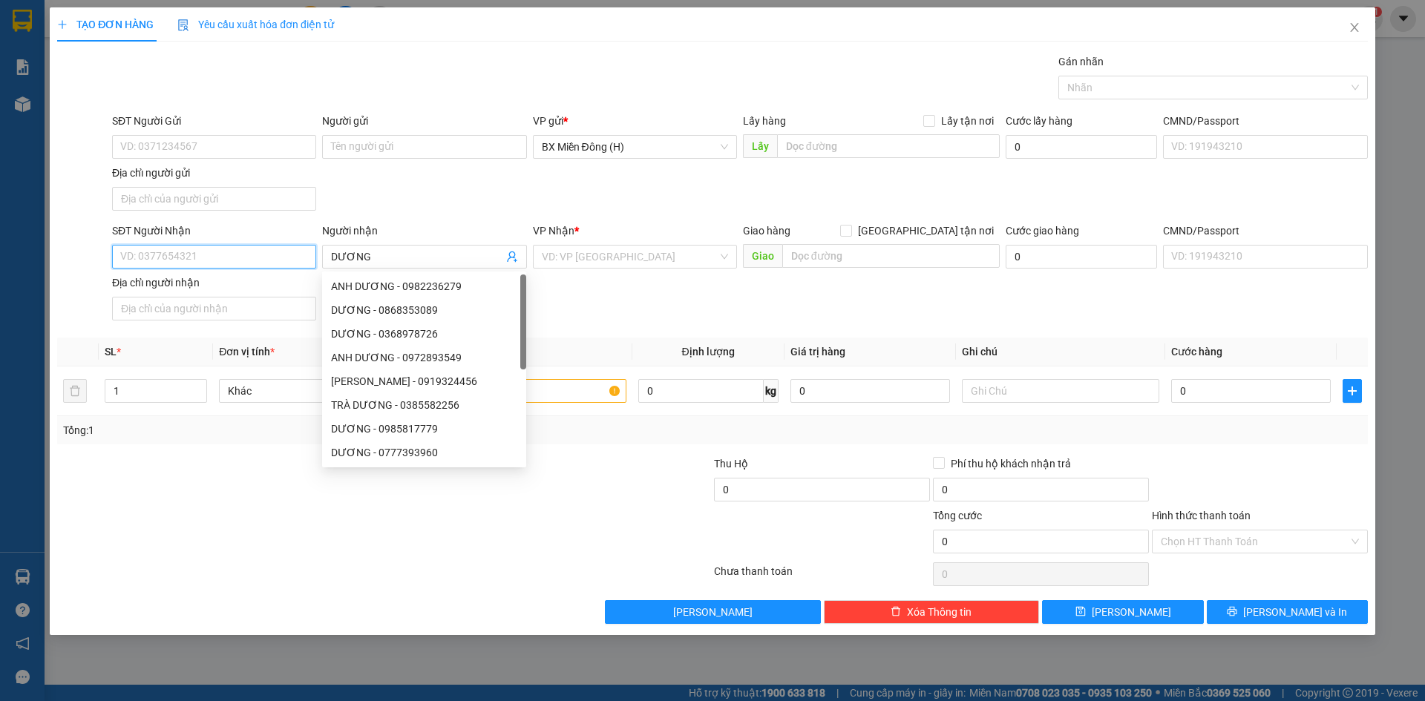
click at [251, 267] on input "SĐT Người Nhận" at bounding box center [214, 257] width 204 height 24
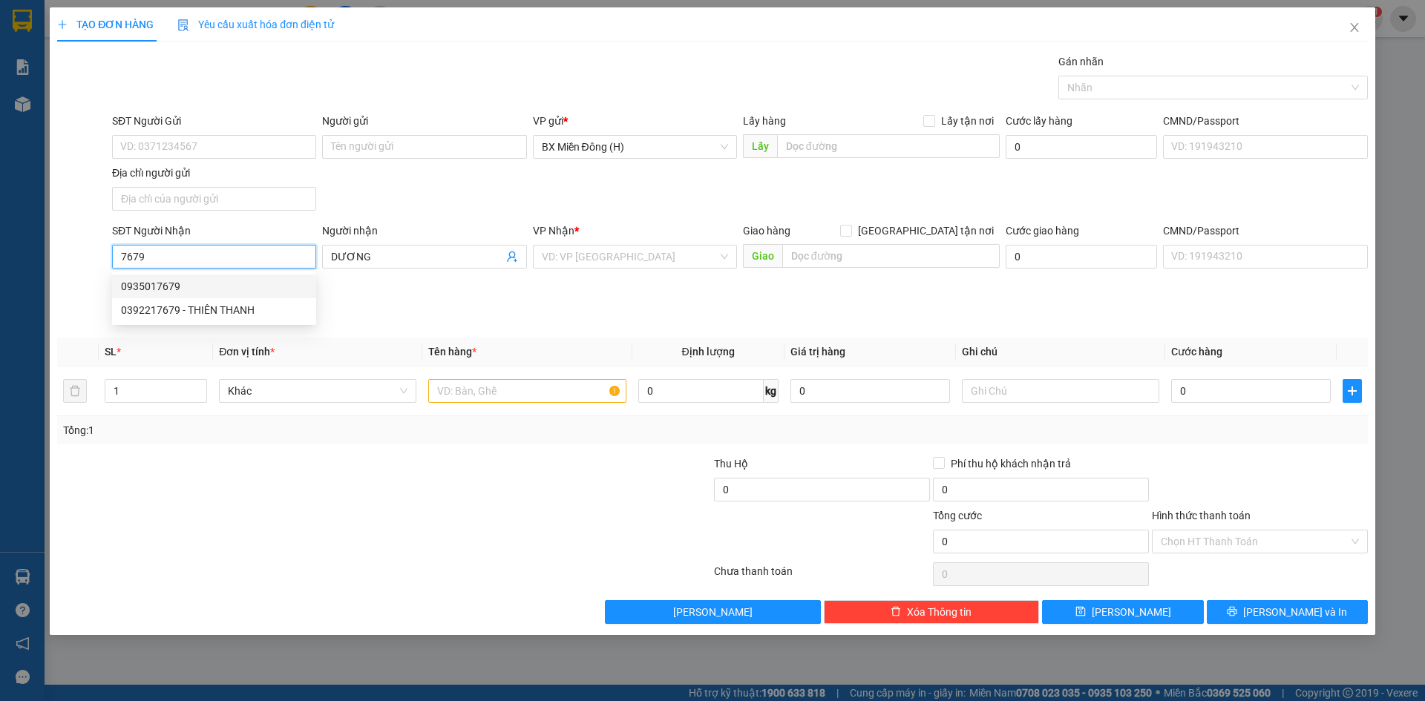
click at [202, 284] on div "0935017679" at bounding box center [214, 286] width 186 height 16
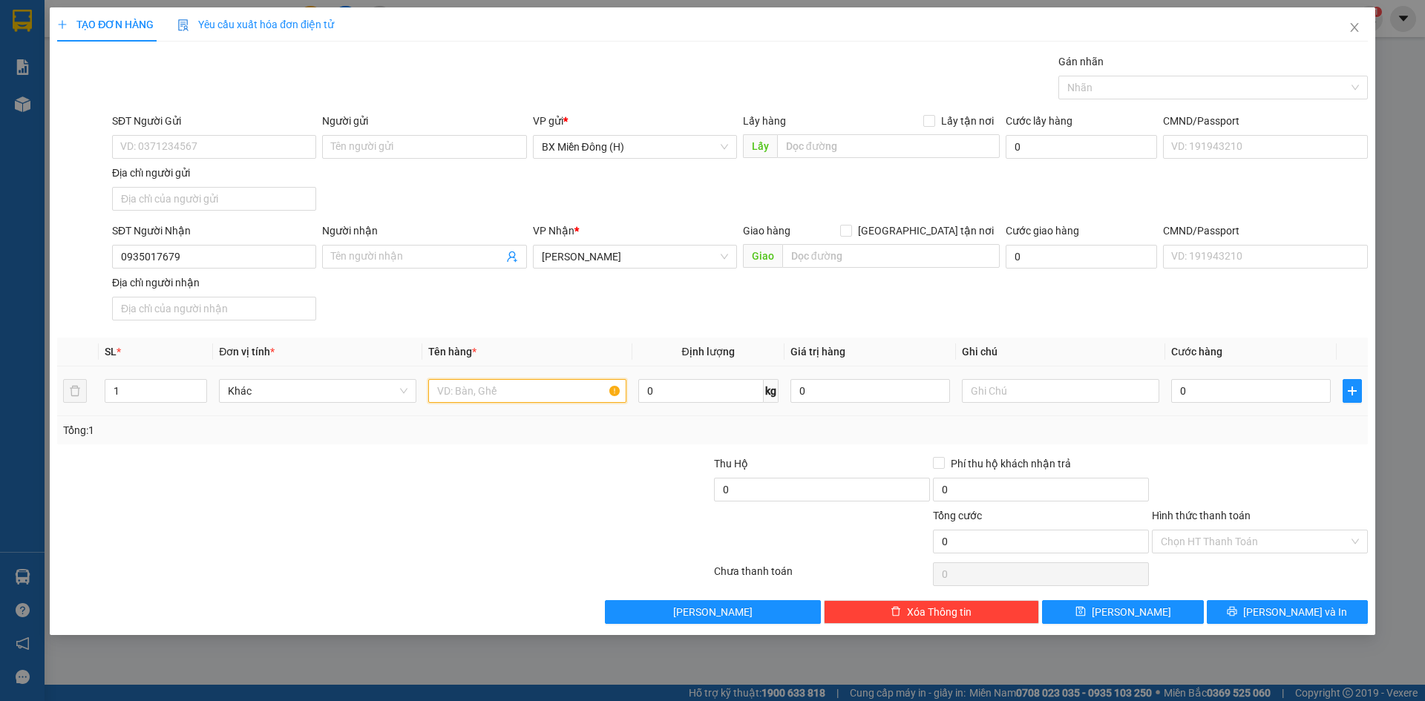
click at [502, 395] on input "text" at bounding box center [526, 391] width 197 height 24
click at [194, 384] on span "up" at bounding box center [198, 387] width 9 height 9
click at [1209, 387] on input "0" at bounding box center [1251, 391] width 160 height 24
click at [1209, 387] on input "0.080" at bounding box center [1251, 391] width 160 height 24
click at [1238, 543] on input "Hình thức thanh toán" at bounding box center [1255, 542] width 188 height 22
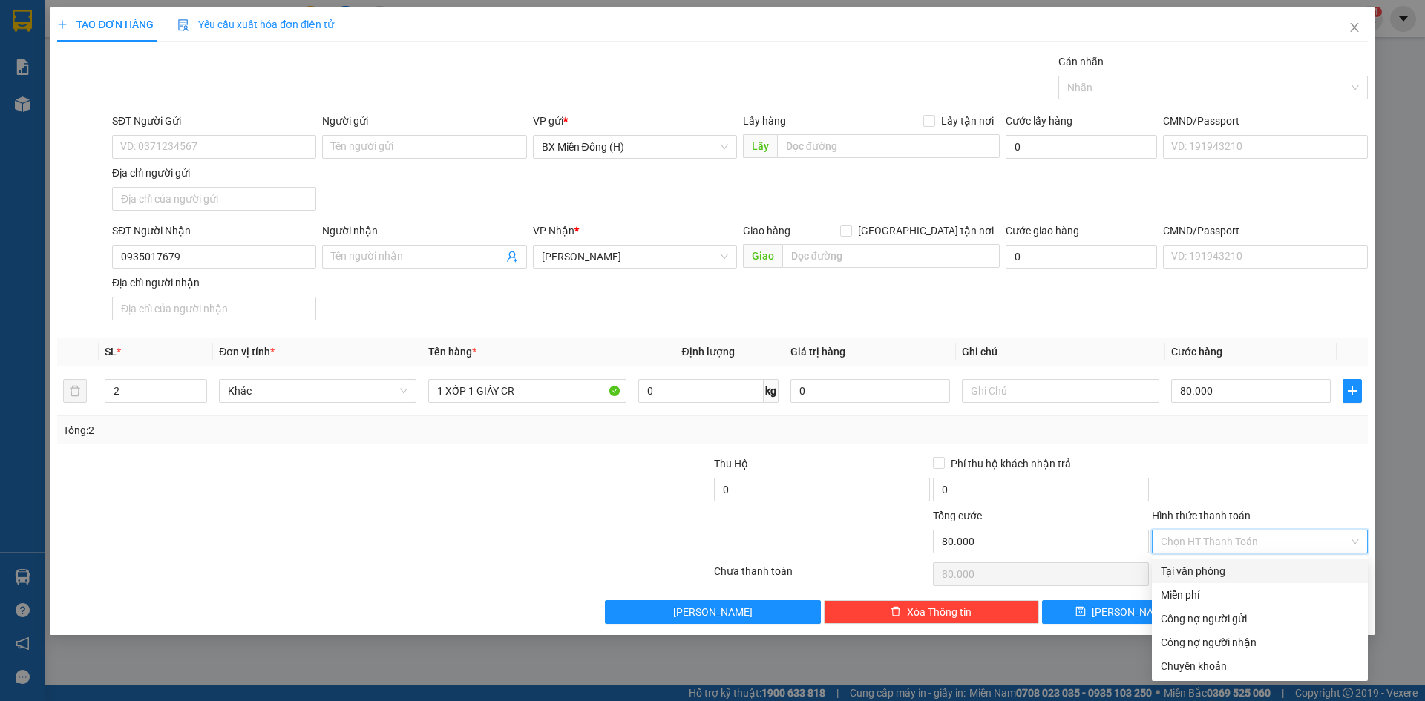
click at [1211, 581] on div "Tại văn phòng" at bounding box center [1260, 572] width 216 height 24
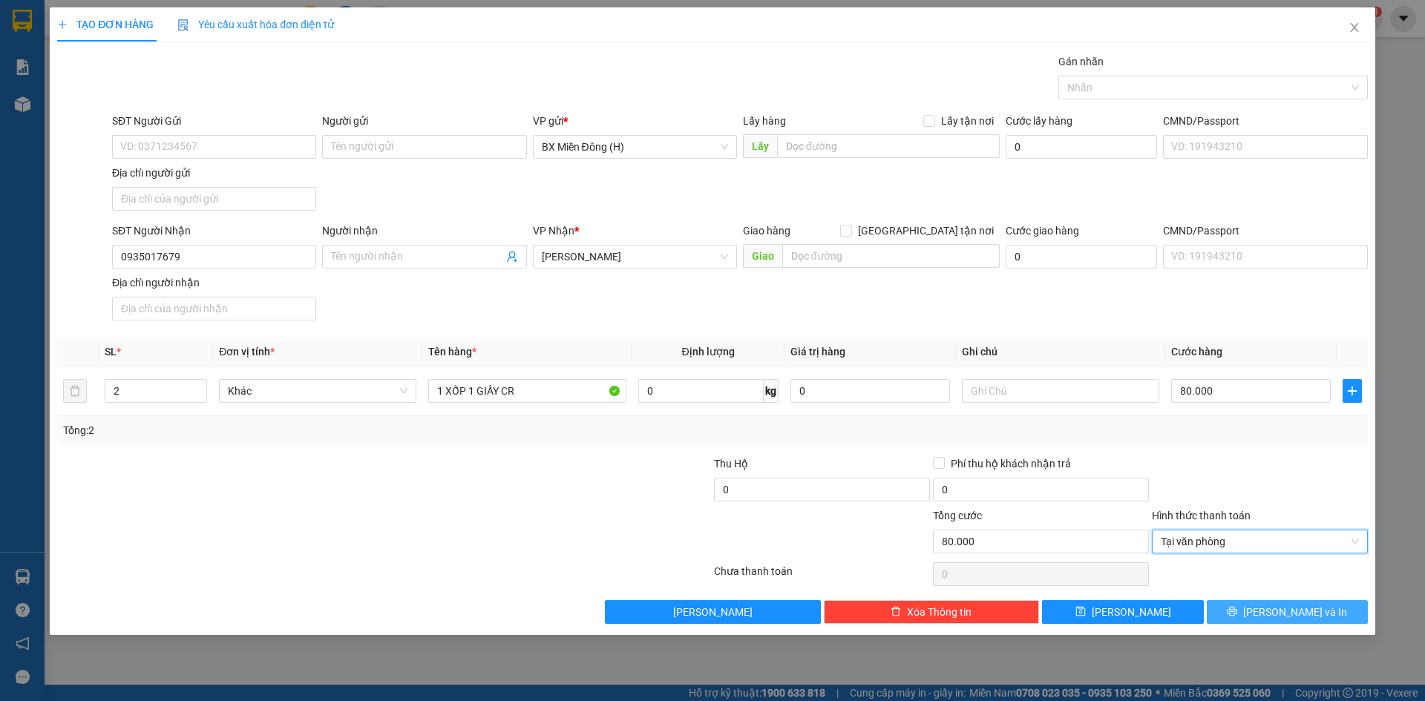
click at [1286, 622] on button "Lưu và In" at bounding box center [1287, 612] width 161 height 24
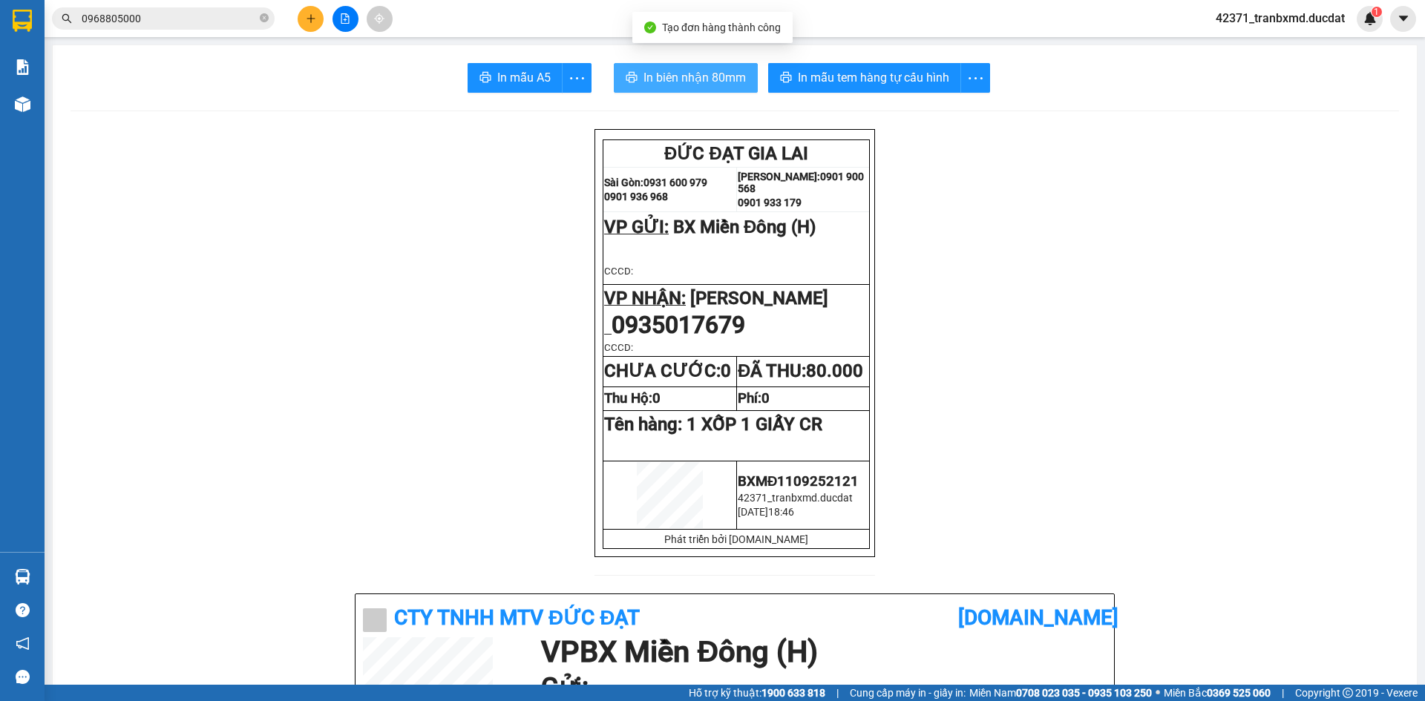
click at [706, 75] on span "In biên nhận 80mm" at bounding box center [694, 77] width 102 height 19
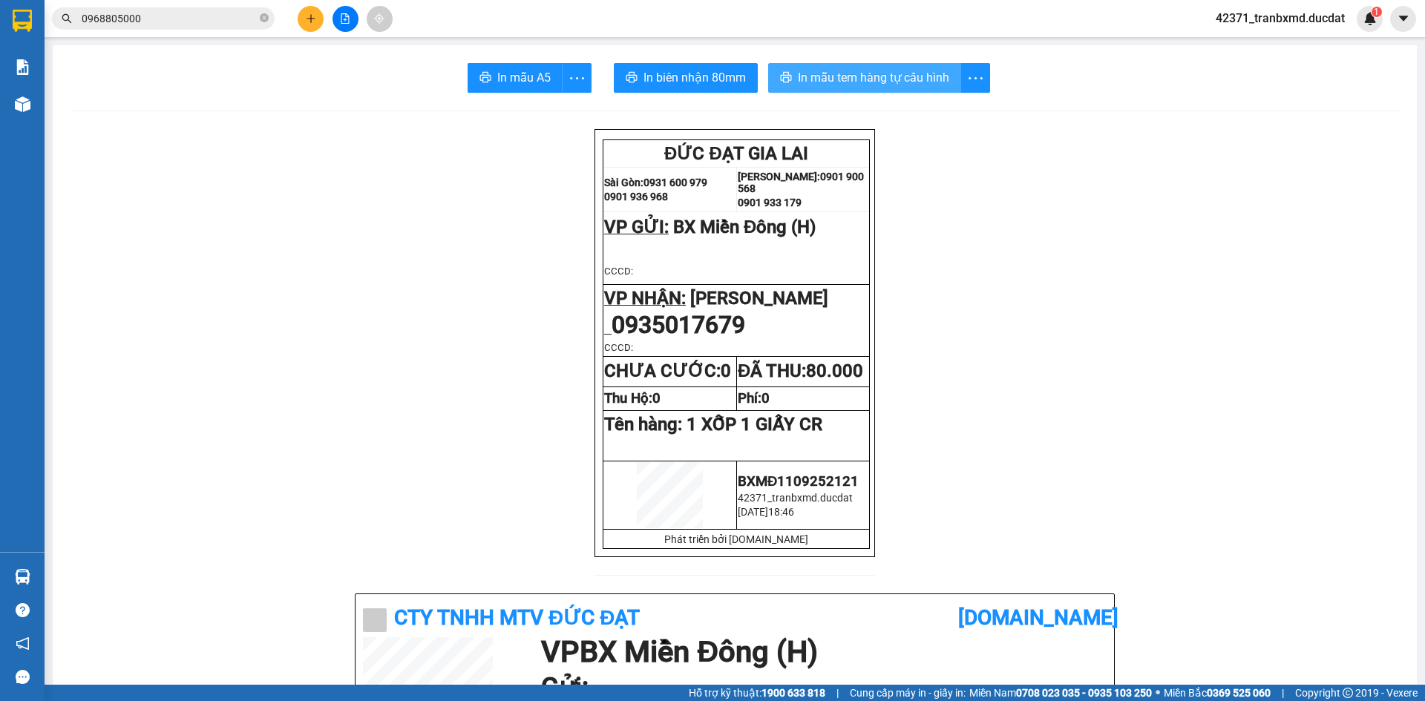
click at [846, 66] on button "In mẫu tem hàng tự cấu hình" at bounding box center [864, 78] width 193 height 30
click at [314, 20] on icon "plus" at bounding box center [311, 18] width 10 height 10
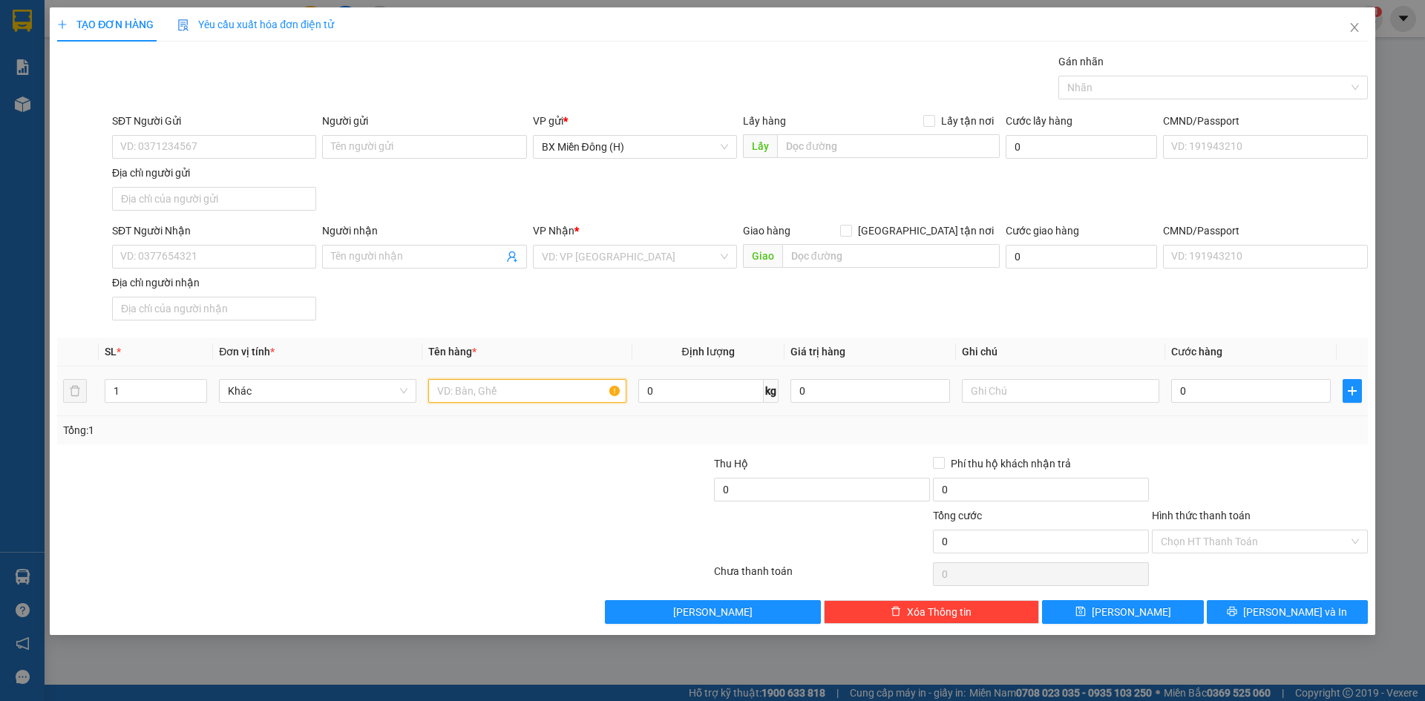
click at [486, 390] on input "text" at bounding box center [526, 391] width 197 height 24
click at [1219, 385] on input "0" at bounding box center [1251, 391] width 160 height 24
drag, startPoint x: 202, startPoint y: 259, endPoint x: 194, endPoint y: 264, distance: 9.1
click at [200, 262] on input "SĐT Người Nhận" at bounding box center [214, 257] width 204 height 24
click at [1231, 409] on td "60.000" at bounding box center [1250, 392] width 171 height 50
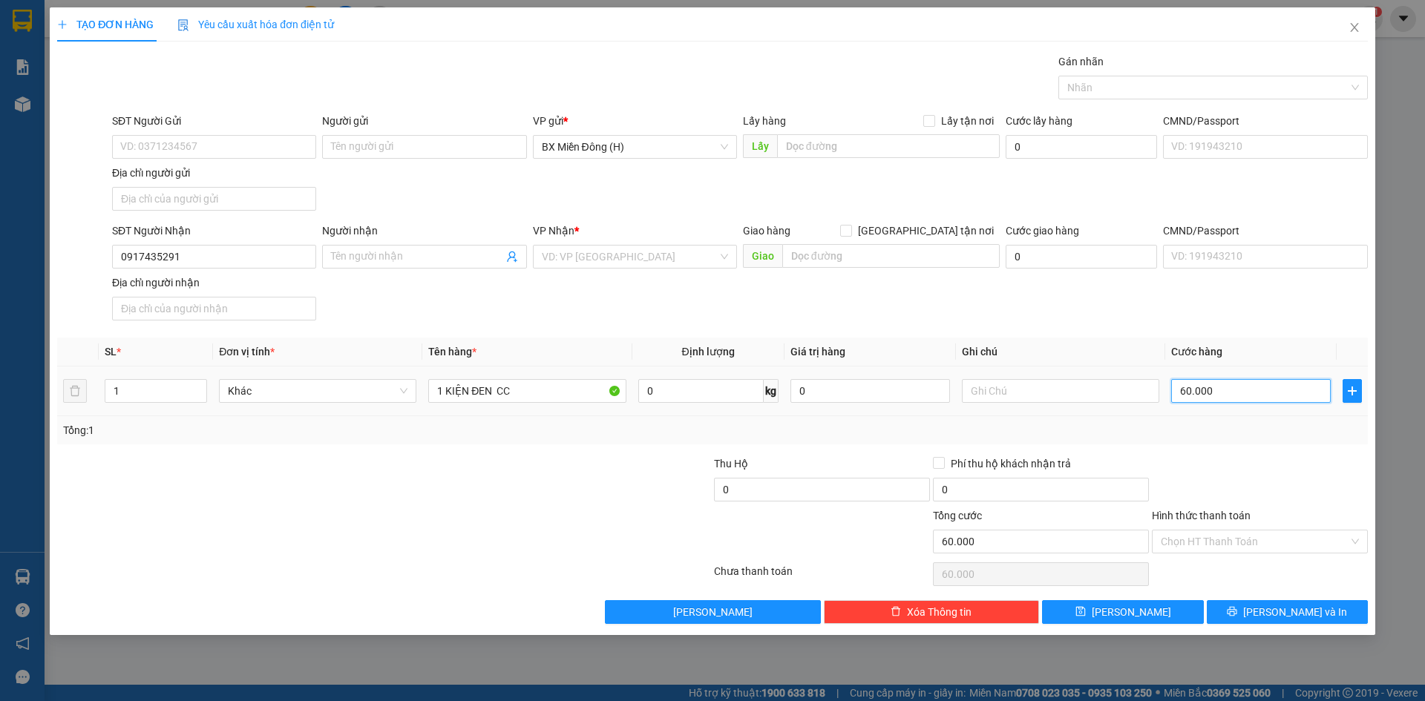
click at [1240, 395] on input "60.000" at bounding box center [1251, 391] width 160 height 24
click at [1237, 548] on input "Hình thức thanh toán" at bounding box center [1255, 542] width 188 height 22
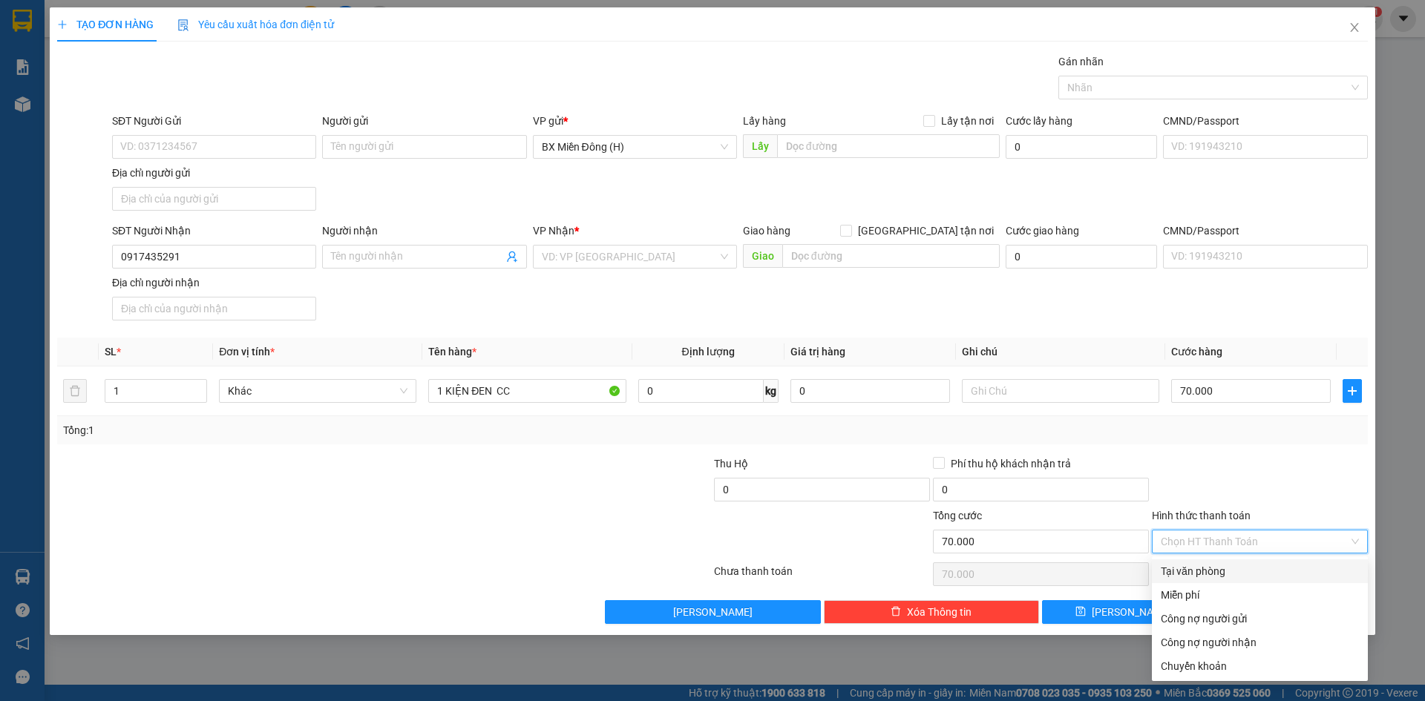
click at [1209, 573] on div "Tại văn phòng" at bounding box center [1260, 571] width 198 height 16
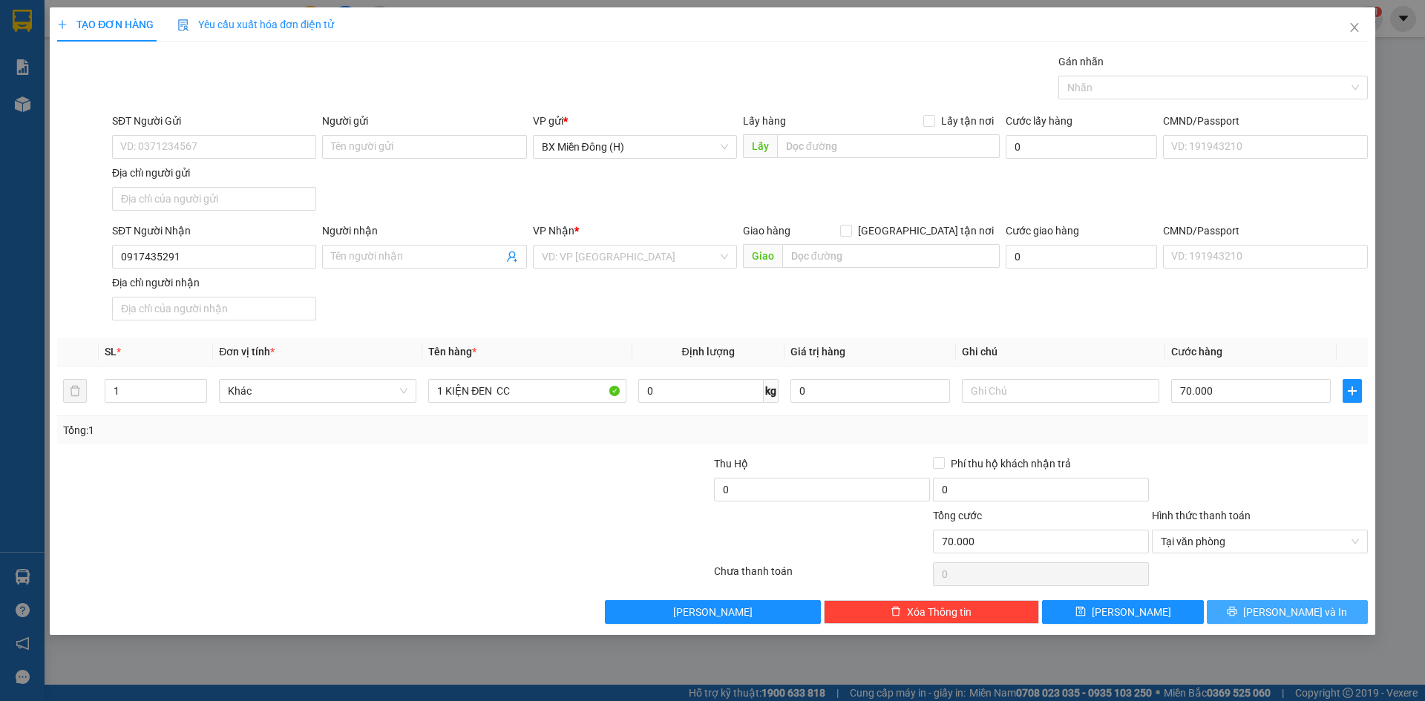
click at [1304, 614] on span "Lưu và In" at bounding box center [1295, 612] width 104 height 16
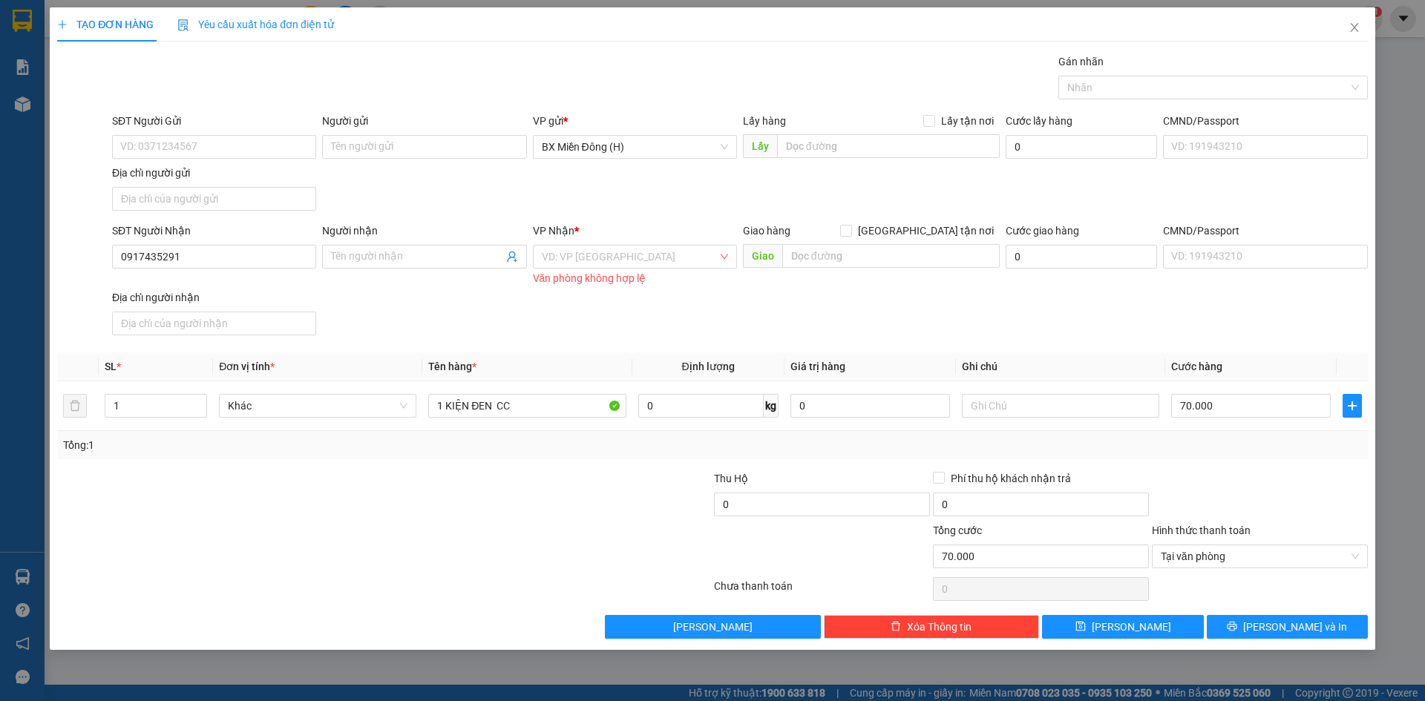
click at [1293, 640] on div "TẠO ĐƠN HÀNG Yêu cầu xuất hóa đơn điện tử Transit Pickup Surcharge Ids Transit …" at bounding box center [712, 328] width 1325 height 643
click at [1299, 633] on span "Lưu và In" at bounding box center [1295, 627] width 104 height 16
click at [636, 265] on input "search" at bounding box center [630, 257] width 176 height 22
click at [235, 246] on input "0917435291" at bounding box center [214, 257] width 204 height 24
click at [214, 283] on div "0917435291" at bounding box center [214, 286] width 186 height 16
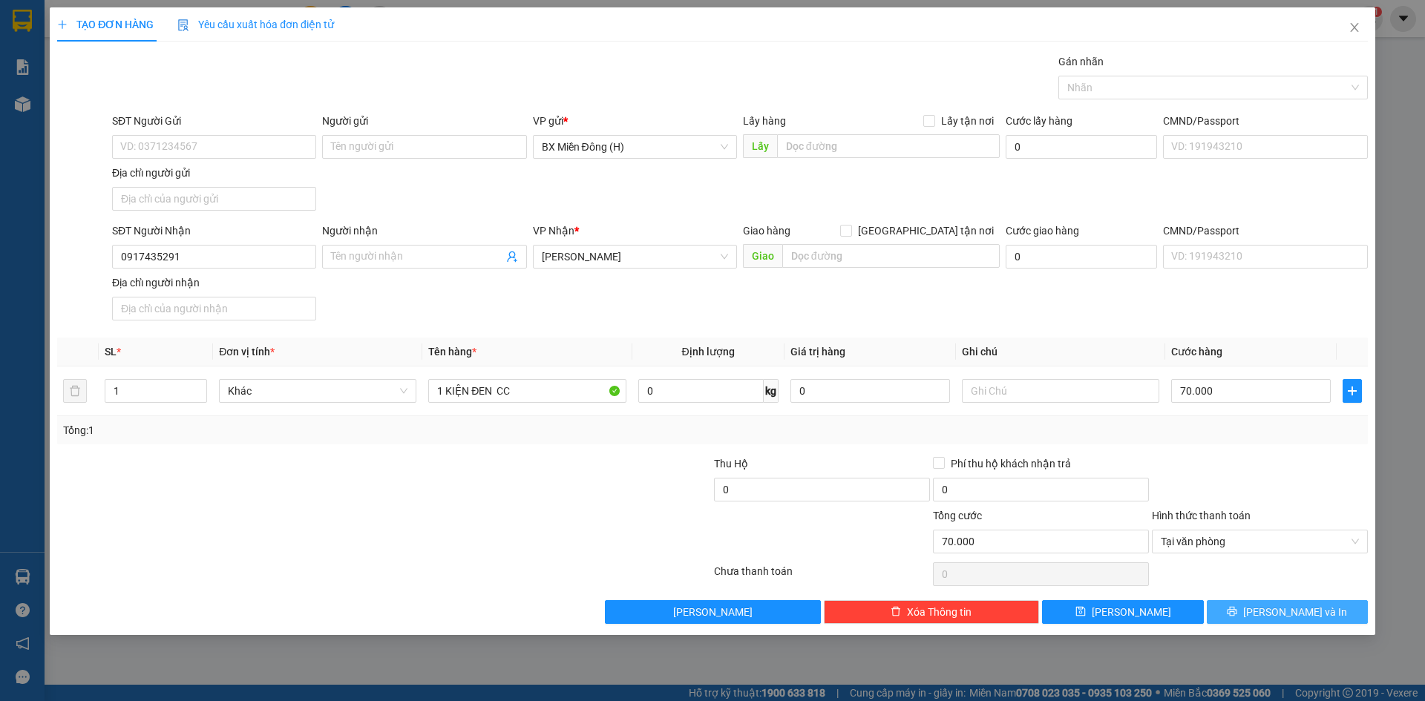
click at [1295, 622] on button "Lưu và In" at bounding box center [1287, 612] width 161 height 24
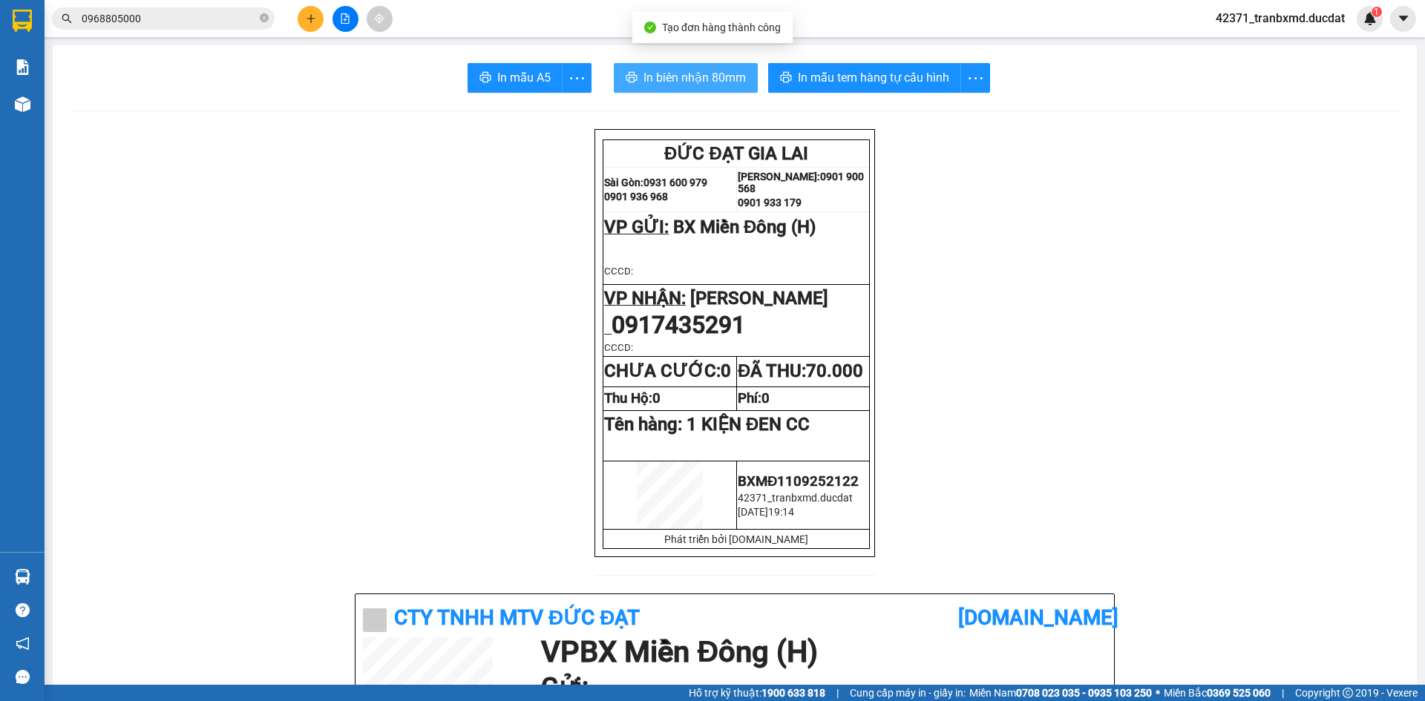
click at [686, 73] on span "In biên nhận 80mm" at bounding box center [694, 77] width 102 height 19
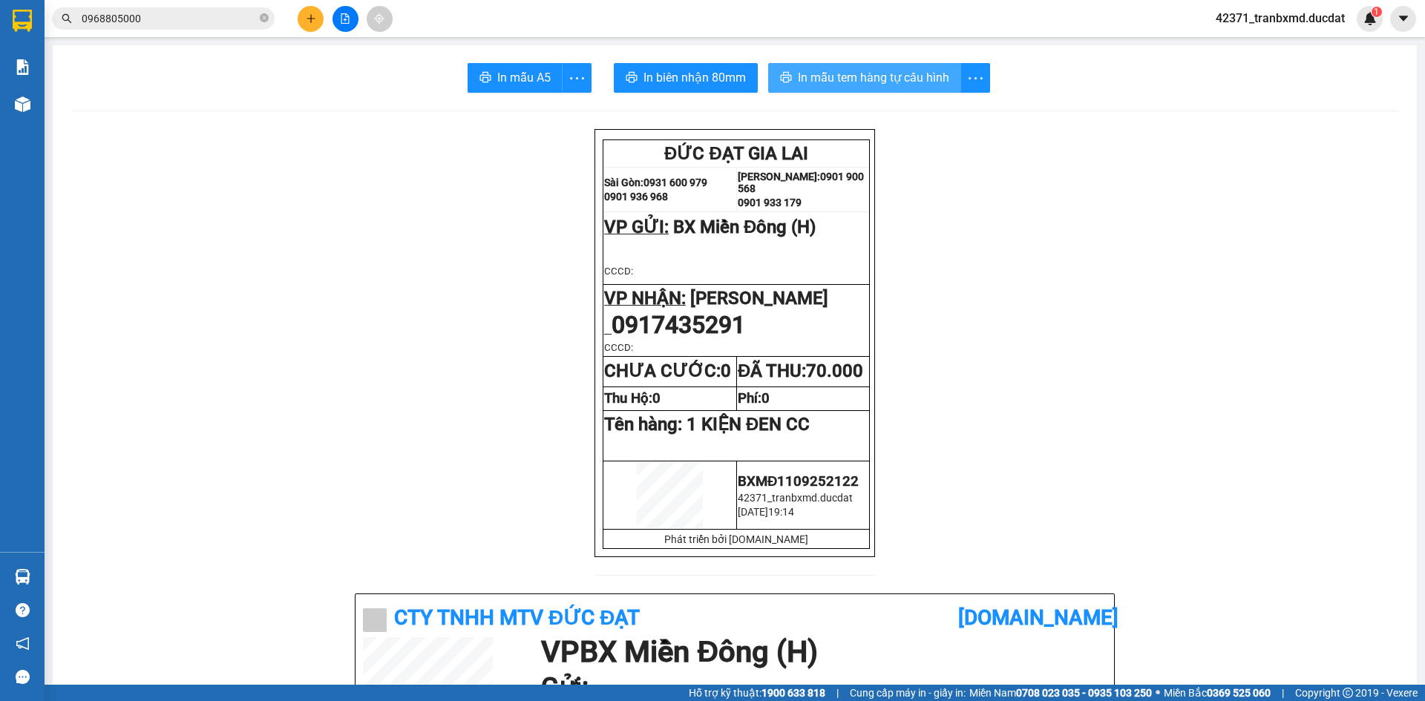
click at [910, 75] on span "In mẫu tem hàng tự cấu hình" at bounding box center [873, 77] width 151 height 19
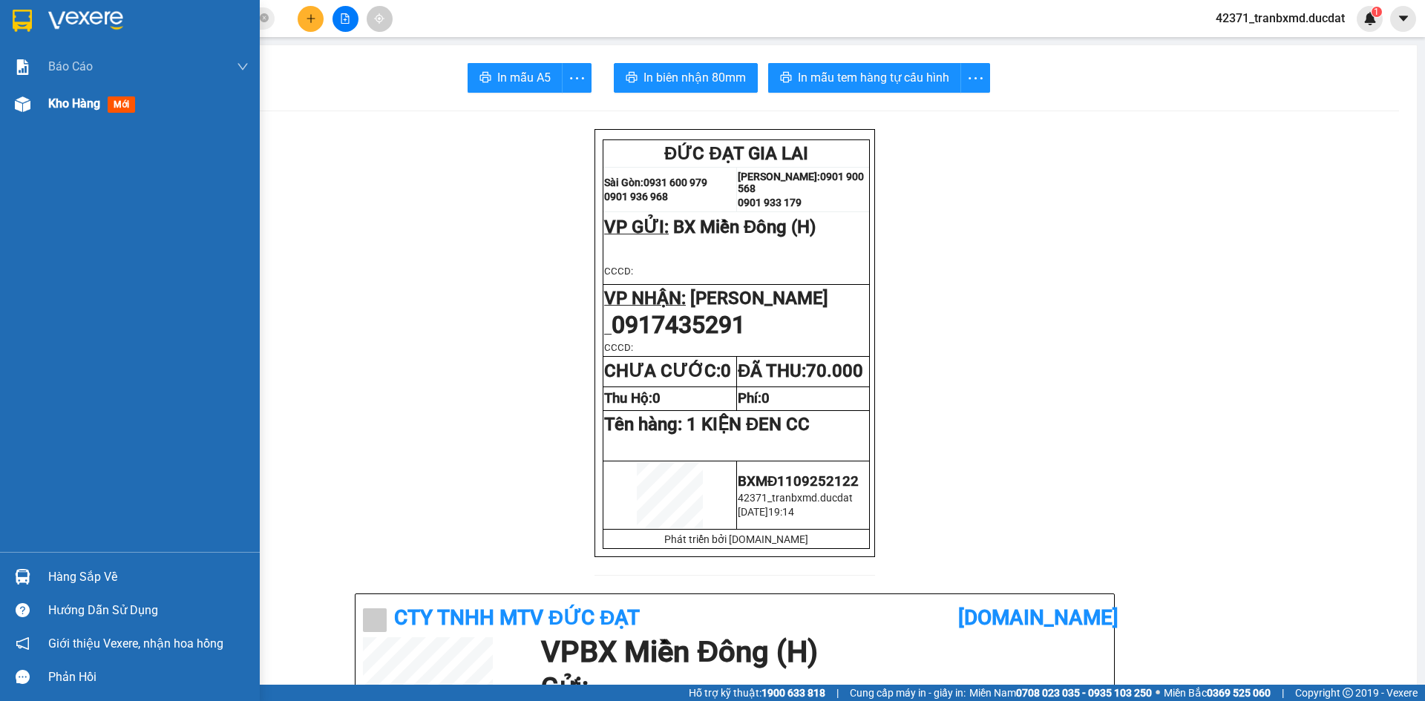
click at [71, 108] on span "Kho hàng" at bounding box center [74, 103] width 52 height 14
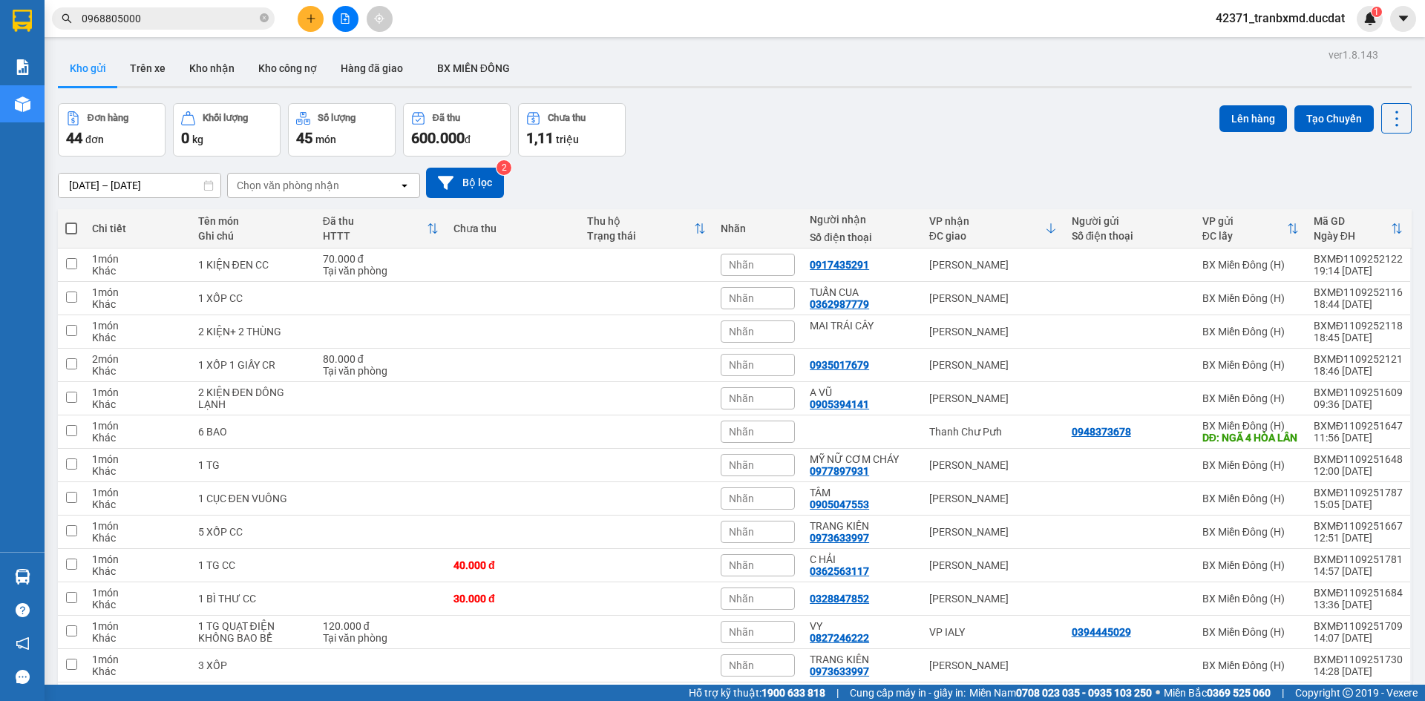
click at [68, 231] on span at bounding box center [71, 229] width 12 height 12
click at [71, 221] on input "checkbox" at bounding box center [71, 221] width 0 height 0
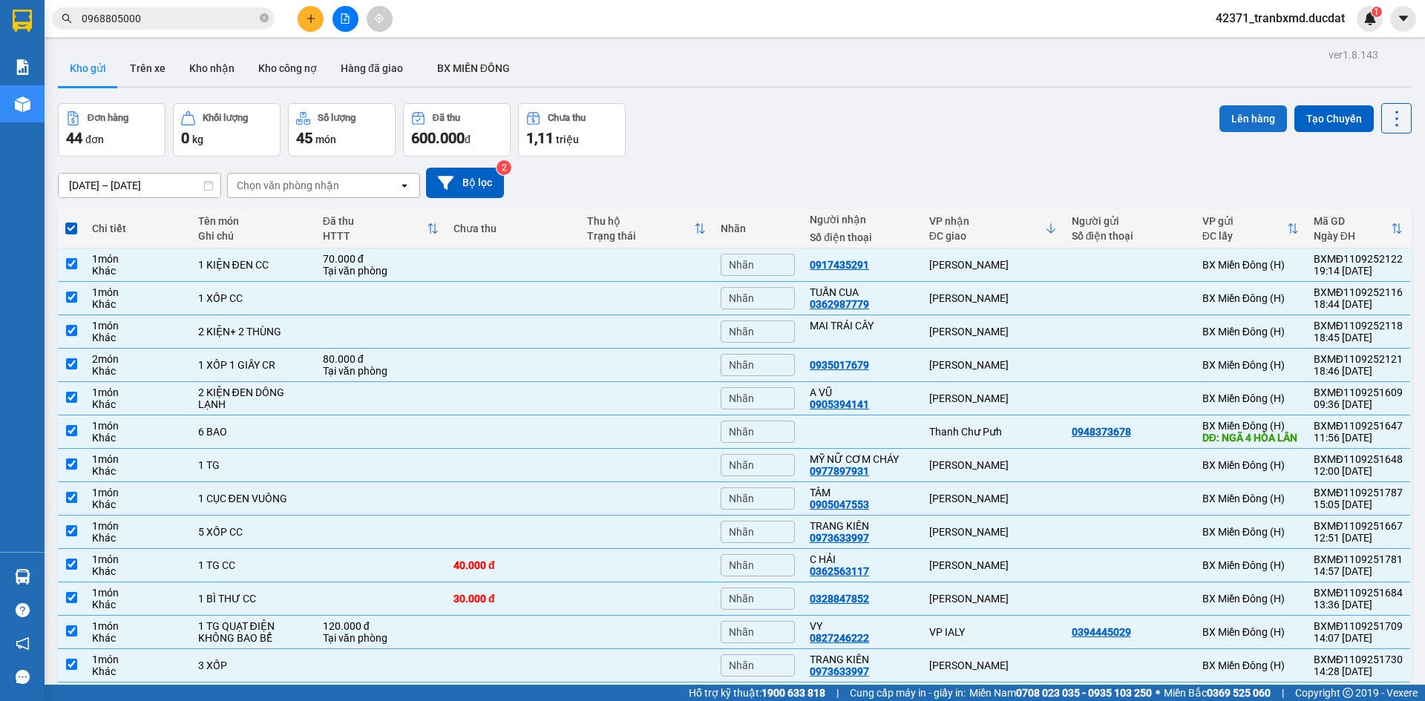
click at [1240, 114] on button "Lên hàng" at bounding box center [1253, 118] width 68 height 27
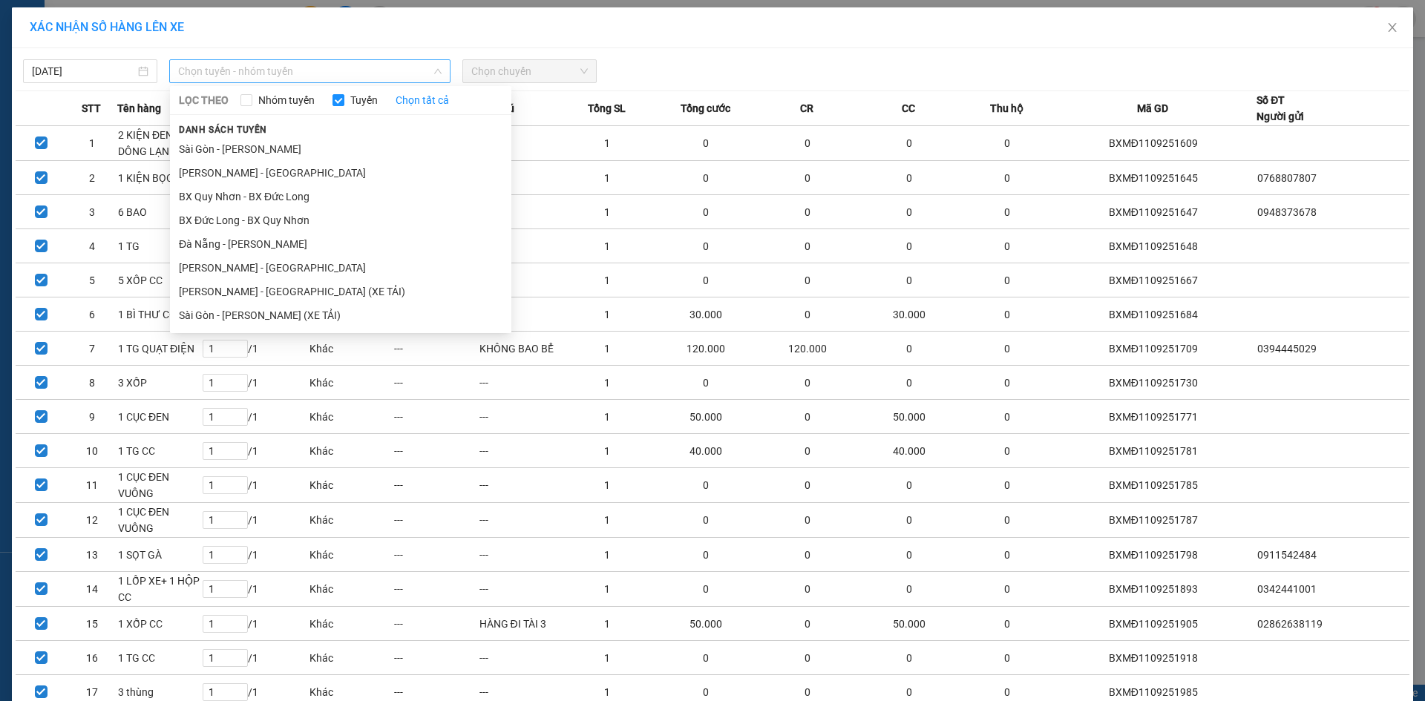
click at [260, 71] on span "Chọn tuyến - nhóm tuyến" at bounding box center [309, 71] width 263 height 22
click at [253, 149] on li "Sài Gòn - Gia Lai" at bounding box center [340, 149] width 341 height 24
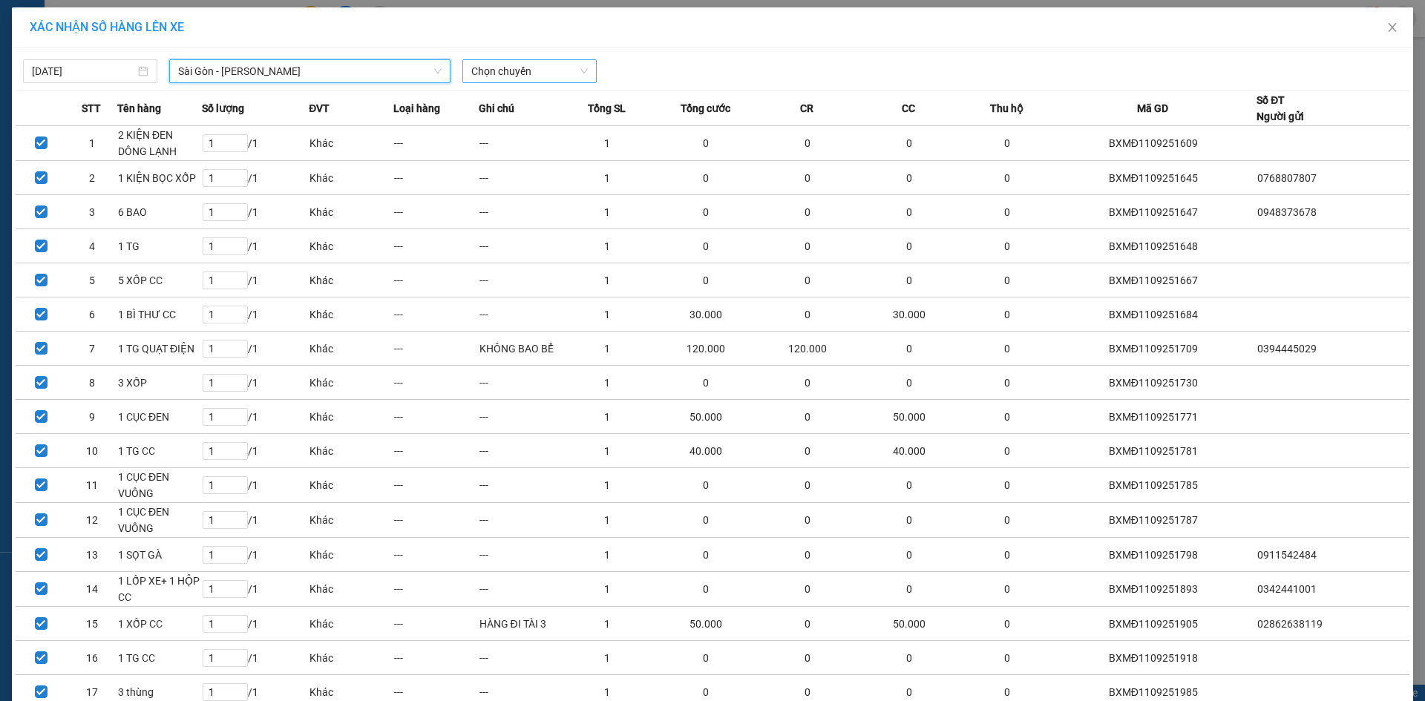
click at [493, 68] on span "Chọn chuyến" at bounding box center [529, 71] width 117 height 22
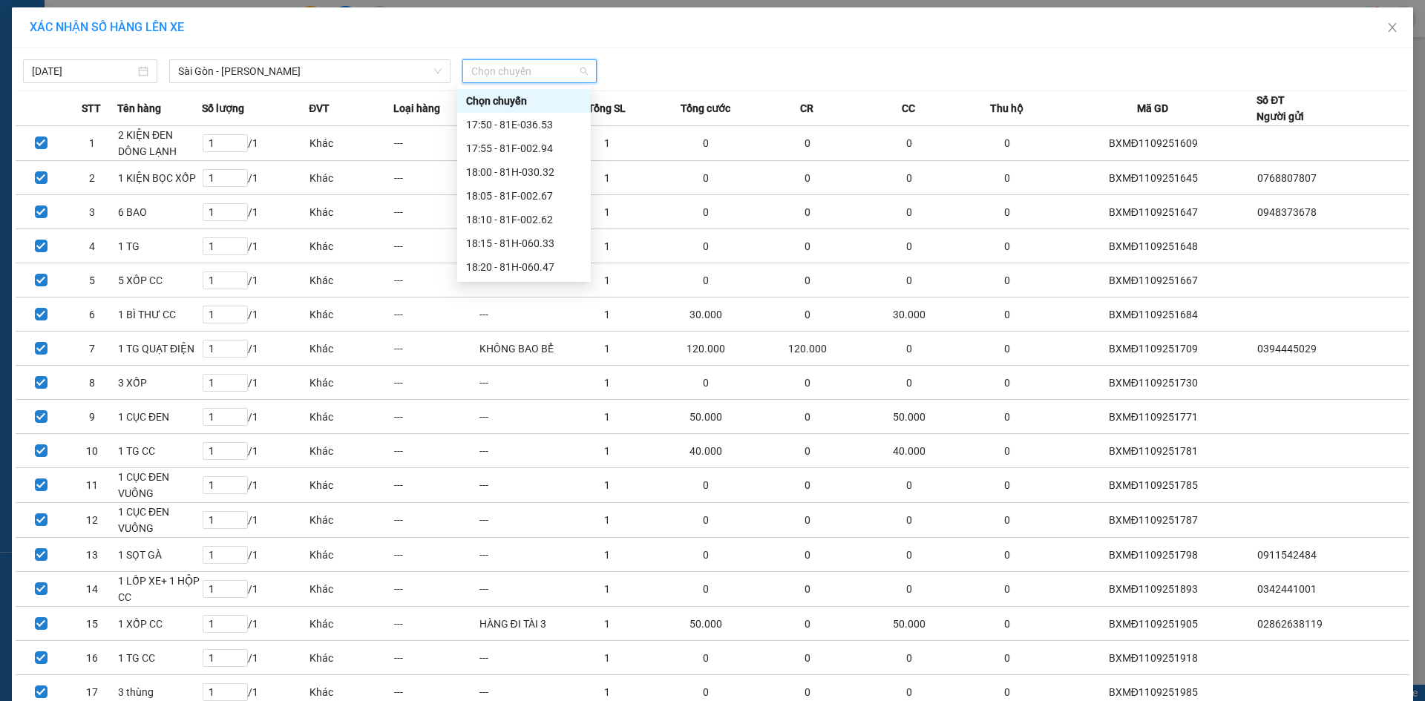
click at [563, 354] on div "20:10 (TC) - 81H-062.55" at bounding box center [524, 362] width 116 height 16
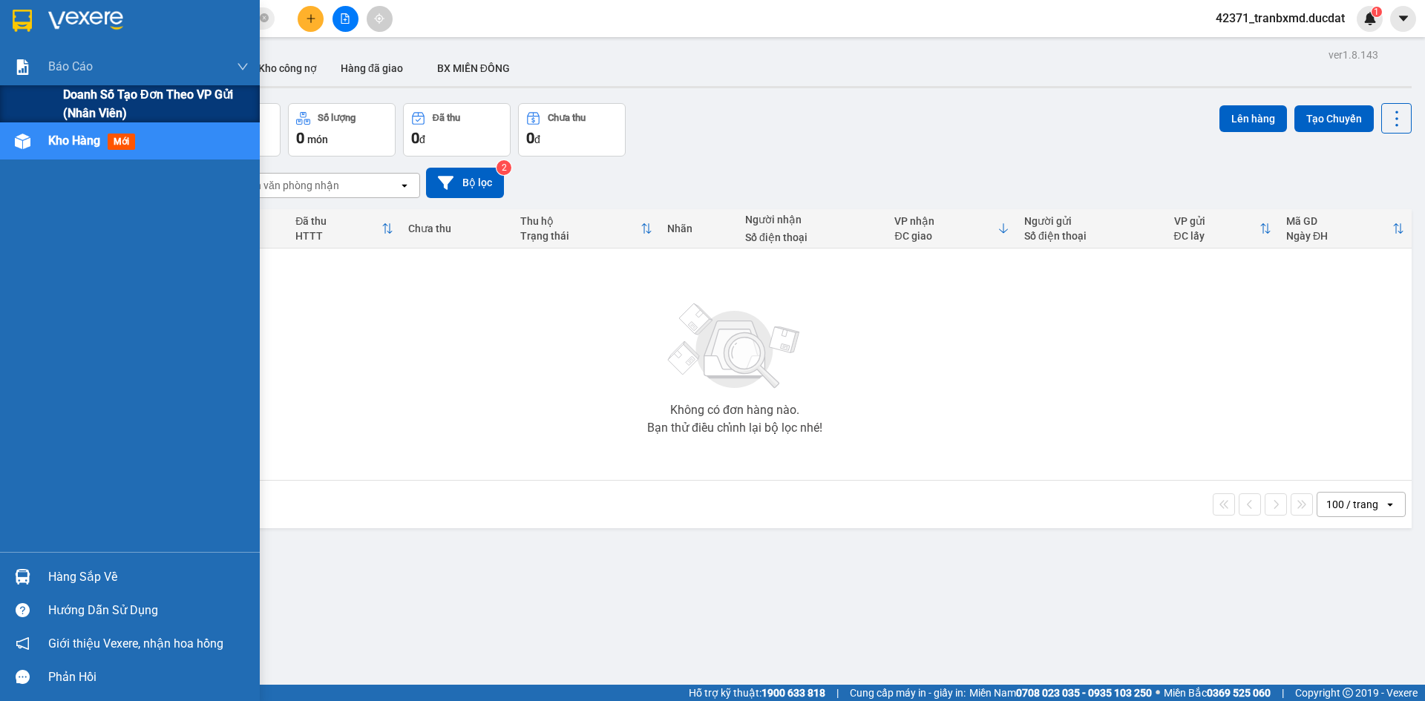
click at [119, 91] on span "Doanh số tạo đơn theo VP gửi (nhân viên)" at bounding box center [156, 103] width 186 height 37
